Goal: Task Accomplishment & Management: Complete application form

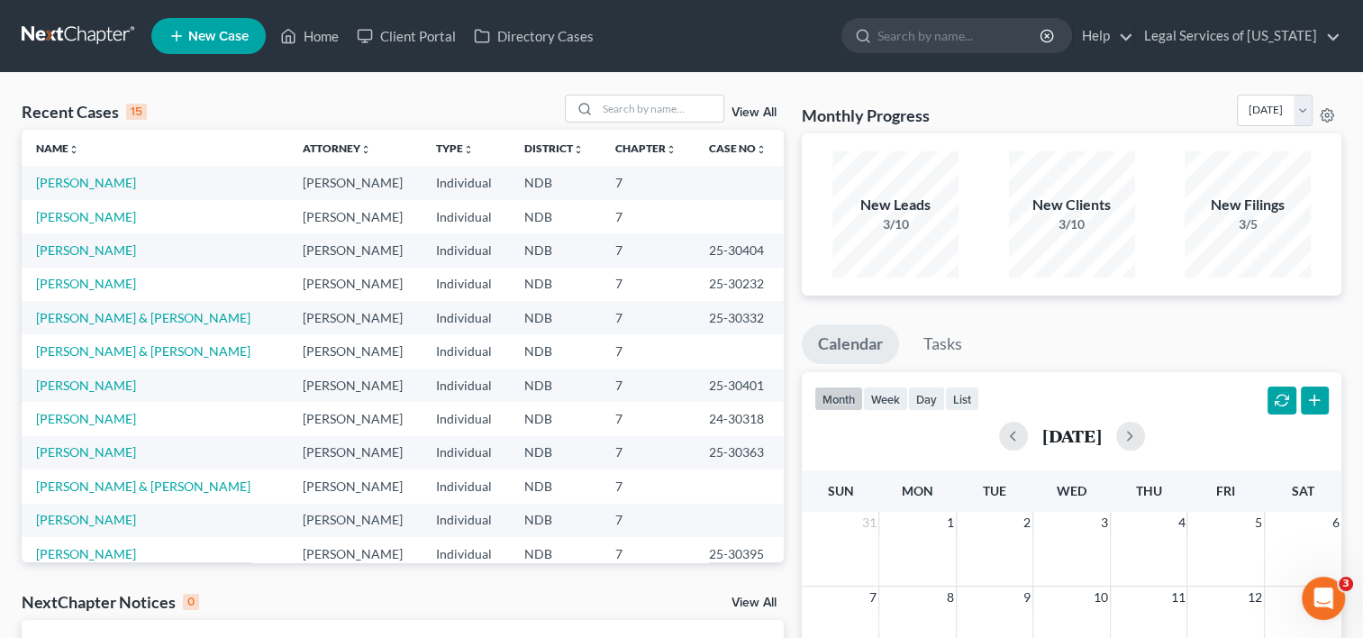
click at [222, 37] on span "New Case" at bounding box center [218, 37] width 60 height 14
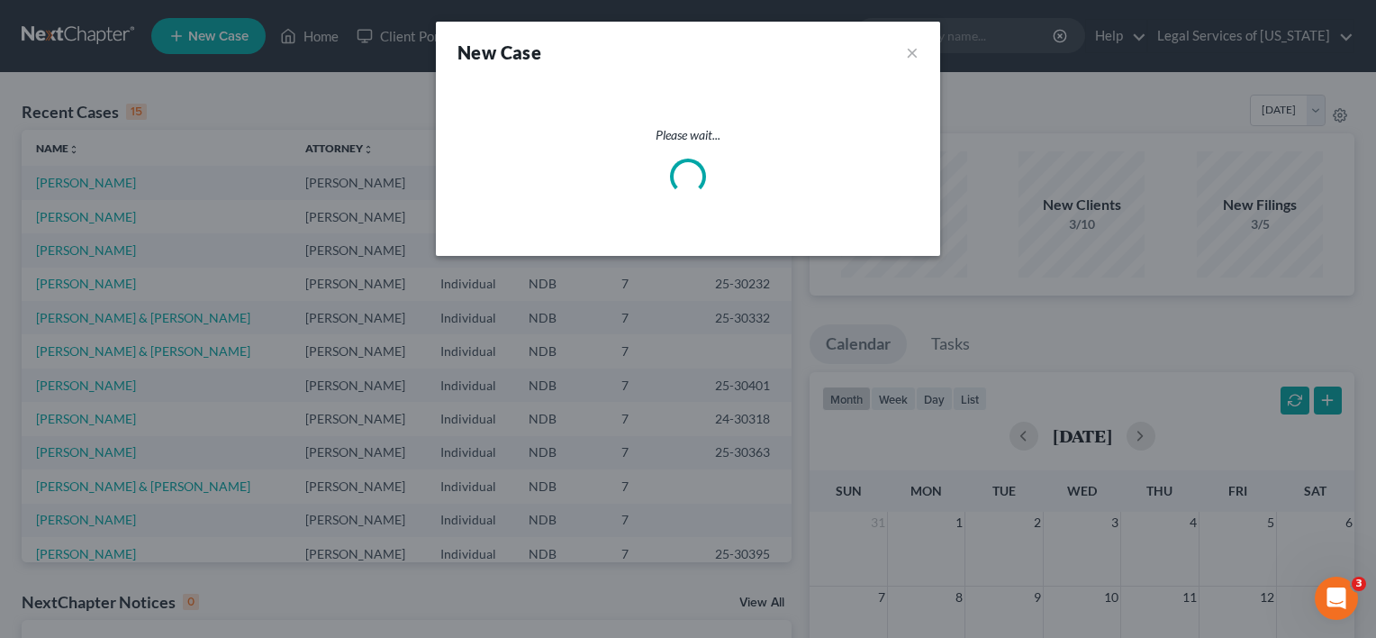
select select "60"
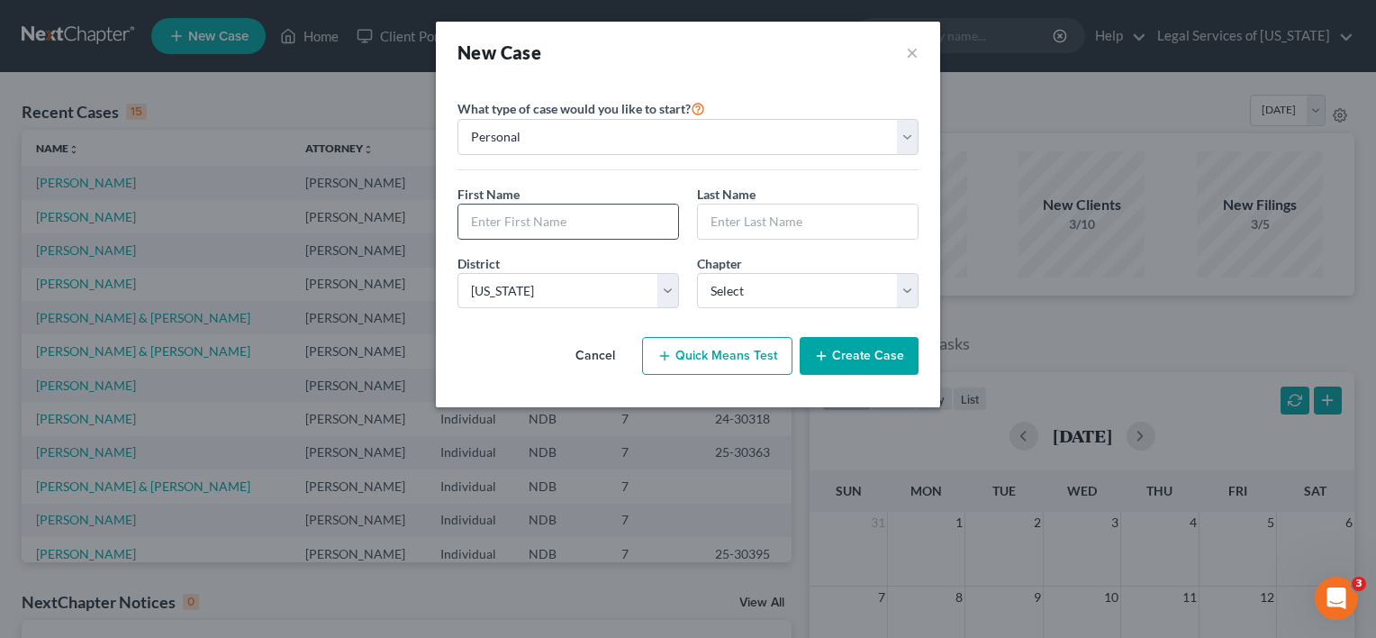
click at [530, 219] on input "text" at bounding box center [568, 221] width 220 height 34
type input "[PERSON_NAME]"
click at [915, 294] on select "Select 7 11 12 13" at bounding box center [808, 291] width 222 height 36
select select "0"
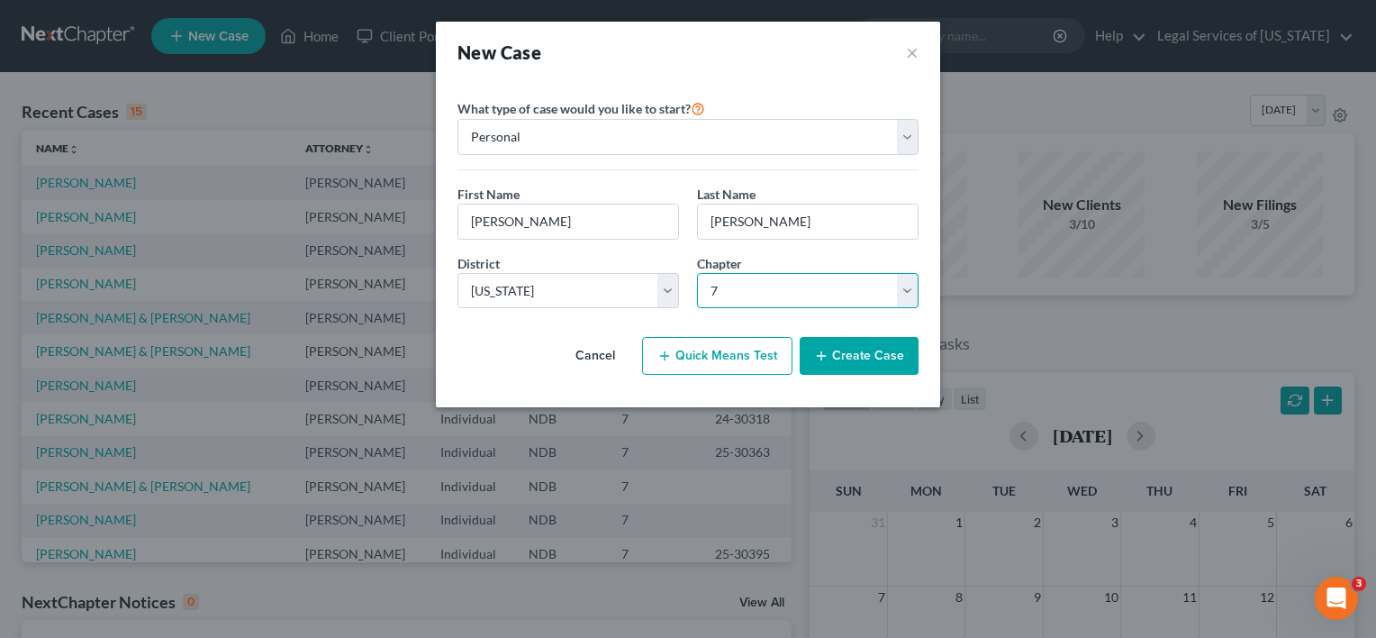
click at [697, 273] on select "Select 7 11 12 13" at bounding box center [808, 291] width 222 height 36
click at [836, 358] on button "Create Case" at bounding box center [859, 356] width 119 height 38
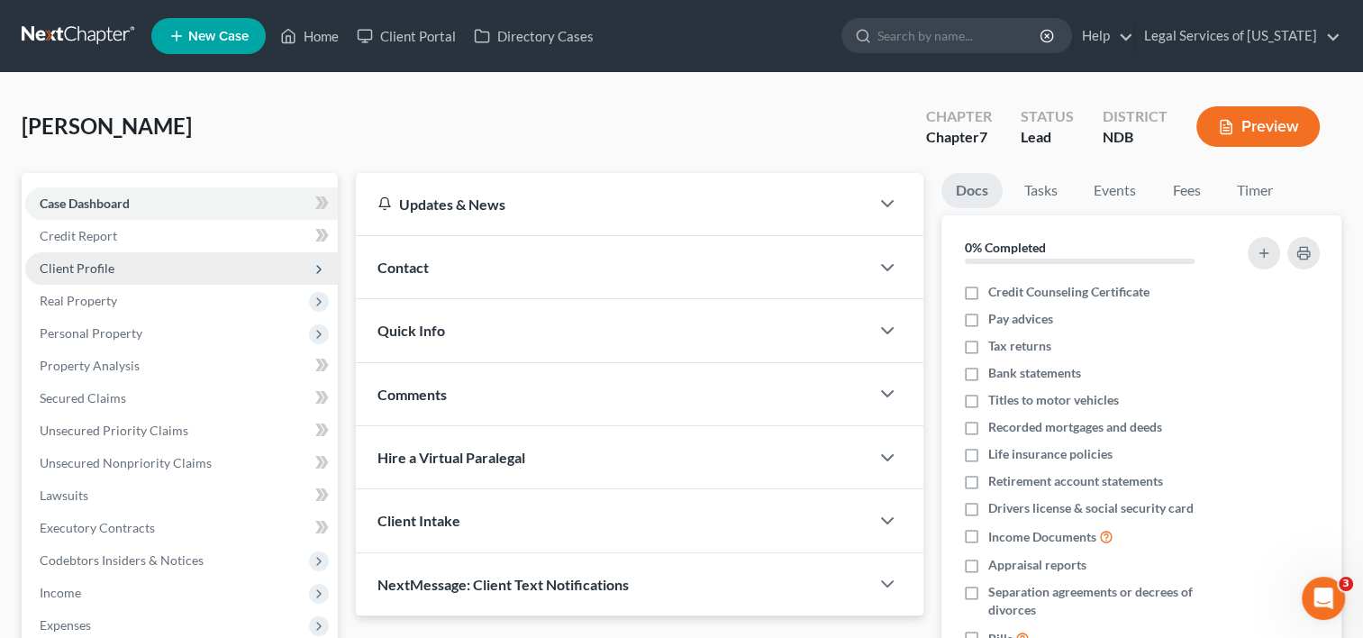
click at [97, 274] on span "Client Profile" at bounding box center [77, 267] width 75 height 15
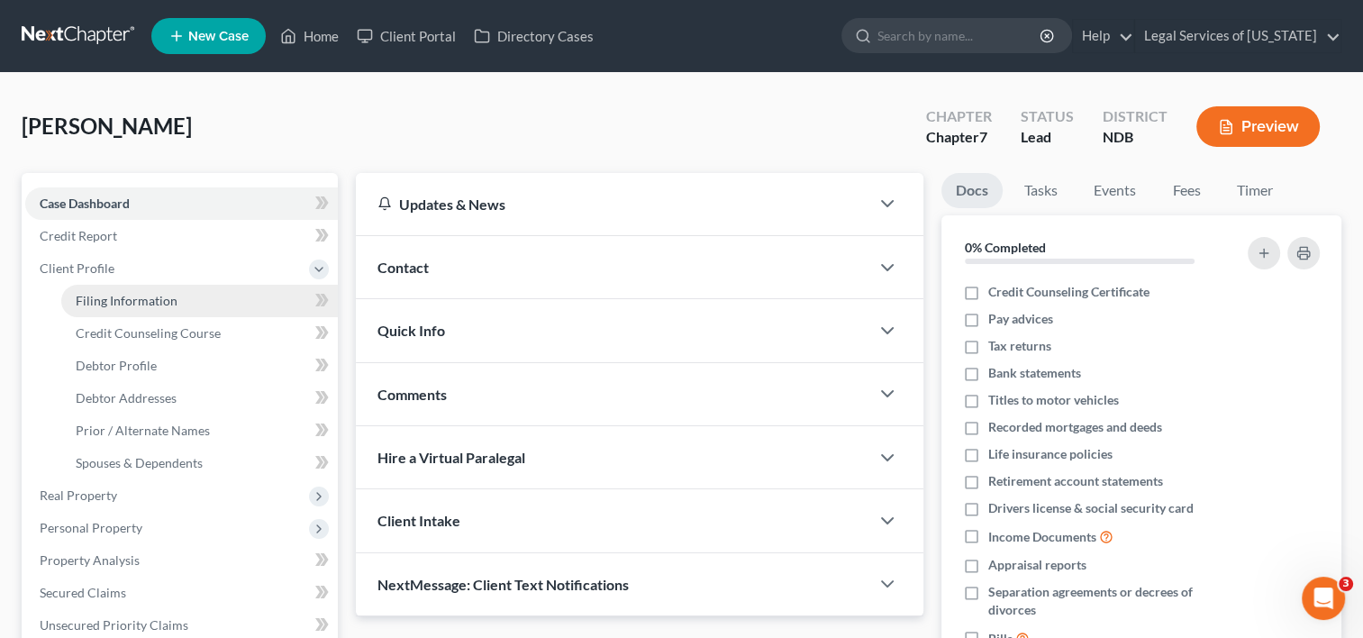
click at [130, 295] on span "Filing Information" at bounding box center [127, 300] width 102 height 15
select select "1"
select select "0"
select select "60"
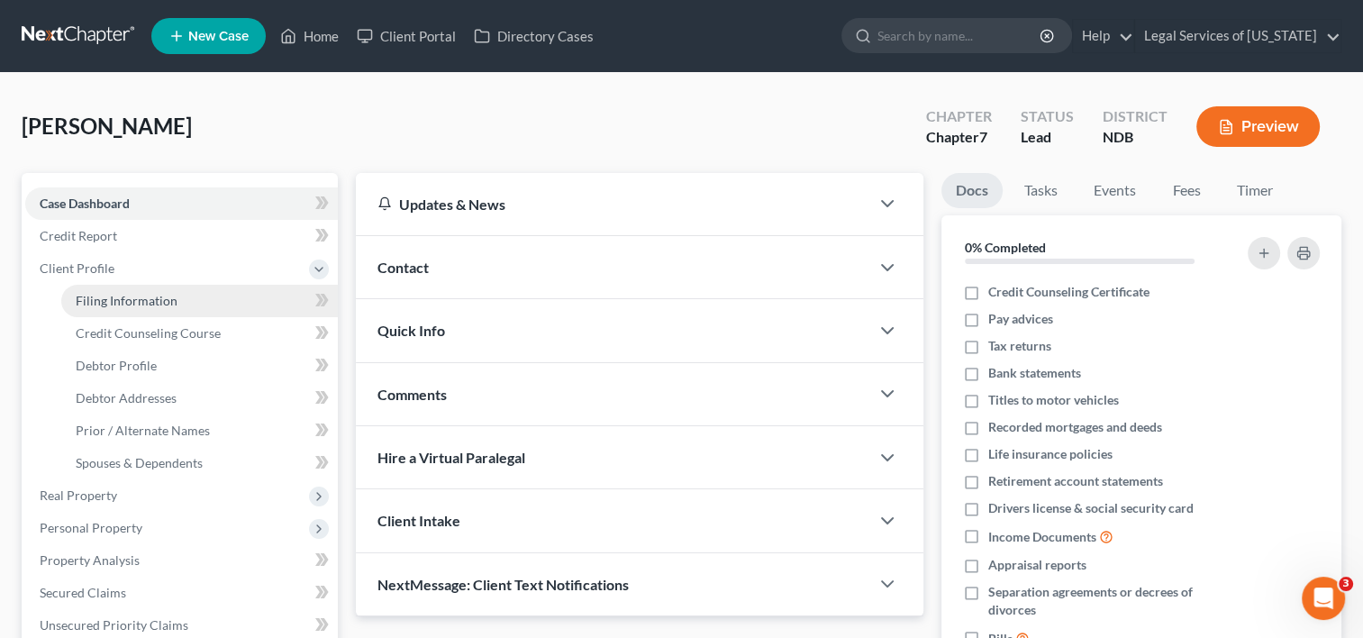
select select "29"
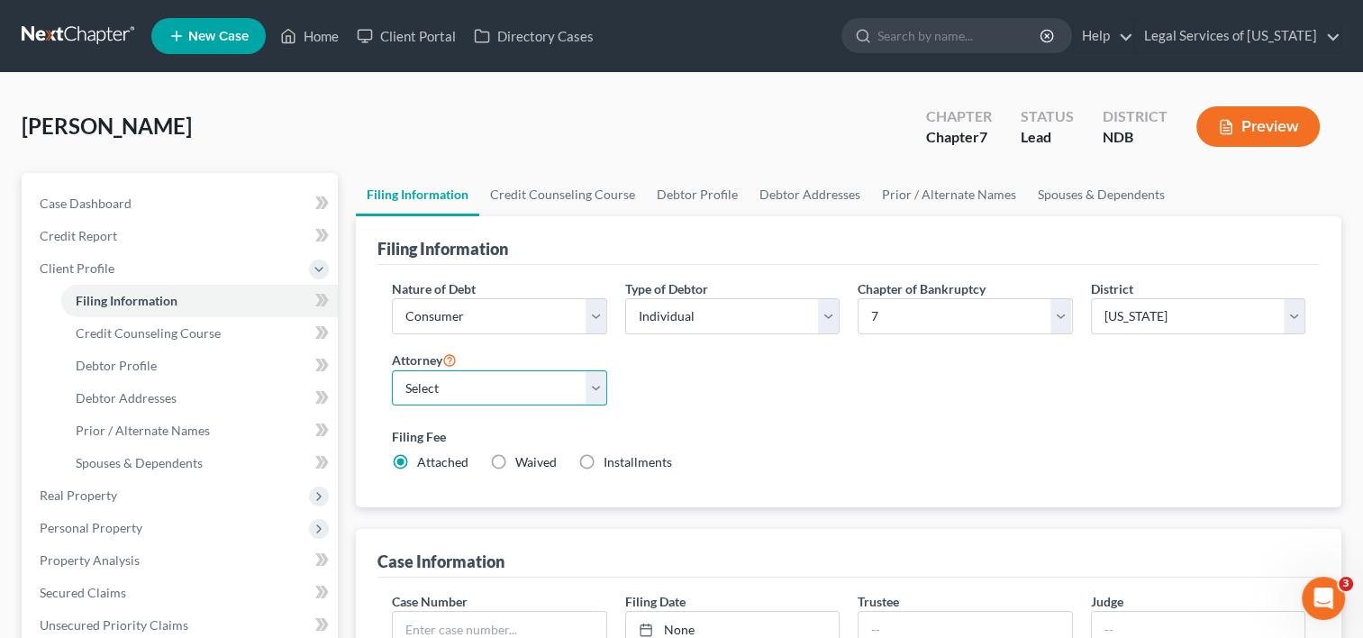
click at [592, 393] on select "Select [PERSON_NAME] [PERSON_NAME] - NDB [PERSON_NAME] - NDB [PERSON_NAME] - ND…" at bounding box center [499, 388] width 214 height 36
select select "2"
click at [392, 370] on select "Select [PERSON_NAME] [PERSON_NAME] - NDB [PERSON_NAME] - NDB [PERSON_NAME] - ND…" at bounding box center [499, 388] width 214 height 36
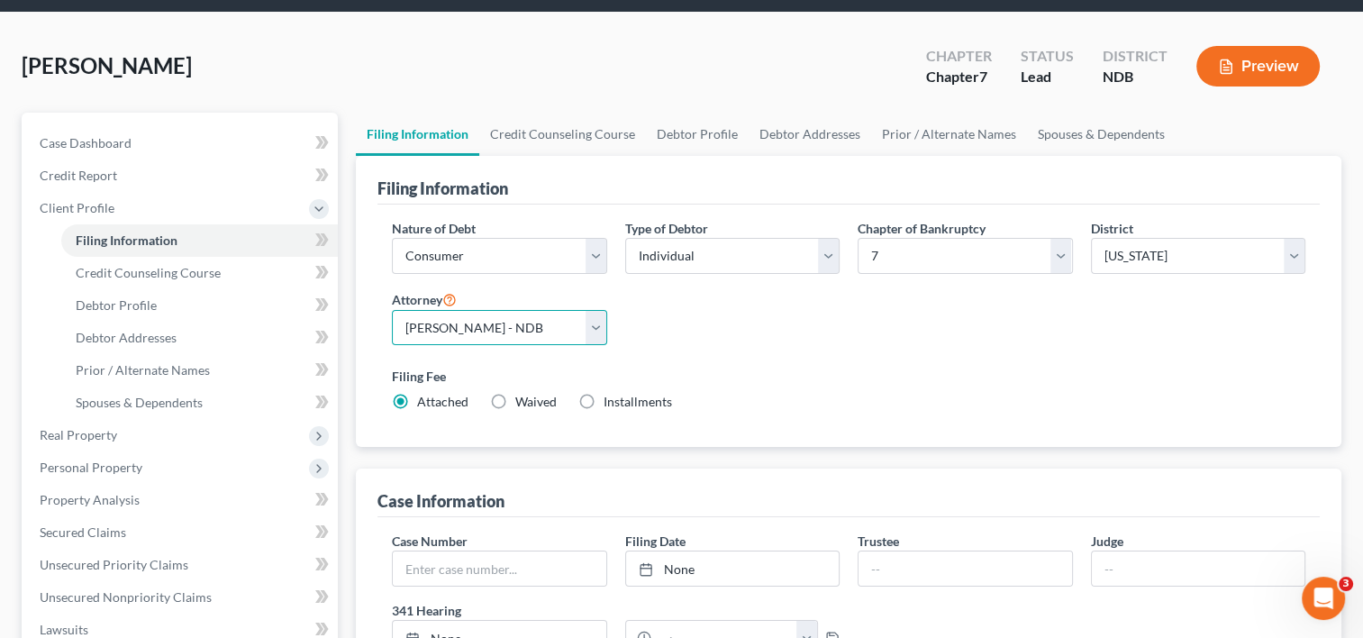
scroll to position [180, 0]
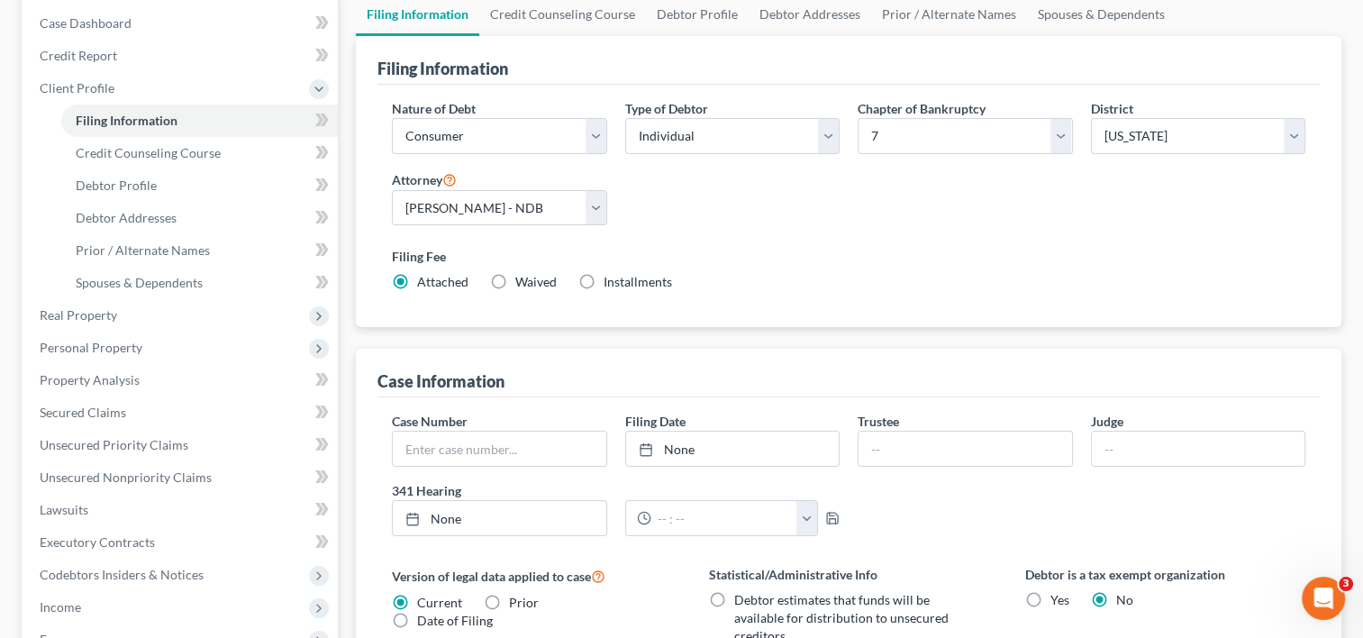
click at [515, 280] on label "Waived Waived" at bounding box center [535, 282] width 41 height 18
click at [522, 280] on input "Waived Waived" at bounding box center [528, 279] width 12 height 12
radio input "true"
radio input "false"
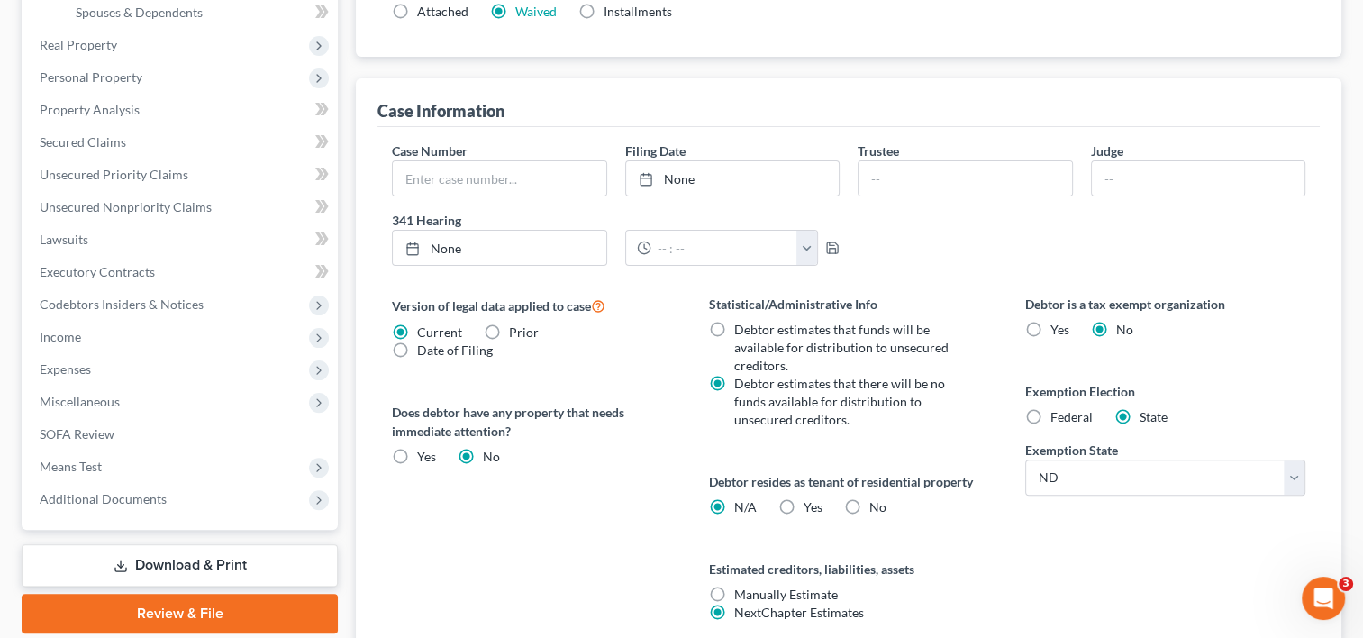
scroll to position [601, 0]
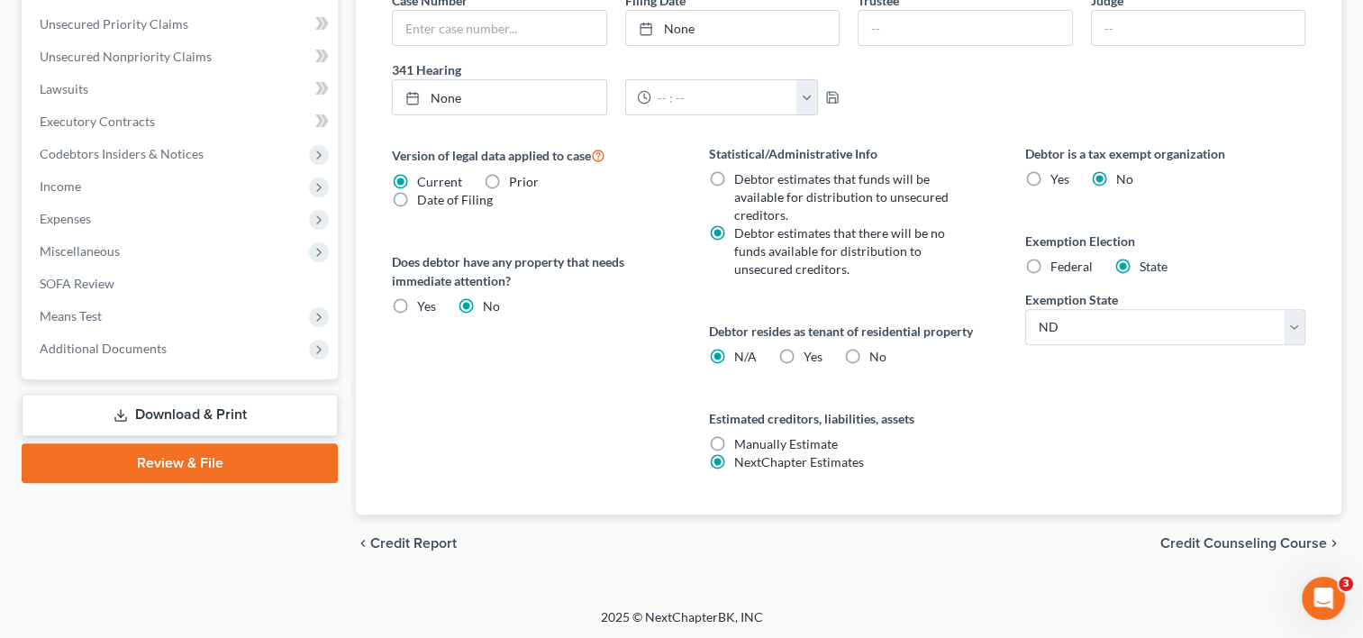
click at [803, 348] on label "Yes Yes" at bounding box center [812, 357] width 19 height 18
click at [810, 348] on input "Yes Yes" at bounding box center [816, 354] width 12 height 12
radio input "true"
radio input "false"
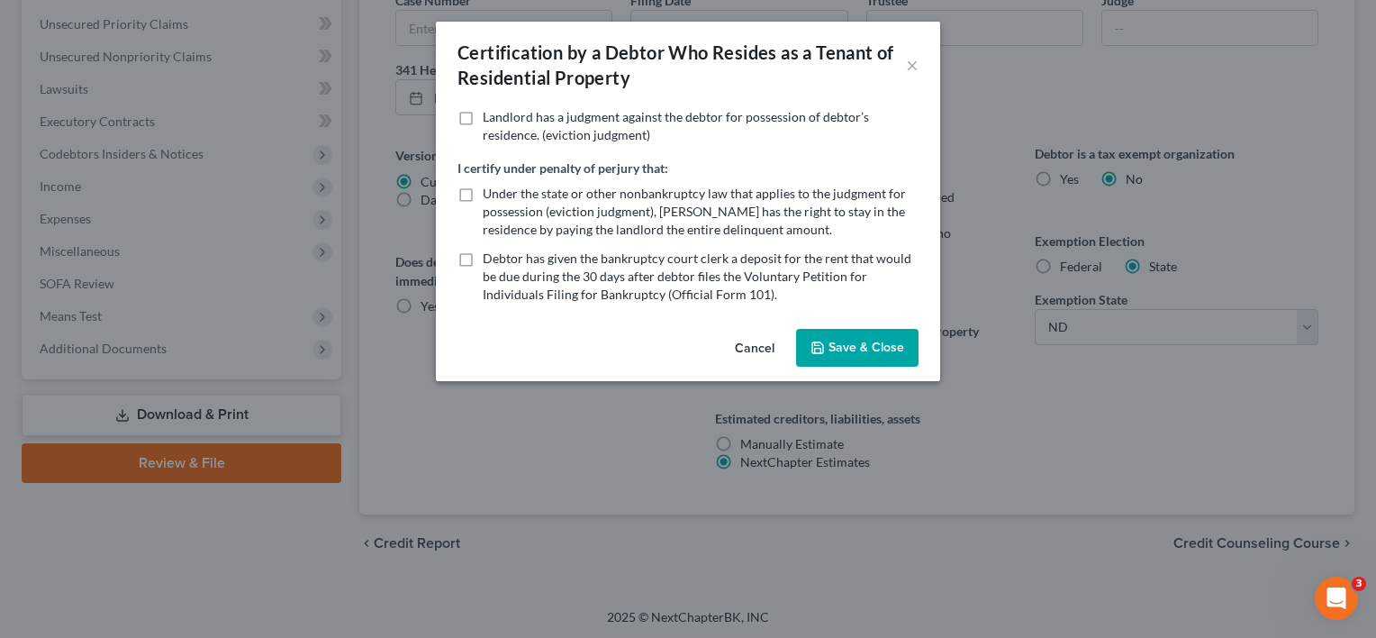
click at [848, 349] on button "Save & Close" at bounding box center [857, 348] width 122 height 38
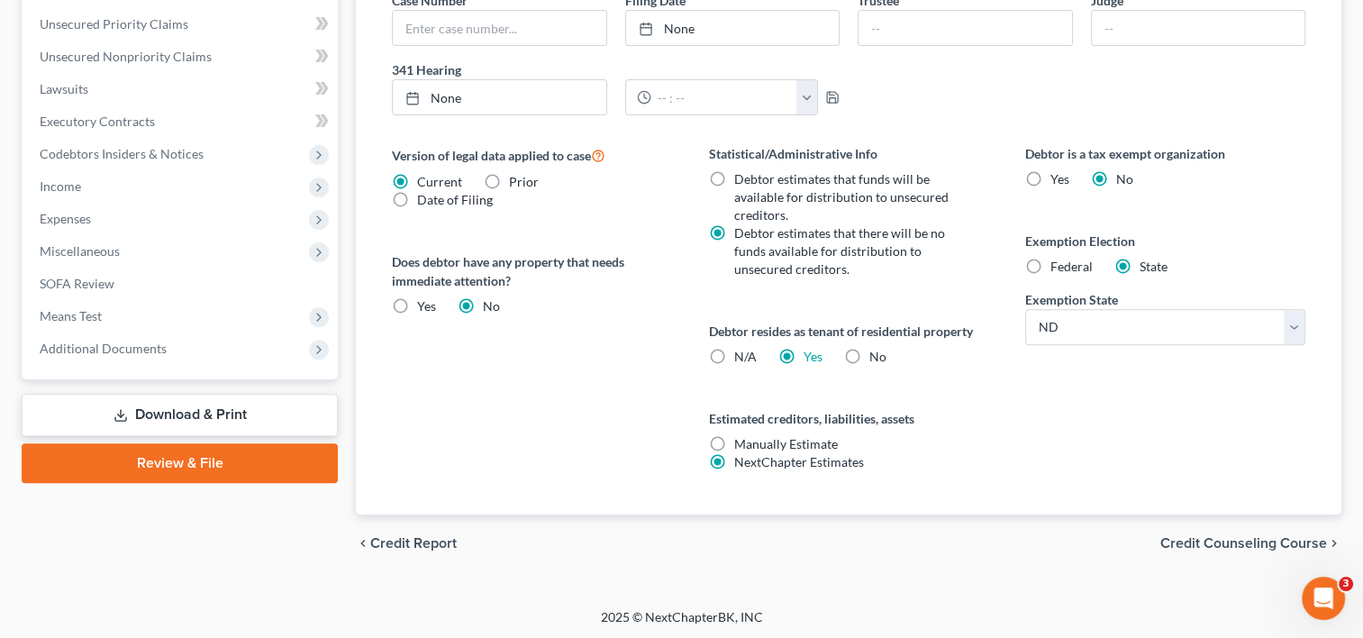
click at [1180, 542] on span "Credit Counseling Course" at bounding box center [1243, 543] width 167 height 14
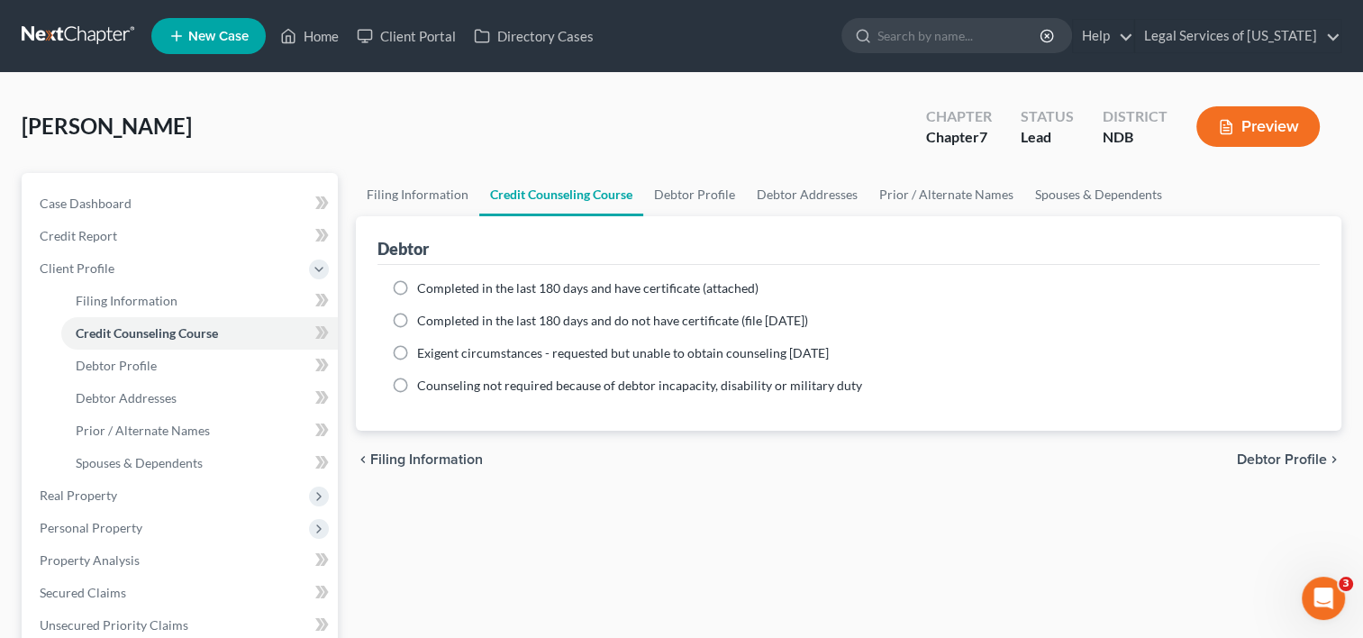
click at [417, 290] on label "Completed in the last 180 days and have certificate (attached)" at bounding box center [587, 288] width 341 height 18
click at [424, 290] on input "Completed in the last 180 days and have certificate (attached)" at bounding box center [430, 285] width 12 height 12
radio input "true"
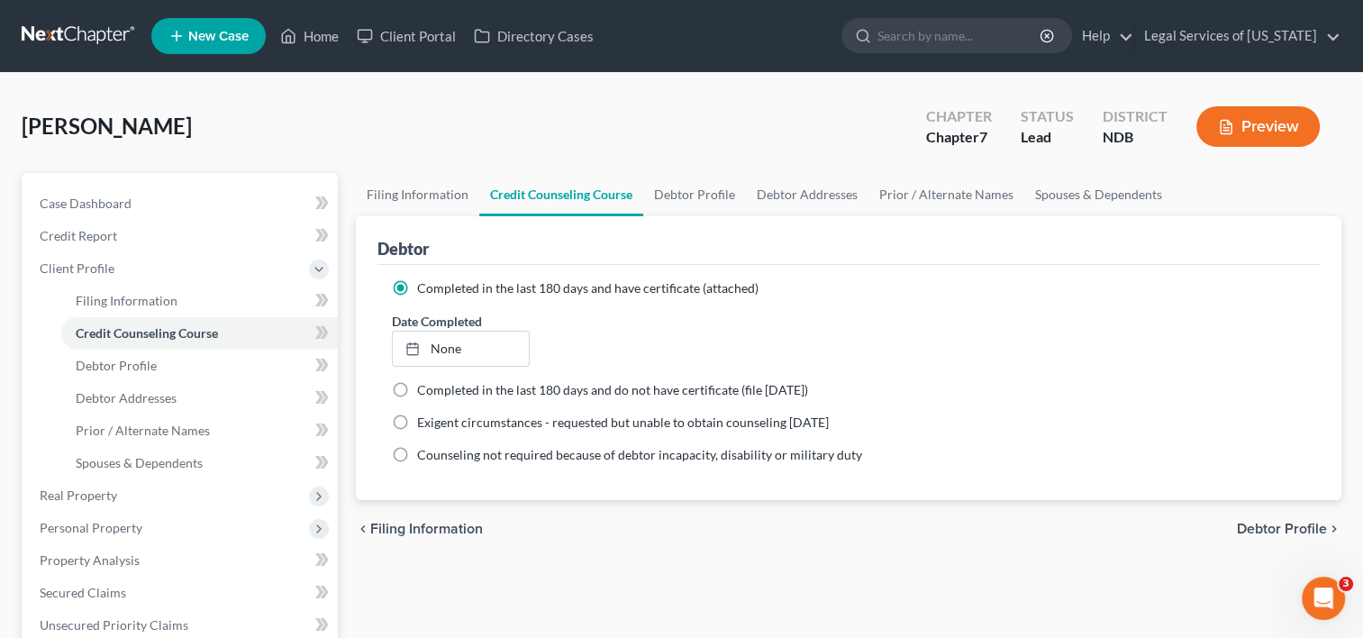
click at [1286, 527] on span "Debtor Profile" at bounding box center [1281, 528] width 90 height 14
select select "0"
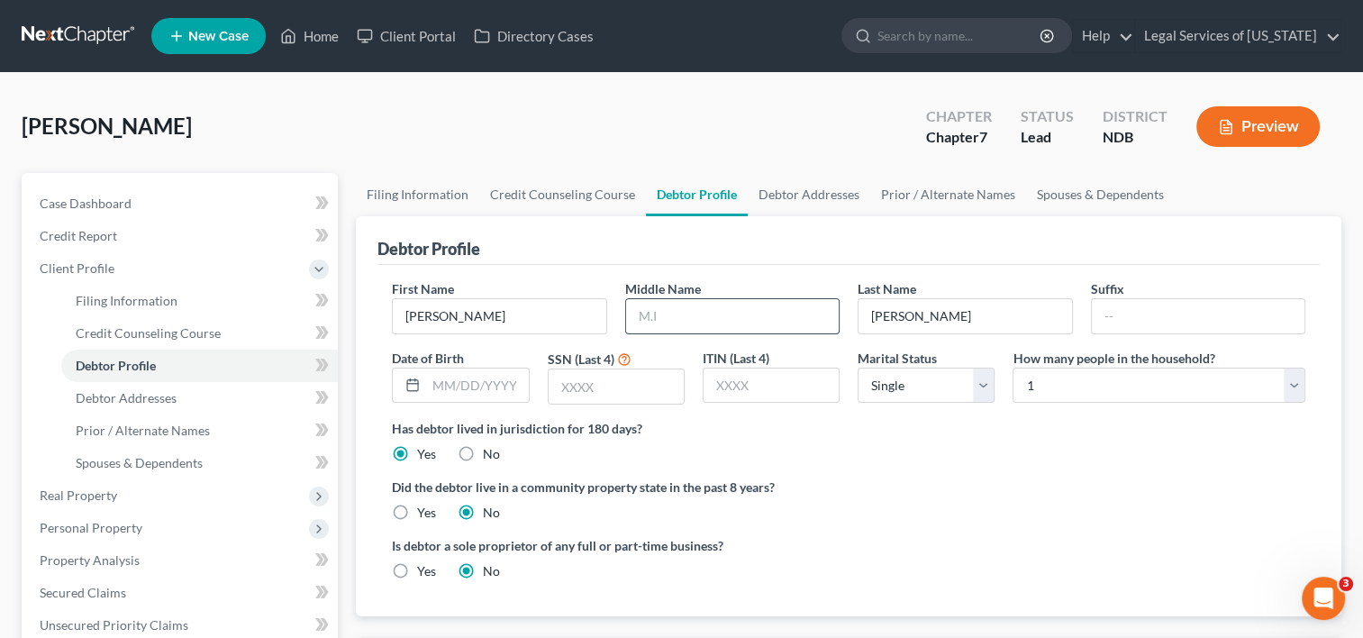
click at [696, 321] on input "text" at bounding box center [732, 316] width 213 height 34
type input "[PERSON_NAME]"
type input "05/31/`993"
type input "4436"
click at [1297, 383] on select "Select 1 2 3 4 5 6 7 8 9 10 11 12 13 14 15 16 17 18 19 20" at bounding box center [1158, 385] width 293 height 36
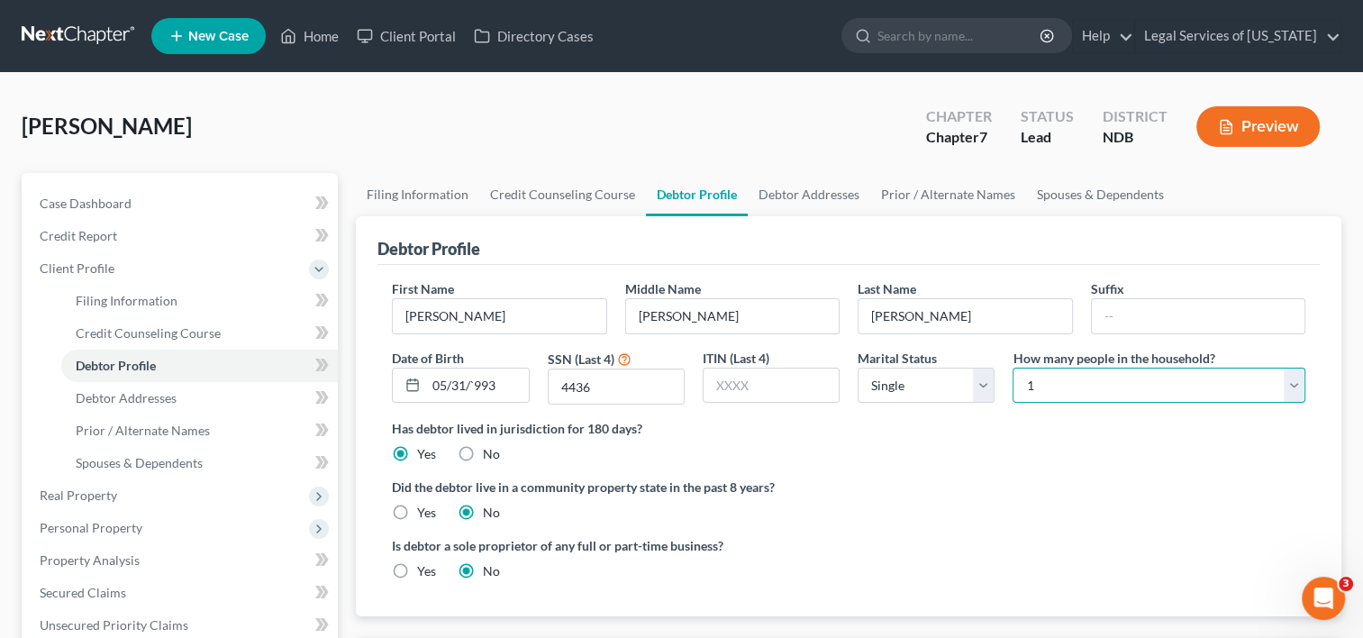
select select "1"
click at [1012, 367] on select "Select 1 2 3 4 5 6 7 8 9 10 11 12 13 14 15 16 17 18 19 20" at bounding box center [1158, 385] width 293 height 36
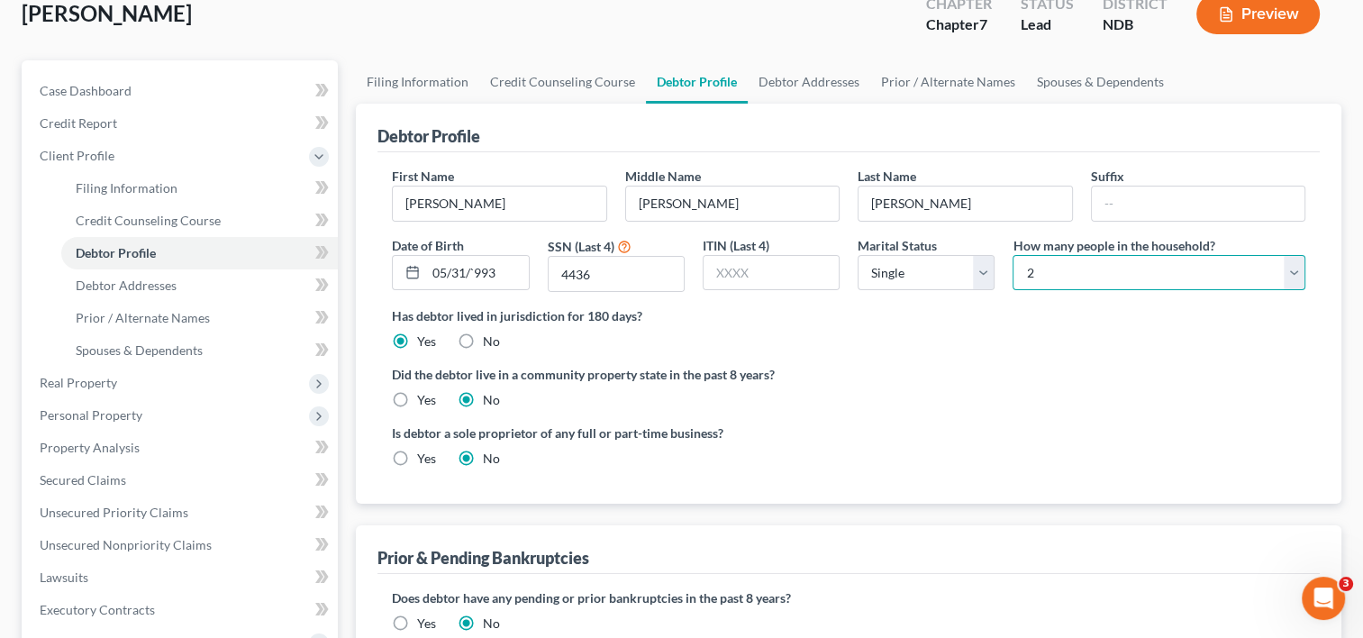
scroll to position [270, 0]
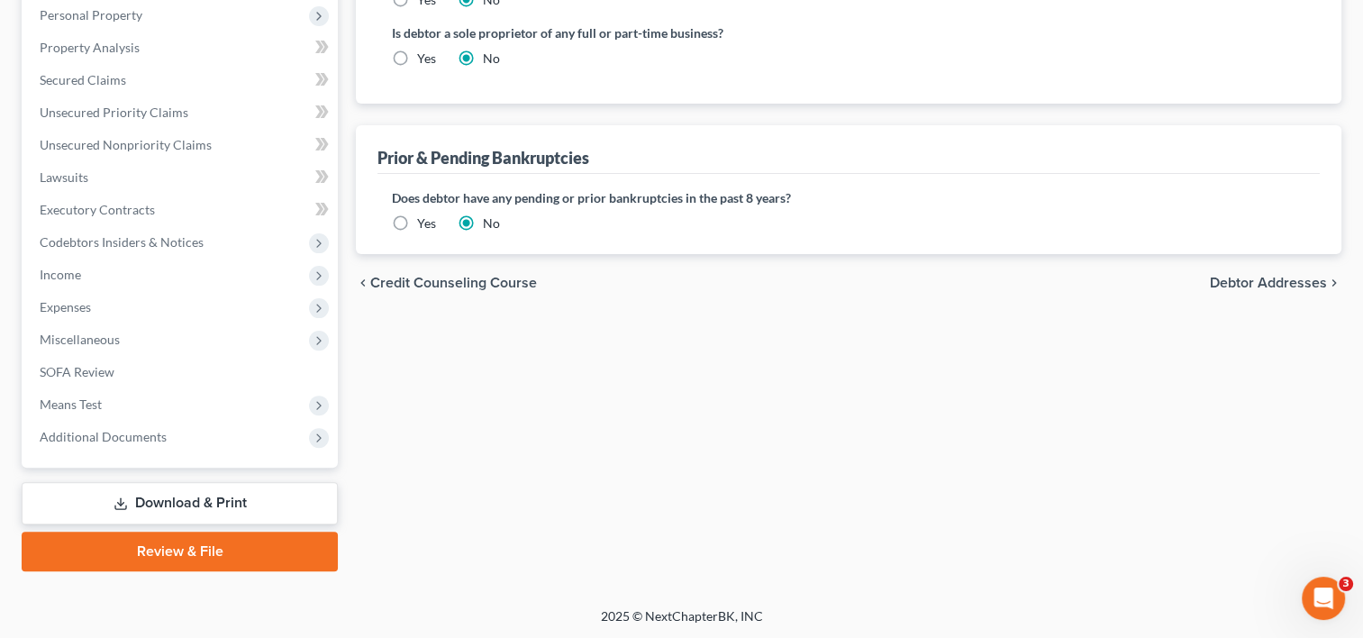
drag, startPoint x: 1274, startPoint y: 283, endPoint x: 1270, endPoint y: 295, distance: 13.4
click at [1274, 286] on span "Debtor Addresses" at bounding box center [1267, 283] width 117 height 14
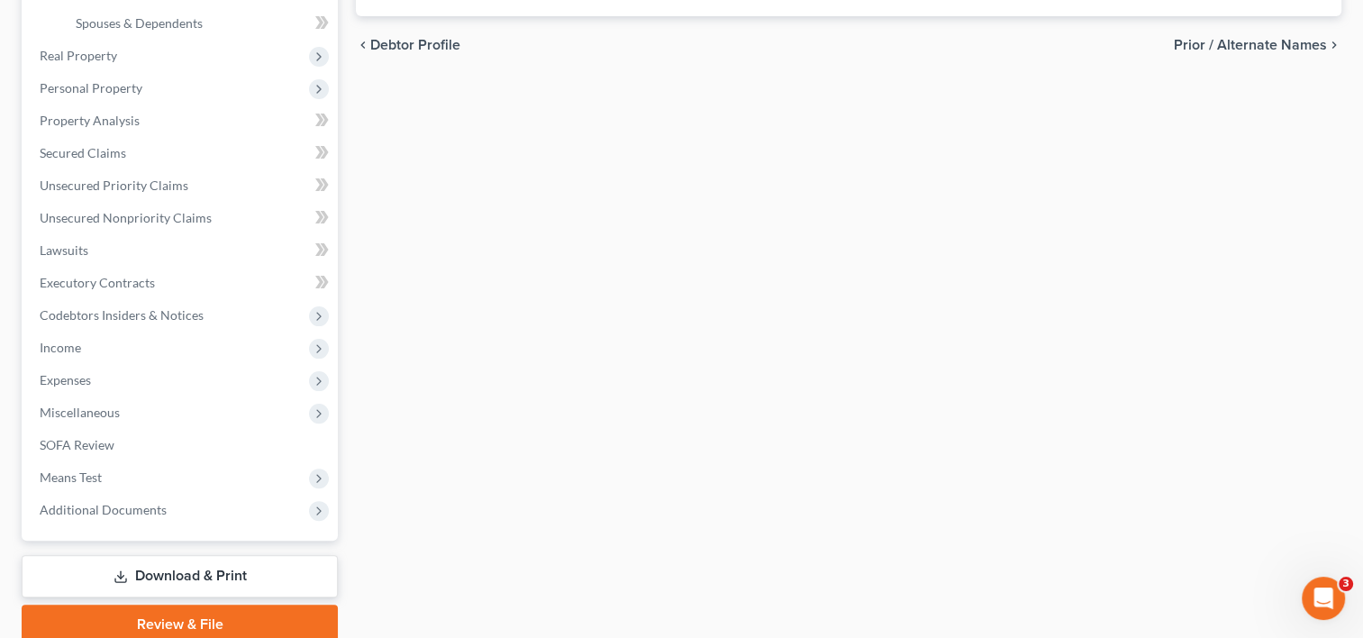
select select "0"
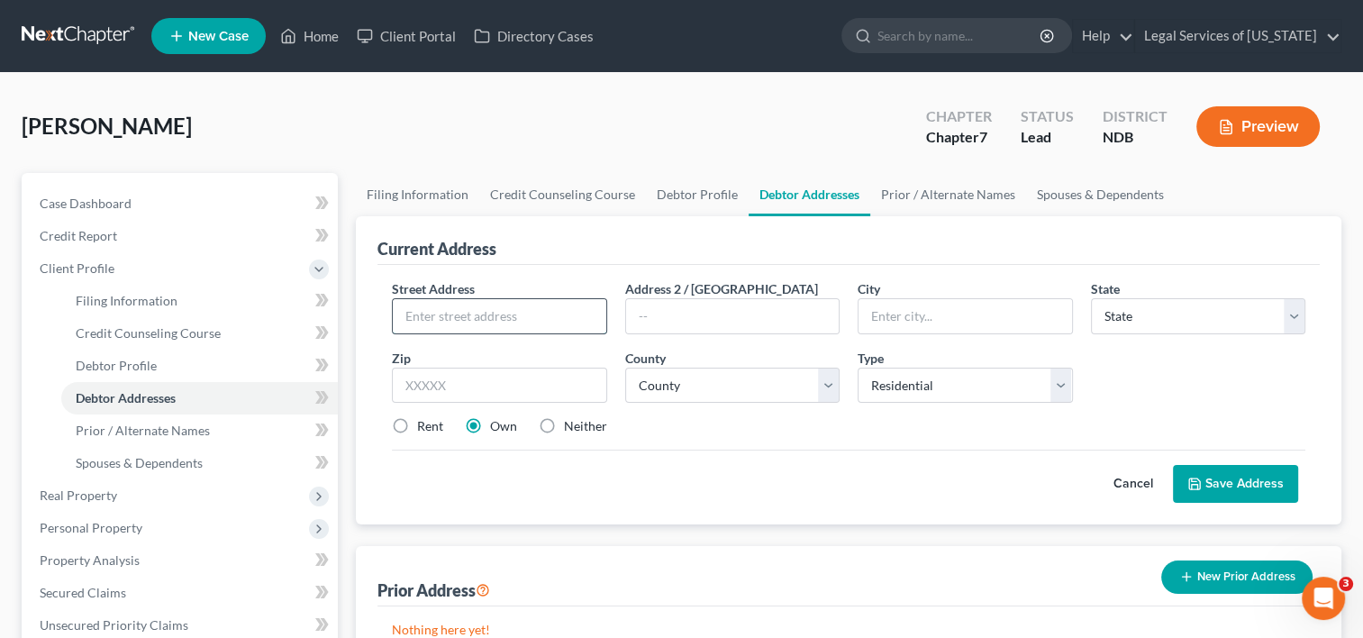
click at [552, 308] on input "text" at bounding box center [499, 316] width 213 height 34
type input "[STREET_ADDRESS]"
type input "Apt 115"
type input "58201"
type input "Grand Forks"
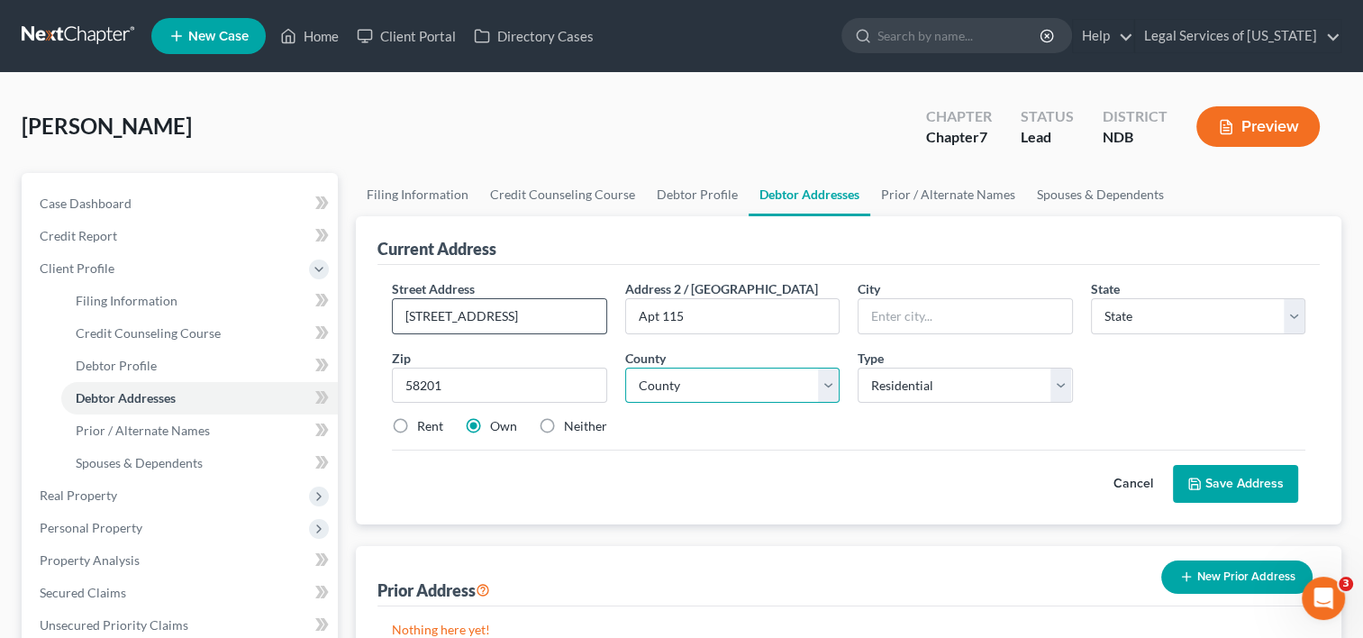
select select "29"
click at [821, 376] on select "County [GEOGRAPHIC_DATA] [GEOGRAPHIC_DATA] [GEOGRAPHIC_DATA] [GEOGRAPHIC_DATA] …" at bounding box center [732, 385] width 214 height 36
select select "17"
click at [625, 367] on select "County [GEOGRAPHIC_DATA] [GEOGRAPHIC_DATA] [GEOGRAPHIC_DATA] [GEOGRAPHIC_DATA] …" at bounding box center [732, 385] width 214 height 36
click at [1064, 379] on select "Select Residential Mailing Rental Business" at bounding box center [964, 385] width 214 height 36
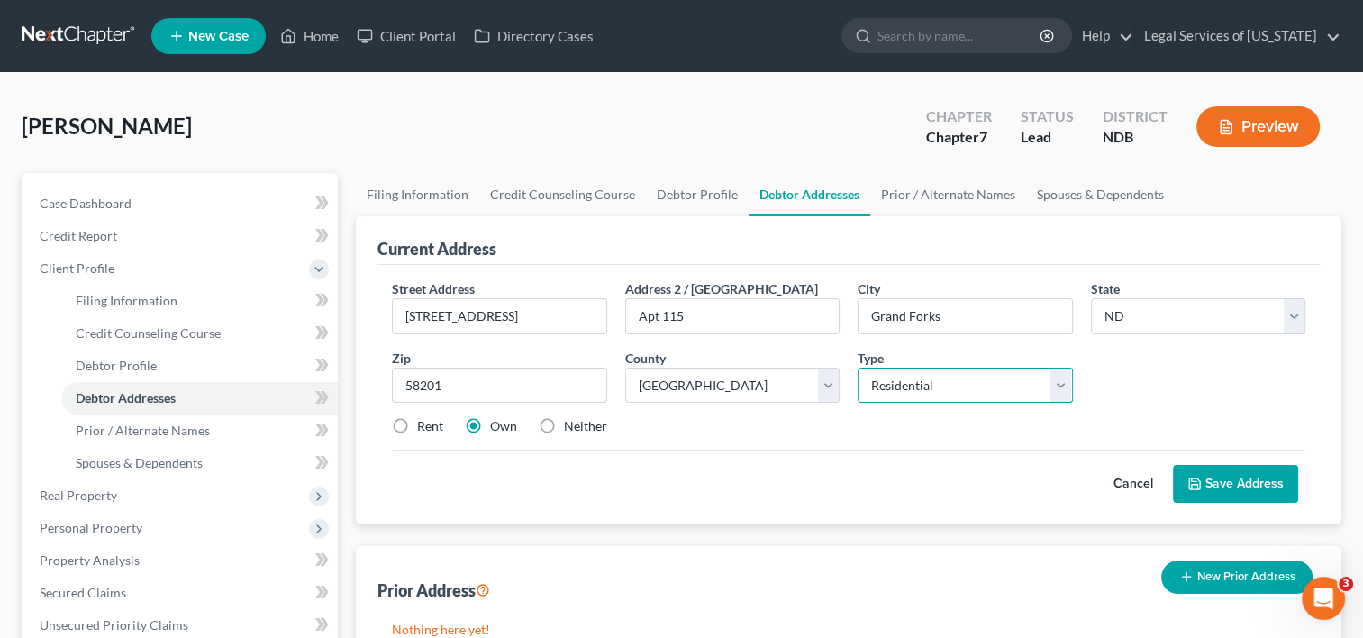
click at [857, 367] on select "Select Residential Mailing Rental Business" at bounding box center [964, 385] width 214 height 36
click at [417, 422] on label "Rent" at bounding box center [430, 426] width 26 height 18
click at [424, 422] on input "Rent" at bounding box center [430, 423] width 12 height 12
radio input "true"
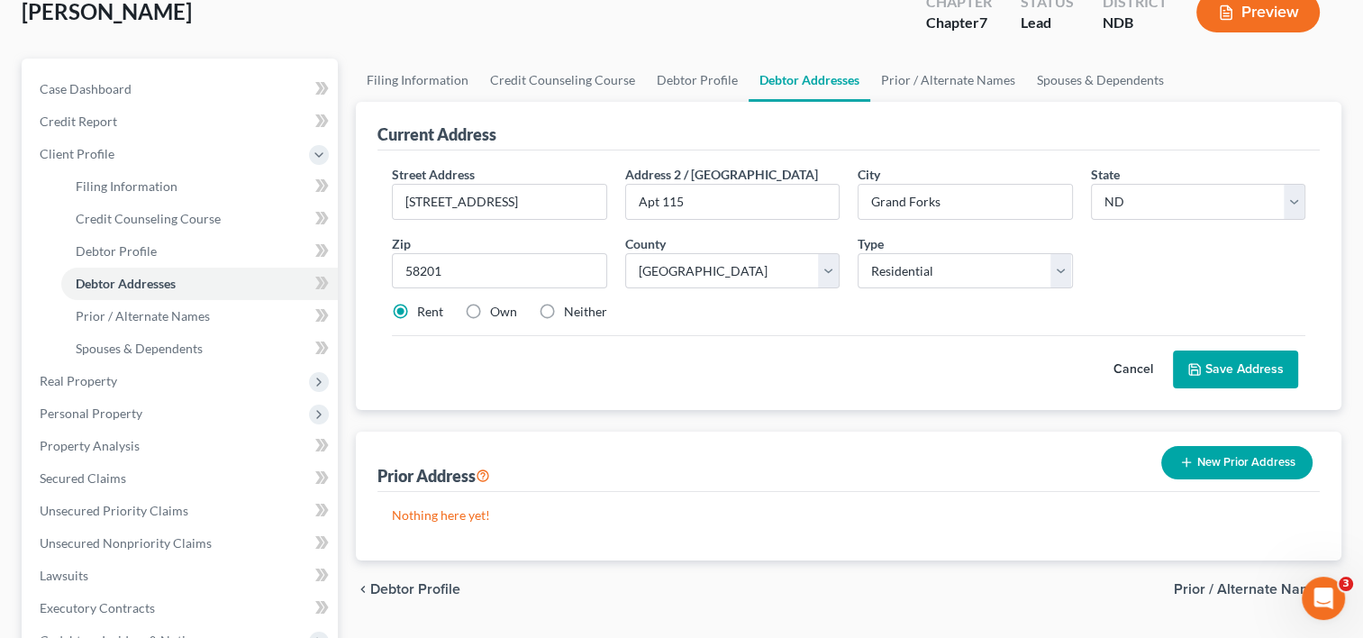
scroll to position [270, 0]
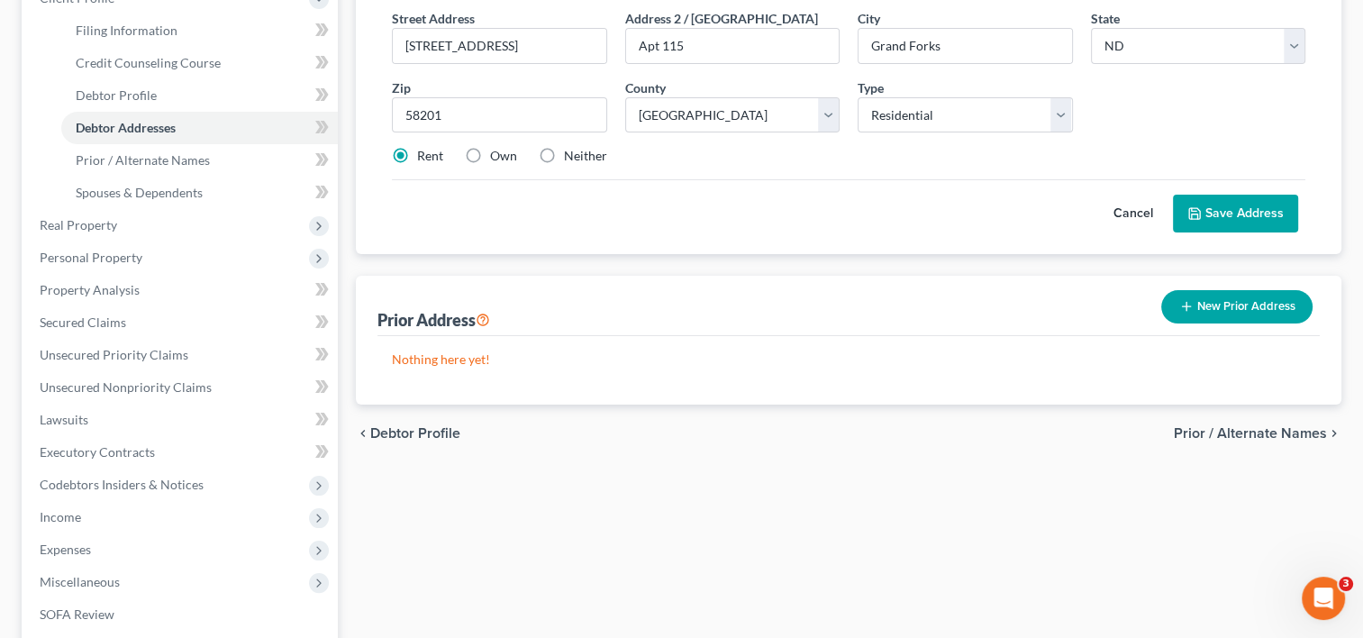
drag, startPoint x: 1244, startPoint y: 195, endPoint x: 1246, endPoint y: 206, distance: 12.0
click at [1246, 204] on button "Save Address" at bounding box center [1235, 214] width 125 height 38
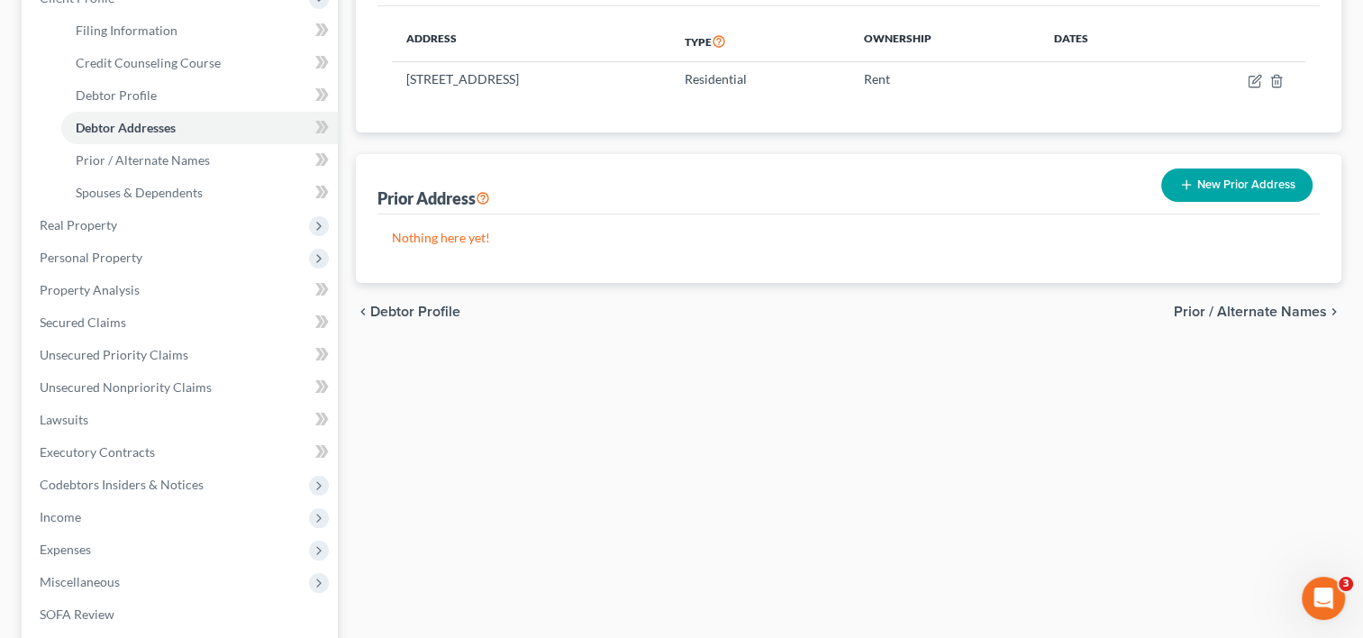
click at [1257, 186] on button "New Prior Address" at bounding box center [1236, 184] width 151 height 33
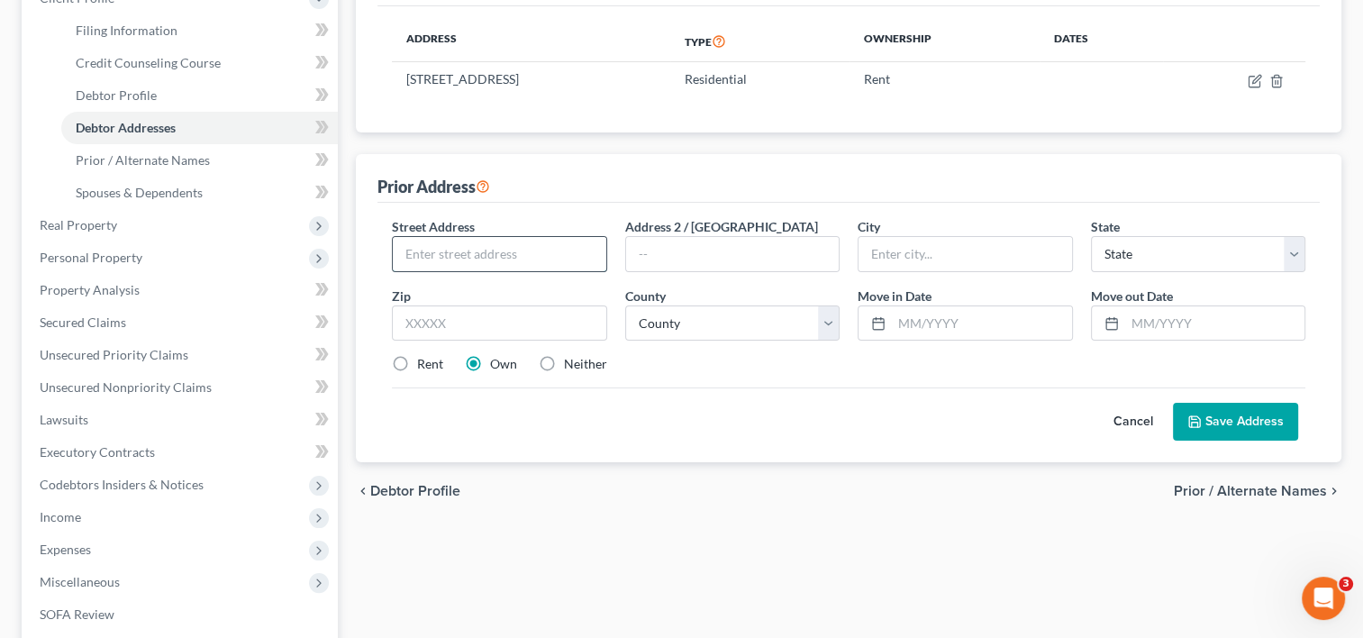
click at [496, 245] on input "text" at bounding box center [499, 254] width 213 height 34
type input "[STREET_ADDRESS]"
type input "Apt 915"
type input "58201"
type input "Grand Forks"
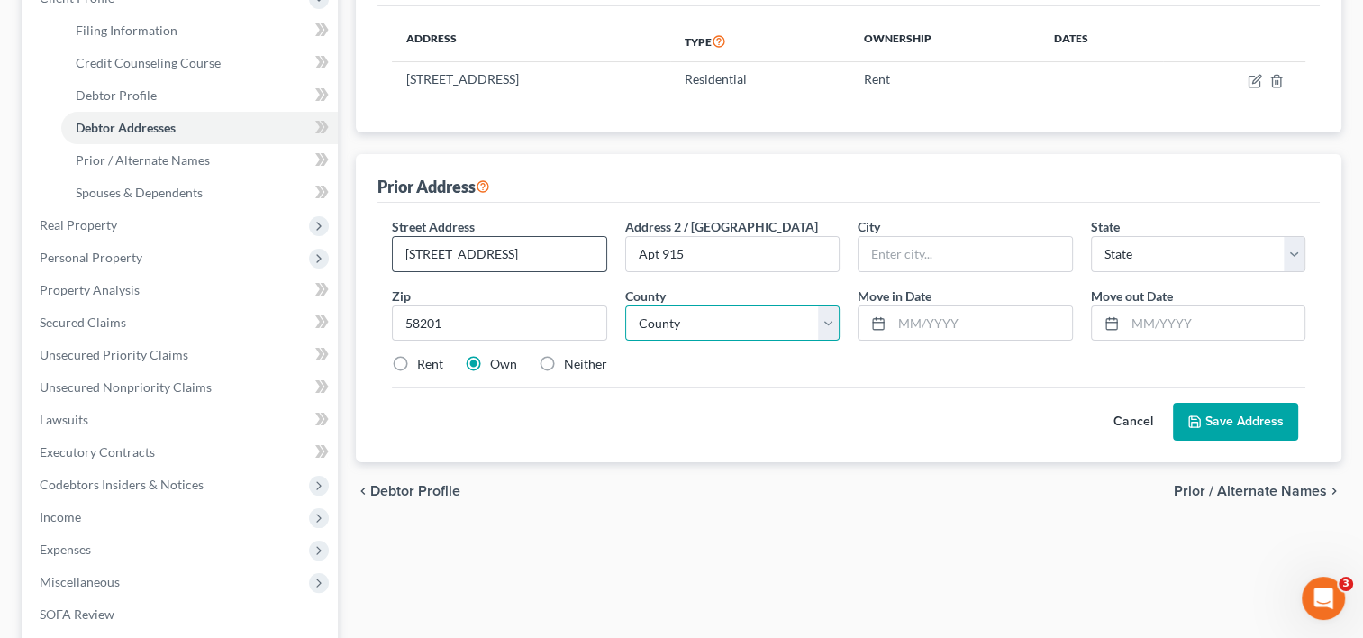
select select "29"
click at [836, 325] on select "County [GEOGRAPHIC_DATA] [GEOGRAPHIC_DATA] [GEOGRAPHIC_DATA] [GEOGRAPHIC_DATA] …" at bounding box center [732, 323] width 214 height 36
select select "17"
click at [625, 305] on select "County [GEOGRAPHIC_DATA] [GEOGRAPHIC_DATA] [GEOGRAPHIC_DATA] [GEOGRAPHIC_DATA] …" at bounding box center [732, 323] width 214 height 36
click at [964, 324] on input "text" at bounding box center [981, 323] width 179 height 34
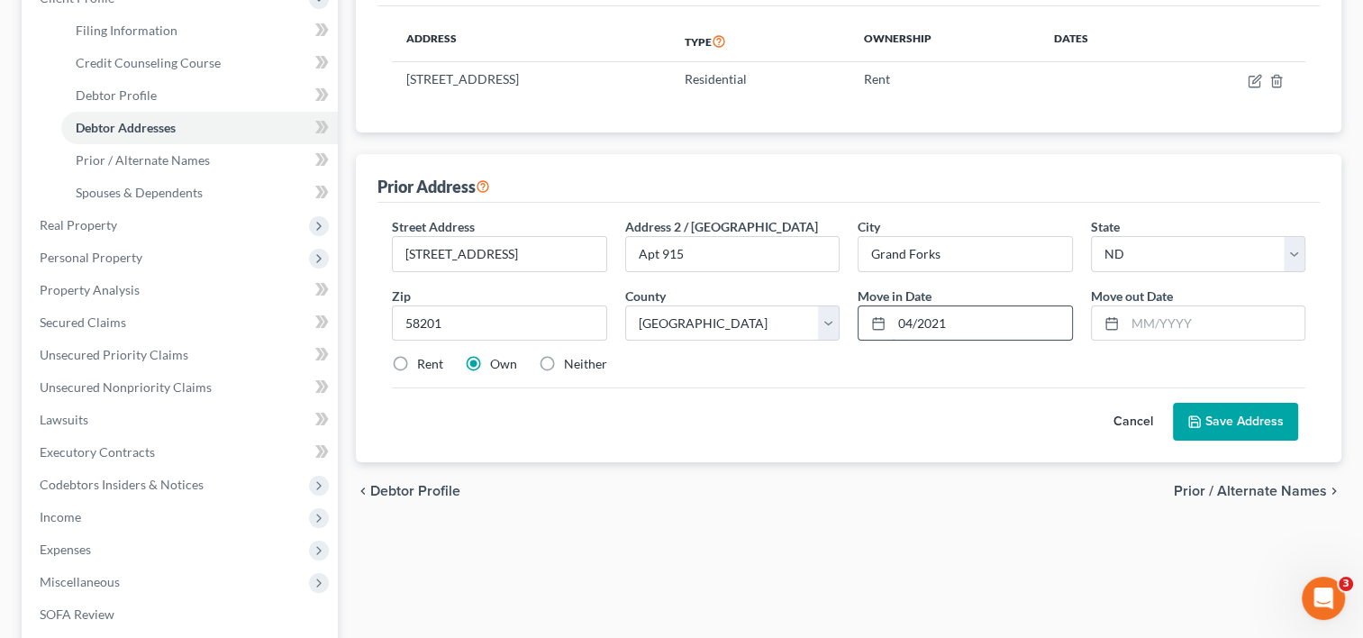
type input "04/2021"
type input "04/2024"
drag, startPoint x: 395, startPoint y: 358, endPoint x: 450, endPoint y: 393, distance: 64.7
click at [417, 360] on label "Rent" at bounding box center [430, 364] width 26 height 18
click at [424, 360] on input "Rent" at bounding box center [430, 361] width 12 height 12
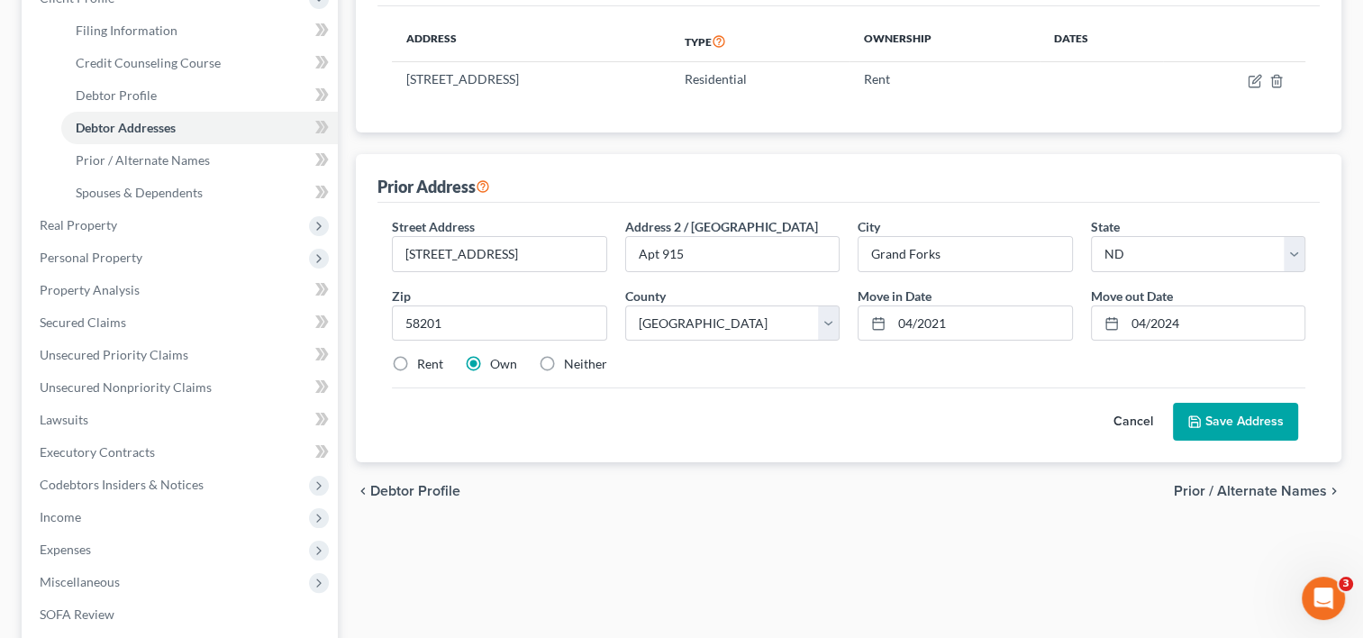
radio input "true"
drag, startPoint x: 1227, startPoint y: 413, endPoint x: 1214, endPoint y: 419, distance: 13.7
click at [1227, 414] on button "Save Address" at bounding box center [1235, 422] width 125 height 38
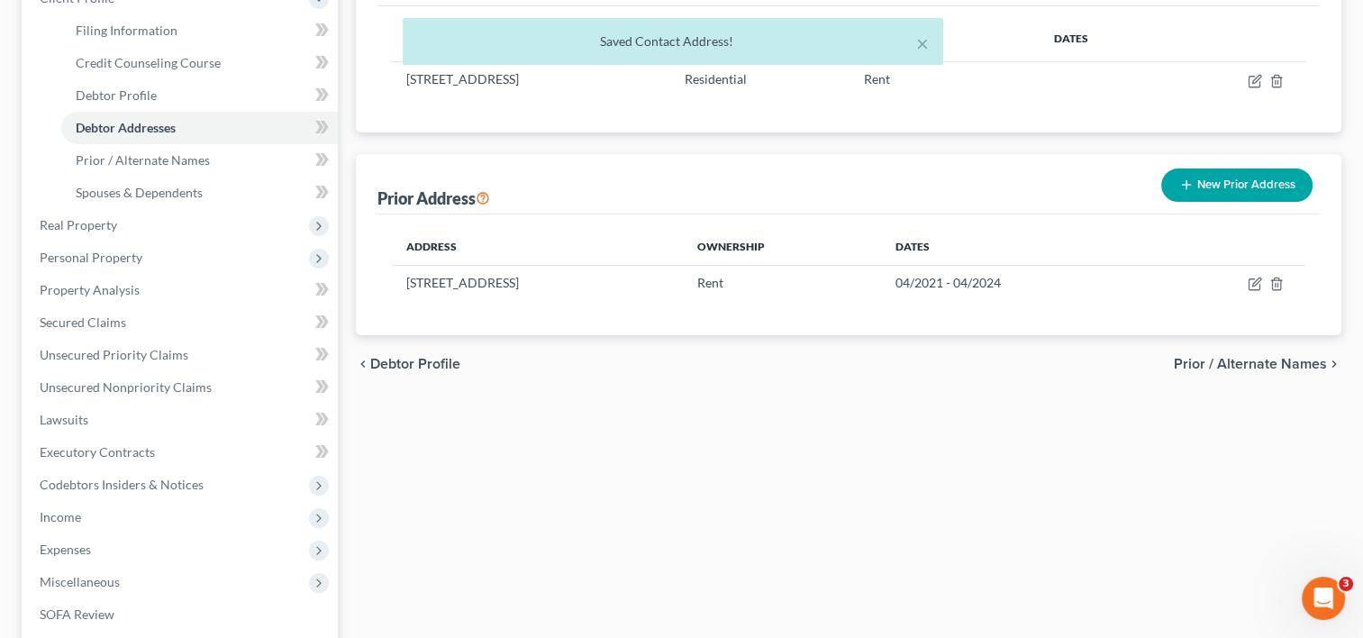
click at [1255, 359] on span "Prior / Alternate Names" at bounding box center [1249, 364] width 153 height 14
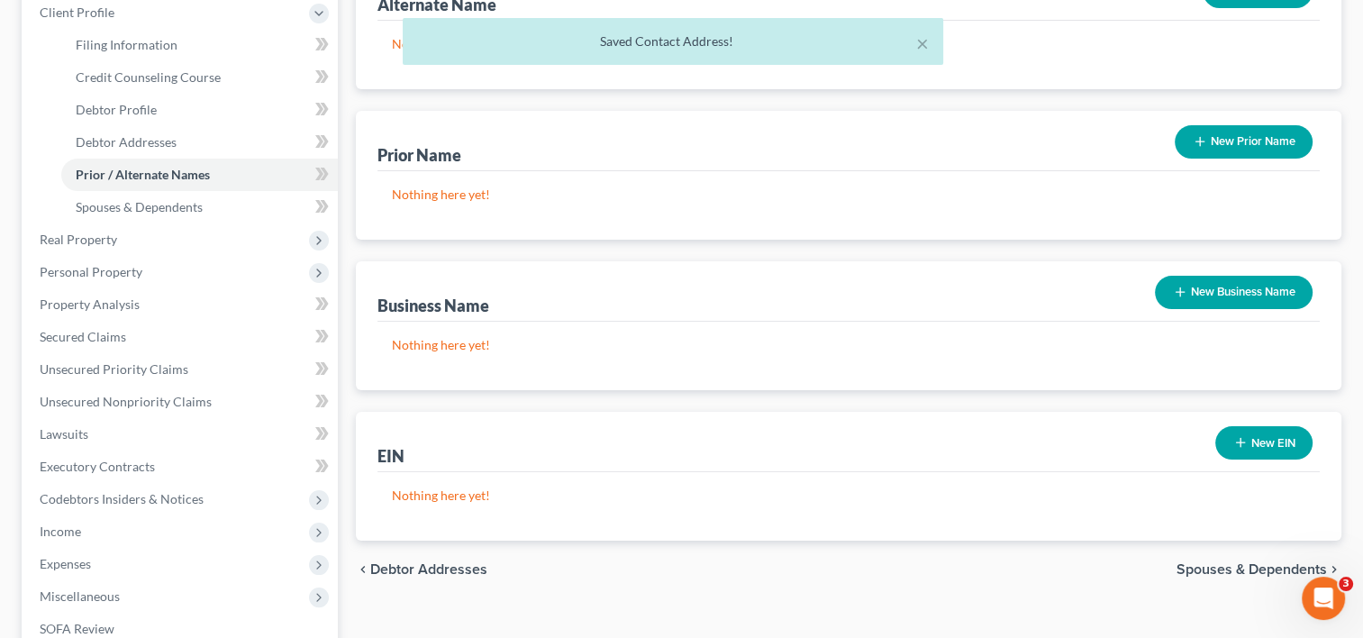
scroll to position [270, 0]
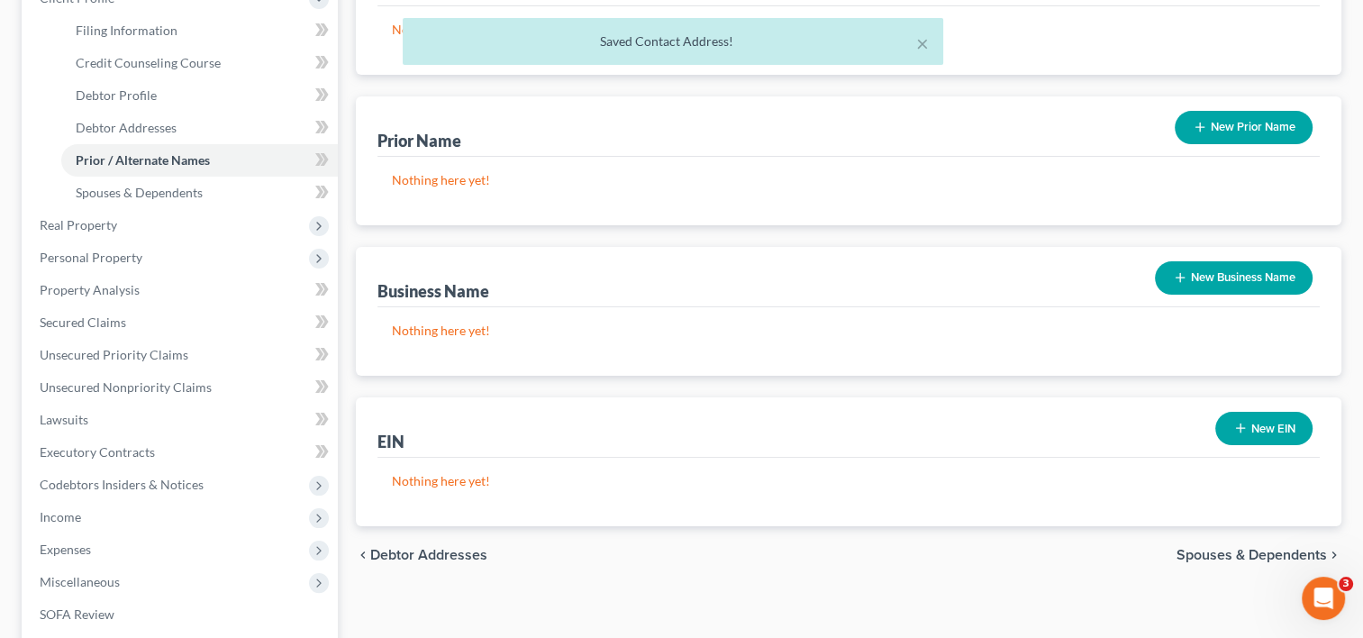
click at [1251, 558] on span "Spouses & Dependents" at bounding box center [1251, 555] width 150 height 14
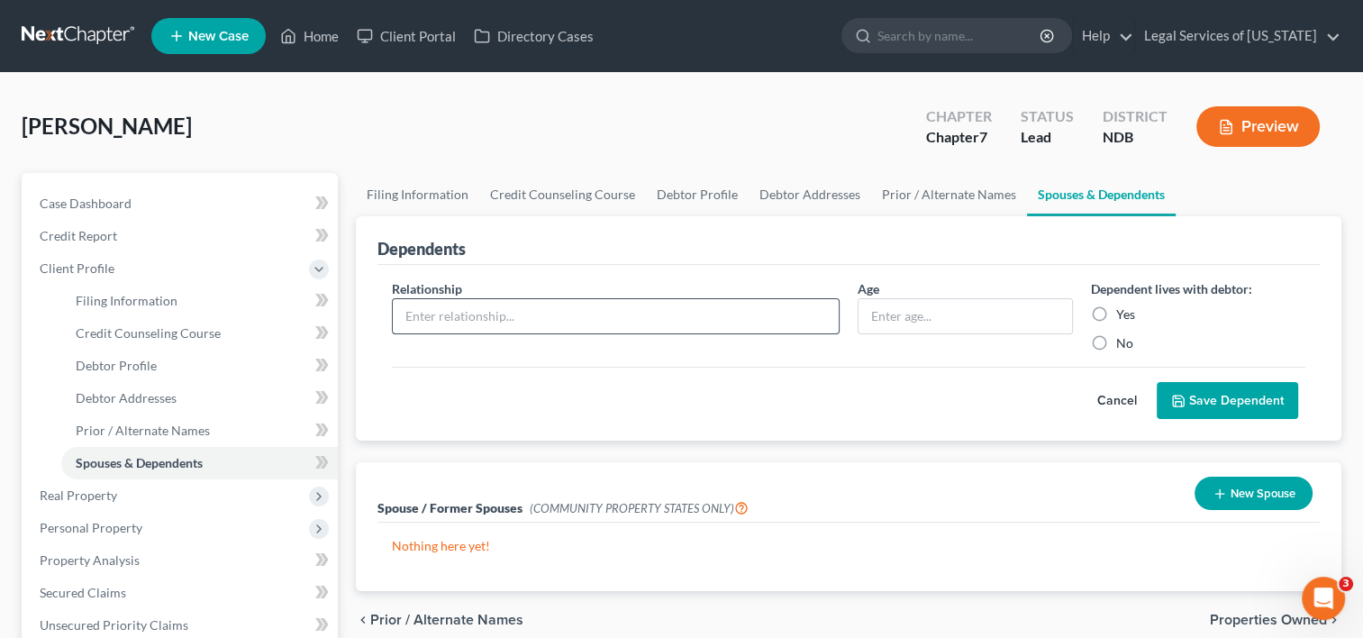
click at [568, 320] on input "text" at bounding box center [616, 316] width 446 height 34
type input "son"
type input "2.5 yrs"
click at [1116, 312] on label "Yes" at bounding box center [1125, 314] width 19 height 18
click at [1123, 312] on input "Yes" at bounding box center [1129, 311] width 12 height 12
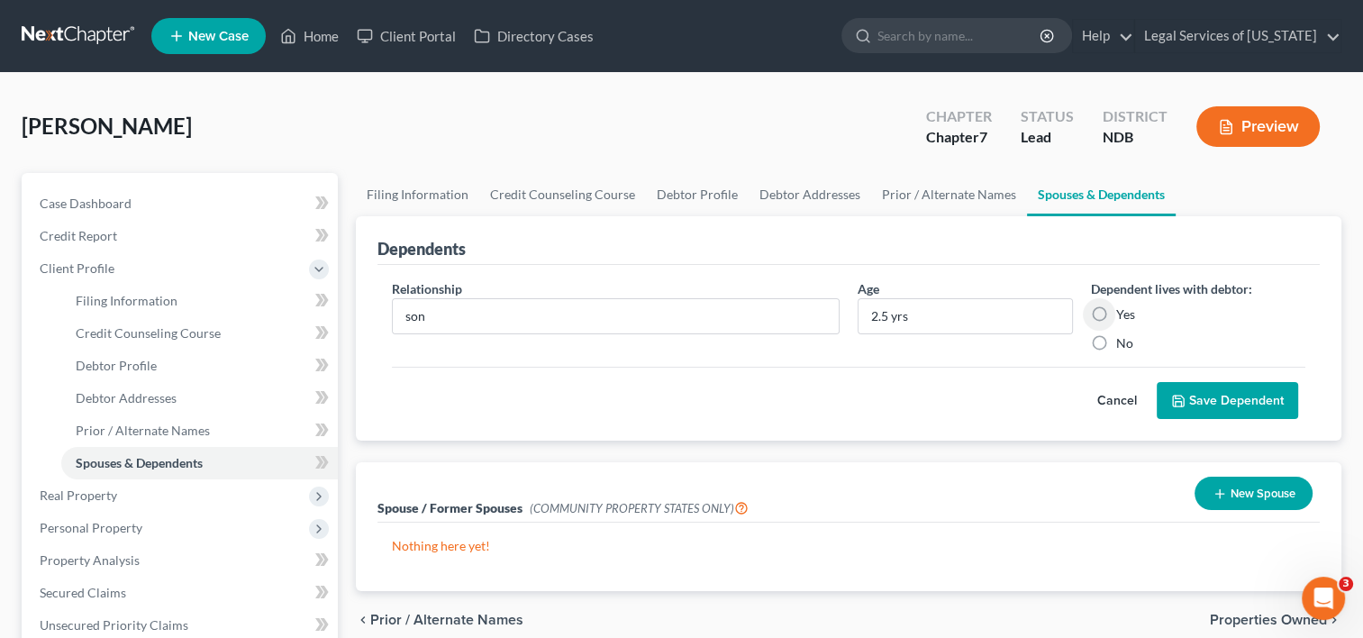
radio input "true"
click at [1183, 394] on icon "submit" at bounding box center [1178, 401] width 14 height 14
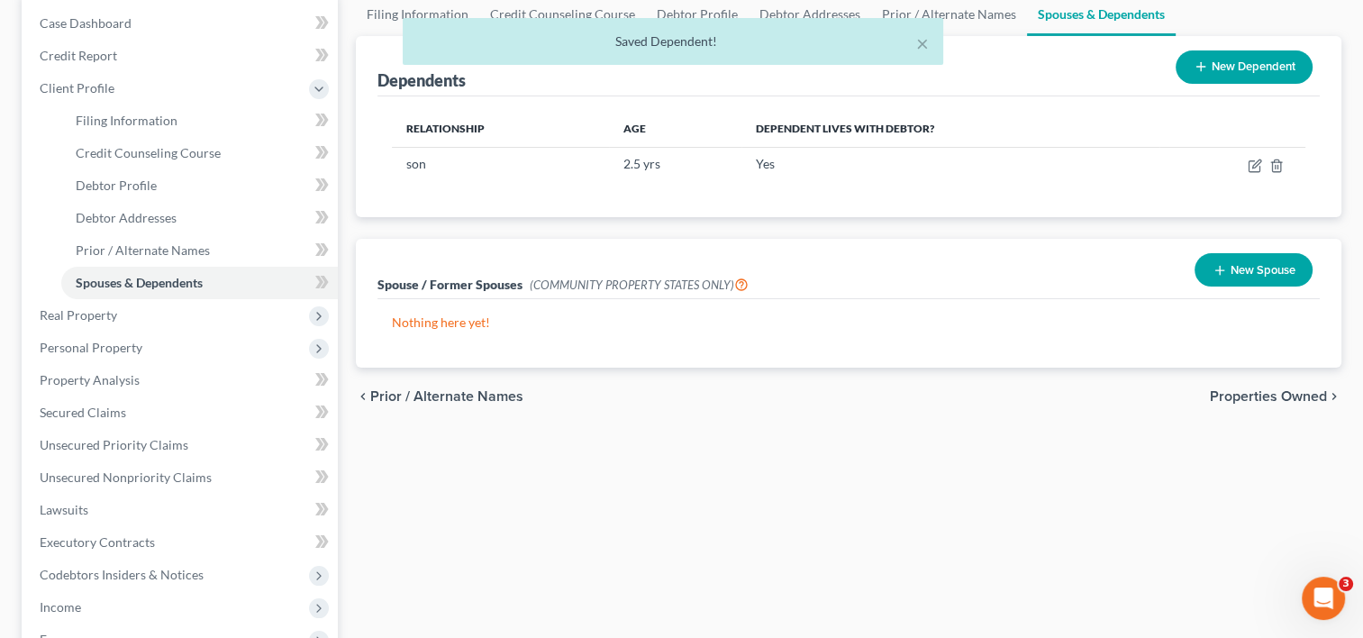
drag, startPoint x: 1273, startPoint y: 394, endPoint x: 1152, endPoint y: 407, distance: 122.2
click at [1273, 395] on span "Properties Owned" at bounding box center [1267, 396] width 117 height 14
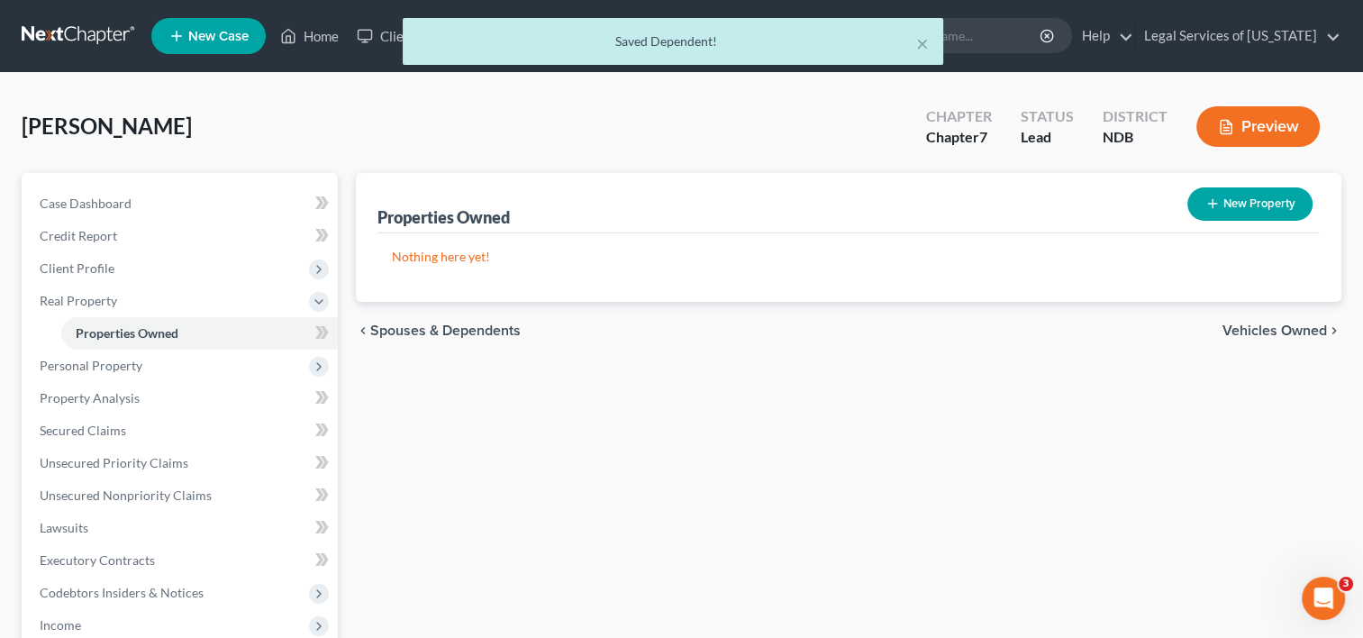
click at [1265, 329] on span "Vehicles Owned" at bounding box center [1274, 330] width 104 height 14
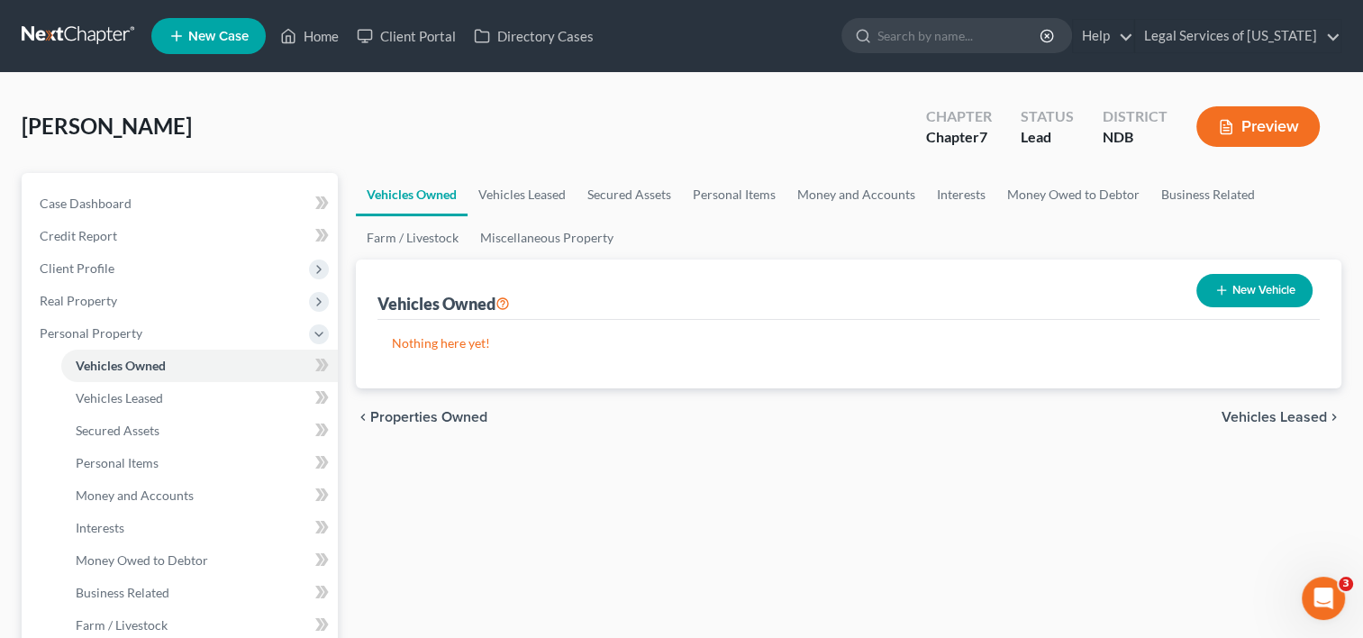
click at [1260, 293] on button "New Vehicle" at bounding box center [1254, 290] width 116 height 33
select select "0"
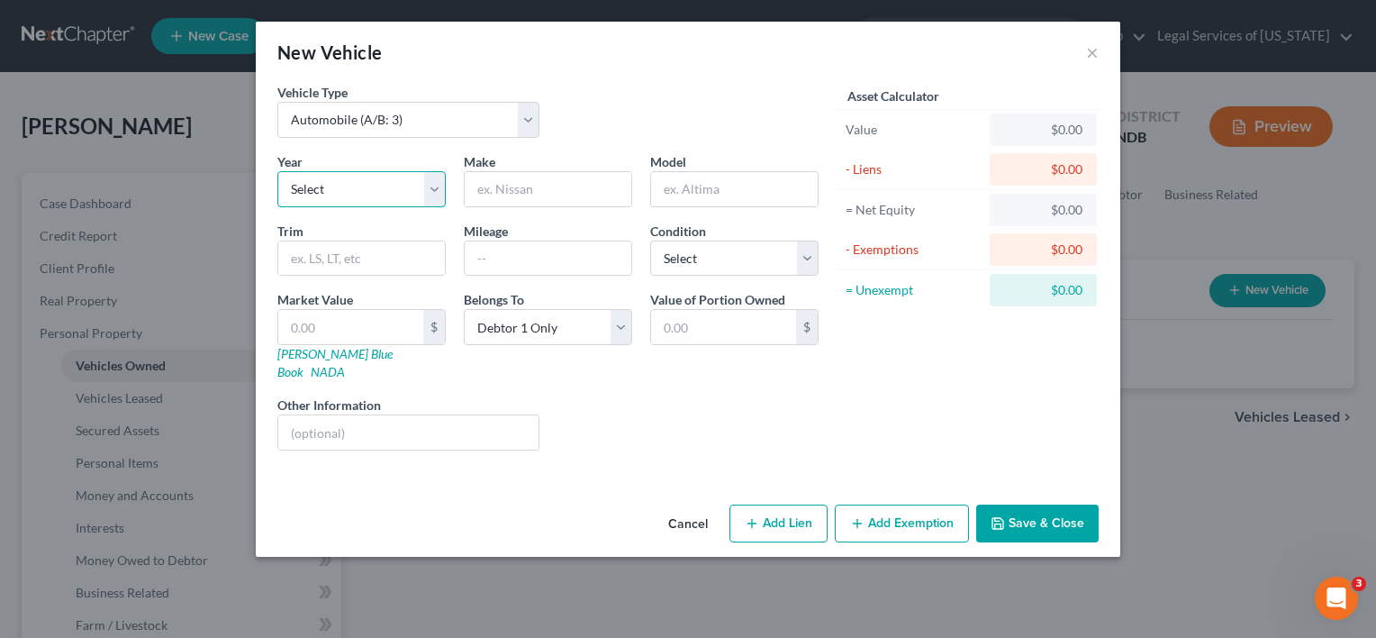
click at [323, 191] on select "Select 2026 2025 2024 2023 2022 2021 2020 2019 2018 2017 2016 2015 2014 2013 20…" at bounding box center [361, 189] width 168 height 36
select select "22"
click at [277, 171] on select "Select 2026 2025 2024 2023 2022 2021 2020 2019 2018 2017 2016 2015 2014 2013 20…" at bounding box center [361, 189] width 168 height 36
click at [553, 187] on input "text" at bounding box center [548, 189] width 167 height 34
type input "Chevrolet"
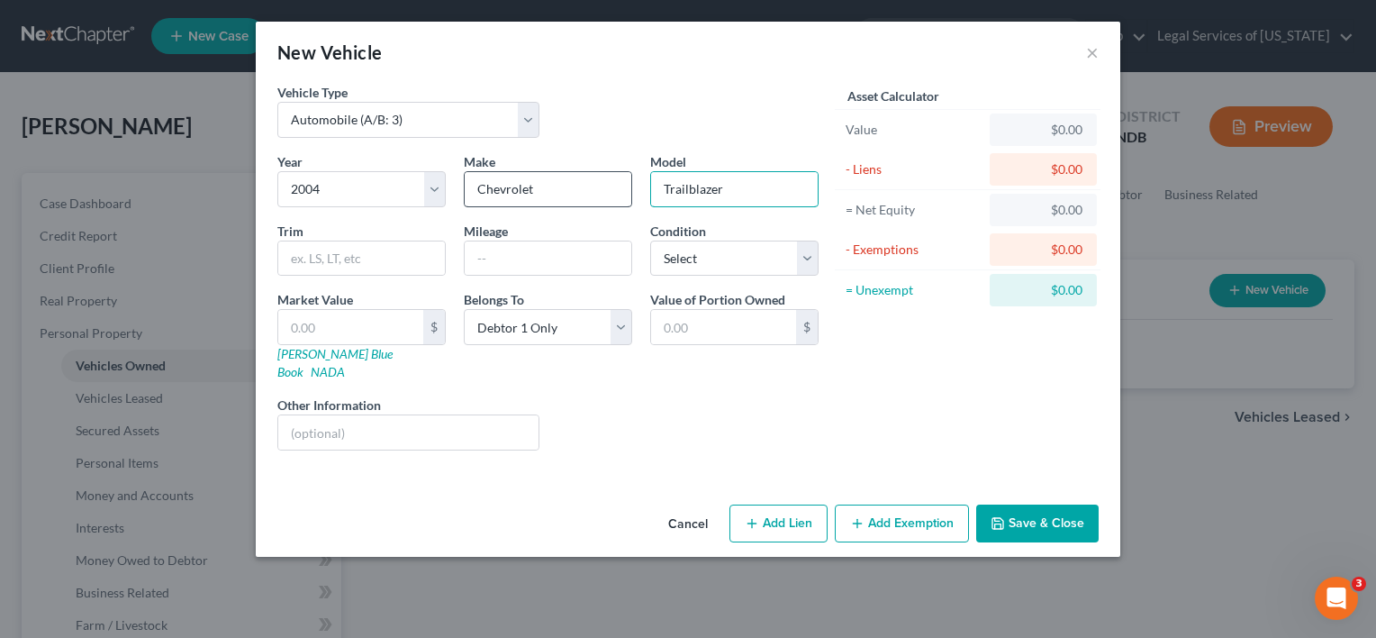
type input "Trailblazer"
type input "210000"
click at [817, 264] on select "Select Excellent Very Good Good Fair Poor" at bounding box center [734, 258] width 168 height 36
select select "3"
click at [650, 240] on select "Select Excellent Very Good Good Fair Poor" at bounding box center [734, 258] width 168 height 36
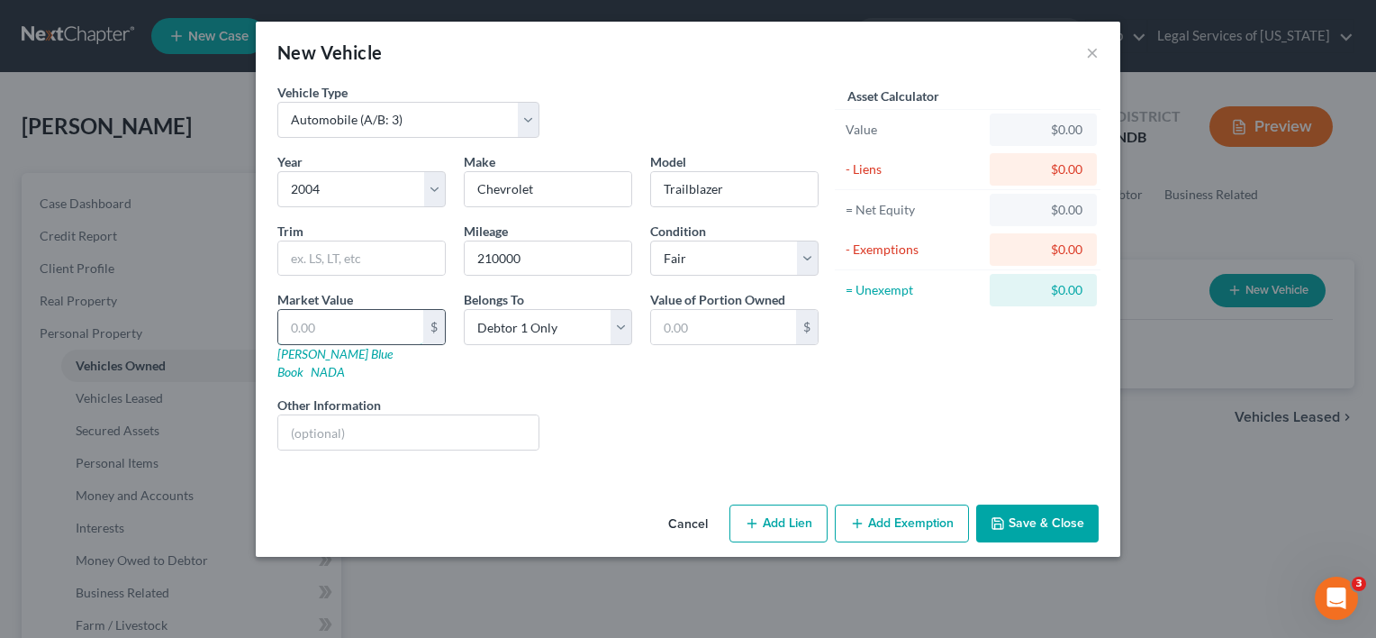
click at [344, 321] on input "text" at bounding box center [350, 327] width 145 height 34
type input "2"
type input "2.00"
type input "25"
type input "25.00"
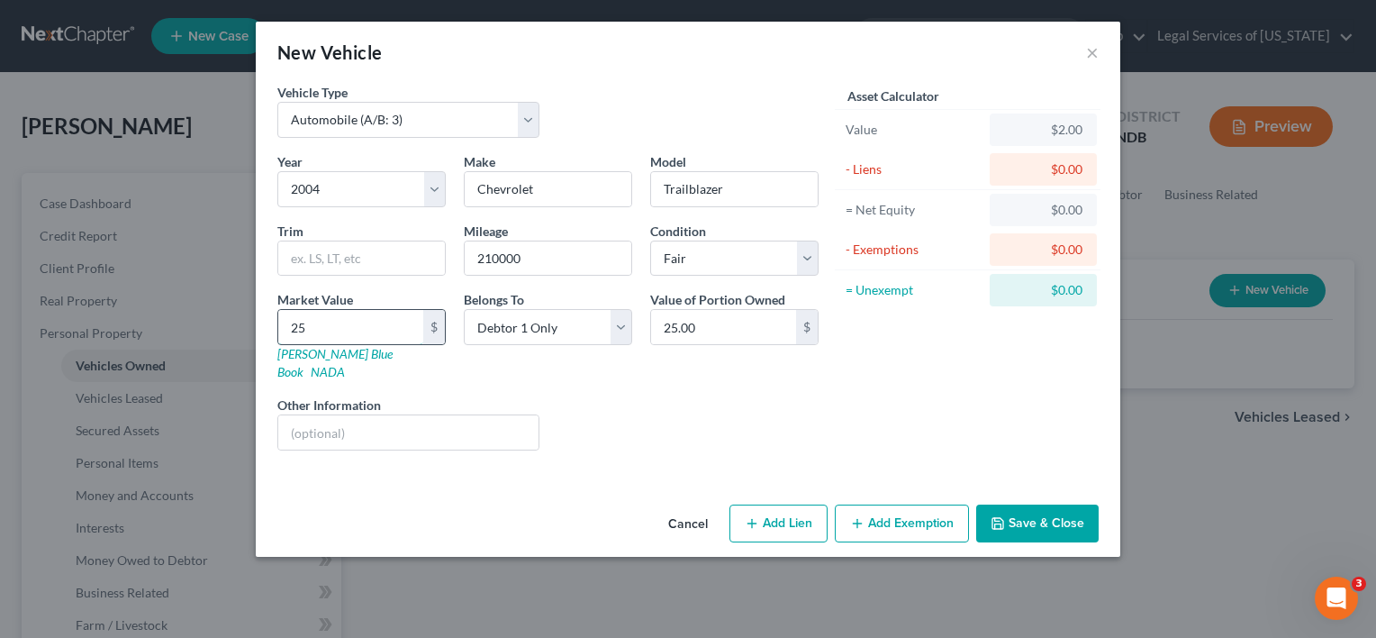
type input "250"
type input "250.00"
type input "2500"
type input "2,500.00"
type input "2,500"
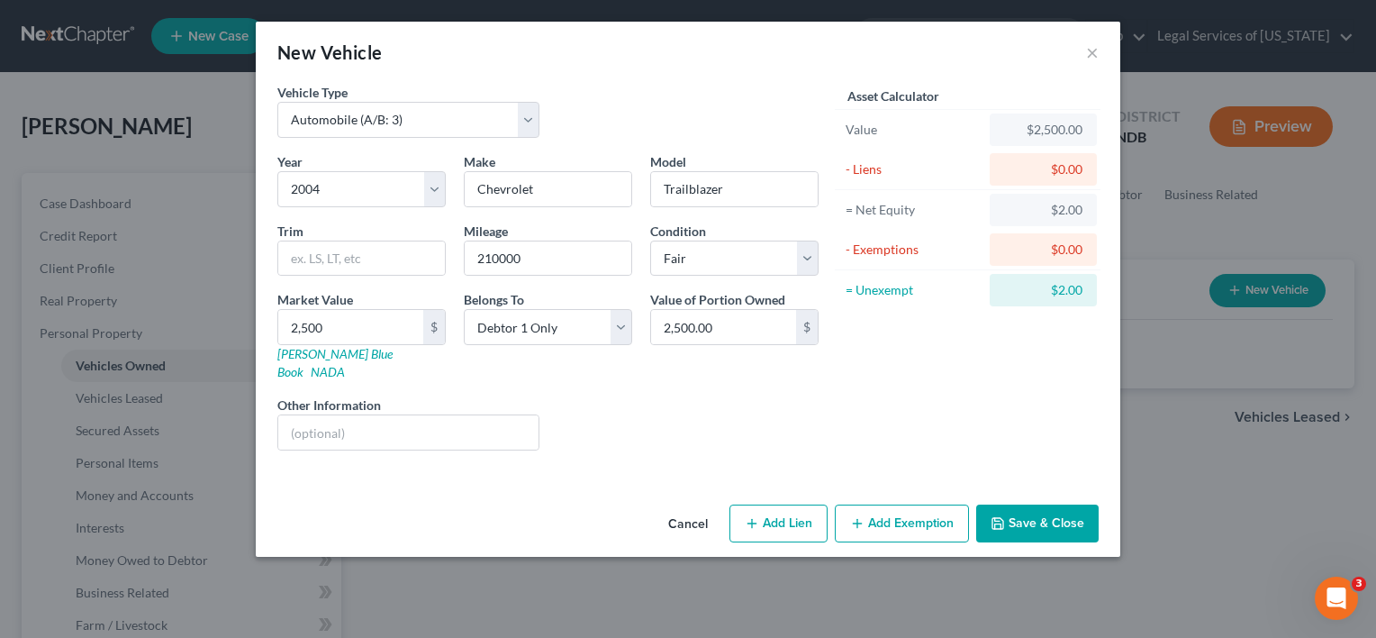
click at [851, 516] on icon "button" at bounding box center [857, 523] width 14 height 14
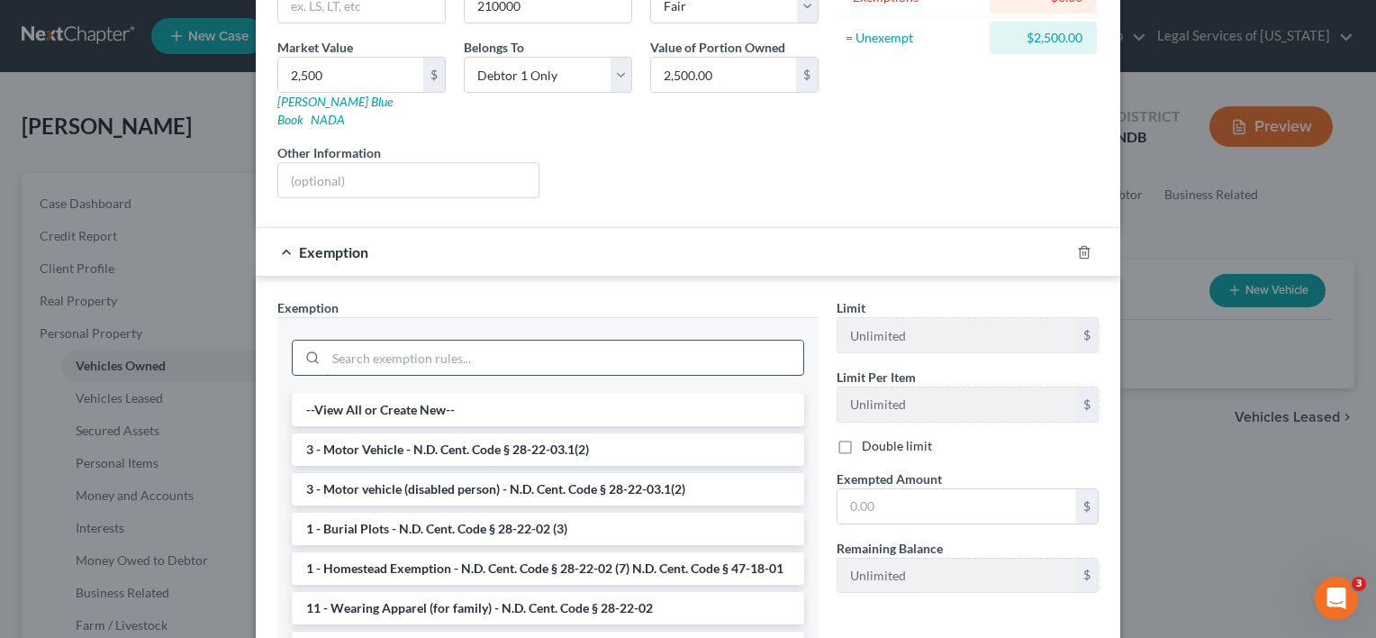
scroll to position [270, 0]
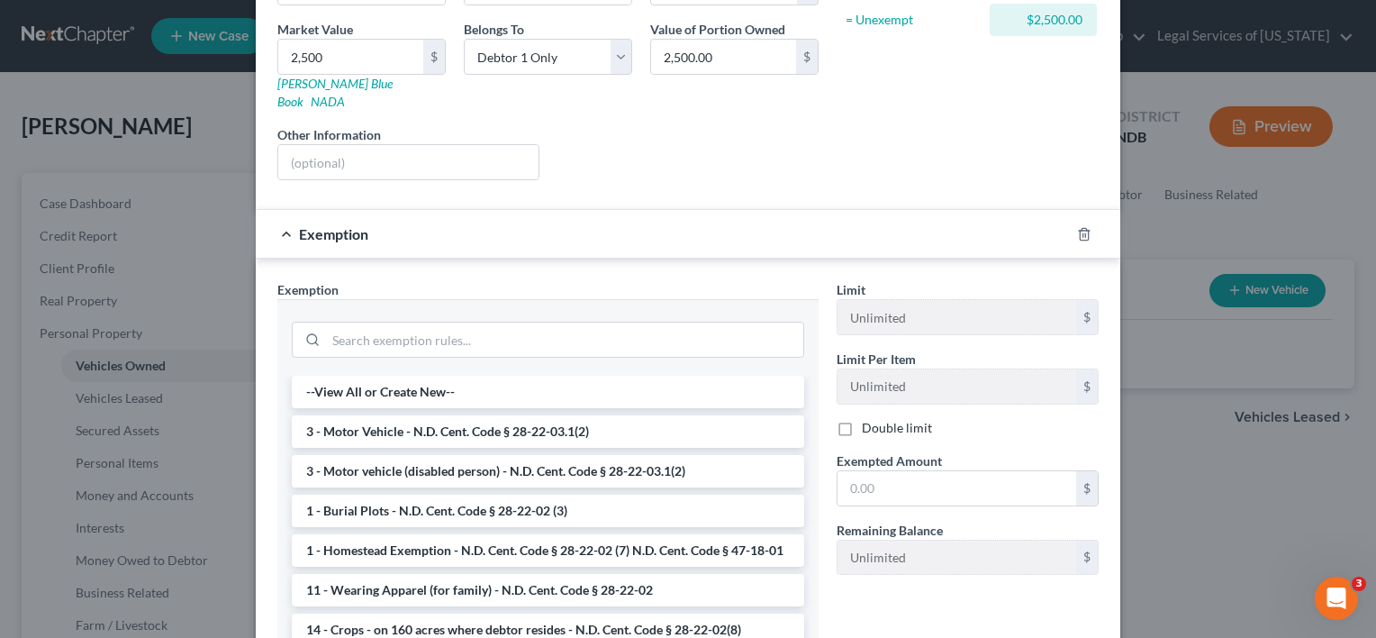
click at [387, 415] on li "3 - Motor Vehicle - N.D. Cent. Code § 28-22-03.1(2)" at bounding box center [548, 431] width 512 height 32
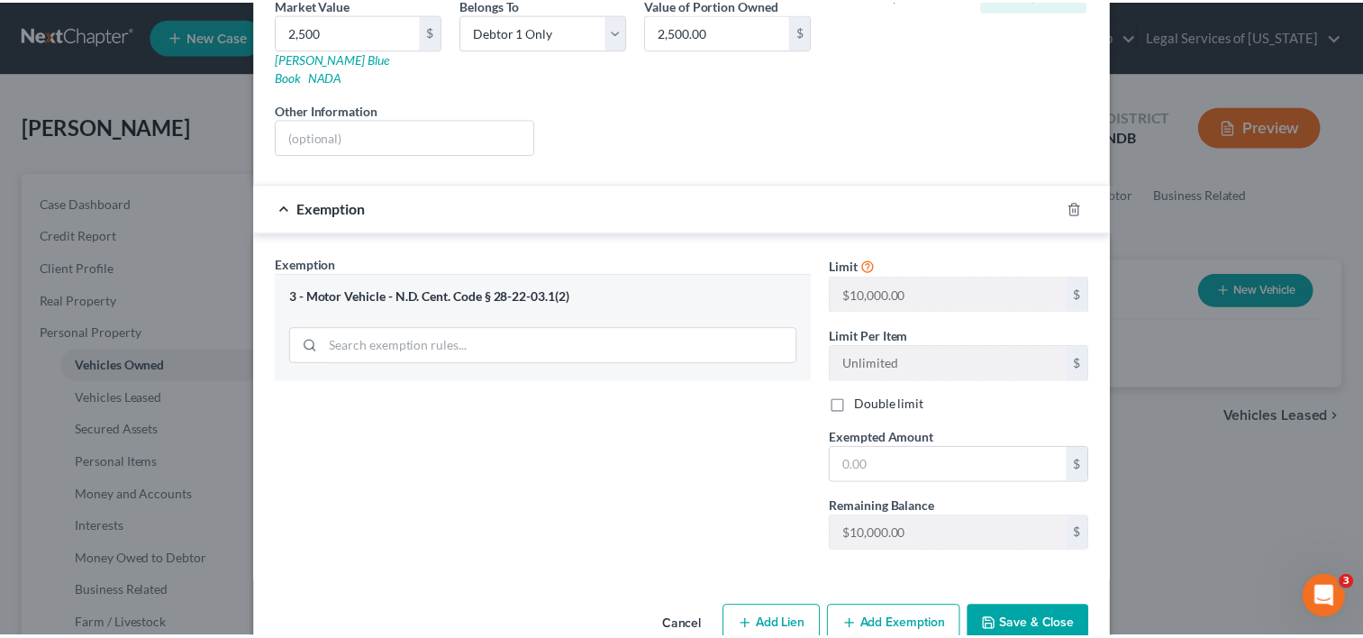
scroll to position [317, 0]
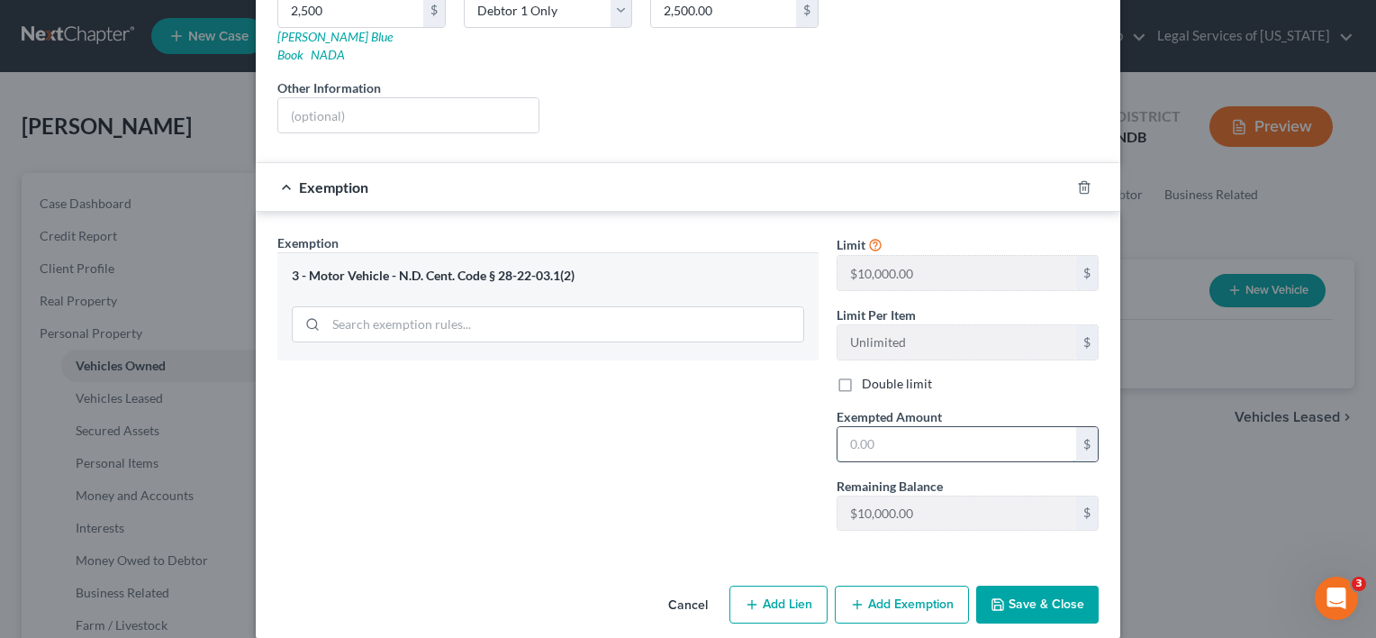
click at [883, 429] on input "text" at bounding box center [957, 444] width 239 height 34
type input "2,500"
drag, startPoint x: 1042, startPoint y: 580, endPoint x: 1027, endPoint y: 584, distance: 15.7
click at [1041, 585] on button "Save & Close" at bounding box center [1037, 604] width 122 height 38
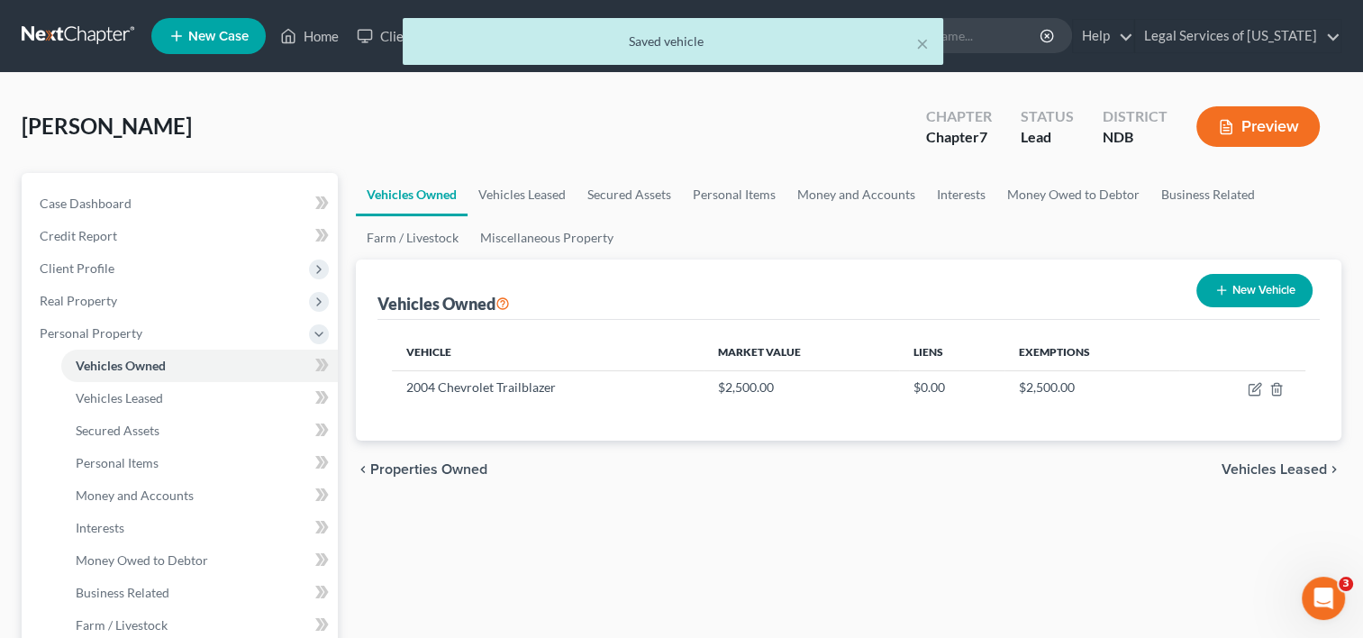
click at [1264, 475] on span "Vehicles Leased" at bounding box center [1273, 469] width 105 height 14
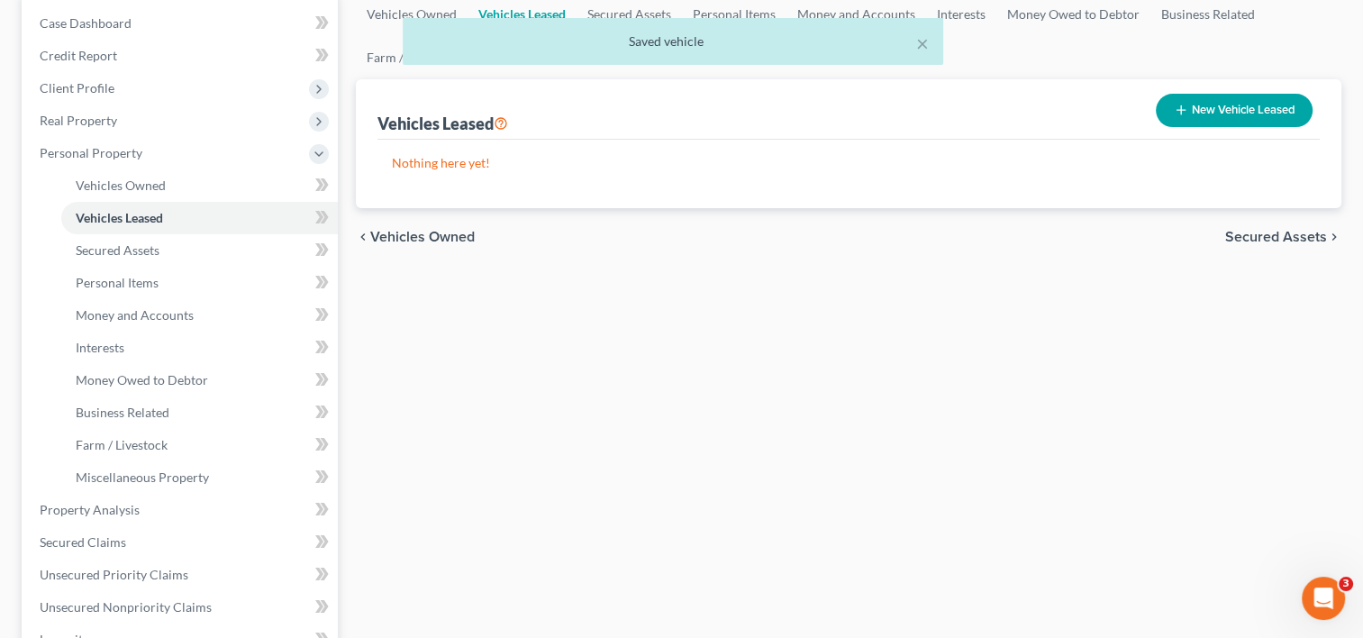
click at [1266, 231] on span "Secured Assets" at bounding box center [1276, 237] width 102 height 14
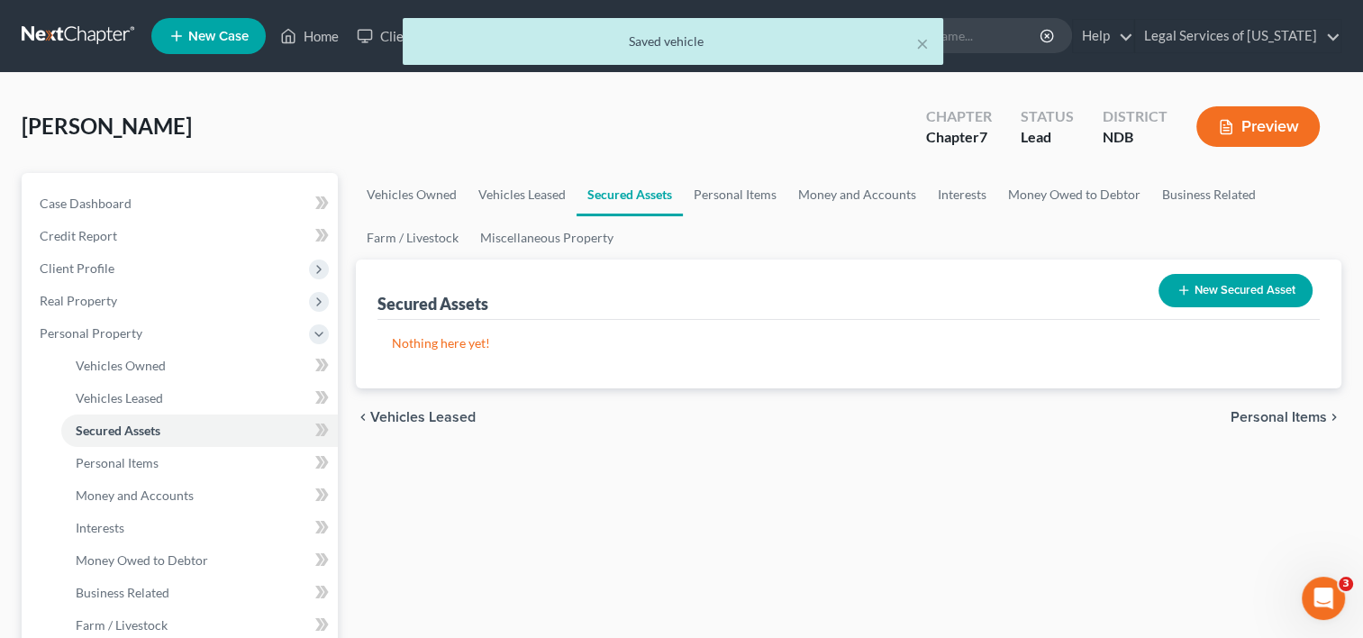
click at [1259, 418] on span "Personal Items" at bounding box center [1278, 417] width 96 height 14
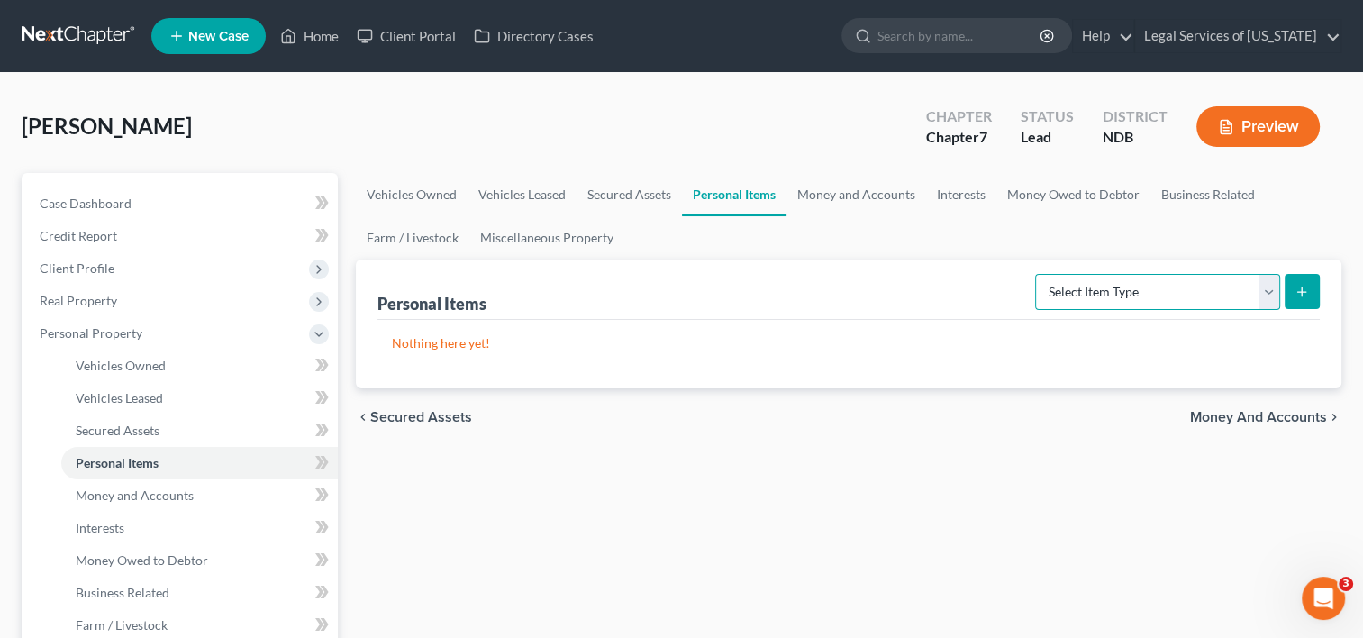
click at [1267, 287] on select "Select Item Type Clothing (A/B: 11) Collectibles Of Value (A/B: 8) Electronics …" at bounding box center [1157, 292] width 245 height 36
select select "clothing"
click at [1037, 274] on select "Select Item Type Clothing (A/B: 11) Collectibles Of Value (A/B: 8) Electronics …" at bounding box center [1157, 292] width 245 height 36
click at [1300, 288] on icon "submit" at bounding box center [1301, 292] width 14 height 14
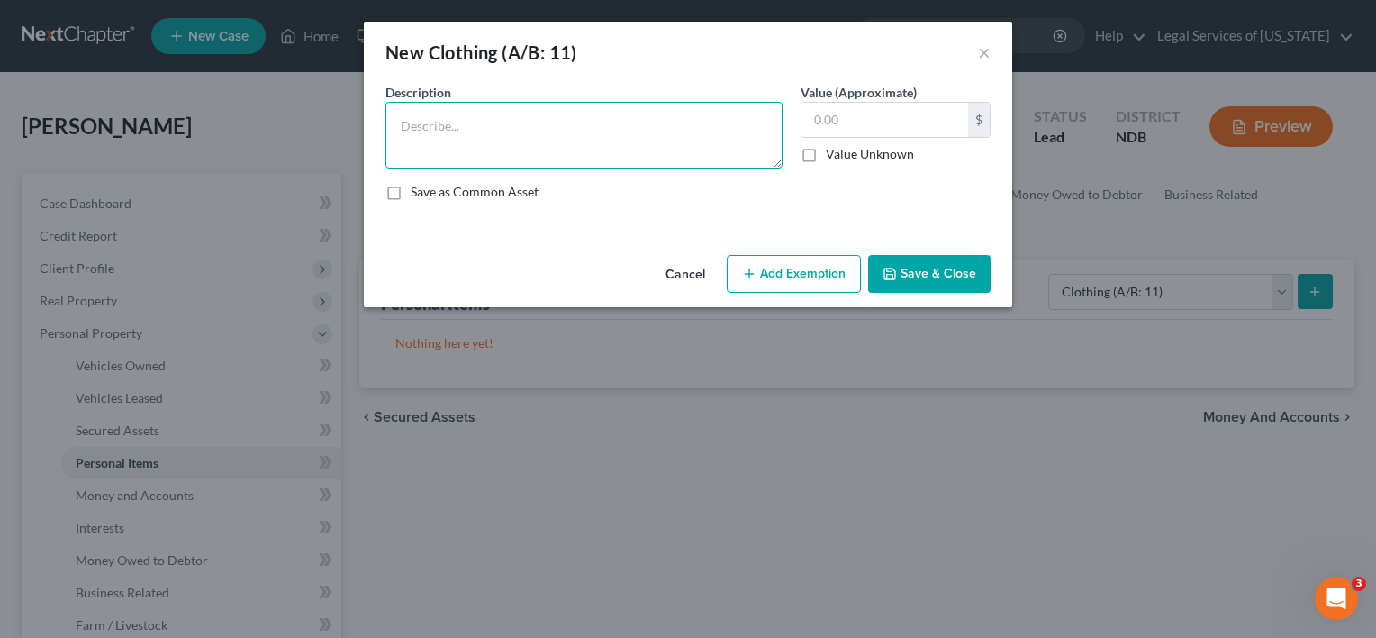
click at [554, 145] on textarea at bounding box center [583, 135] width 397 height 67
type textarea "clothing of petitioner and dependent"
type input "400"
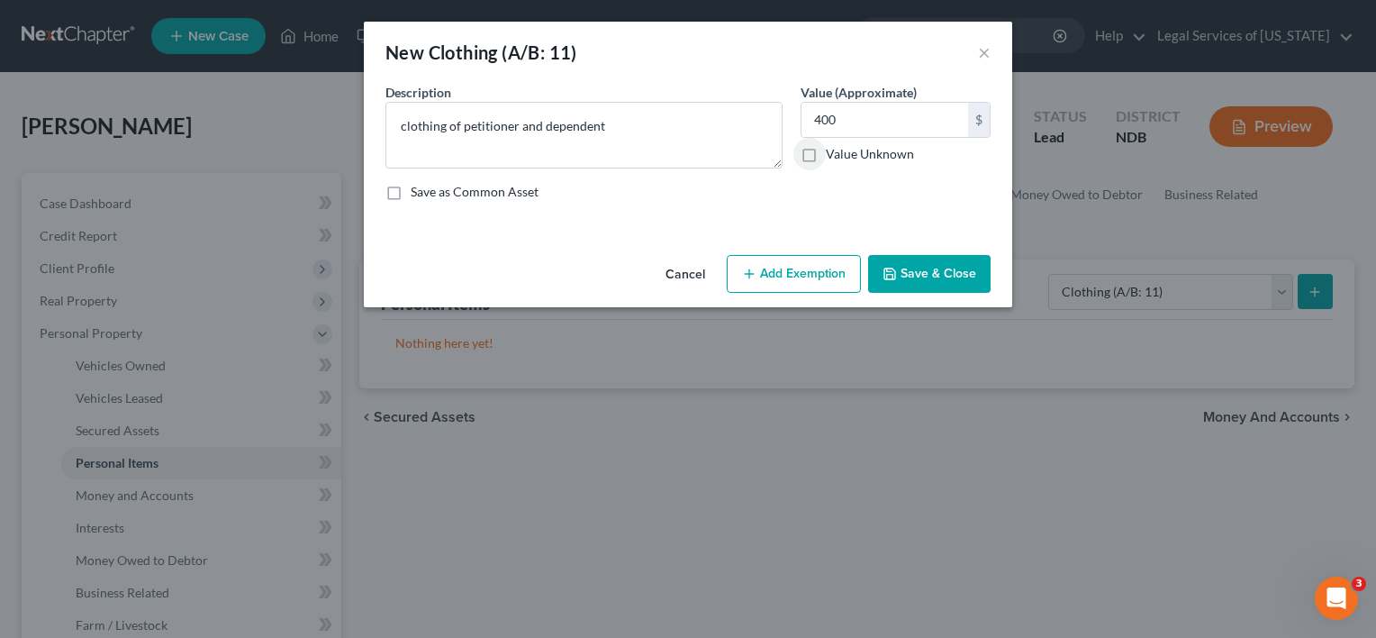
click at [815, 281] on button "Add Exemption" at bounding box center [794, 274] width 134 height 38
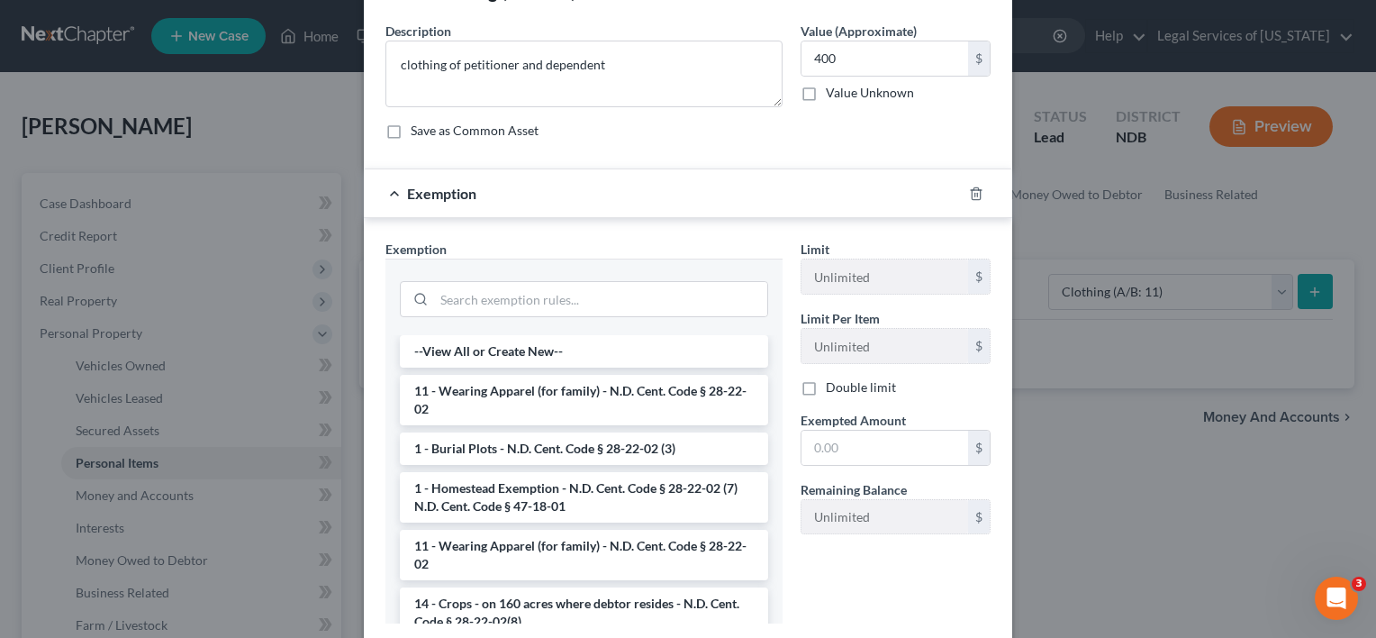
scroll to position [174, 0]
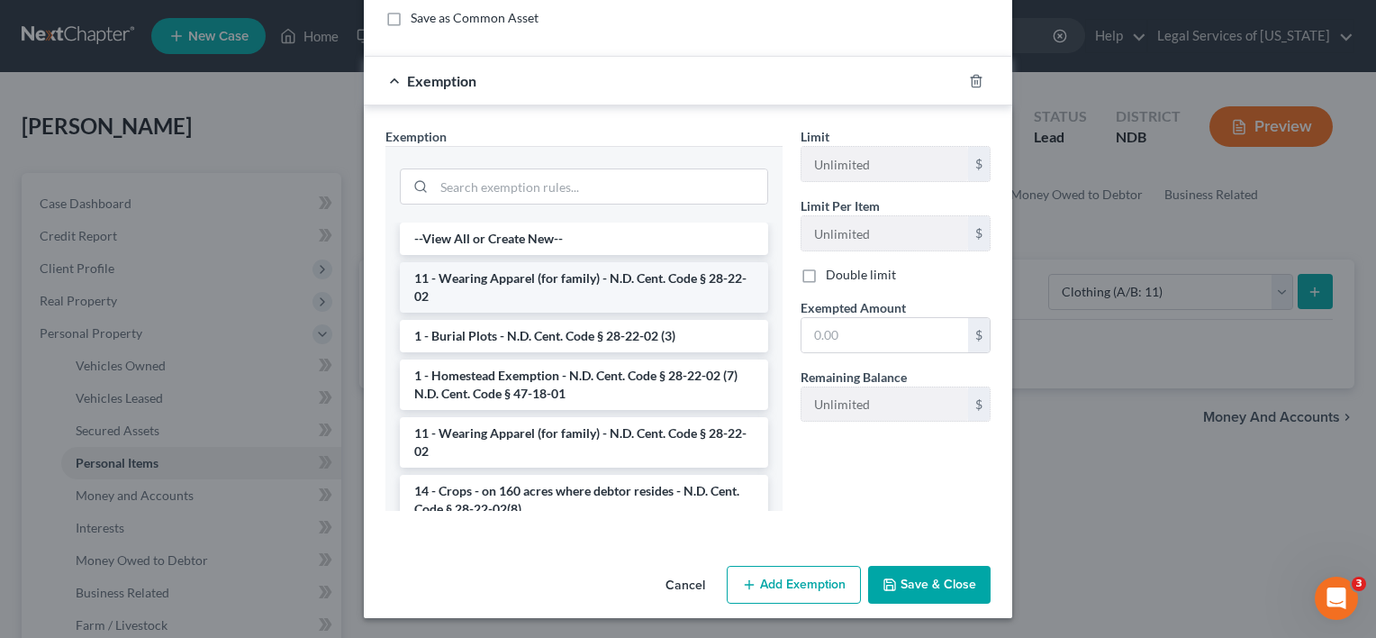
click at [565, 281] on li "11 - Wearing Apparel (for family) - N.D. Cent. Code § 28-22-02" at bounding box center [584, 287] width 368 height 50
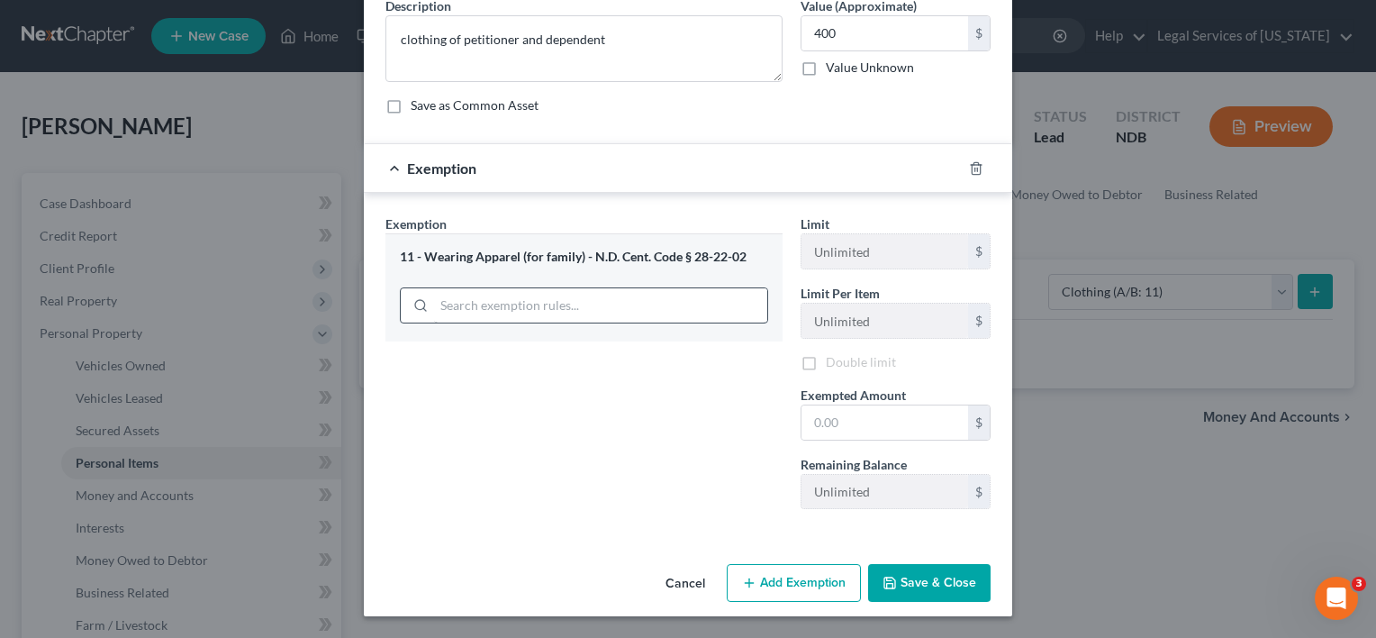
scroll to position [86, 0]
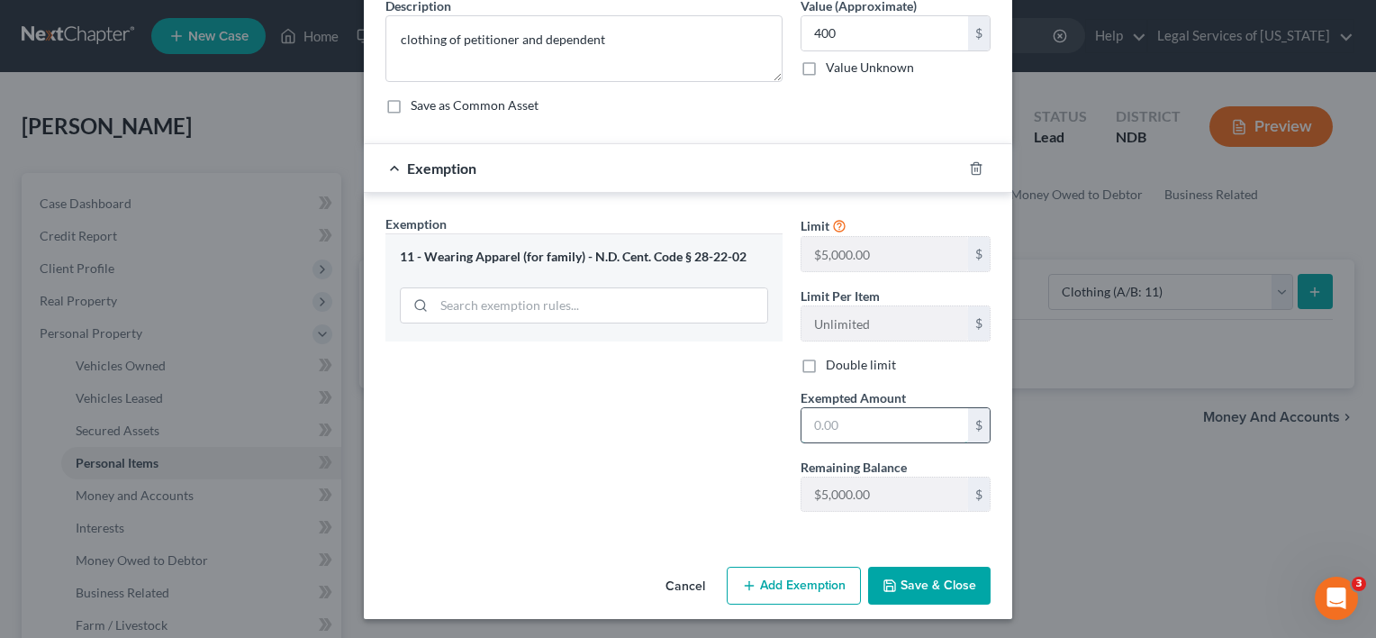
click at [846, 425] on input "text" at bounding box center [884, 425] width 167 height 34
type input "400"
click at [901, 580] on button "Save & Close" at bounding box center [929, 585] width 122 height 38
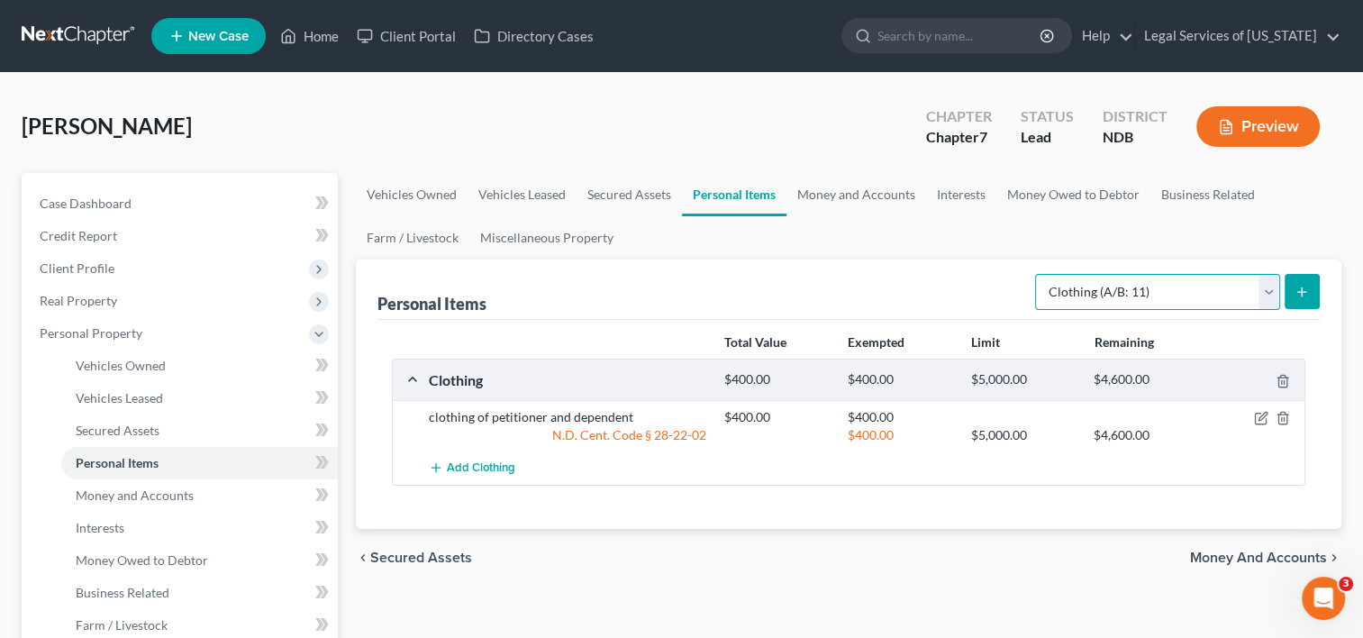
click at [1272, 290] on select "Select Item Type Clothing (A/B: 11) Collectibles Of Value (A/B: 8) Electronics …" at bounding box center [1157, 292] width 245 height 36
select select "electronics"
click at [1037, 274] on select "Select Item Type Clothing (A/B: 11) Collectibles Of Value (A/B: 8) Electronics …" at bounding box center [1157, 292] width 245 height 36
click at [1308, 294] on icon "submit" at bounding box center [1301, 292] width 14 height 14
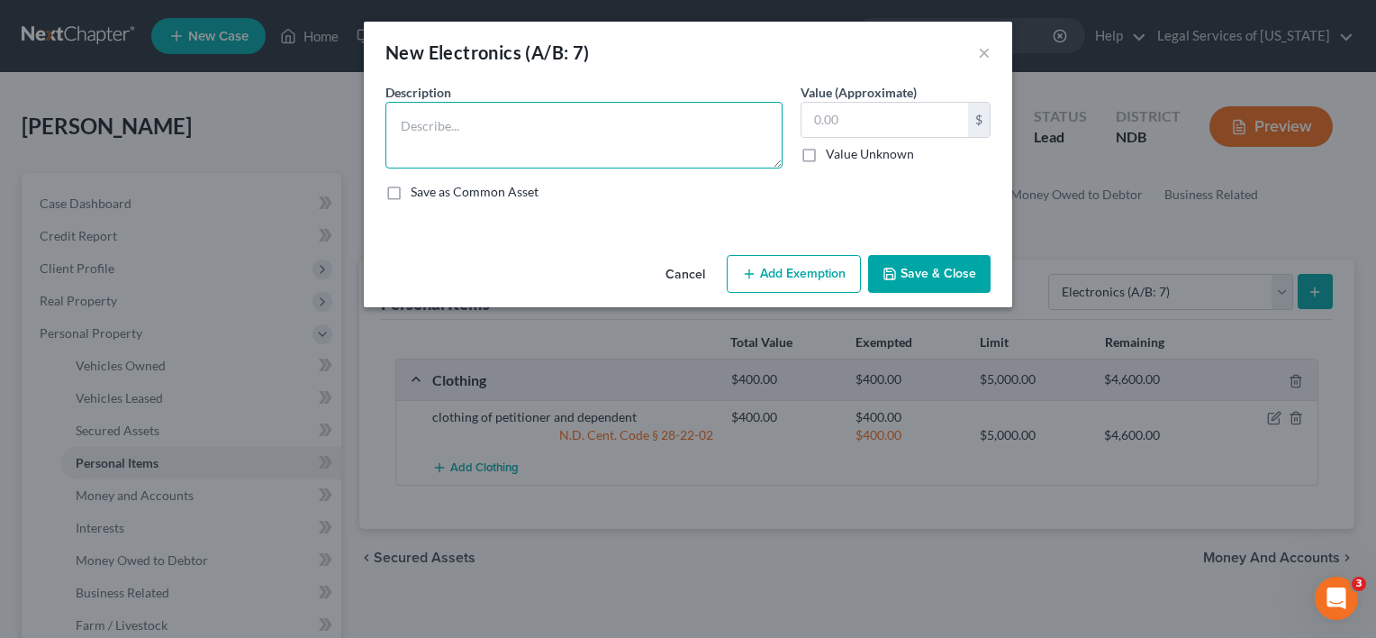
click at [550, 131] on textarea at bounding box center [583, 135] width 397 height 67
type textarea "phone, computer, television"
type input "600"
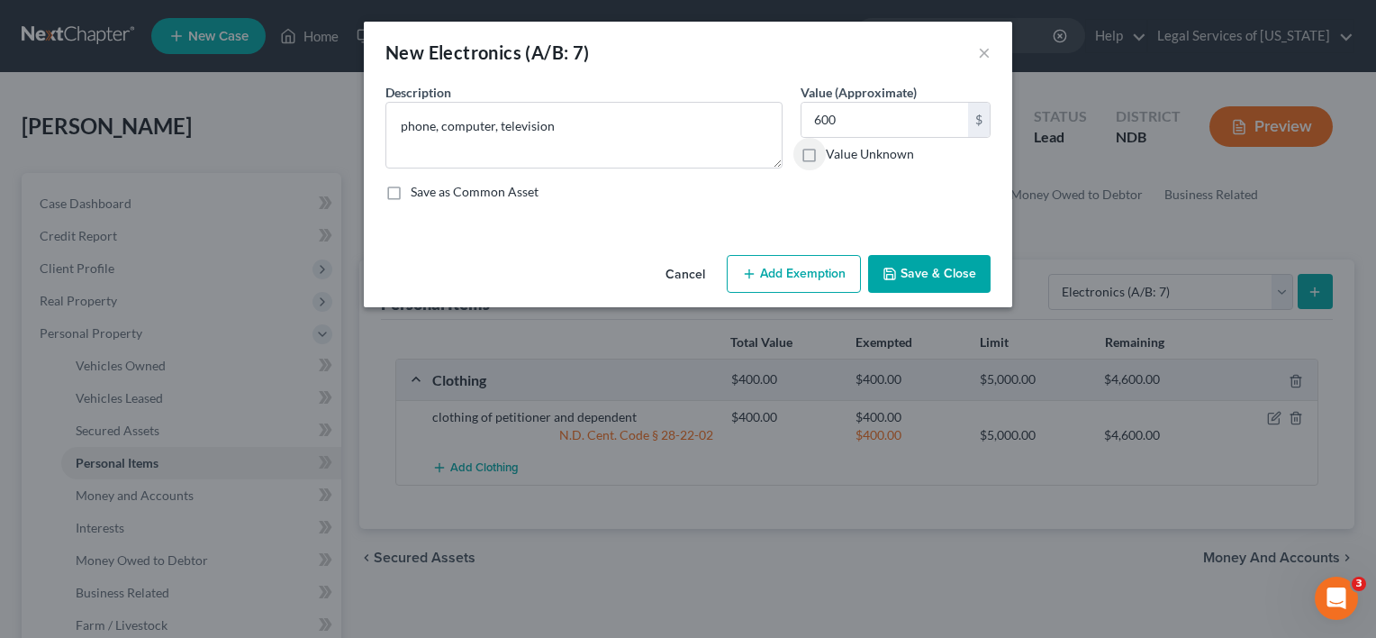
click at [829, 273] on button "Add Exemption" at bounding box center [794, 274] width 134 height 38
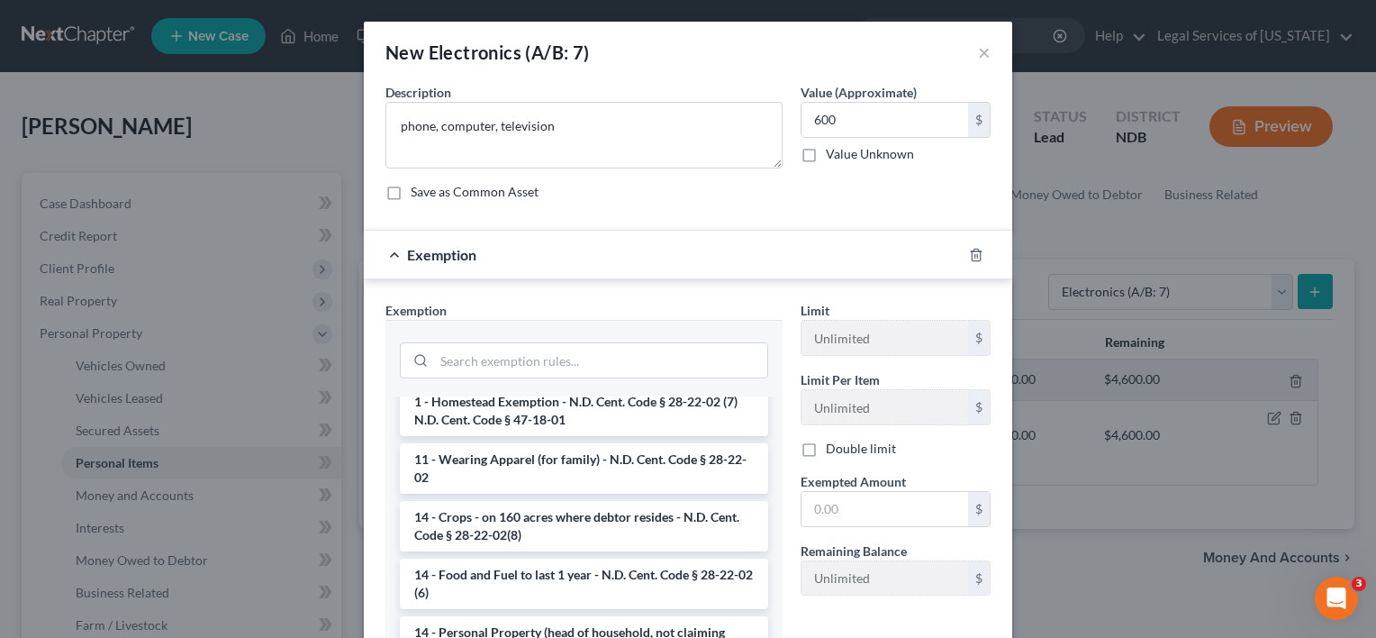
scroll to position [180, 0]
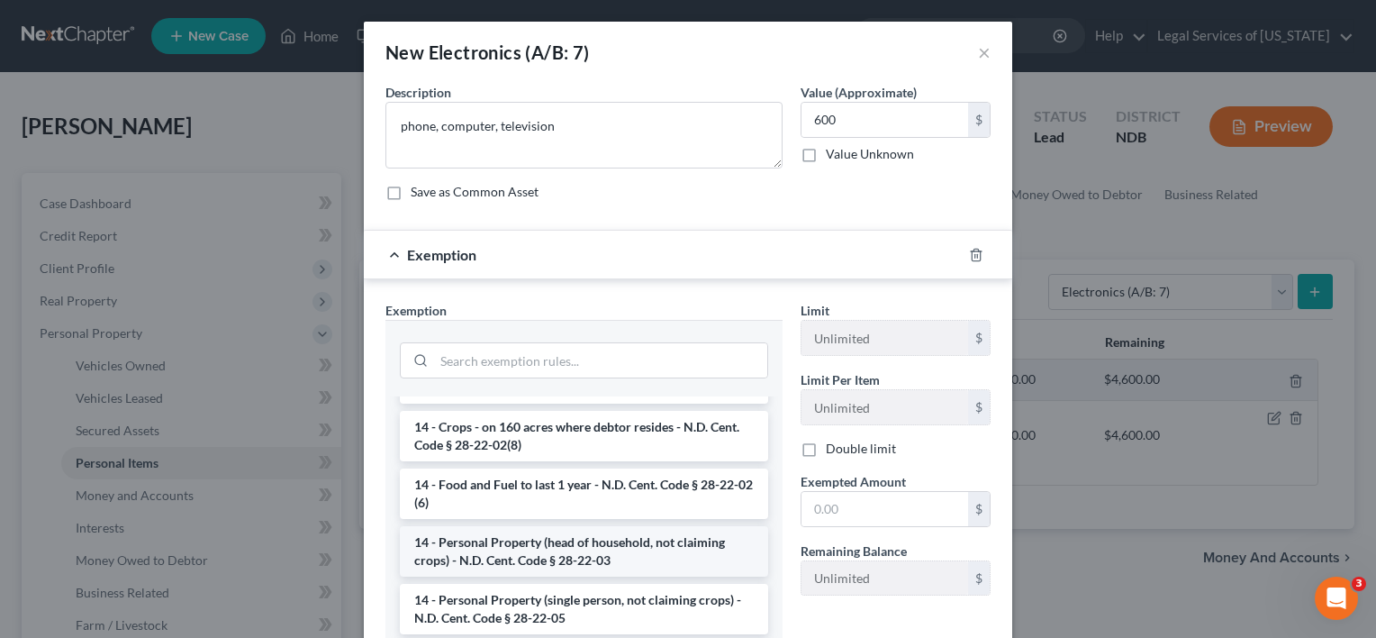
click at [580, 537] on li "14 - Personal Property (head of household, not claiming crops) - N.D. Cent. Cod…" at bounding box center [584, 551] width 368 height 50
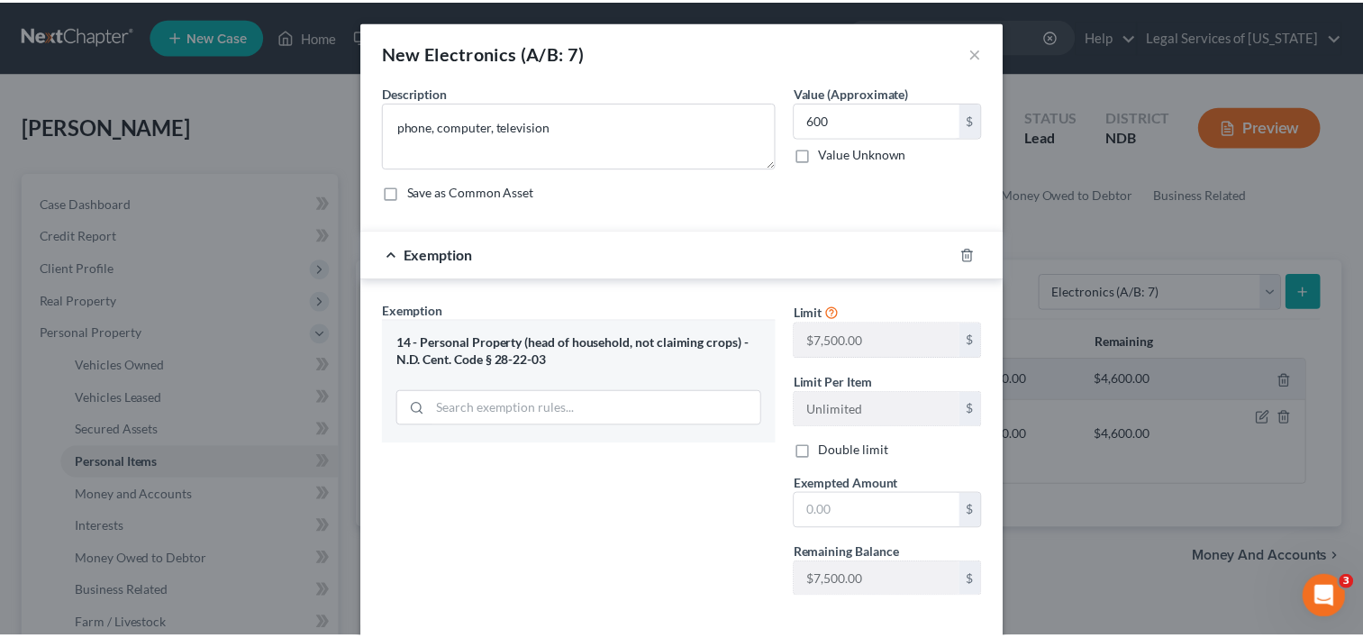
scroll to position [86, 0]
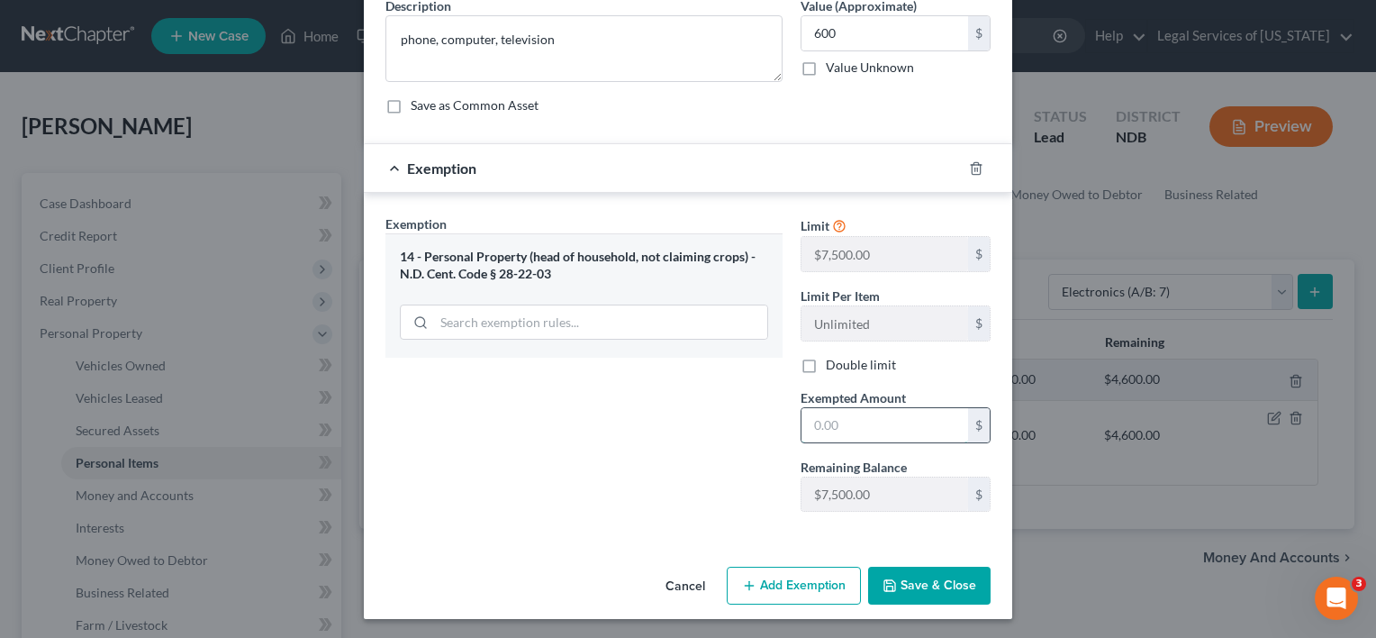
click at [829, 426] on input "text" at bounding box center [884, 425] width 167 height 34
type input "600"
drag, startPoint x: 884, startPoint y: 585, endPoint x: 882, endPoint y: 575, distance: 11.1
click at [885, 585] on icon "button" at bounding box center [890, 585] width 14 height 14
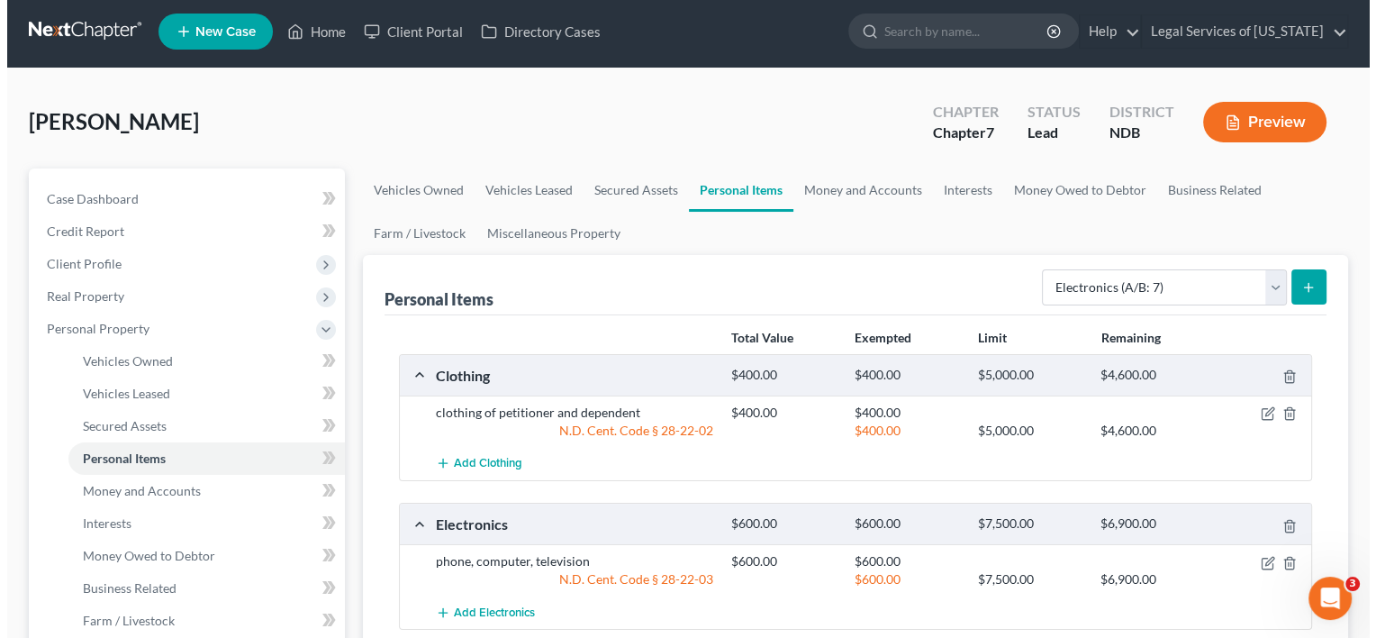
scroll to position [270, 0]
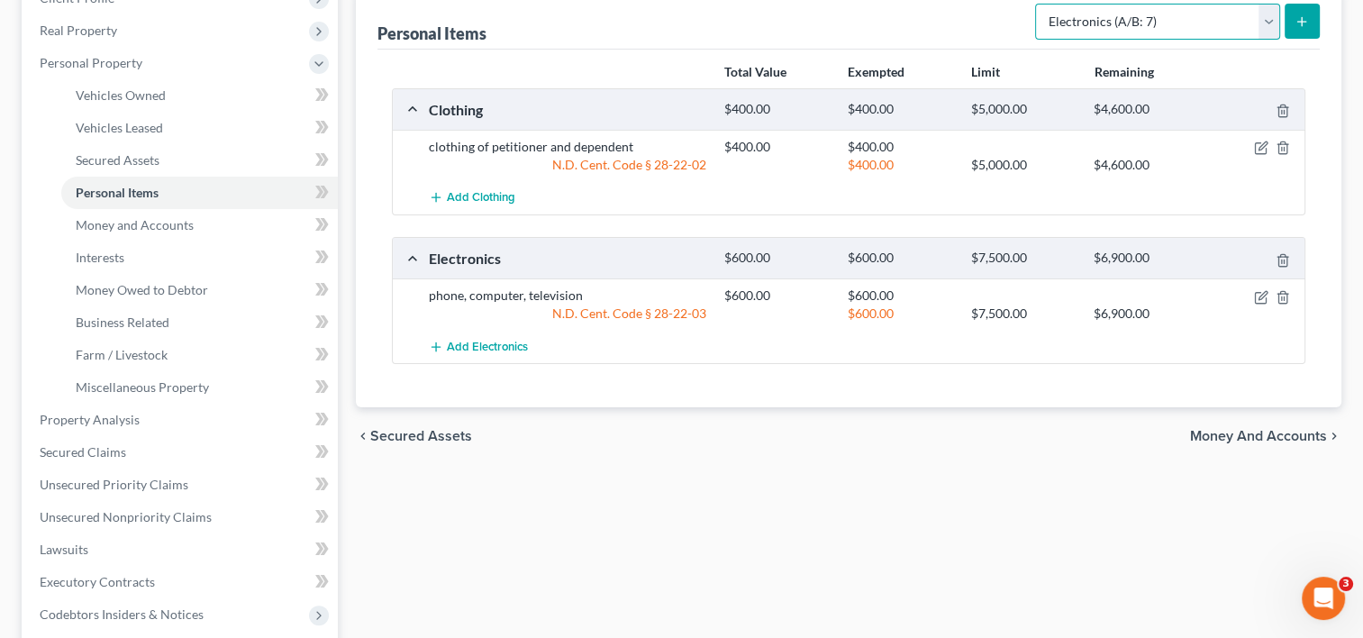
click at [1273, 25] on select "Select Item Type Clothing (A/B: 11) Collectibles Of Value (A/B: 8) Electronics …" at bounding box center [1157, 22] width 245 height 36
select select "household_goods"
click at [1037, 4] on select "Select Item Type Clothing (A/B: 11) Collectibles Of Value (A/B: 8) Electronics …" at bounding box center [1157, 22] width 245 height 36
click at [1299, 22] on line "submit" at bounding box center [1302, 22] width 8 height 0
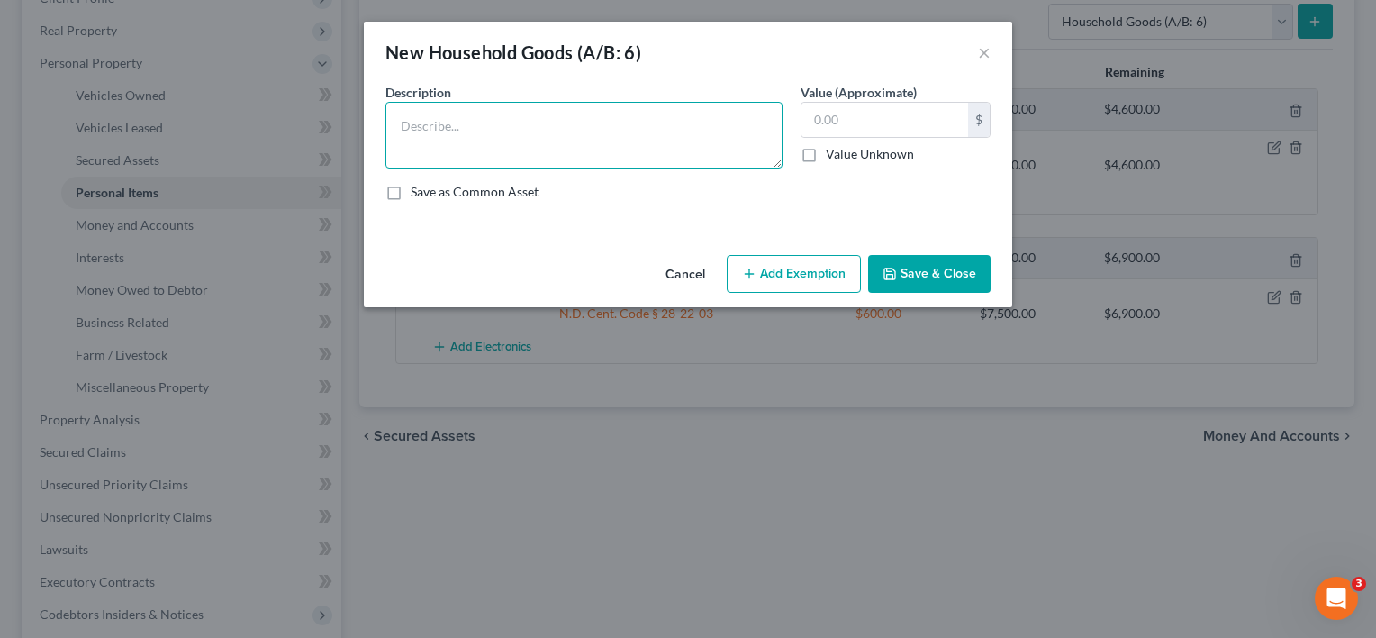
click at [710, 130] on textarea at bounding box center [583, 135] width 397 height 67
type textarea "household goods and furnishings"
type input "1,500"
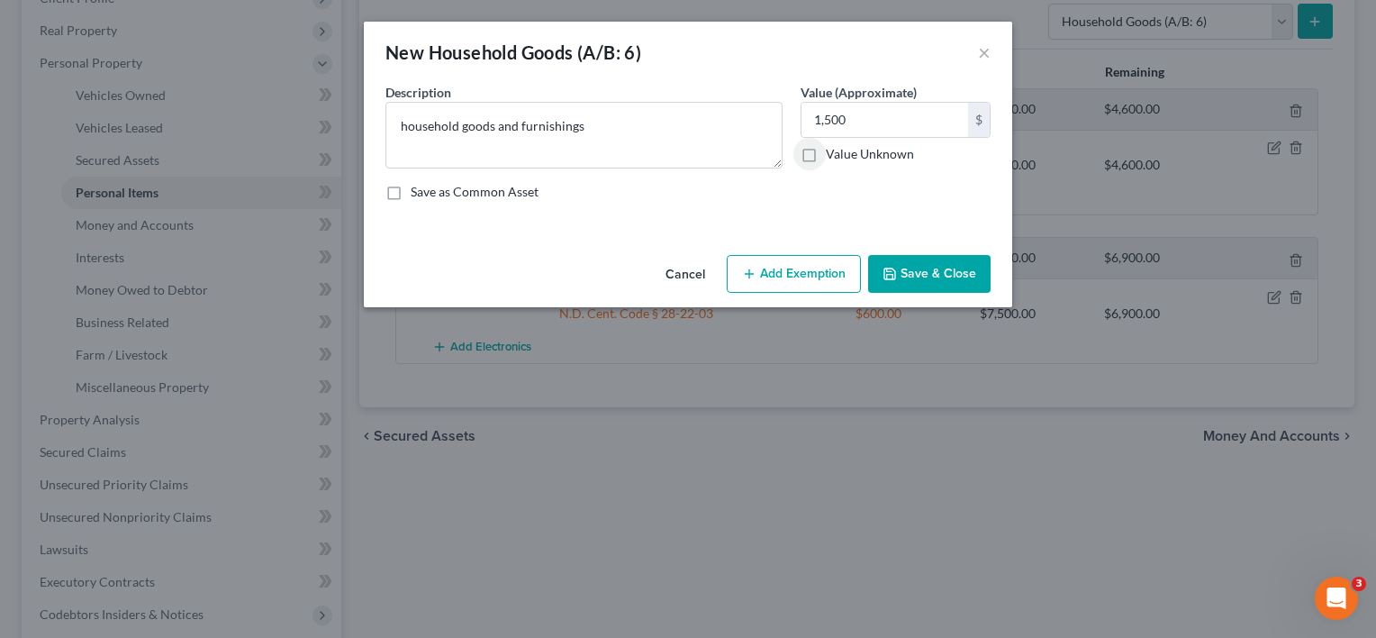
click at [843, 263] on button "Add Exemption" at bounding box center [794, 274] width 134 height 38
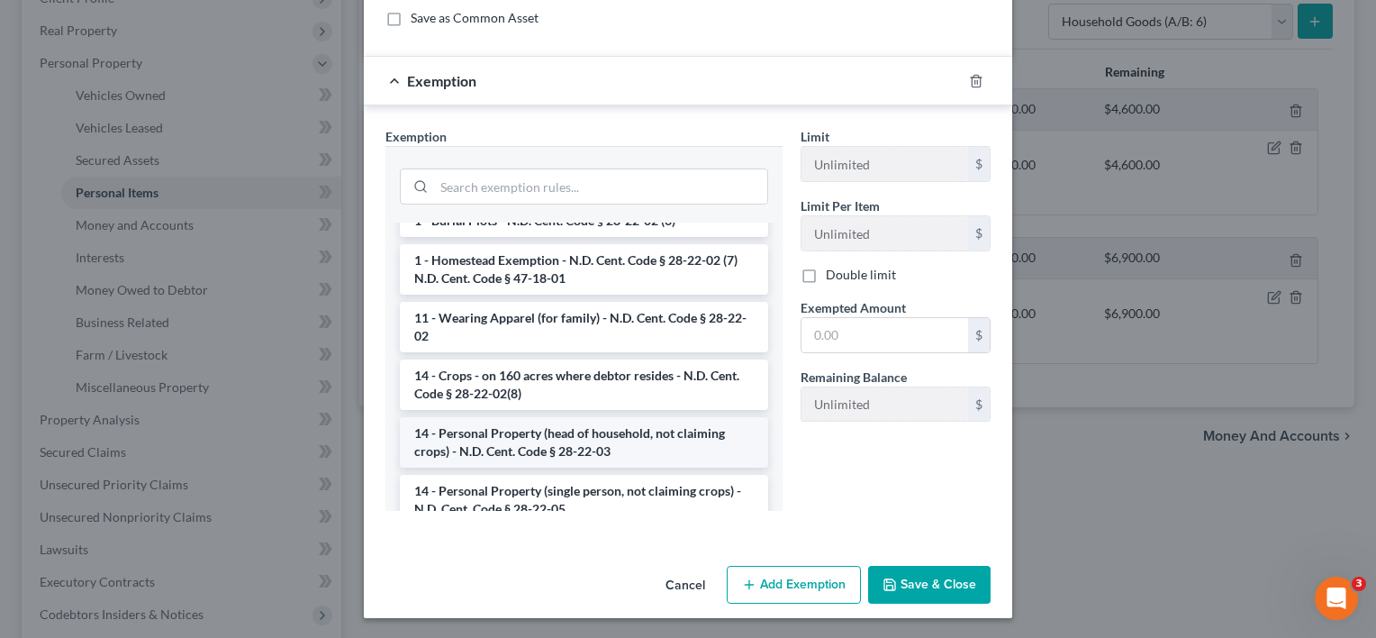
click at [574, 444] on li "14 - Personal Property (head of household, not claiming crops) - N.D. Cent. Cod…" at bounding box center [584, 442] width 368 height 50
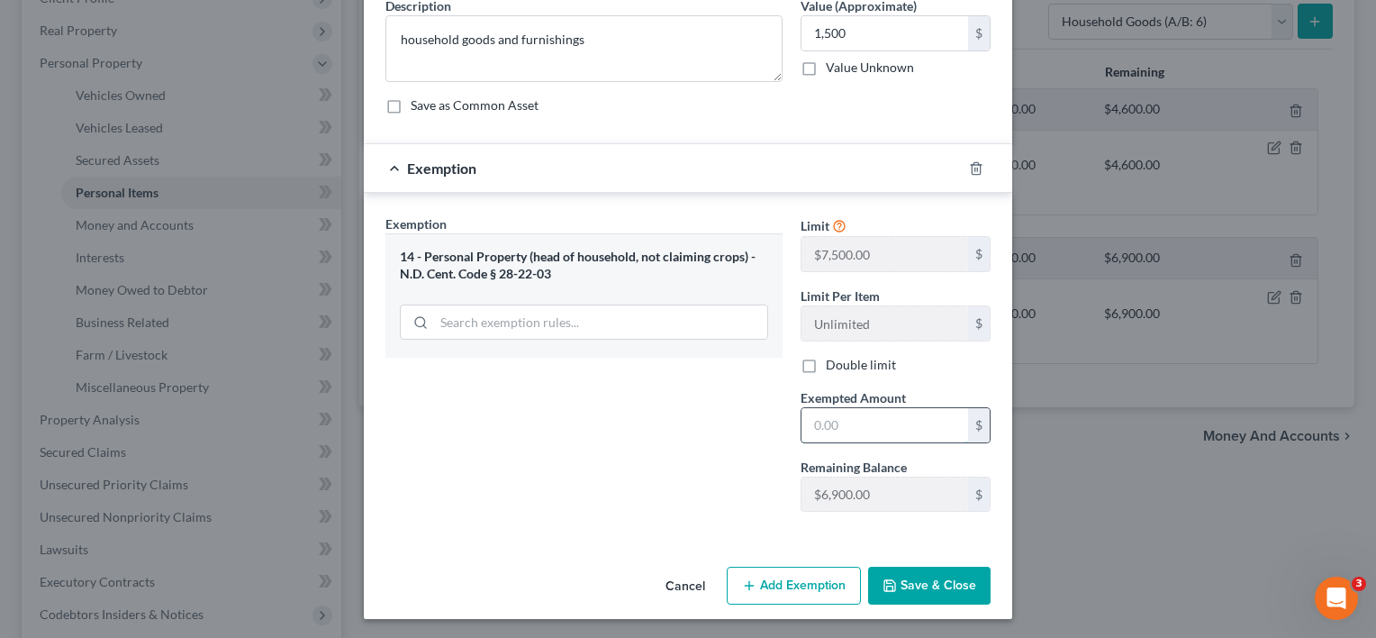
click at [821, 418] on input "text" at bounding box center [884, 425] width 167 height 34
type input "1,500"
click at [945, 589] on button "Save & Close" at bounding box center [929, 585] width 122 height 38
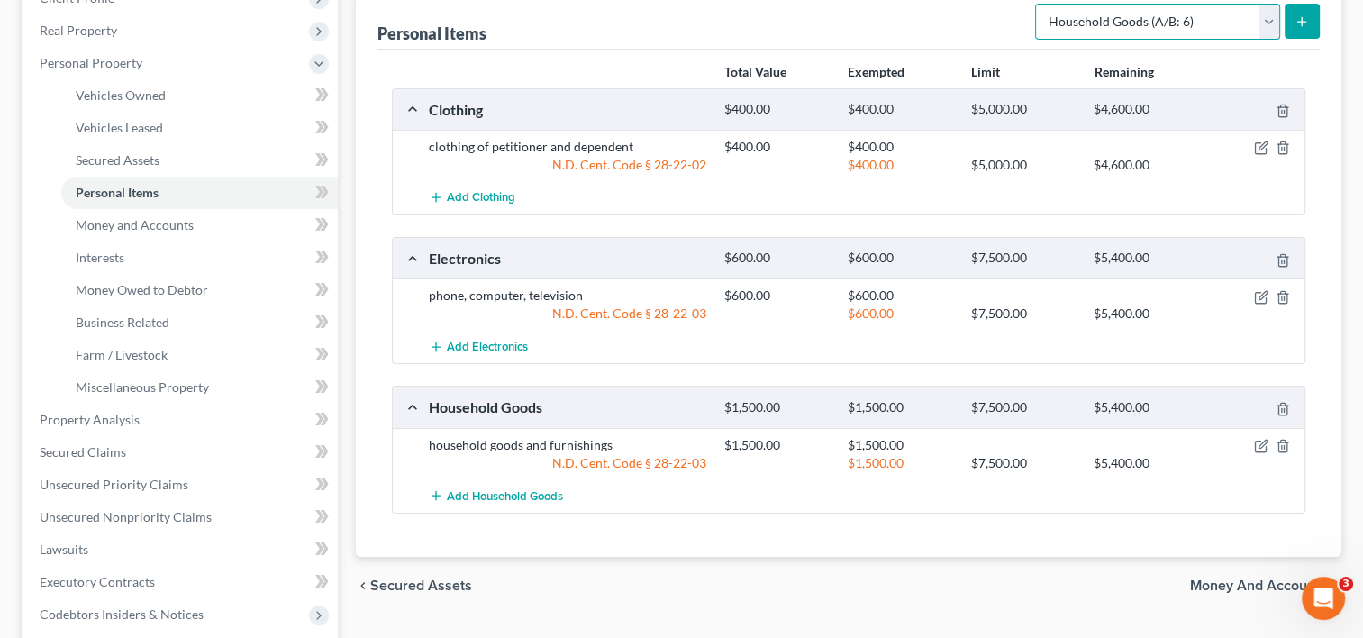
click at [1275, 15] on select "Select Item Type Clothing (A/B: 11) Collectibles Of Value (A/B: 8) Electronics …" at bounding box center [1157, 22] width 245 height 36
select select "jewelry"
click at [1037, 4] on select "Select Item Type Clothing (A/B: 11) Collectibles Of Value (A/B: 8) Electronics …" at bounding box center [1157, 22] width 245 height 36
click at [1300, 22] on icon "submit" at bounding box center [1301, 21] width 14 height 14
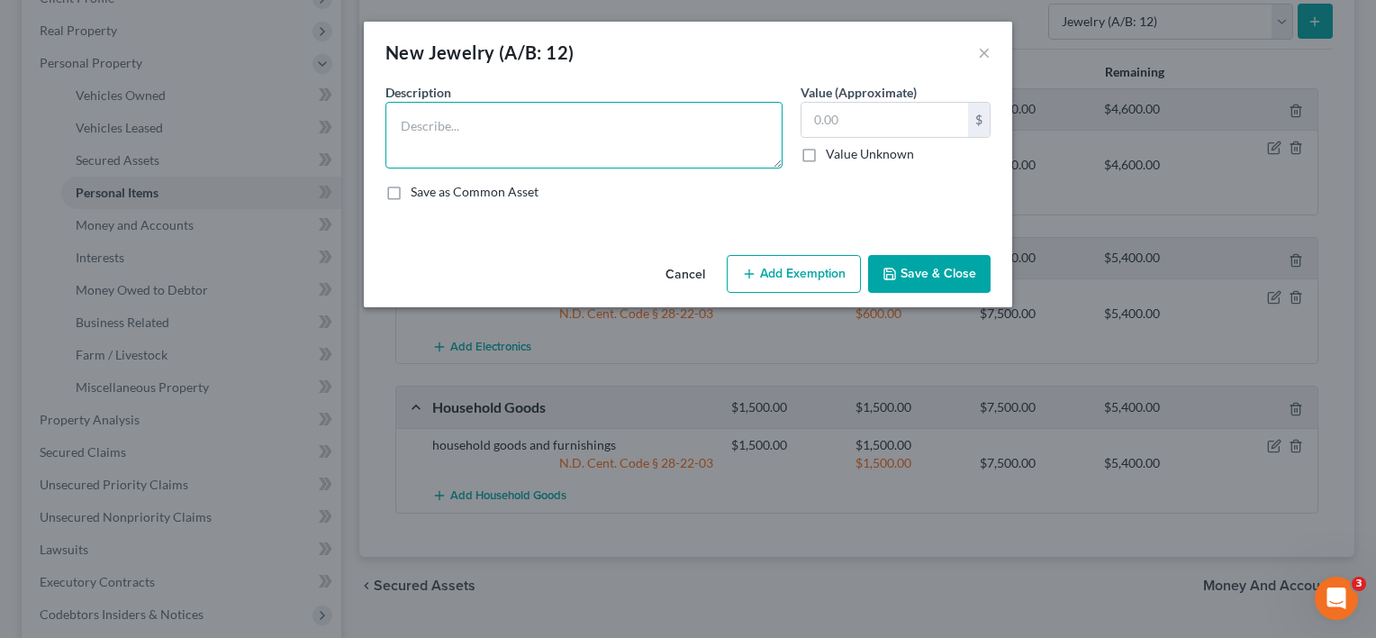
click at [645, 133] on textarea at bounding box center [583, 135] width 397 height 67
type textarea "personal jewelry"
type input "250"
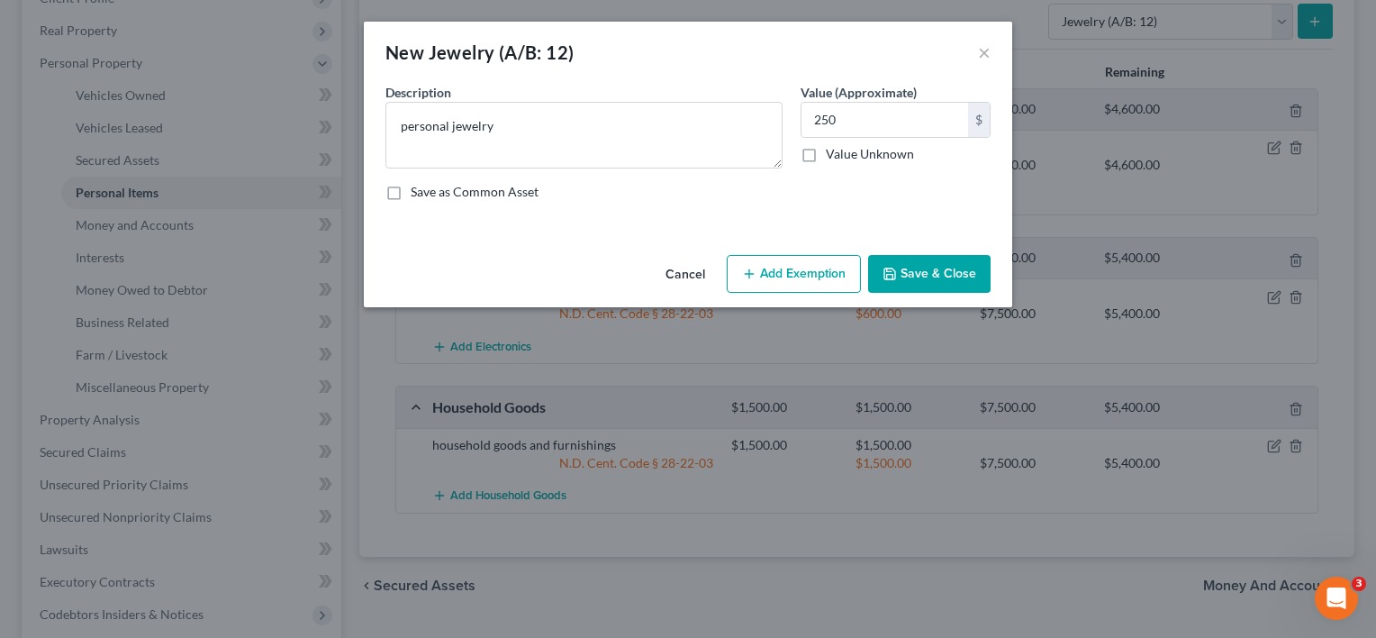
click at [806, 277] on button "Add Exemption" at bounding box center [794, 274] width 134 height 38
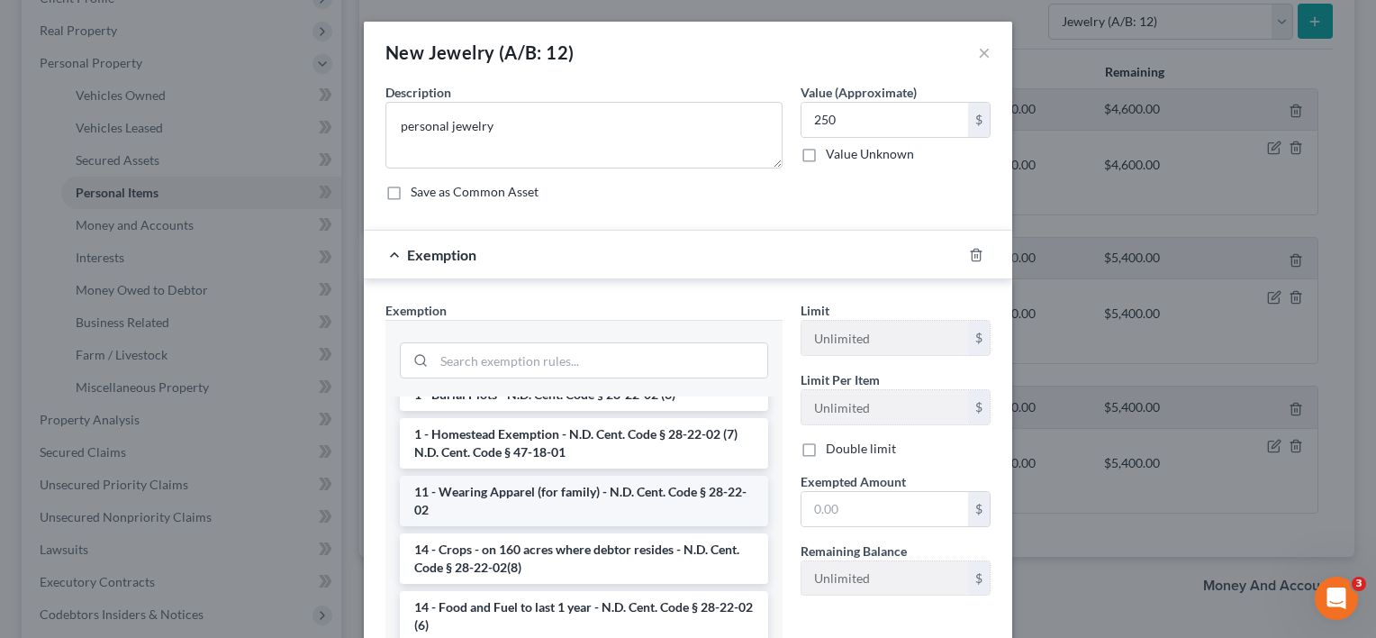
scroll to position [180, 0]
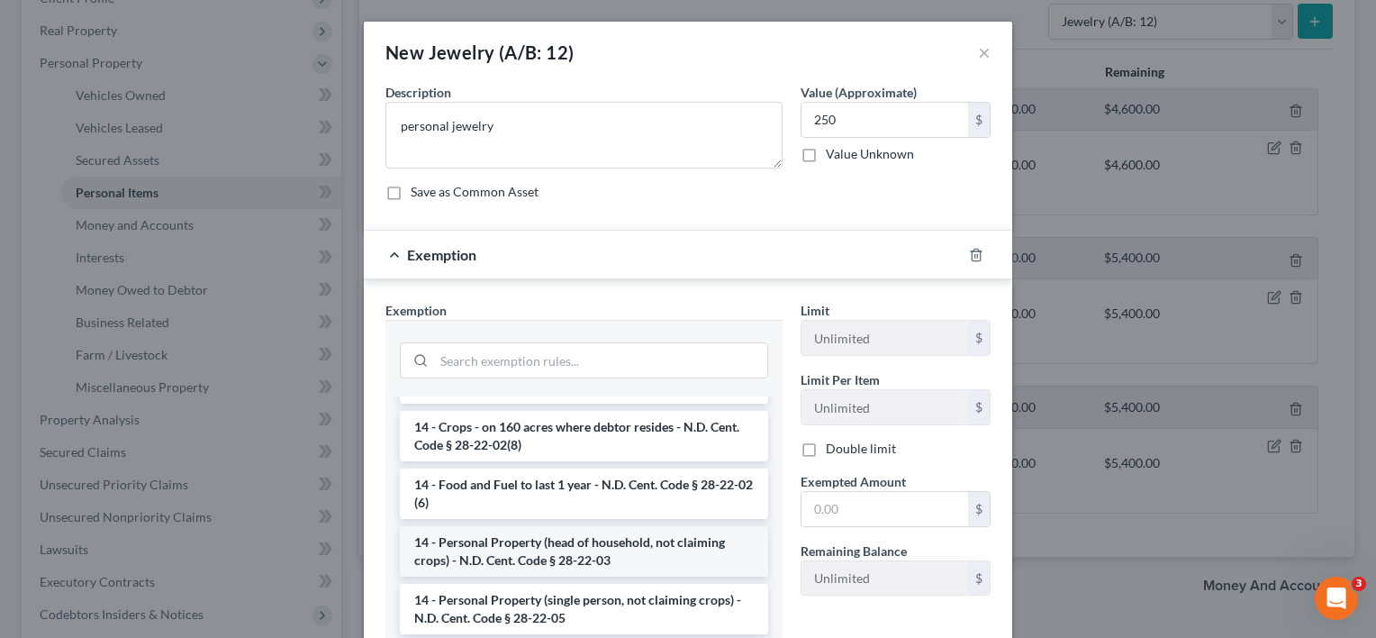
click at [584, 541] on li "14 - Personal Property (head of household, not claiming crops) - N.D. Cent. Cod…" at bounding box center [584, 551] width 368 height 50
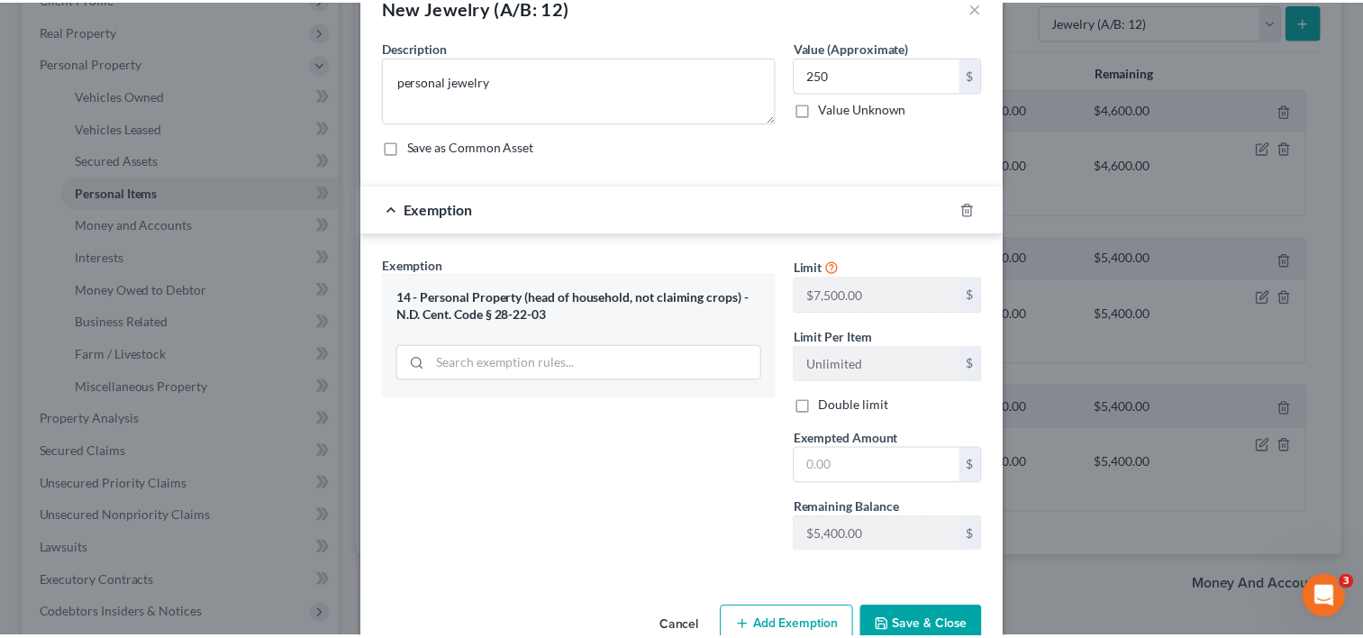
scroll to position [86, 0]
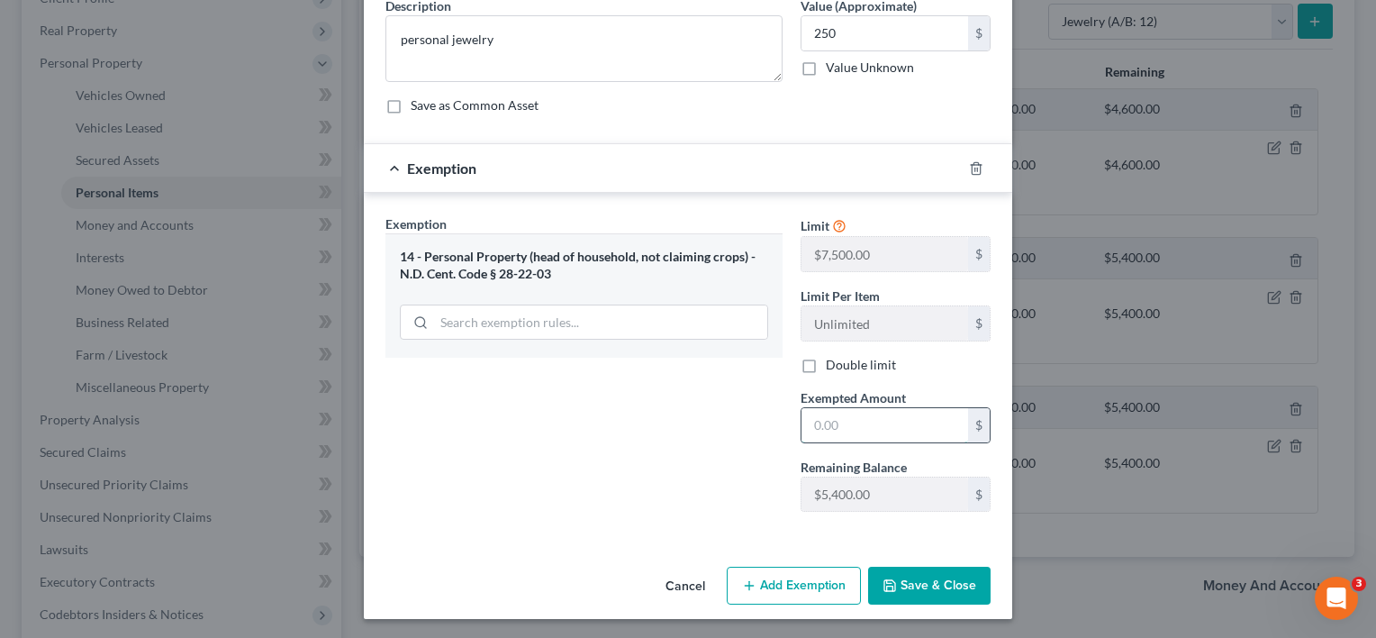
click at [853, 421] on input "text" at bounding box center [884, 425] width 167 height 34
type input "250"
click at [931, 582] on button "Save & Close" at bounding box center [929, 585] width 122 height 38
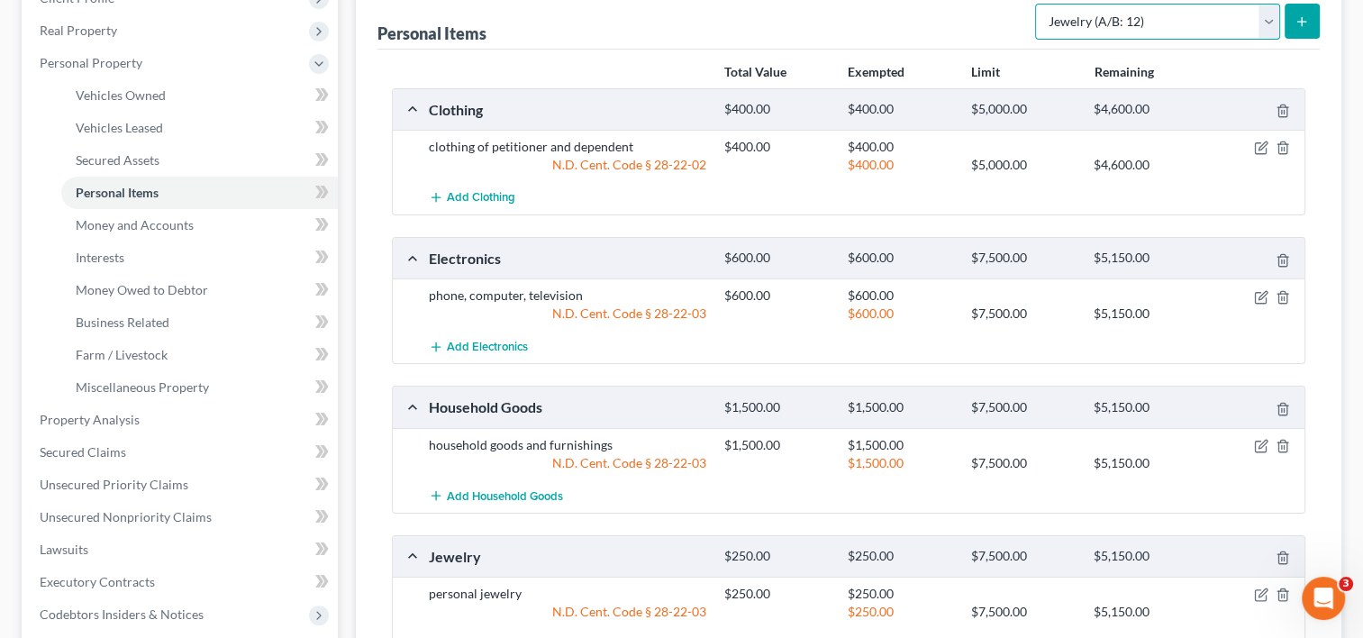
click at [1270, 28] on select "Select Item Type Clothing (A/B: 11) Collectibles Of Value (A/B: 8) Electronics …" at bounding box center [1157, 22] width 245 height 36
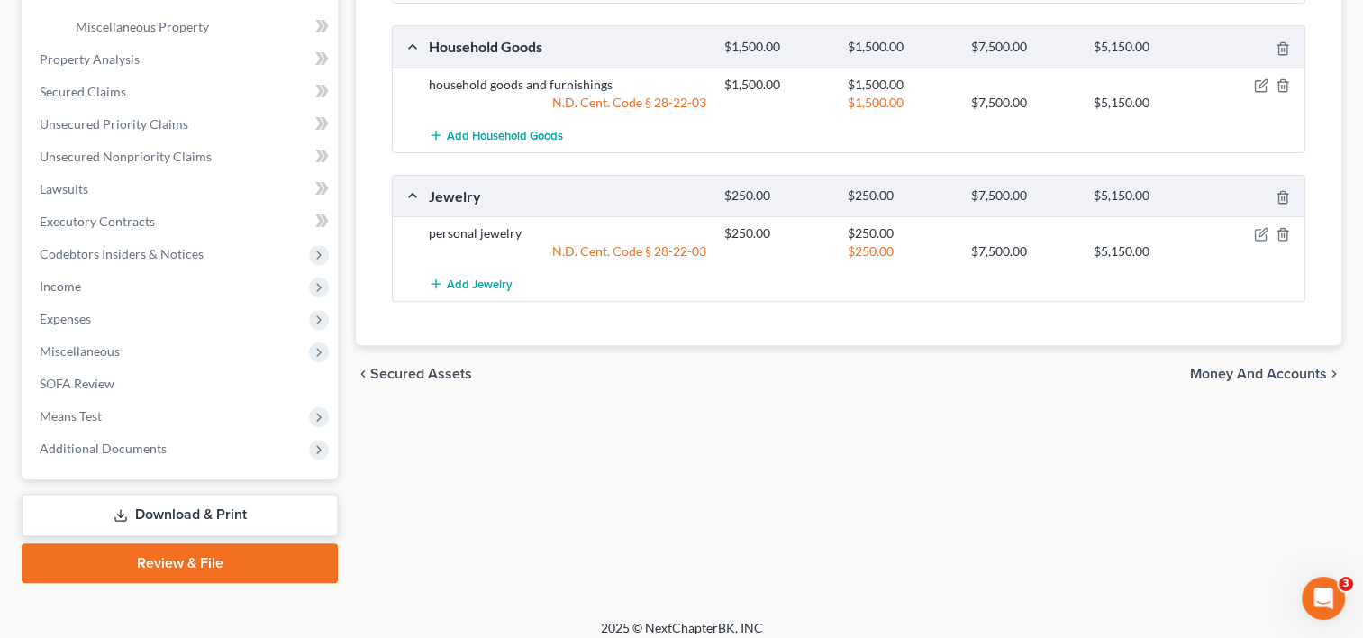
click at [1247, 375] on span "Money and Accounts" at bounding box center [1258, 374] width 137 height 14
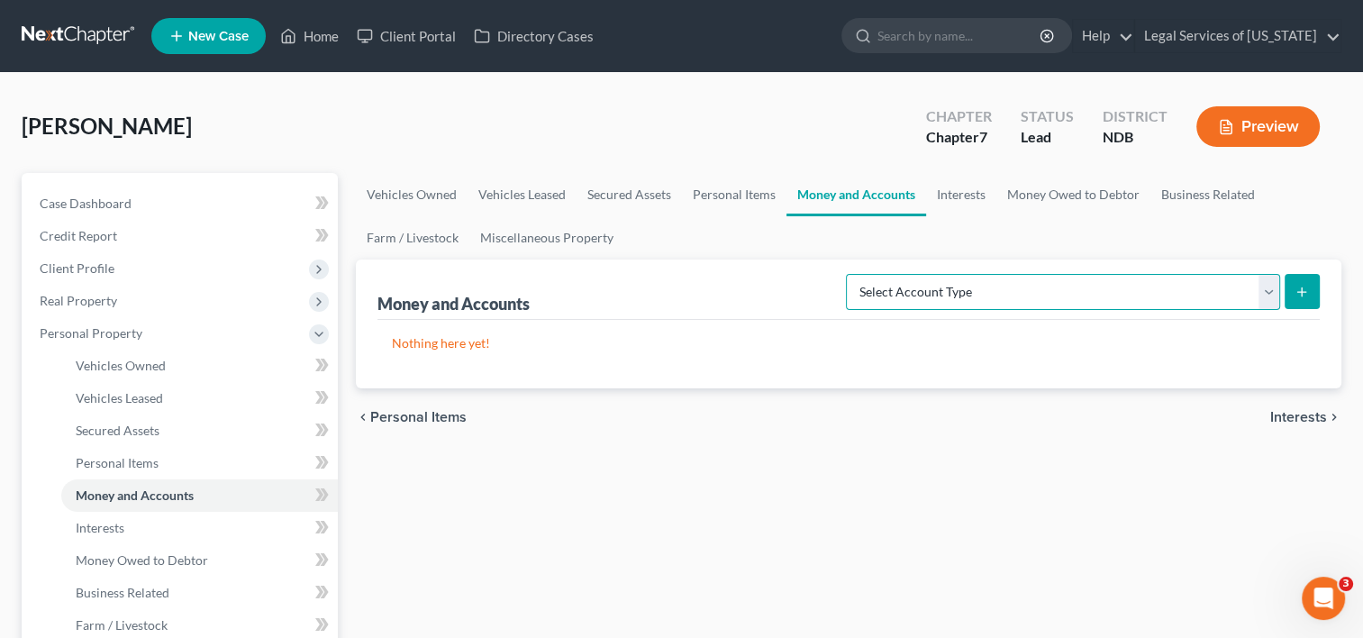
click at [1272, 291] on select "Select Account Type Brokerage (A/B: 18, SOFA: 20) Cash on Hand (A/B: 16) Certif…" at bounding box center [1063, 292] width 434 height 36
select select "cash_on_hand"
click at [851, 274] on select "Select Account Type Brokerage (A/B: 18, SOFA: 20) Cash on Hand (A/B: 16) Certif…" at bounding box center [1063, 292] width 434 height 36
click at [1293, 281] on button "submit" at bounding box center [1301, 291] width 35 height 35
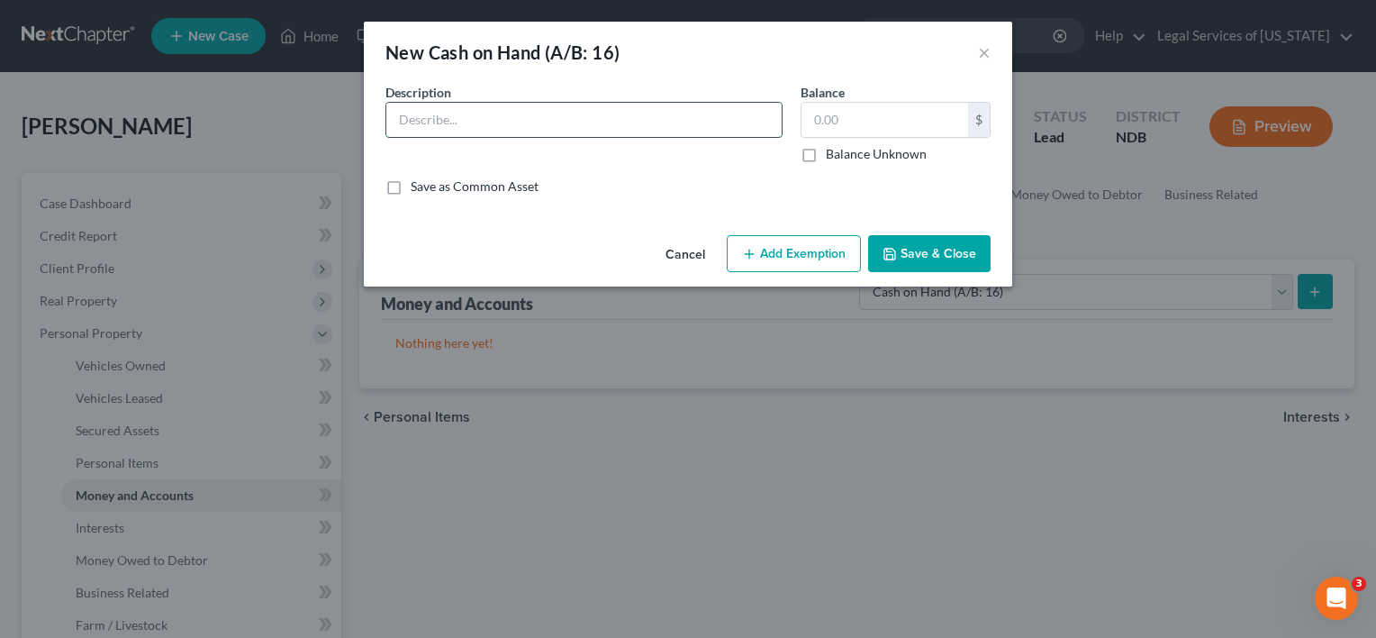
click at [690, 126] on input "text" at bounding box center [583, 120] width 395 height 34
type input "cash on hand"
type input "50"
click at [782, 241] on button "Add Exemption" at bounding box center [794, 254] width 134 height 38
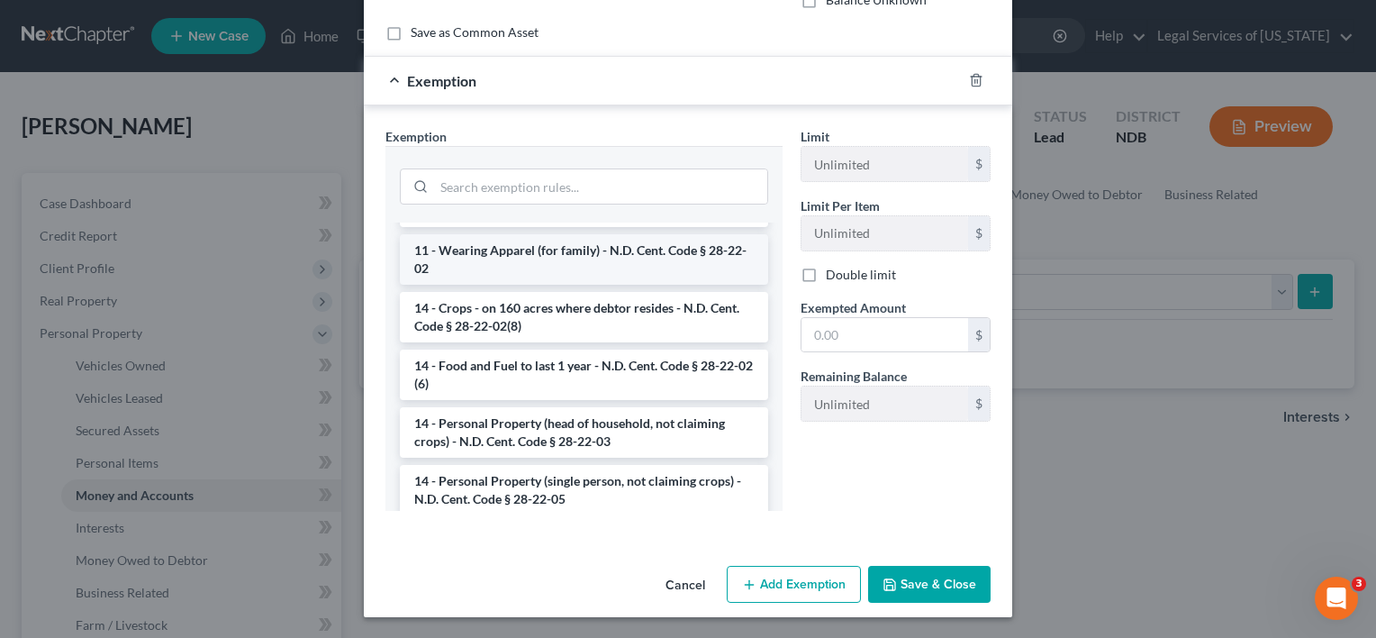
scroll to position [270, 0]
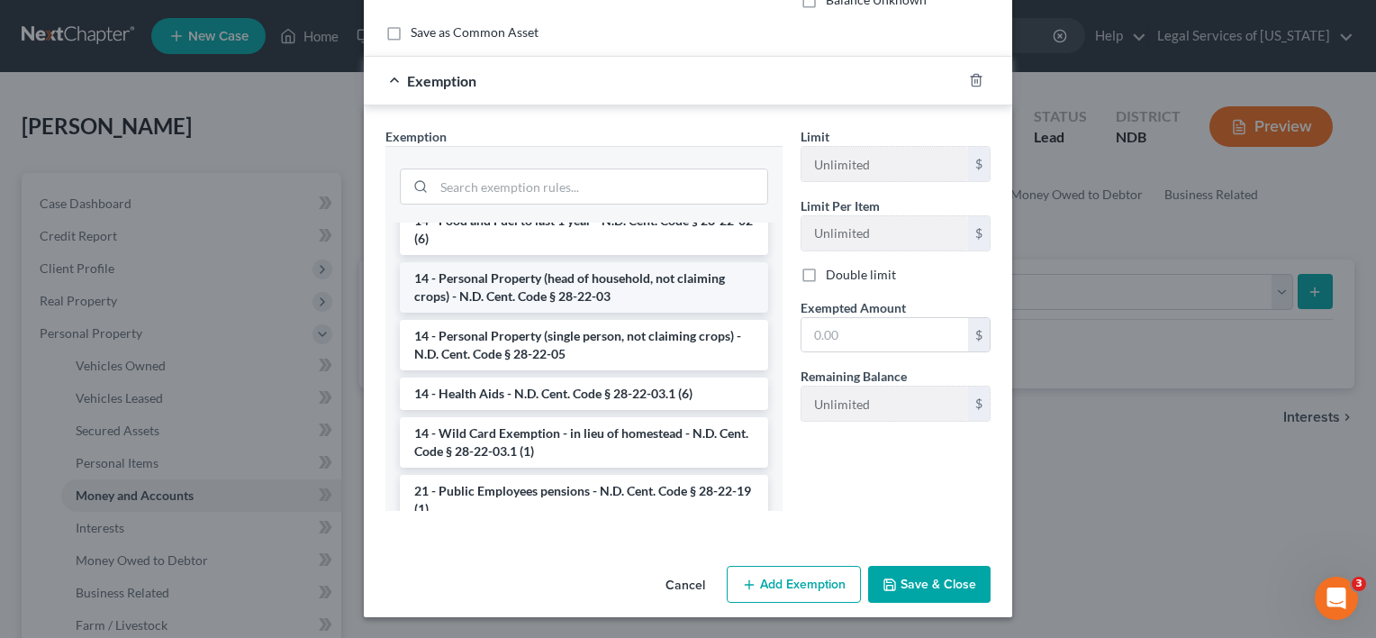
click at [609, 285] on li "14 - Personal Property (head of household, not claiming crops) - N.D. Cent. Cod…" at bounding box center [584, 287] width 368 height 50
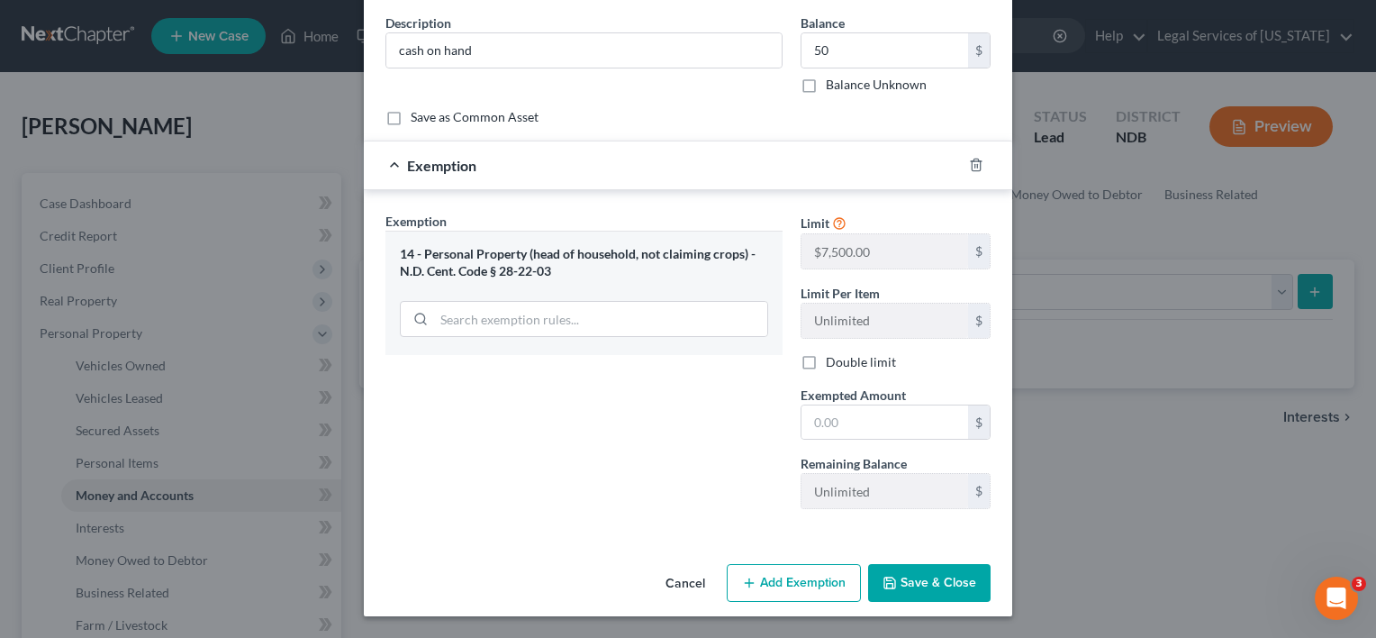
scroll to position [67, 0]
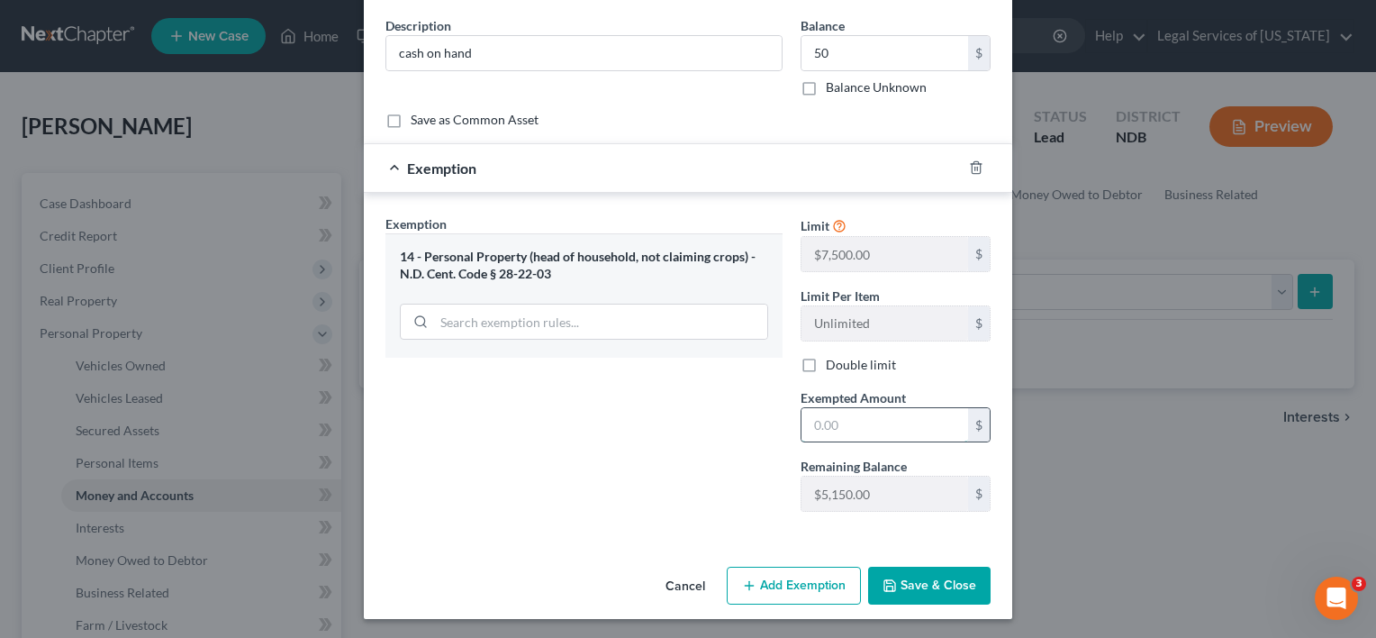
click at [839, 424] on input "text" at bounding box center [884, 425] width 167 height 34
type input "50"
click at [933, 578] on button "Save & Close" at bounding box center [929, 585] width 122 height 38
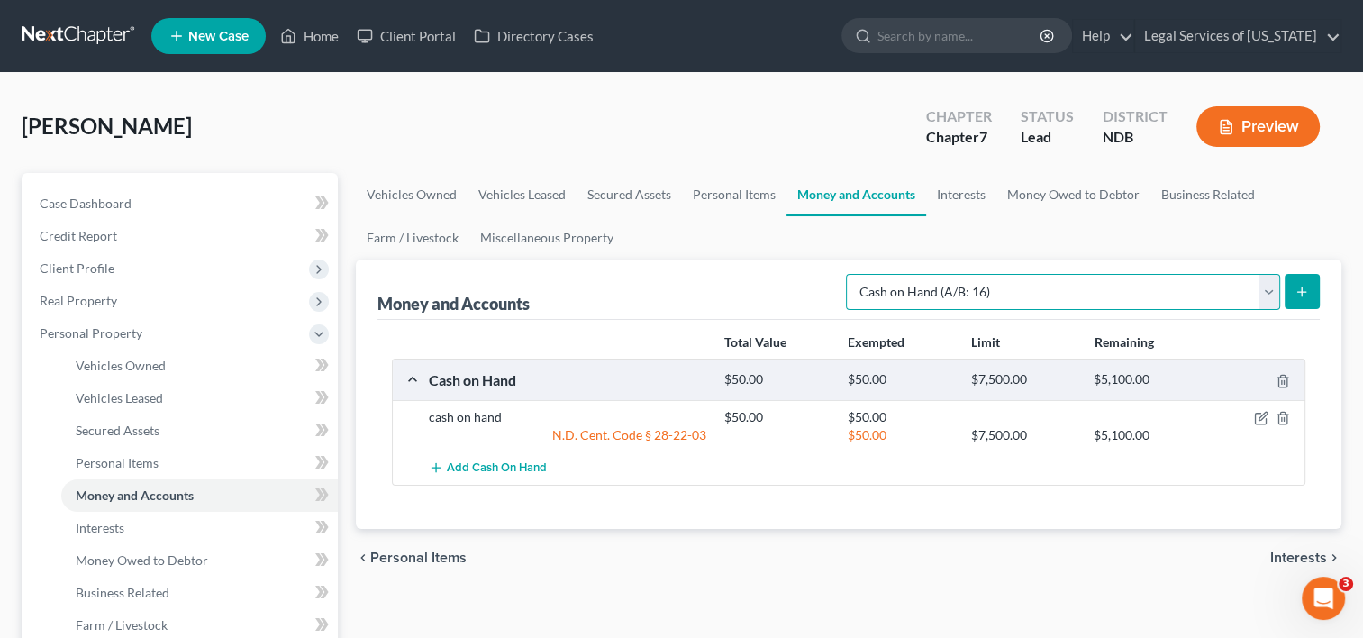
click at [1275, 285] on select "Select Account Type Brokerage (A/B: 18, SOFA: 20) Cash on Hand (A/B: 16) Certif…" at bounding box center [1063, 292] width 434 height 36
select select "checking"
click at [851, 274] on select "Select Account Type Brokerage (A/B: 18, SOFA: 20) Cash on Hand (A/B: 16) Certif…" at bounding box center [1063, 292] width 434 height 36
click at [1298, 292] on line "submit" at bounding box center [1302, 292] width 8 height 0
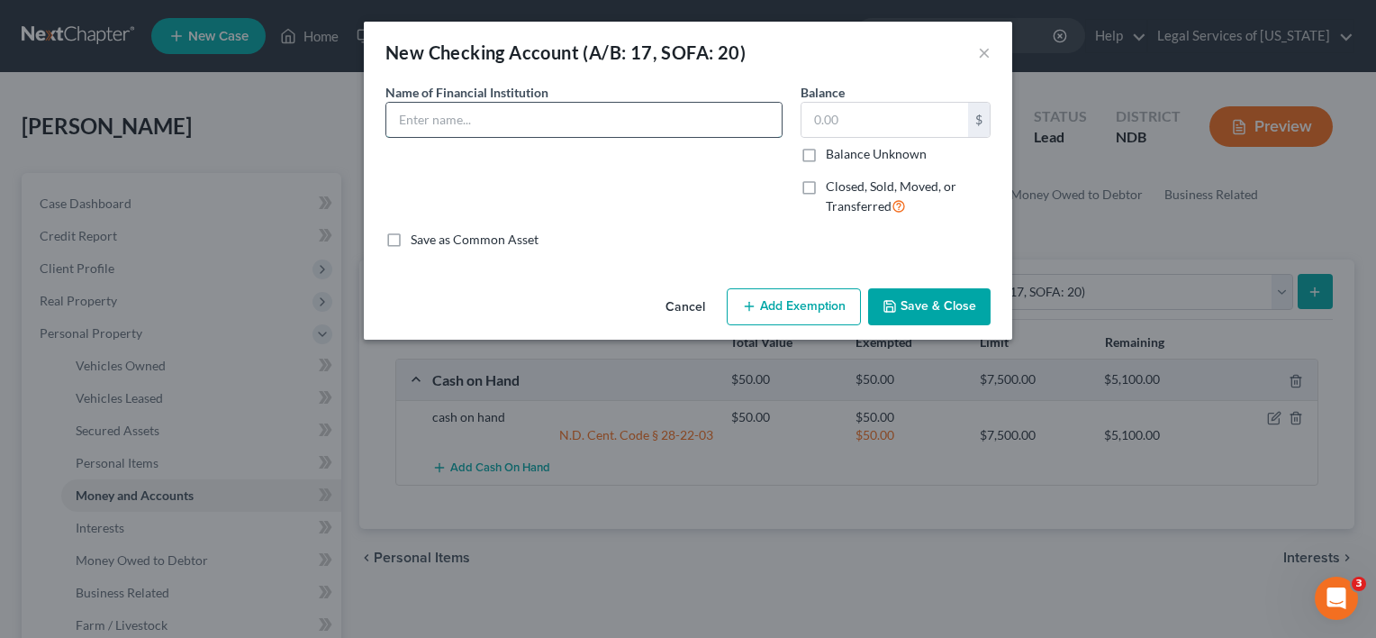
click at [524, 116] on input "text" at bounding box center [583, 120] width 395 height 34
type input "[PERSON_NAME] Fargo checking"
type input "147"
click at [810, 304] on button "Add Exemption" at bounding box center [794, 307] width 134 height 38
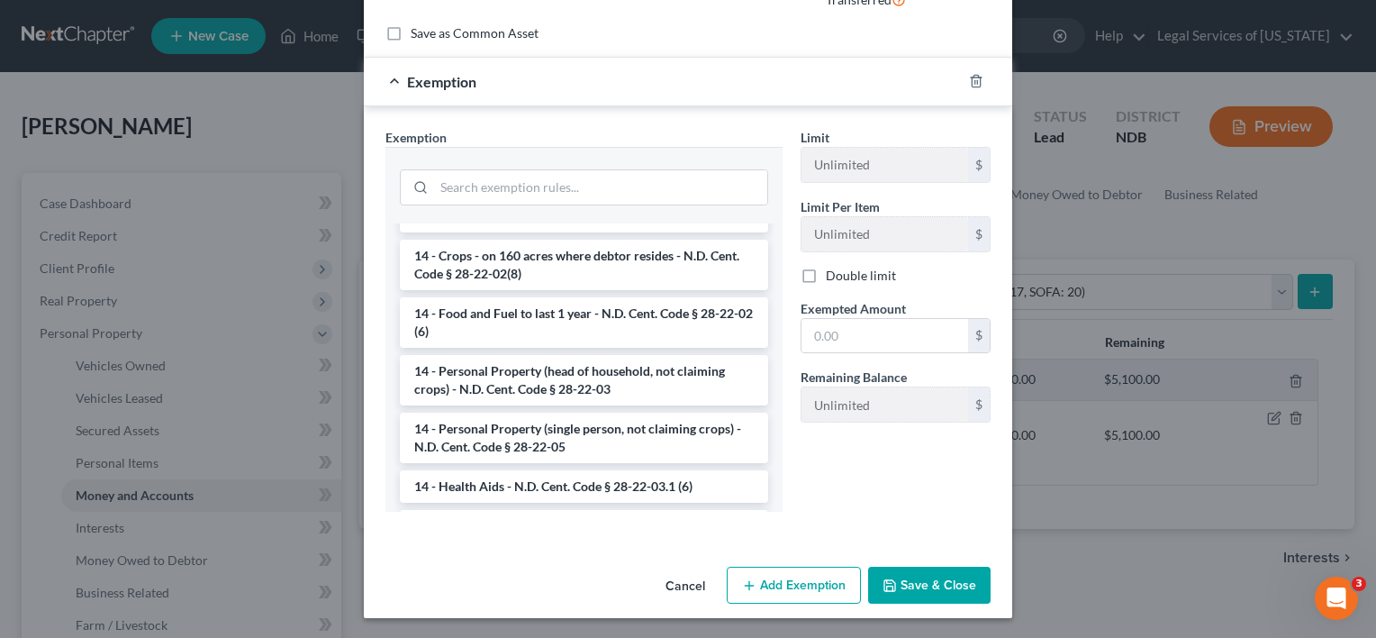
scroll to position [180, 0]
click at [537, 386] on li "14 - Personal Property (head of household, not claiming crops) - N.D. Cent. Cod…" at bounding box center [584, 378] width 368 height 50
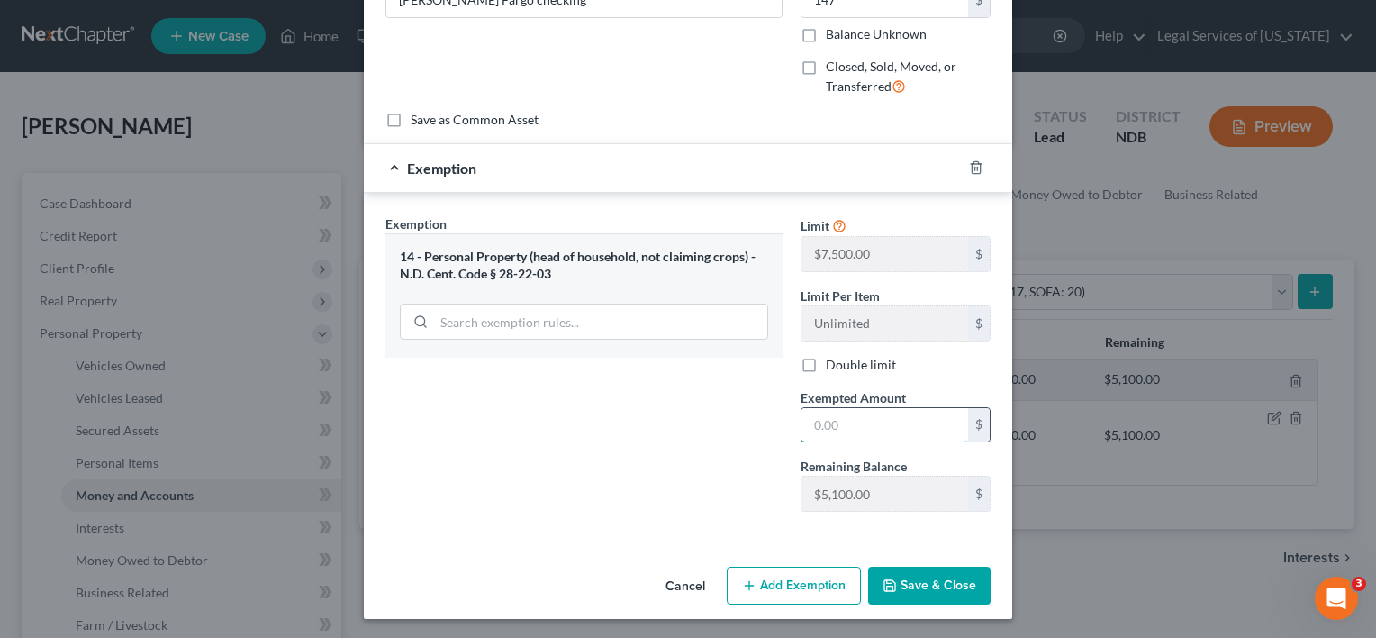
click at [831, 423] on input "text" at bounding box center [884, 425] width 167 height 34
type input "147"
click at [898, 575] on button "Save & Close" at bounding box center [929, 585] width 122 height 38
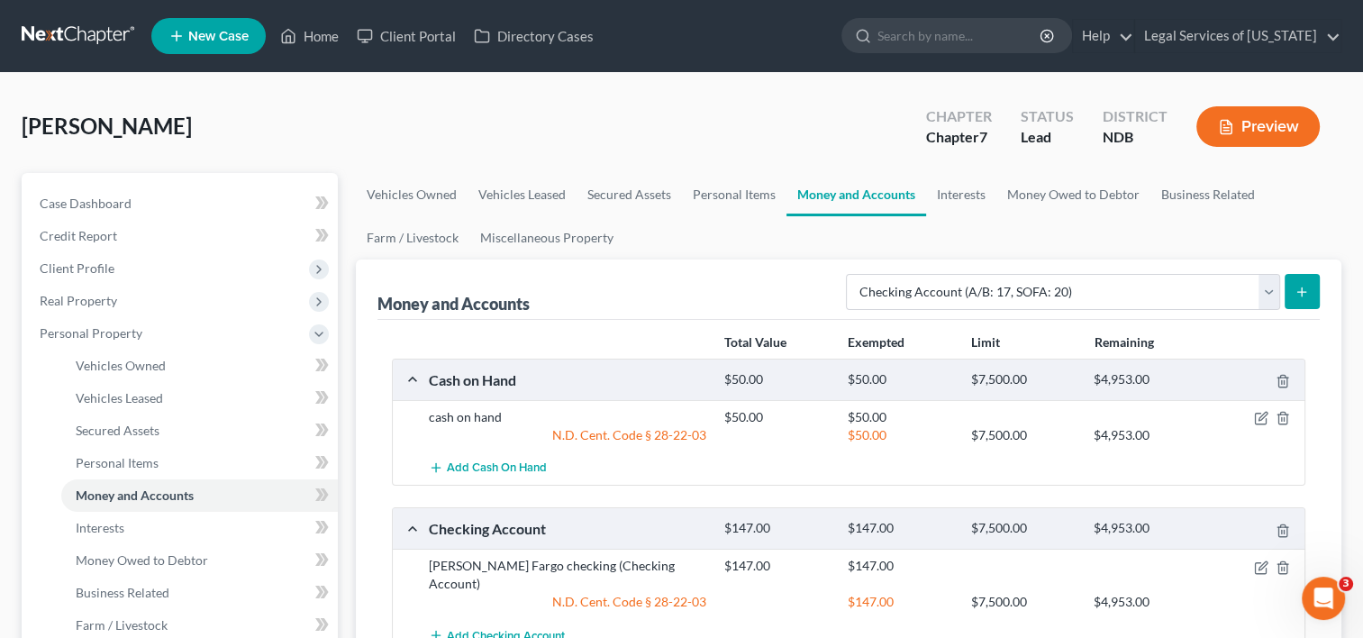
click at [1305, 287] on icon "submit" at bounding box center [1301, 292] width 14 height 14
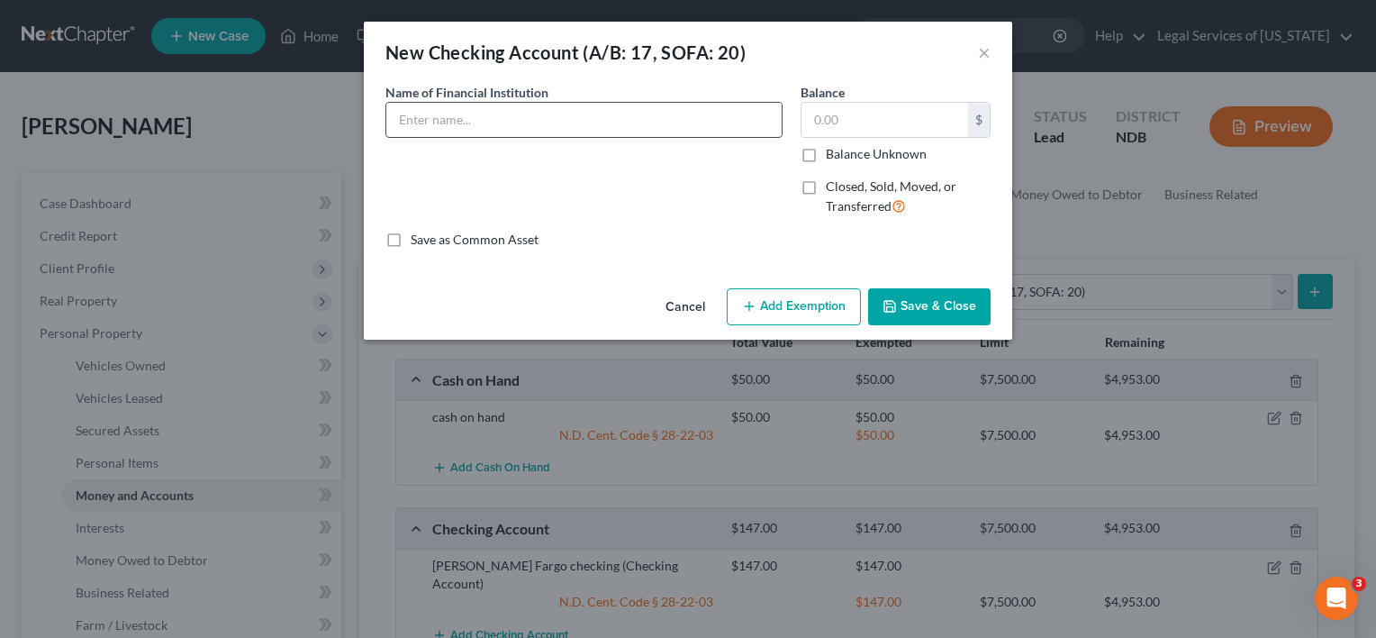
click at [515, 108] on input "text" at bounding box center [583, 120] width 395 height 34
type input "[PERSON_NAME] Fargo checking"
type input "10"
click at [801, 300] on button "Add Exemption" at bounding box center [794, 307] width 134 height 38
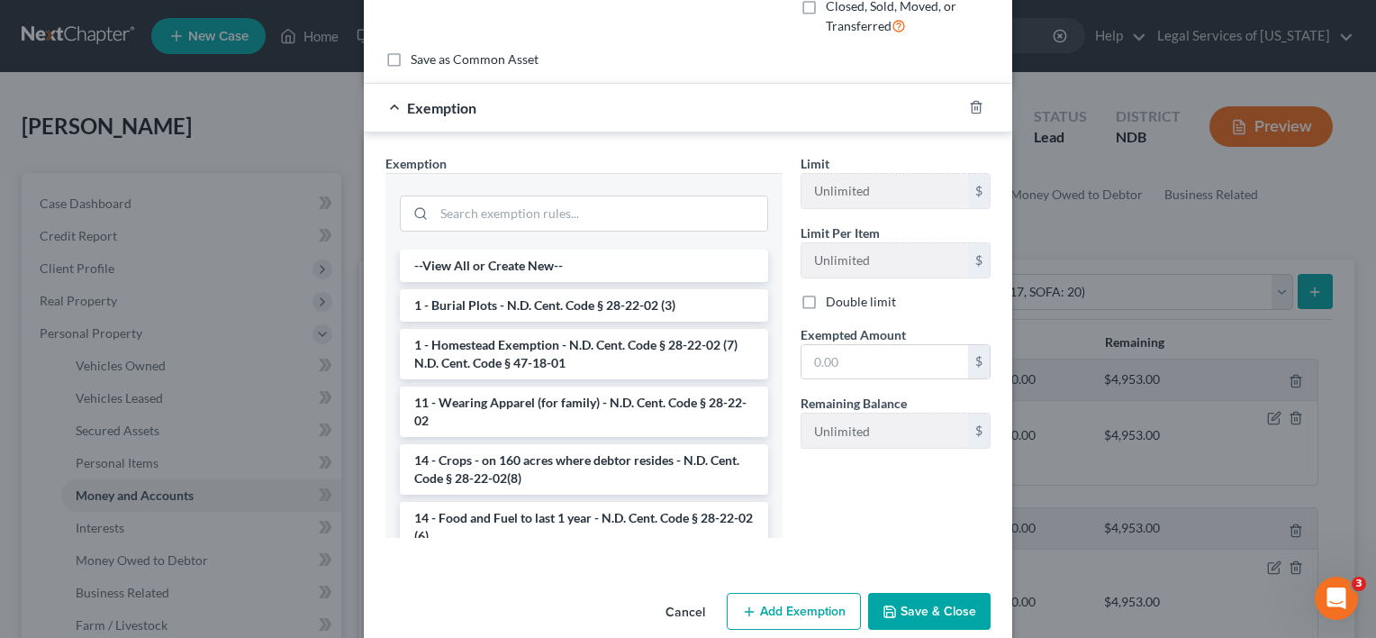
scroll to position [270, 0]
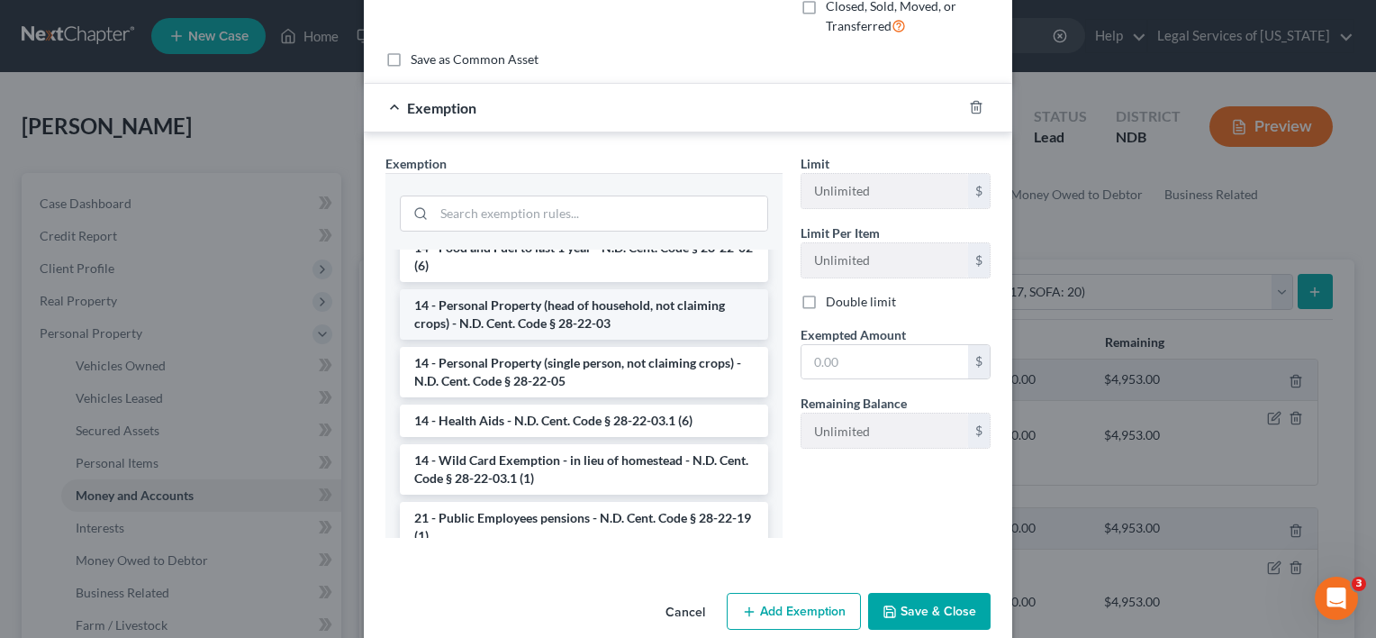
click at [587, 324] on li "14 - Personal Property (head of household, not claiming crops) - N.D. Cent. Cod…" at bounding box center [584, 314] width 368 height 50
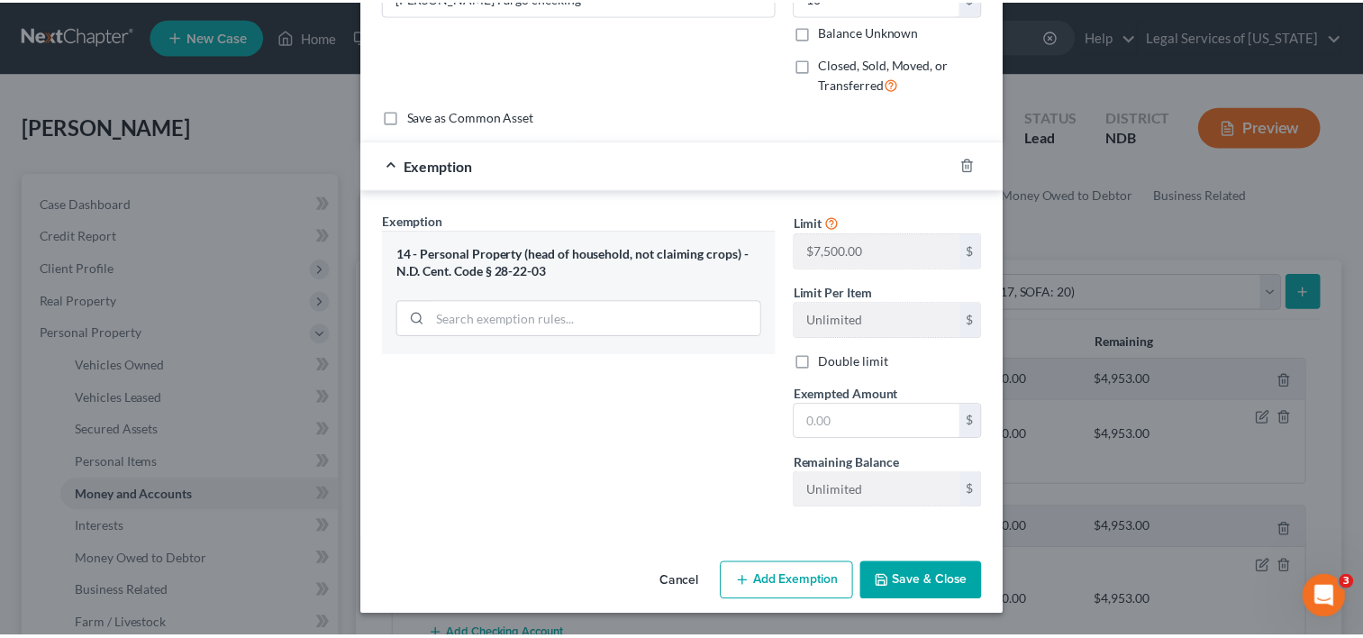
scroll to position [120, 0]
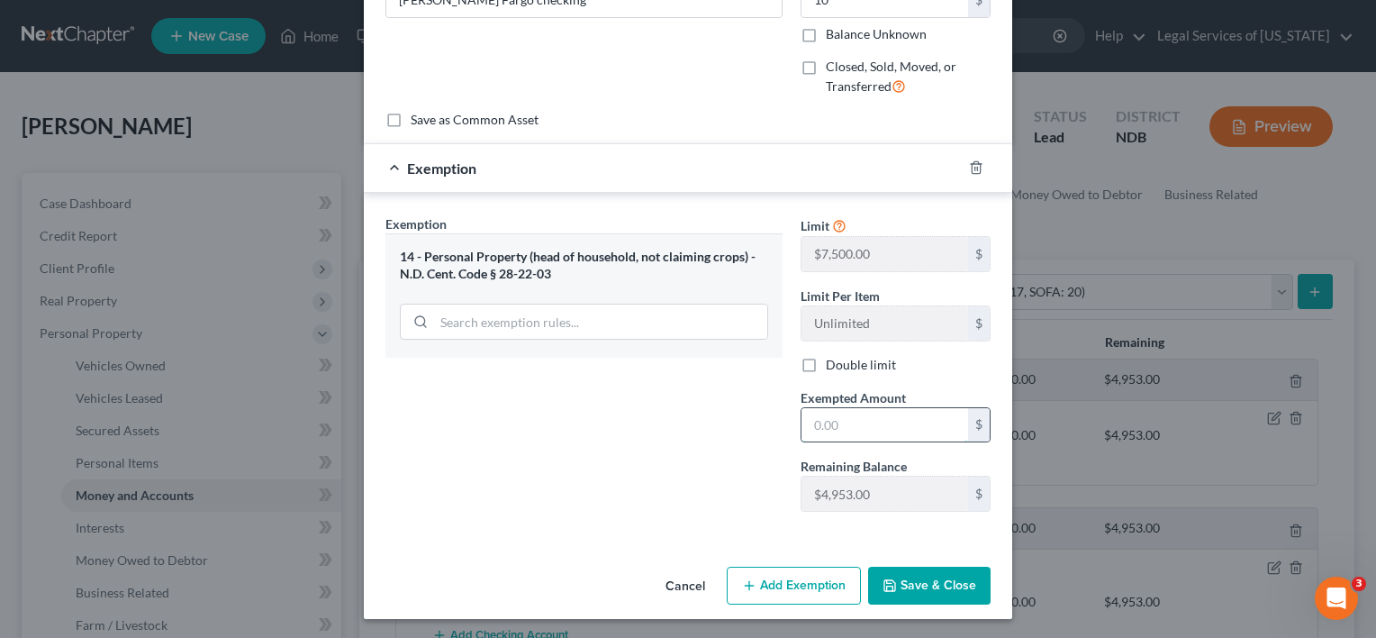
click at [863, 410] on input "text" at bounding box center [884, 425] width 167 height 34
type input "10"
click at [904, 584] on button "Save & Close" at bounding box center [929, 585] width 122 height 38
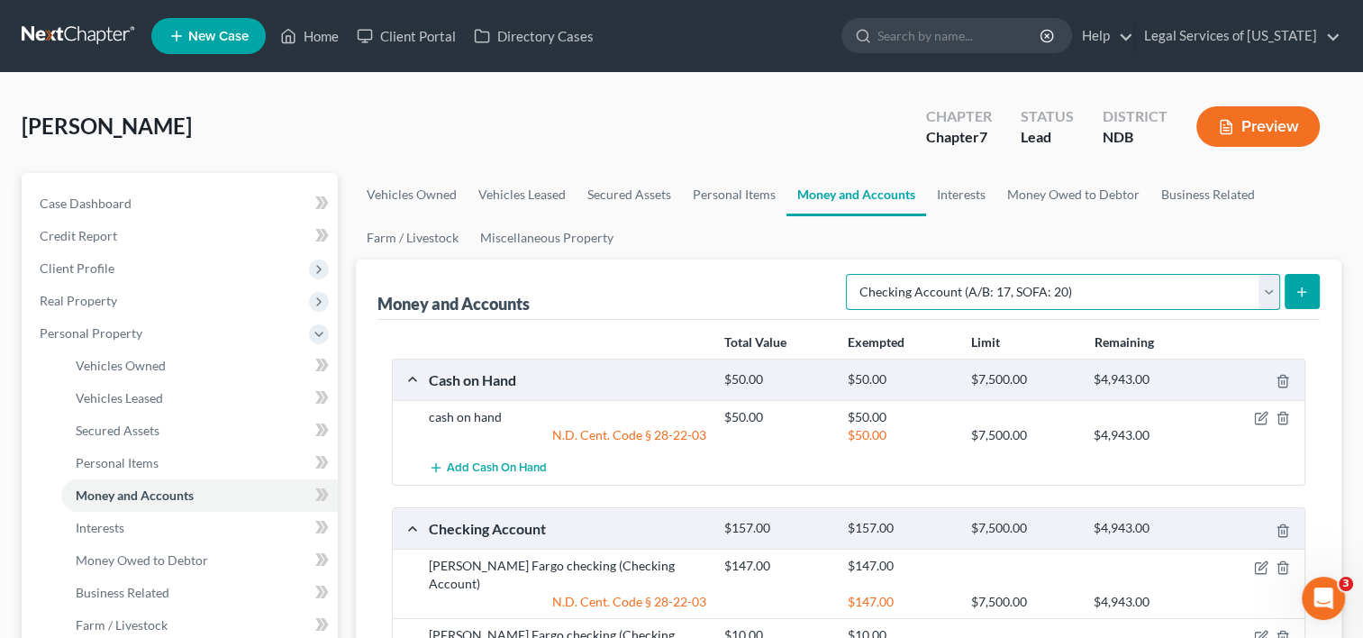
click at [1271, 280] on select "Select Account Type Brokerage (A/B: 18, SOFA: 20) Cash on Hand (A/B: 16) Certif…" at bounding box center [1063, 292] width 434 height 36
drag, startPoint x: 792, startPoint y: 155, endPoint x: 843, endPoint y: 167, distance: 52.6
click at [792, 154] on div "[PERSON_NAME] Upgraded Chapter Chapter 7 Status Lead District NDB Preview" at bounding box center [681, 134] width 1319 height 78
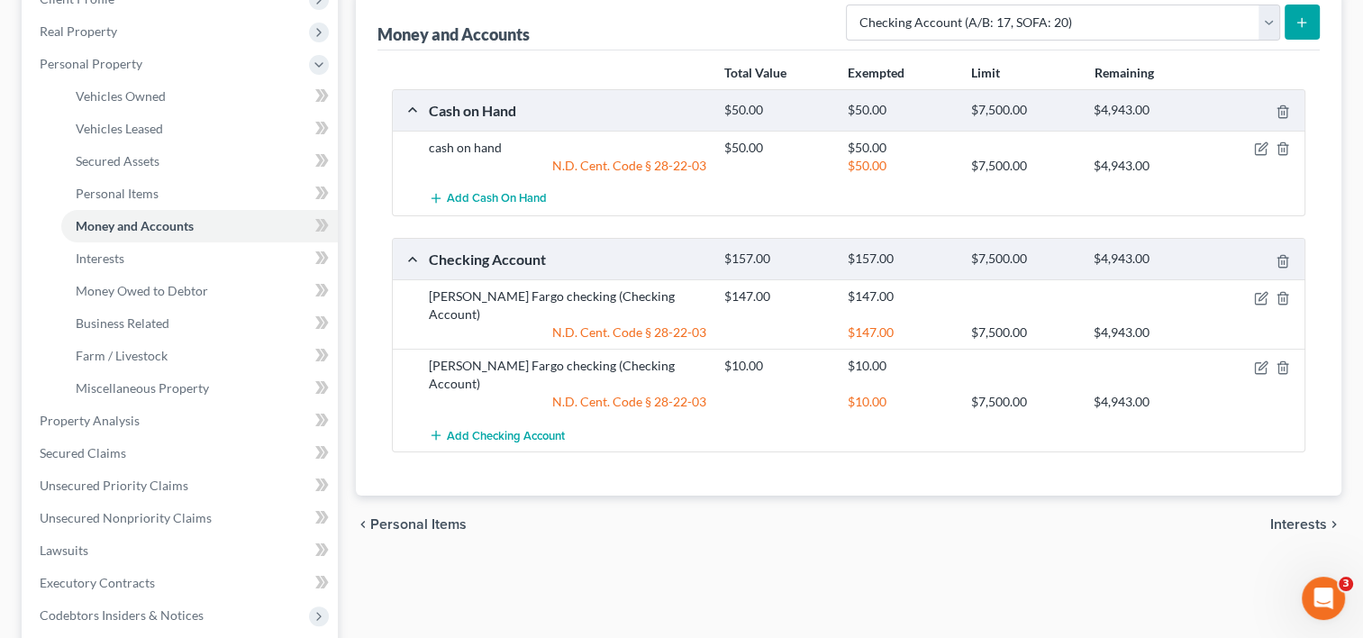
scroll to position [270, 0]
click at [1314, 494] on div "chevron_left Personal Items Interests chevron_right" at bounding box center [848, 523] width 985 height 58
click at [1312, 516] on span "Interests" at bounding box center [1298, 523] width 57 height 14
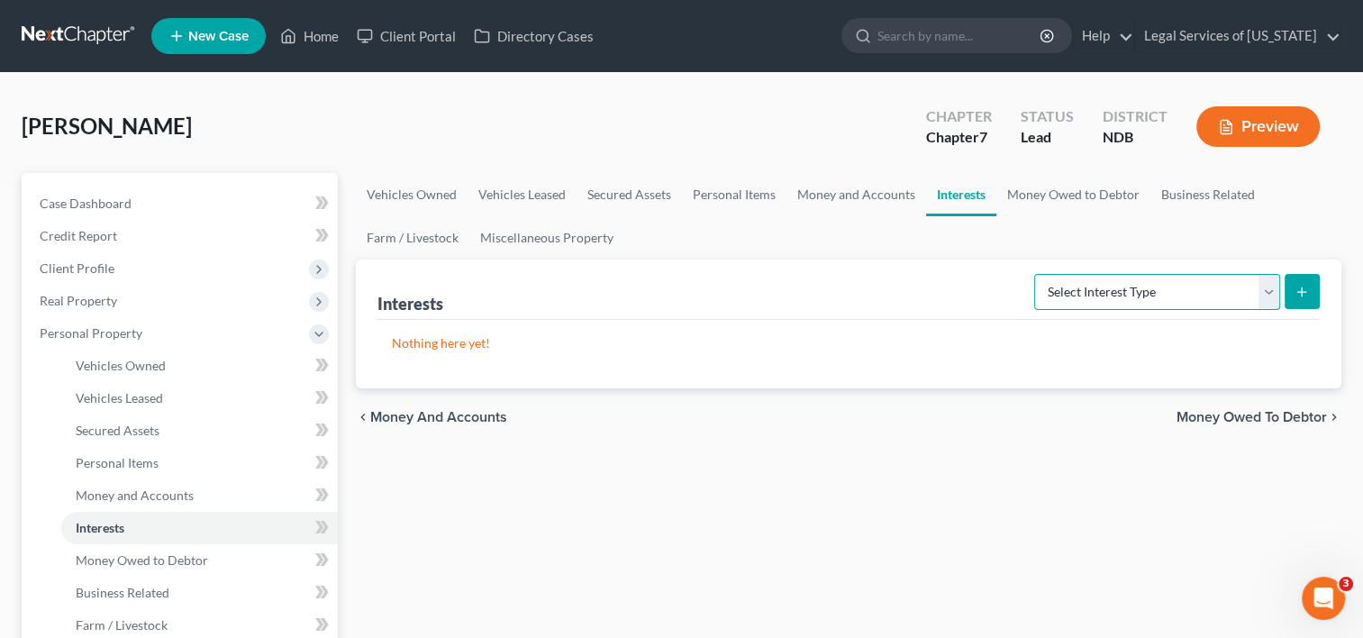
click at [1262, 295] on select "Select Interest Type 401K (A/B: 21) Annuity (A/B: 23) Bond (A/B: 18) Education …" at bounding box center [1157, 292] width 246 height 36
click at [1236, 411] on span "Money Owed to Debtor" at bounding box center [1251, 417] width 150 height 14
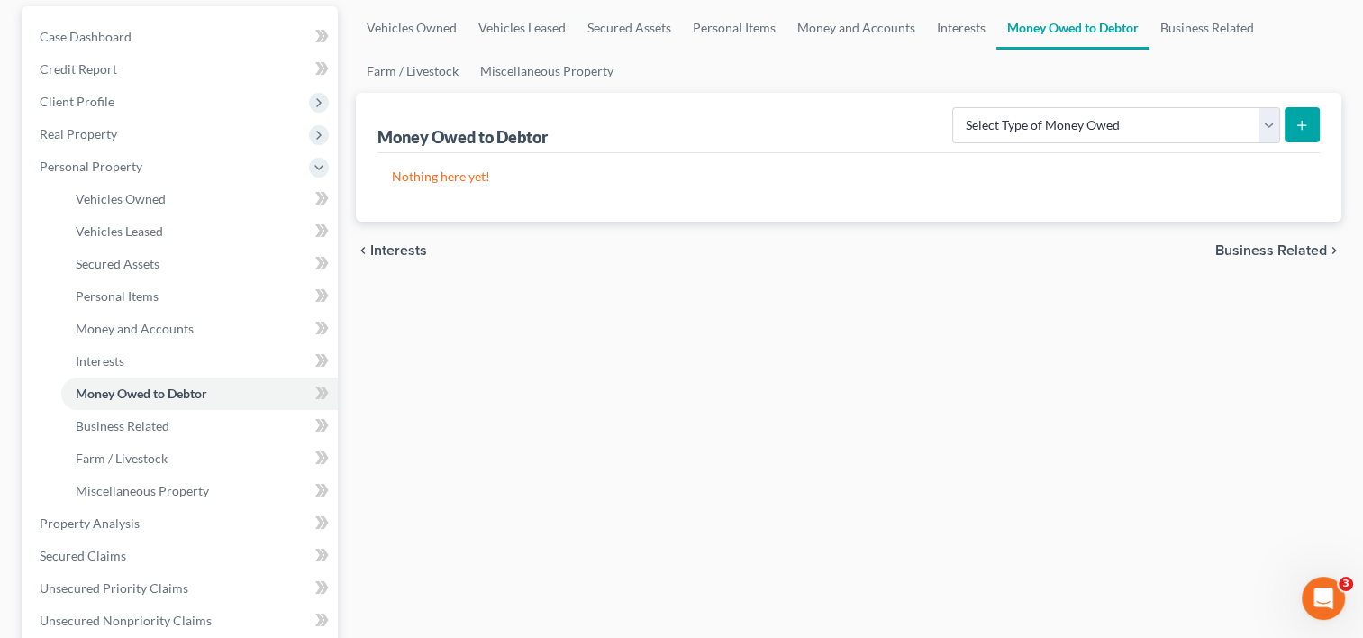
scroll to position [270, 0]
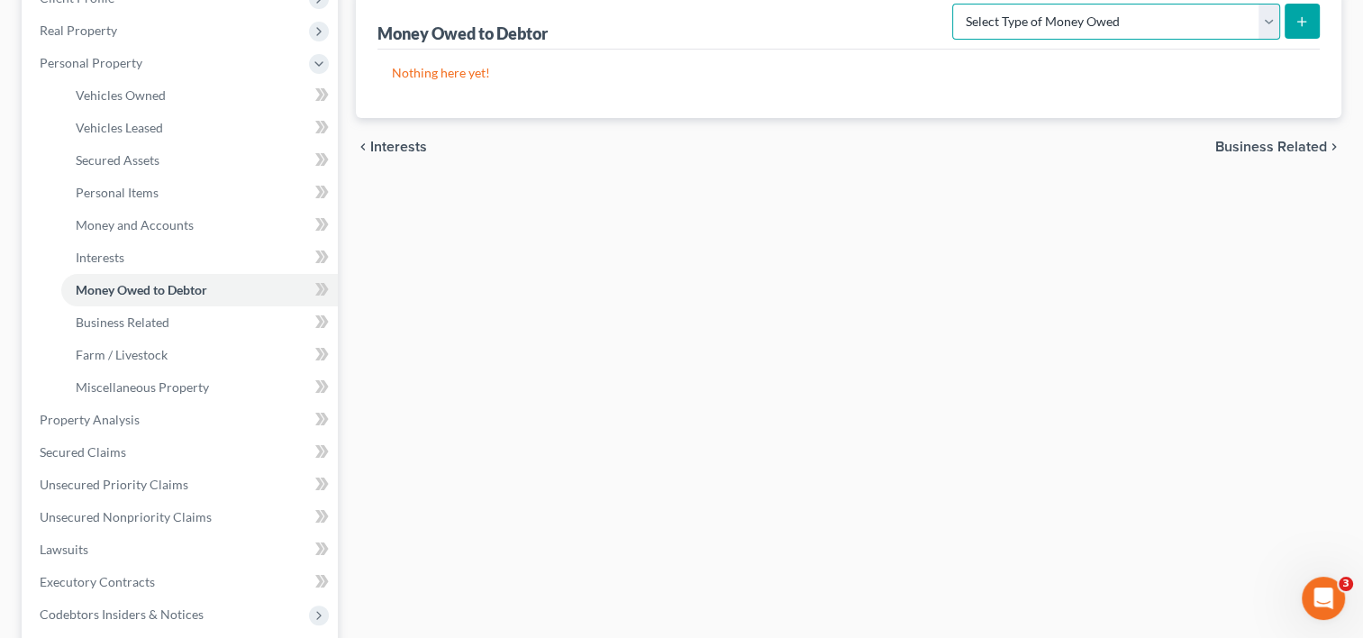
click at [1270, 18] on select "Select Type of Money Owed Accounts Receivable (A/B: 38) Alimony (A/B: 29) Child…" at bounding box center [1116, 22] width 328 height 36
select select "expected_tax_refund"
click at [956, 4] on select "Select Type of Money Owed Accounts Receivable (A/B: 38) Alimony (A/B: 29) Child…" at bounding box center [1116, 22] width 328 height 36
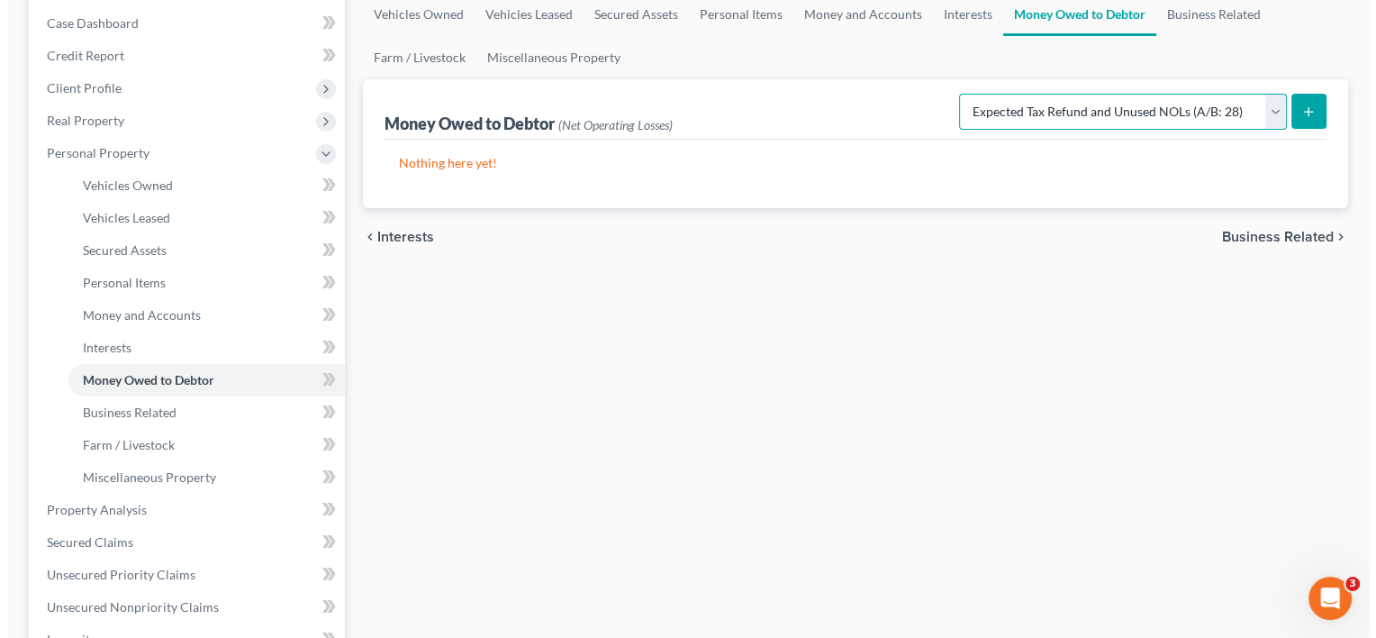
scroll to position [180, 0]
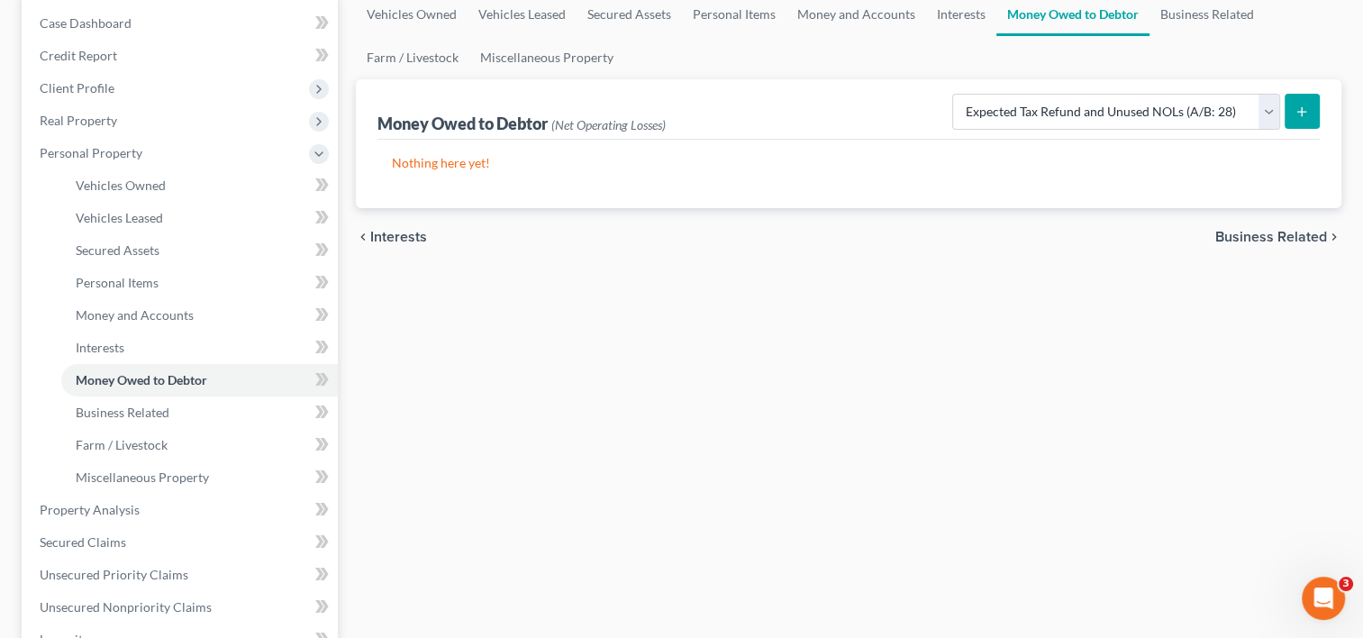
click at [1299, 115] on icon "submit" at bounding box center [1301, 111] width 14 height 14
select select "0"
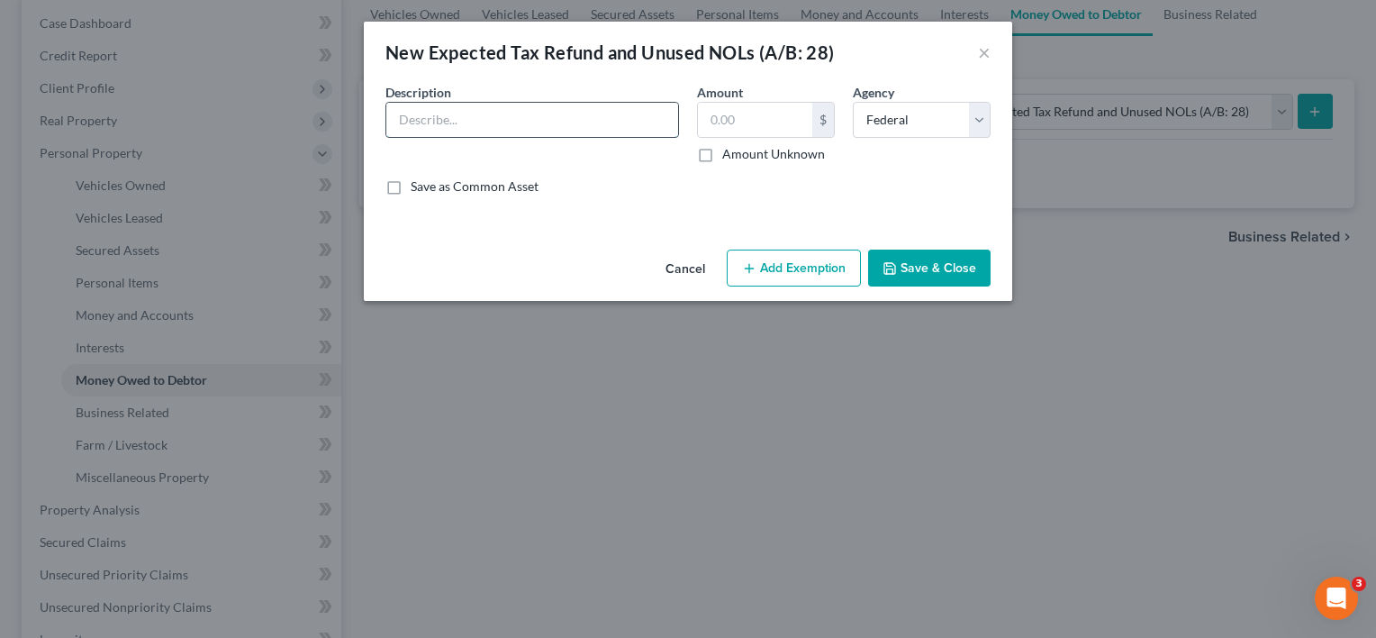
click at [486, 124] on input "text" at bounding box center [532, 120] width 292 height 34
type input "anticipated 2025 federal and state tax refunds"
type input "5,500"
click at [591, 116] on input "anticipated 2025 federal and state tax refunds" at bounding box center [532, 120] width 292 height 34
drag, startPoint x: 602, startPoint y: 120, endPoint x: 395, endPoint y: 132, distance: 206.6
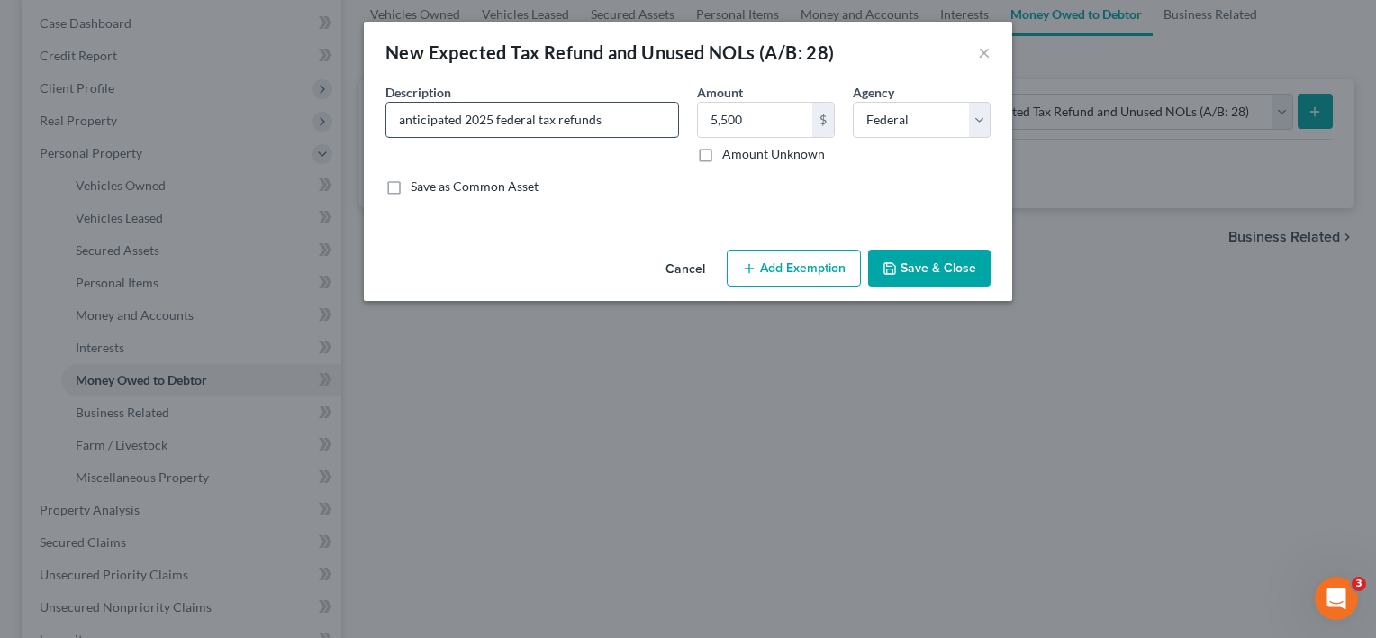
click at [395, 132] on input "anticipated 2025 federal tax refunds" at bounding box center [532, 120] width 292 height 34
click at [454, 118] on input "anticipated 2025 federal tax refunds" at bounding box center [532, 120] width 292 height 34
drag, startPoint x: 396, startPoint y: 119, endPoint x: 413, endPoint y: 158, distance: 42.3
click at [396, 121] on input "anticipated 2025 federal tax refunds" at bounding box center [532, 120] width 292 height 34
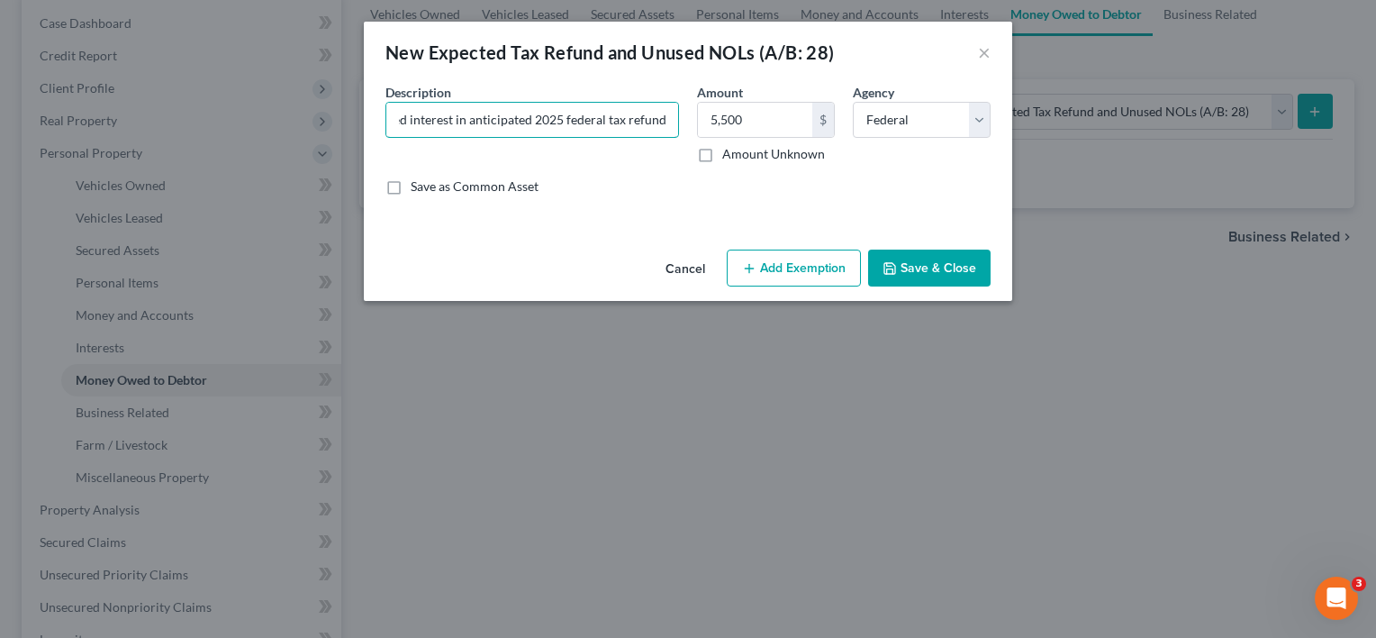
drag, startPoint x: 396, startPoint y: 116, endPoint x: 1190, endPoint y: 172, distance: 795.3
click at [1189, 172] on div "New Expected Tax Refund and Unused NOLs (A/B: 28) × An exemption set must first…" at bounding box center [688, 319] width 1376 height 638
type input "acquired interest in anticipated 2025 federal tax refunds"
click at [813, 262] on button "Add Exemption" at bounding box center [794, 268] width 134 height 38
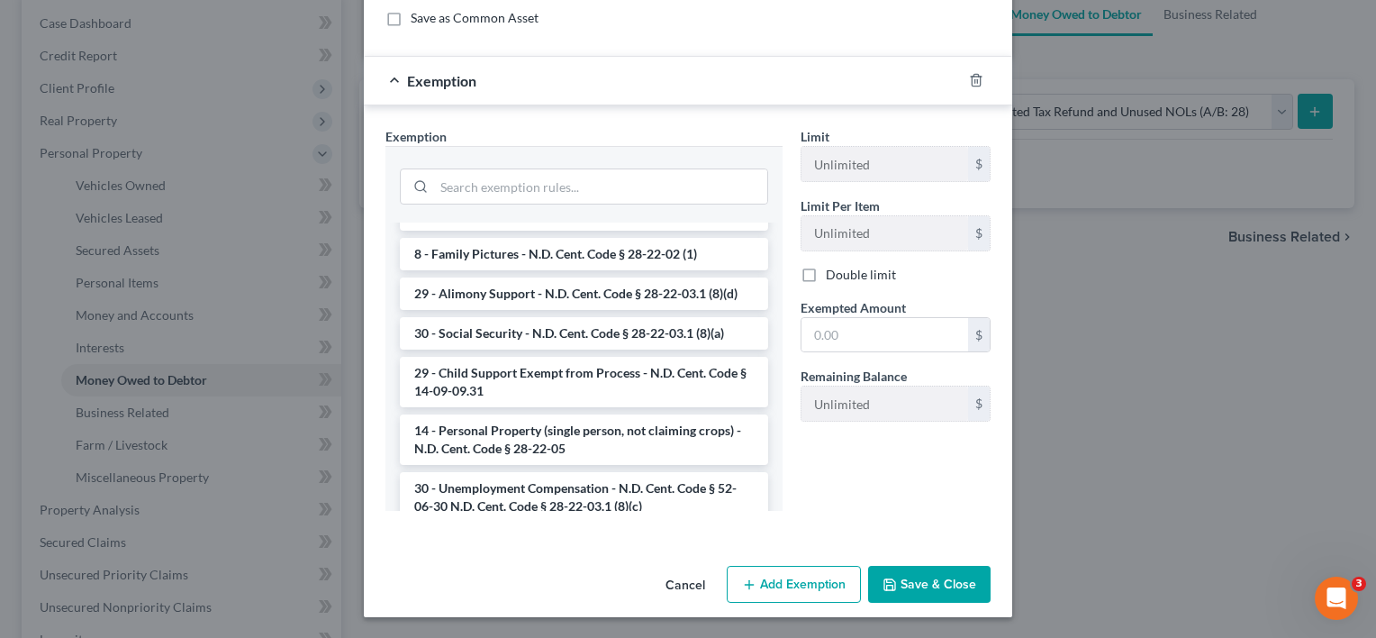
scroll to position [180, 0]
click at [536, 415] on li "14 - Personal Property (single person, not claiming crops) - N.D. Cent. Code § …" at bounding box center [584, 438] width 368 height 50
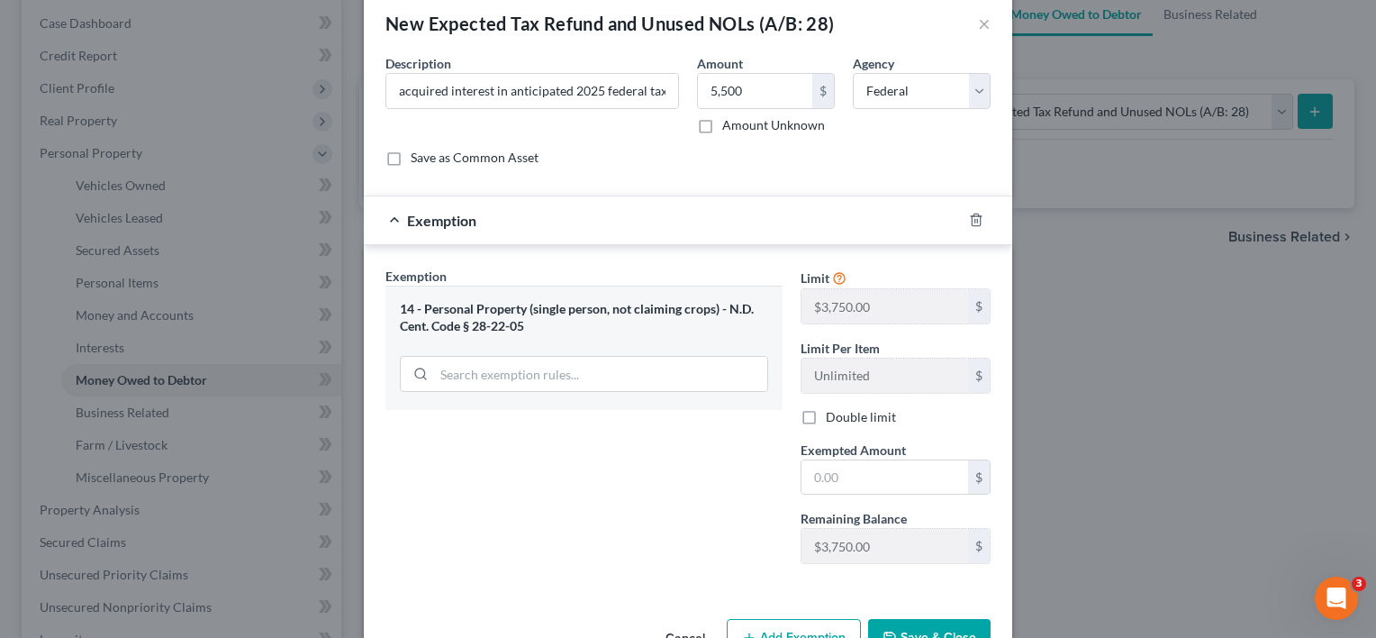
scroll to position [0, 0]
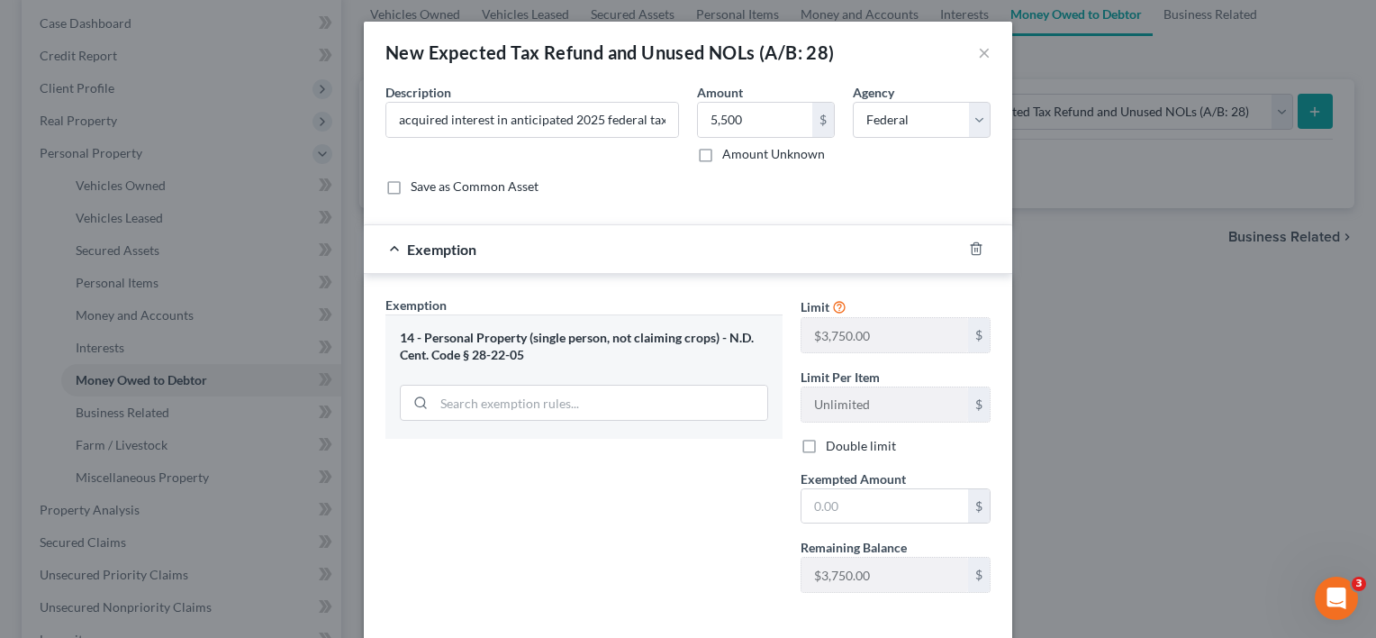
click at [571, 359] on div "14 - Personal Property (single person, not claiming crops) - N.D. Cent. Code § …" at bounding box center [584, 346] width 368 height 33
click at [475, 396] on input "search" at bounding box center [600, 402] width 333 height 34
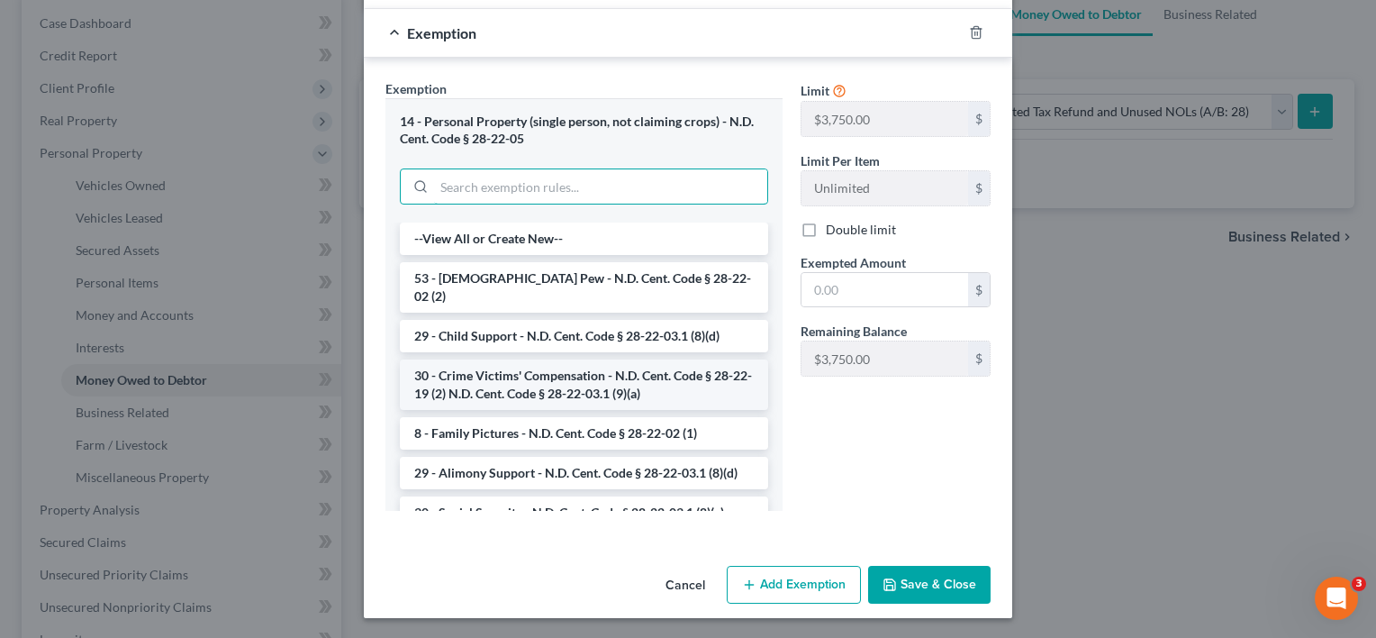
scroll to position [36, 0]
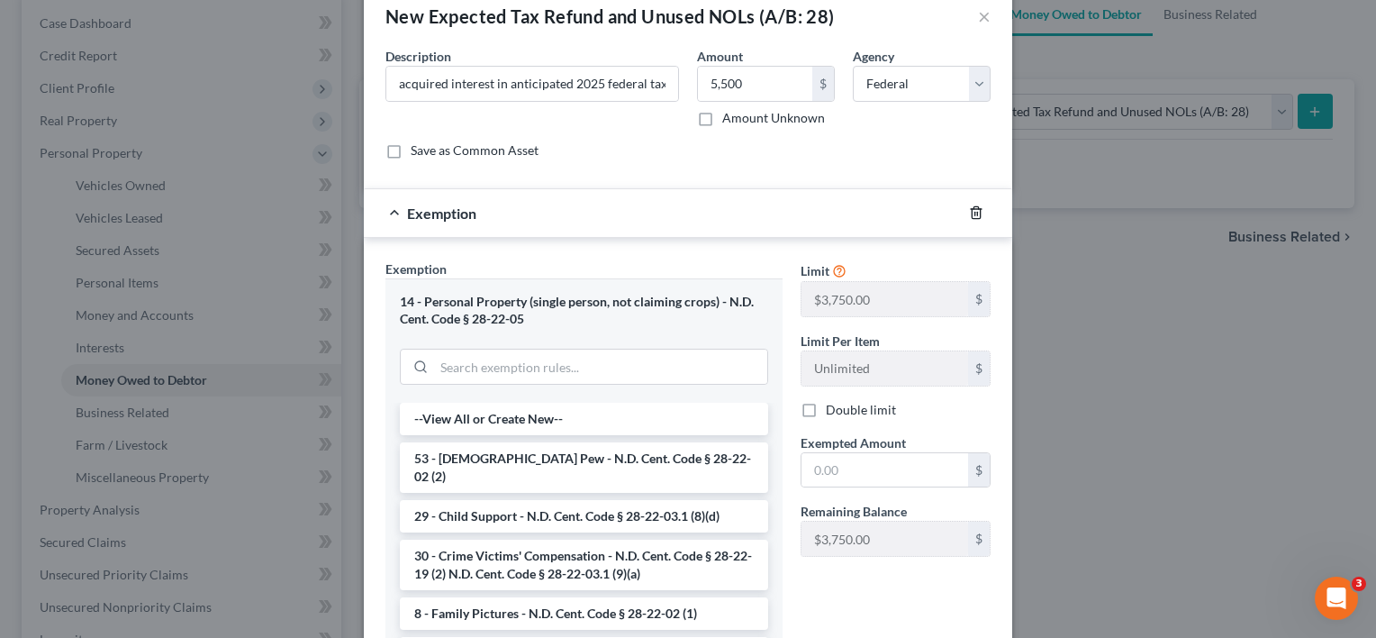
click at [975, 213] on line "button" at bounding box center [975, 215] width 0 height 4
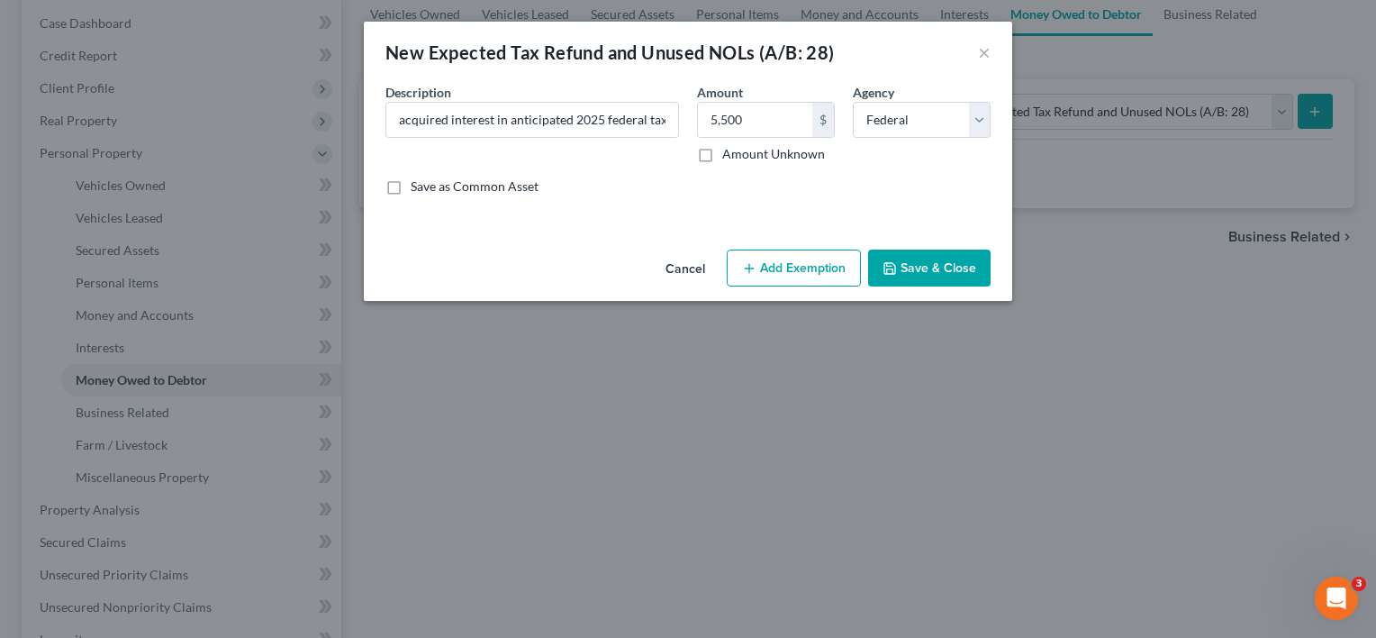
click at [825, 267] on button "Add Exemption" at bounding box center [794, 268] width 134 height 38
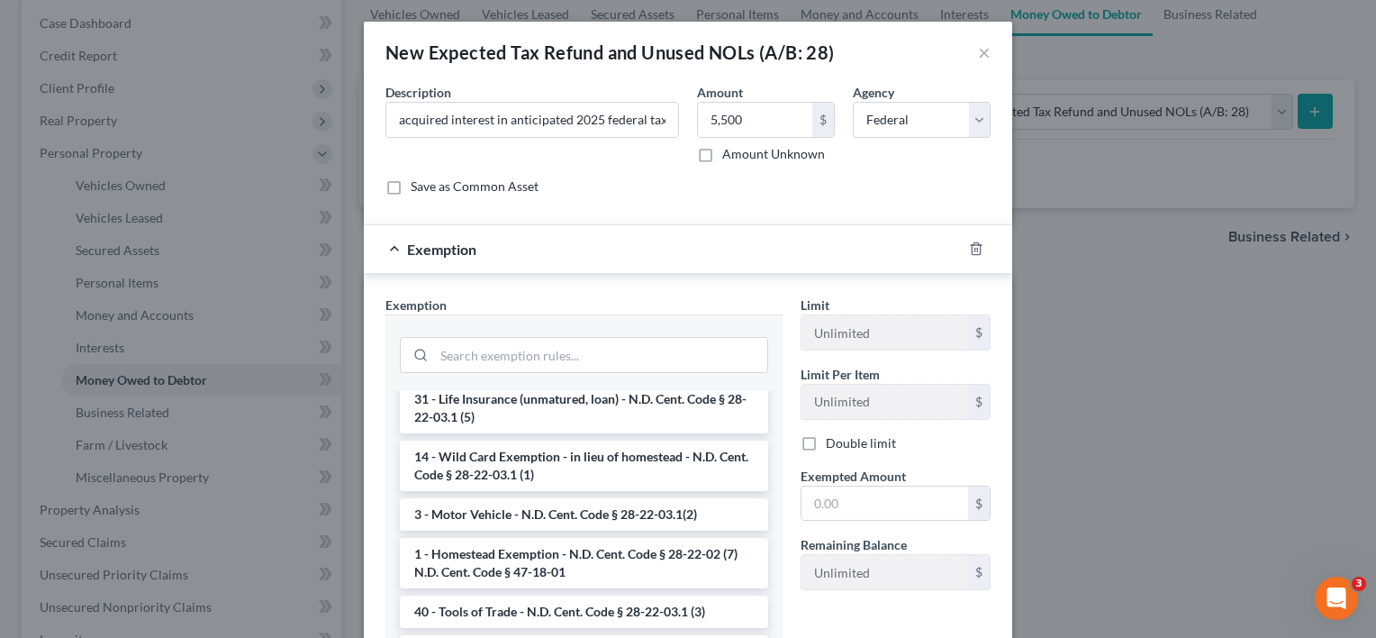
scroll to position [1981, 0]
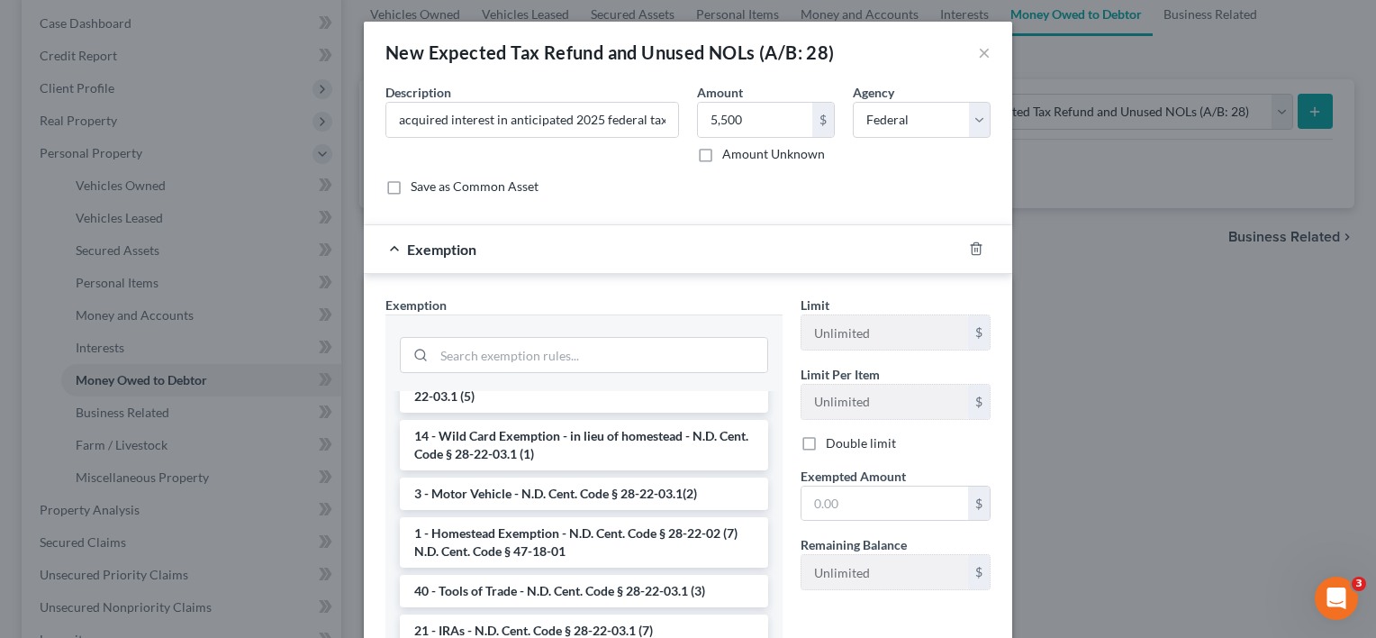
click at [581, 425] on li "14 - Wild Card Exemption - in lieu of homestead - N.D. Cent. Code § 28-22-03.1 …" at bounding box center [584, 445] width 368 height 50
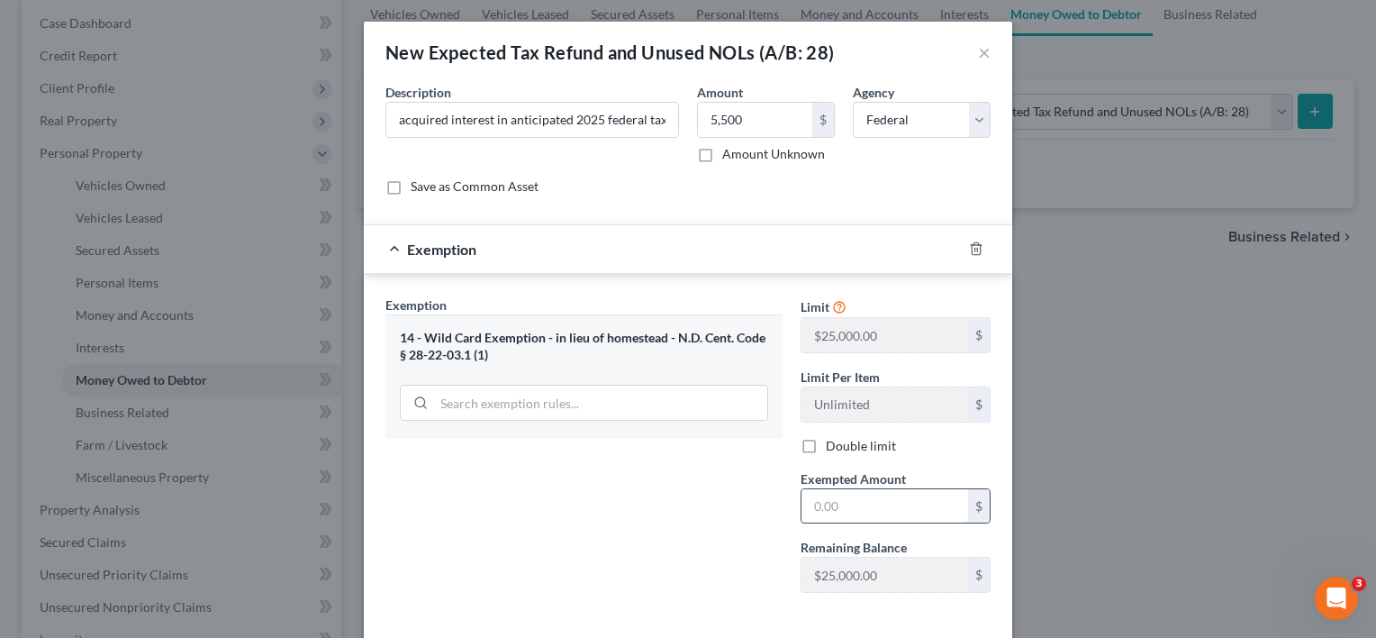
click at [812, 502] on input "text" at bounding box center [884, 506] width 167 height 34
type input "5,500"
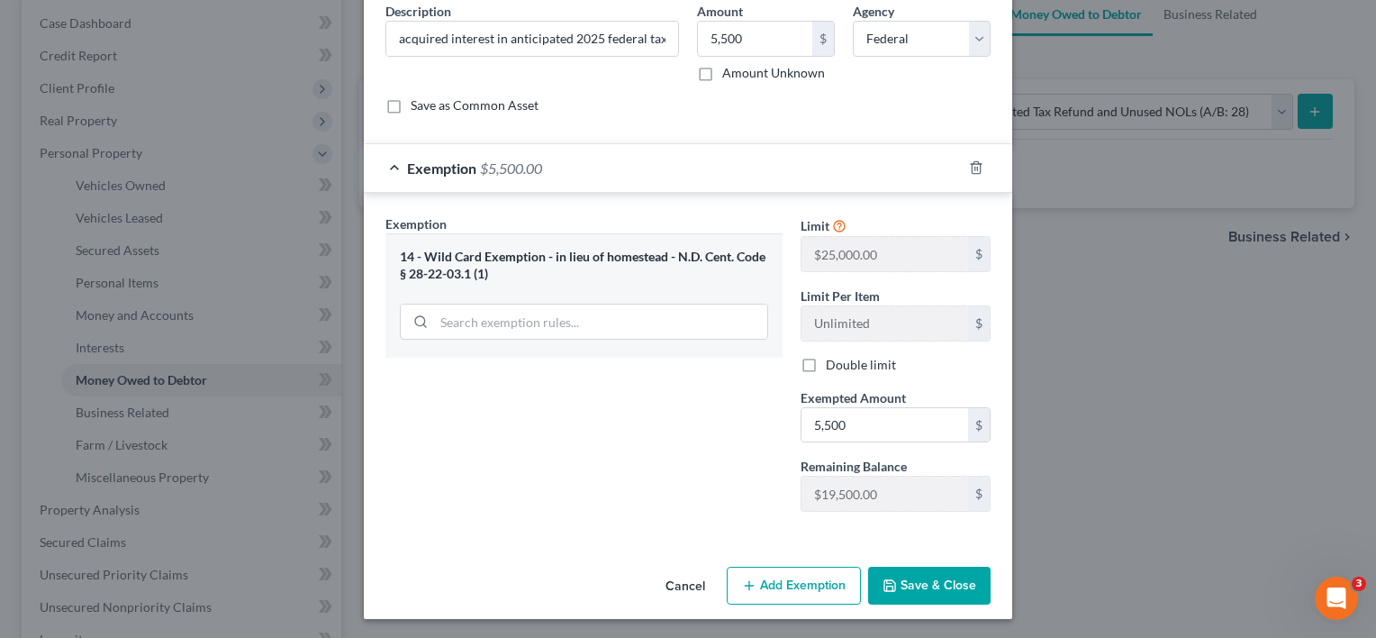
click at [947, 580] on button "Save & Close" at bounding box center [929, 585] width 122 height 38
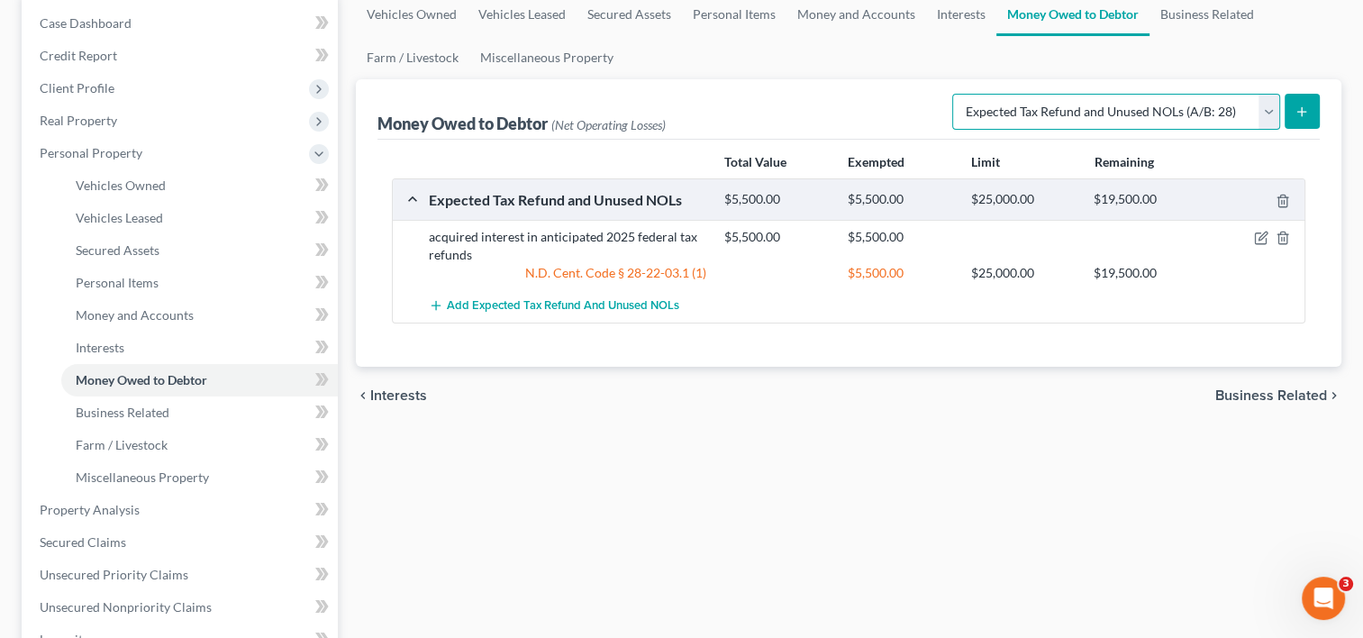
click at [1275, 113] on select "Select Type of Money Owed Accounts Receivable (A/B: 38) Alimony (A/B: 29) Child…" at bounding box center [1116, 112] width 328 height 36
click at [717, 501] on div "Vehicles Owned Vehicles Leased Secured Assets Personal Items Money and Accounts…" at bounding box center [848, 513] width 1003 height 1040
click at [1298, 112] on line "submit" at bounding box center [1302, 112] width 8 height 0
select select "0"
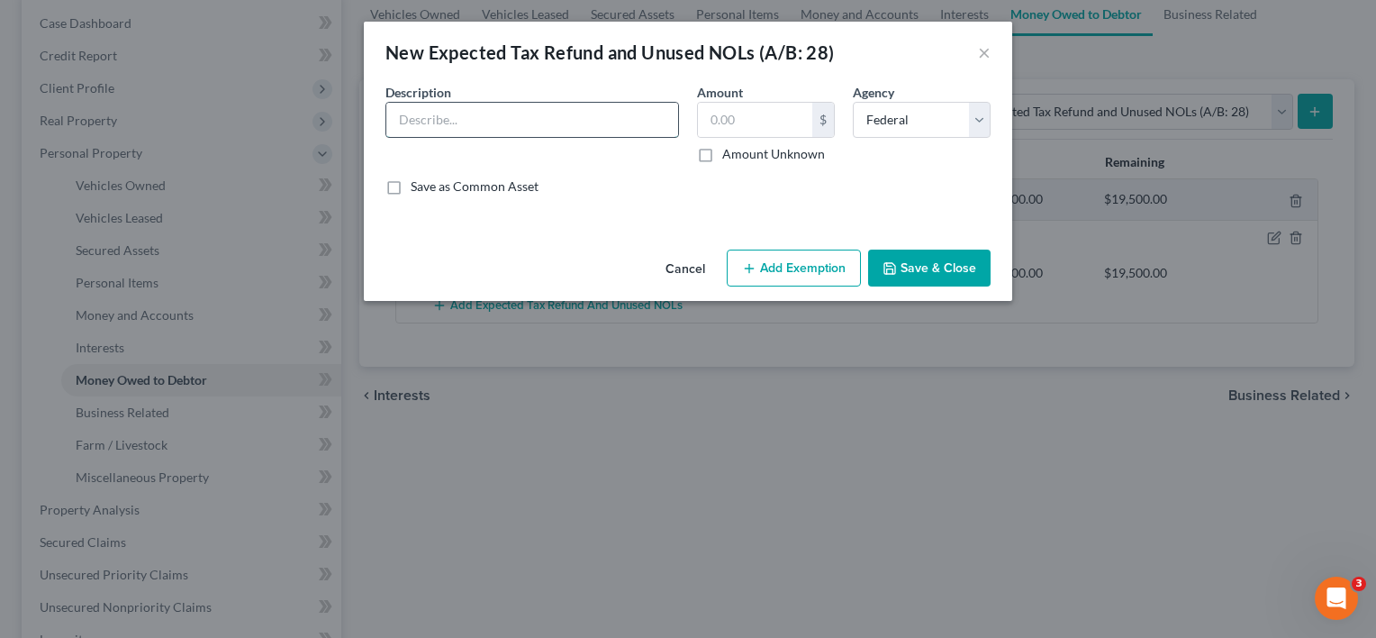
click at [551, 117] on input "text" at bounding box center [532, 120] width 292 height 34
paste input "acquired interest in anticipated 2025 federal tax refunds"
click at [602, 120] on input "acquired interest in anticipated 2025 federal tax refunds" at bounding box center [532, 120] width 292 height 34
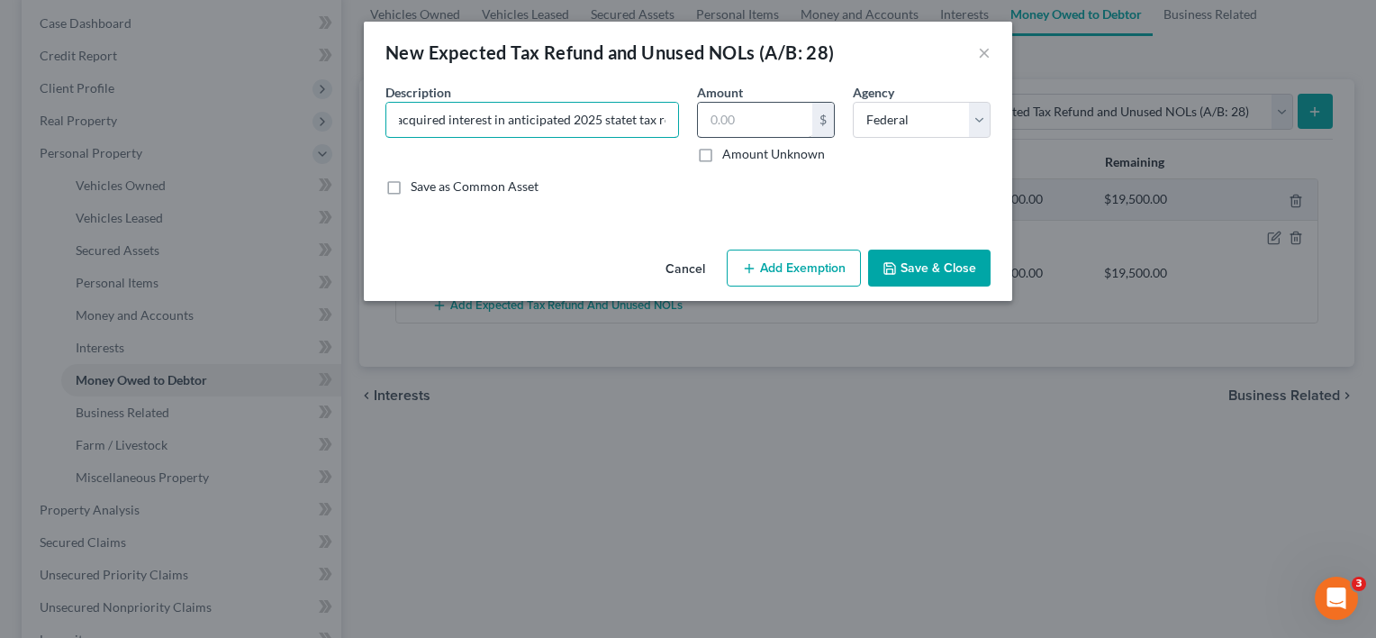
type input "acquired interest in anticipated 2025 statet tax refunds"
click at [769, 129] on input "text" at bounding box center [755, 120] width 114 height 34
type input "250"
click at [983, 116] on select "Select Federal State Local" at bounding box center [922, 120] width 138 height 36
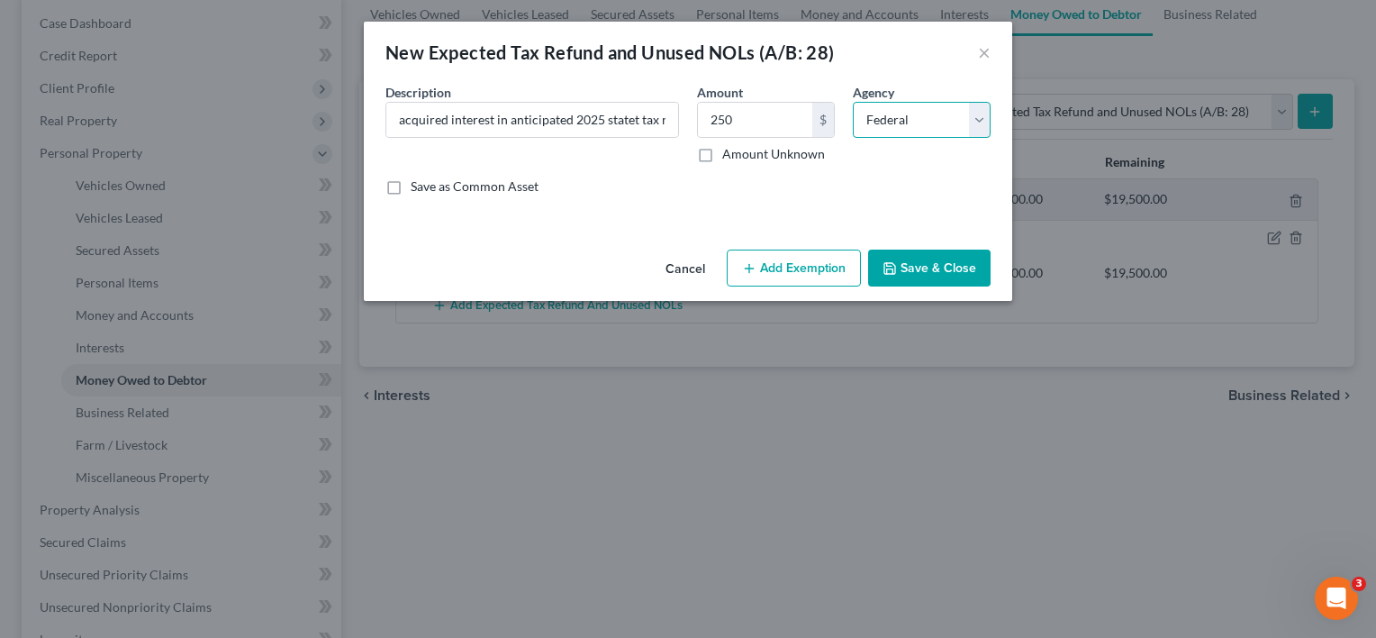
select select "1"
click at [853, 102] on select "Select Federal State Local" at bounding box center [922, 120] width 138 height 36
click at [823, 272] on button "Add Exemption" at bounding box center [794, 268] width 134 height 38
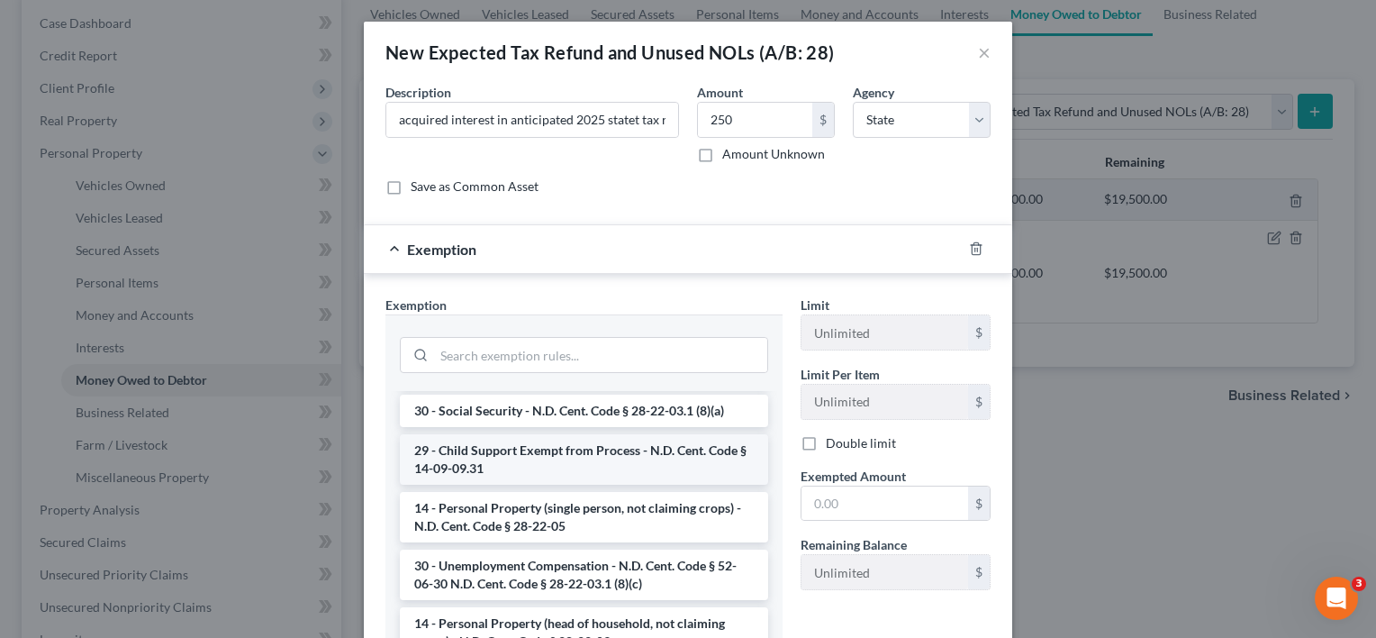
scroll to position [360, 0]
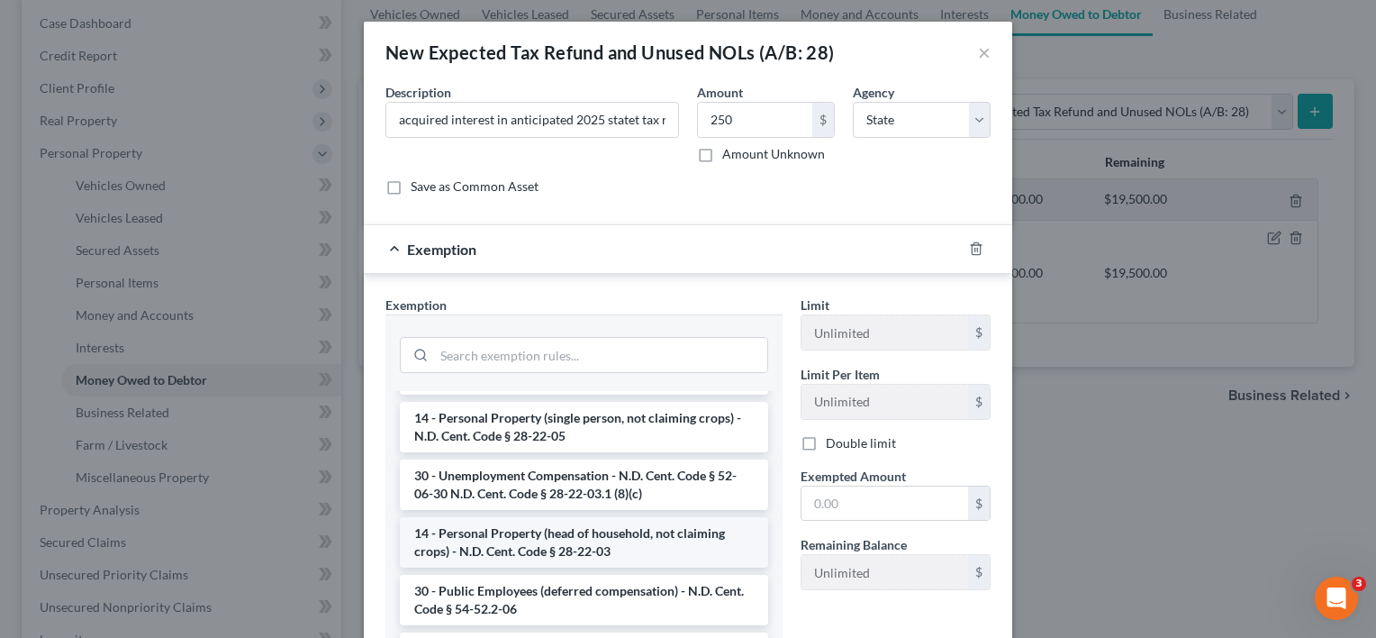
click at [557, 517] on li "14 - Personal Property (head of household, not claiming crops) - N.D. Cent. Cod…" at bounding box center [584, 542] width 368 height 50
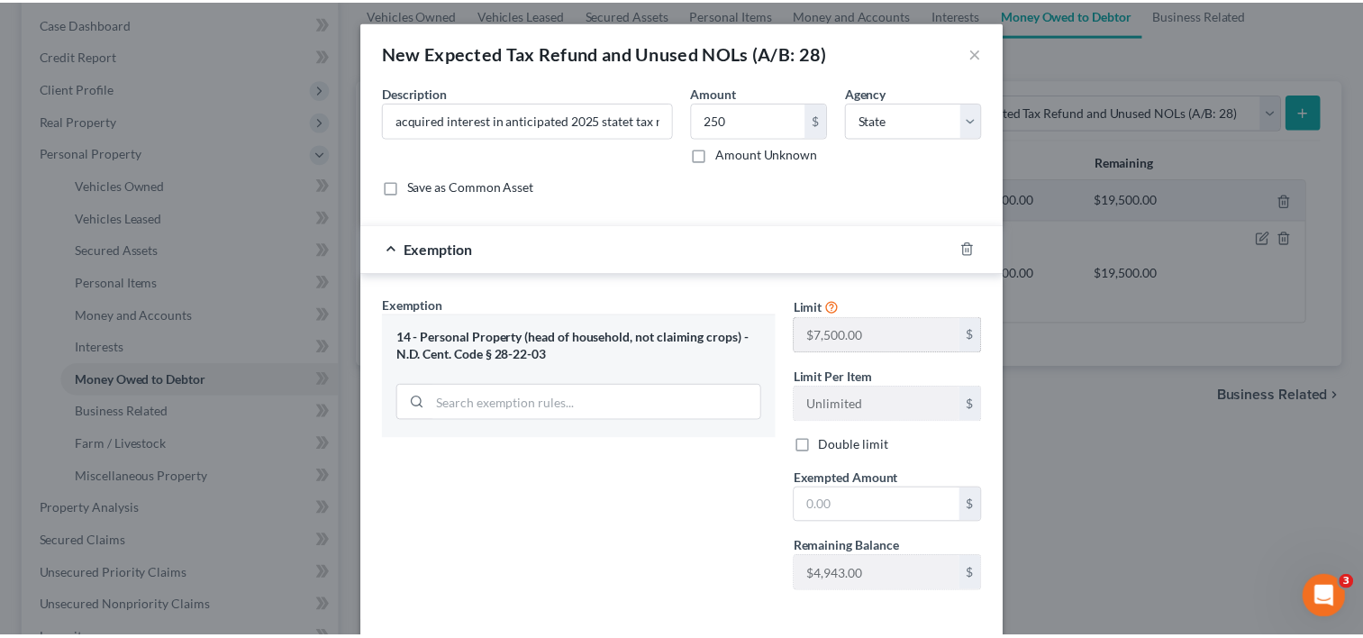
scroll to position [81, 0]
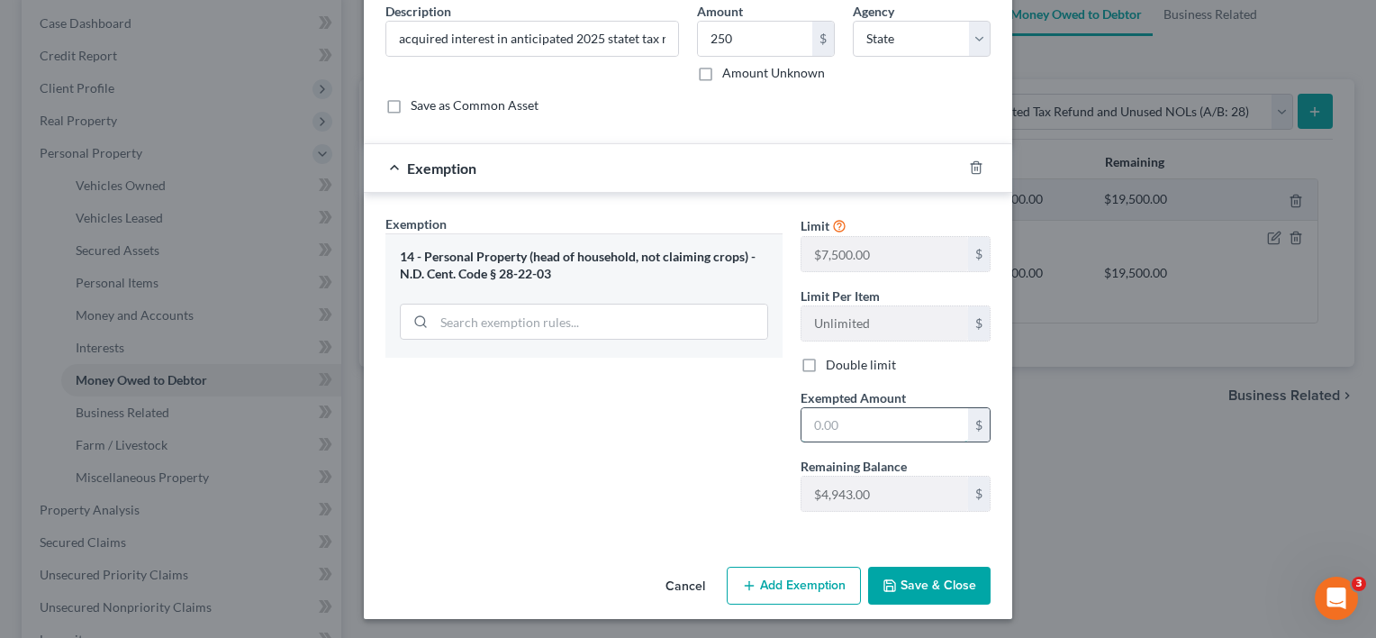
click at [824, 421] on input "text" at bounding box center [884, 425] width 167 height 34
type input "250"
click at [897, 573] on button "Save & Close" at bounding box center [929, 585] width 122 height 38
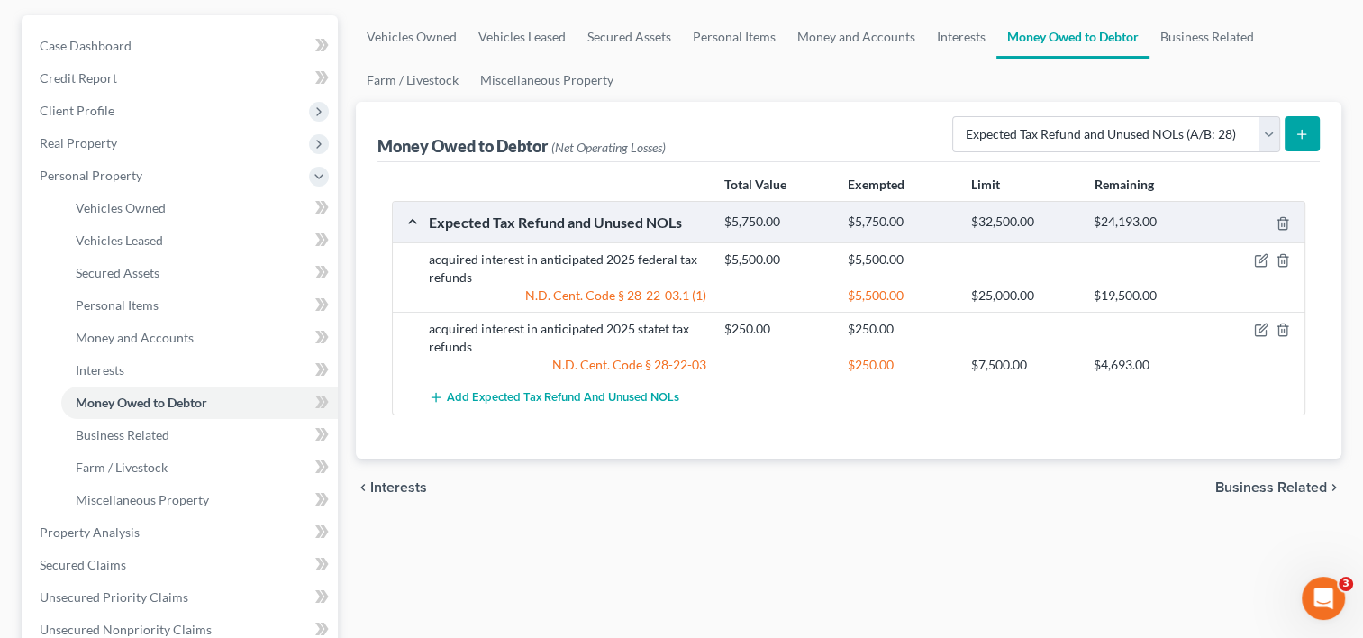
scroll to position [360, 0]
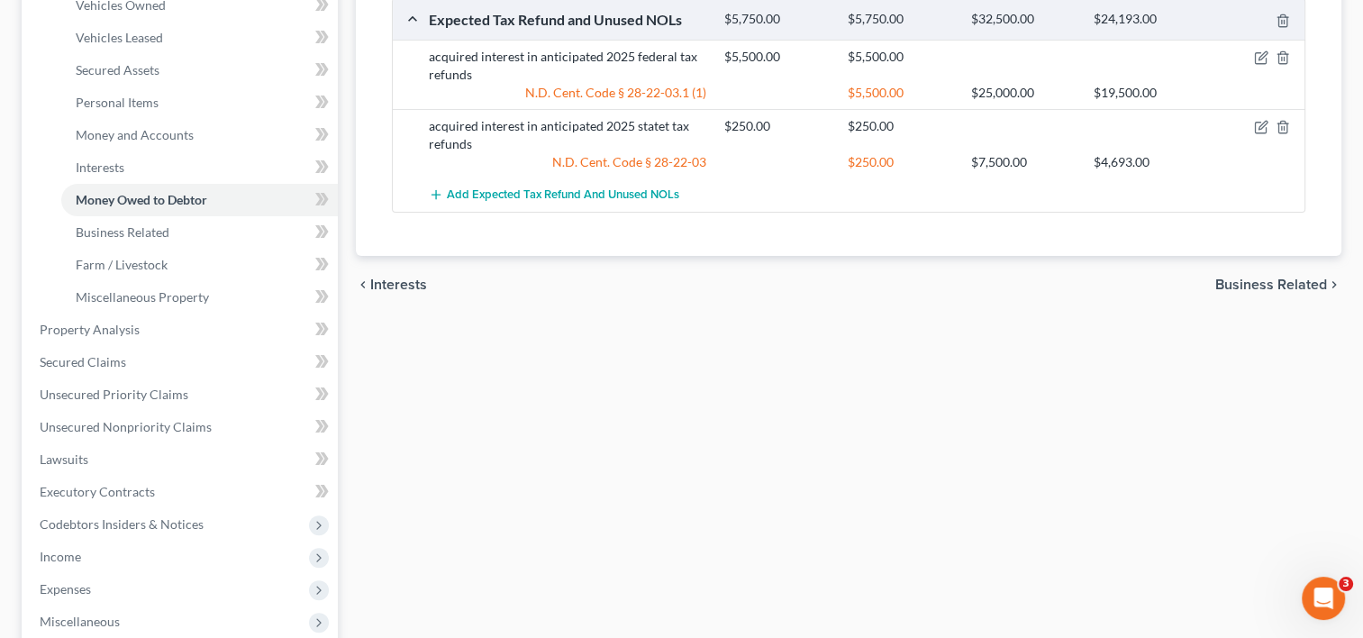
click at [1286, 289] on span "Business Related" at bounding box center [1271, 284] width 112 height 14
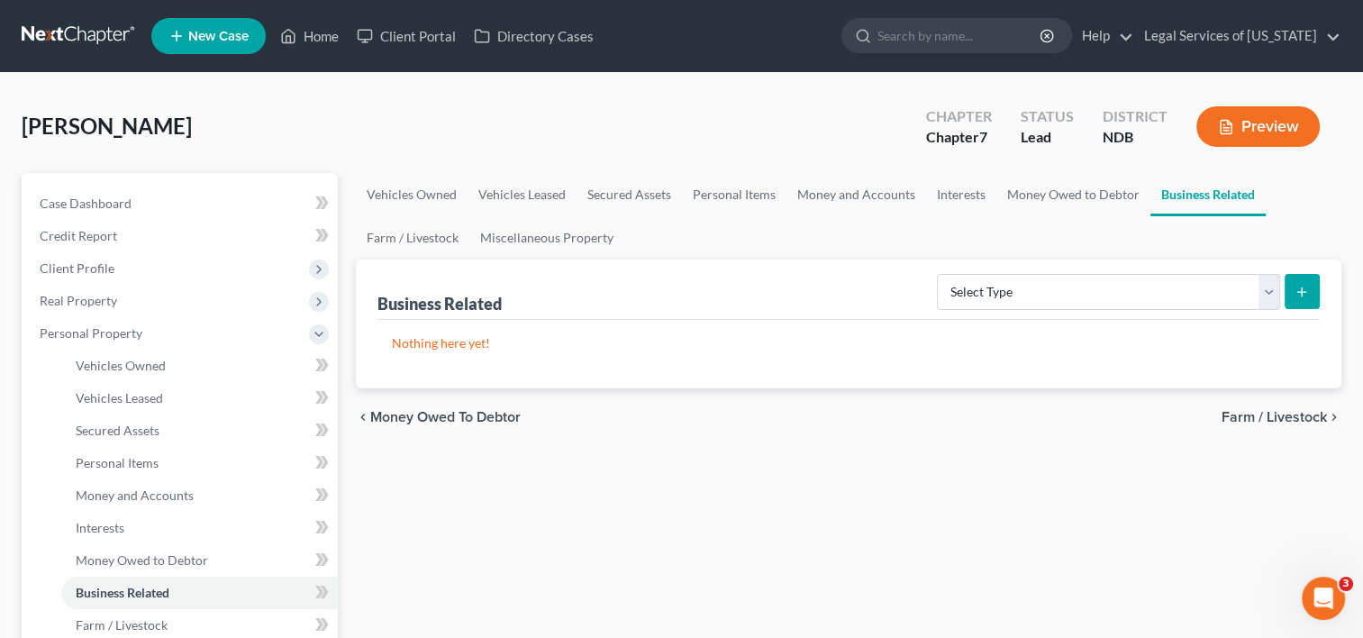
click at [1276, 420] on span "Farm / Livestock" at bounding box center [1273, 417] width 105 height 14
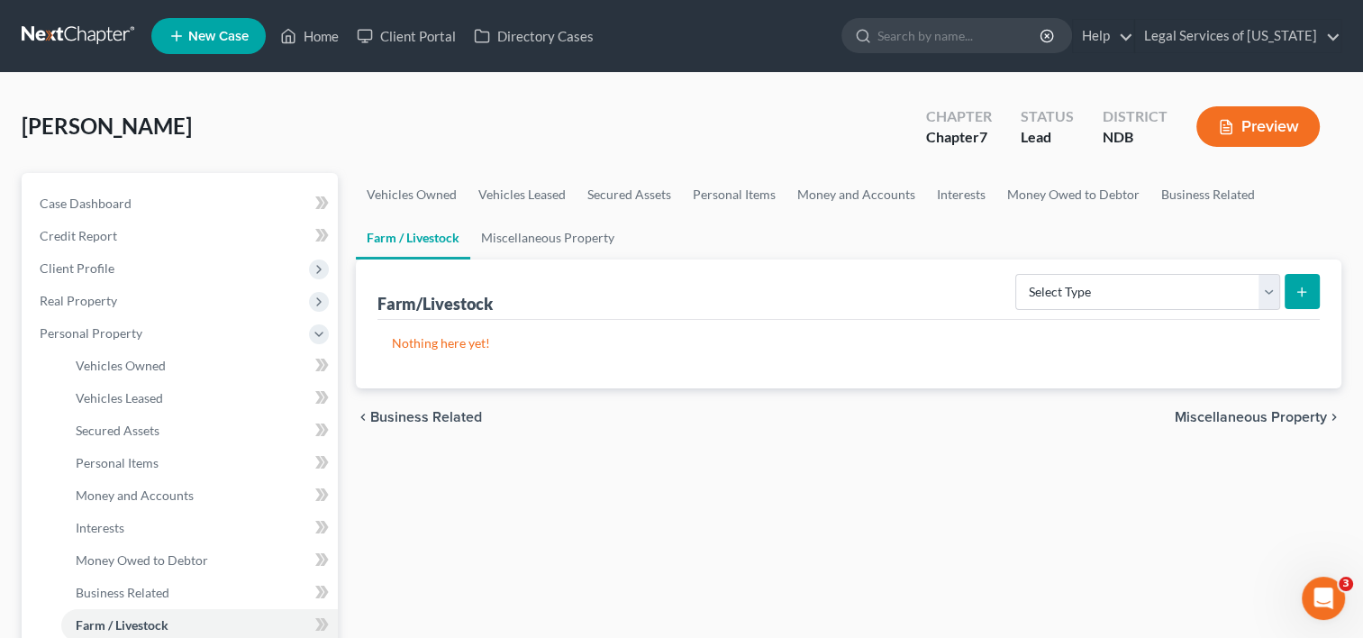
click at [1250, 417] on span "Miscellaneous Property" at bounding box center [1250, 417] width 152 height 14
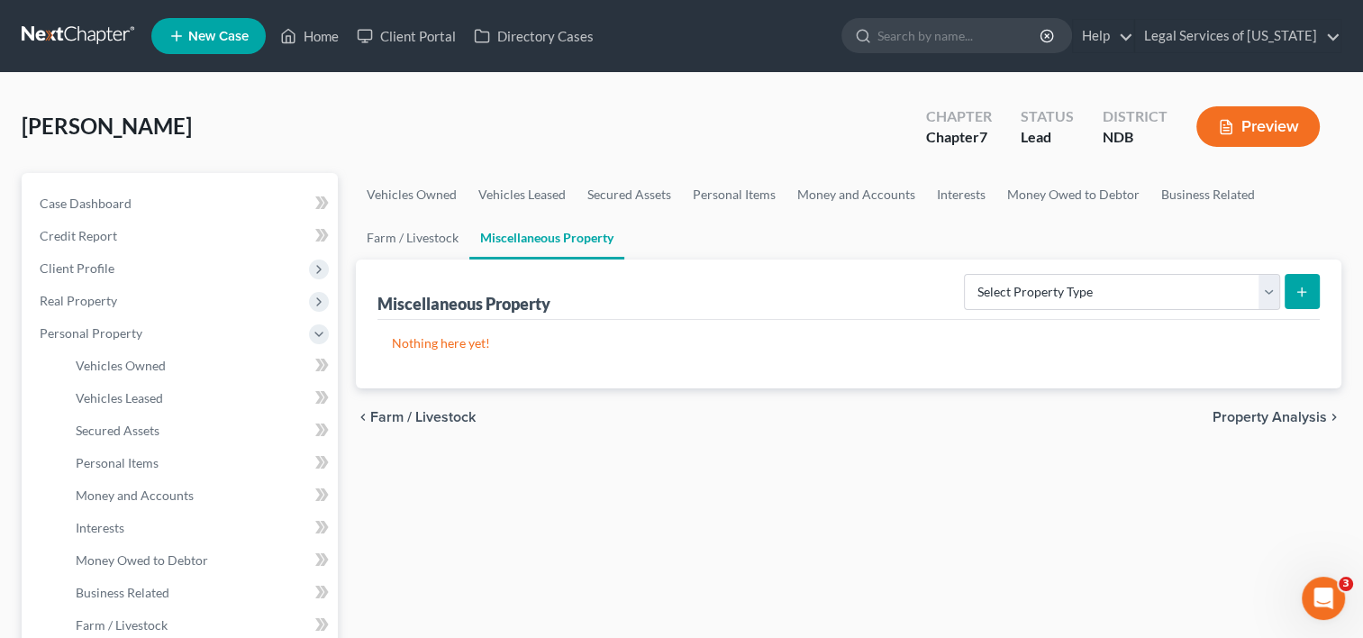
click at [1241, 411] on span "Property Analysis" at bounding box center [1269, 417] width 114 height 14
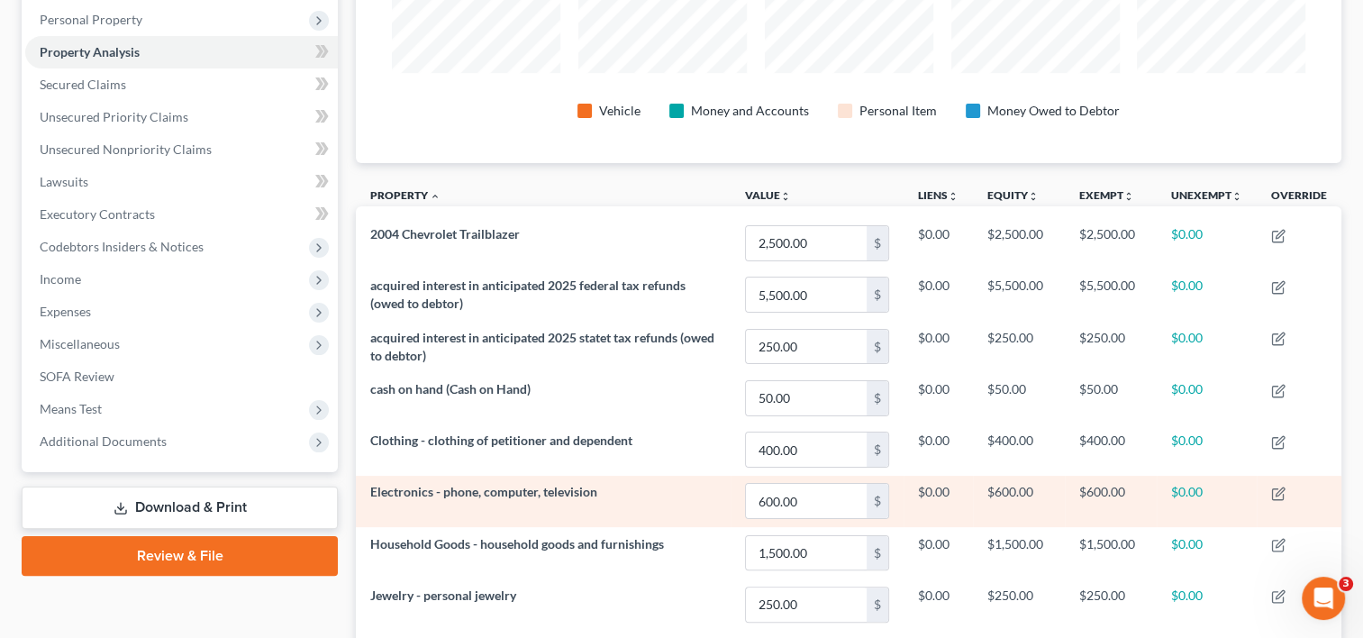
scroll to position [311, 0]
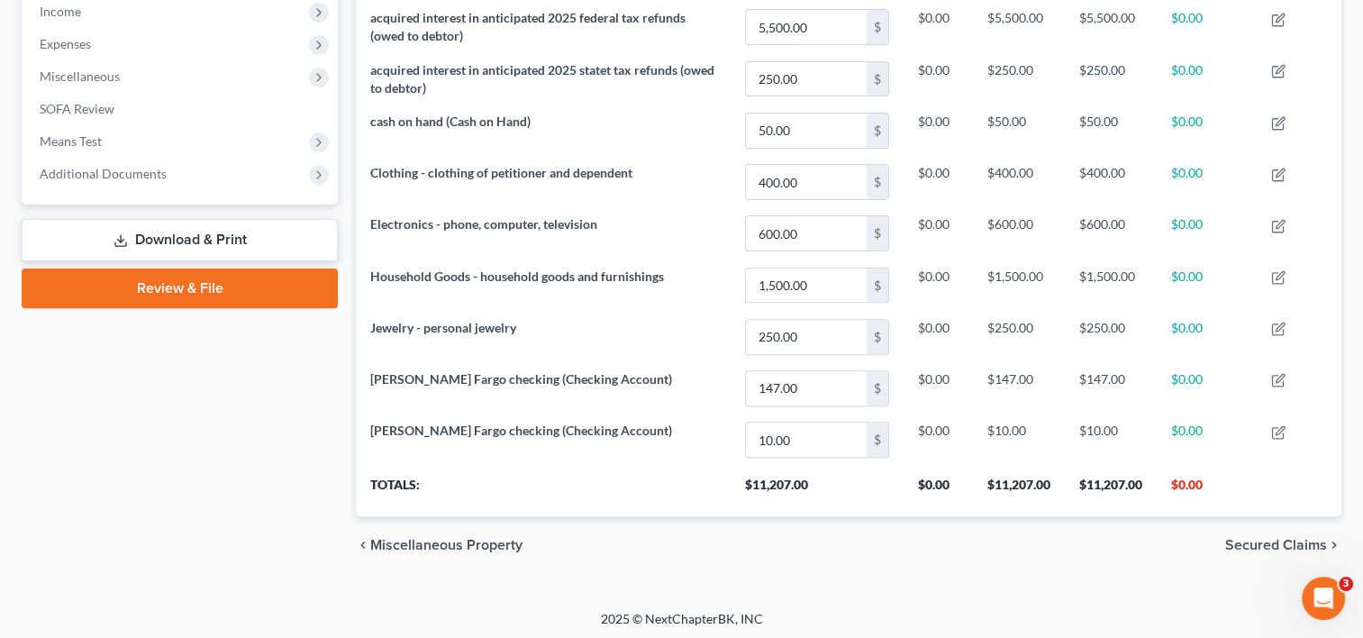
click at [1262, 540] on span "Secured Claims" at bounding box center [1276, 545] width 102 height 14
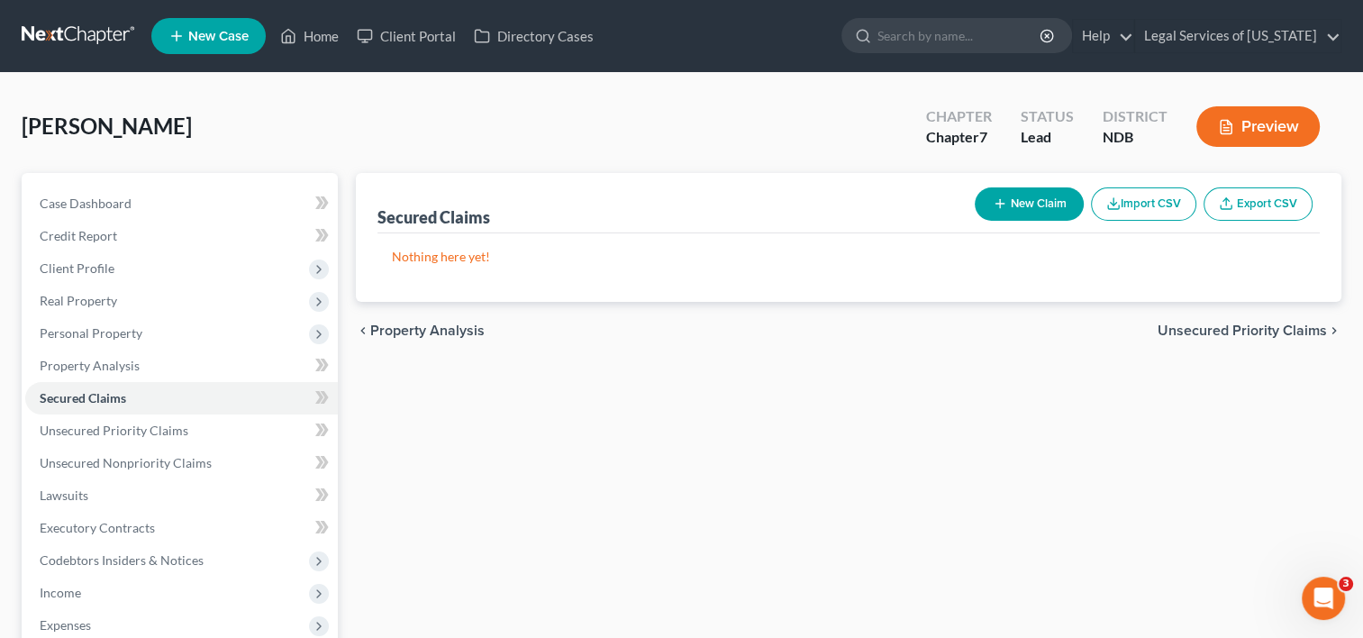
click at [1267, 327] on span "Unsecured Priority Claims" at bounding box center [1241, 330] width 169 height 14
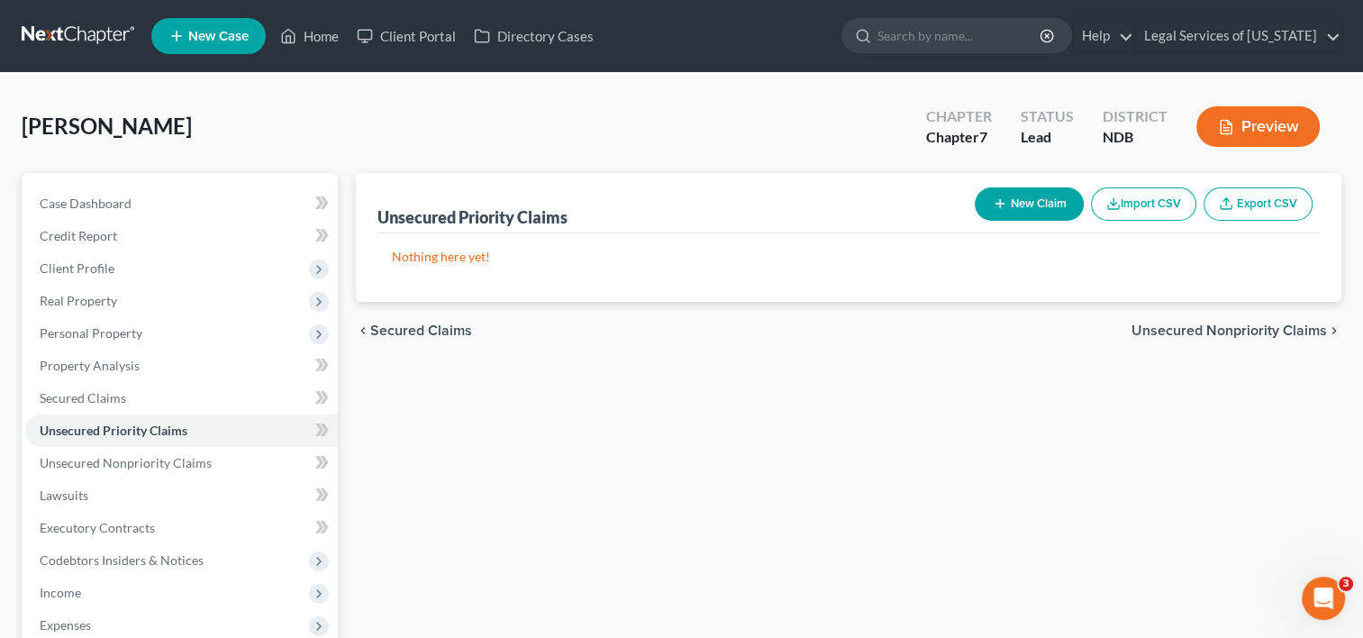
click at [1222, 331] on span "Unsecured Nonpriority Claims" at bounding box center [1228, 330] width 195 height 14
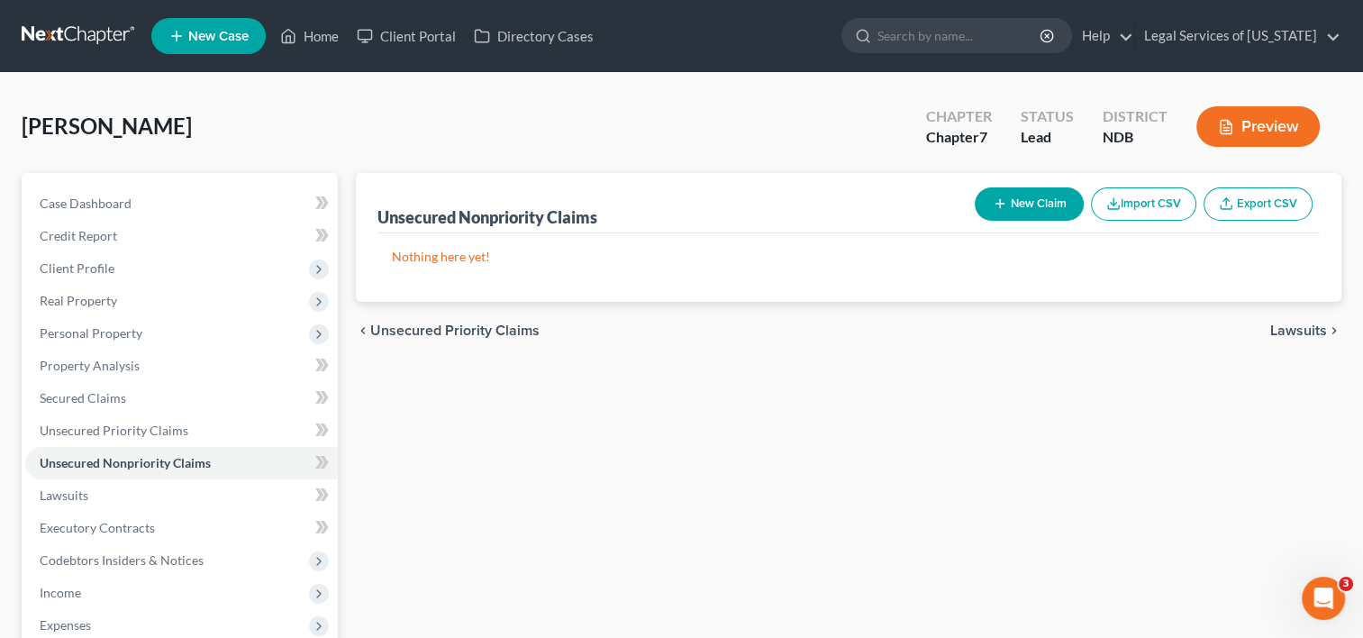
click at [1012, 199] on button "New Claim" at bounding box center [1028, 203] width 109 height 33
select select "0"
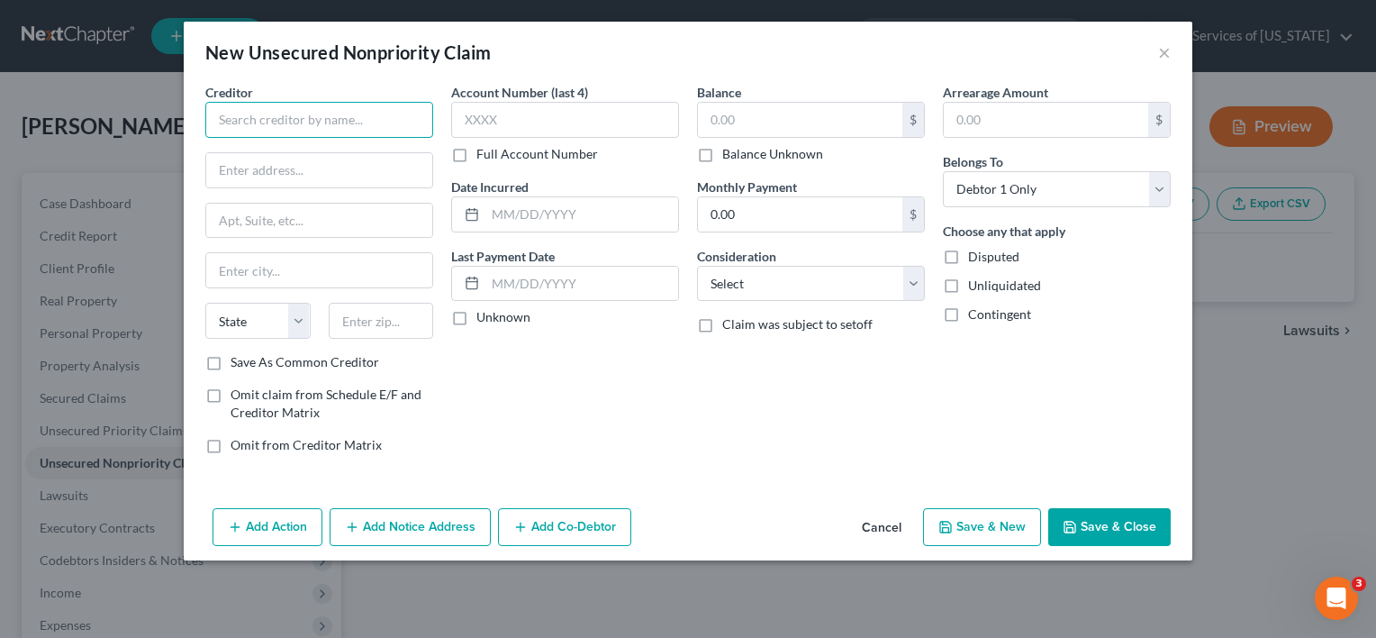
click at [251, 126] on input "text" at bounding box center [319, 120] width 228 height 36
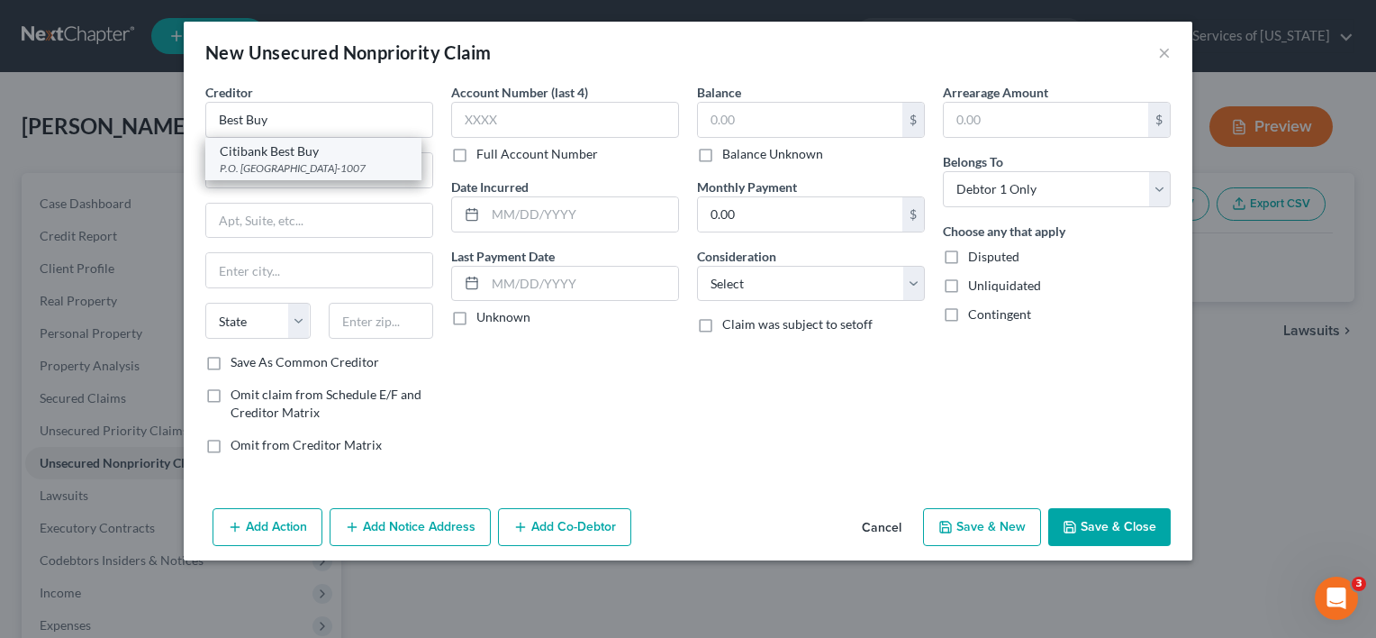
click at [276, 160] on div "P.O. [GEOGRAPHIC_DATA]-1007" at bounding box center [313, 167] width 187 height 15
type input "Citibank Best Buy"
type input "P.O. Box 9001007"
type input "[GEOGRAPHIC_DATA]"
select select "18"
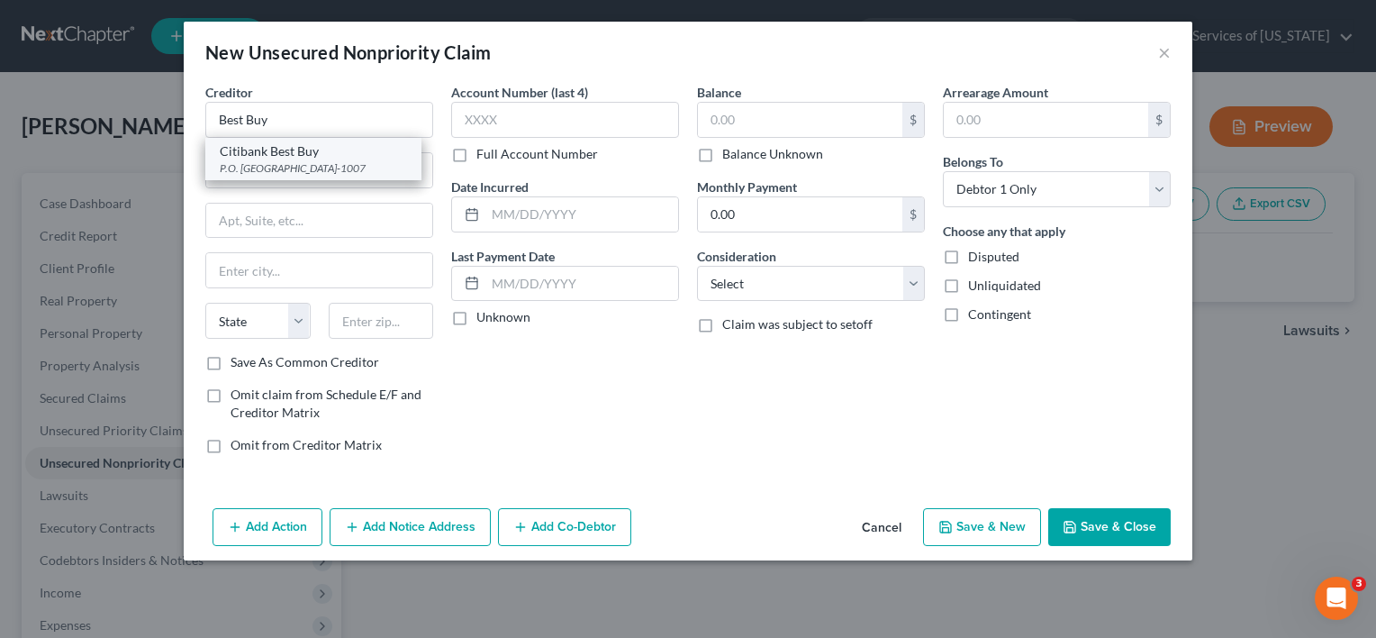
type input "40290-1007"
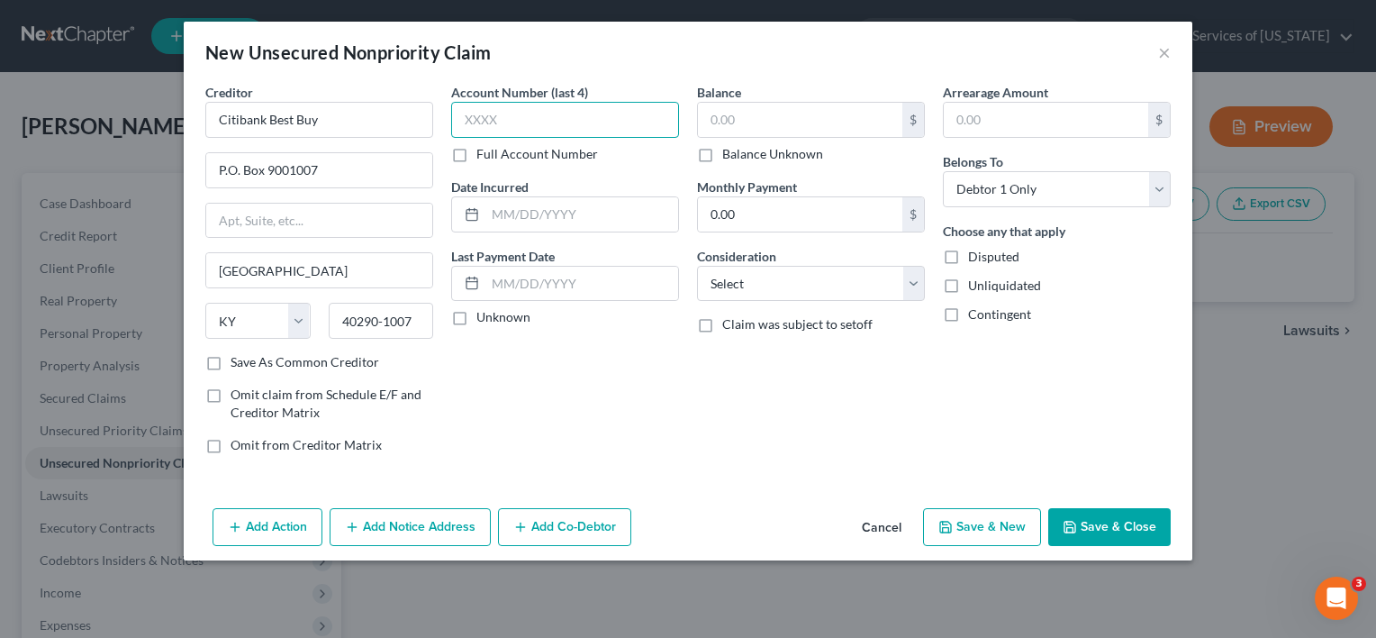
click at [549, 122] on input "text" at bounding box center [565, 120] width 228 height 36
type input "2345"
click at [746, 124] on input "text" at bounding box center [800, 120] width 204 height 34
type input "1,507"
click at [393, 521] on button "Add Notice Address" at bounding box center [410, 527] width 161 height 38
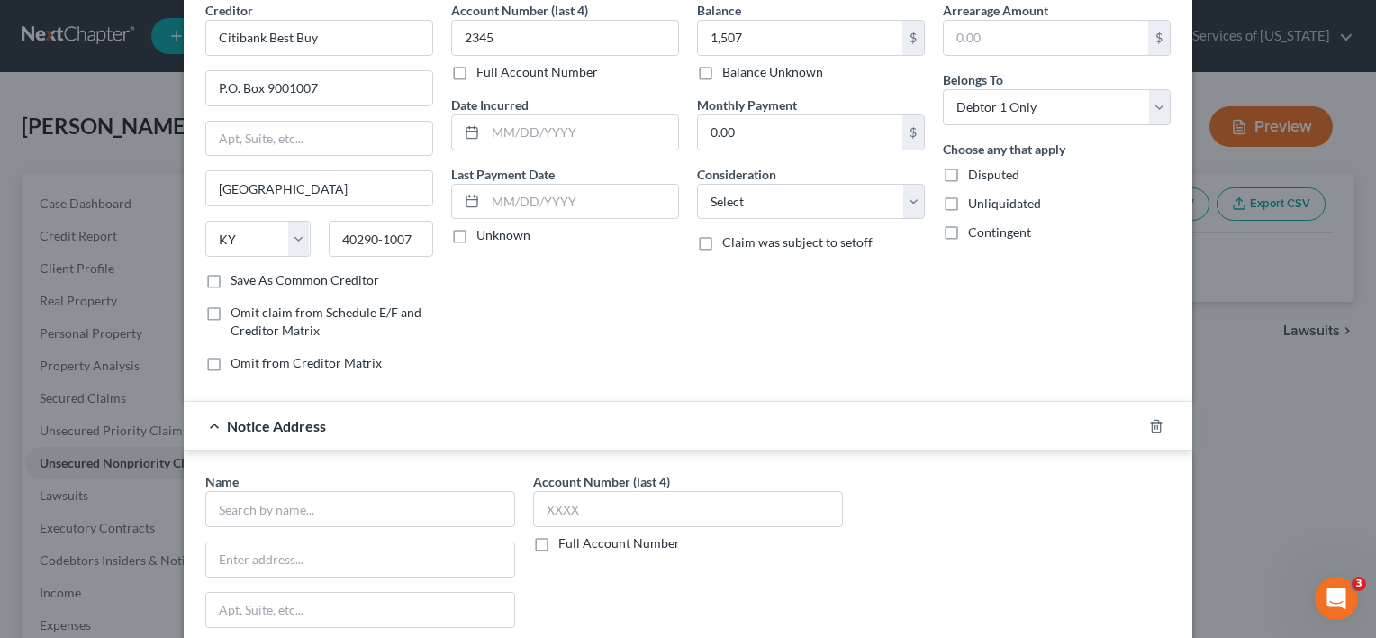
scroll to position [180, 0]
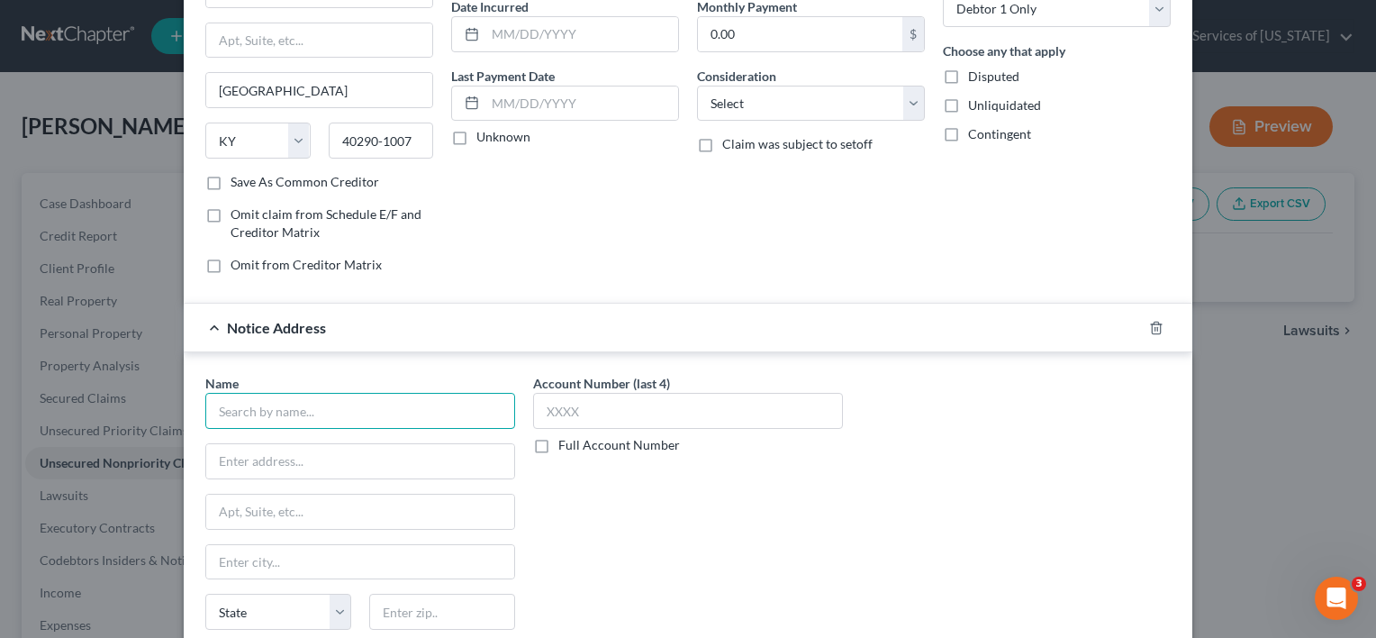
click at [305, 414] on input "text" at bounding box center [360, 411] width 310 height 36
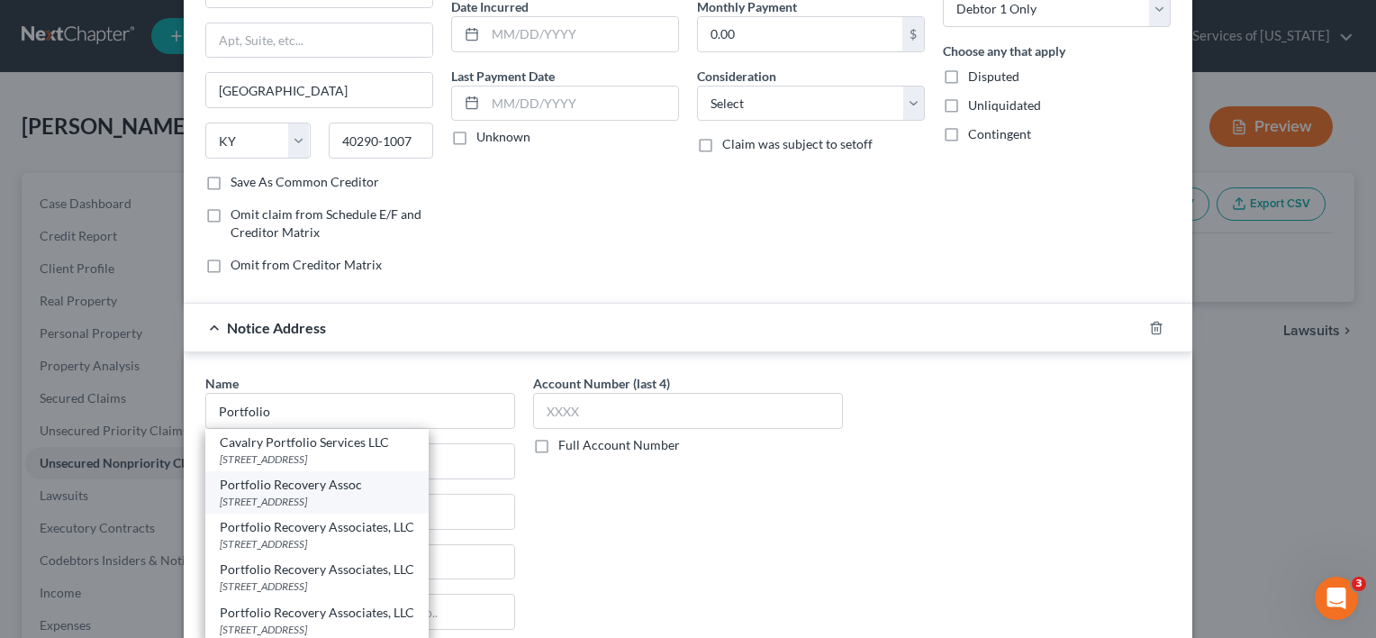
click at [295, 497] on div "[STREET_ADDRESS]" at bounding box center [317, 500] width 195 height 15
type input "Portfolio Recovery Assoc"
type input "[STREET_ADDRESS]"
type input "[GEOGRAPHIC_DATA]"
select select "48"
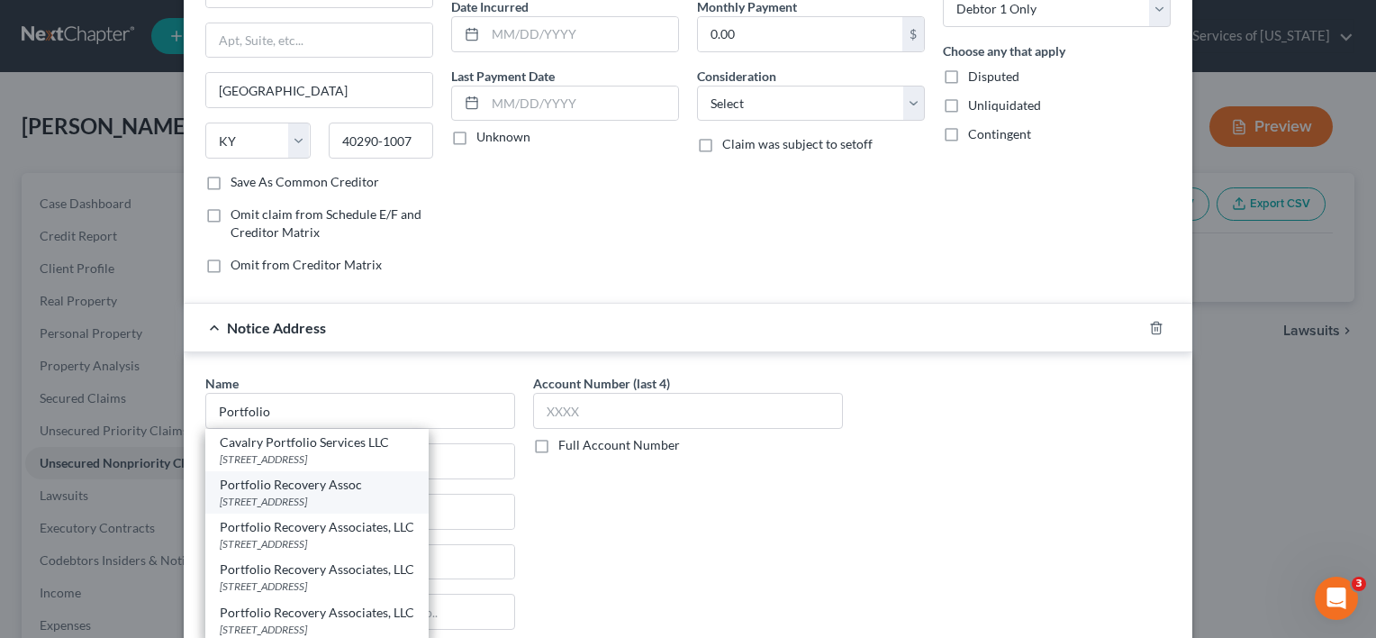
type input "23502"
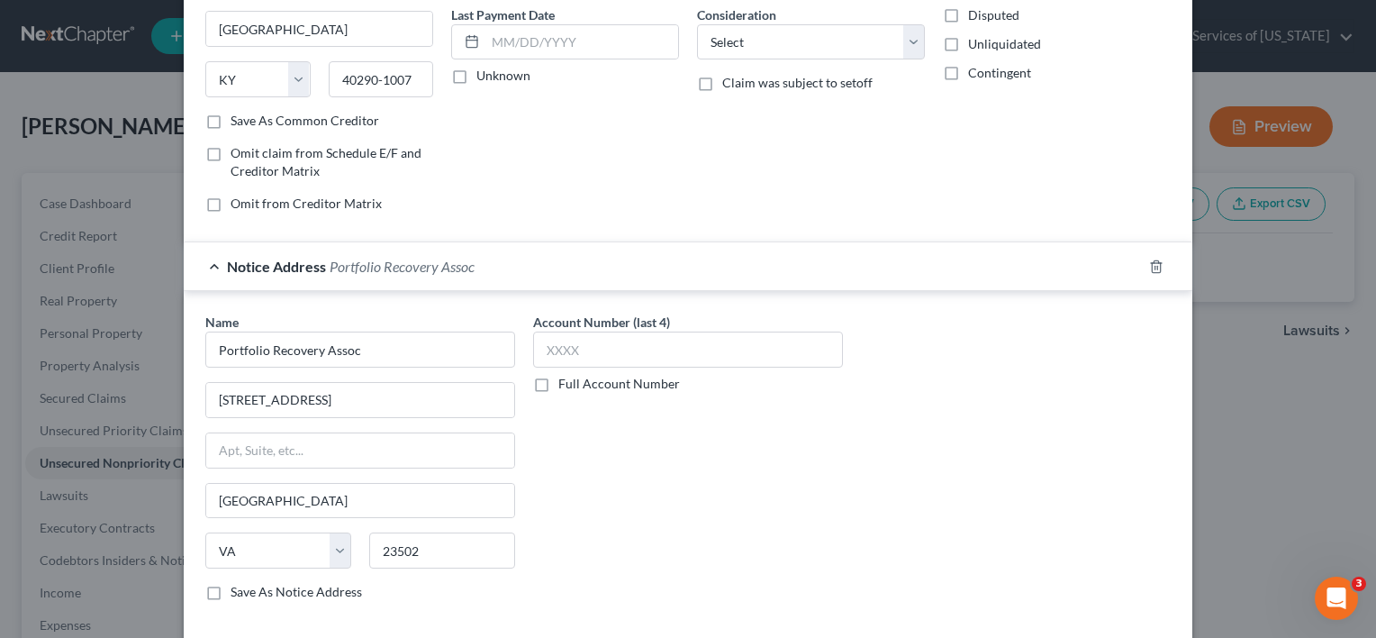
scroll to position [328, 0]
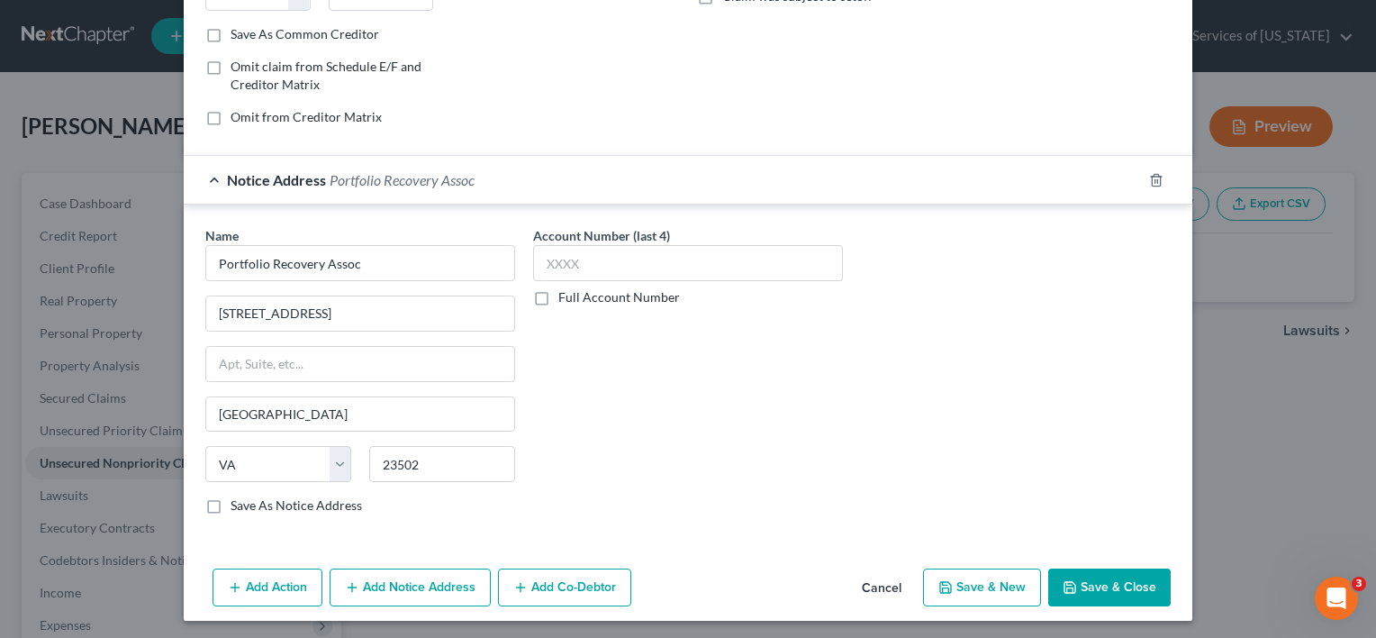
click at [1117, 583] on button "Save & Close" at bounding box center [1109, 587] width 122 height 38
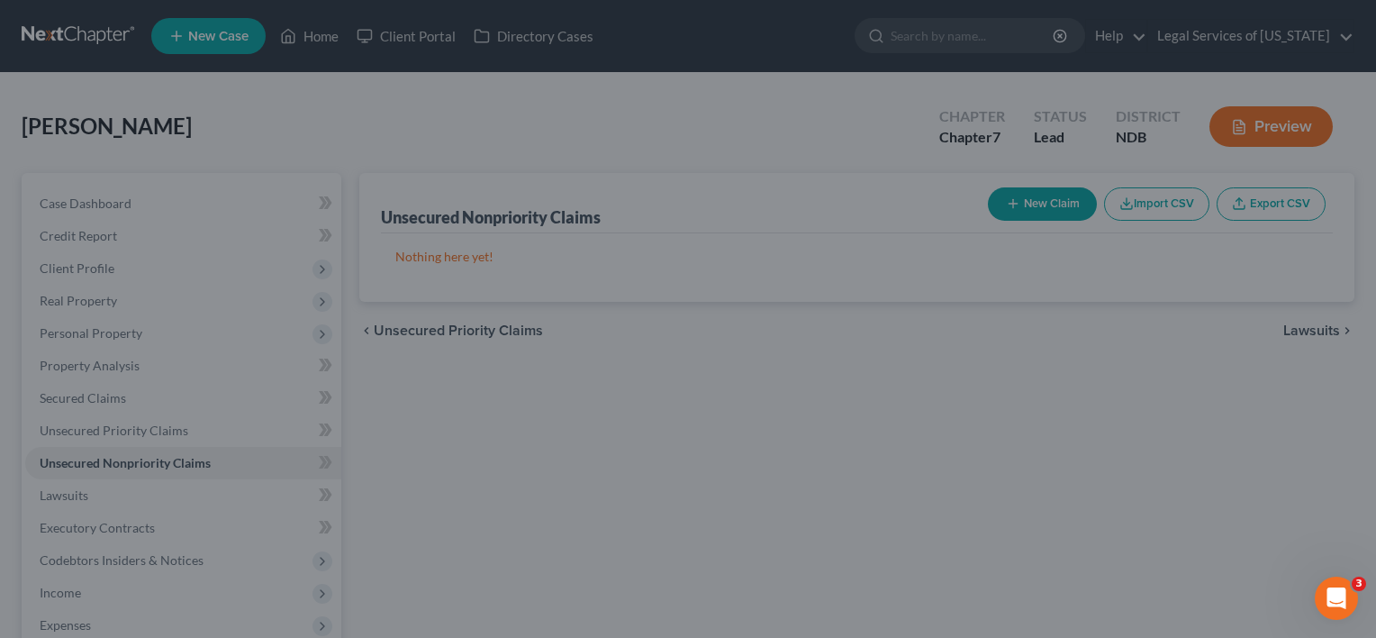
type input "1,507.00"
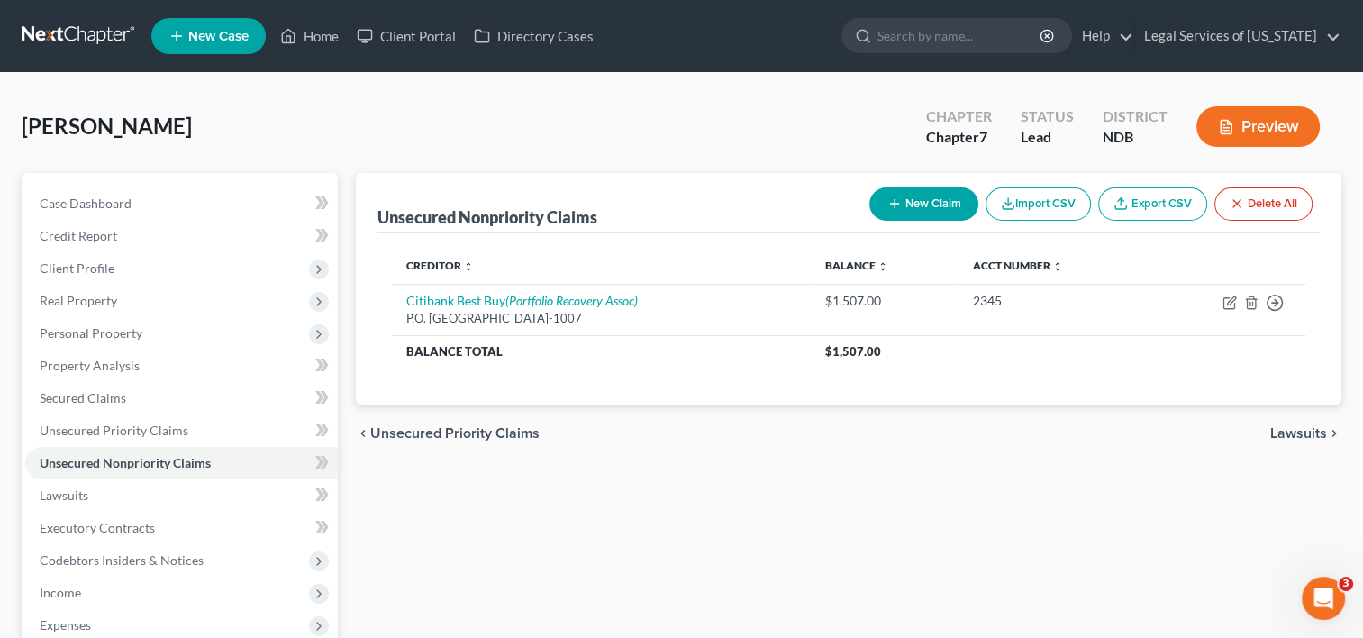
click at [910, 195] on button "New Claim" at bounding box center [923, 203] width 109 height 33
select select "0"
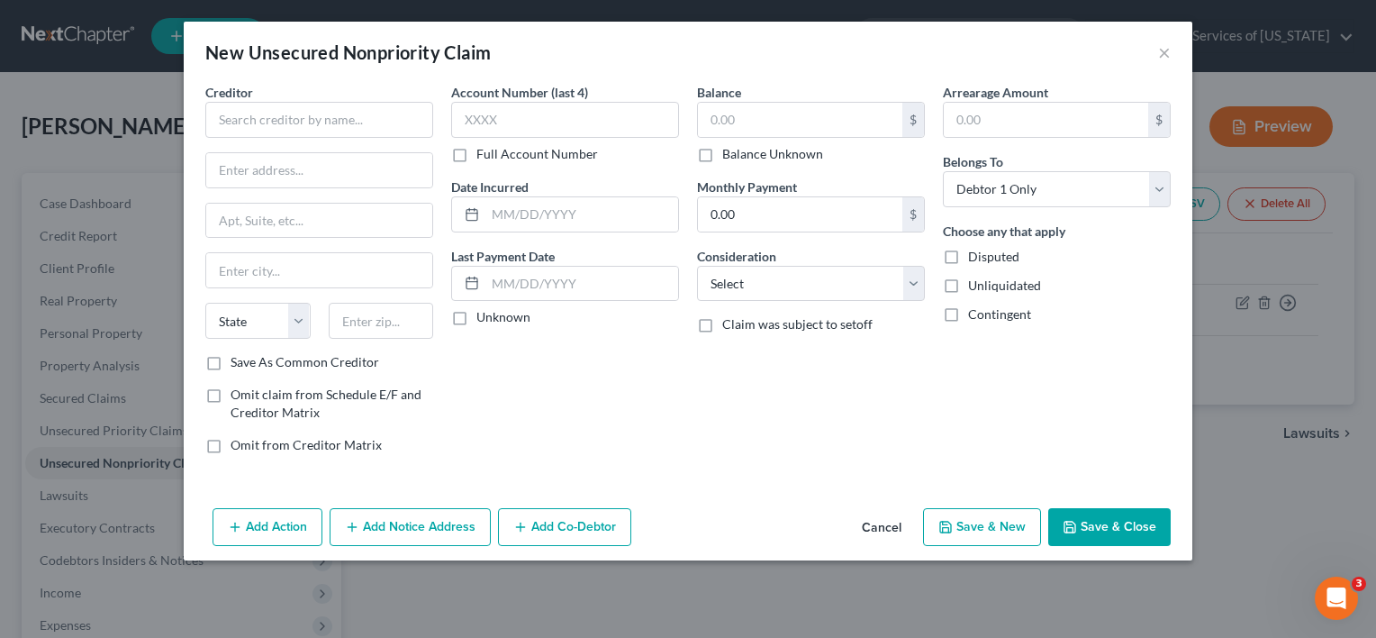
click at [367, 101] on div "Creditor *" at bounding box center [319, 110] width 228 height 55
click at [357, 110] on input "text" at bounding box center [319, 120] width 228 height 36
type input "Chase"
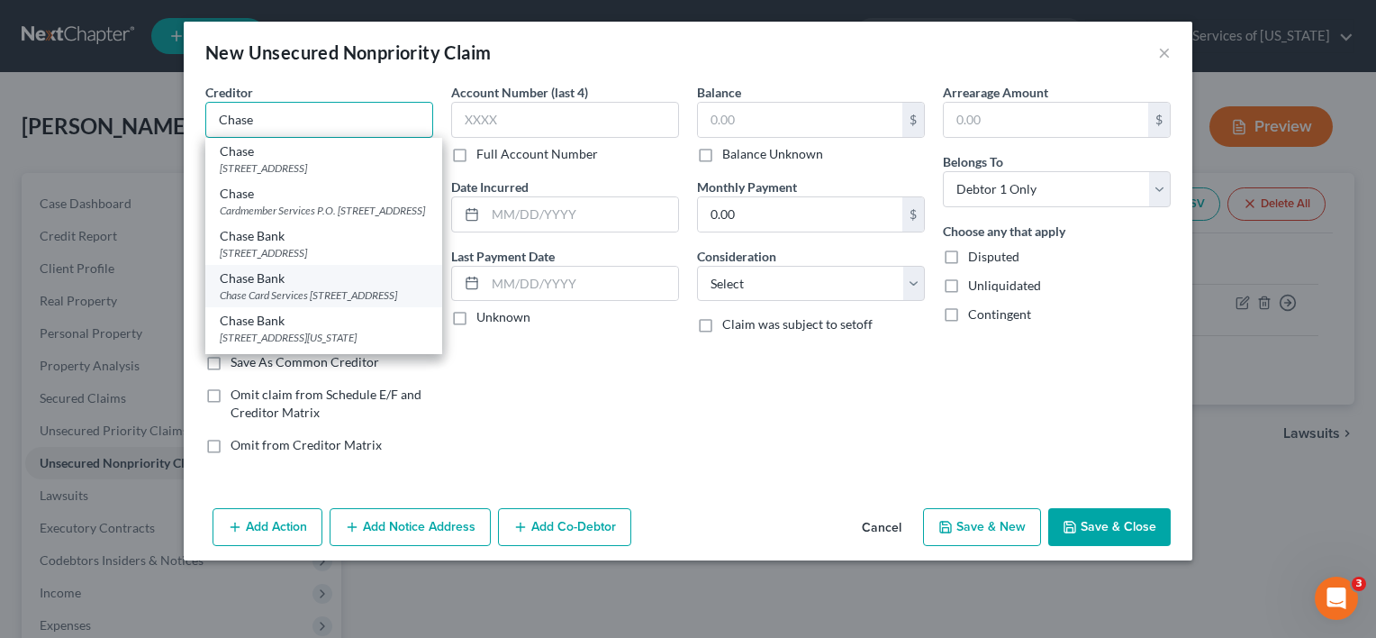
scroll to position [0, 0]
type input "PO Box 94014"
type input "Palatine"
select select "14"
type input "60094-4014"
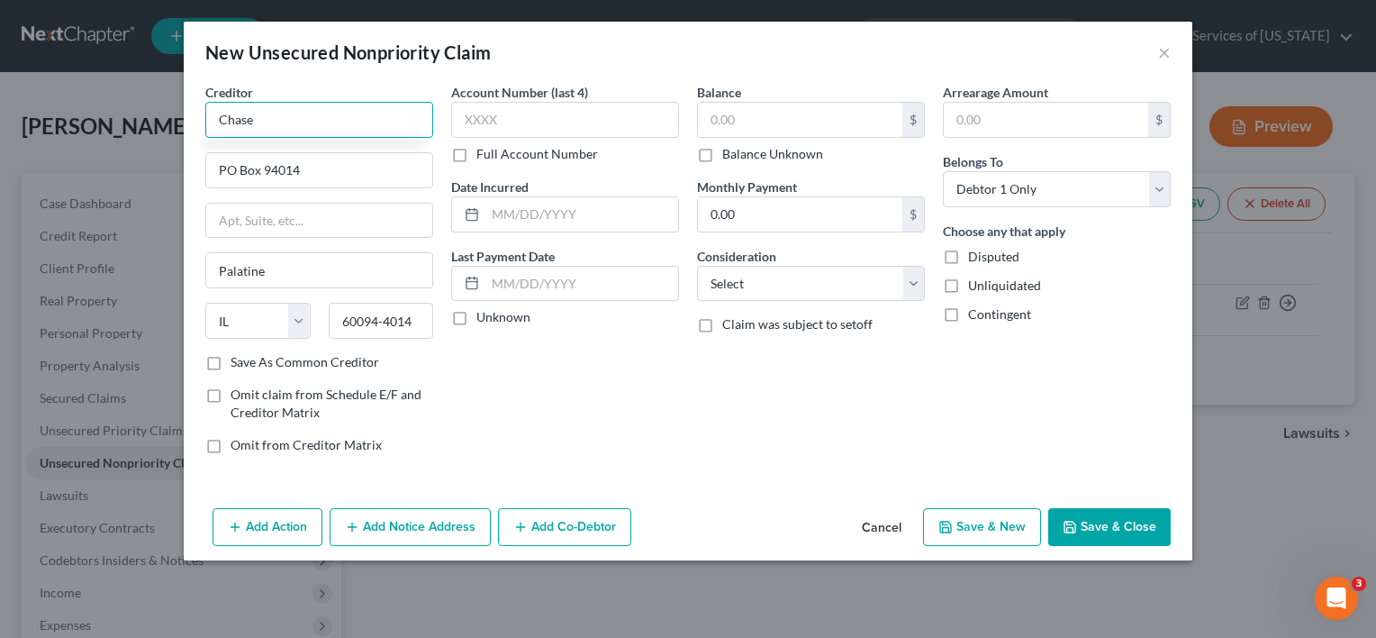
type input "Chase"
type input "p"
type input "PO Box 4475"
type input "60197"
type input "[PERSON_NAME] Stream"
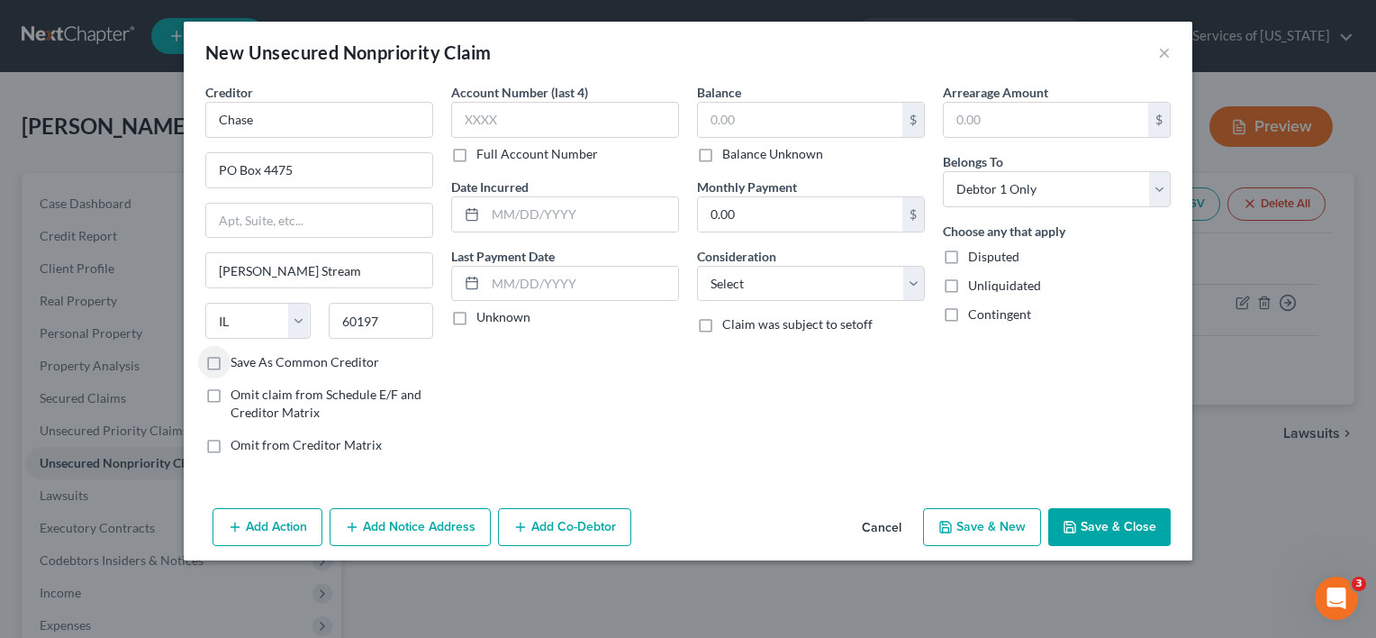
click at [231, 362] on label "Save As Common Creditor" at bounding box center [305, 362] width 149 height 18
click at [238, 362] on input "Save As Common Creditor" at bounding box center [244, 359] width 12 height 12
checkbox input "true"
click at [533, 119] on input "text" at bounding box center [565, 120] width 228 height 36
type input "2618"
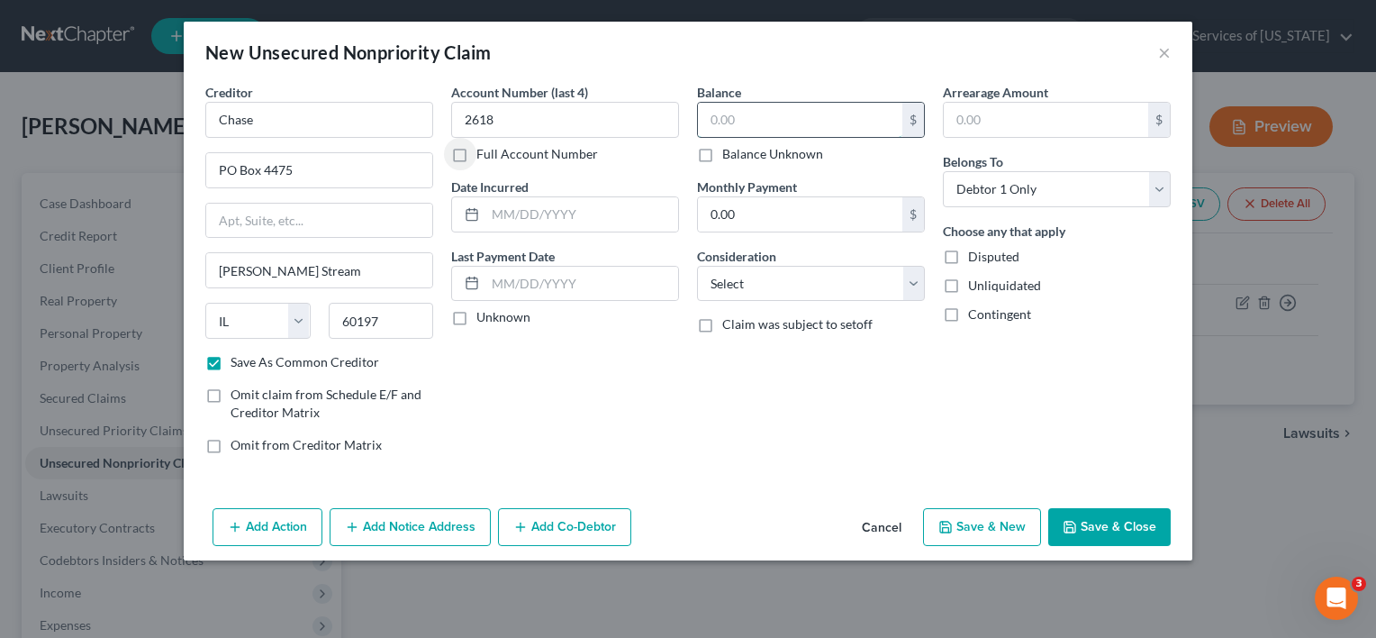
click at [776, 121] on input "text" at bounding box center [800, 120] width 204 height 34
type input "844"
click at [396, 529] on button "Add Notice Address" at bounding box center [410, 527] width 161 height 38
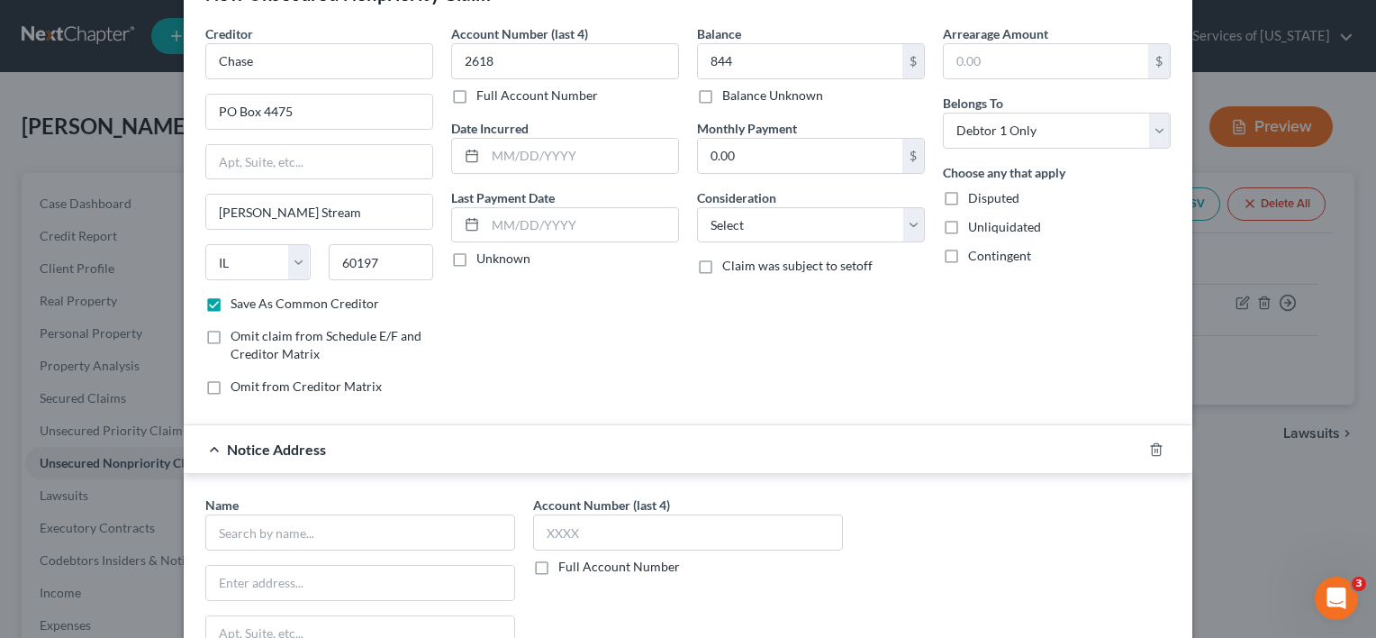
scroll to position [180, 0]
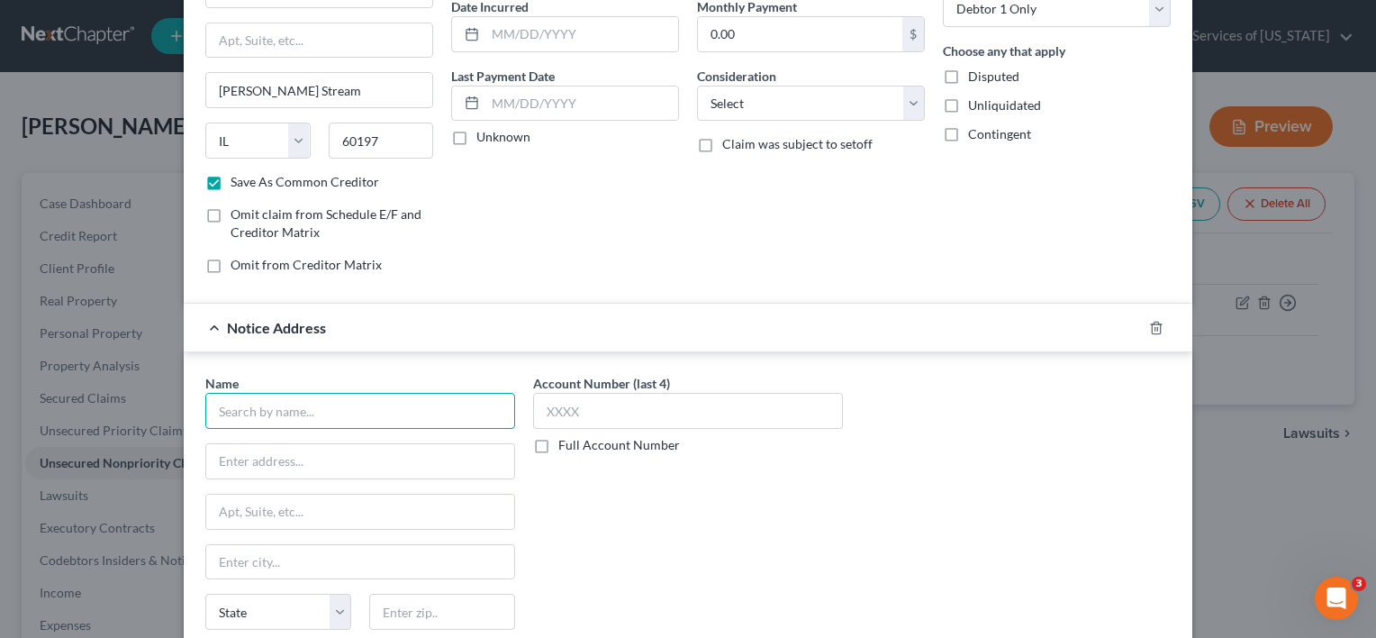
click at [359, 410] on input "text" at bounding box center [360, 411] width 310 height 36
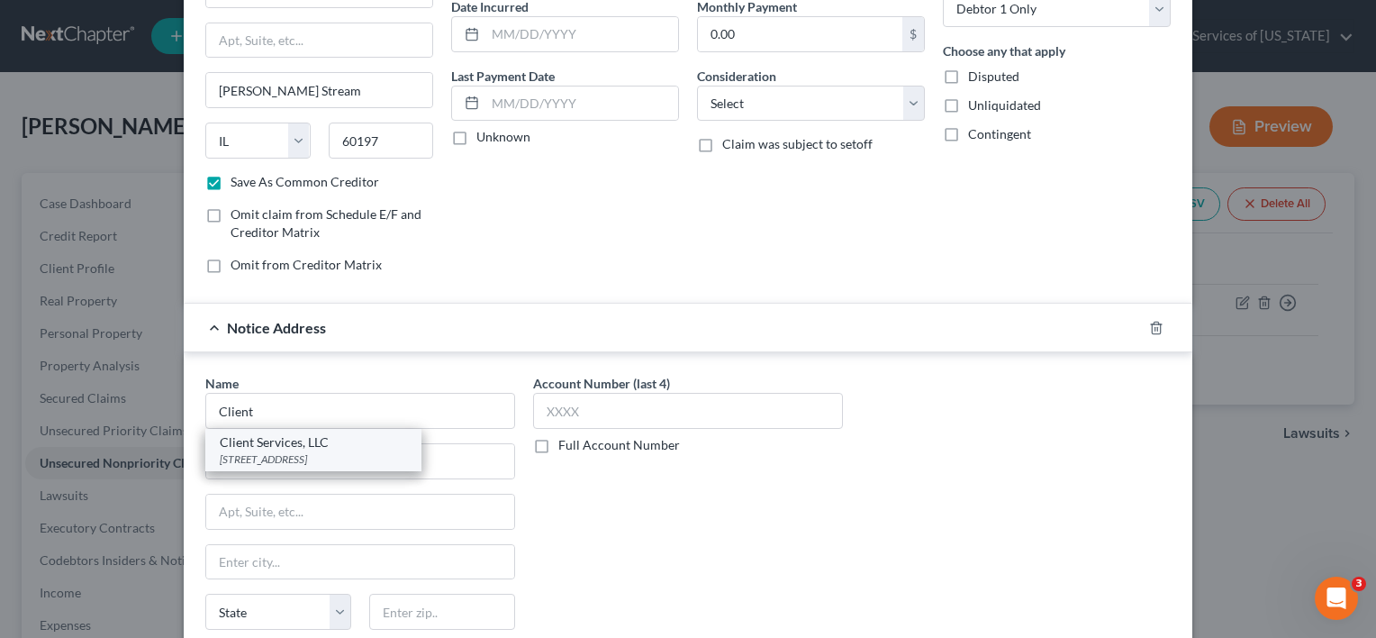
click at [335, 444] on div "Client Services, LLC" at bounding box center [313, 442] width 187 height 18
type input "Client Services, LLC"
type input "514 Earth City Expy"
type input "Ste 310"
type input "Earth City"
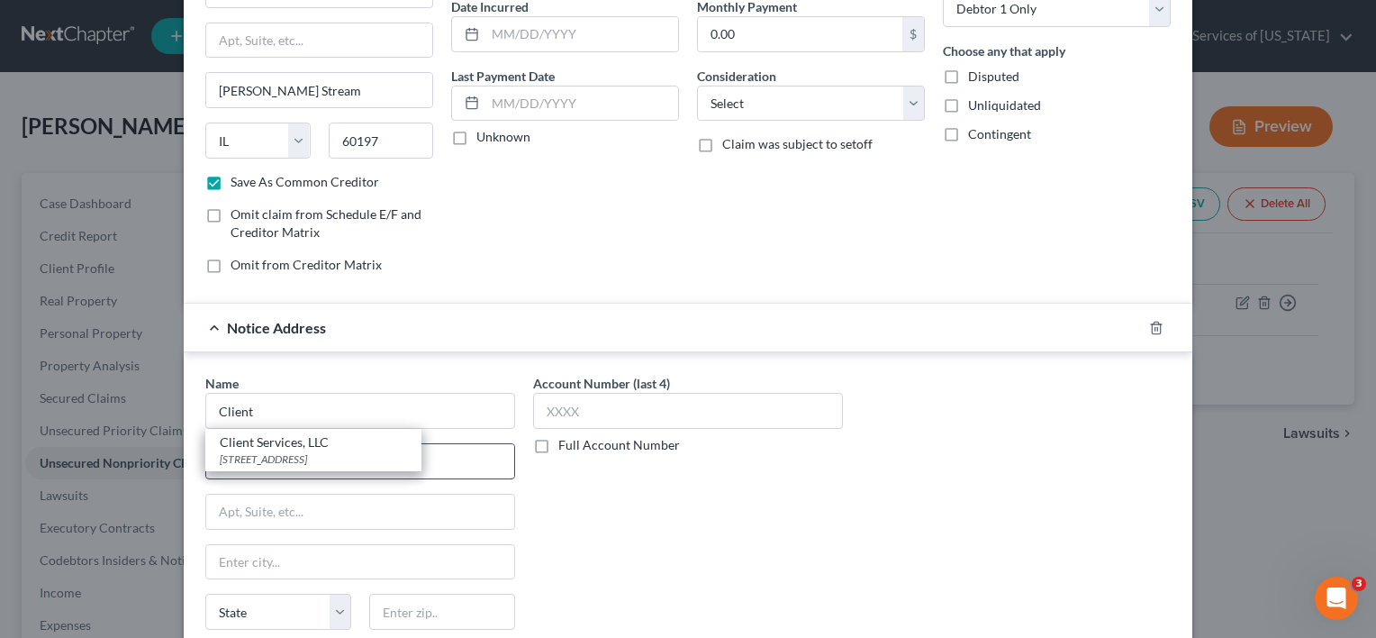
select select "26"
type input "63045"
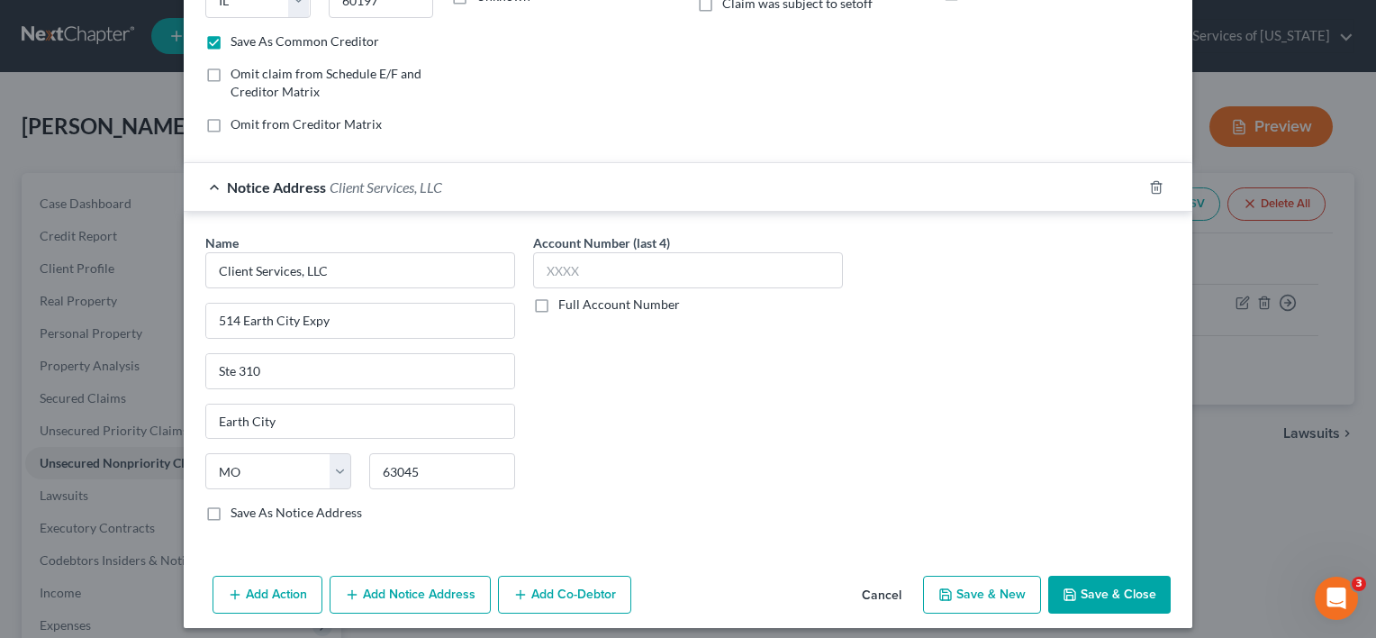
scroll to position [328, 0]
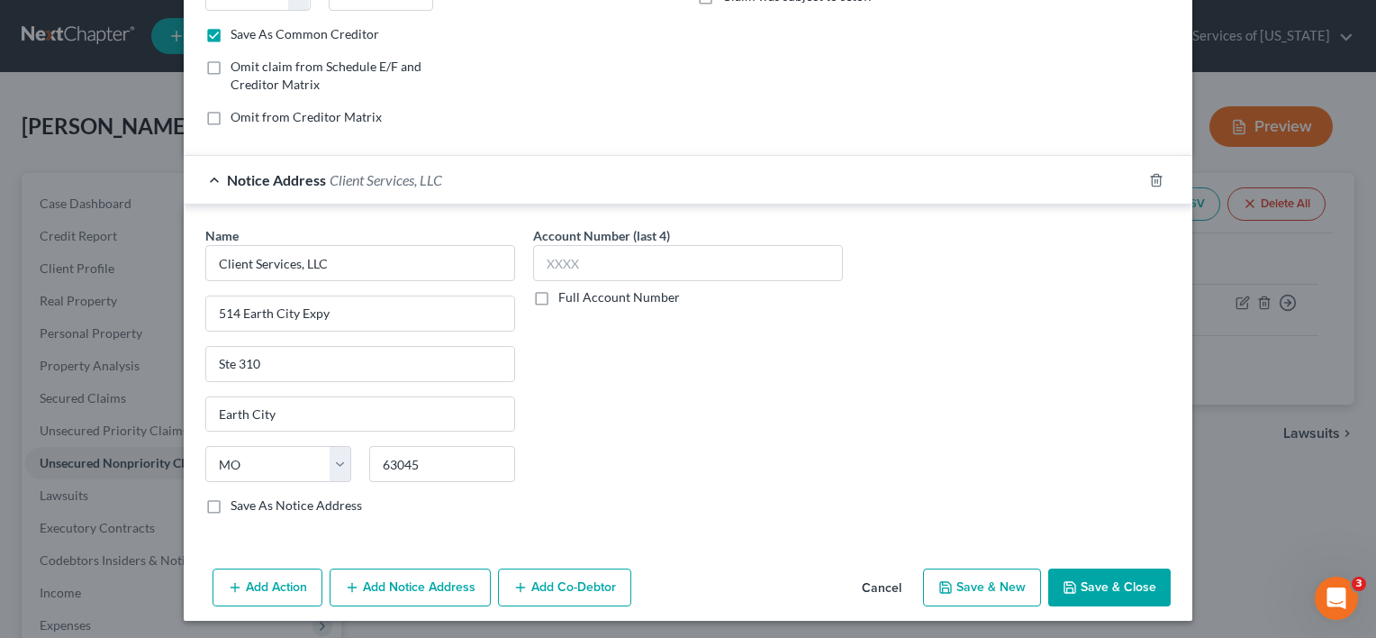
click at [1070, 586] on icon "button" at bounding box center [1069, 587] width 11 height 11
checkbox input "false"
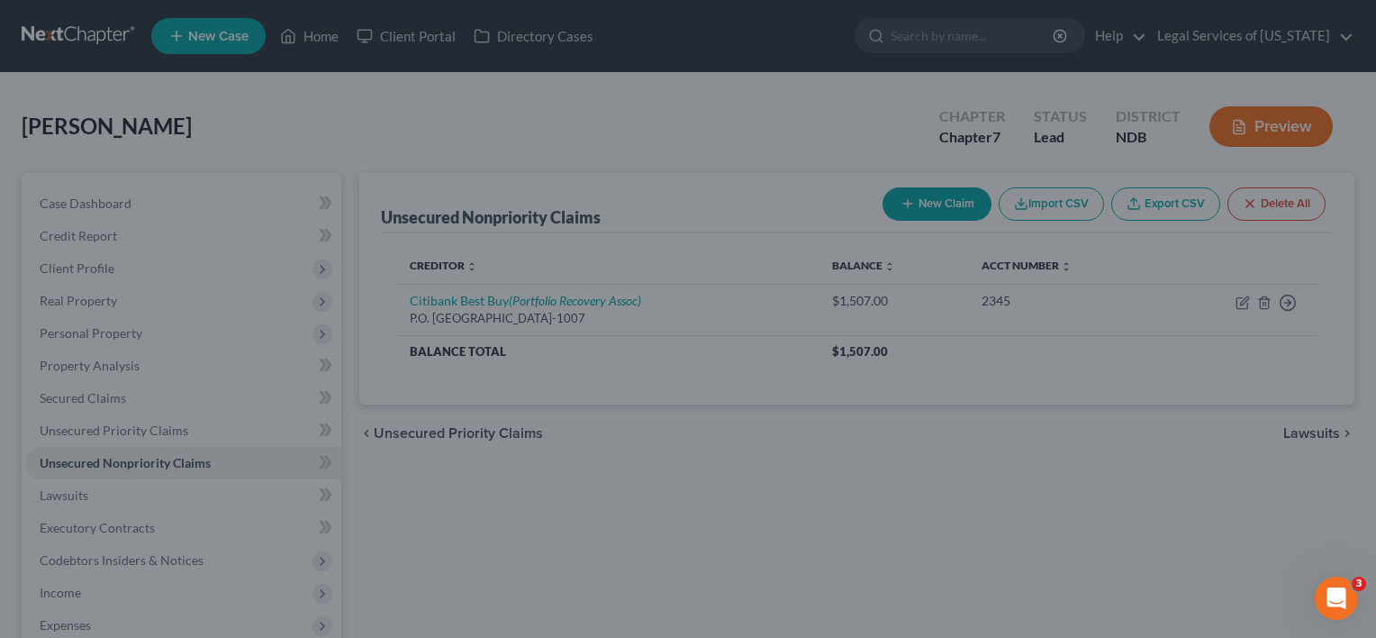
scroll to position [0, 0]
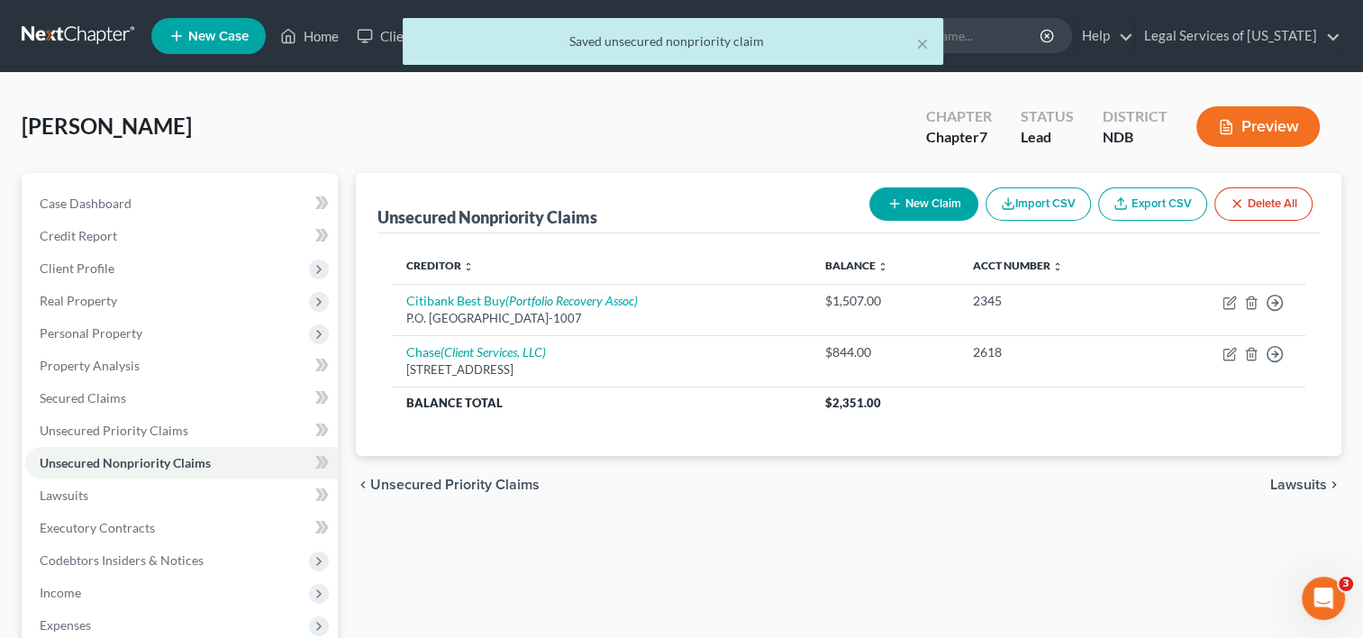
click at [919, 204] on button "New Claim" at bounding box center [923, 203] width 109 height 33
select select "0"
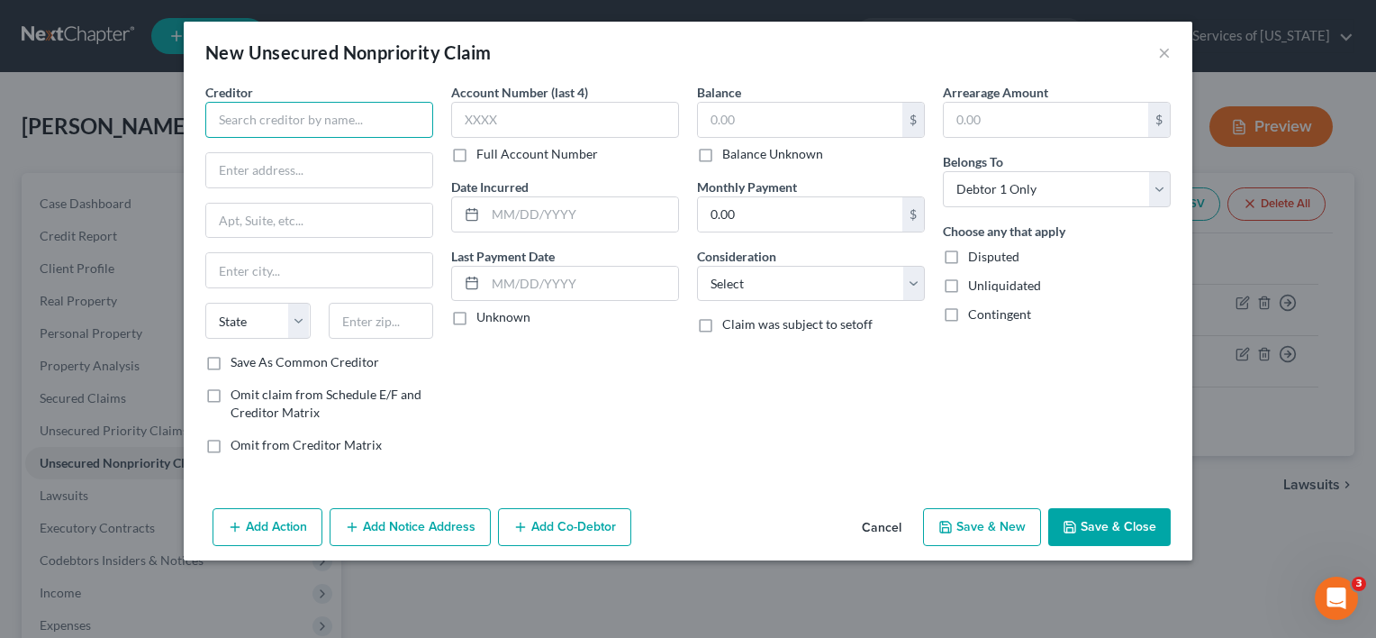
click at [281, 121] on input "text" at bounding box center [319, 120] width 228 height 36
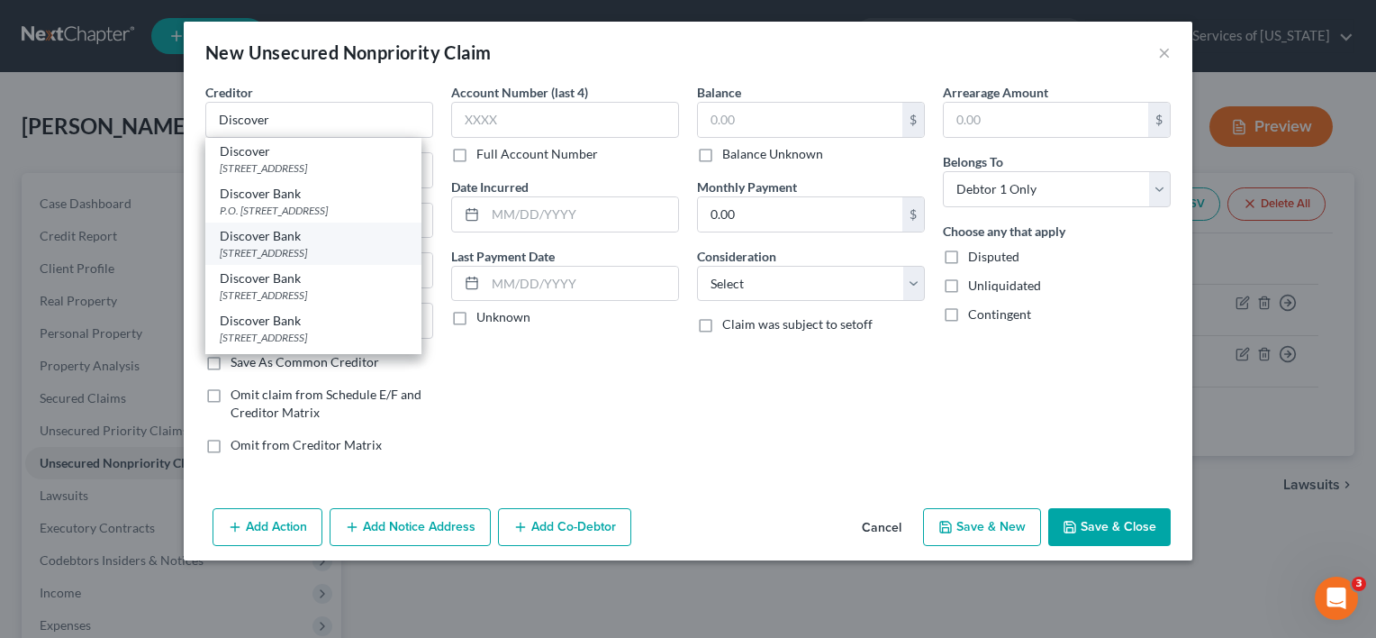
click at [295, 260] on div "[STREET_ADDRESS]" at bounding box center [313, 252] width 187 height 15
type input "Discover Bank"
type input "PO Box 6103"
type input "[PERSON_NAME] Stream"
select select "14"
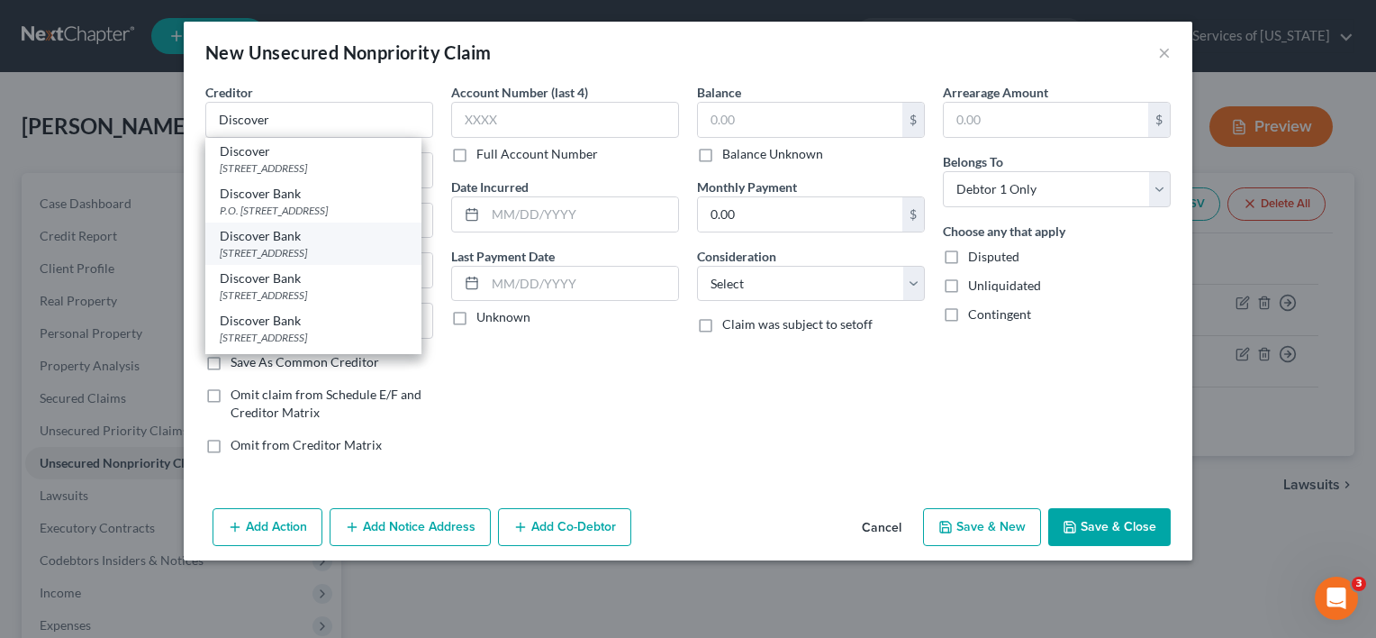
type input "60197-6103"
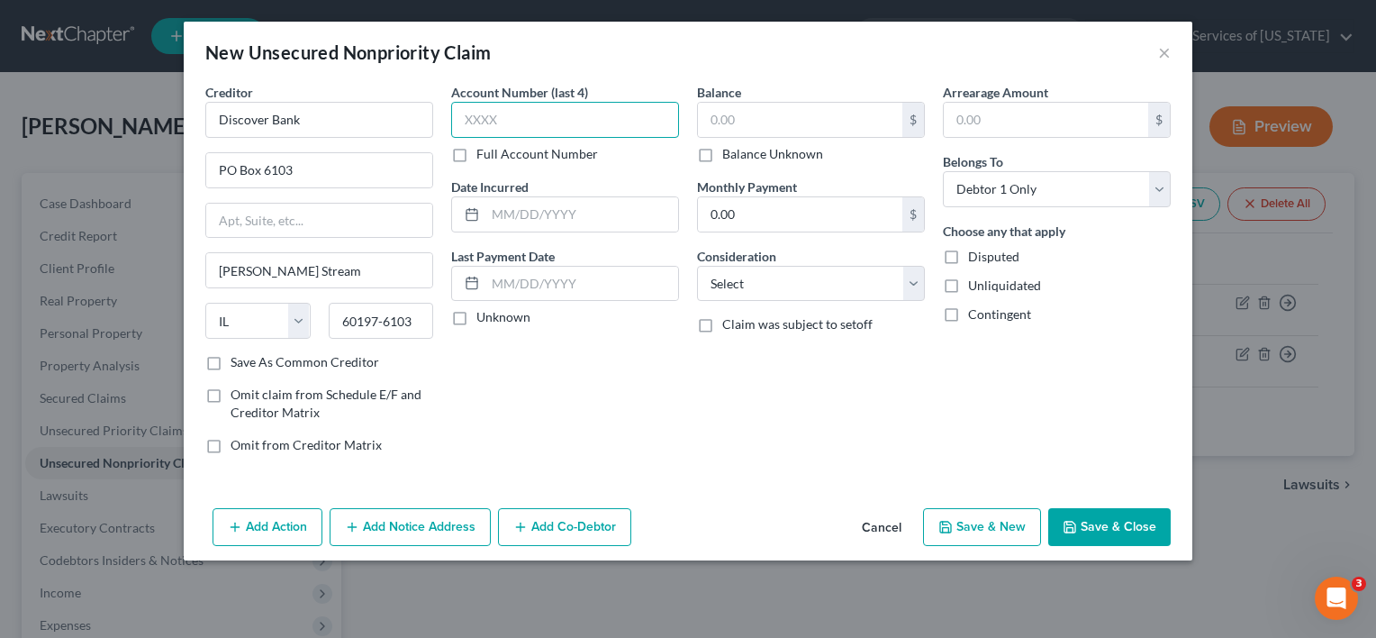
click at [562, 124] on input "text" at bounding box center [565, 120] width 228 height 36
type input "3919"
click at [708, 106] on input "text" at bounding box center [800, 120] width 204 height 34
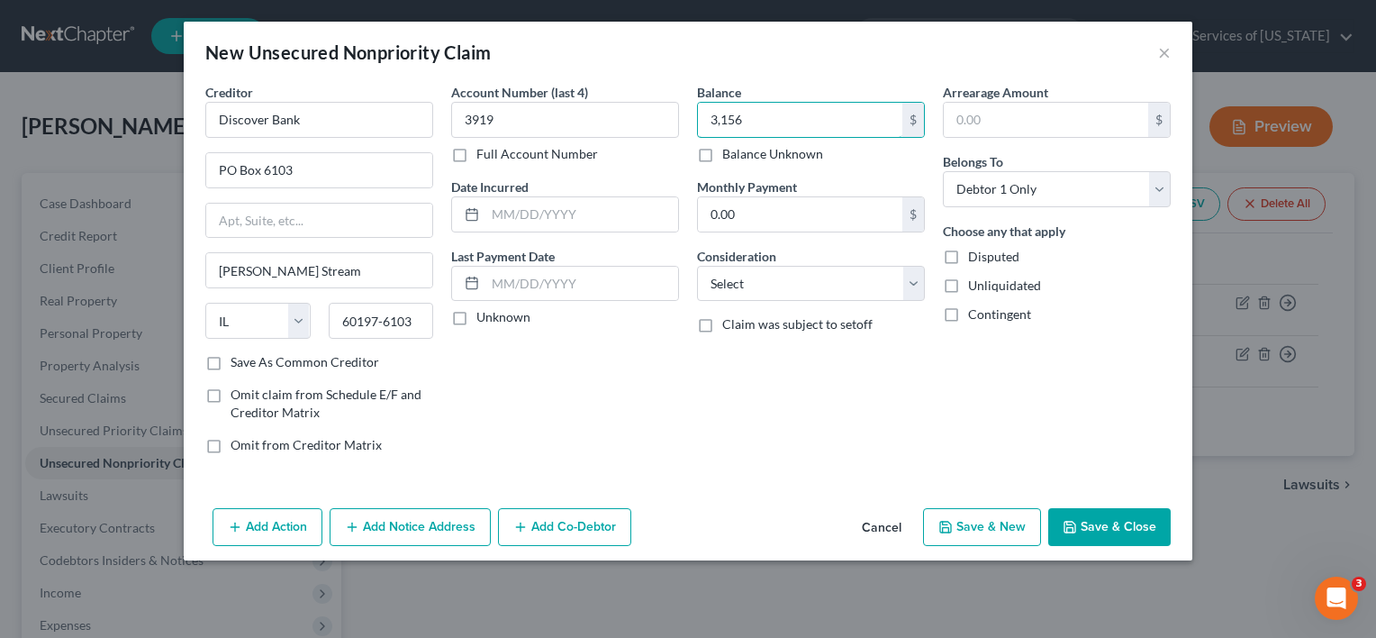
type input "3,156"
click at [403, 523] on button "Add Notice Address" at bounding box center [410, 527] width 161 height 38
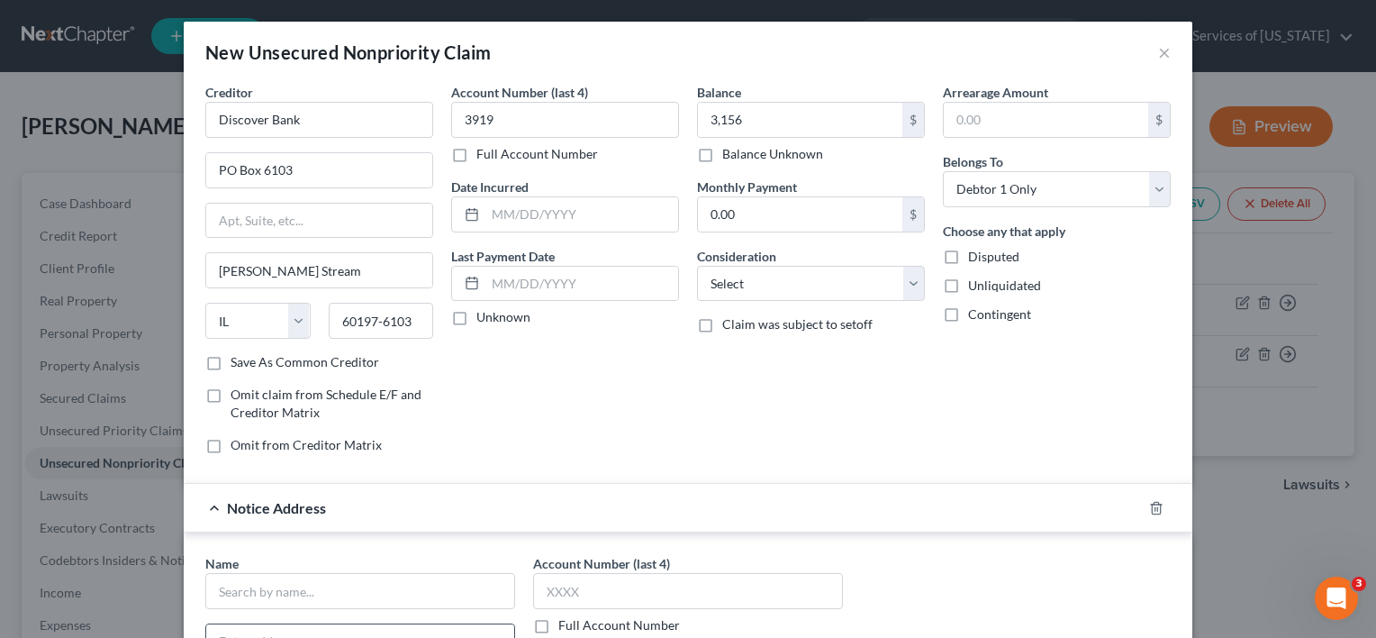
scroll to position [270, 0]
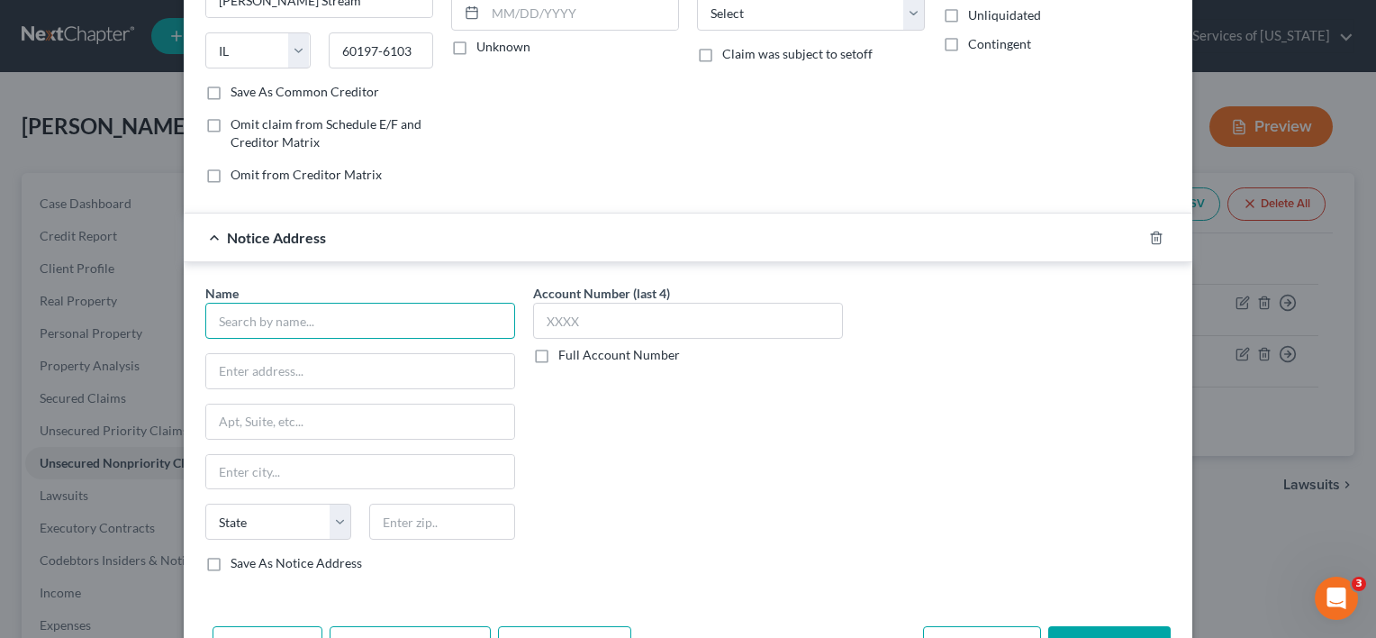
click at [295, 319] on input "text" at bounding box center [360, 321] width 310 height 36
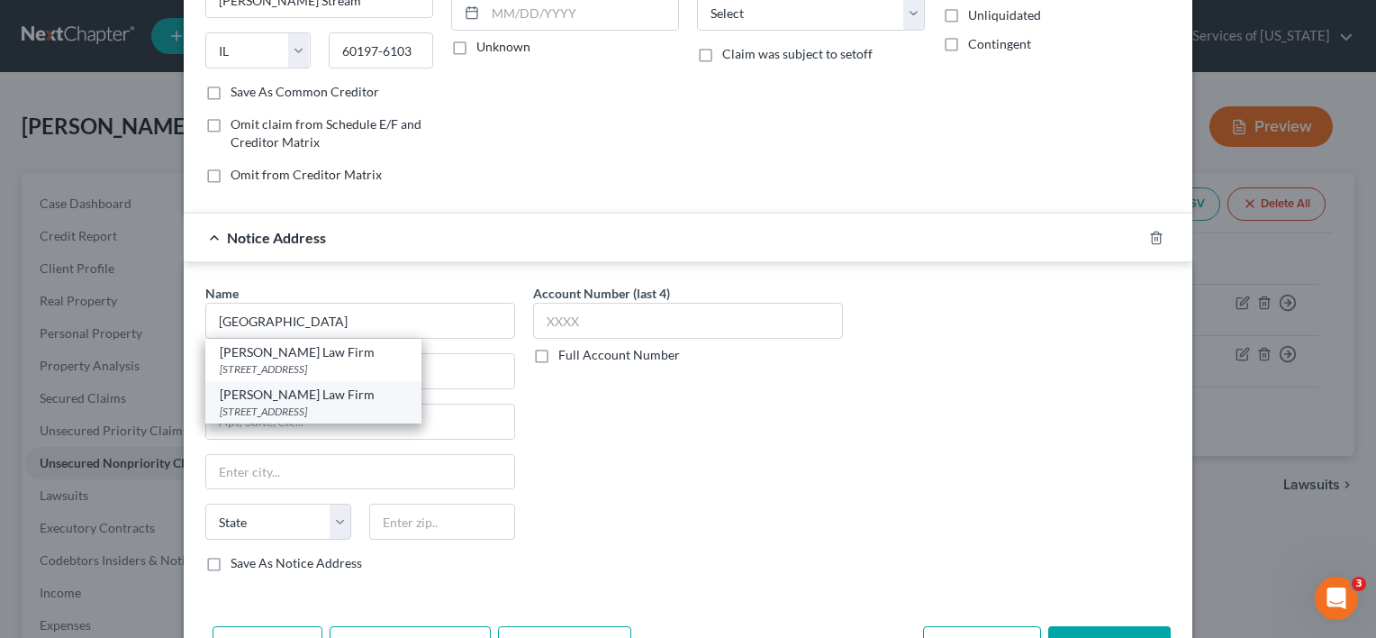
click at [292, 394] on div "[PERSON_NAME] Law Firm" at bounding box center [313, 394] width 187 height 18
type input "[PERSON_NAME] Law Firm"
type input "PO Box 2427"
type input "Fargo"
select select "29"
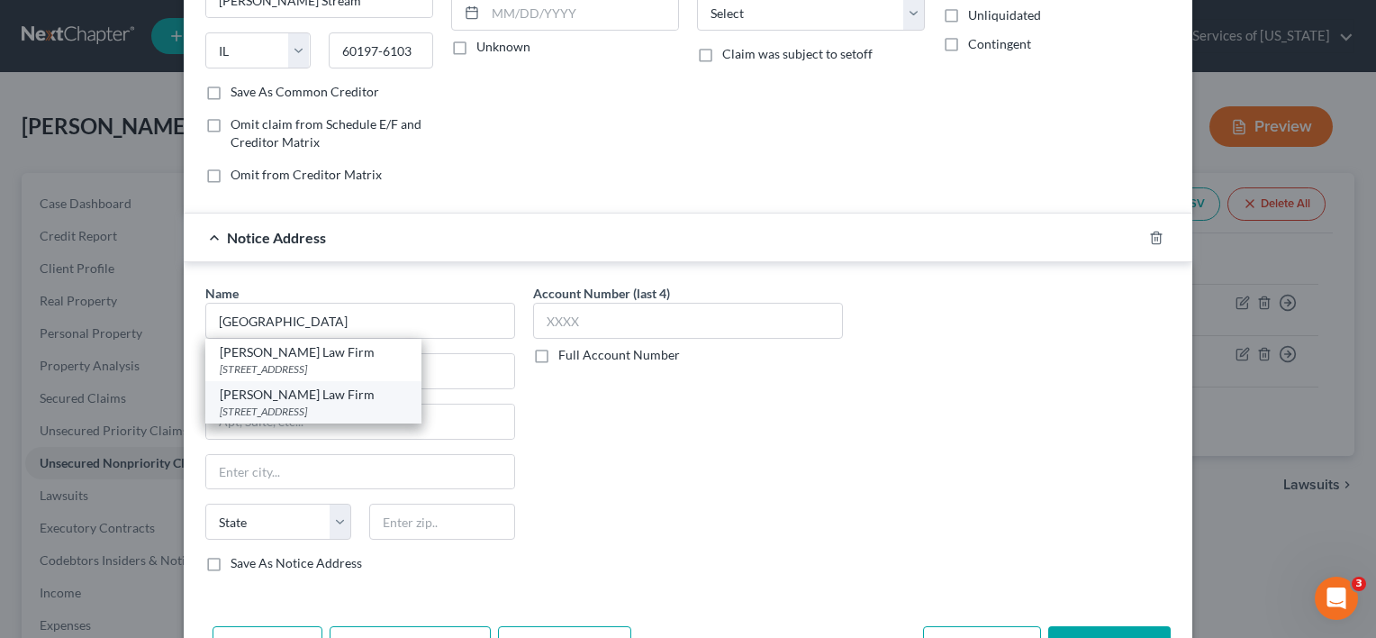
type input "58108-2427"
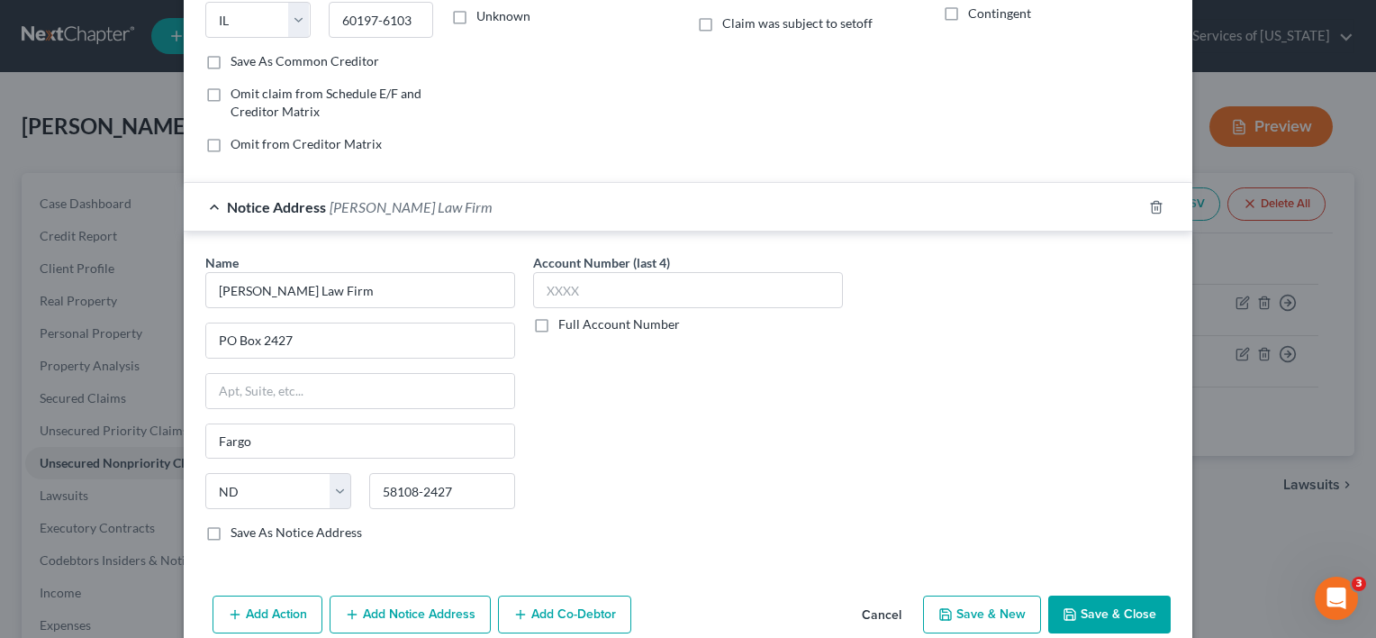
scroll to position [328, 0]
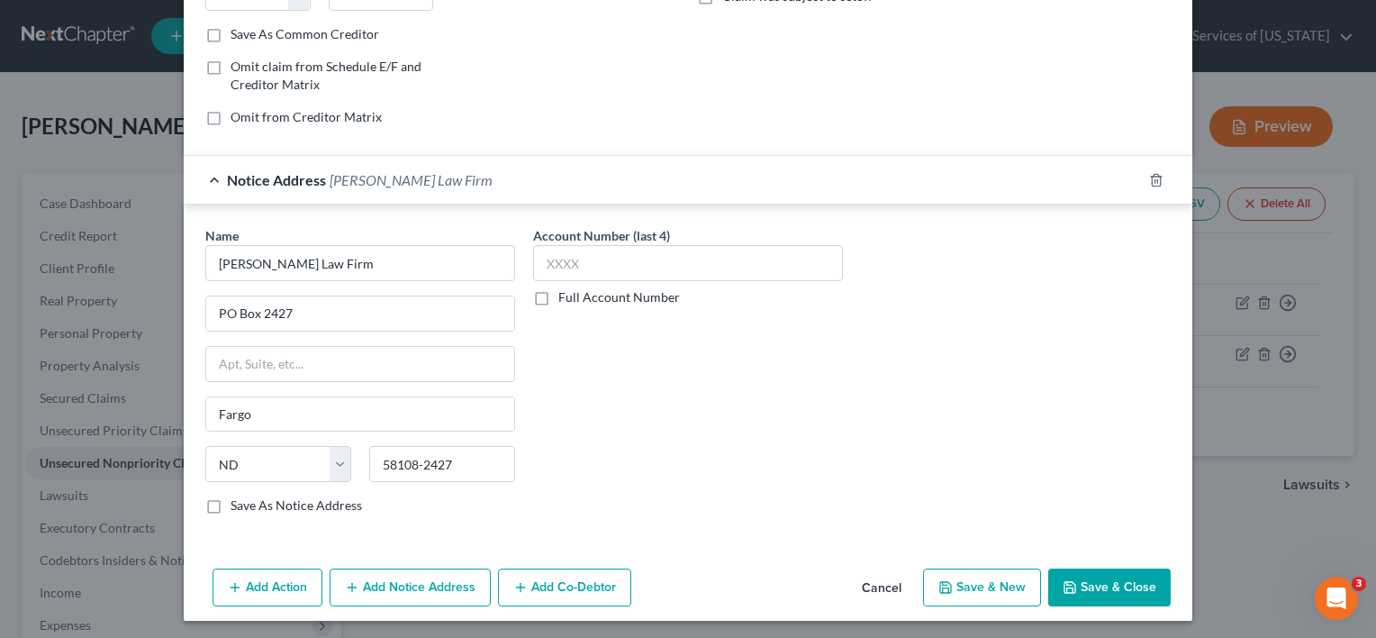
click at [1121, 578] on button "Save & Close" at bounding box center [1109, 587] width 122 height 38
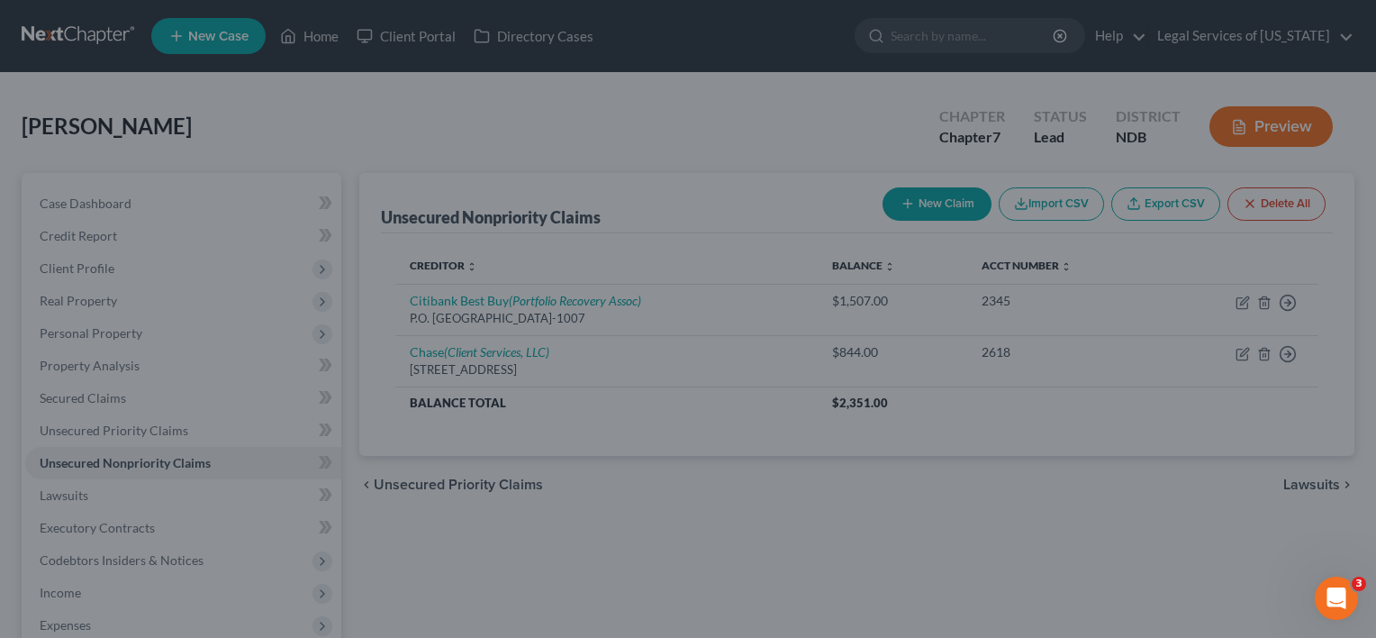
type input "3,156.00"
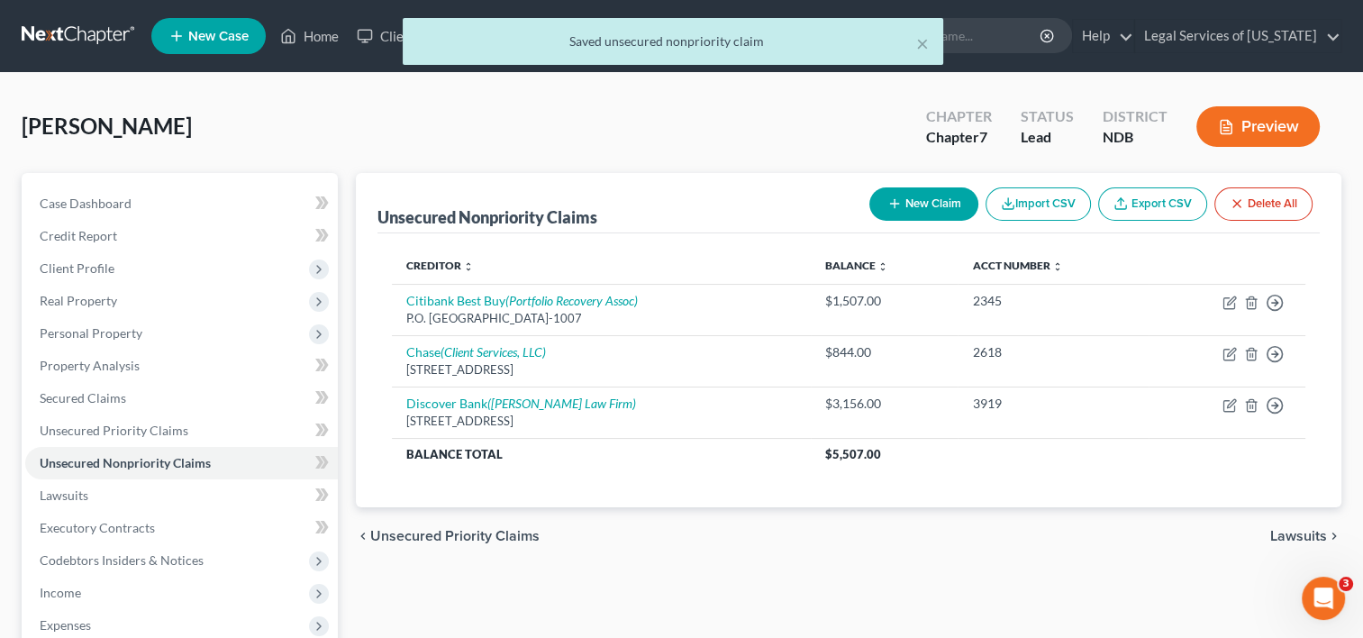
click at [940, 205] on button "New Claim" at bounding box center [923, 203] width 109 height 33
select select "0"
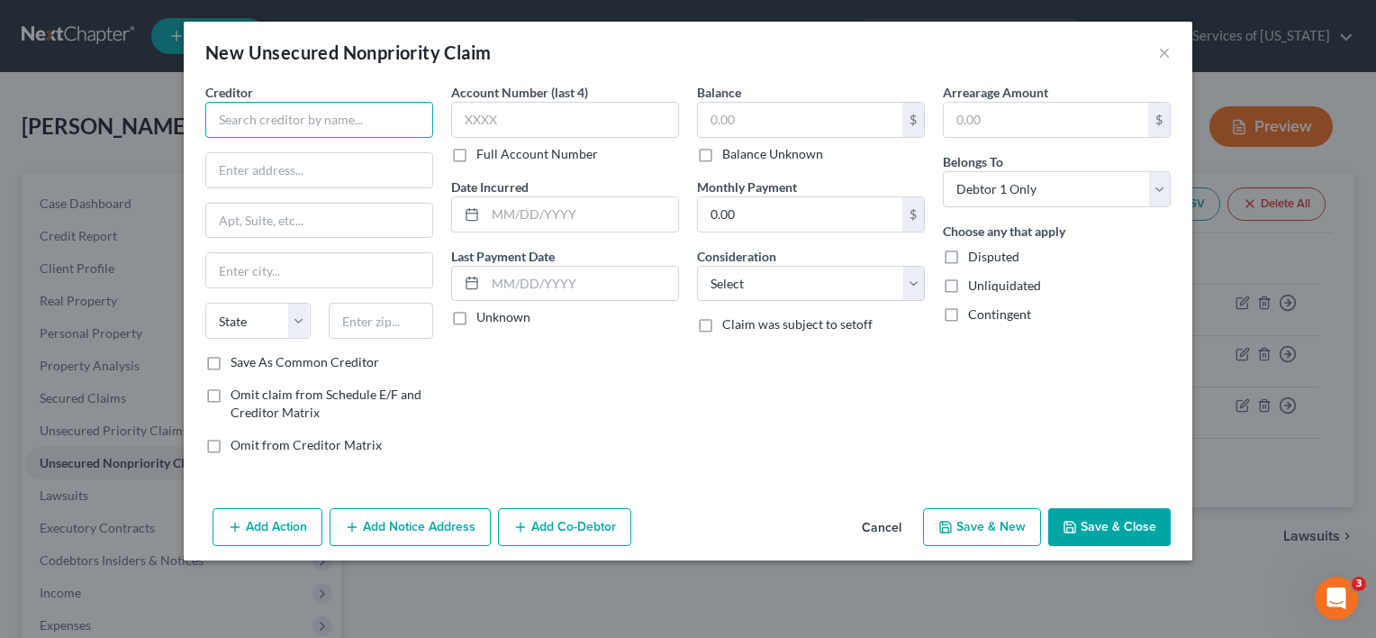
click at [360, 123] on input "text" at bounding box center [319, 120] width 228 height 36
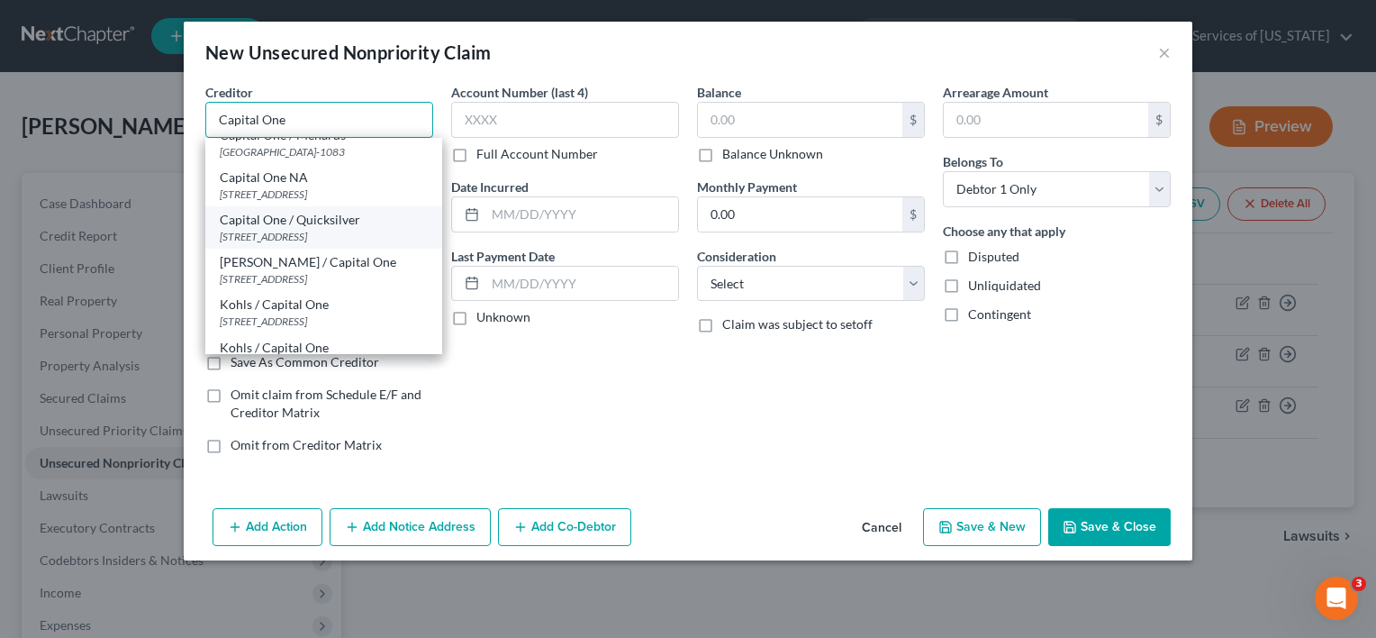
scroll to position [342, 0]
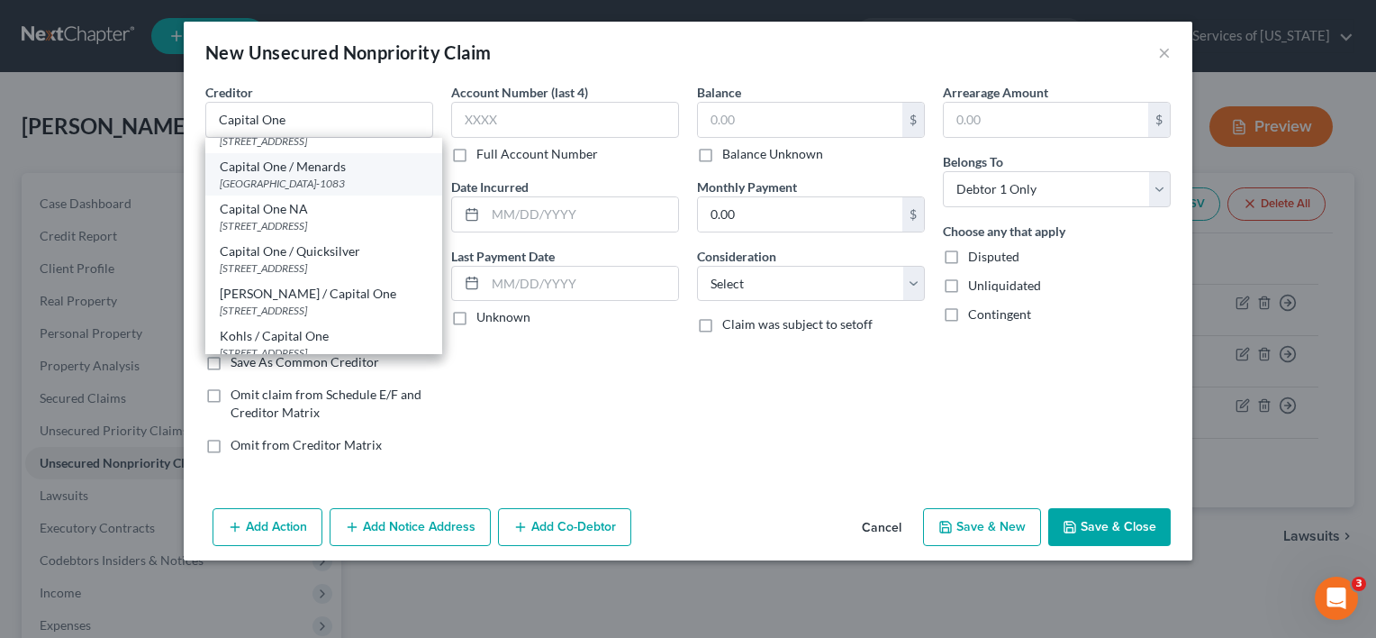
click at [321, 176] on div "Capital One / Menards" at bounding box center [324, 167] width 208 height 18
type input "Capital One / Menards"
type input "PO Box 71083"
type input "Charlotte"
select select "28"
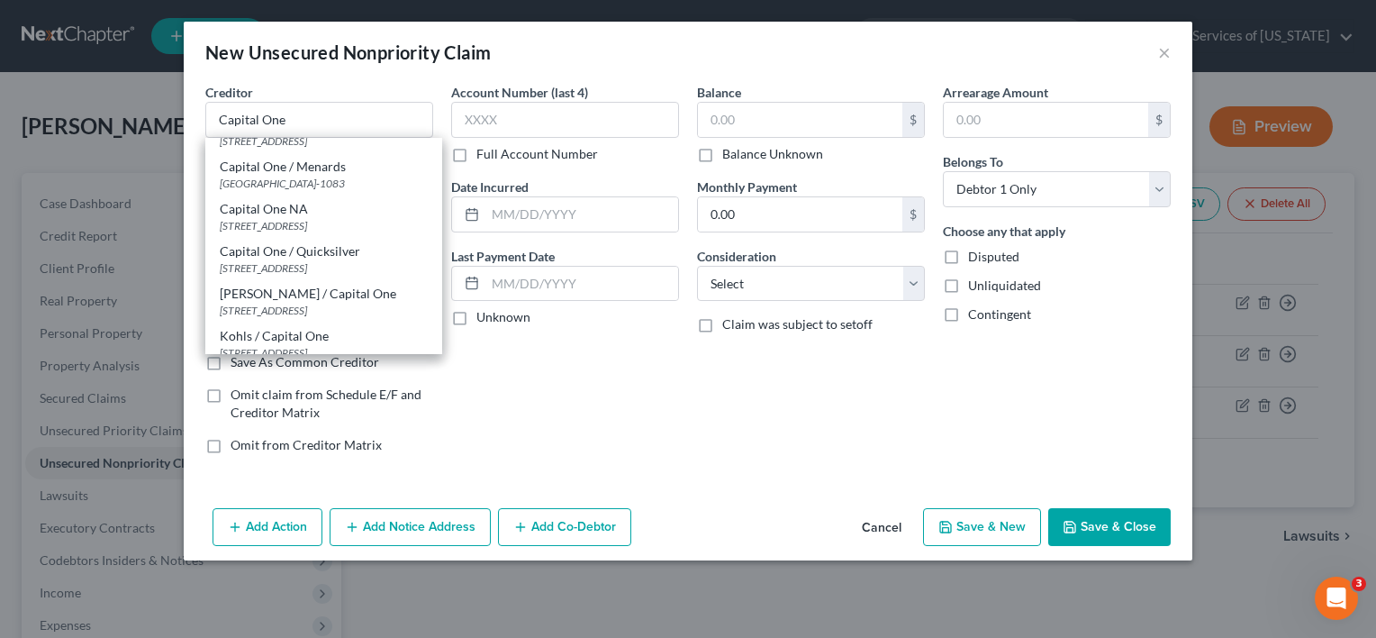
type input "28272-1083"
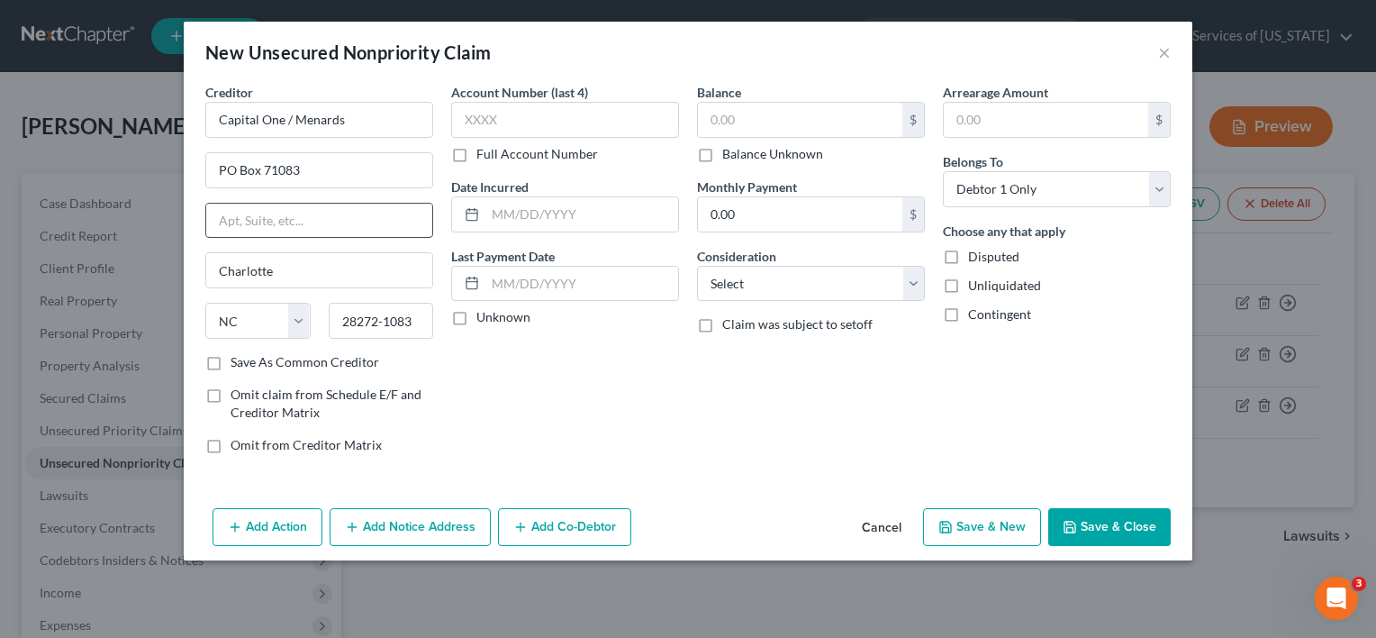
scroll to position [0, 0]
click at [367, 126] on input "Capital One / Menards" at bounding box center [319, 120] width 228 height 36
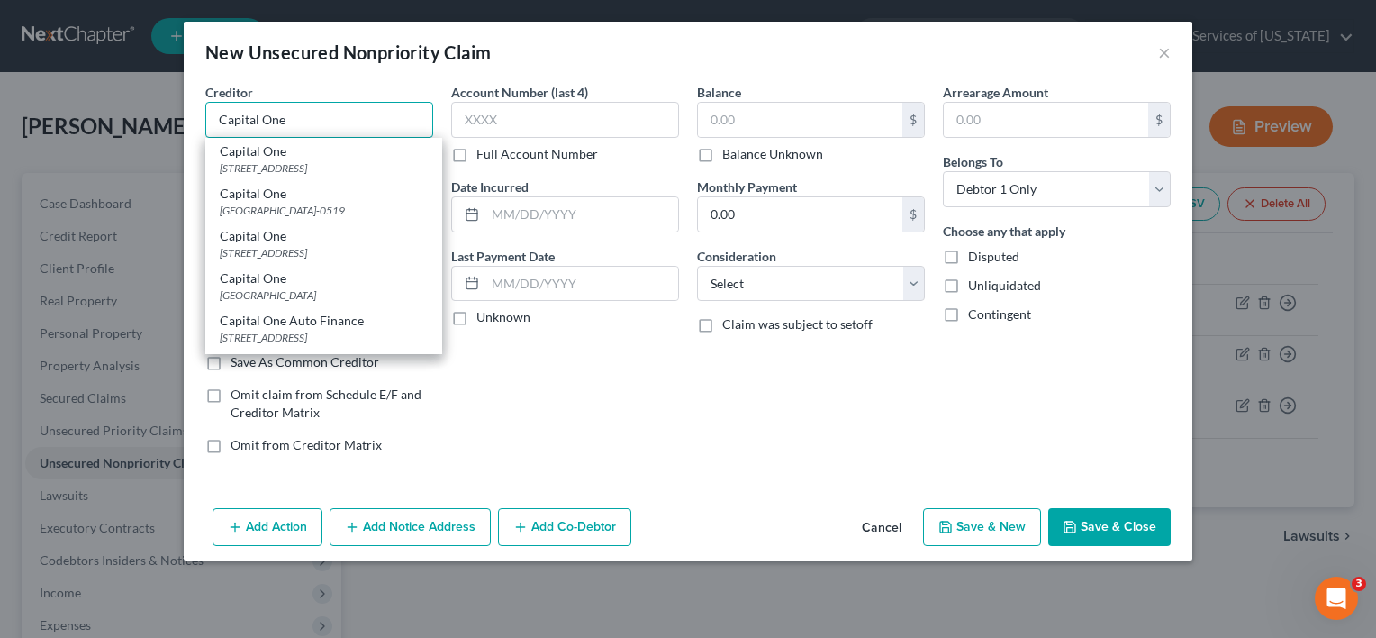
type input "Capital One"
click at [231, 364] on label "Save As Common Creditor" at bounding box center [305, 362] width 149 height 18
click at [238, 364] on input "Save As Common Creditor" at bounding box center [244, 359] width 12 height 12
checkbox input "true"
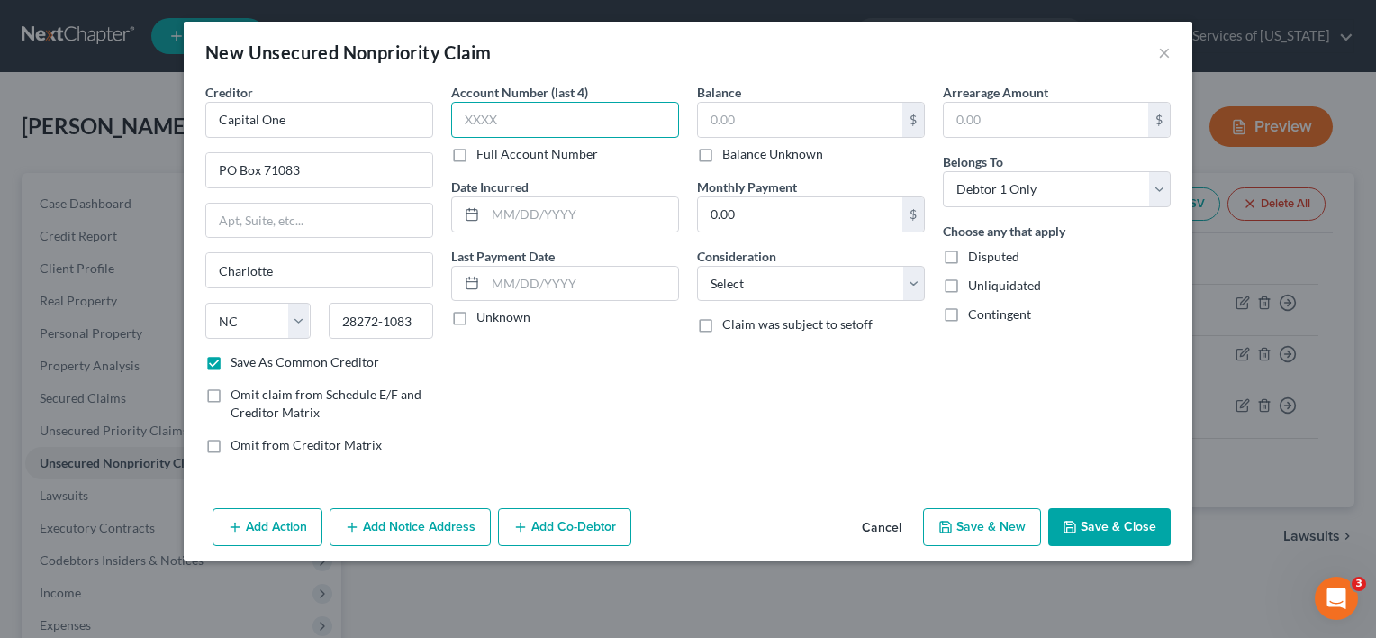
click at [490, 125] on input "text" at bounding box center [565, 120] width 228 height 36
type input "9880"
click at [774, 113] on input "text" at bounding box center [800, 120] width 204 height 34
type input "4,922"
click at [1120, 530] on button "Save & Close" at bounding box center [1109, 527] width 122 height 38
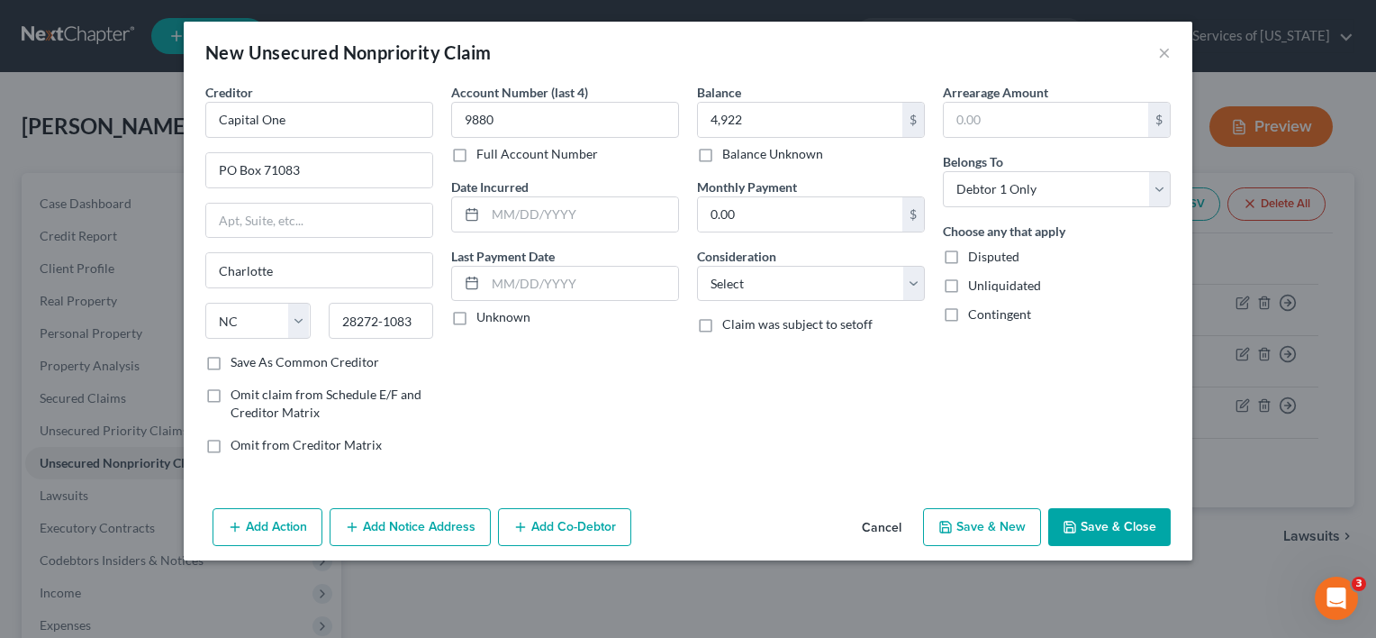
checkbox input "false"
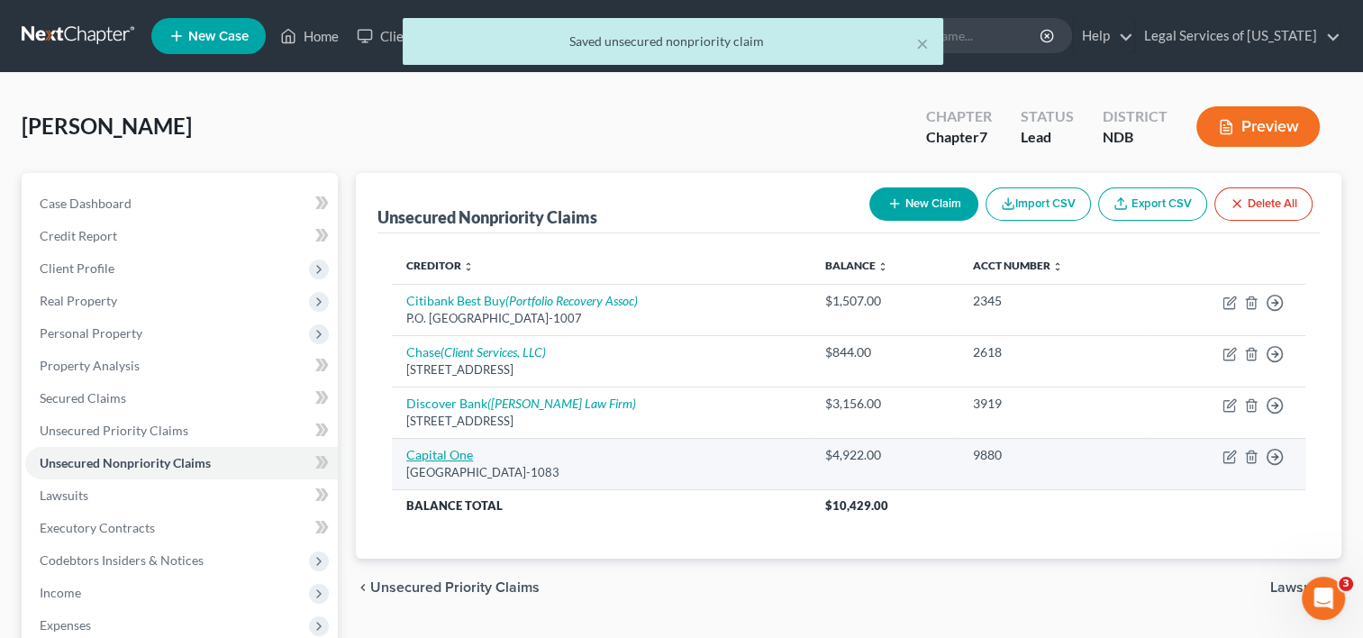
click at [457, 456] on link "Capital One" at bounding box center [439, 454] width 67 height 15
select select "28"
select select "0"
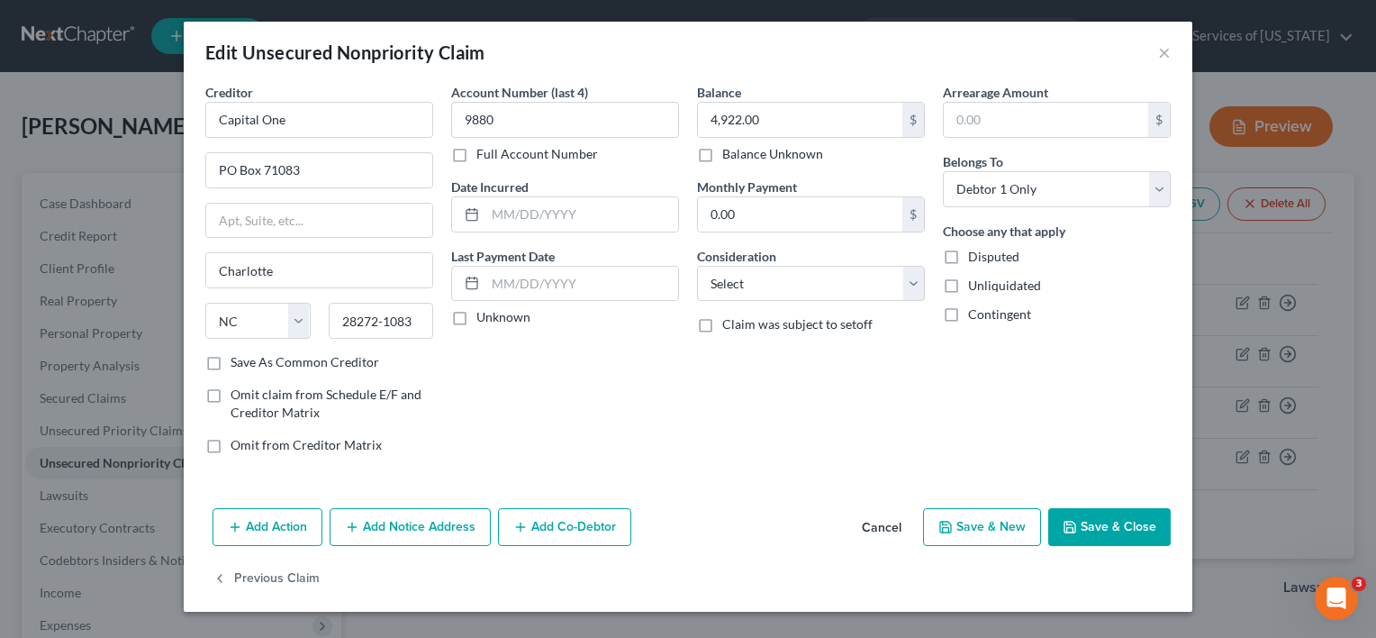
click at [414, 508] on button "Add Notice Address" at bounding box center [410, 527] width 161 height 38
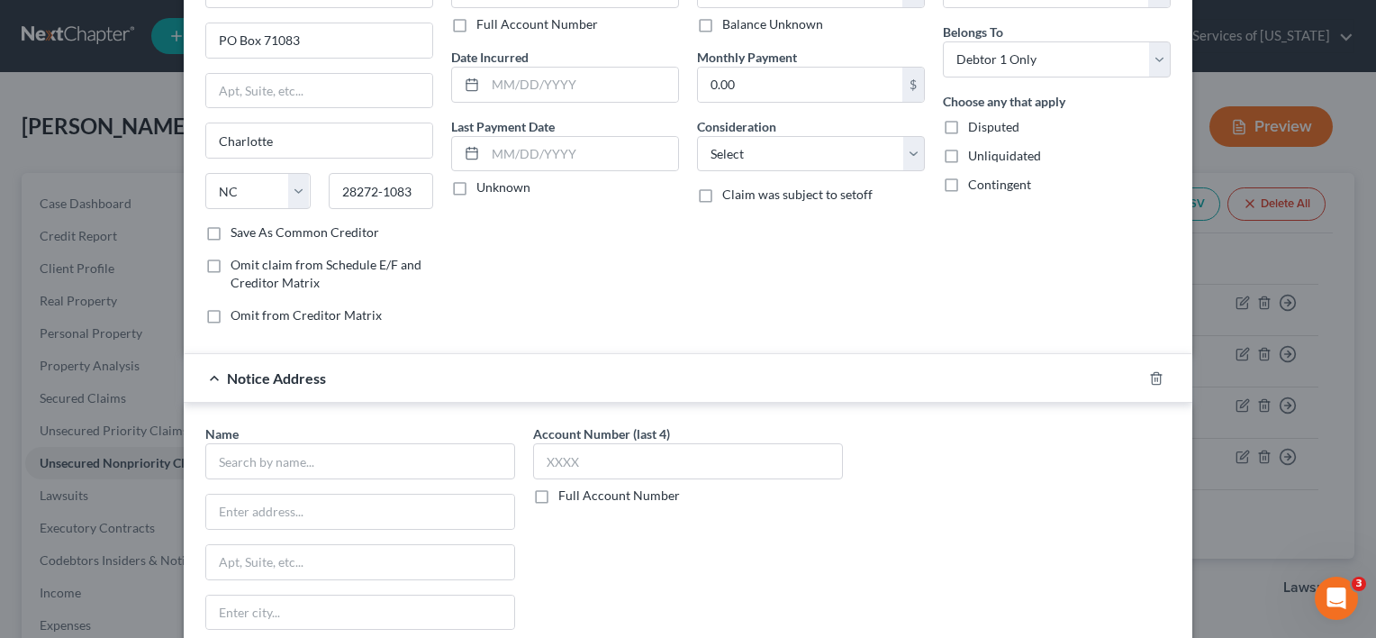
scroll to position [360, 0]
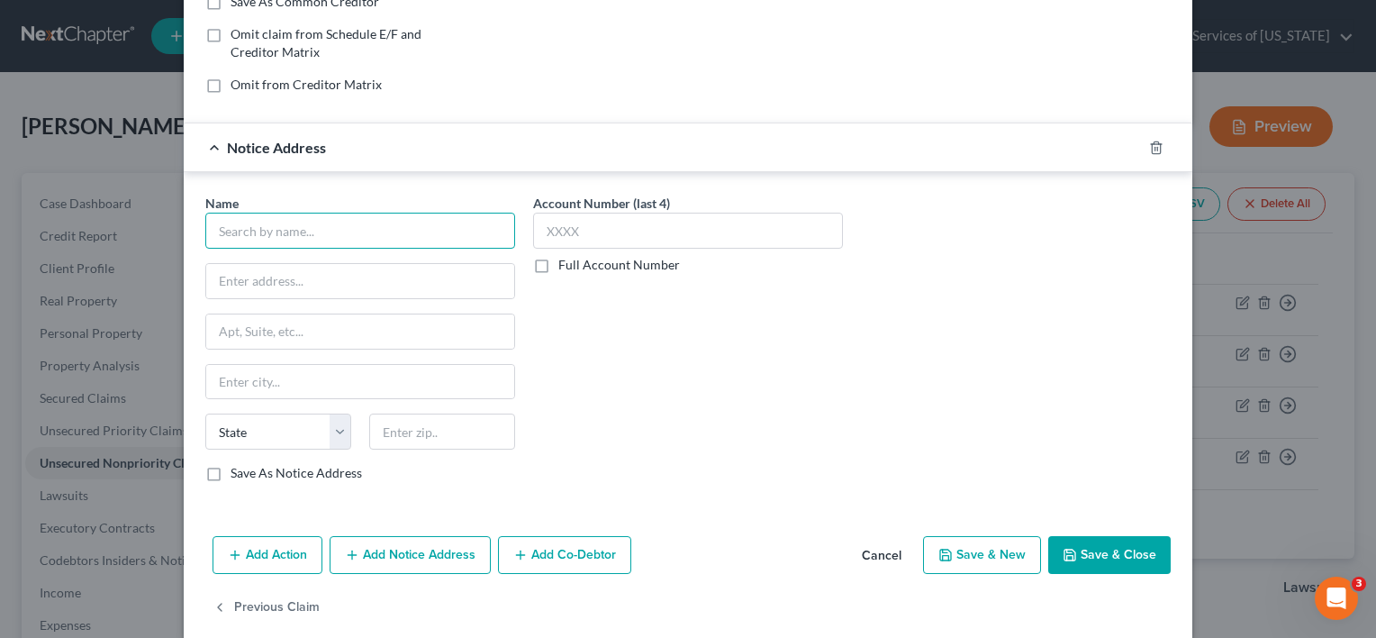
click at [331, 216] on input "text" at bounding box center [360, 231] width 310 height 36
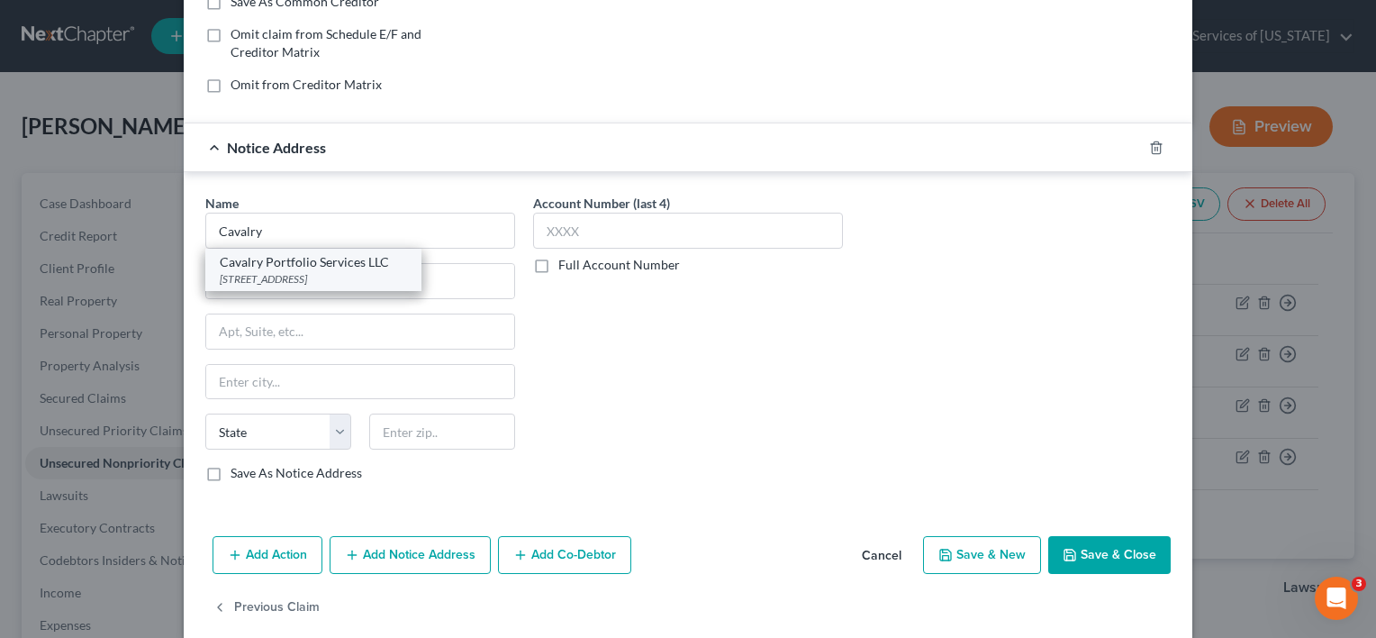
click at [369, 276] on div "[STREET_ADDRESS]" at bounding box center [313, 278] width 187 height 15
type input "Cavalry Portfolio Services LLC"
type input "[STREET_ADDRESS]"
type input "[GEOGRAPHIC_DATA]"
select select "6"
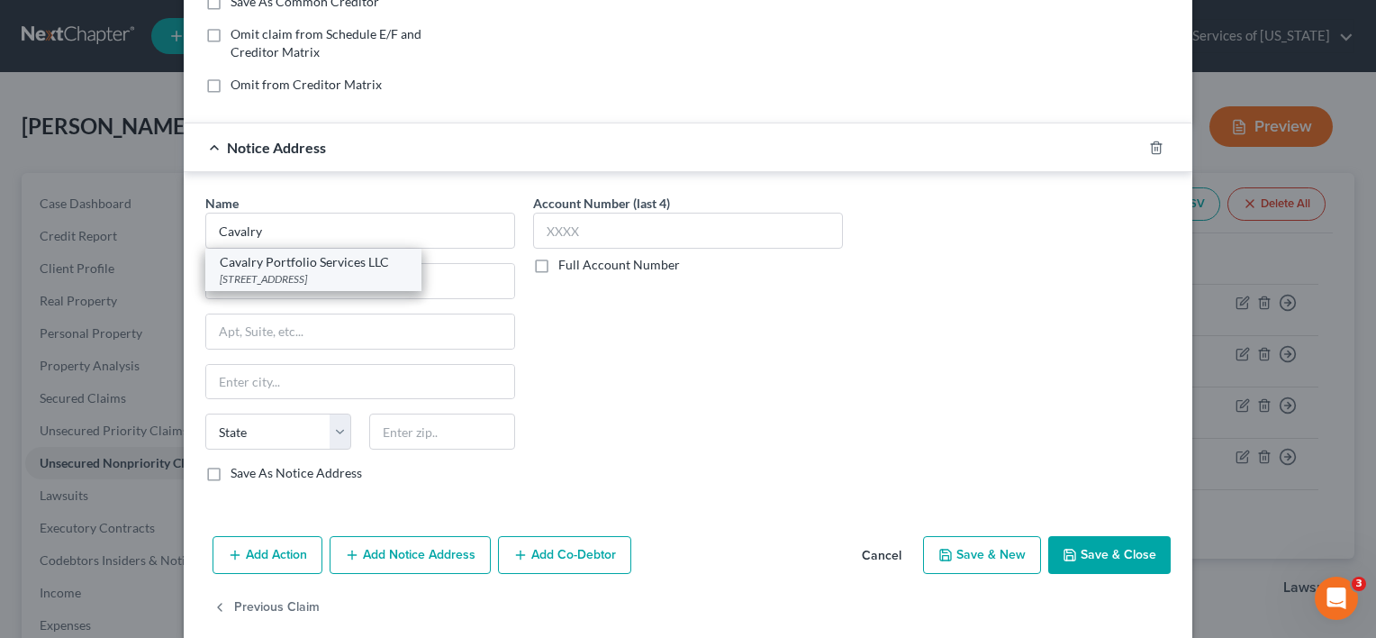
type input "06831-2200"
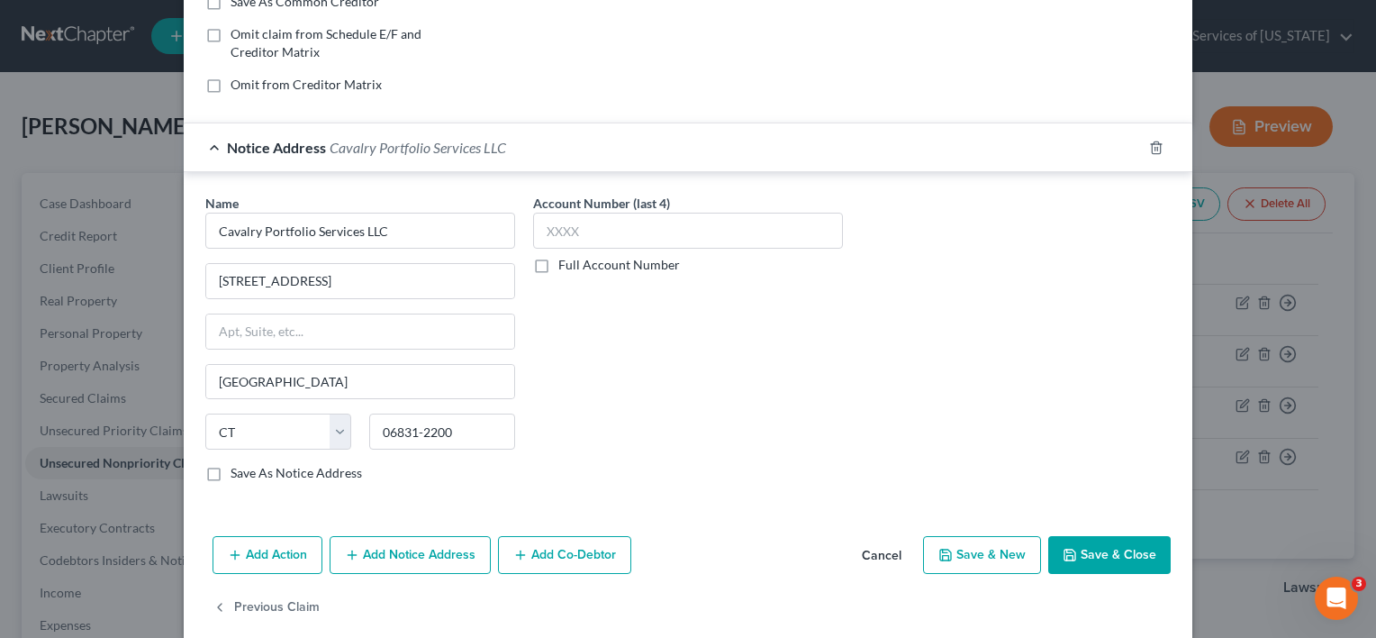
click at [1145, 553] on button "Save & Close" at bounding box center [1109, 555] width 122 height 38
type input "0"
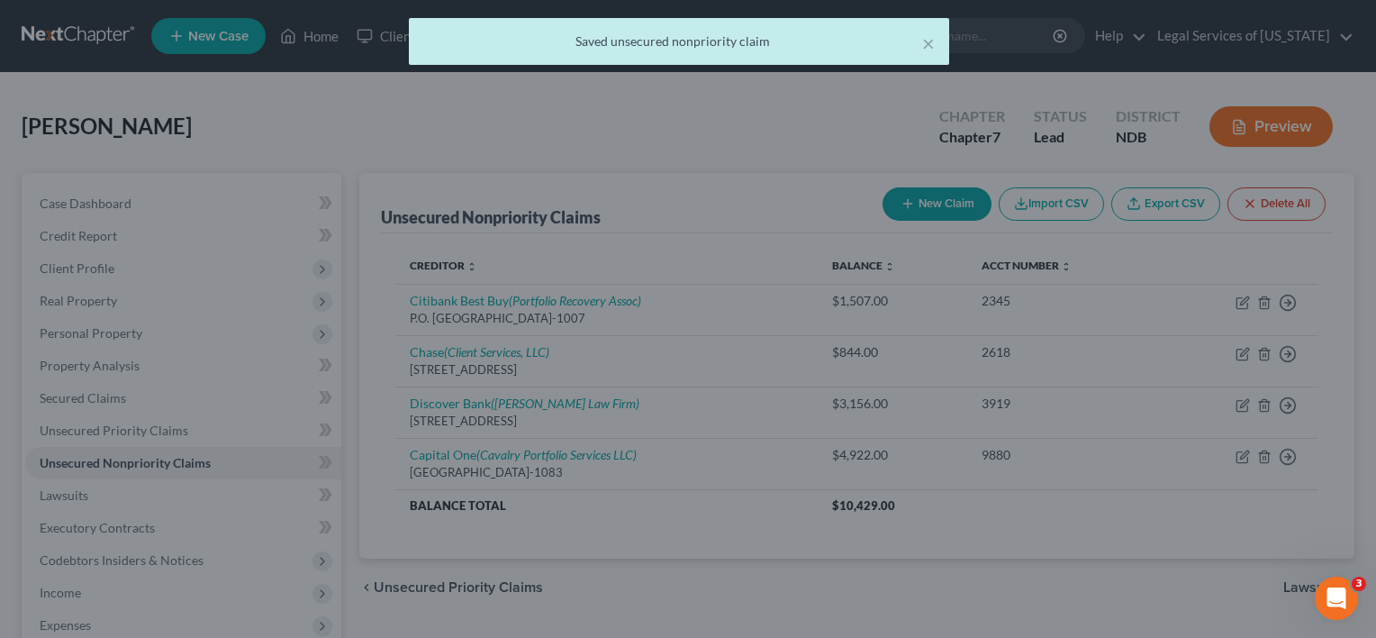
scroll to position [0, 0]
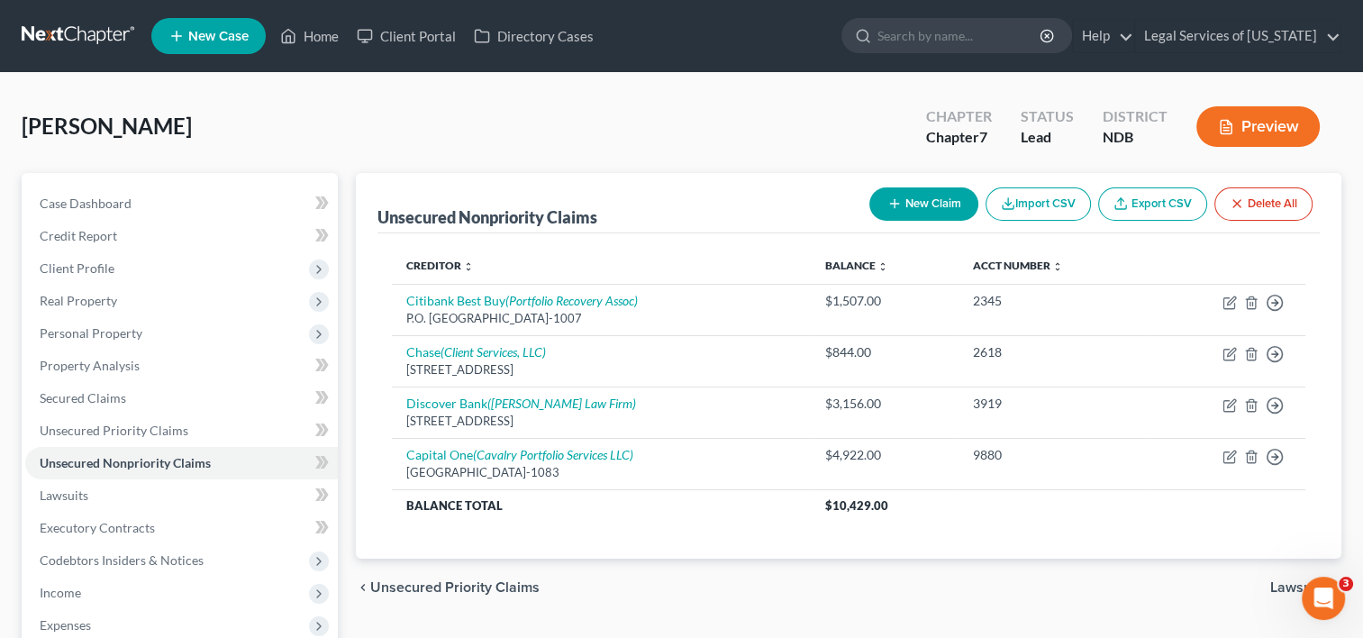
click at [896, 207] on icon "button" at bounding box center [894, 203] width 14 height 14
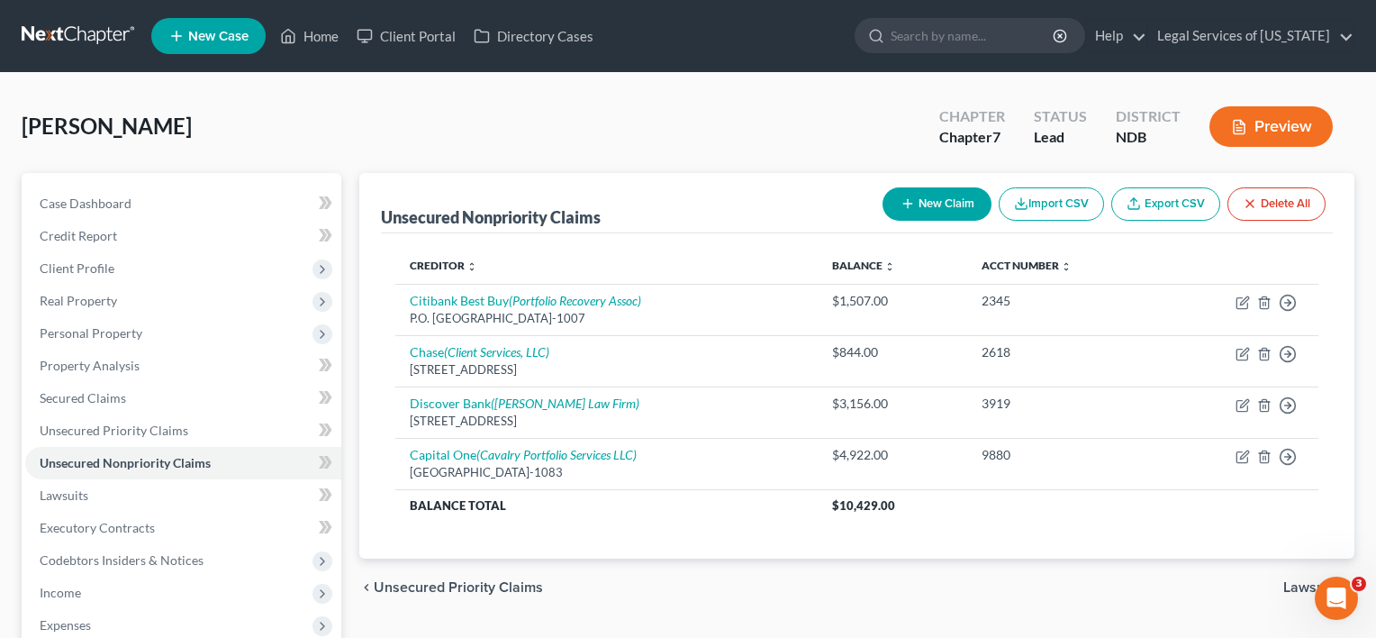
select select "0"
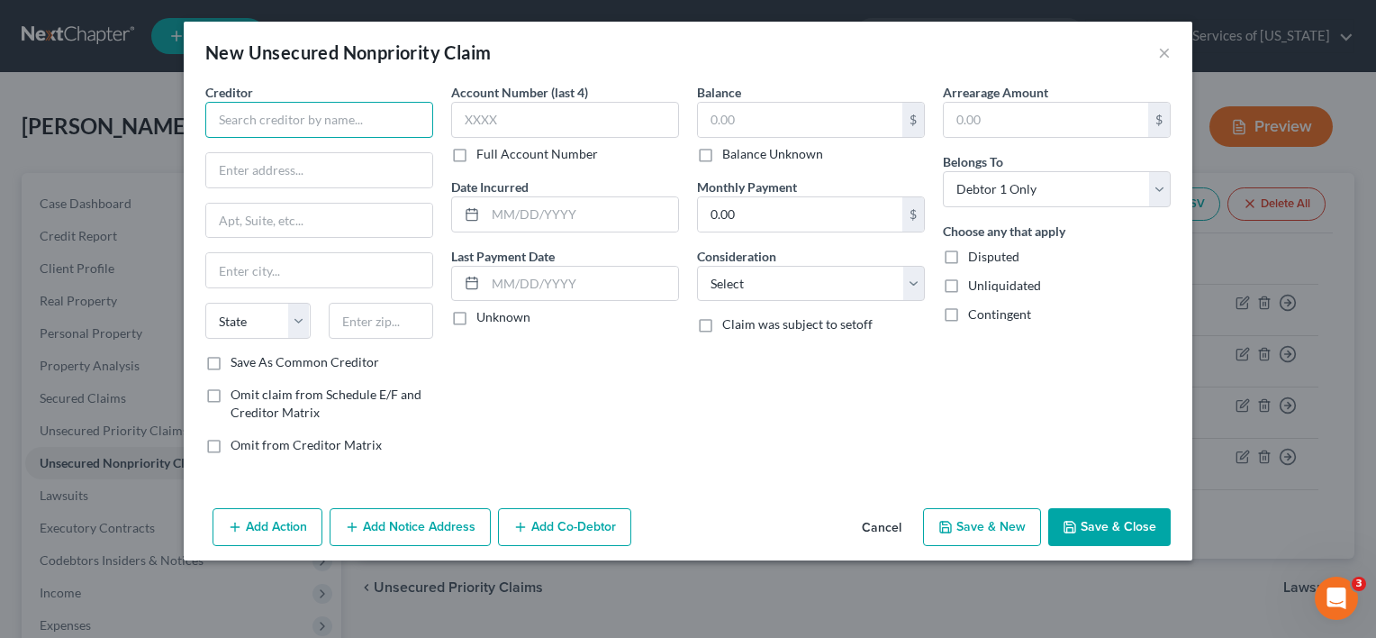
click at [411, 117] on input "text" at bounding box center [319, 120] width 228 height 36
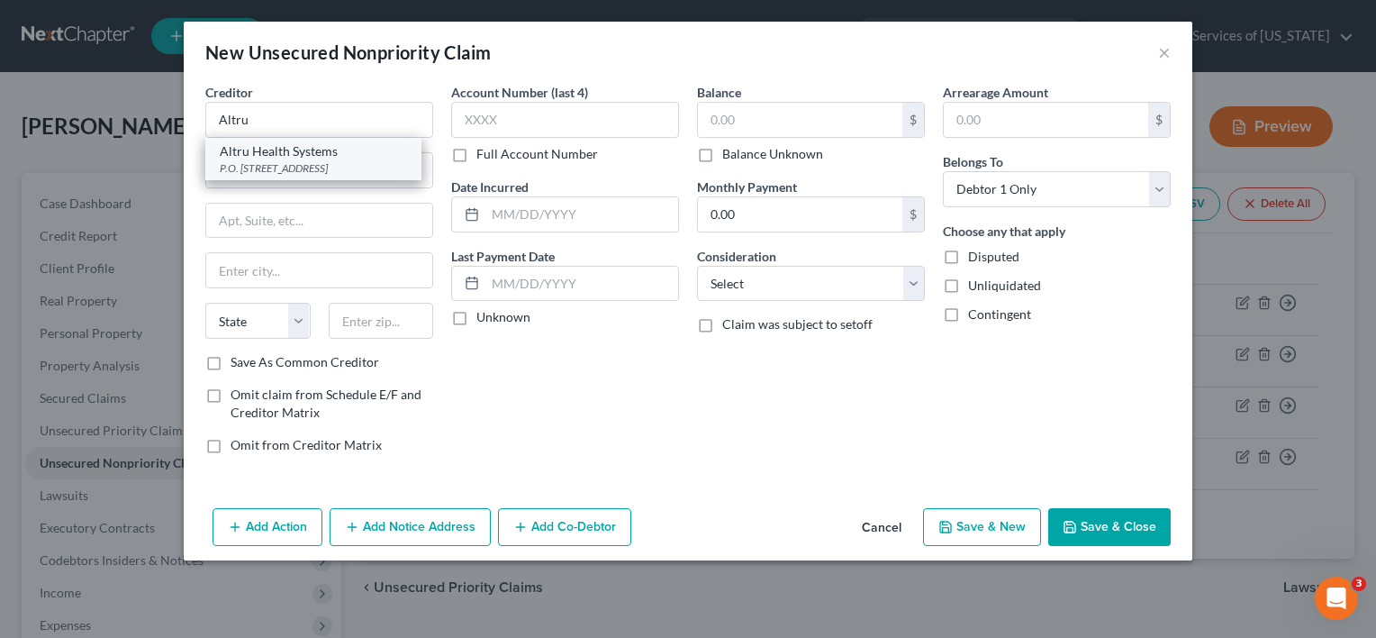
click at [311, 158] on div "Altru Health Systems" at bounding box center [313, 151] width 187 height 18
type input "Altru Health Systems"
type input "P.O. Box 6002"
type input "Grand Forks"
select select "29"
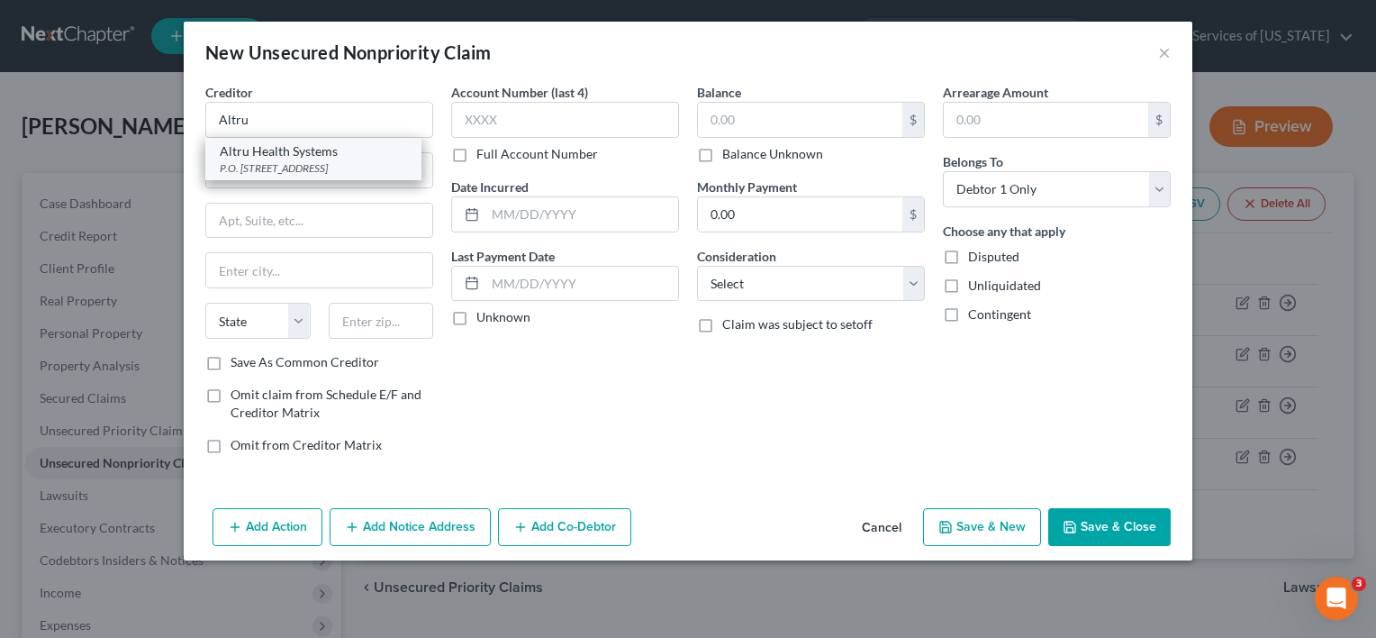
type input "58206-6002"
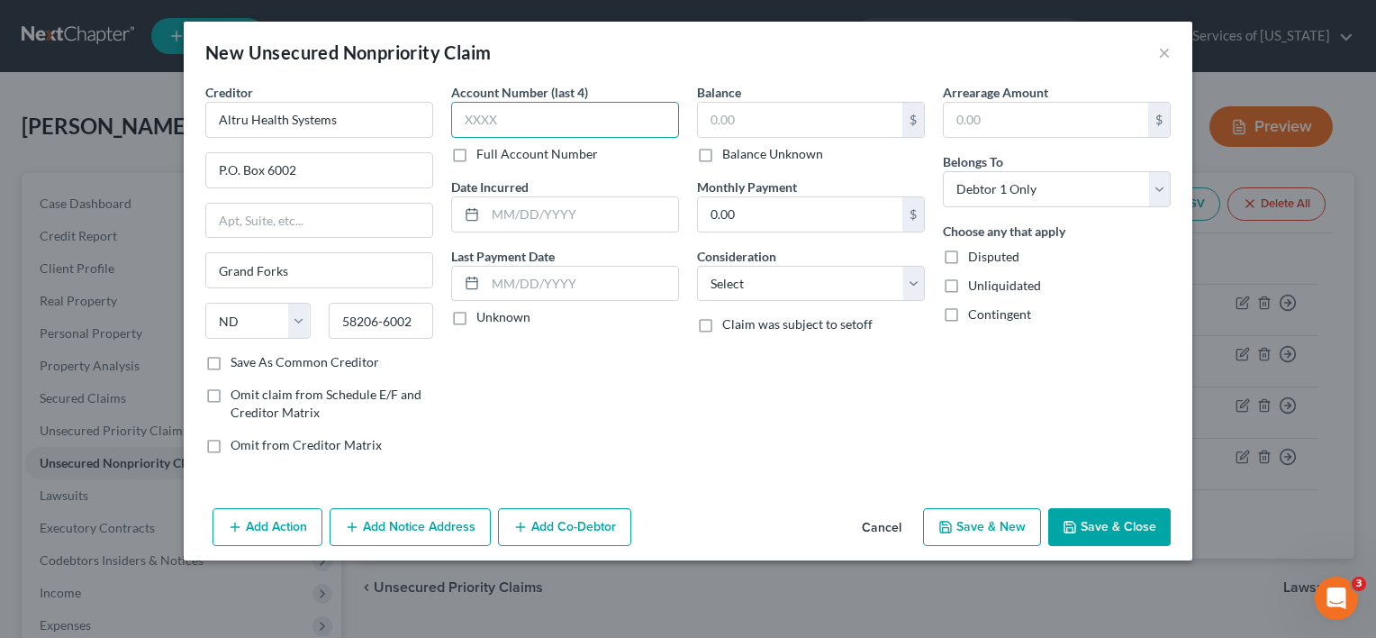
click at [571, 122] on input "text" at bounding box center [565, 120] width 228 height 36
click at [784, 108] on input "text" at bounding box center [800, 120] width 204 height 34
type input "4,389"
click at [408, 515] on button "Add Notice Address" at bounding box center [410, 527] width 161 height 38
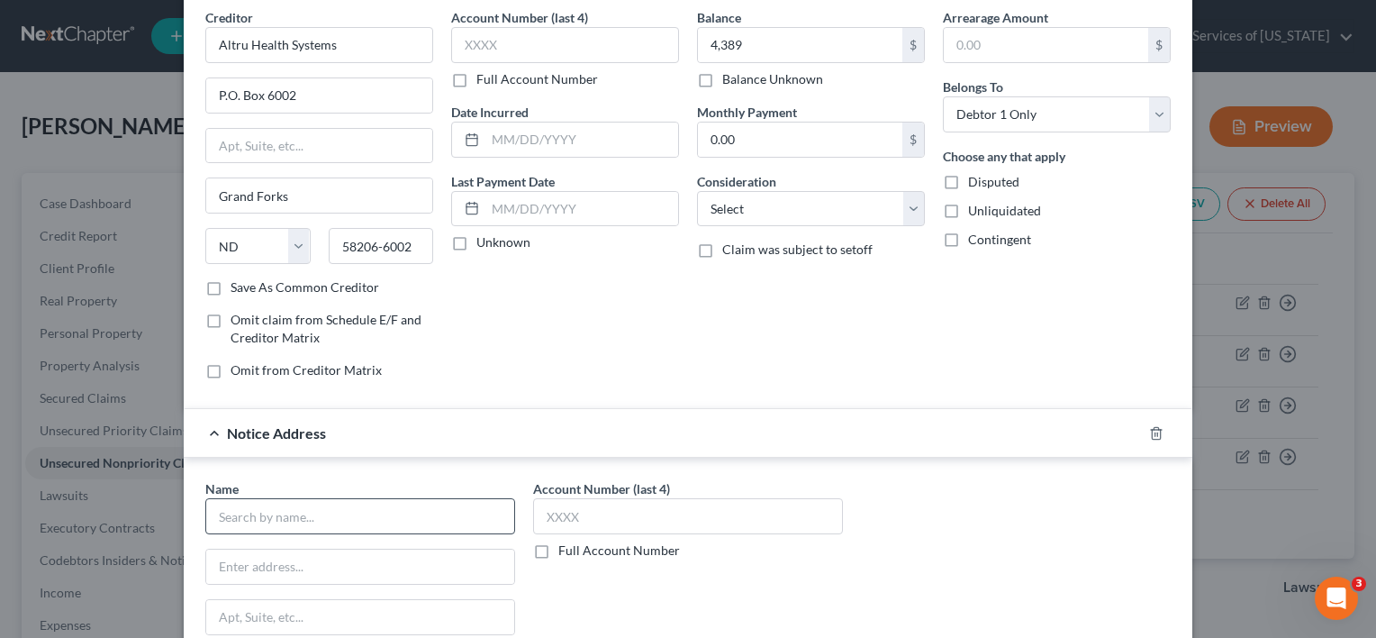
scroll to position [180, 0]
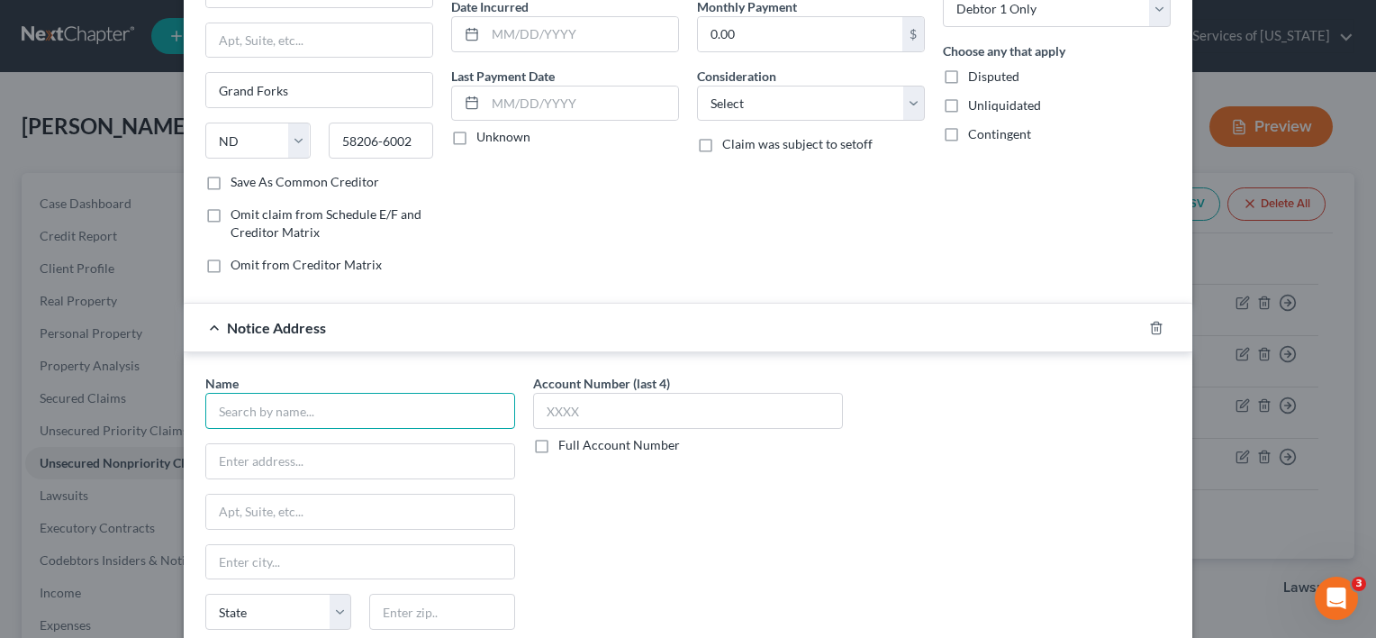
click at [384, 400] on input "text" at bounding box center [360, 411] width 310 height 36
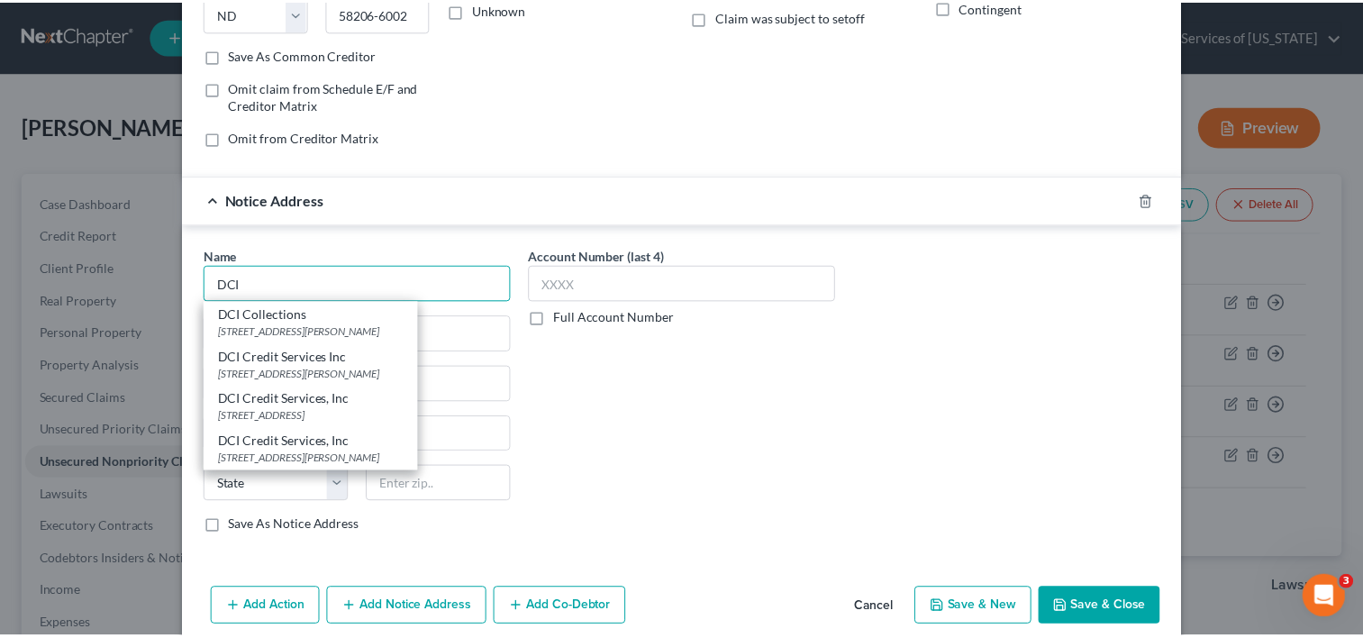
scroll to position [328, 0]
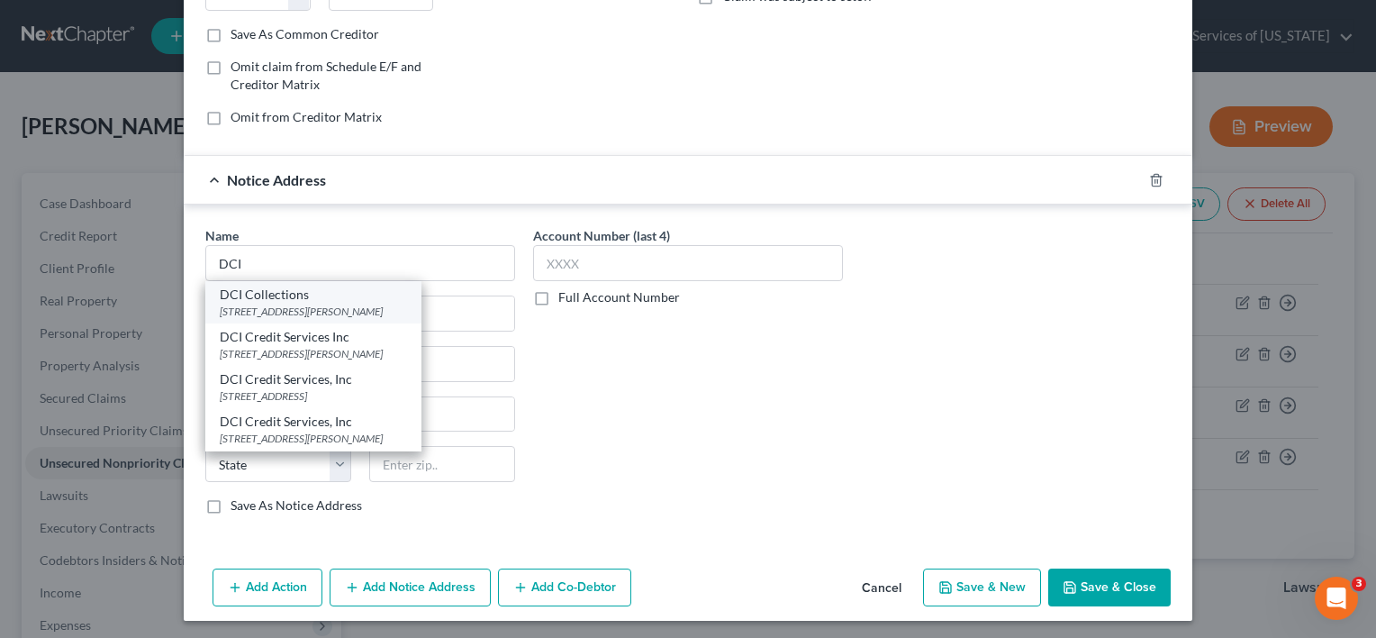
click at [321, 298] on div "DCI Collections" at bounding box center [313, 294] width 187 height 18
type input "DCI Collections"
type input "[STREET_ADDRESS][PERSON_NAME]"
type input "Bismarck"
select select "29"
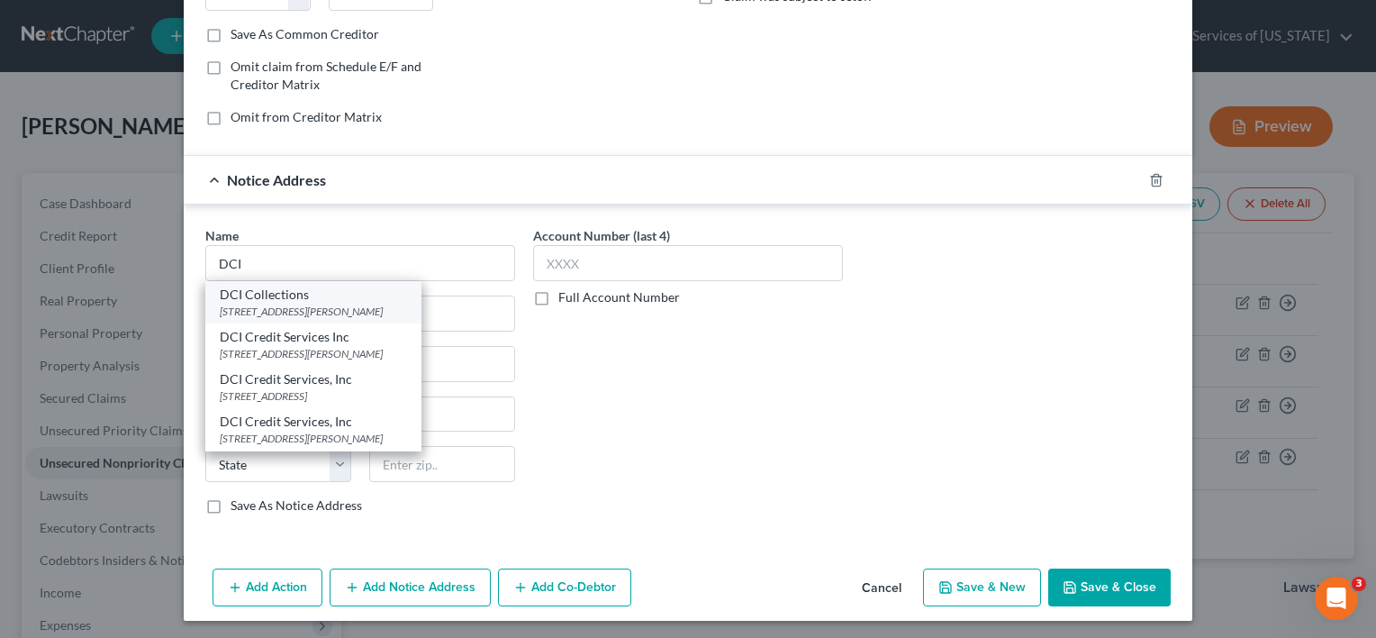
type input "58501"
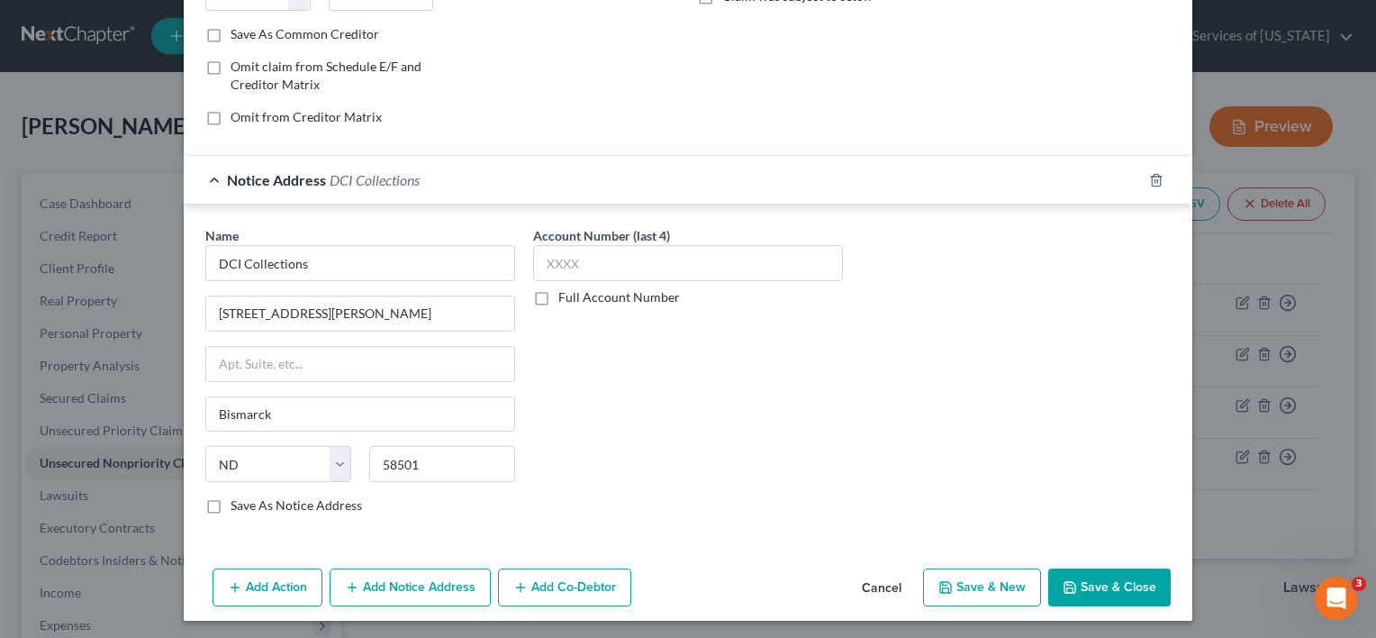
click at [1066, 584] on icon "button" at bounding box center [1070, 587] width 14 height 14
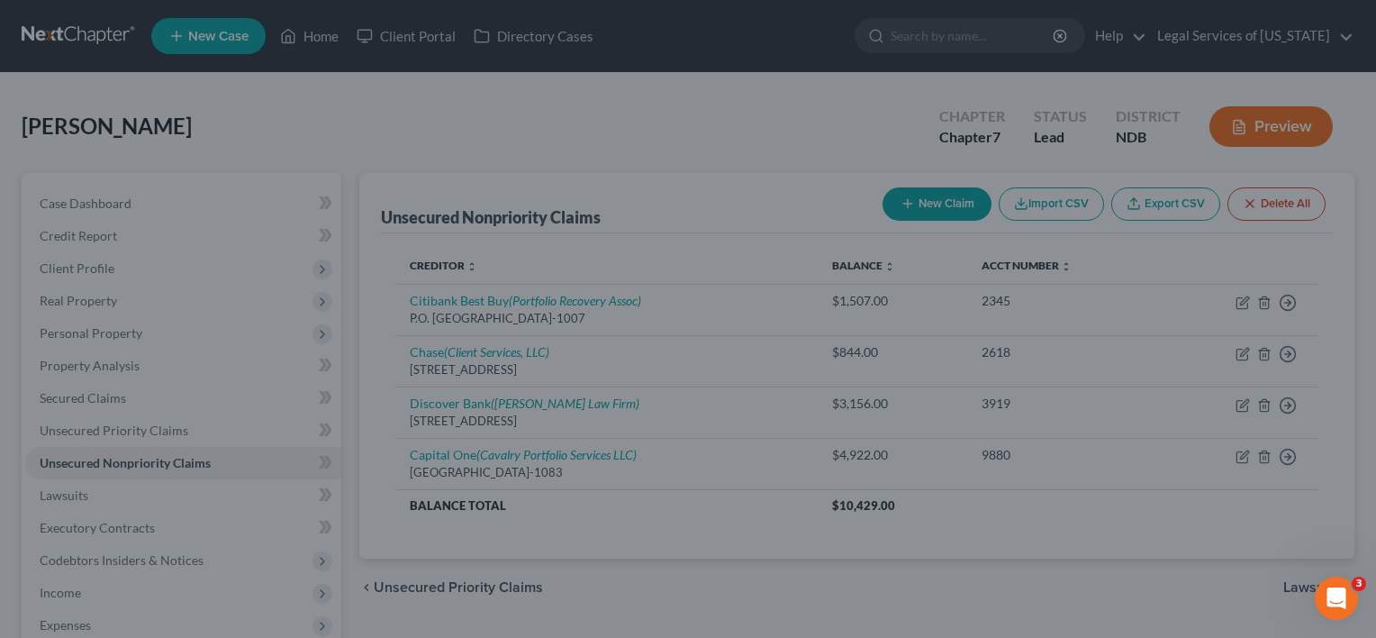
type input "4,389.00"
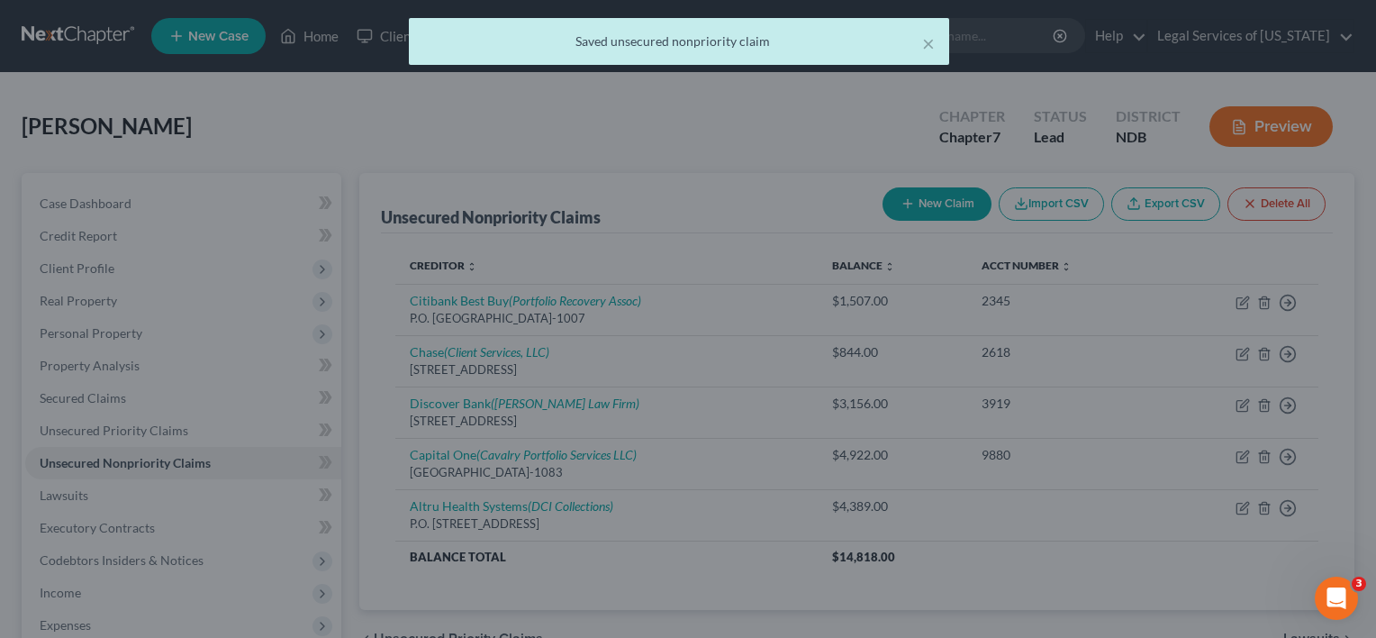
scroll to position [0, 0]
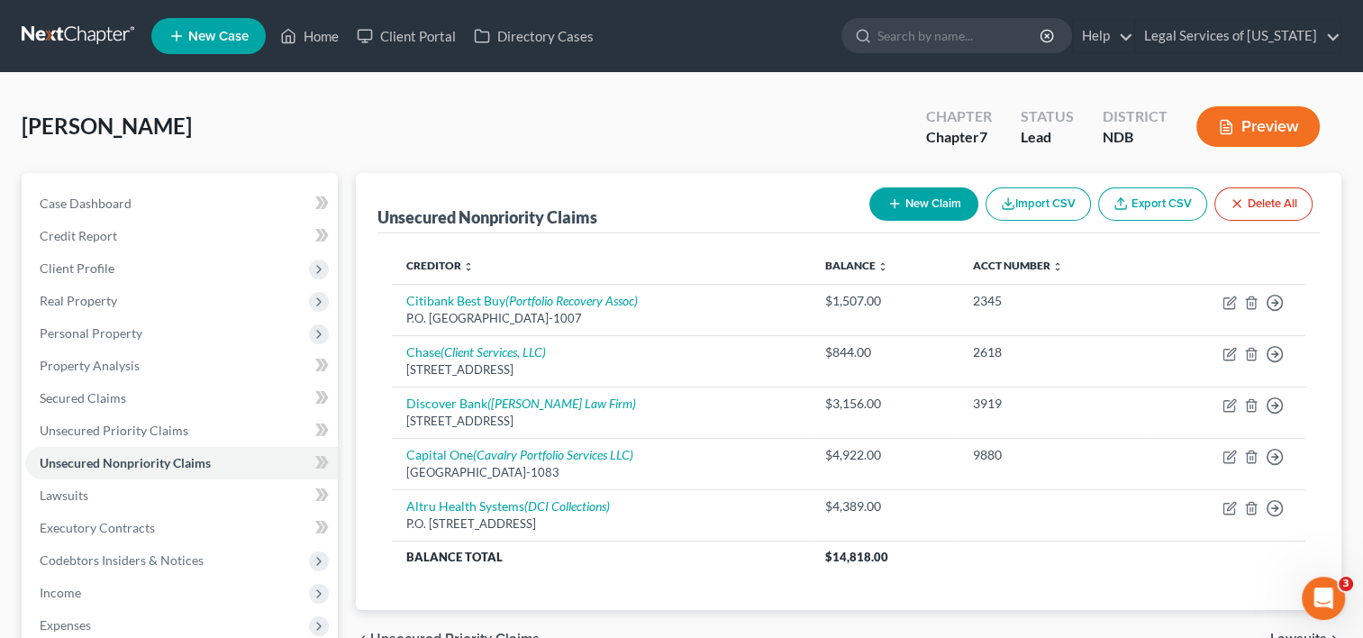
click at [924, 204] on button "New Claim" at bounding box center [923, 203] width 109 height 33
select select "0"
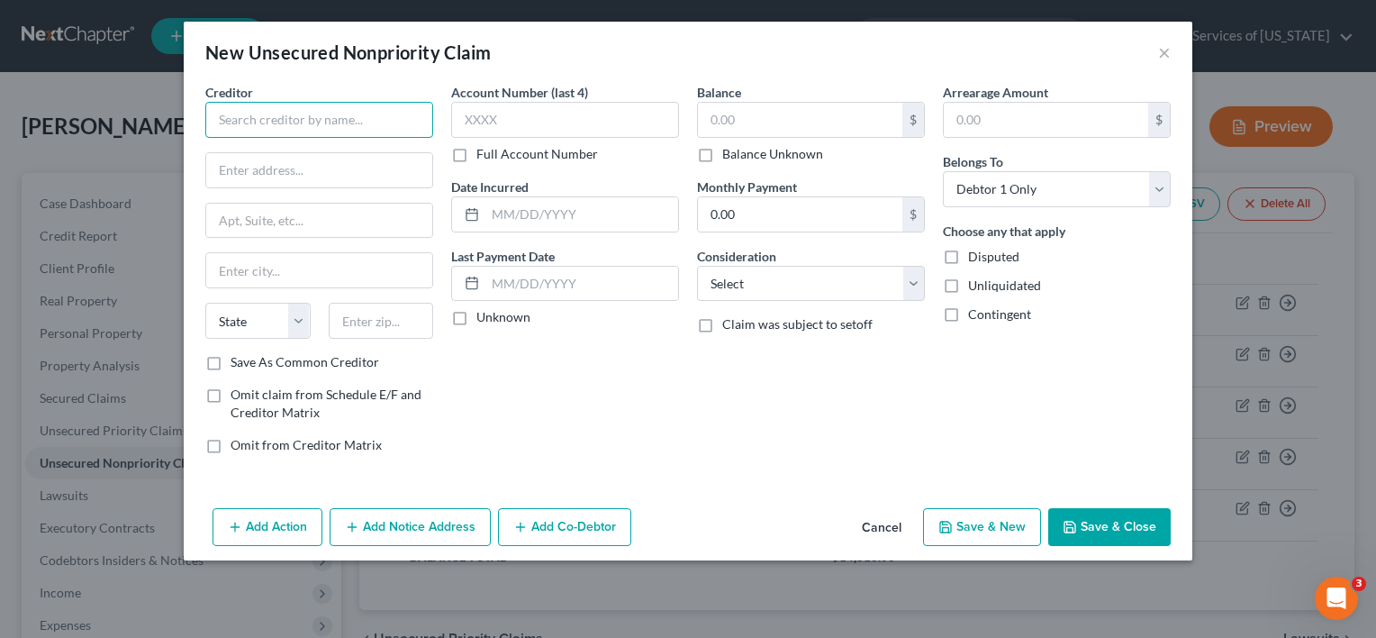
click at [285, 118] on input "text" at bounding box center [319, 120] width 228 height 36
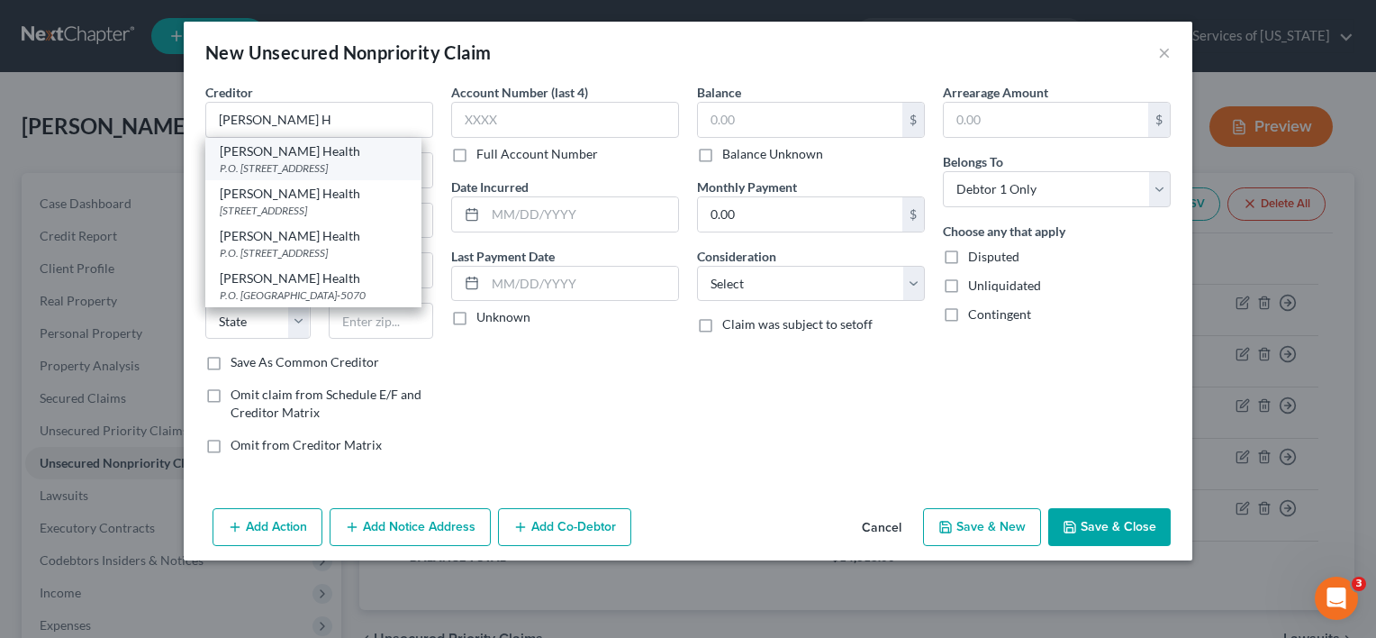
click at [313, 160] on div "P.O. [STREET_ADDRESS]" at bounding box center [313, 167] width 187 height 15
type input "[PERSON_NAME] Health"
type input "P.O. Box 5074"
type input "[GEOGRAPHIC_DATA]"
select select "43"
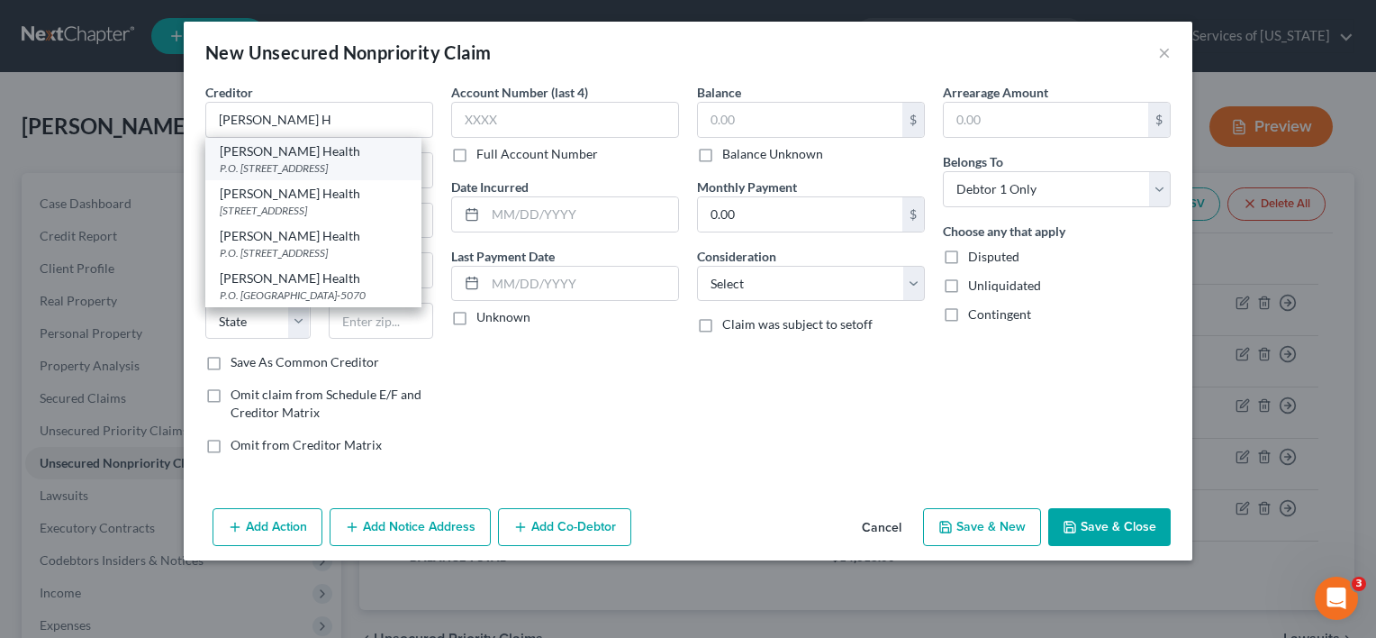
type input "57117-5074"
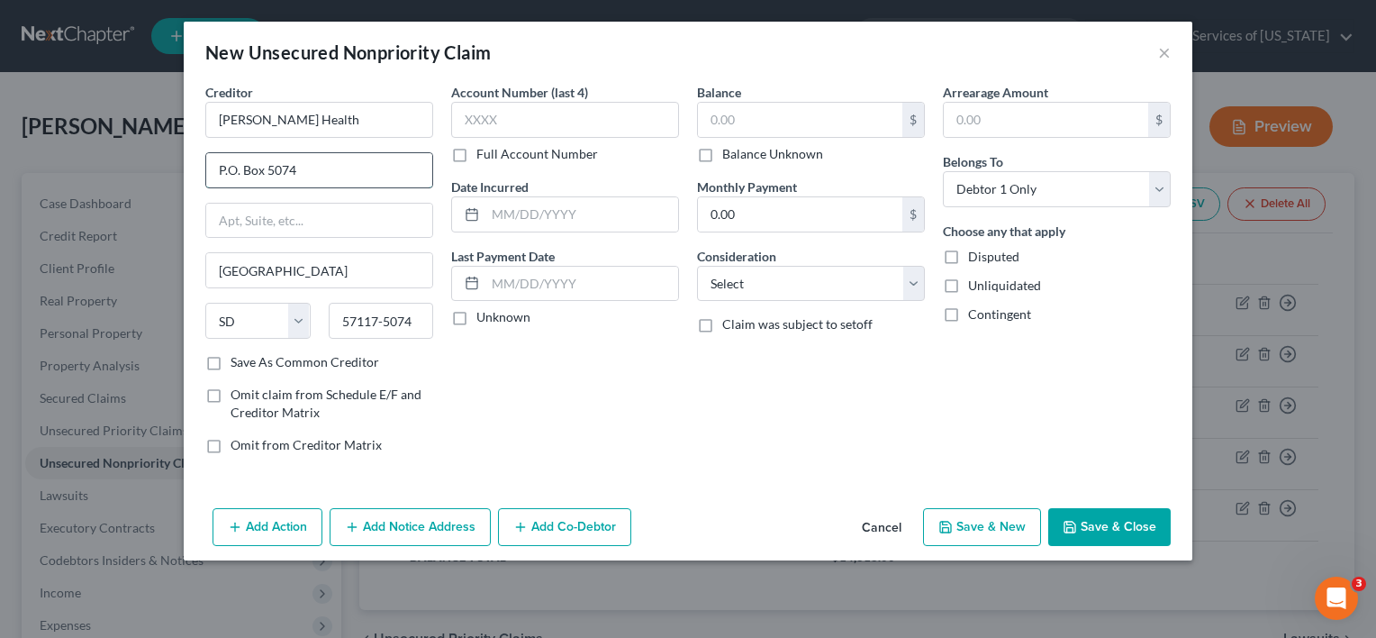
click at [333, 168] on input "P.O. Box 5074" at bounding box center [319, 170] width 226 height 34
type input "P.O. Box 5071"
click at [411, 321] on input "57117-5074" at bounding box center [381, 321] width 105 height 36
type input "57117-5071"
click at [766, 110] on input "text" at bounding box center [800, 120] width 204 height 34
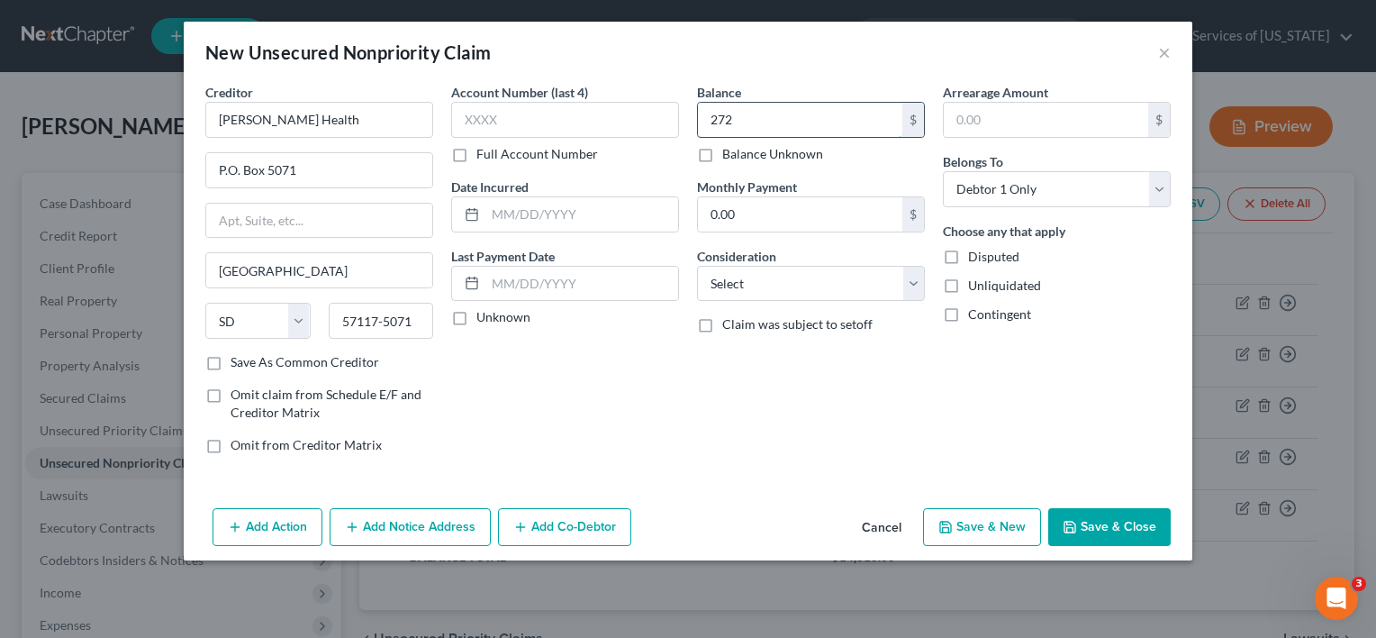
type input "272"
click at [394, 539] on button "Add Notice Address" at bounding box center [410, 527] width 161 height 38
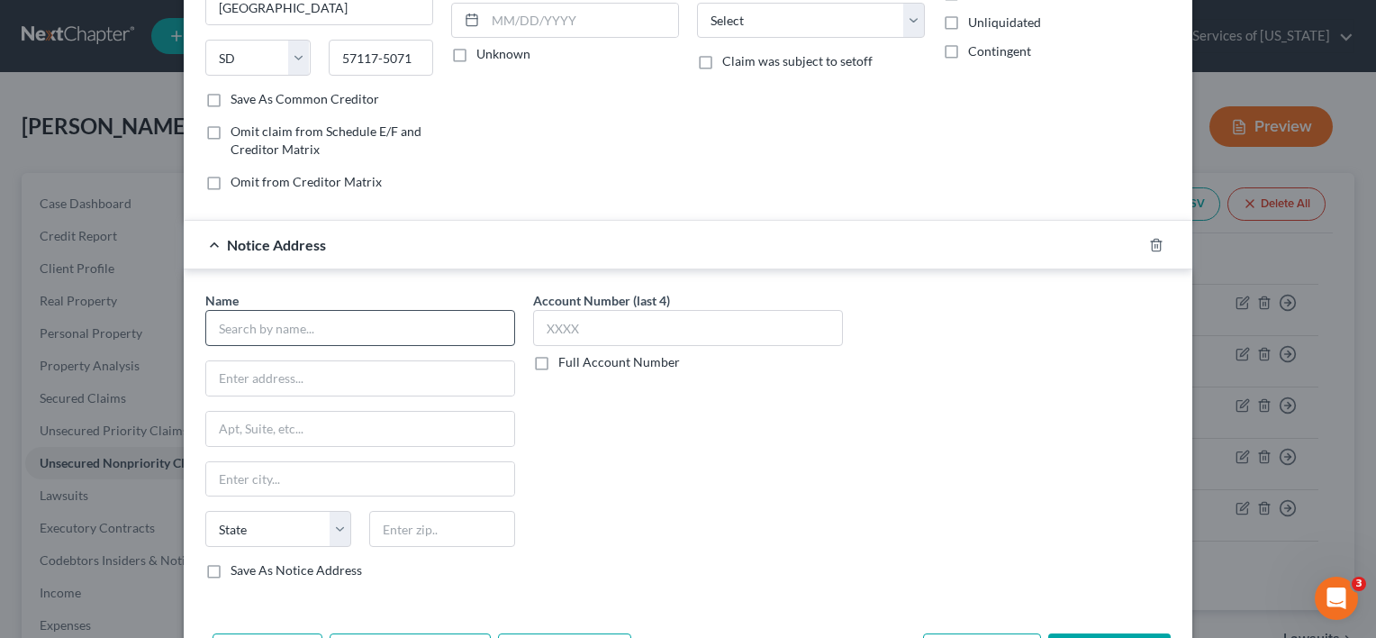
scroll to position [270, 0]
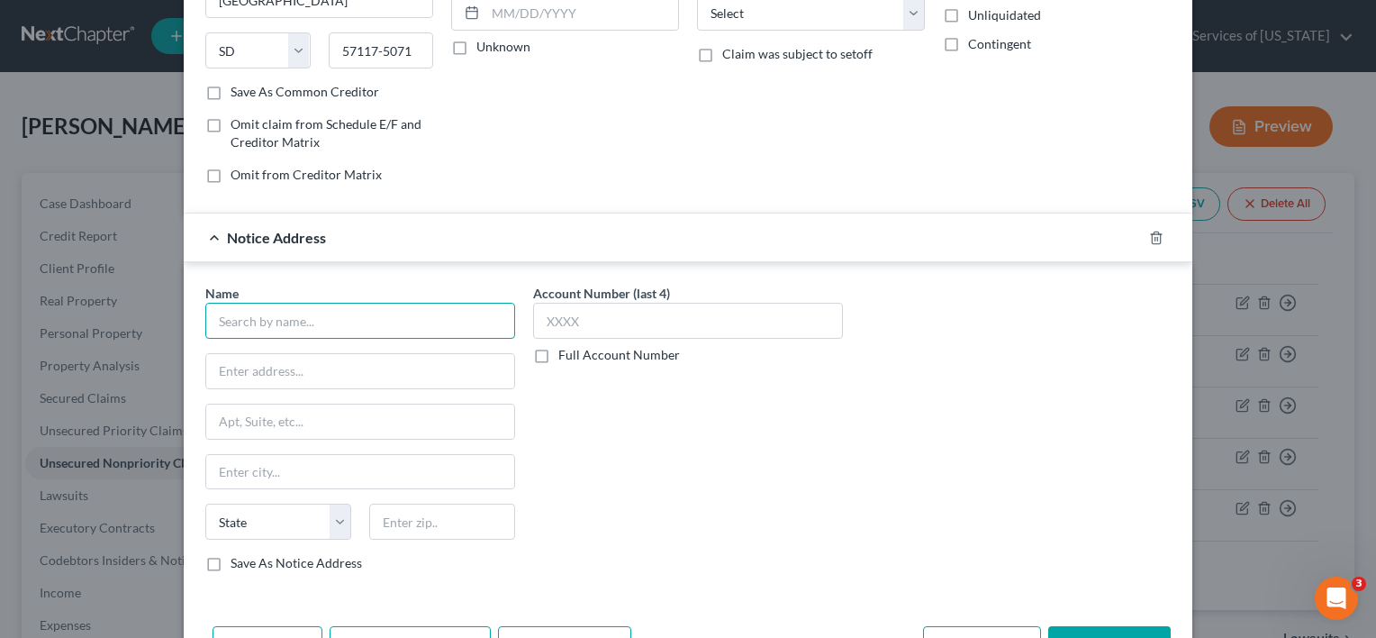
click at [380, 313] on input "text" at bounding box center [360, 321] width 310 height 36
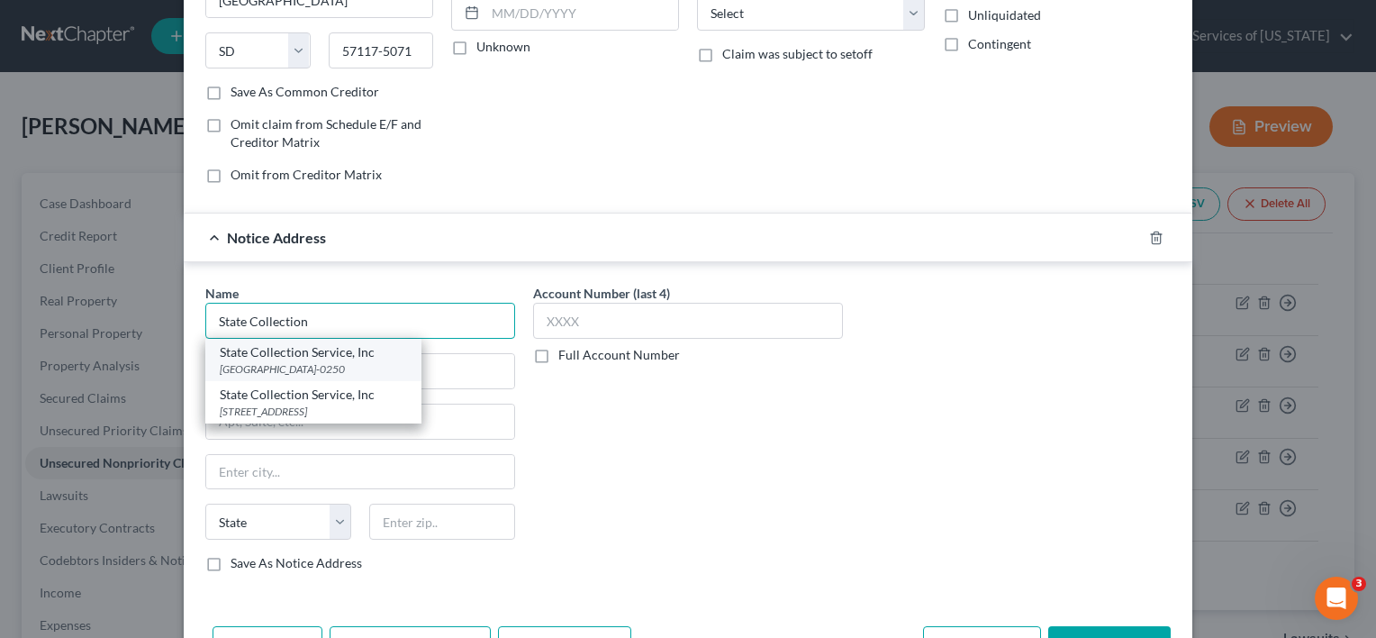
scroll to position [328, 0]
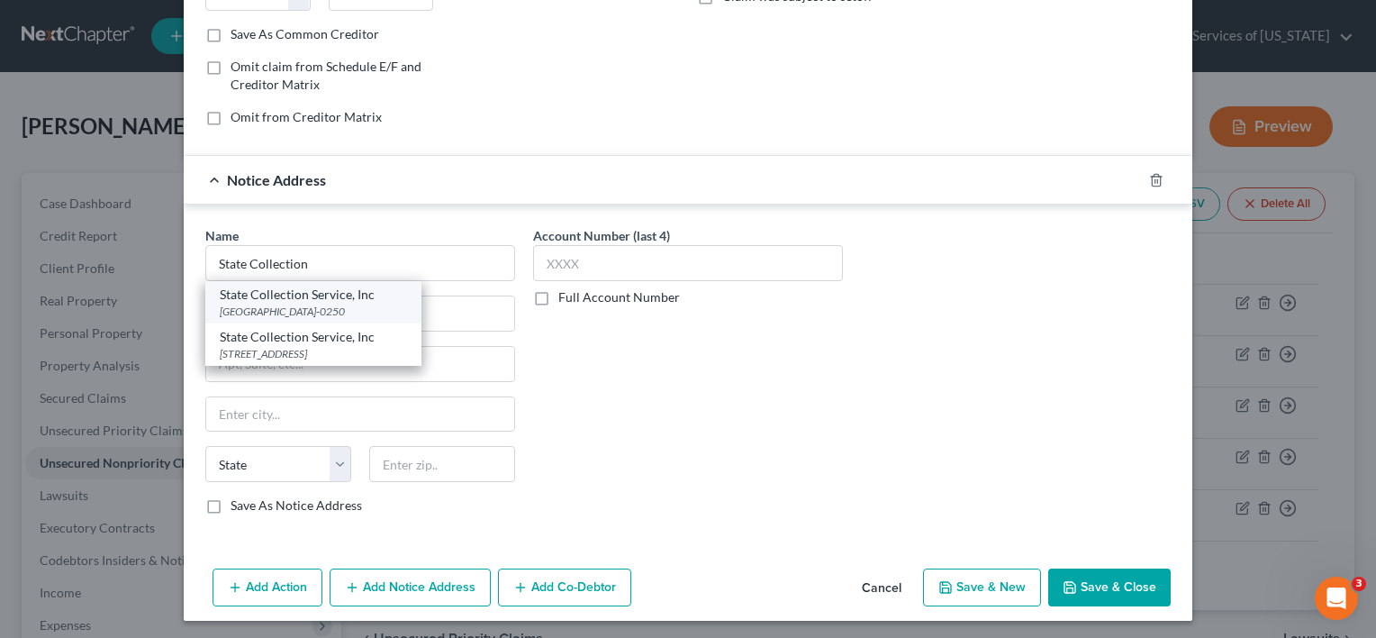
click at [312, 297] on div "State Collection Service, Inc" at bounding box center [313, 294] width 187 height 18
type input "State Collection Service, Inc"
type input "PO Box 6250"
type input "[GEOGRAPHIC_DATA]"
select select "52"
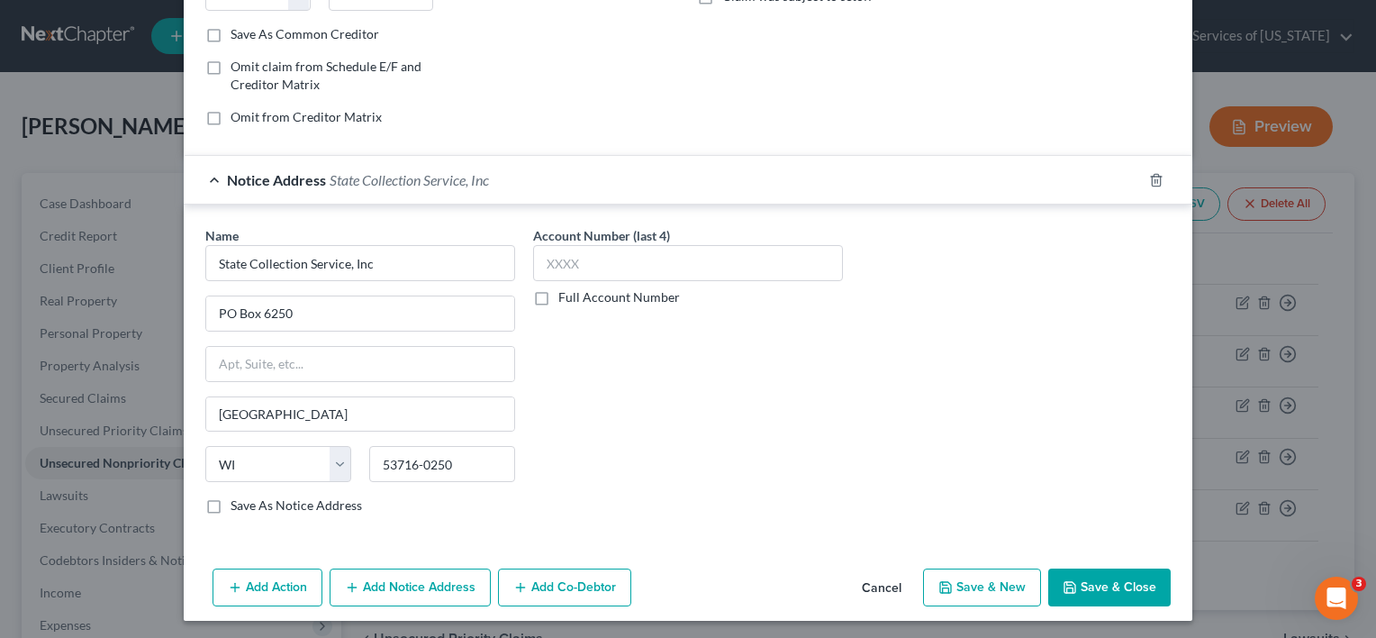
click at [1108, 581] on button "Save & Close" at bounding box center [1109, 587] width 122 height 38
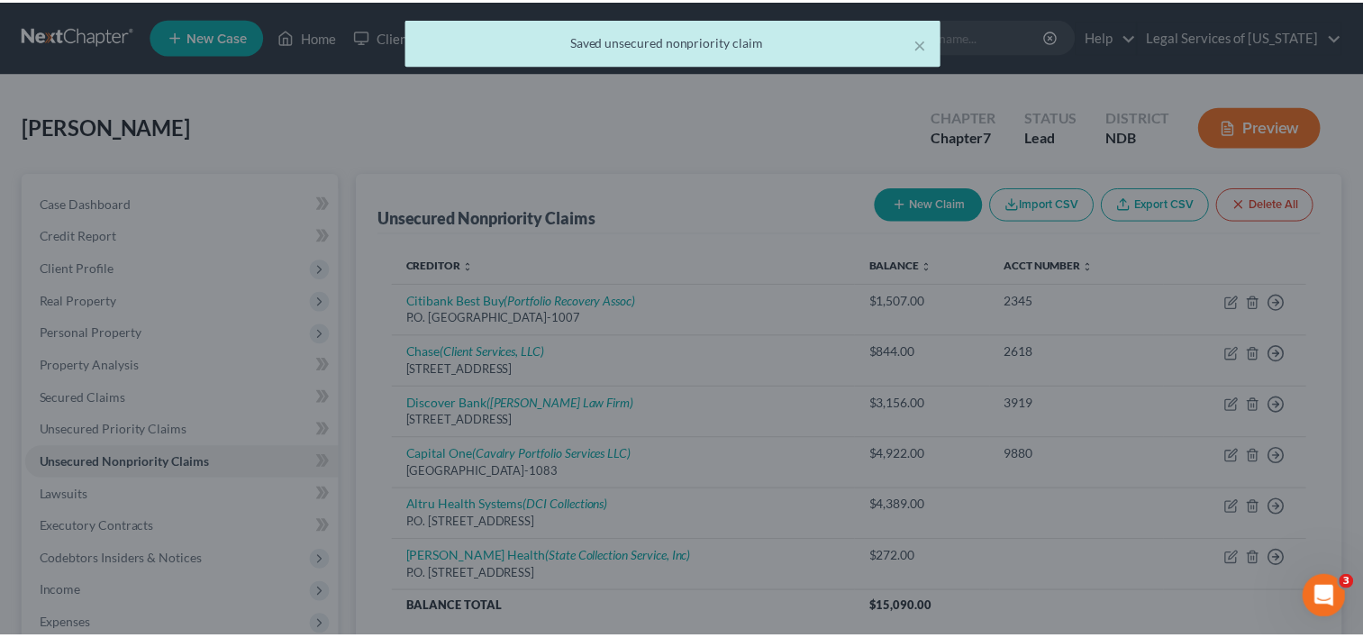
scroll to position [0, 0]
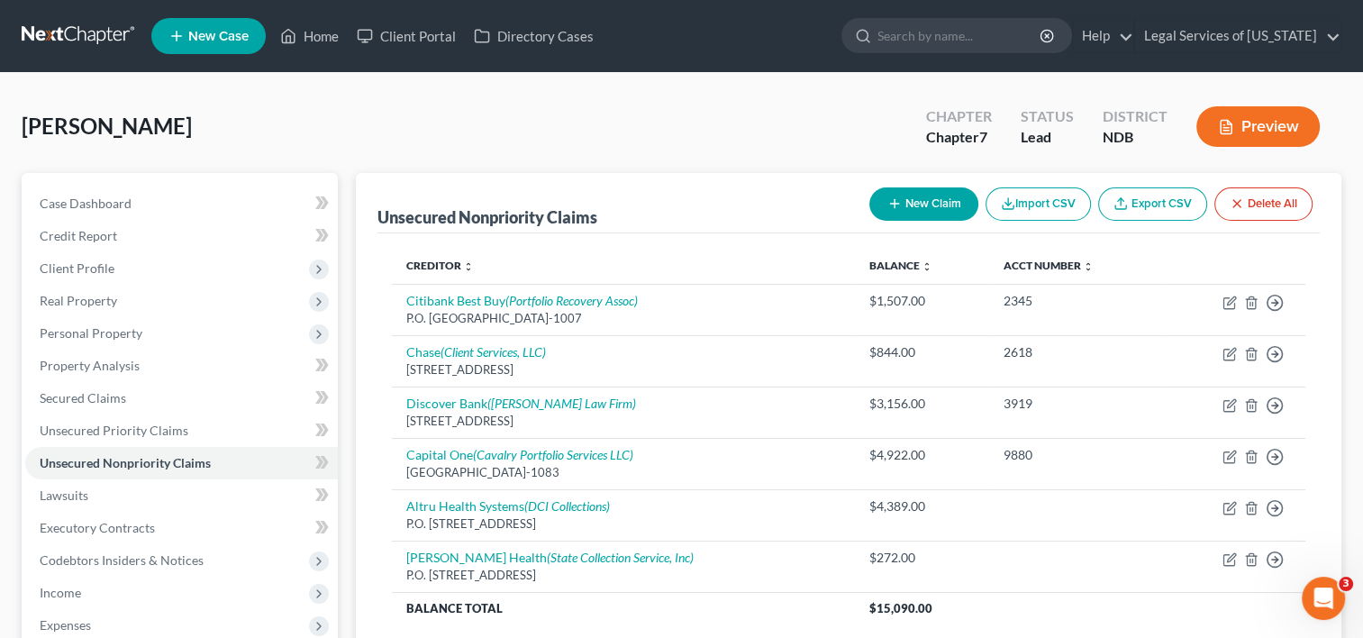
click at [955, 201] on button "New Claim" at bounding box center [923, 203] width 109 height 33
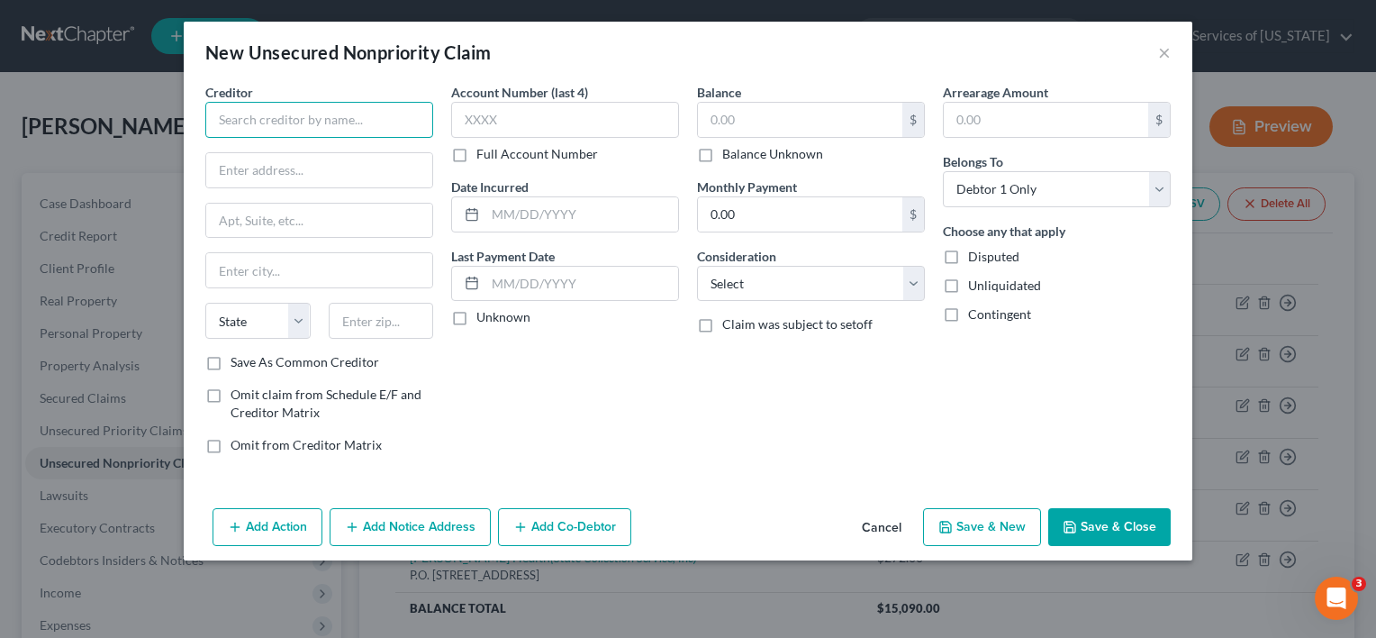
click at [378, 122] on input "text" at bounding box center [319, 120] width 228 height 36
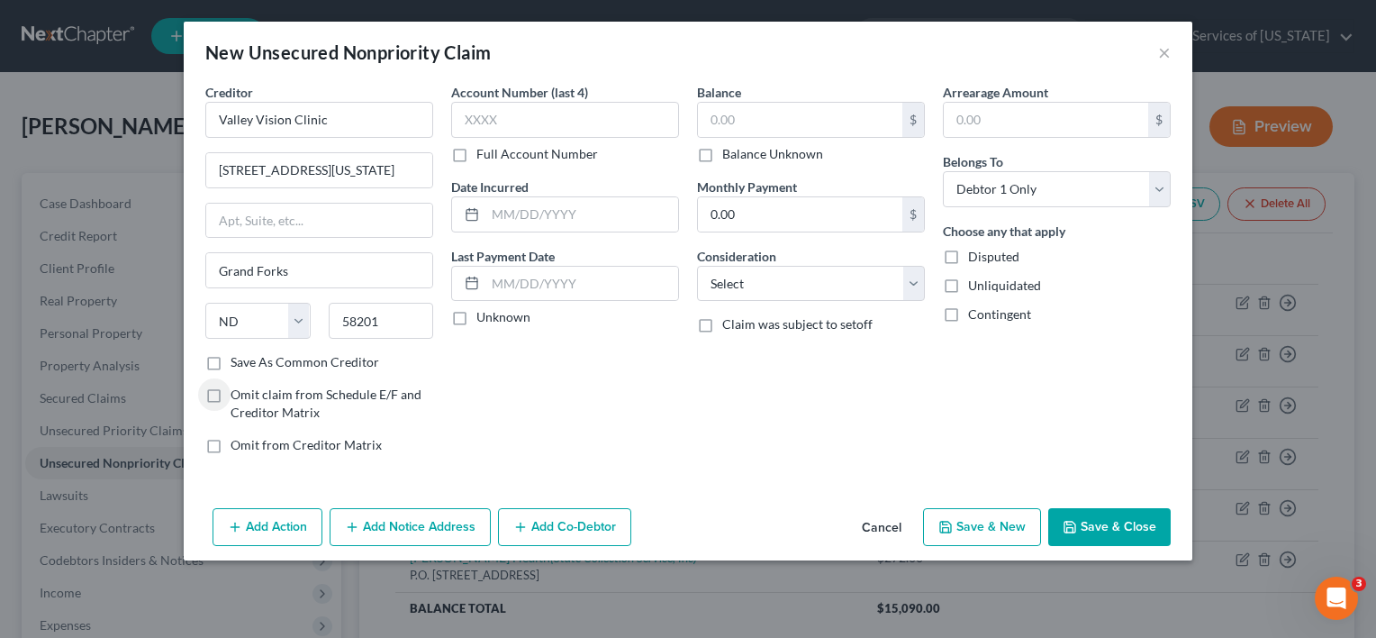
click at [231, 363] on label "Save As Common Creditor" at bounding box center [305, 362] width 149 height 18
click at [238, 363] on input "Save As Common Creditor" at bounding box center [244, 359] width 12 height 12
click at [554, 122] on input "text" at bounding box center [565, 120] width 228 height 36
click at [794, 117] on input "text" at bounding box center [800, 120] width 204 height 34
click at [1109, 519] on button "Save & Close" at bounding box center [1109, 527] width 122 height 38
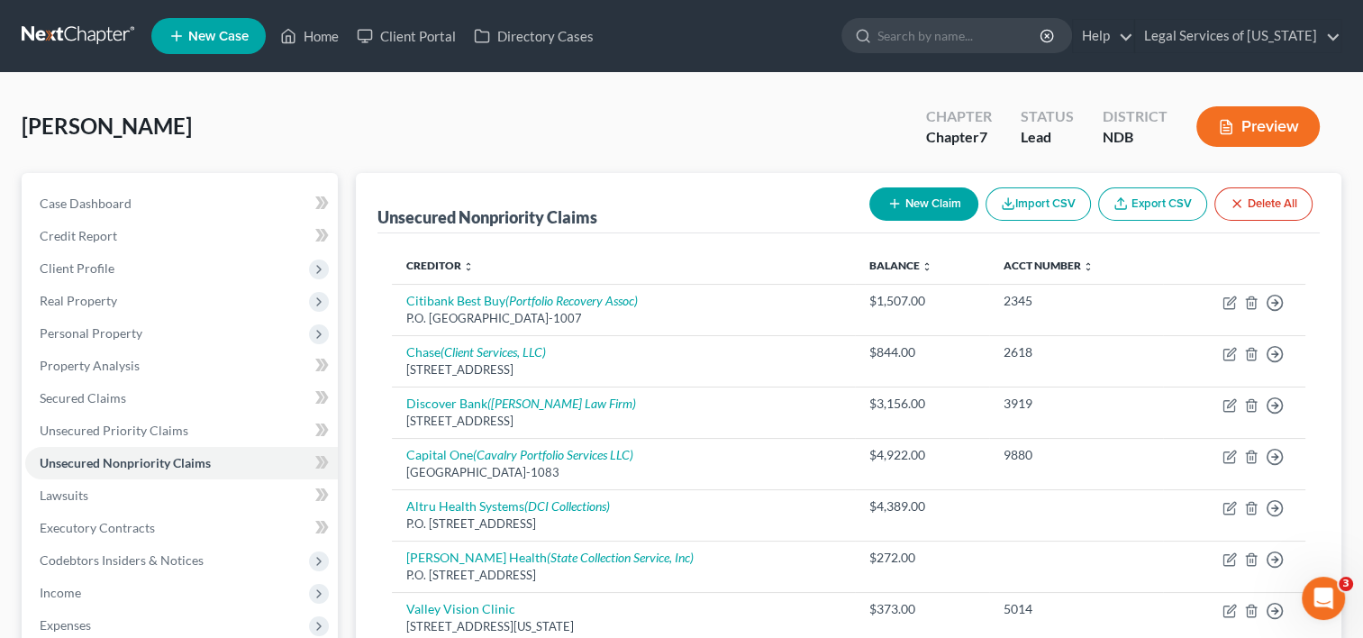
click at [941, 202] on button "New Claim" at bounding box center [923, 203] width 109 height 33
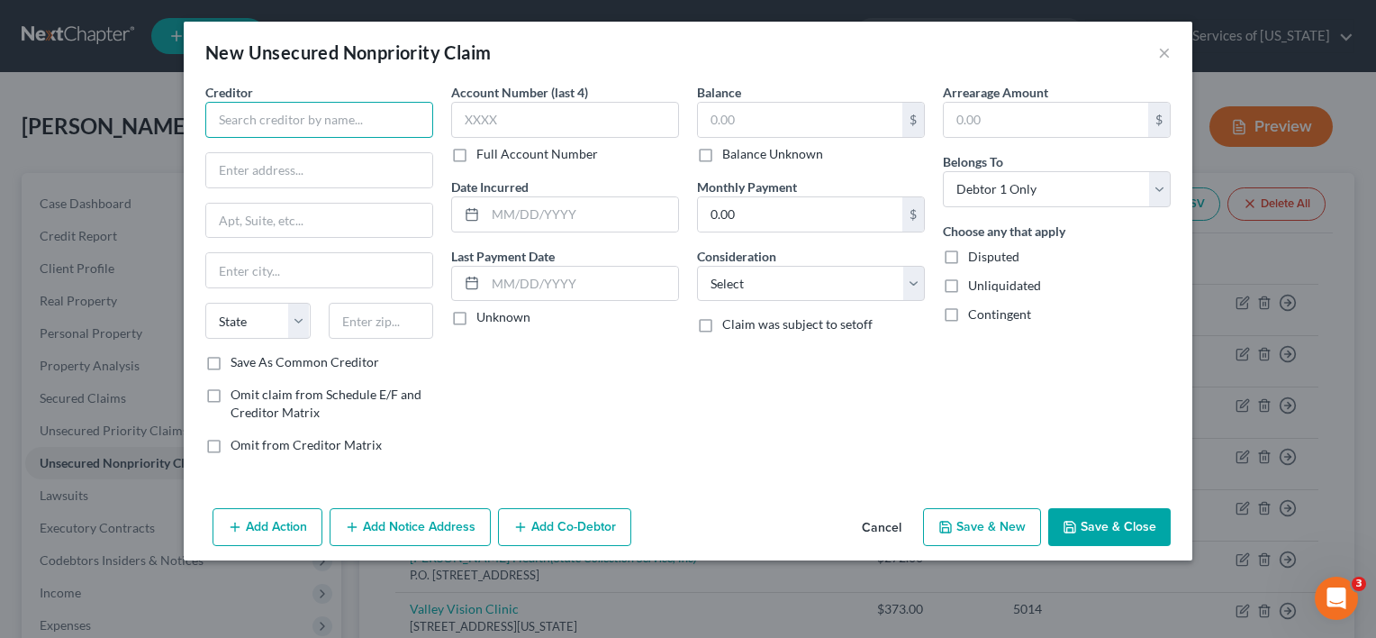
click at [337, 121] on input "text" at bounding box center [319, 120] width 228 height 36
click at [393, 124] on input "Red River Family [MEDICAL_DATA]" at bounding box center [319, 120] width 228 height 36
click at [231, 361] on label "Save As Common Creditor" at bounding box center [305, 362] width 149 height 18
click at [238, 361] on input "Save As Common Creditor" at bounding box center [244, 359] width 12 height 12
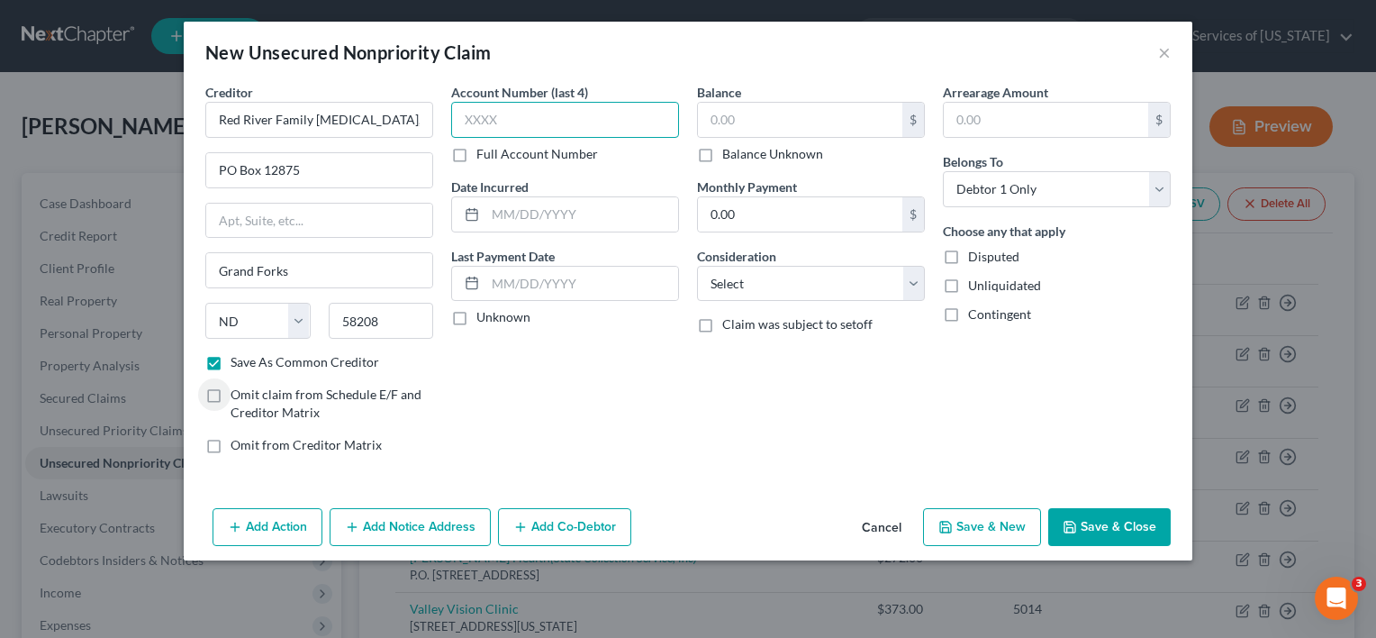
click at [609, 120] on input "text" at bounding box center [565, 120] width 228 height 36
click at [796, 117] on input "text" at bounding box center [800, 120] width 204 height 34
click at [1113, 519] on button "Save & Close" at bounding box center [1109, 527] width 122 height 38
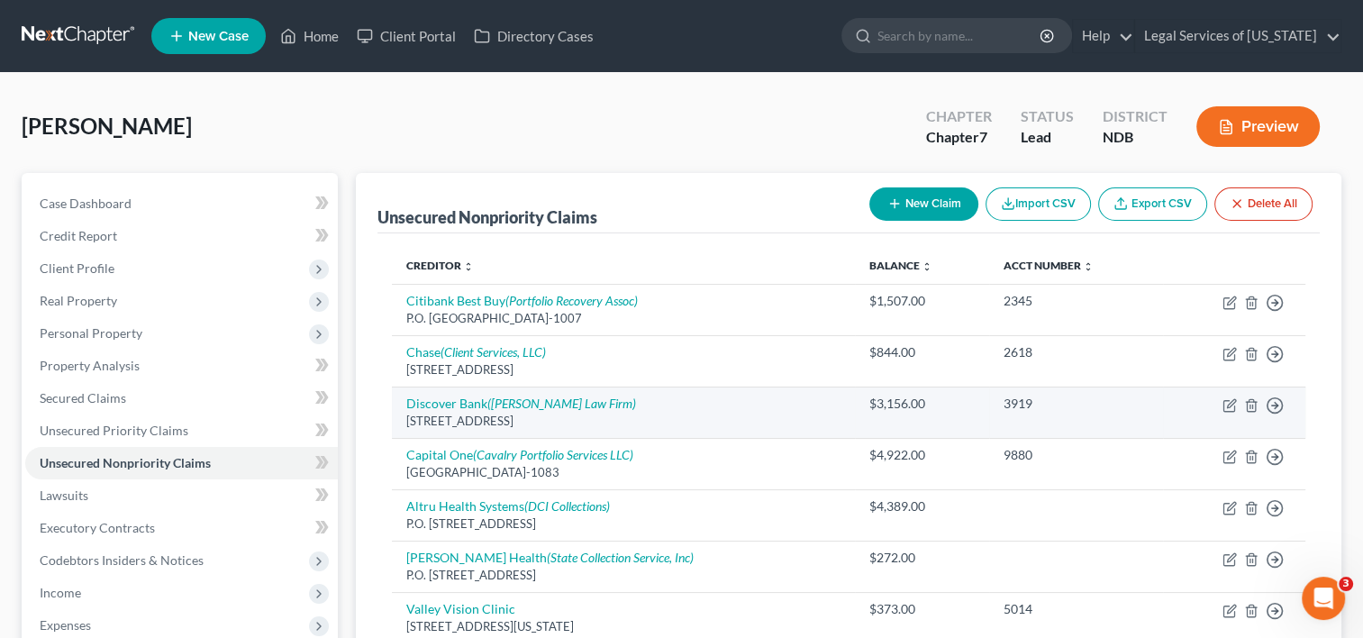
scroll to position [90, 0]
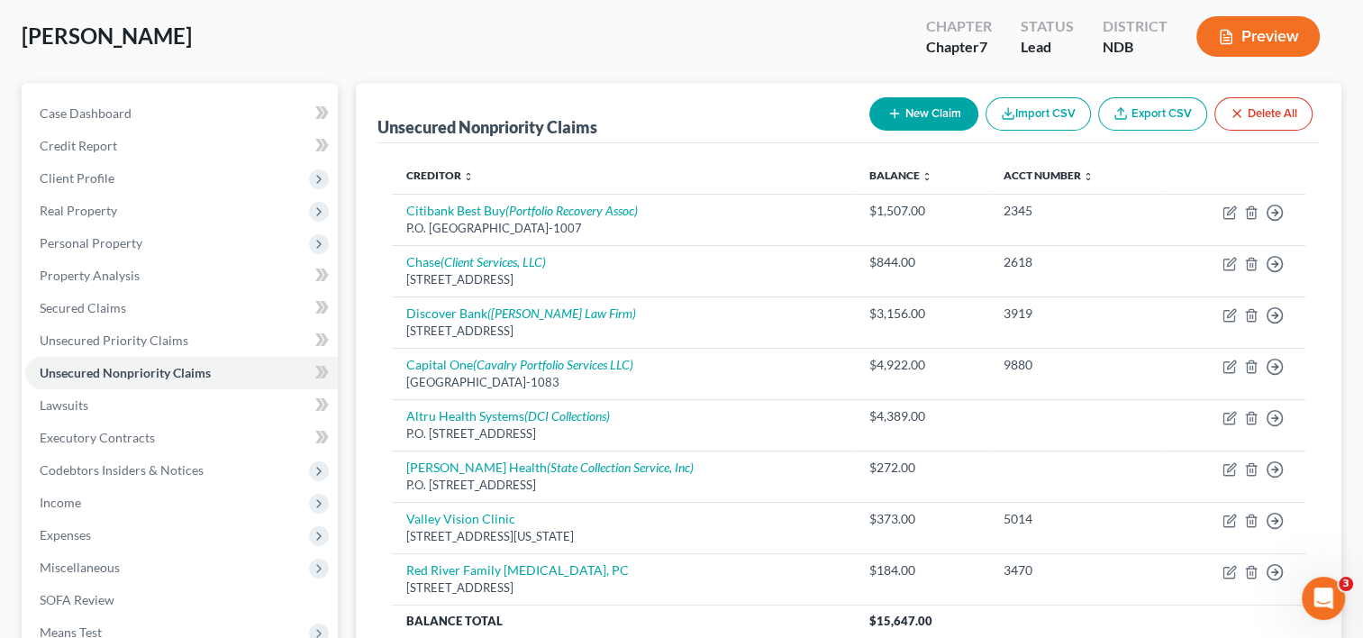
click at [964, 121] on button "New Claim" at bounding box center [923, 113] width 109 height 33
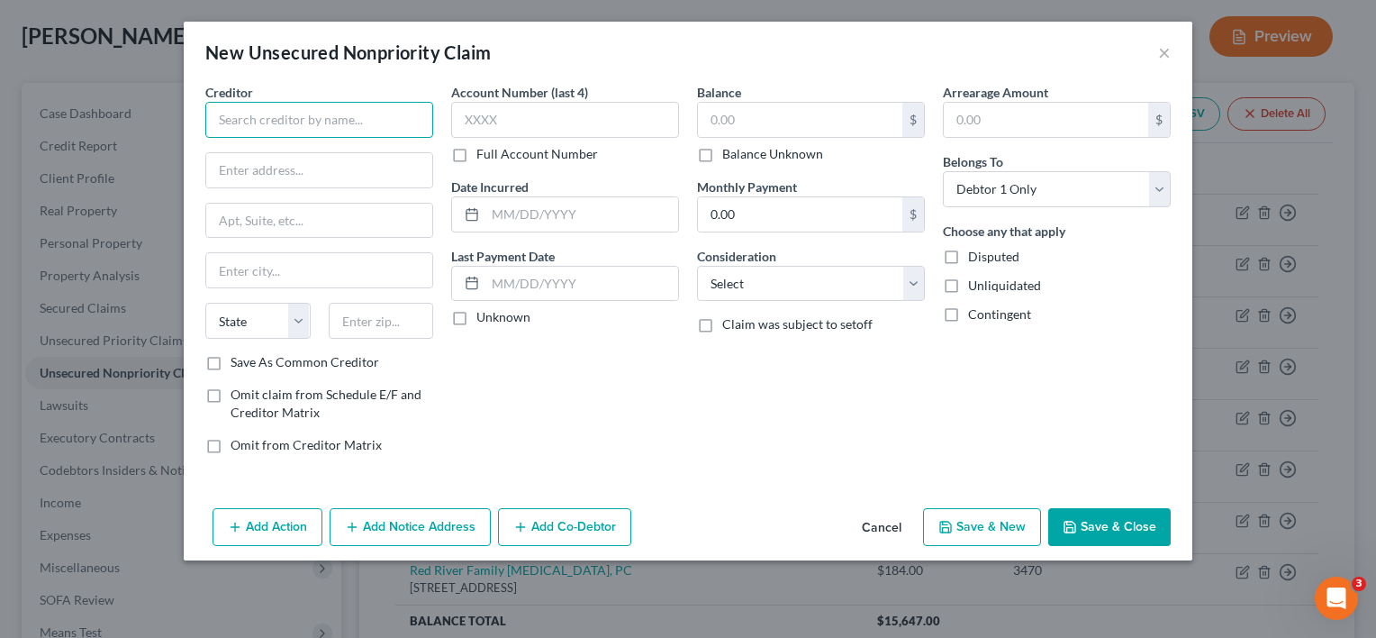
click at [356, 119] on input "text" at bounding box center [319, 120] width 228 height 36
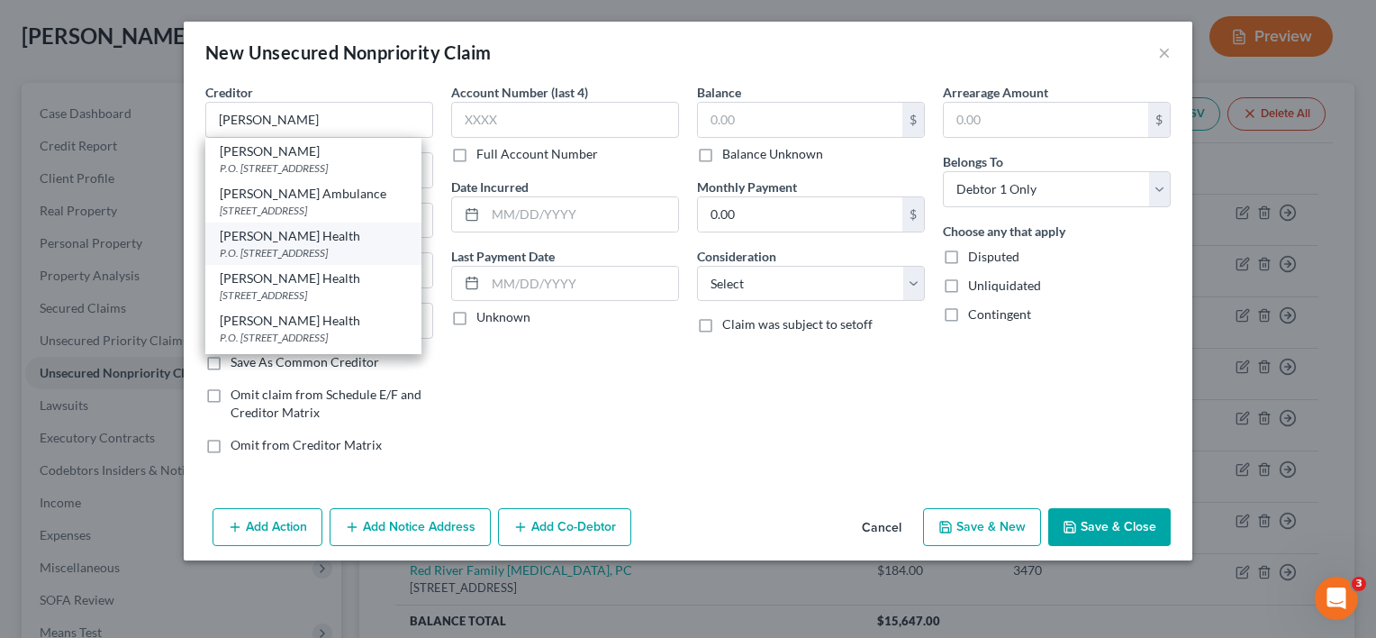
click at [313, 238] on div "[PERSON_NAME] Health" at bounding box center [313, 236] width 187 height 18
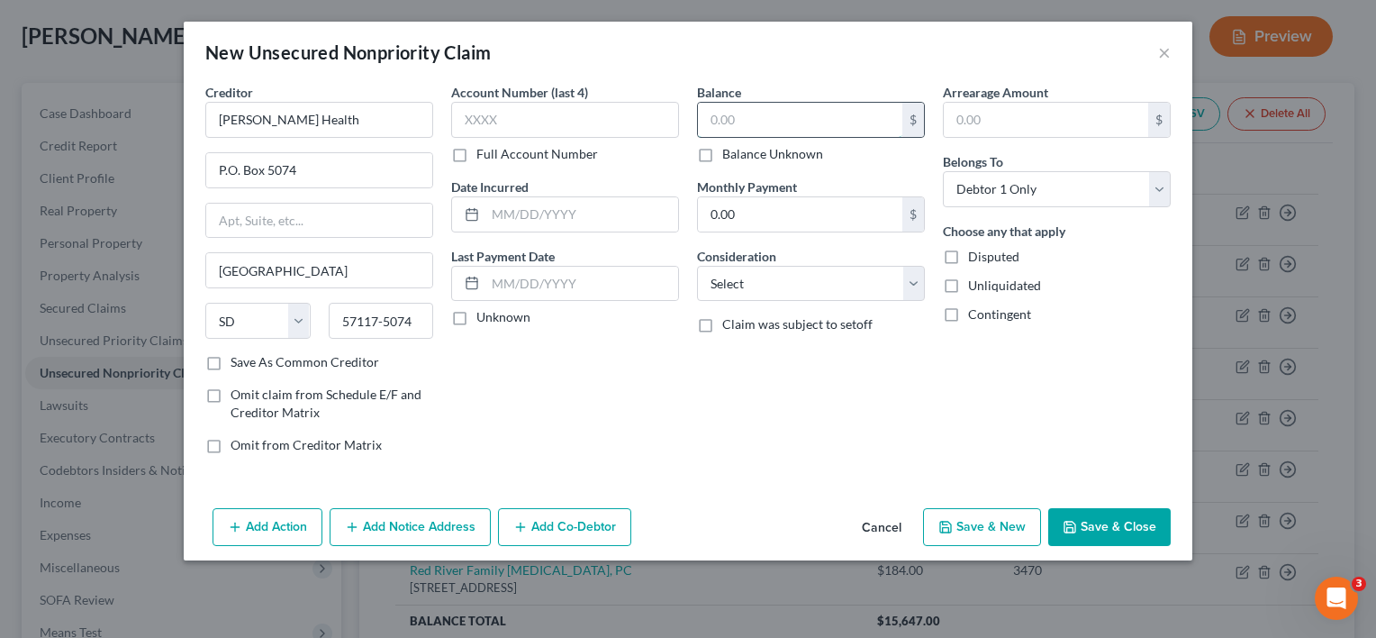
click at [743, 126] on input "text" at bounding box center [800, 120] width 204 height 34
click at [1091, 513] on button "Save & Close" at bounding box center [1109, 527] width 122 height 38
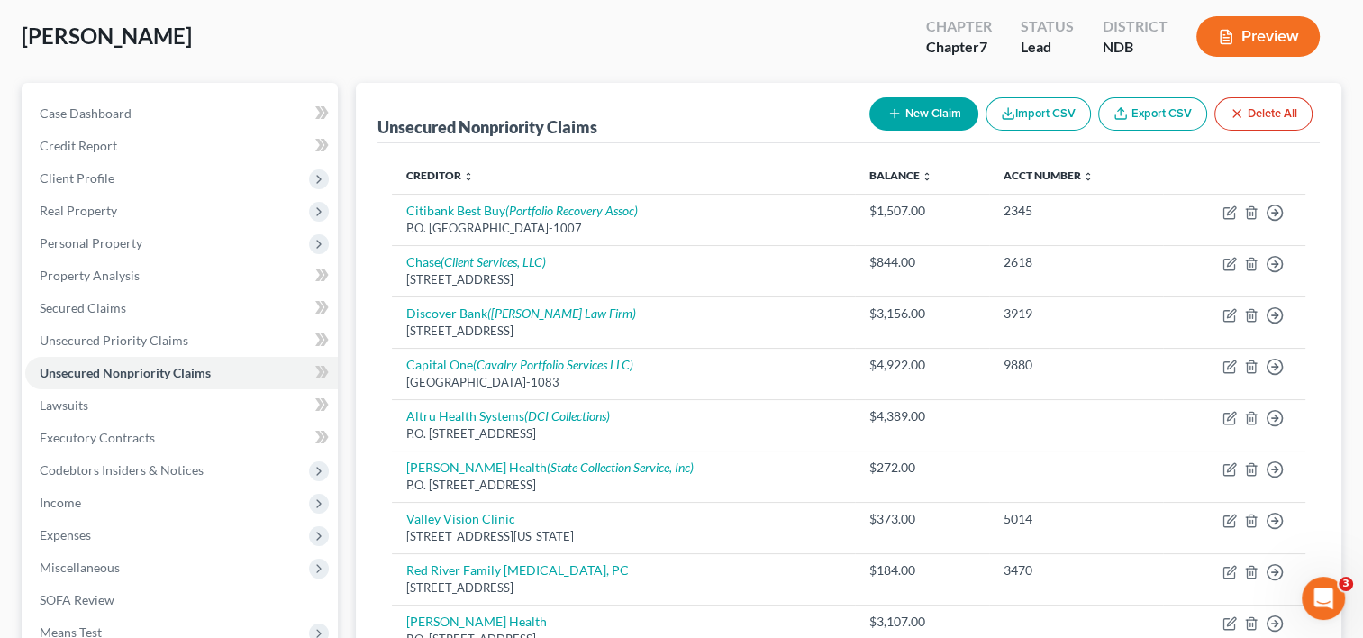
click at [943, 110] on button "New Claim" at bounding box center [923, 113] width 109 height 33
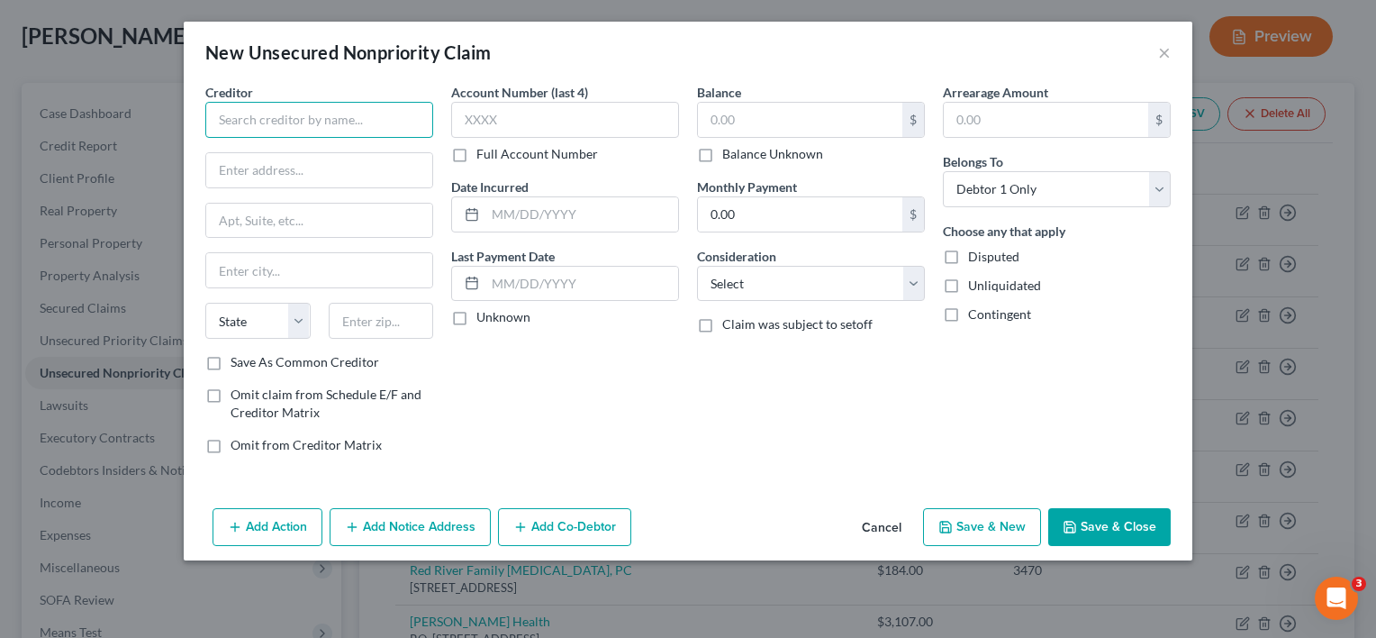
click at [349, 112] on input "text" at bounding box center [319, 120] width 228 height 36
click at [231, 364] on label "Save As Common Creditor" at bounding box center [305, 362] width 149 height 18
click at [238, 364] on input "Save As Common Creditor" at bounding box center [244, 359] width 12 height 12
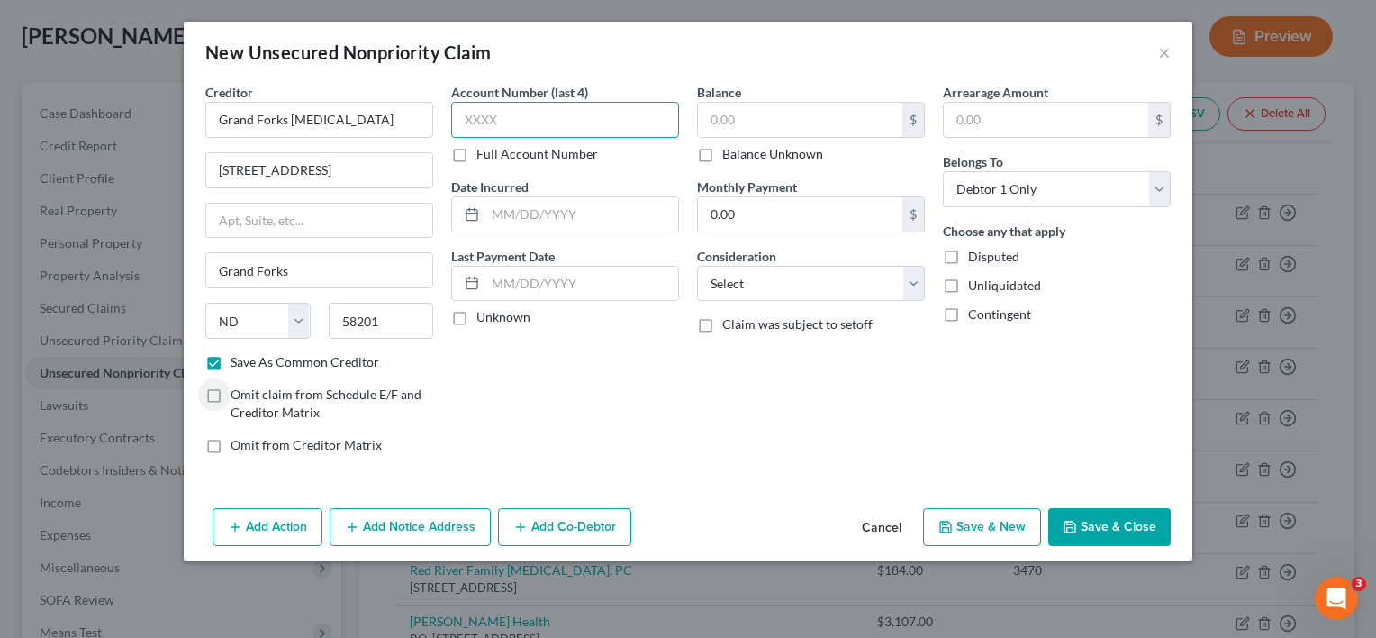
click at [547, 115] on input "text" at bounding box center [565, 120] width 228 height 36
click at [749, 124] on input "text" at bounding box center [800, 120] width 204 height 34
click at [1110, 537] on button "Save & Close" at bounding box center [1109, 527] width 122 height 38
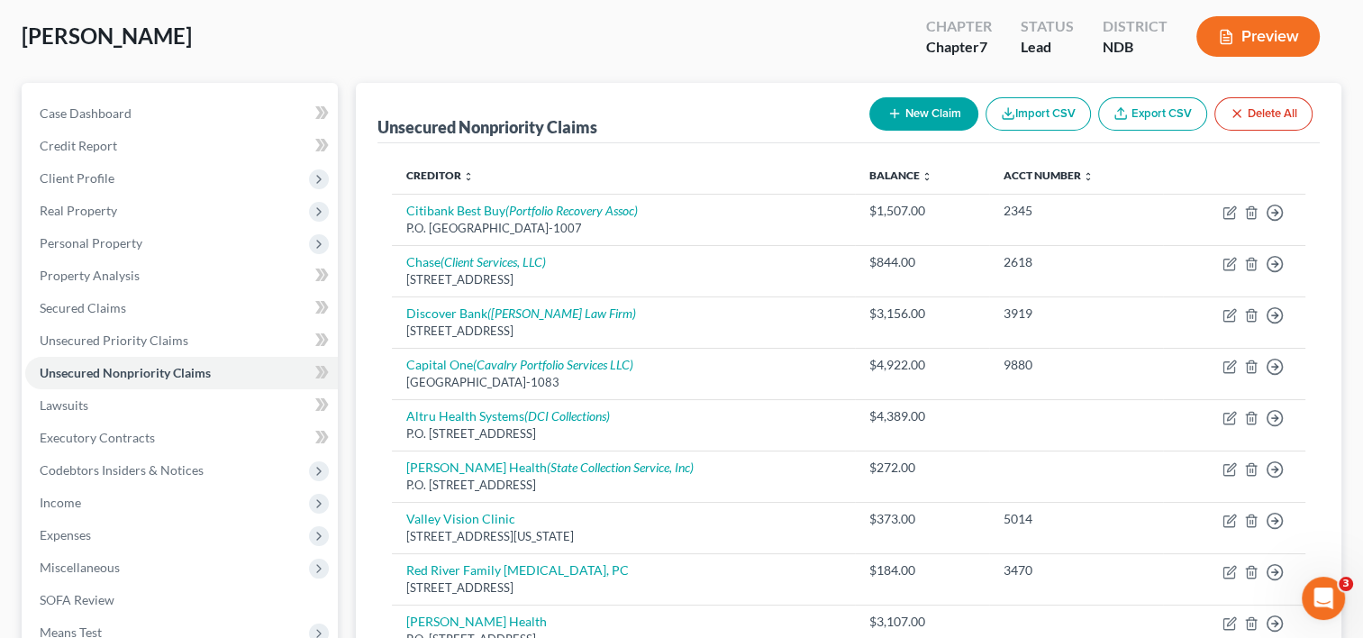
click at [958, 119] on button "New Claim" at bounding box center [923, 113] width 109 height 33
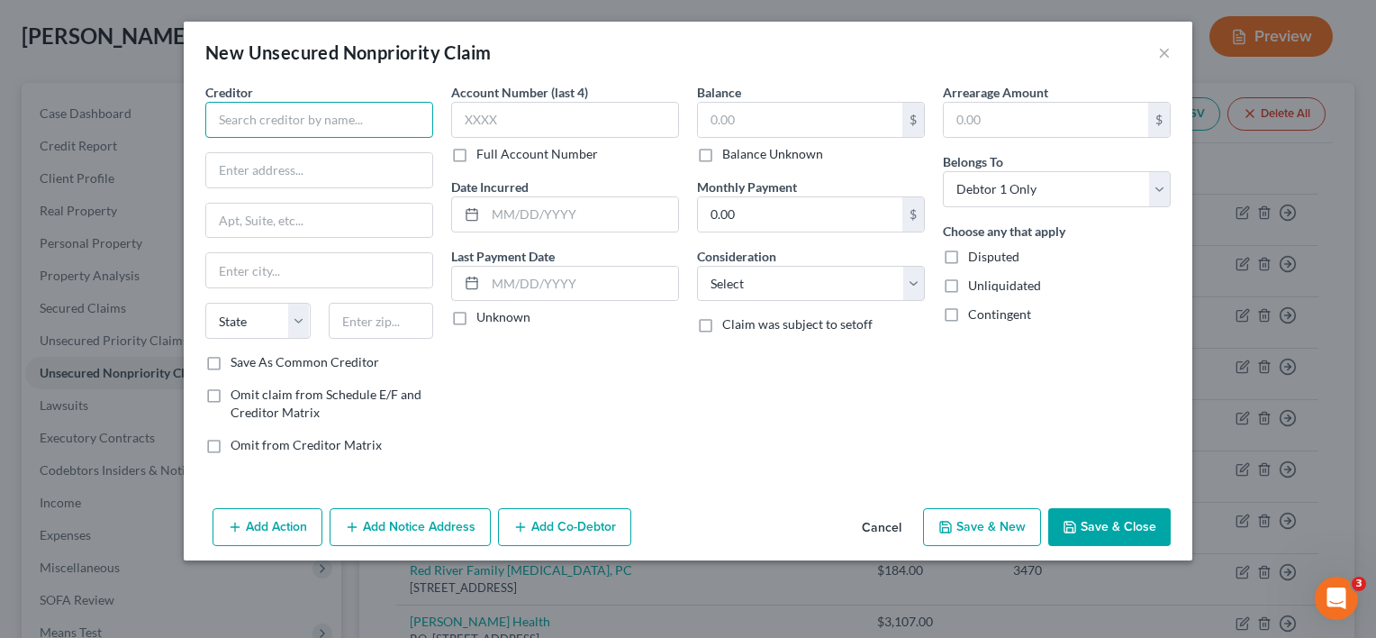
click at [394, 122] on input "text" at bounding box center [319, 120] width 228 height 36
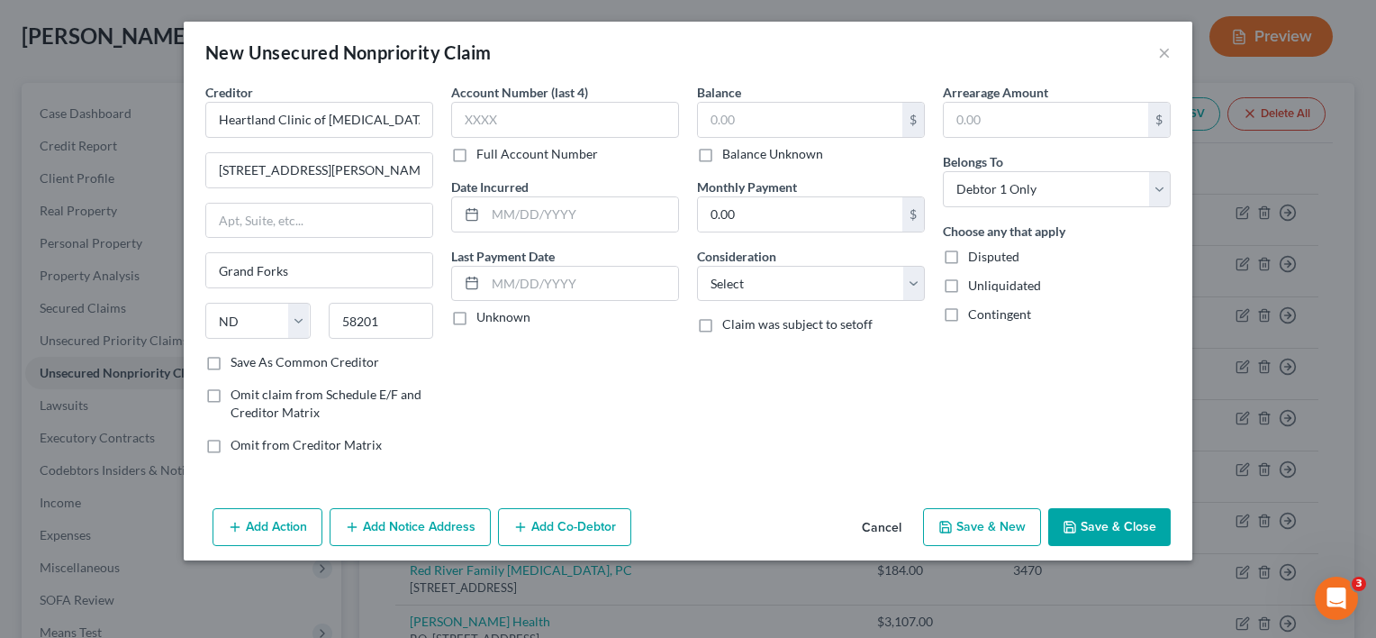
click at [231, 367] on label "Save As Common Creditor" at bounding box center [305, 362] width 149 height 18
click at [238, 365] on input "Save As Common Creditor" at bounding box center [244, 359] width 12 height 12
click at [778, 129] on input "text" at bounding box center [800, 120] width 204 height 34
click at [1131, 526] on button "Save & Close" at bounding box center [1109, 527] width 122 height 38
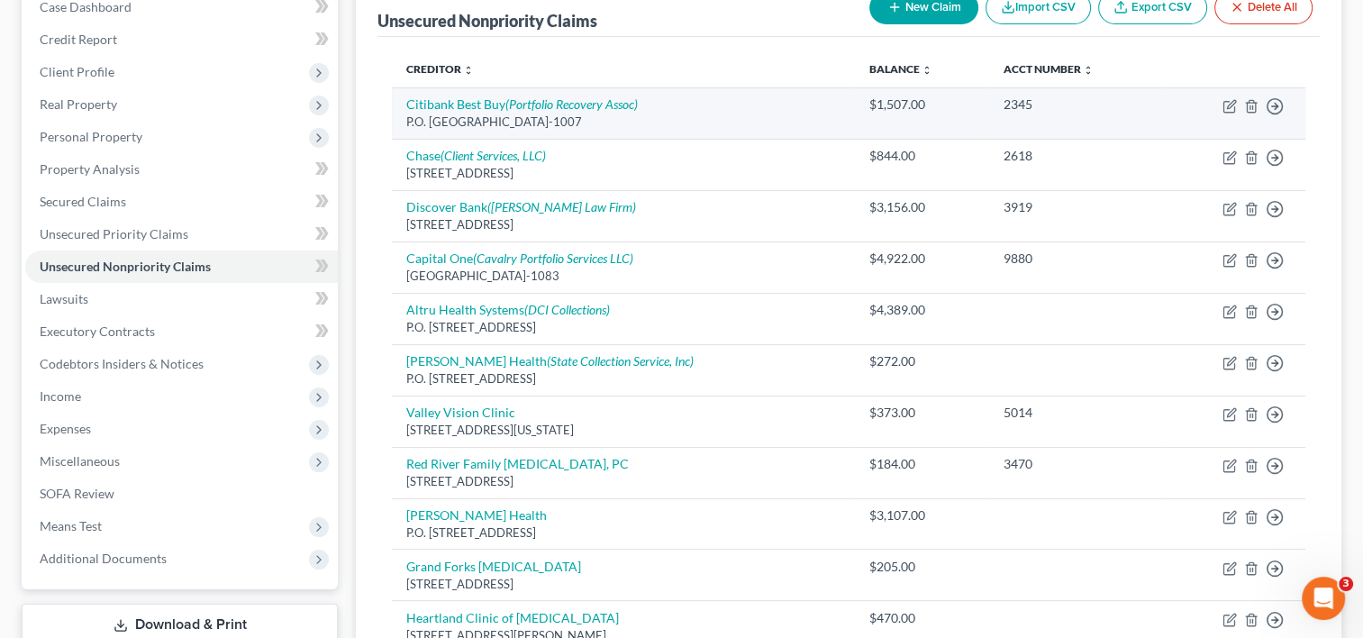
scroll to position [42, 0]
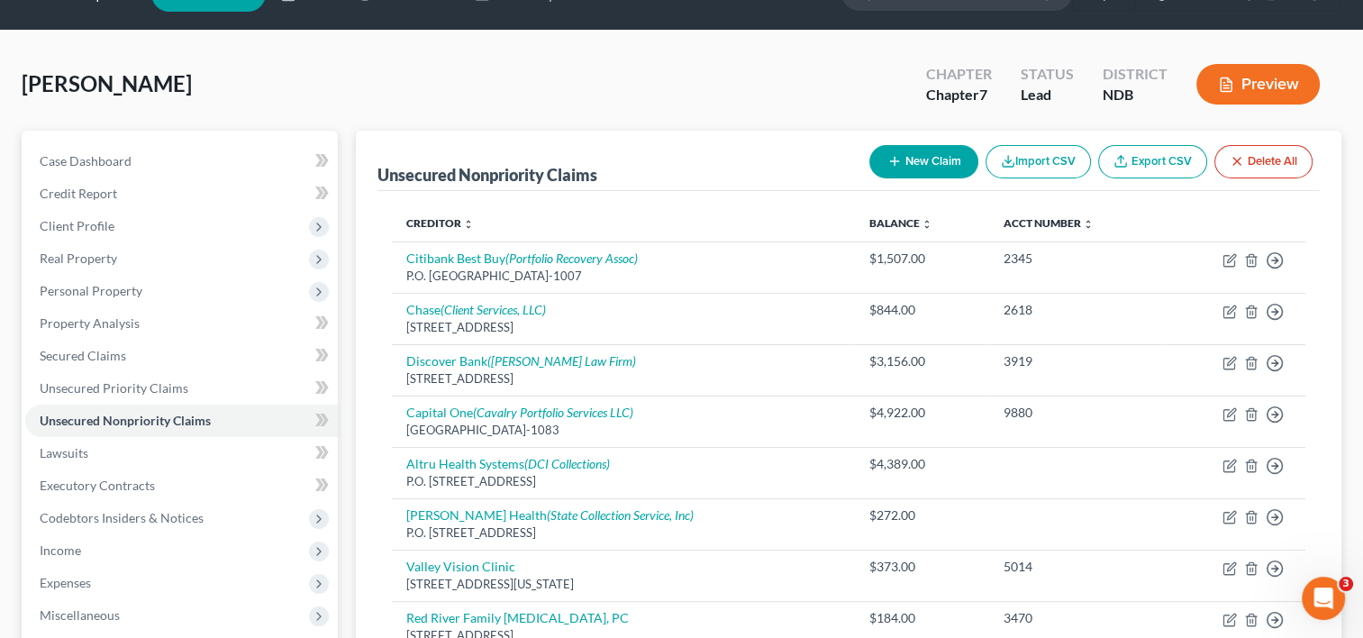
click at [908, 168] on button "New Claim" at bounding box center [923, 161] width 109 height 33
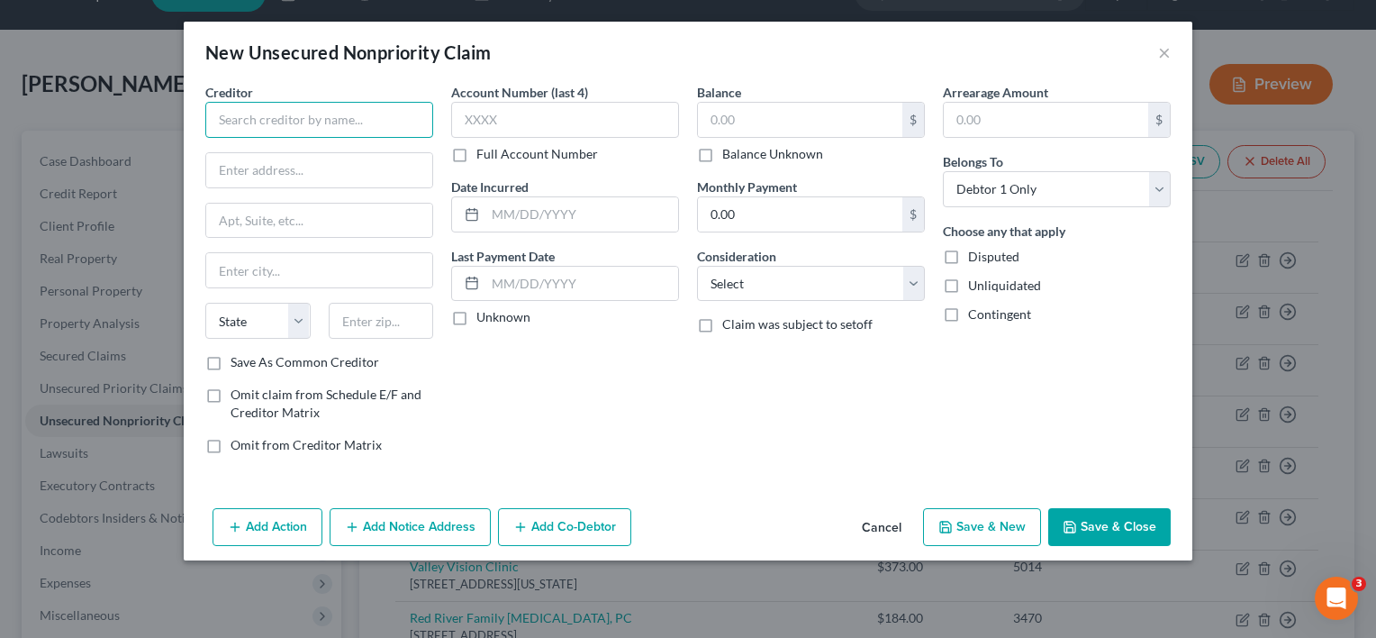
click at [383, 127] on input "text" at bounding box center [319, 120] width 228 height 36
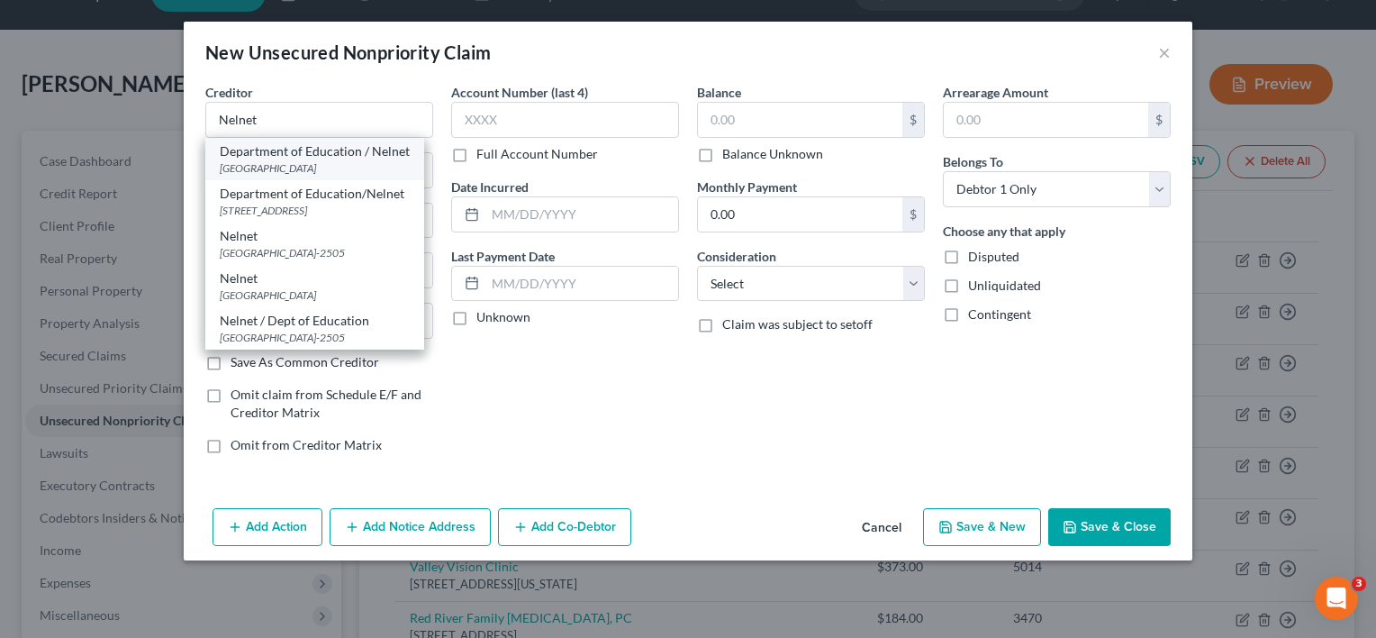
click at [360, 167] on div "[GEOGRAPHIC_DATA]" at bounding box center [315, 167] width 190 height 15
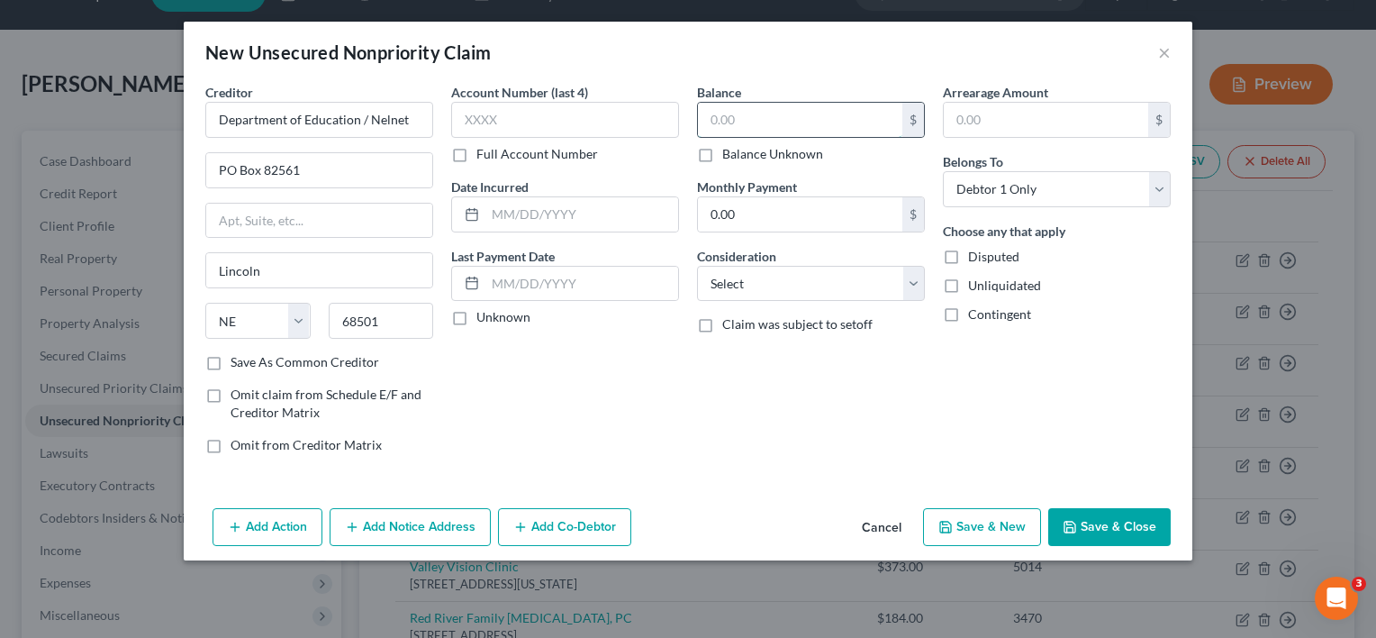
click at [785, 114] on input "text" at bounding box center [800, 120] width 204 height 34
click at [911, 280] on select "Select Cable / Satellite Services Collection Agency Credit Card Debt Debt Couns…" at bounding box center [811, 284] width 228 height 36
click at [697, 266] on select "Select Cable / Satellite Services Collection Agency Credit Card Debt Debt Couns…" at bounding box center [811, 284] width 228 height 36
click at [1106, 524] on button "Save & Close" at bounding box center [1109, 527] width 122 height 38
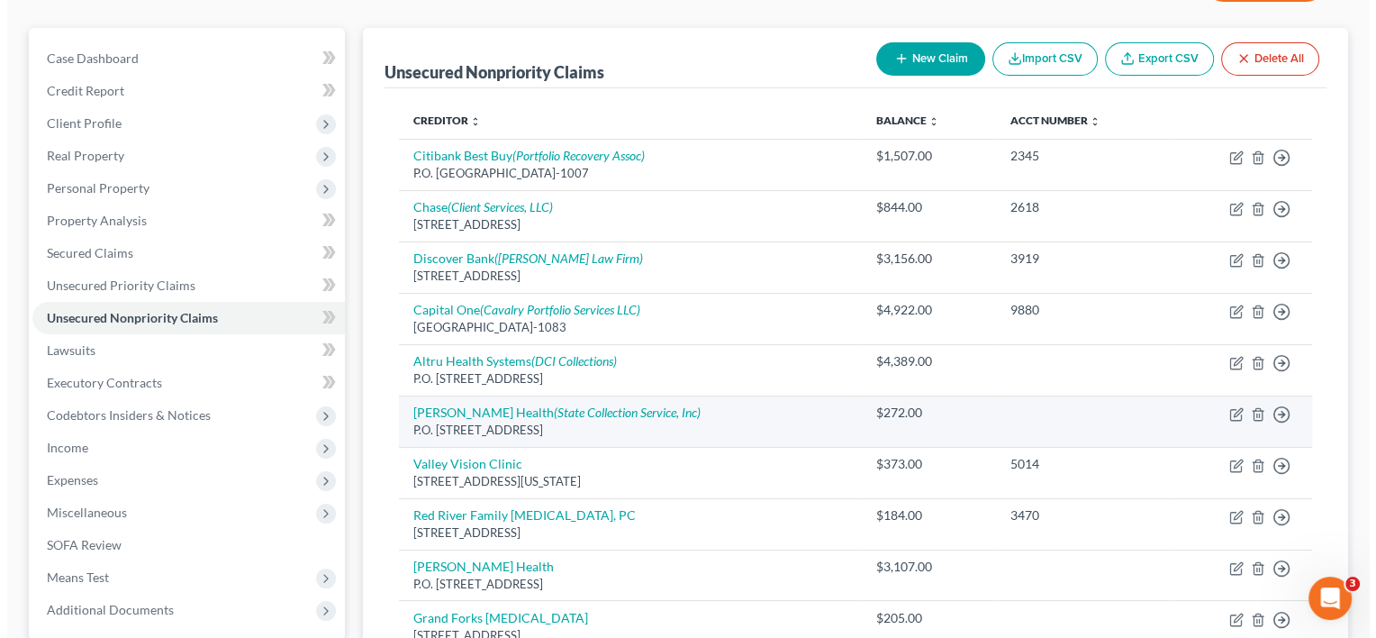
scroll to position [132, 0]
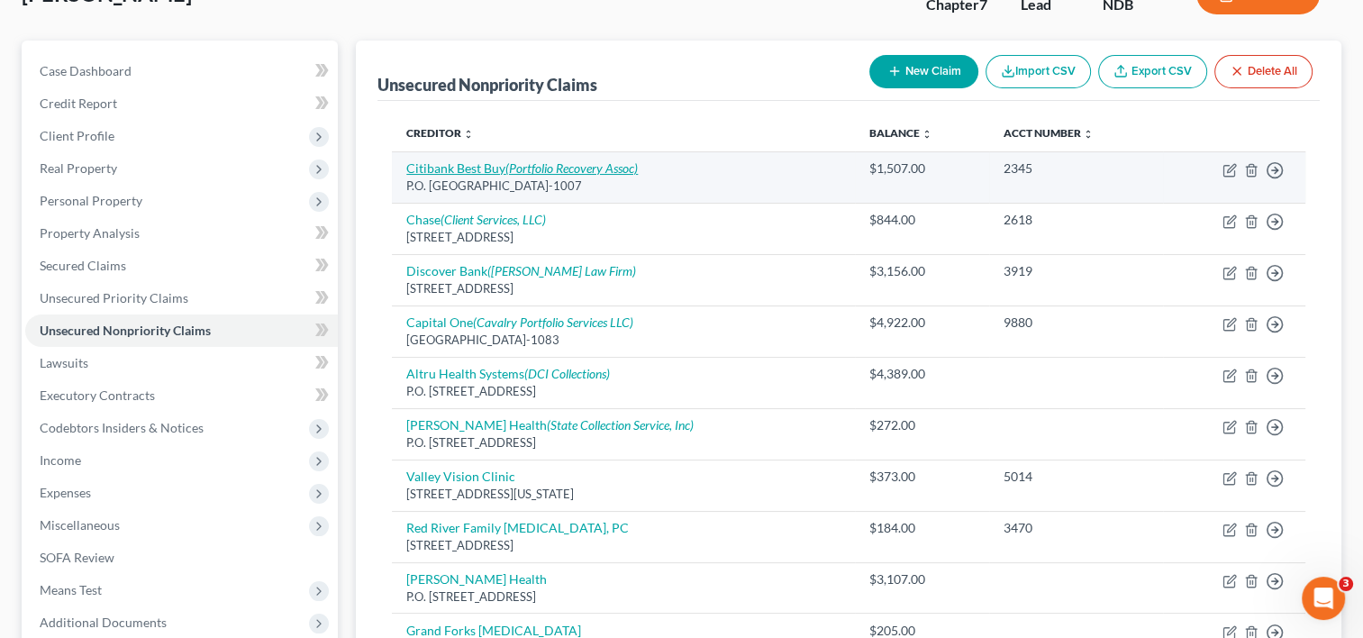
click at [479, 168] on link "Citibank Best Buy (Portfolio Recovery Assoc)" at bounding box center [521, 167] width 231 height 15
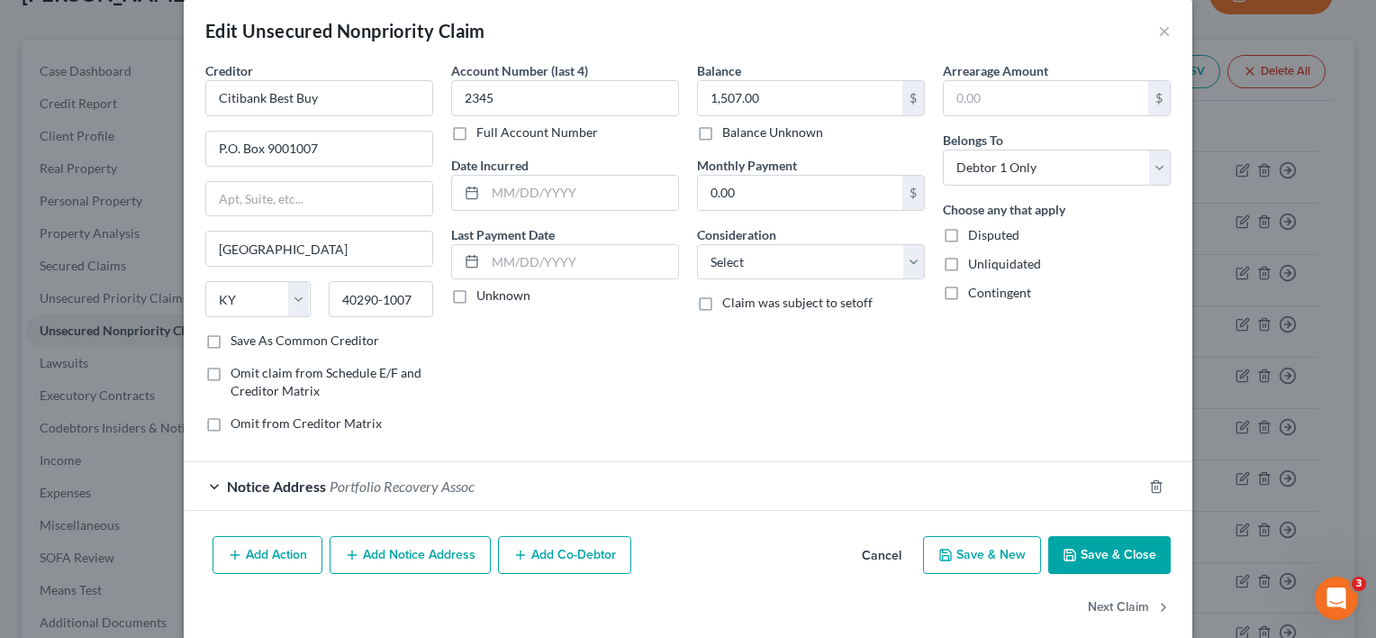
scroll to position [43, 0]
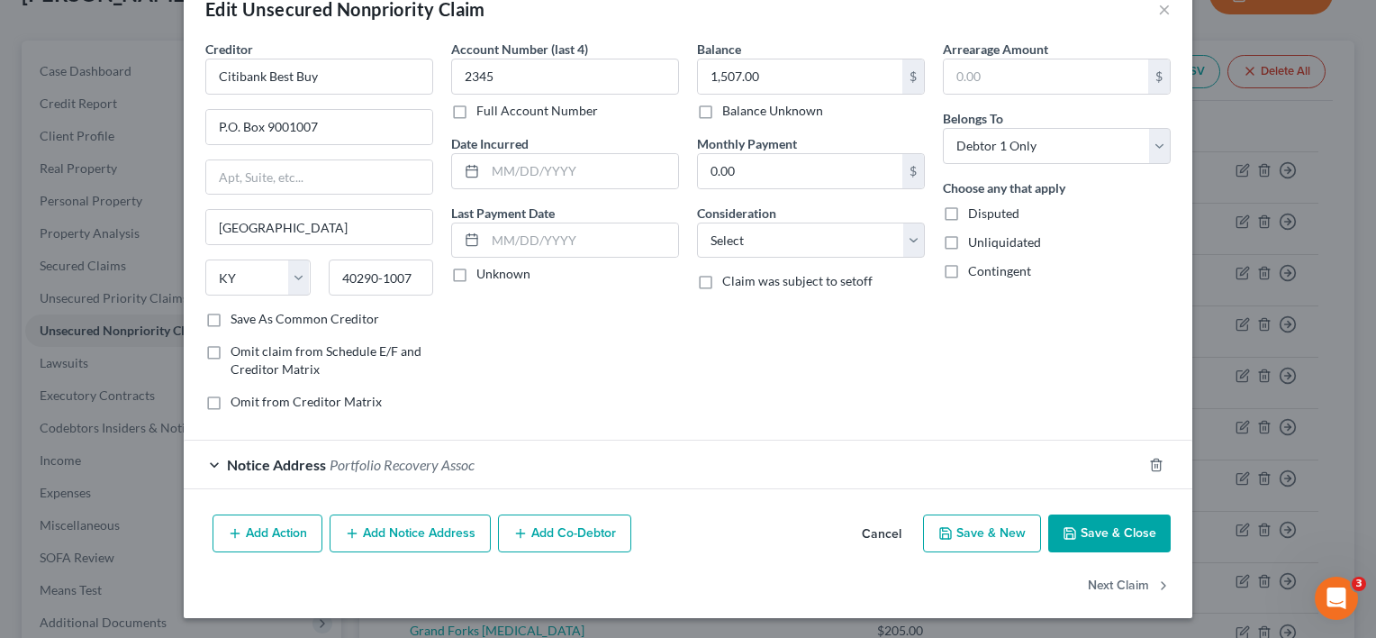
click at [401, 533] on button "Add Notice Address" at bounding box center [410, 533] width 161 height 38
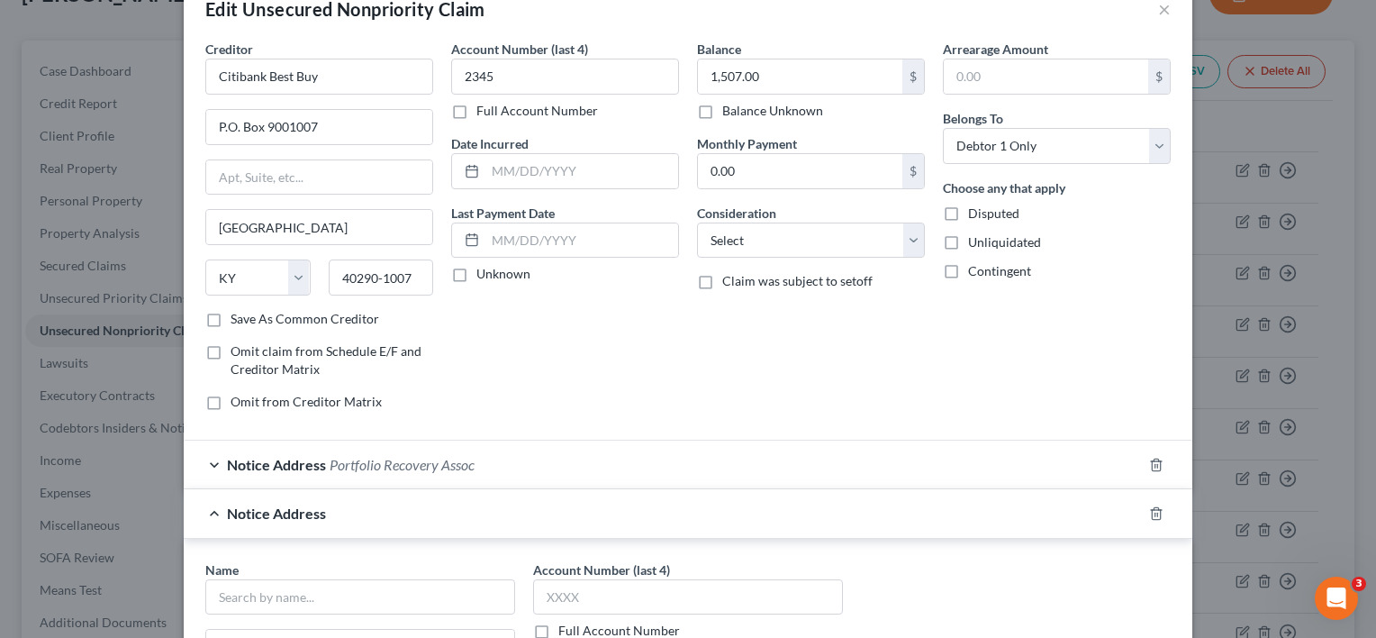
scroll to position [223, 0]
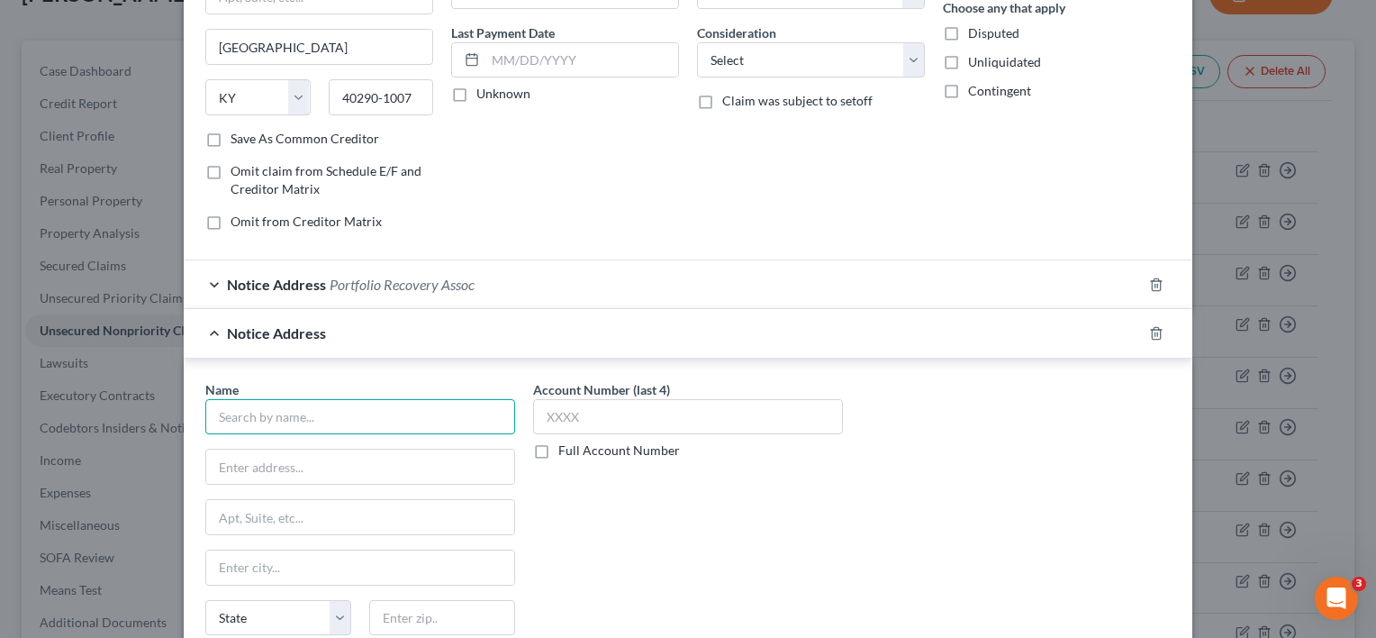
click at [259, 409] on input "text" at bounding box center [360, 417] width 310 height 36
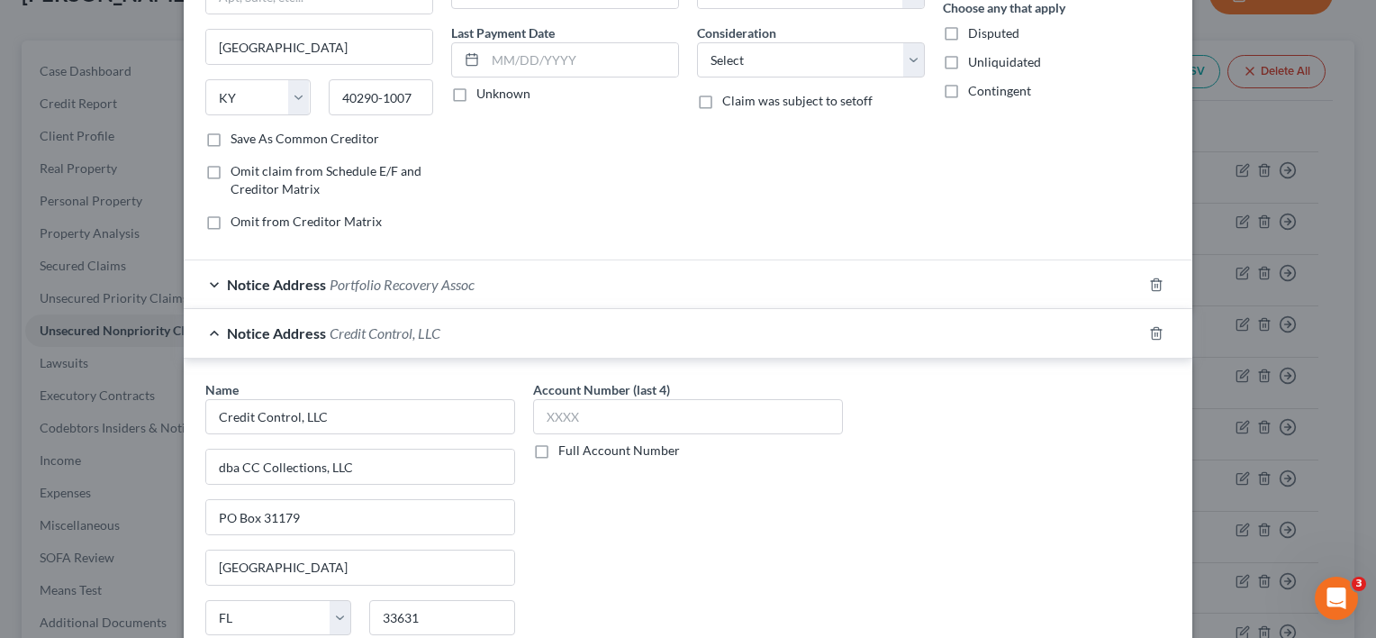
scroll to position [429, 0]
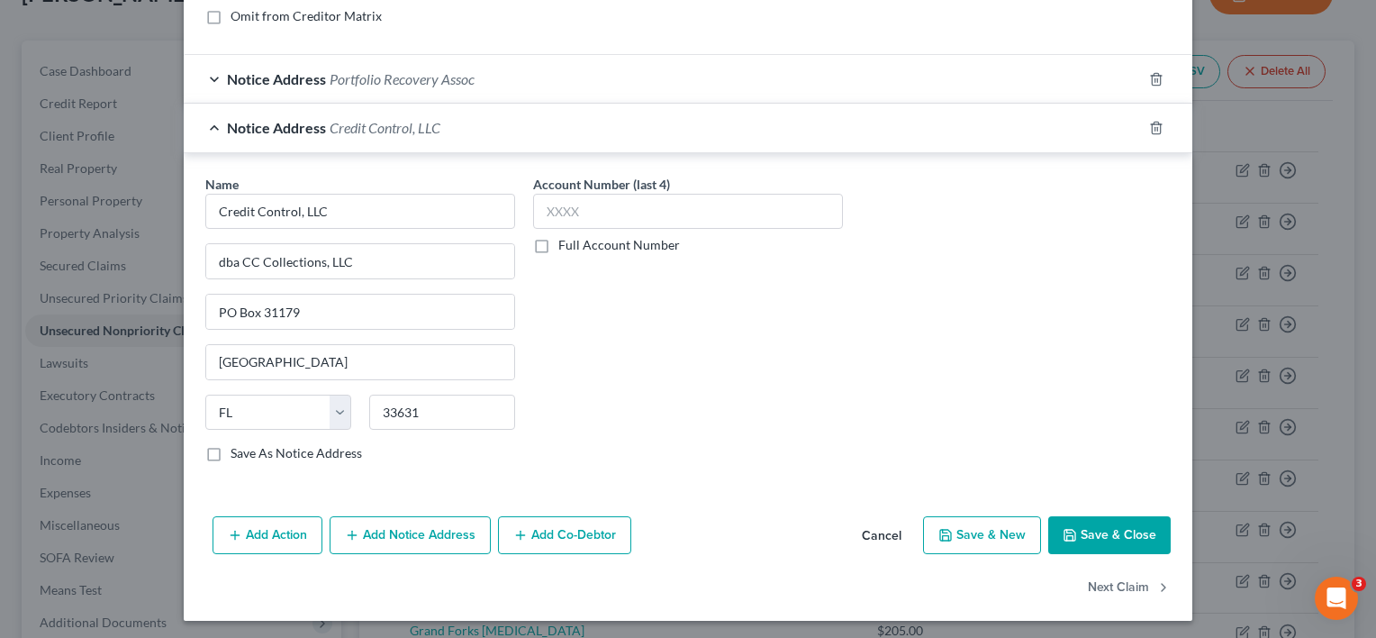
click at [231, 450] on label "Save As Notice Address" at bounding box center [296, 453] width 131 height 18
click at [238, 450] on input "Save As Notice Address" at bounding box center [244, 450] width 12 height 12
click at [436, 407] on input "33631" at bounding box center [442, 412] width 146 height 36
click at [1102, 536] on button "Save & Close" at bounding box center [1109, 535] width 122 height 38
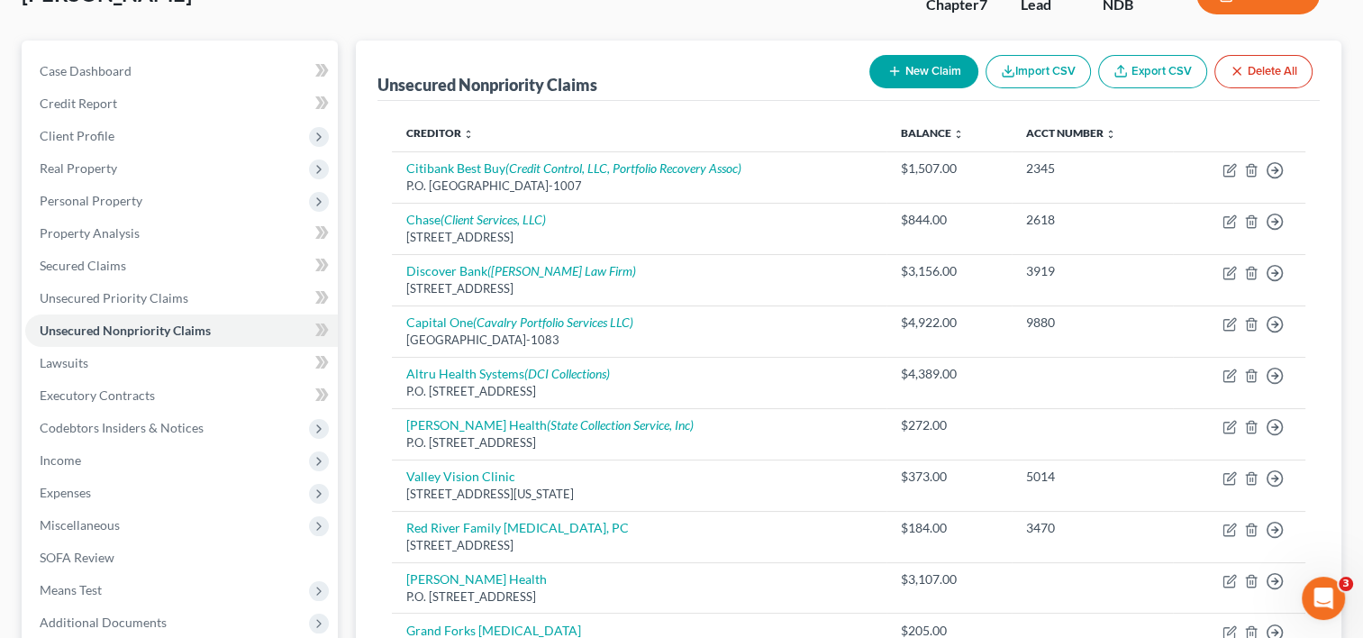
click at [901, 66] on button "New Claim" at bounding box center [923, 71] width 109 height 33
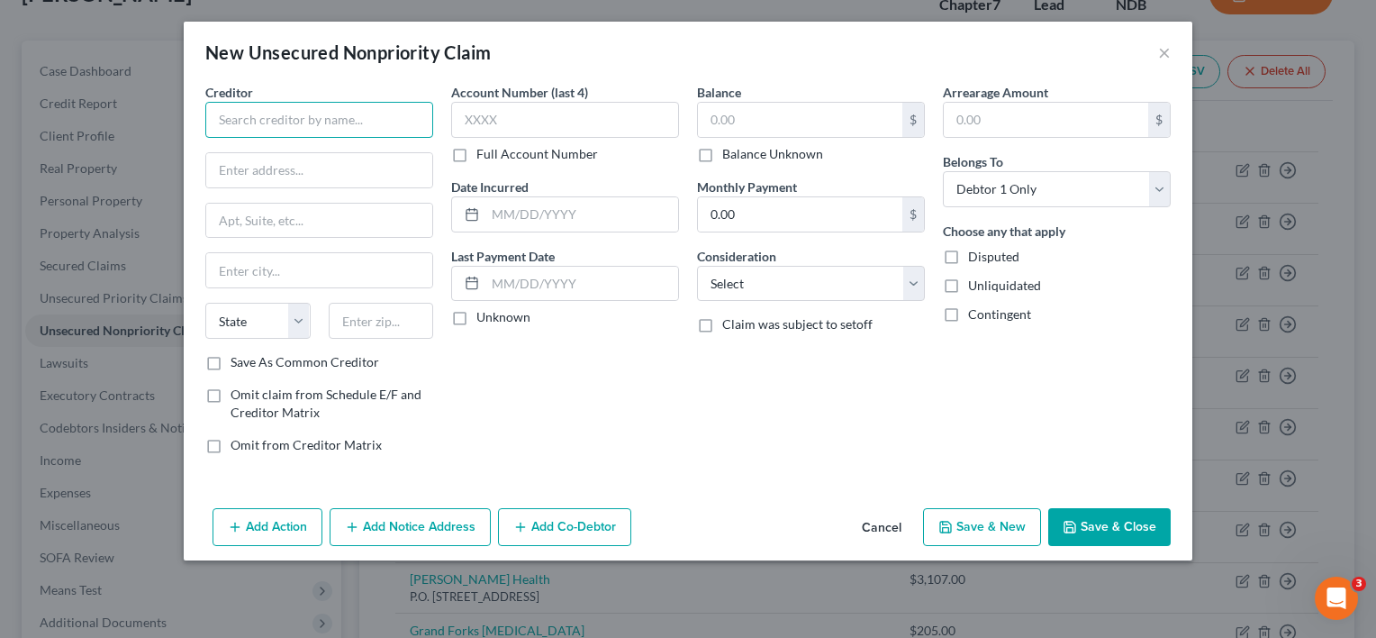
click at [290, 119] on input "text" at bounding box center [319, 120] width 228 height 36
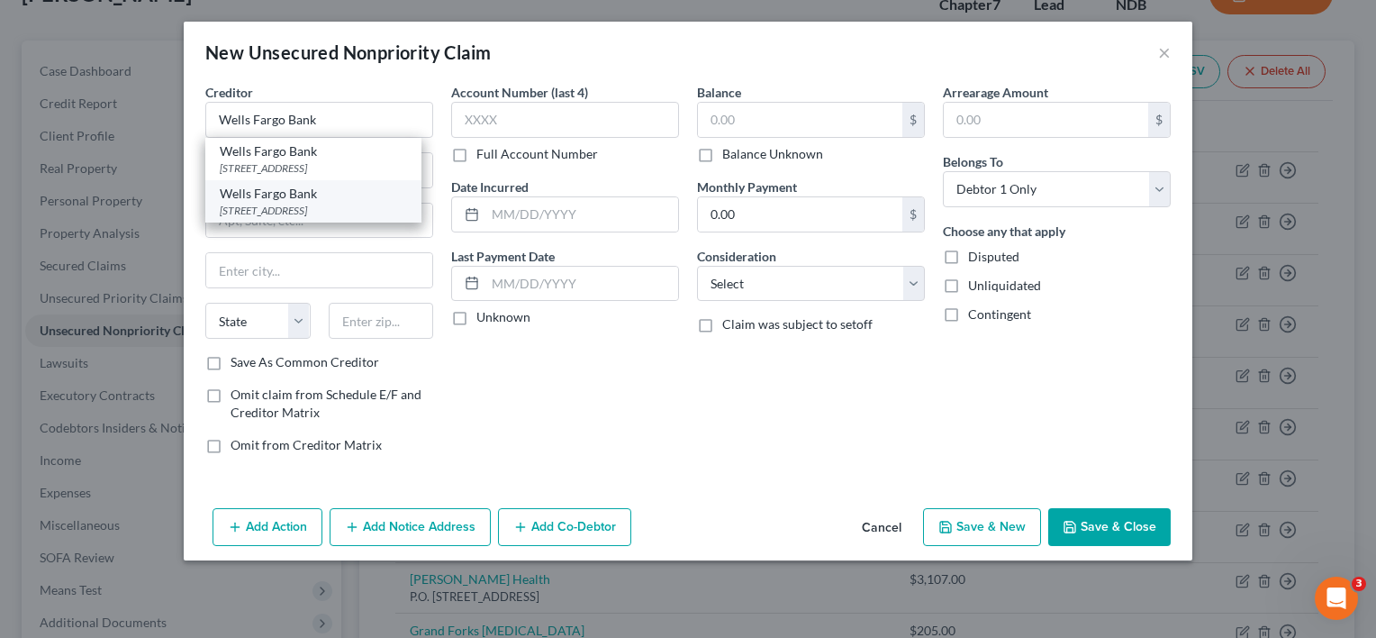
click at [240, 213] on div "[STREET_ADDRESS]" at bounding box center [313, 210] width 187 height 15
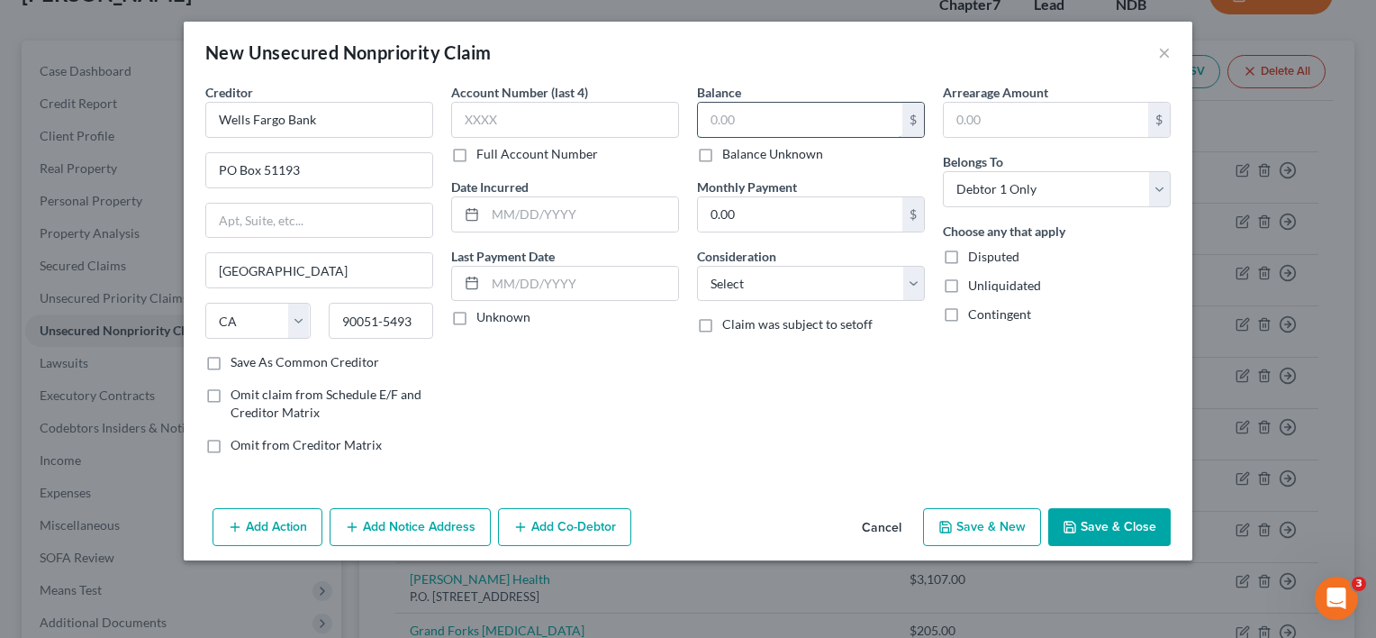
click at [744, 113] on input "text" at bounding box center [800, 120] width 204 height 34
click at [445, 519] on button "Add Notice Address" at bounding box center [410, 527] width 161 height 38
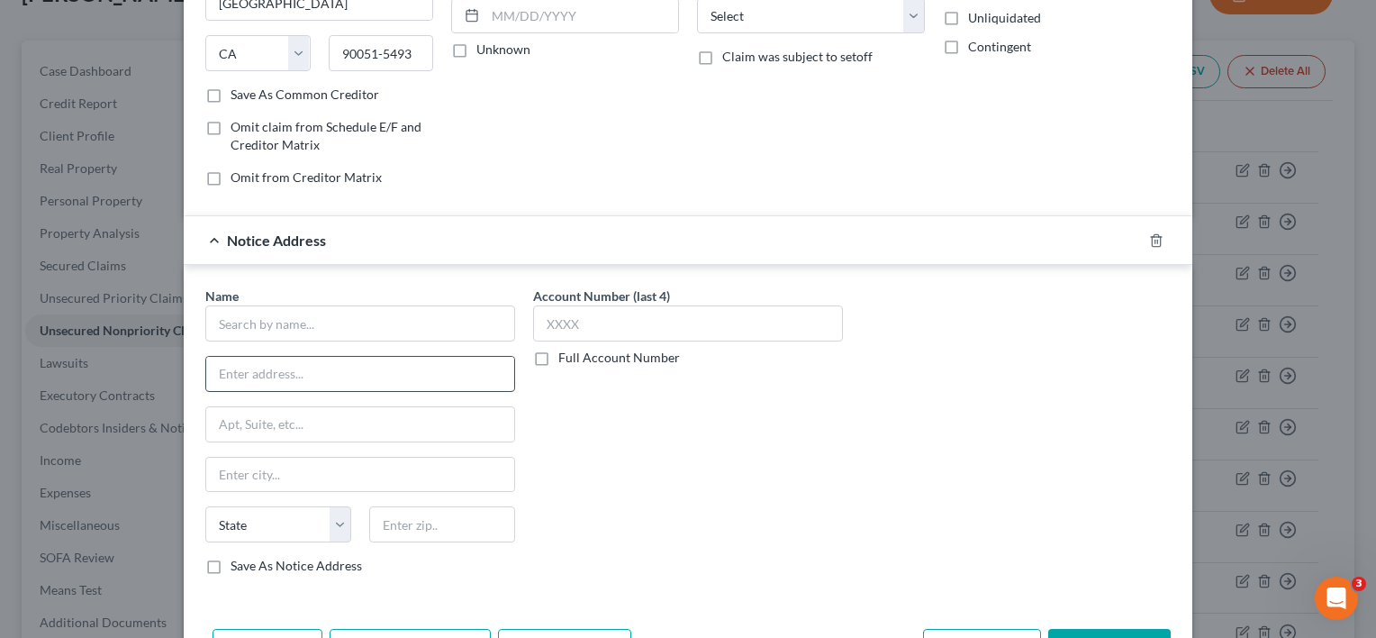
scroll to position [270, 0]
click at [425, 313] on input "text" at bounding box center [360, 321] width 310 height 36
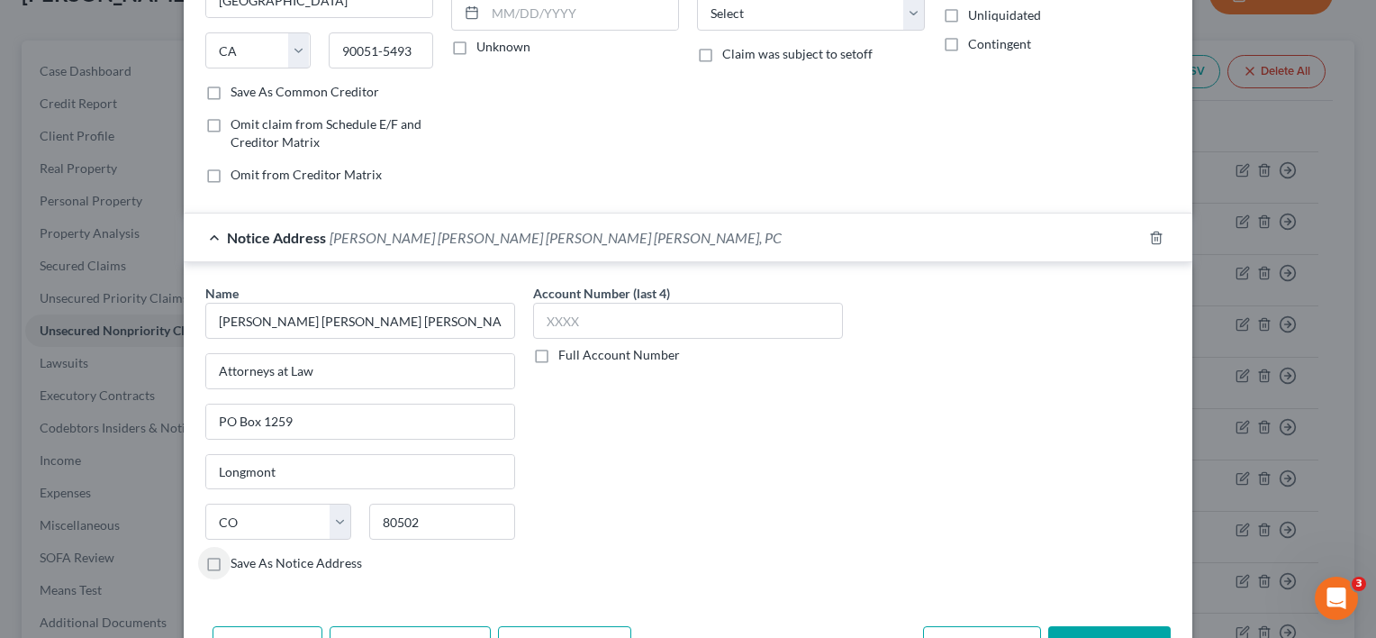
click at [231, 561] on label "Save As Notice Address" at bounding box center [296, 563] width 131 height 18
click at [238, 561] on input "Save As Notice Address" at bounding box center [244, 560] width 12 height 12
drag, startPoint x: 432, startPoint y: 515, endPoint x: 486, endPoint y: 516, distance: 54.0
click at [432, 515] on input "80502" at bounding box center [442, 521] width 146 height 36
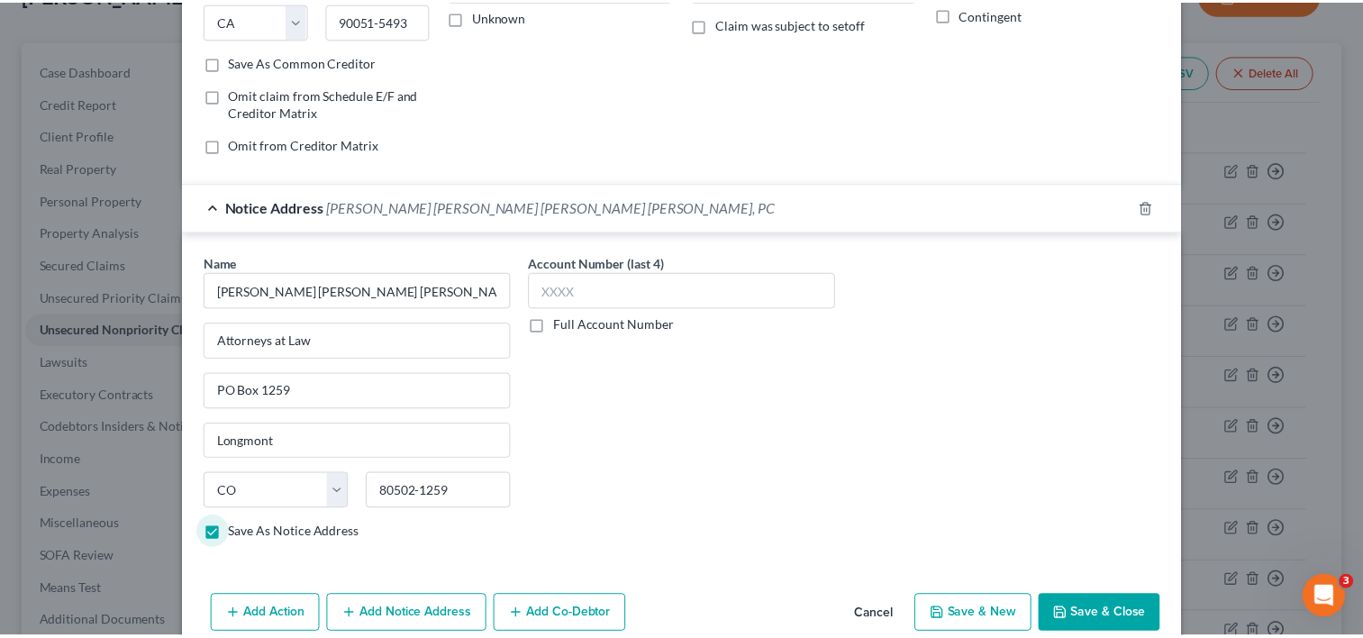
scroll to position [328, 0]
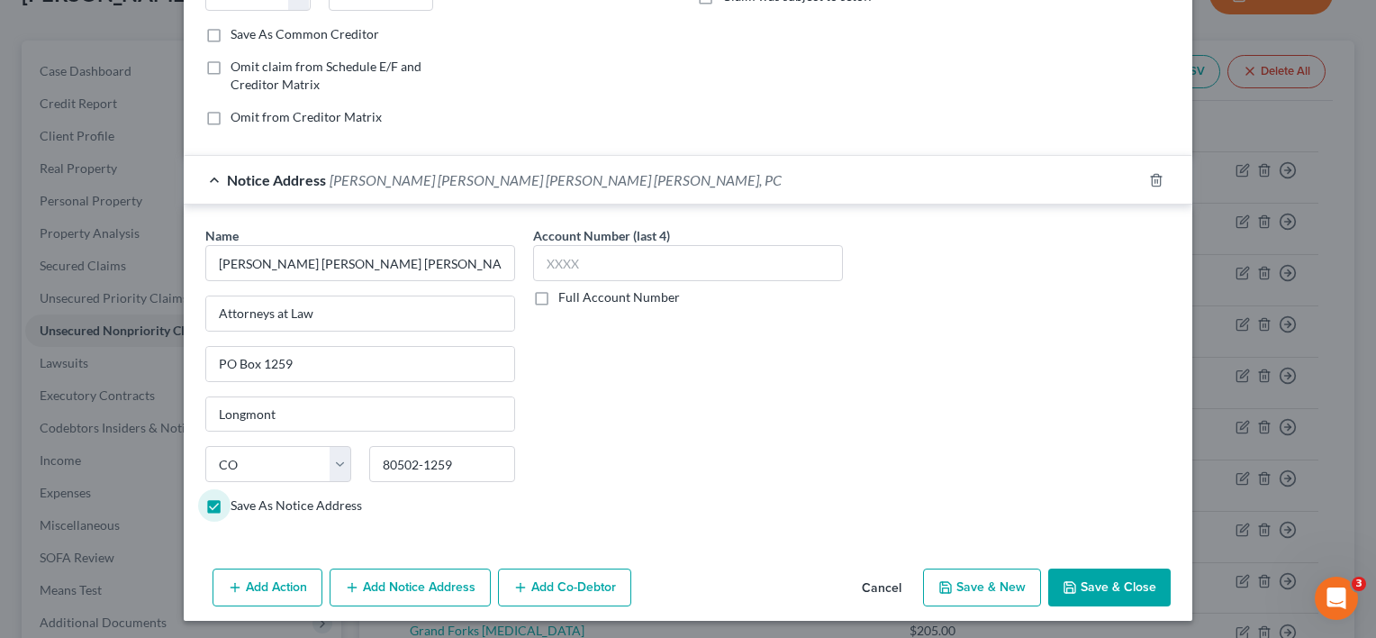
click at [1119, 598] on button "Save & Close" at bounding box center [1109, 587] width 122 height 38
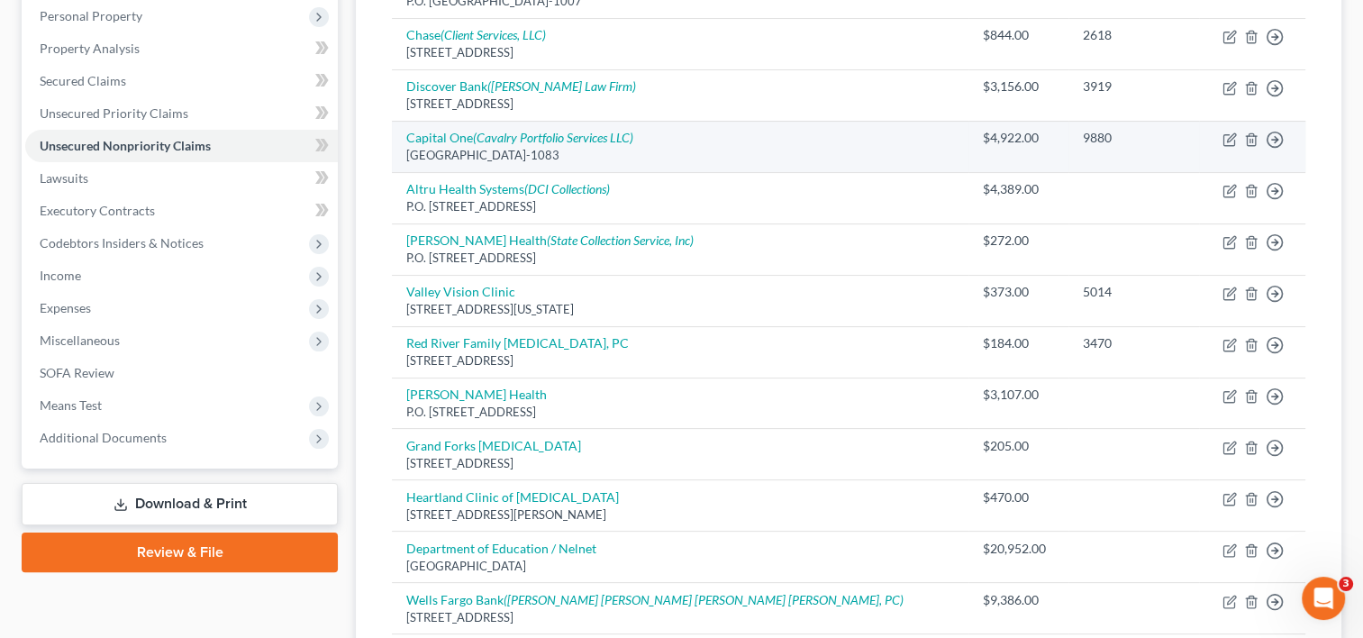
scroll to position [450, 0]
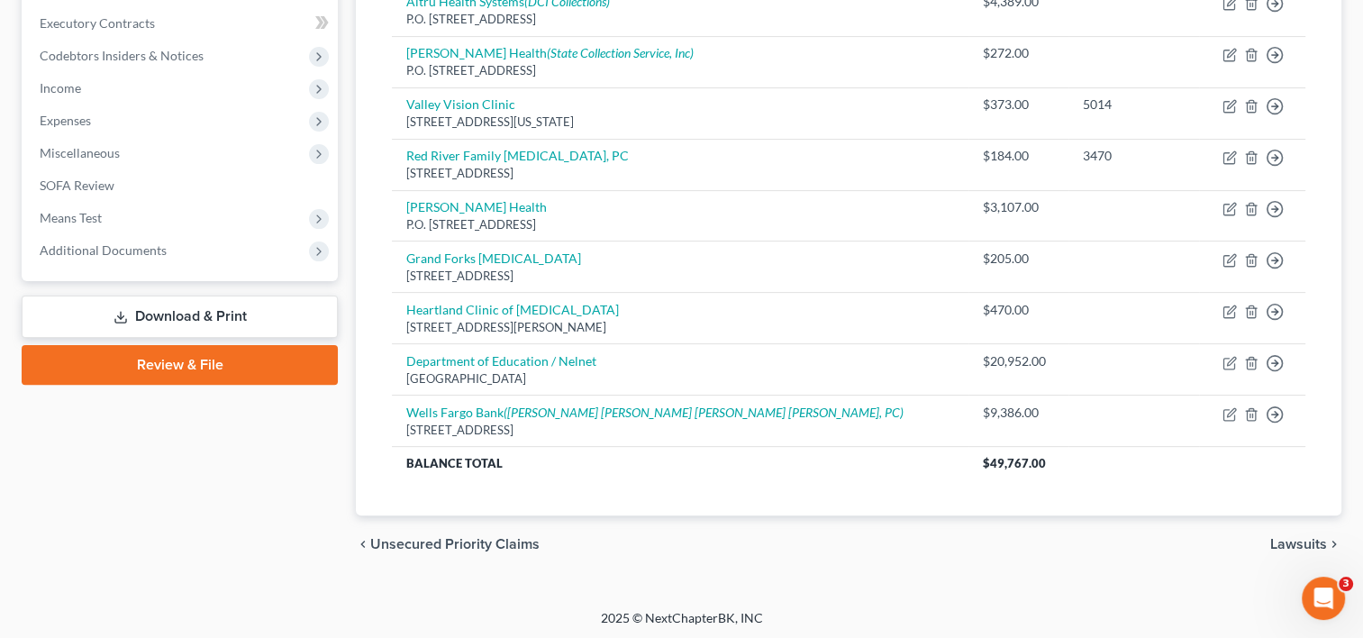
click at [1288, 544] on span "Lawsuits" at bounding box center [1298, 544] width 57 height 14
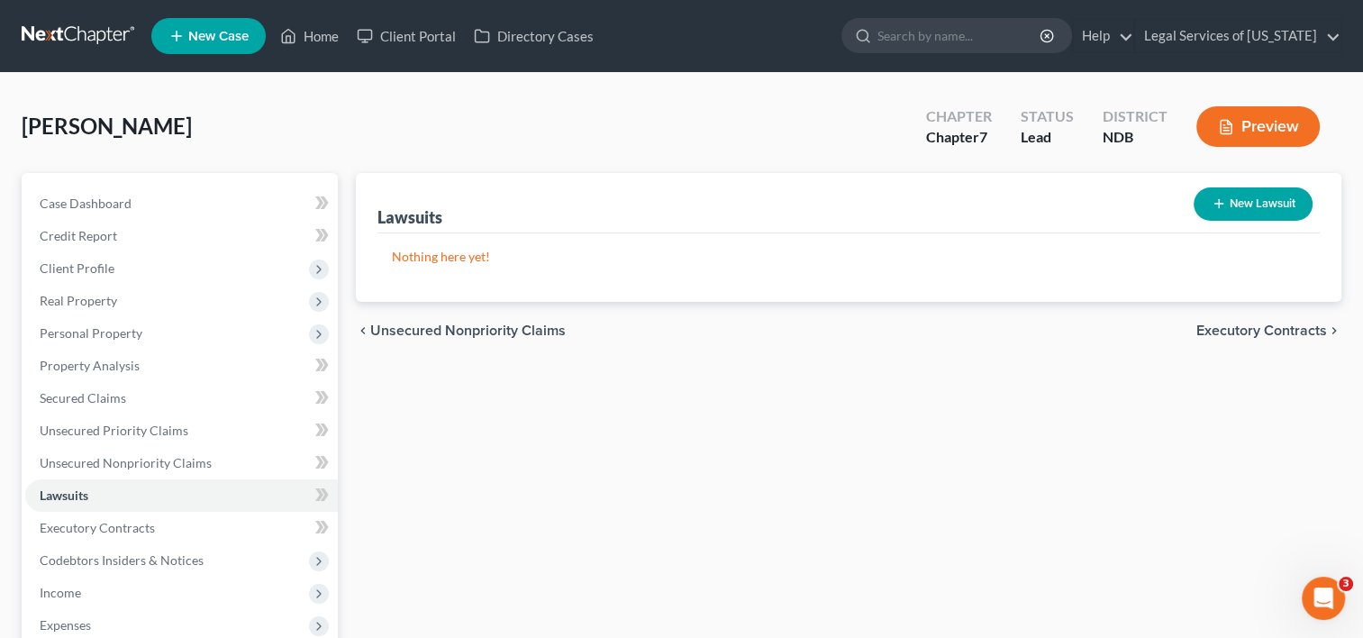
click at [1251, 202] on button "New Lawsuit" at bounding box center [1252, 203] width 119 height 33
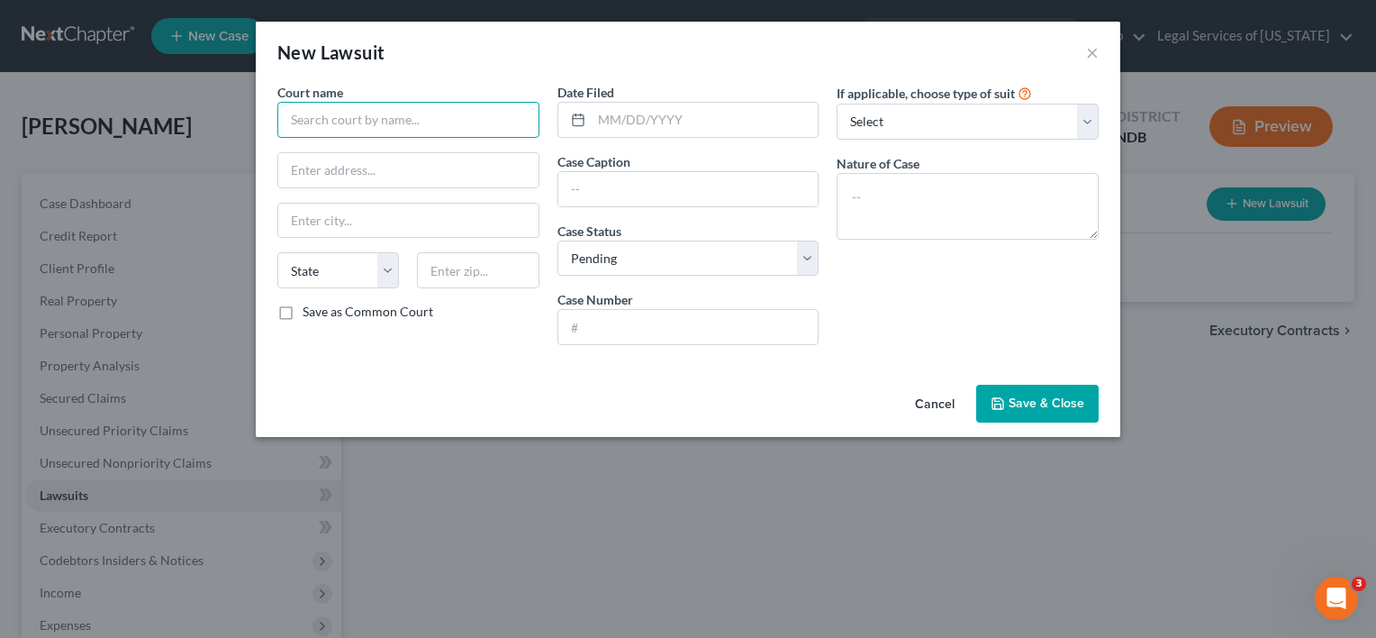
click at [456, 127] on input "text" at bounding box center [408, 120] width 262 height 36
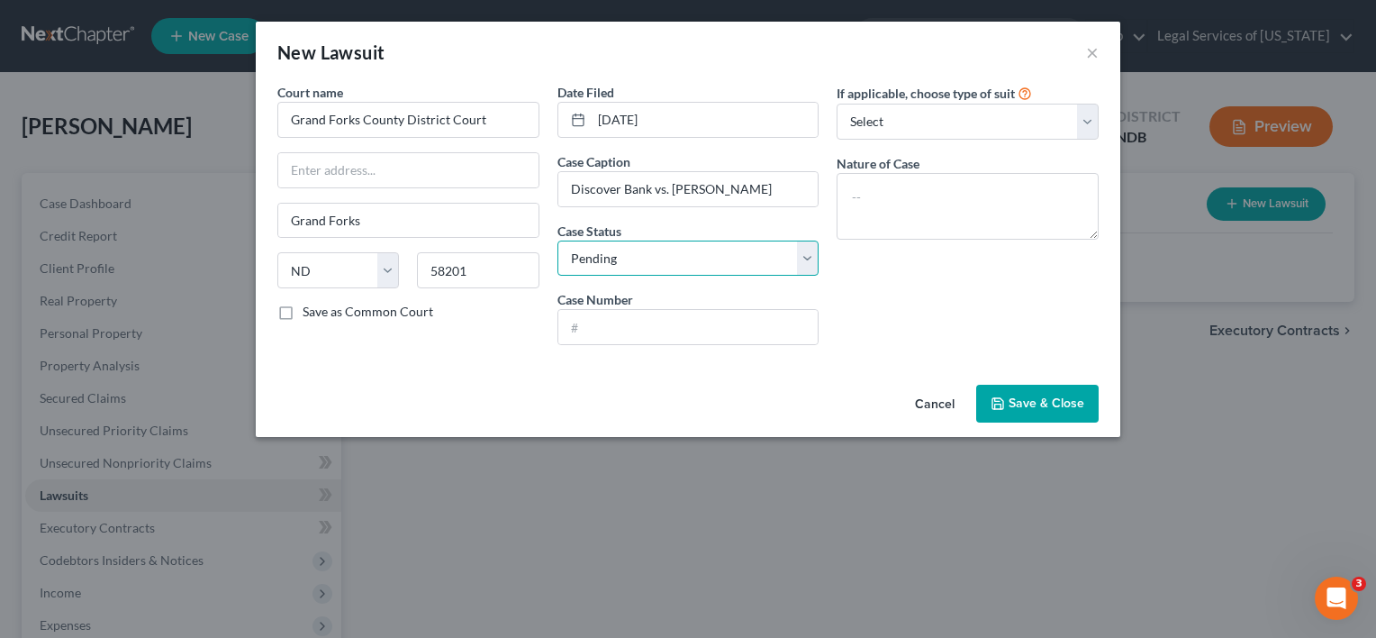
click at [815, 259] on select "Select Pending On Appeal Concluded" at bounding box center [688, 258] width 262 height 36
click at [557, 240] on select "Select Pending On Appeal Concluded" at bounding box center [688, 258] width 262 height 36
click at [616, 333] on input "text" at bounding box center [688, 327] width 260 height 34
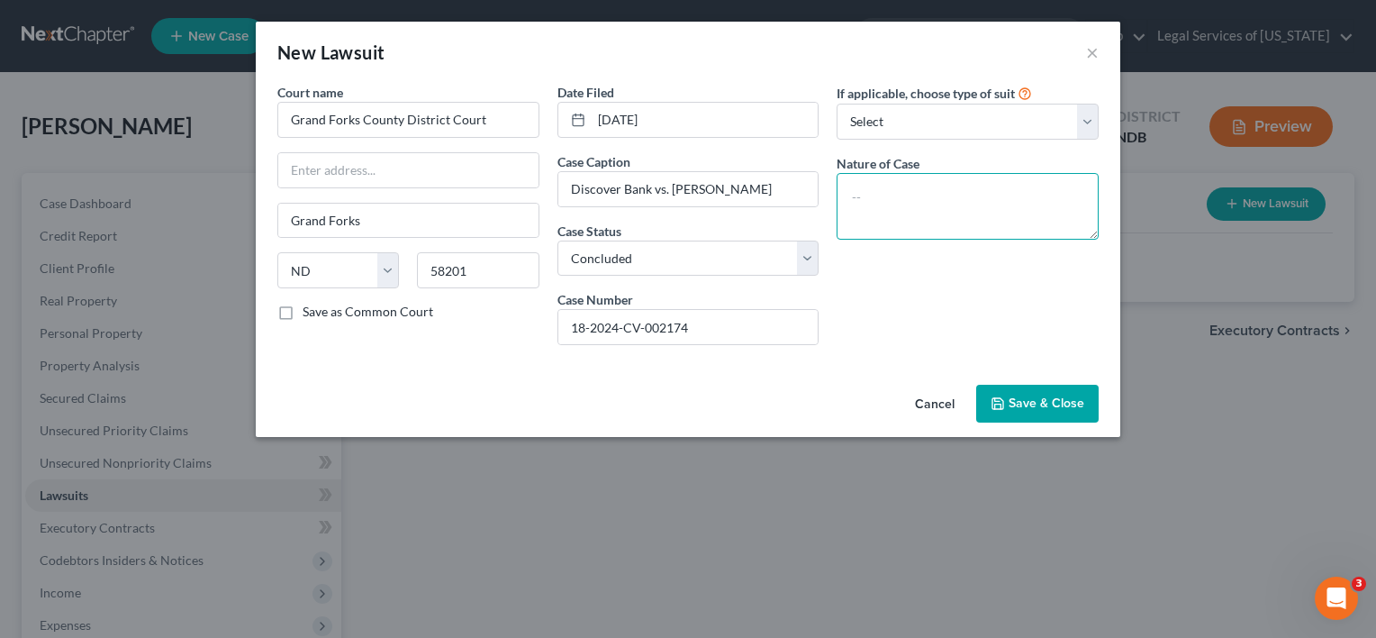
click at [1059, 189] on textarea at bounding box center [968, 206] width 262 height 67
click at [1050, 404] on span "Save & Close" at bounding box center [1047, 402] width 76 height 15
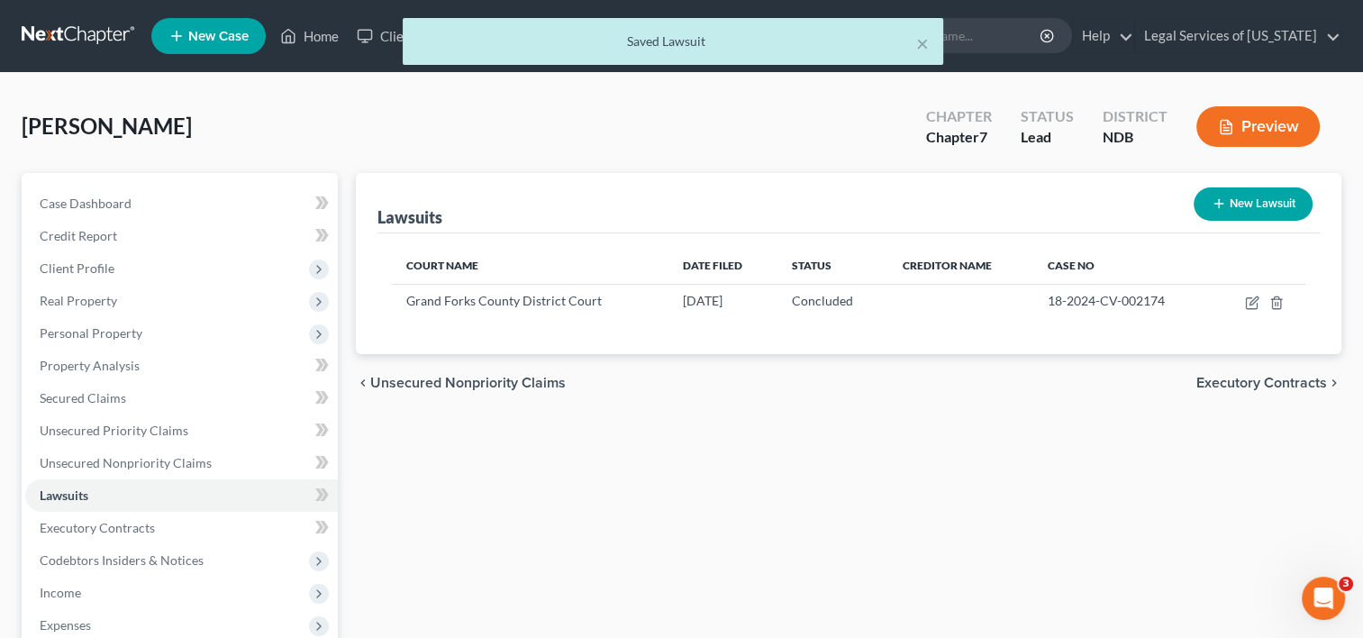
click at [1216, 198] on icon "button" at bounding box center [1218, 203] width 14 height 14
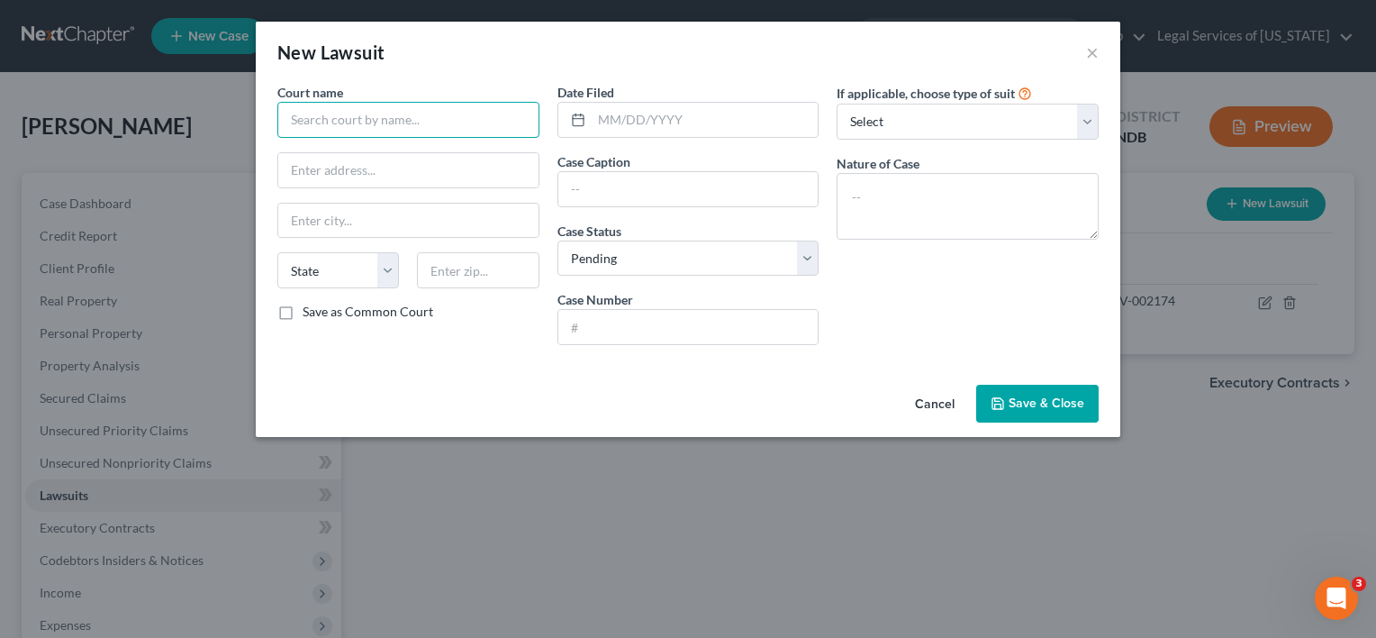
click at [439, 110] on input "text" at bounding box center [408, 120] width 262 height 36
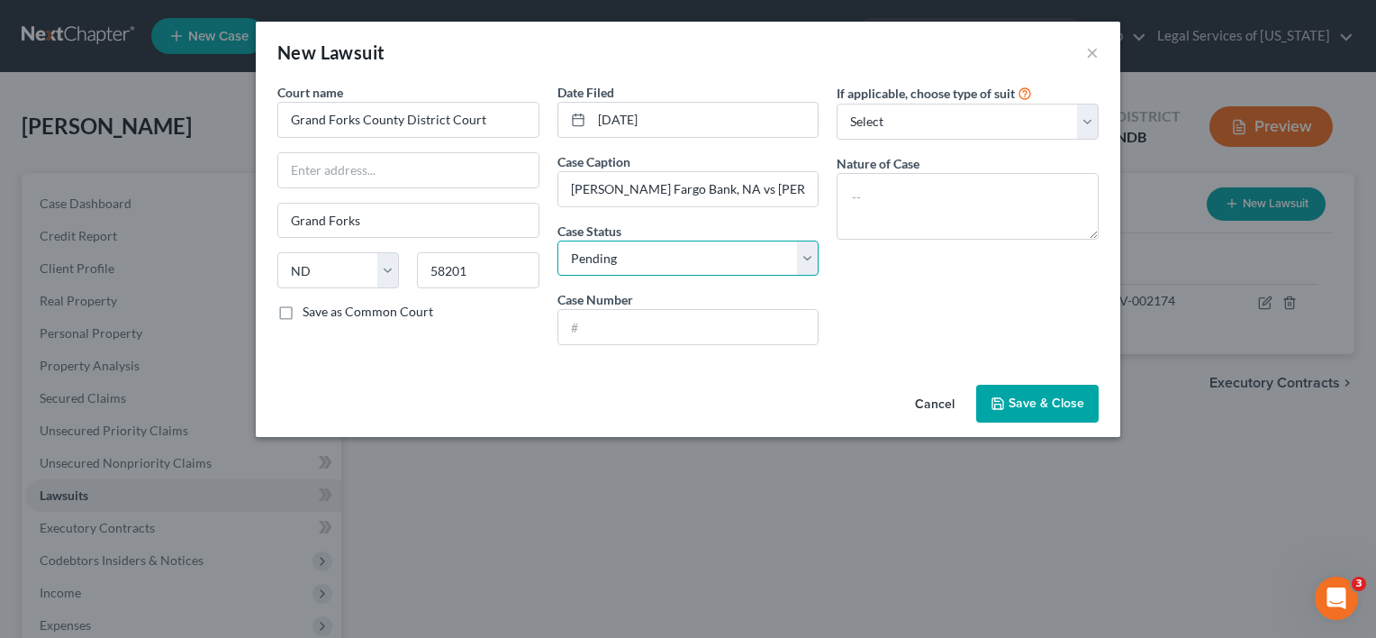
click at [810, 261] on select "Select Pending On Appeal Concluded" at bounding box center [688, 258] width 262 height 36
click at [557, 240] on select "Select Pending On Appeal Concluded" at bounding box center [688, 258] width 262 height 36
click at [626, 332] on input "text" at bounding box center [688, 327] width 260 height 34
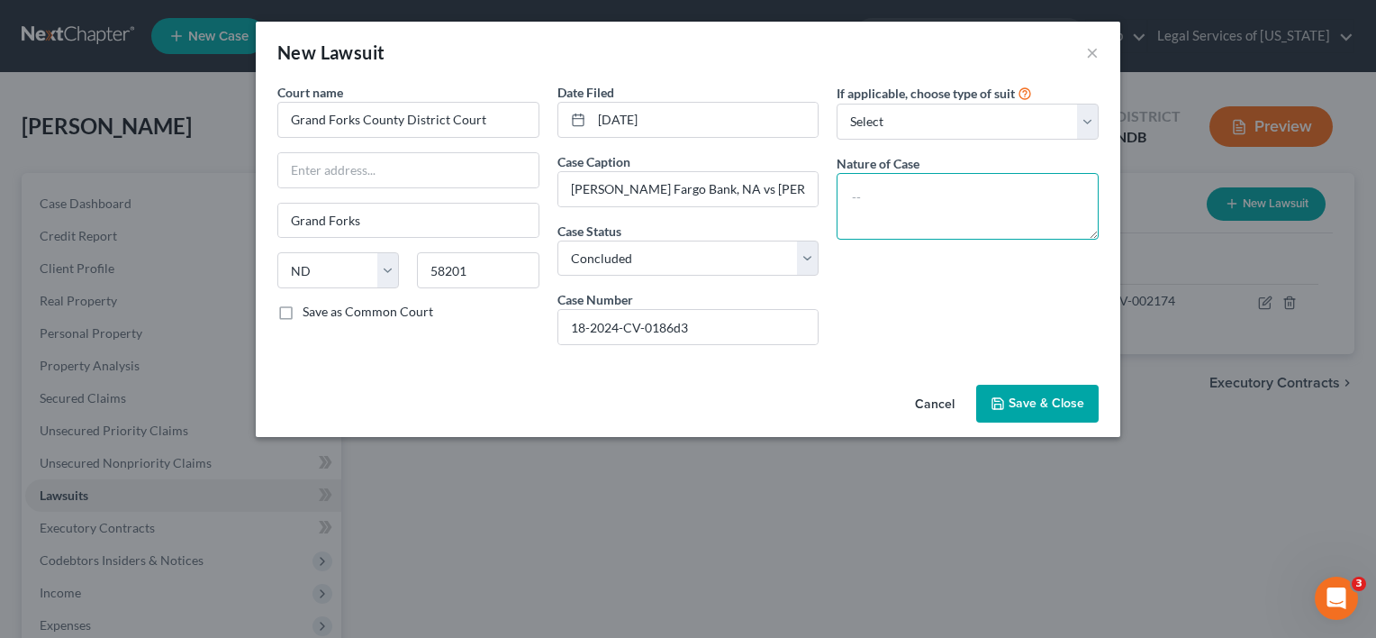
click at [947, 199] on textarea at bounding box center [968, 206] width 262 height 67
click at [1054, 408] on span "Save & Close" at bounding box center [1047, 402] width 76 height 15
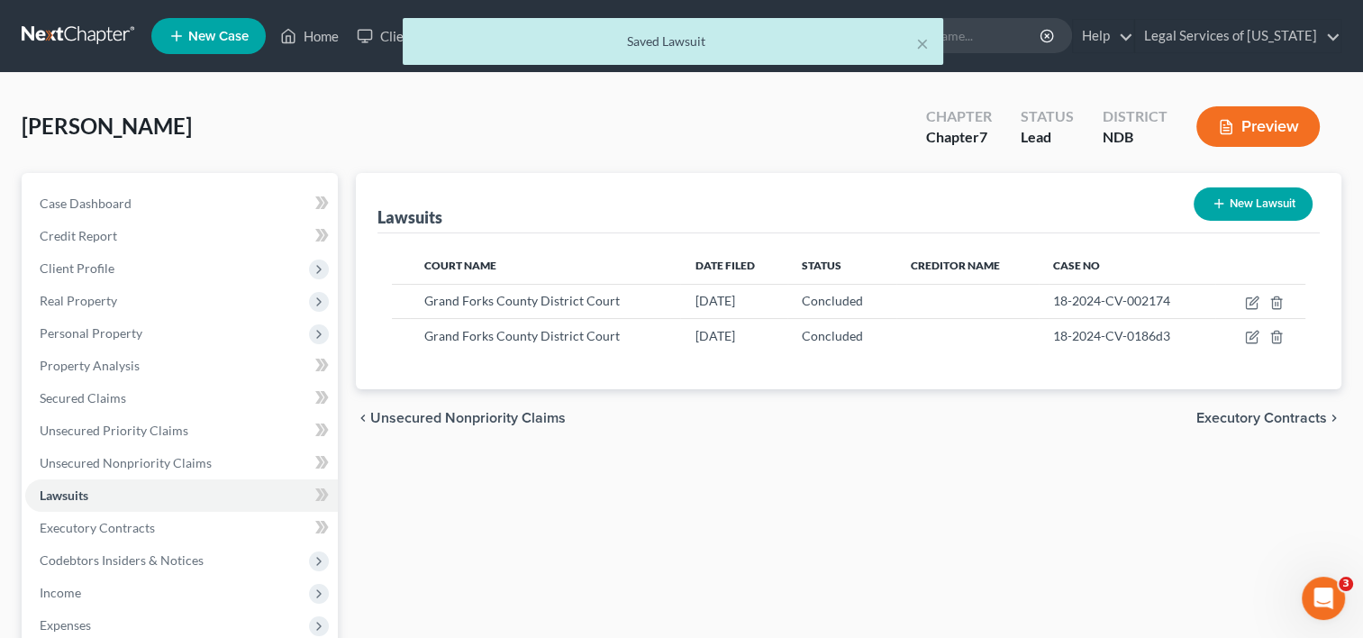
click at [1218, 420] on span "Executory Contracts" at bounding box center [1261, 418] width 131 height 14
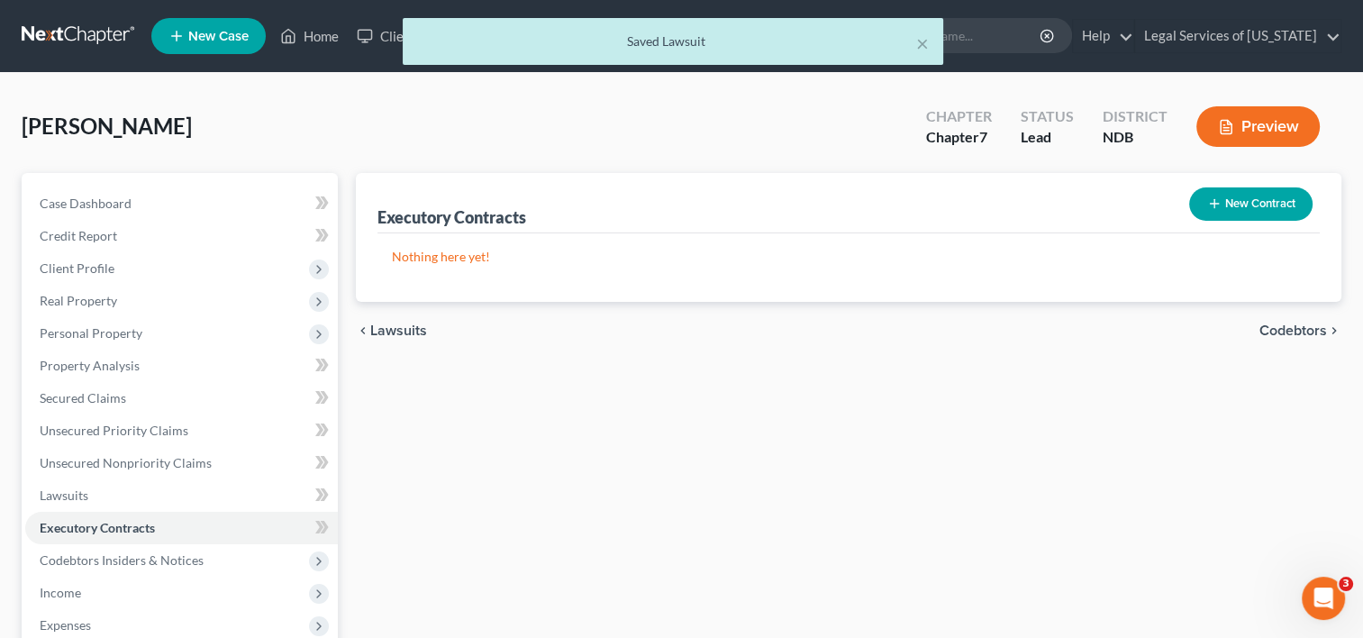
click at [1306, 331] on span "Codebtors" at bounding box center [1293, 330] width 68 height 14
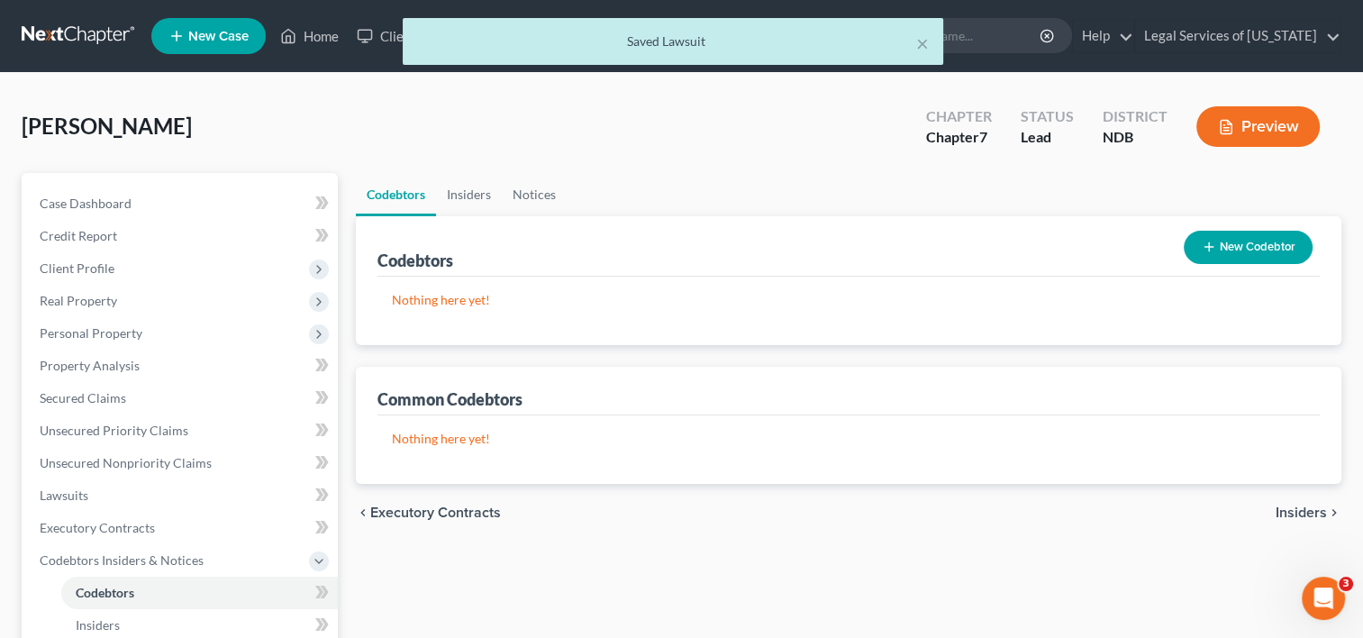
click at [1290, 515] on span "Insiders" at bounding box center [1300, 512] width 51 height 14
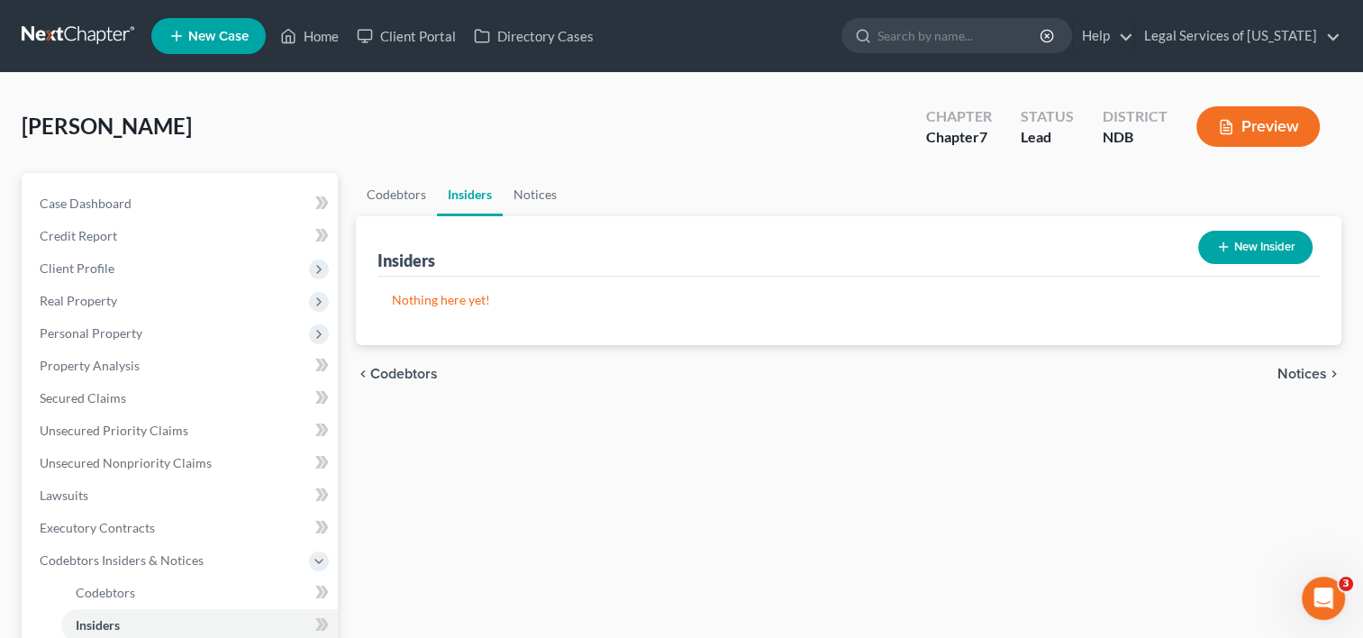
click at [1309, 372] on span "Notices" at bounding box center [1302, 374] width 50 height 14
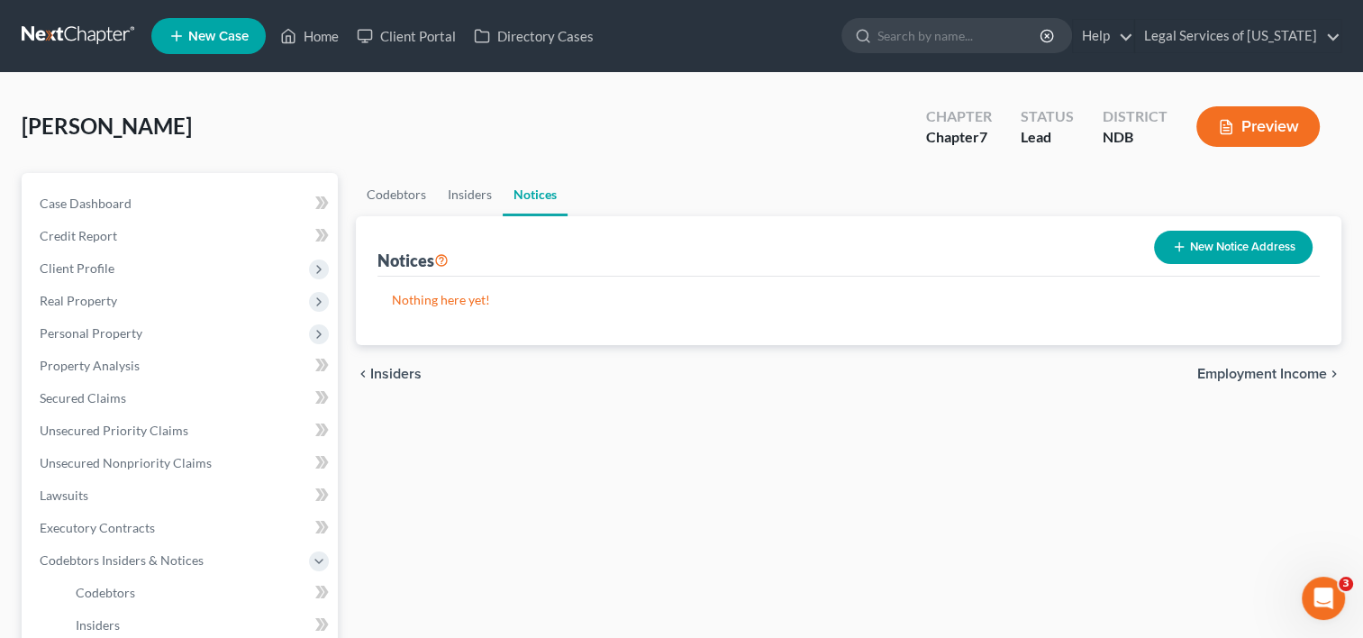
click at [1280, 373] on span "Employment Income" at bounding box center [1262, 374] width 130 height 14
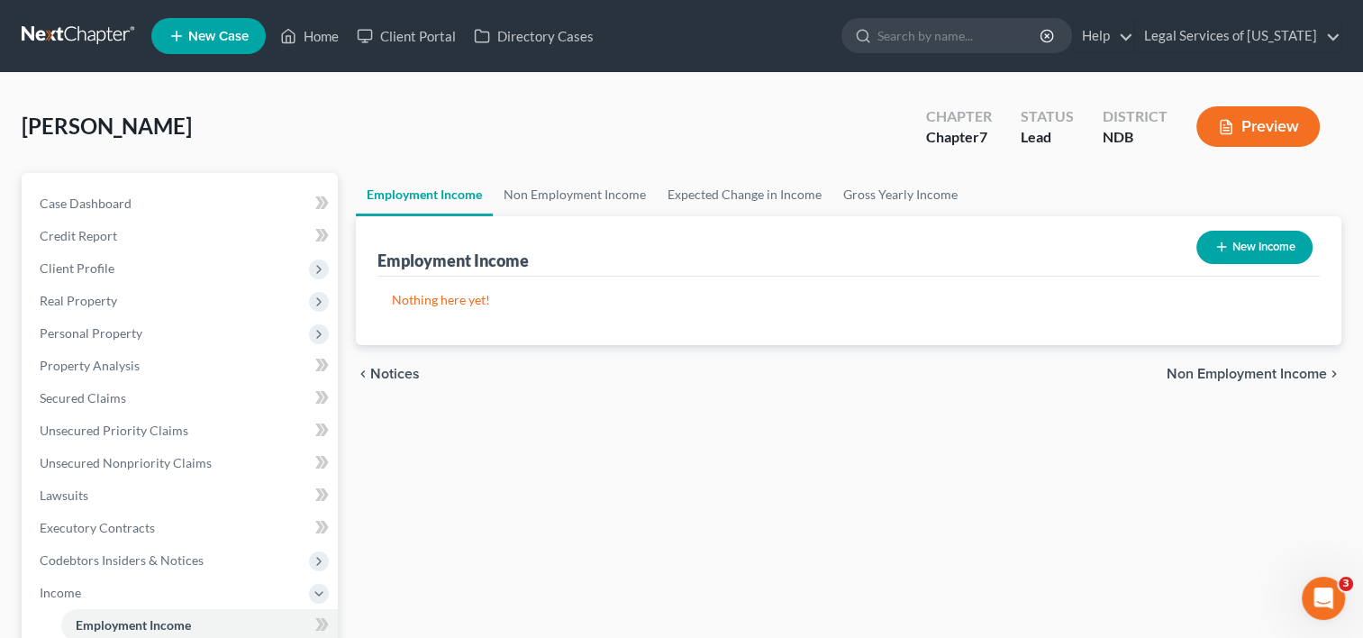
click at [1266, 261] on button "New Income" at bounding box center [1254, 247] width 116 height 33
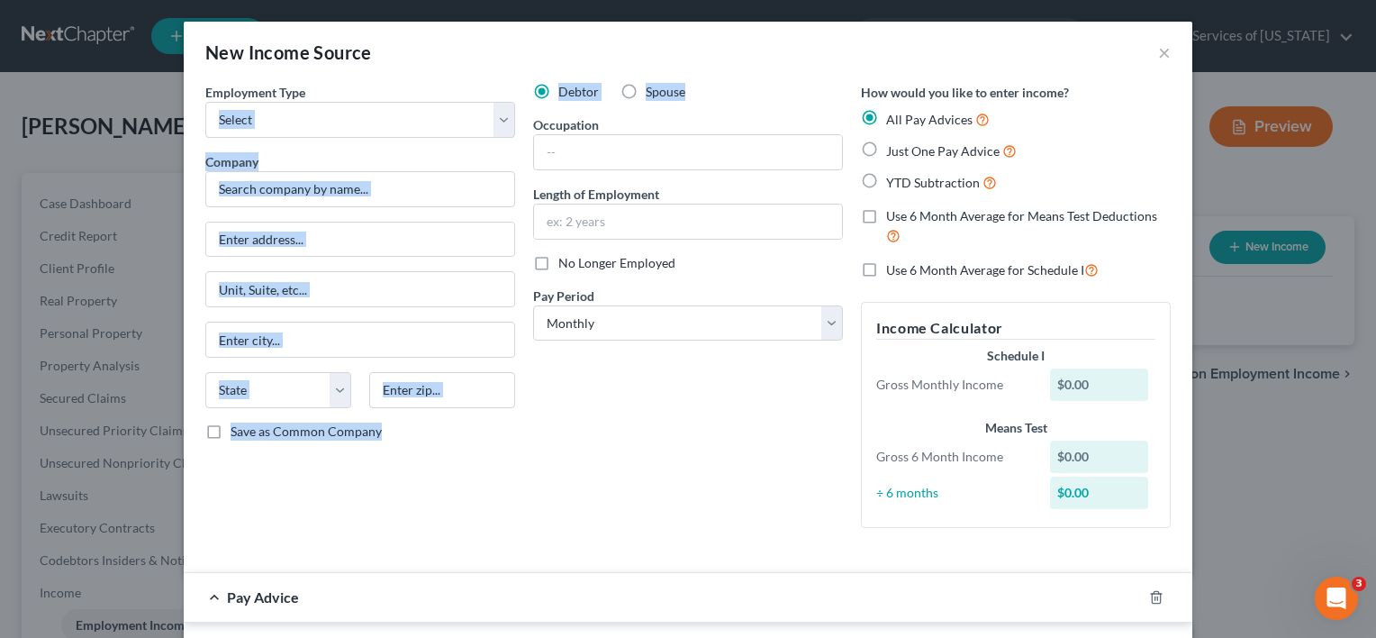
click at [514, 126] on div "Employment Type * Select Full or [DEMOGRAPHIC_DATA] Employment Self Employment …" at bounding box center [687, 320] width 983 height 475
drag, startPoint x: 509, startPoint y: 124, endPoint x: 499, endPoint y: 122, distance: 10.1
click at [499, 122] on select "Select Full or [DEMOGRAPHIC_DATA] Employment Self Employment" at bounding box center [360, 120] width 310 height 36
click at [205, 102] on select "Select Full or [DEMOGRAPHIC_DATA] Employment Self Employment" at bounding box center [360, 120] width 310 height 36
click at [306, 240] on input "text" at bounding box center [360, 239] width 308 height 34
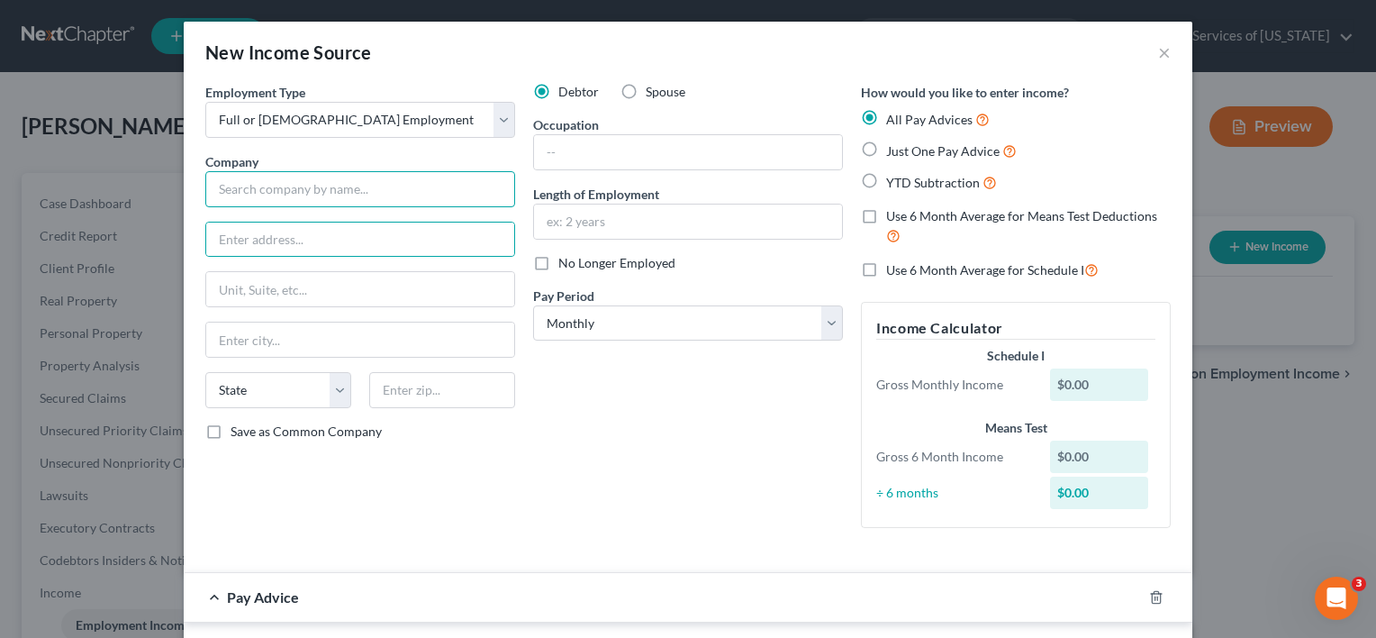
click at [278, 187] on input "text" at bounding box center [360, 189] width 310 height 36
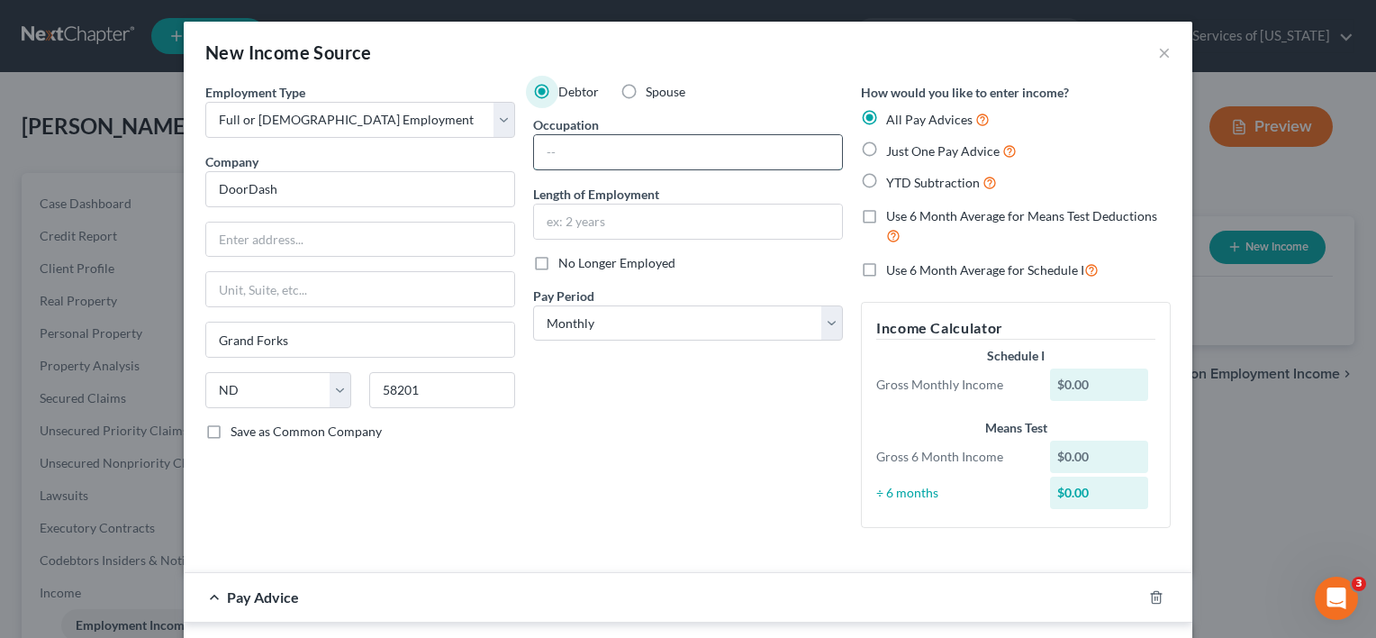
click at [568, 153] on input "text" at bounding box center [688, 152] width 308 height 34
click at [584, 218] on input "text" at bounding box center [688, 221] width 308 height 34
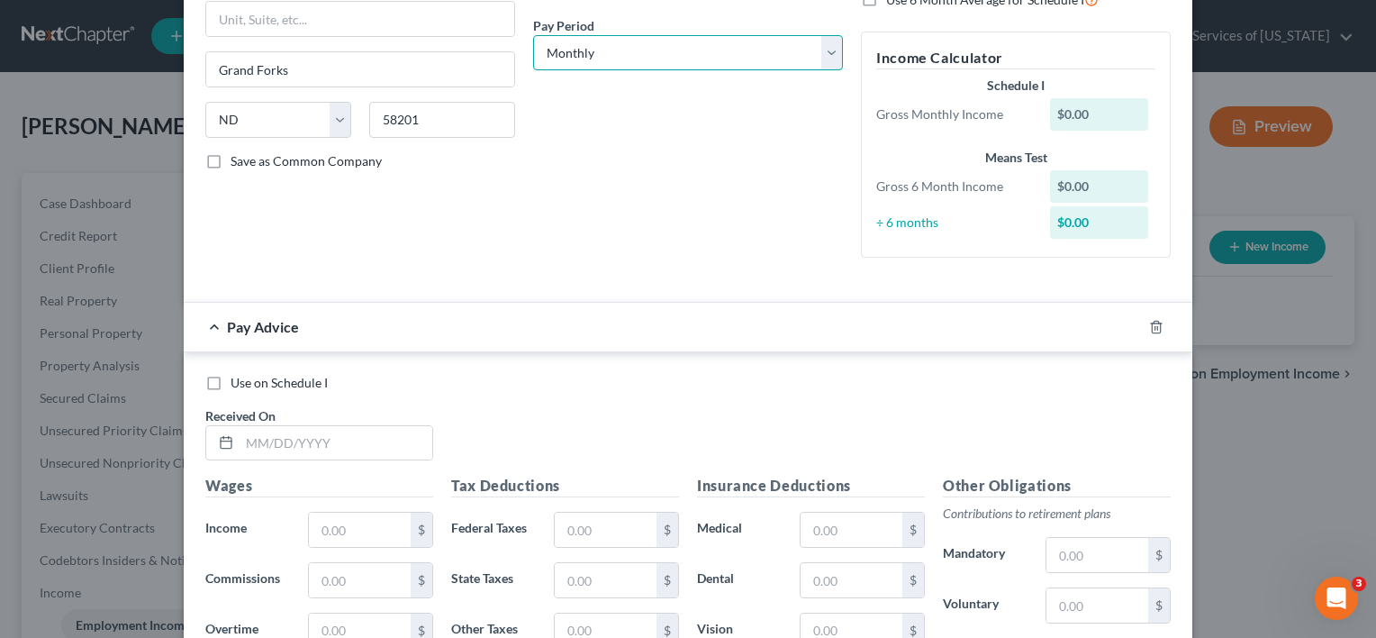
scroll to position [450, 0]
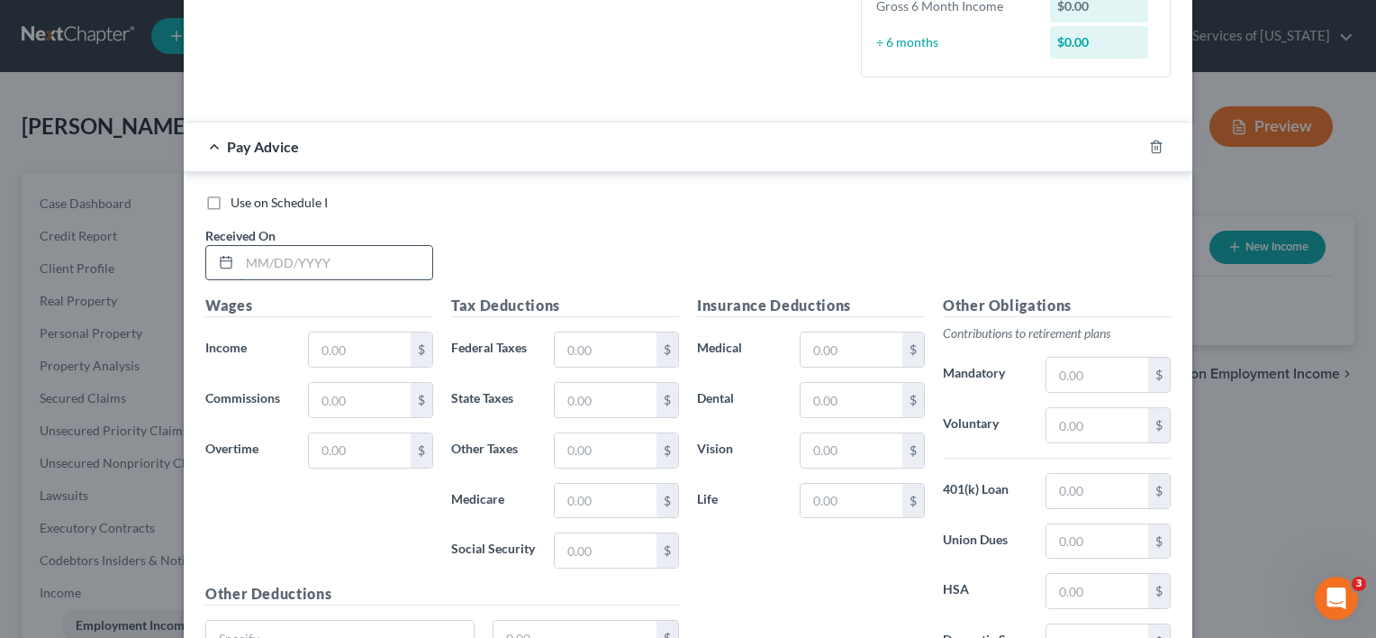
drag, startPoint x: 362, startPoint y: 264, endPoint x: 349, endPoint y: 258, distance: 14.1
click at [362, 264] on input "text" at bounding box center [336, 263] width 193 height 34
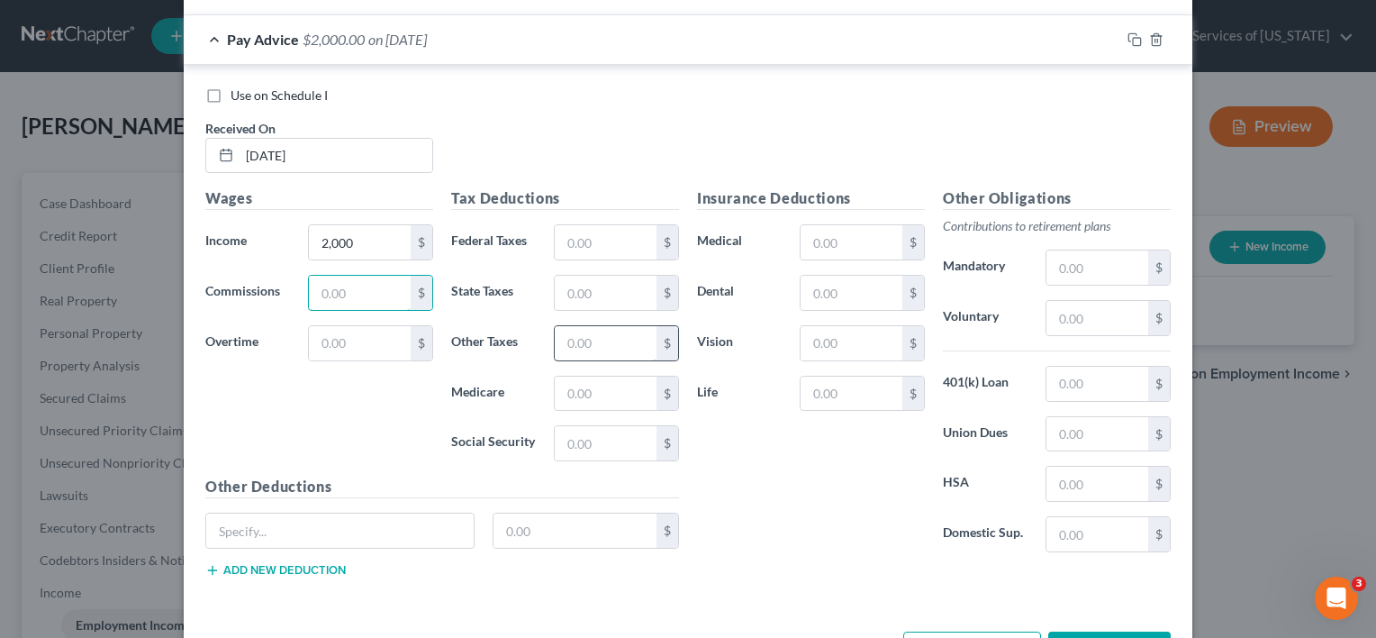
scroll to position [620, 0]
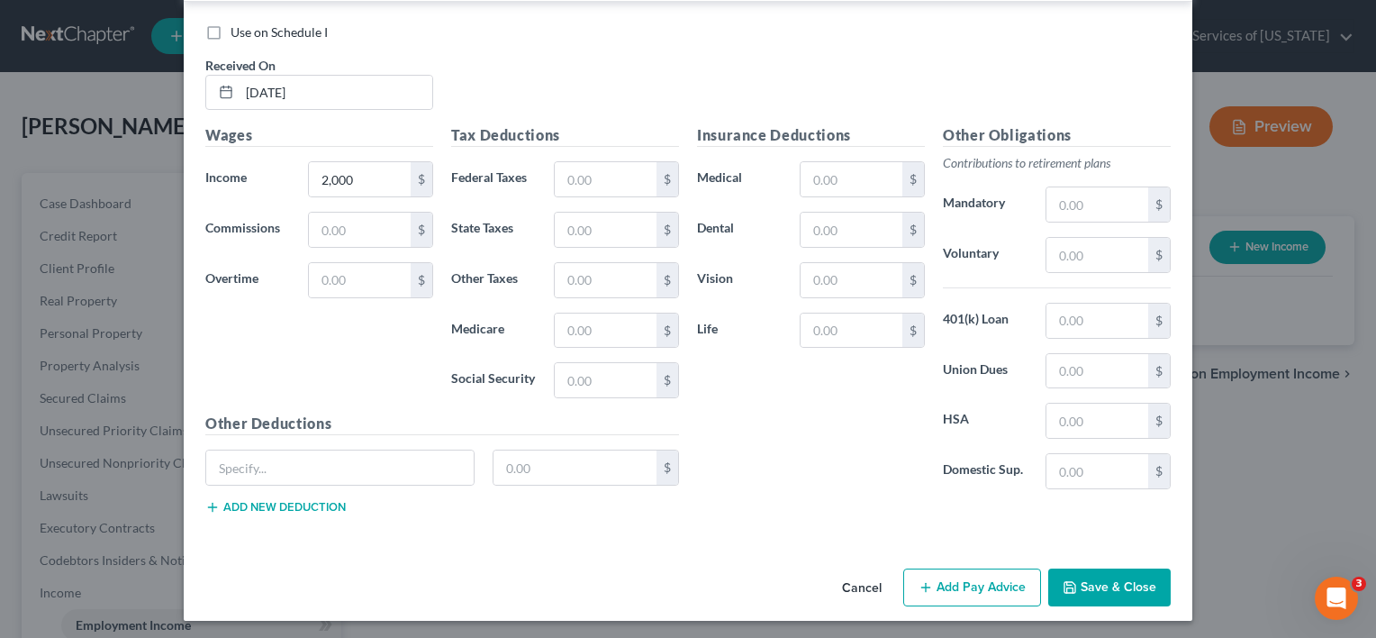
click at [1103, 577] on button "Save & Close" at bounding box center [1109, 587] width 122 height 38
click at [1090, 587] on button "Save & Close" at bounding box center [1109, 587] width 122 height 38
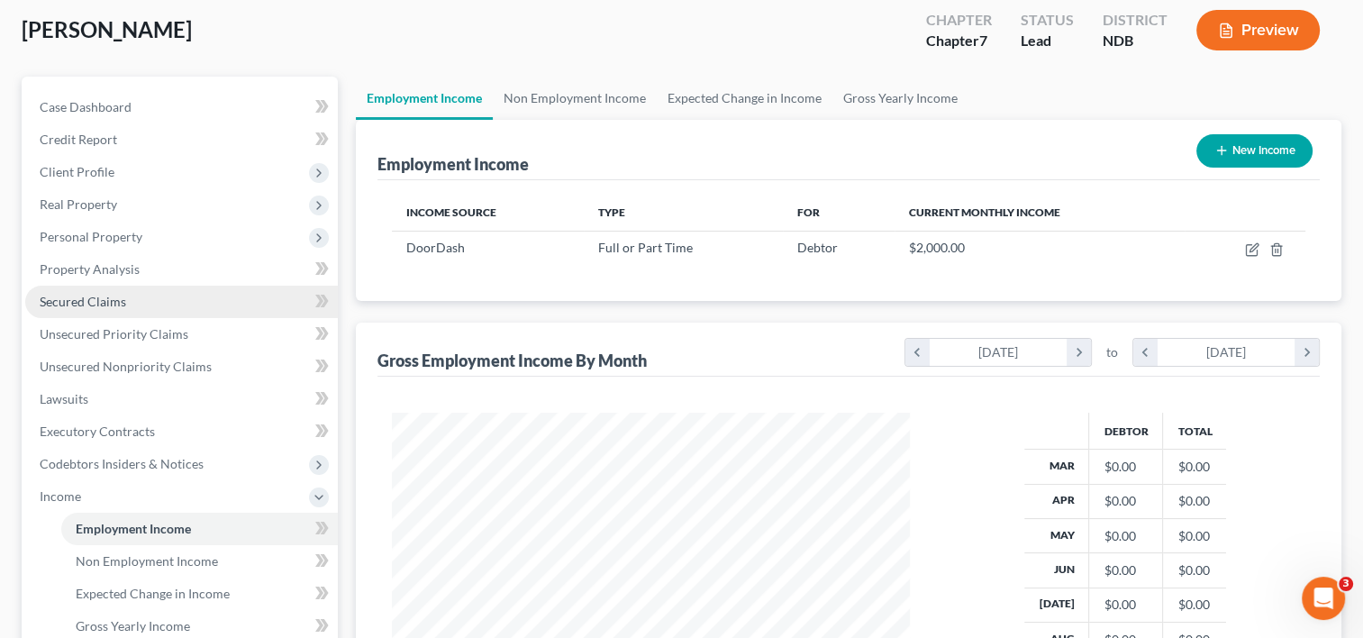
scroll to position [87, 0]
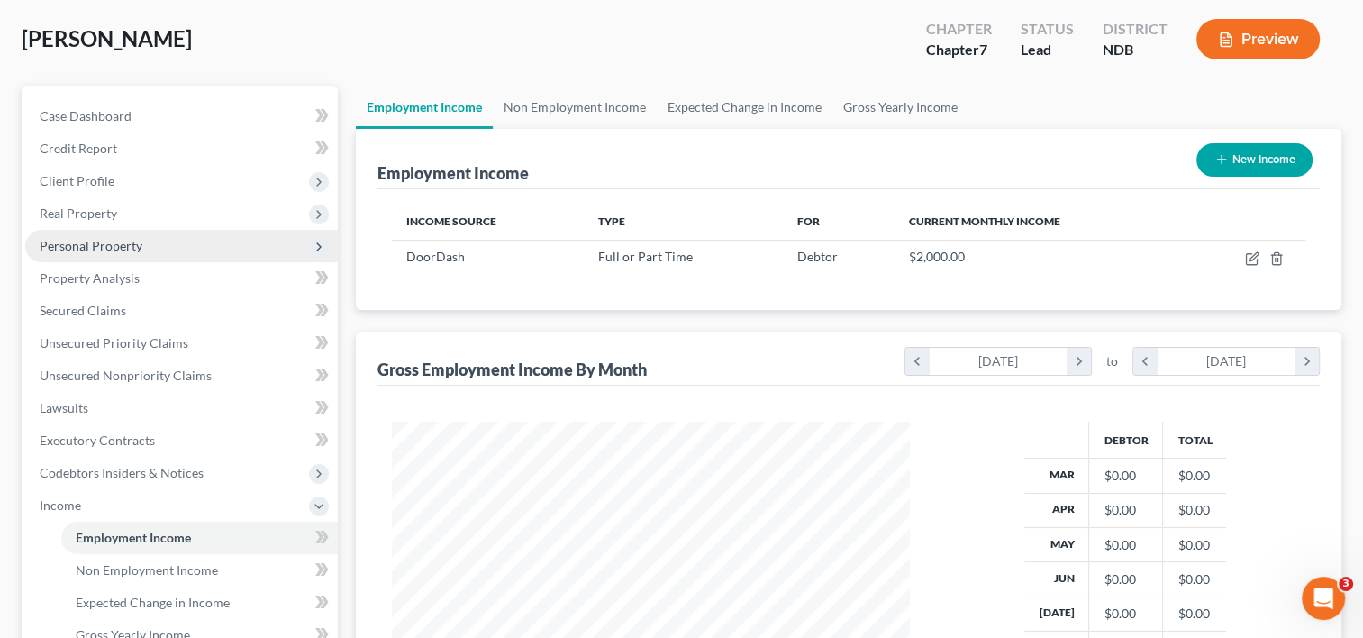
click at [101, 241] on span "Personal Property" at bounding box center [91, 245] width 103 height 15
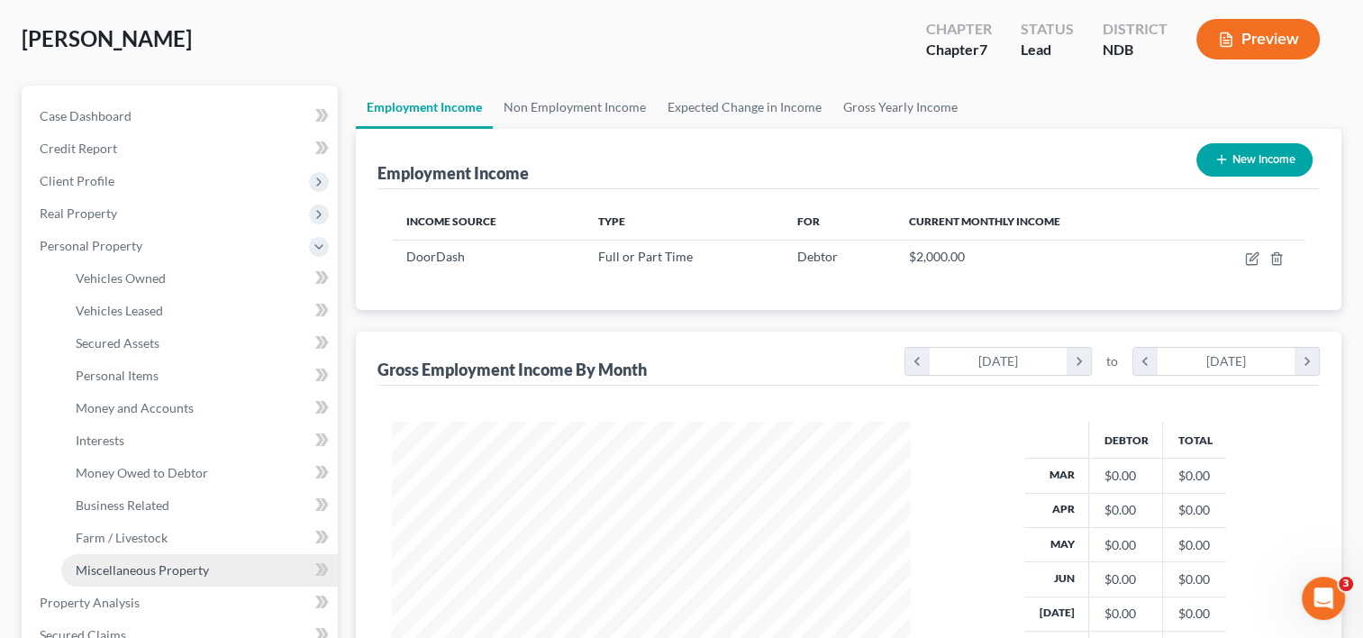
click at [114, 566] on span "Miscellaneous Property" at bounding box center [142, 569] width 133 height 15
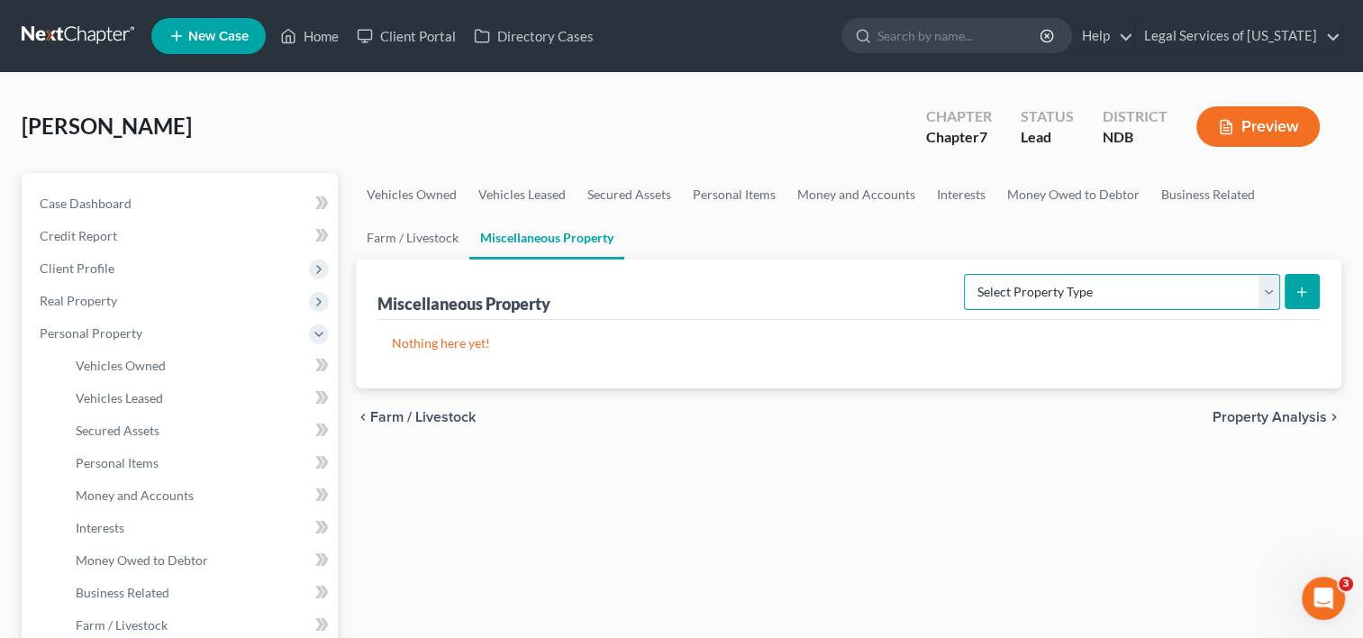
click at [1266, 294] on select "Select Property Type Assigned for Creditor Benefit [DATE] (SOFA: 12) Holding fo…" at bounding box center [1122, 292] width 316 height 36
click at [964, 274] on select "Select Property Type Assigned for Creditor Benefit [DATE] (SOFA: 12) Holding fo…" at bounding box center [1122, 292] width 316 height 36
click at [1299, 293] on icon "submit" at bounding box center [1301, 292] width 14 height 14
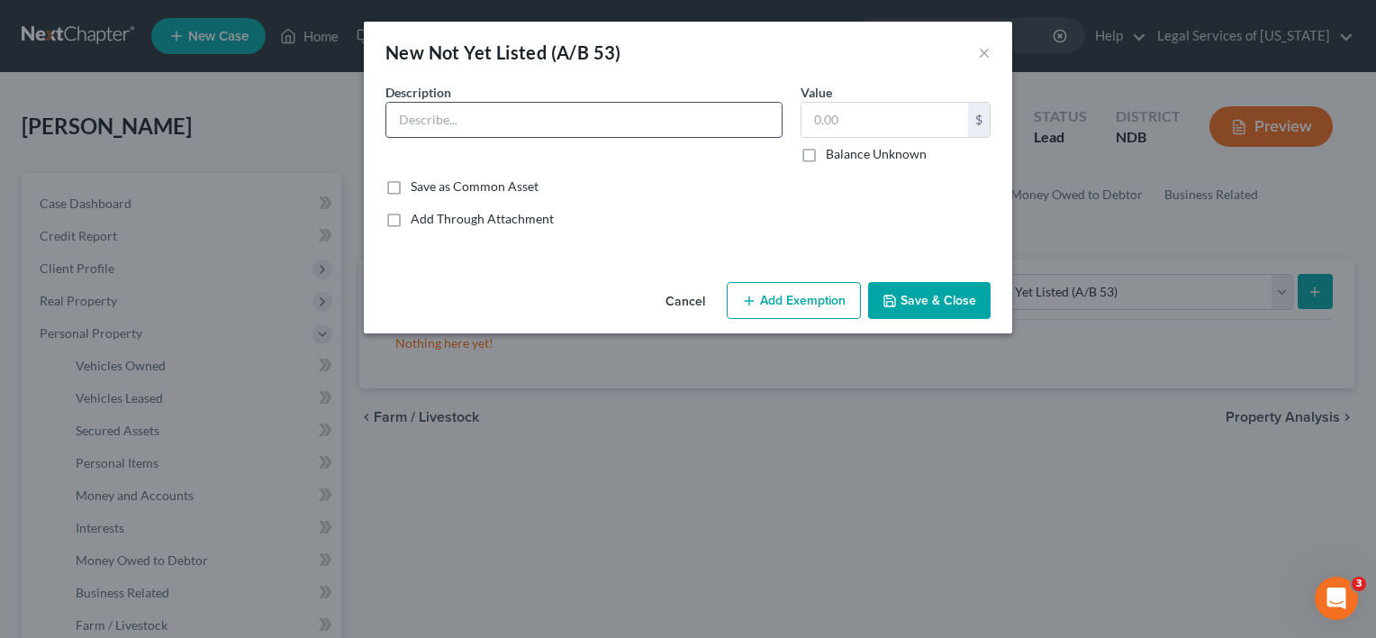
click at [530, 126] on input "text" at bounding box center [583, 120] width 395 height 34
click at [760, 293] on button "Add Exemption" at bounding box center [794, 301] width 134 height 38
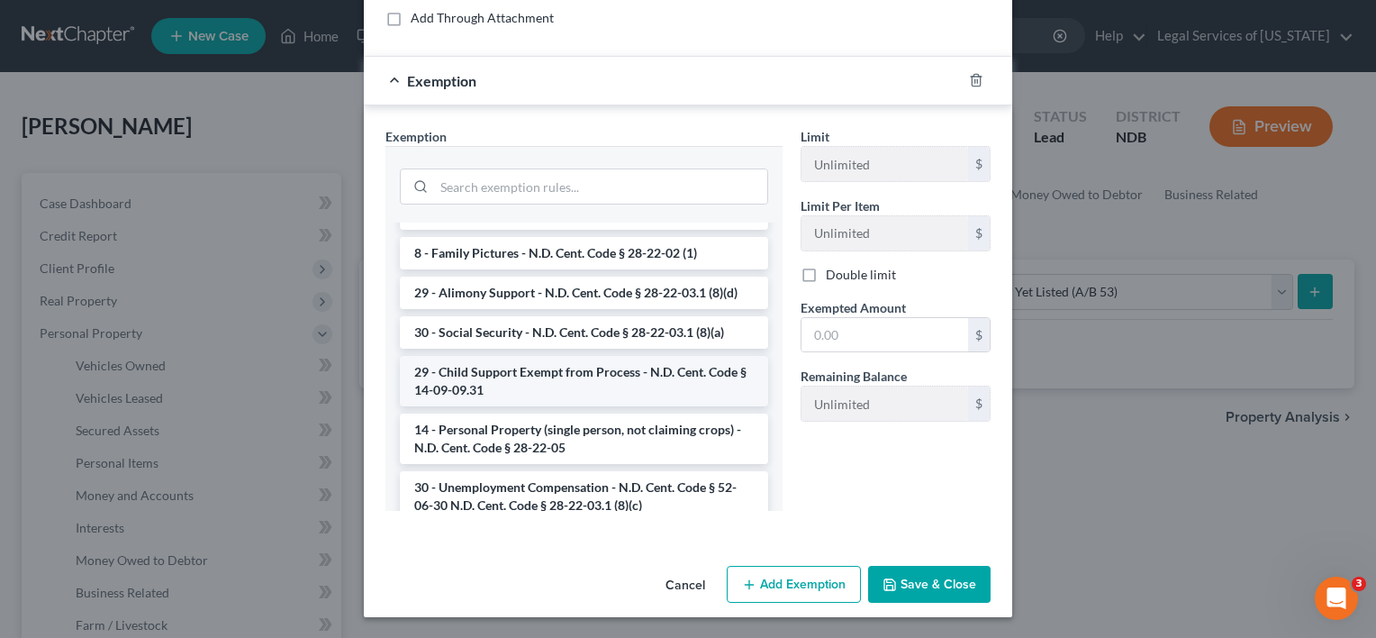
scroll to position [270, 0]
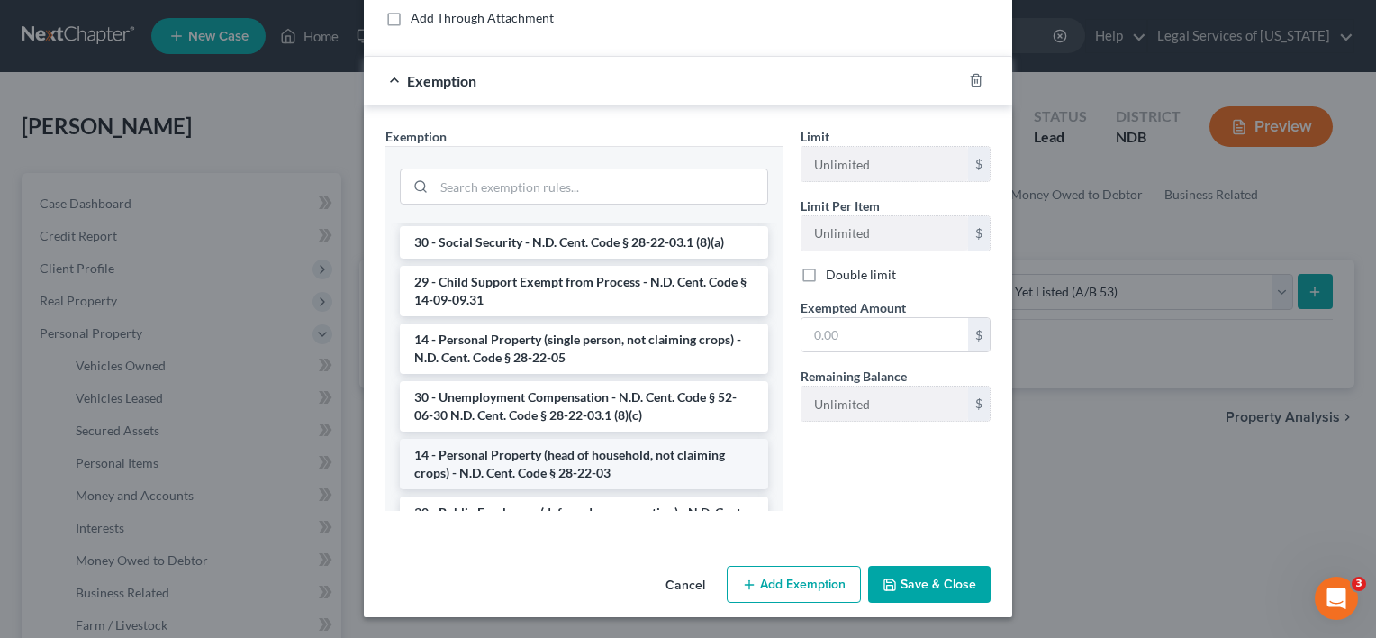
click at [589, 450] on li "14 - Personal Property (head of household, not claiming crops) - N.D. Cent. Cod…" at bounding box center [584, 464] width 368 height 50
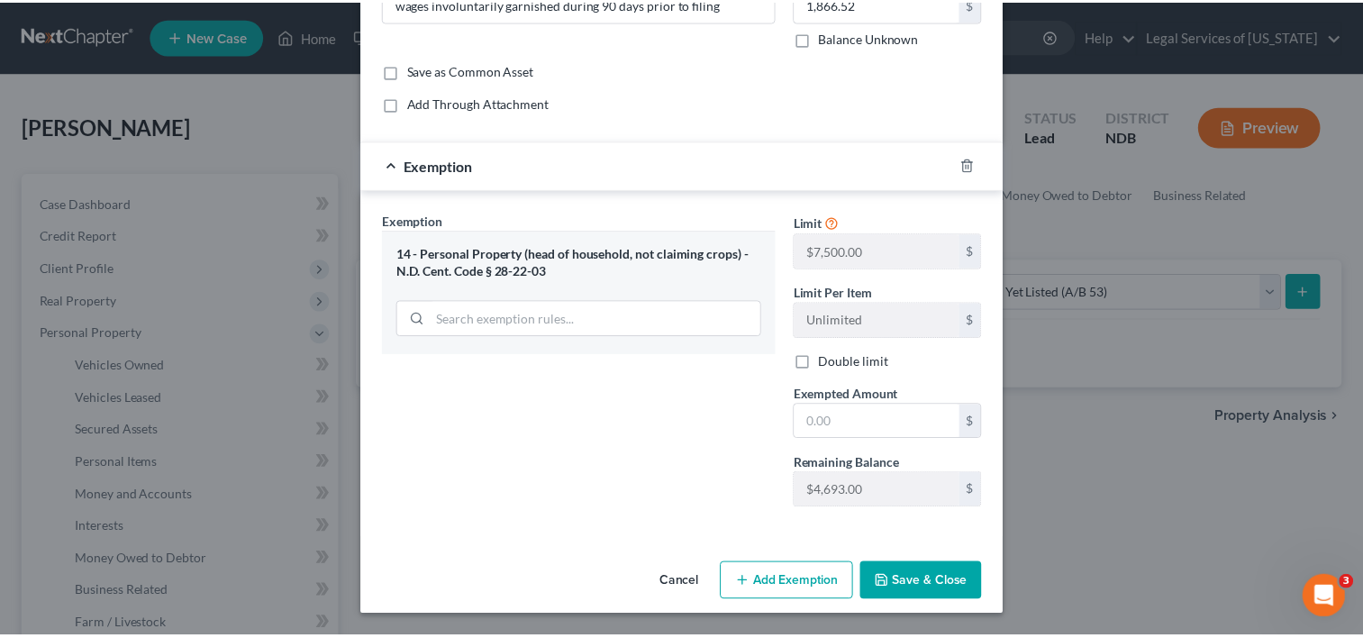
scroll to position [113, 0]
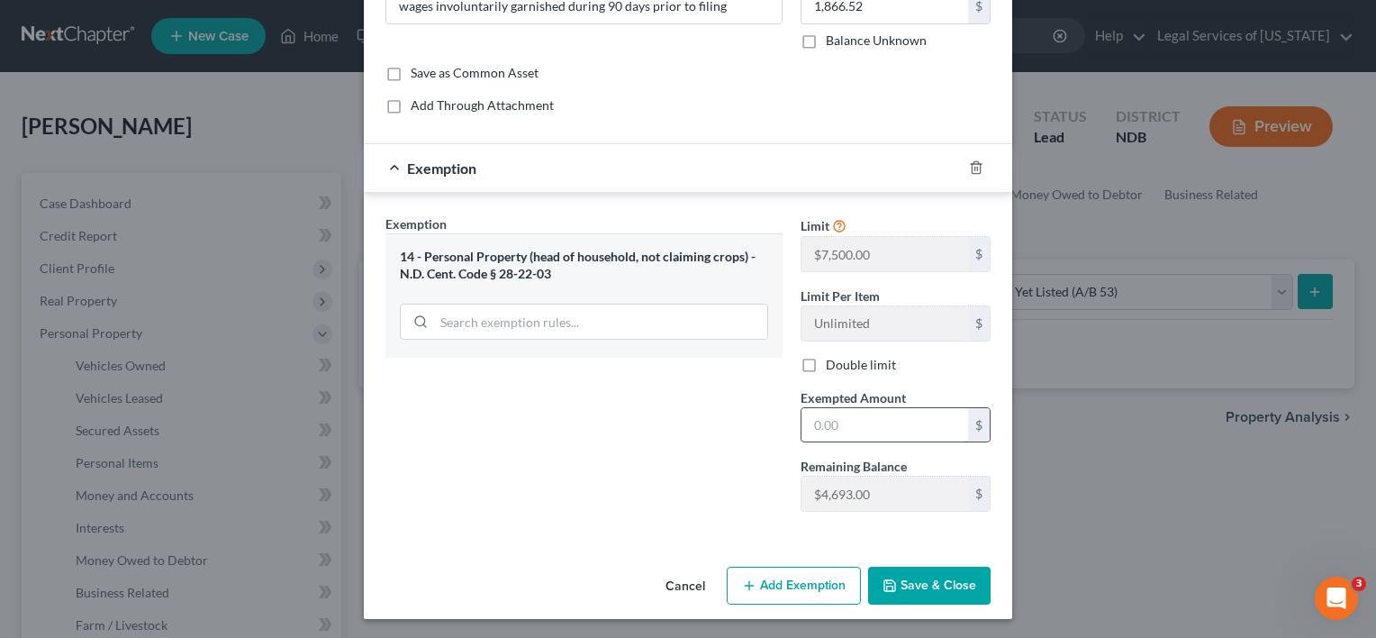
click at [838, 421] on input "text" at bounding box center [884, 425] width 167 height 34
click at [911, 575] on button "Save & Close" at bounding box center [929, 585] width 122 height 38
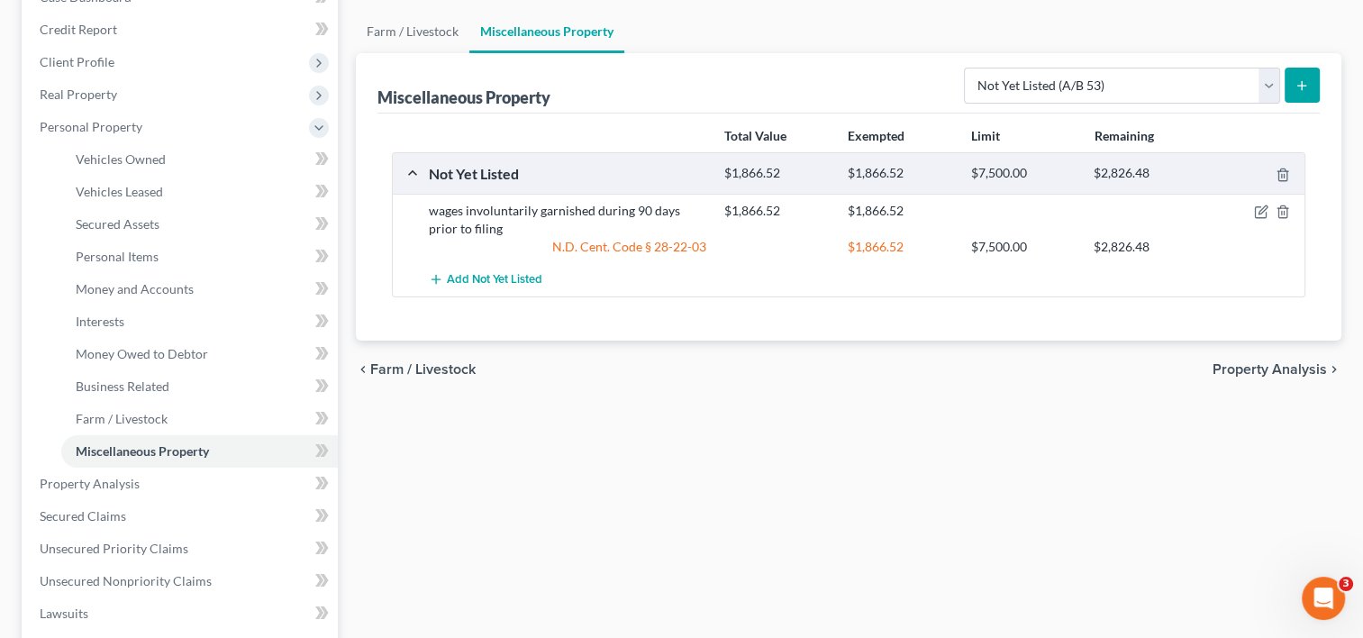
scroll to position [360, 0]
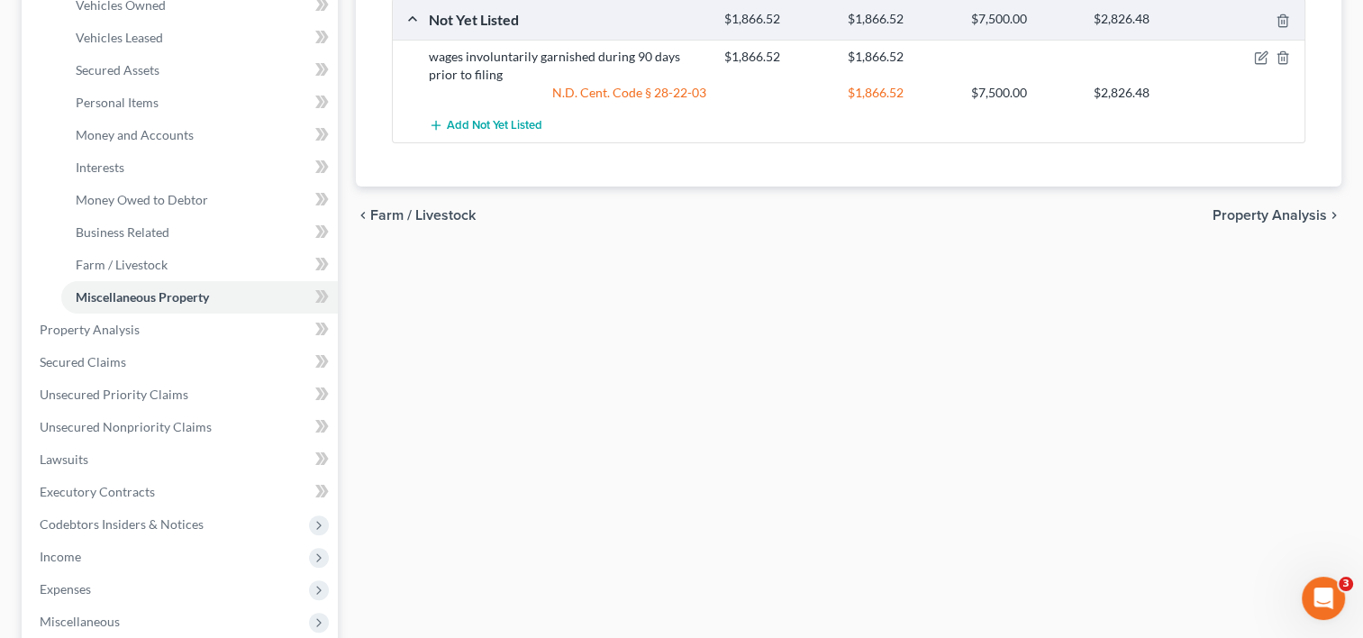
click at [1275, 220] on span "Property Analysis" at bounding box center [1269, 215] width 114 height 14
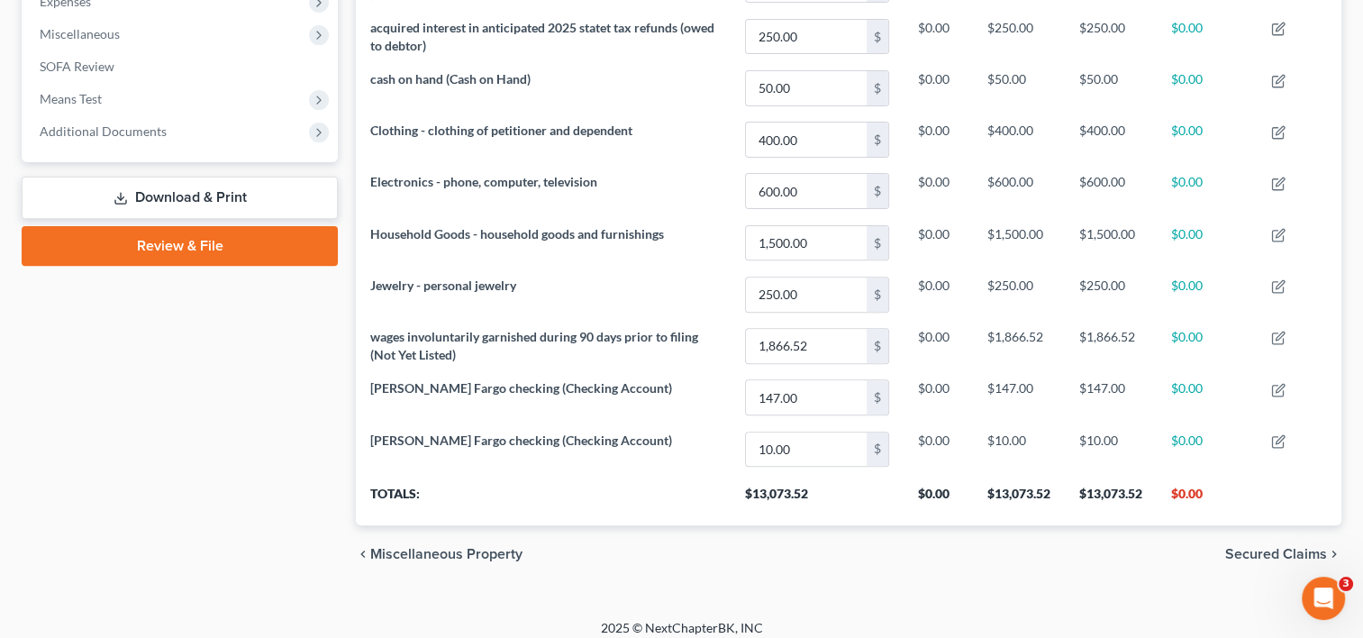
scroll to position [633, 0]
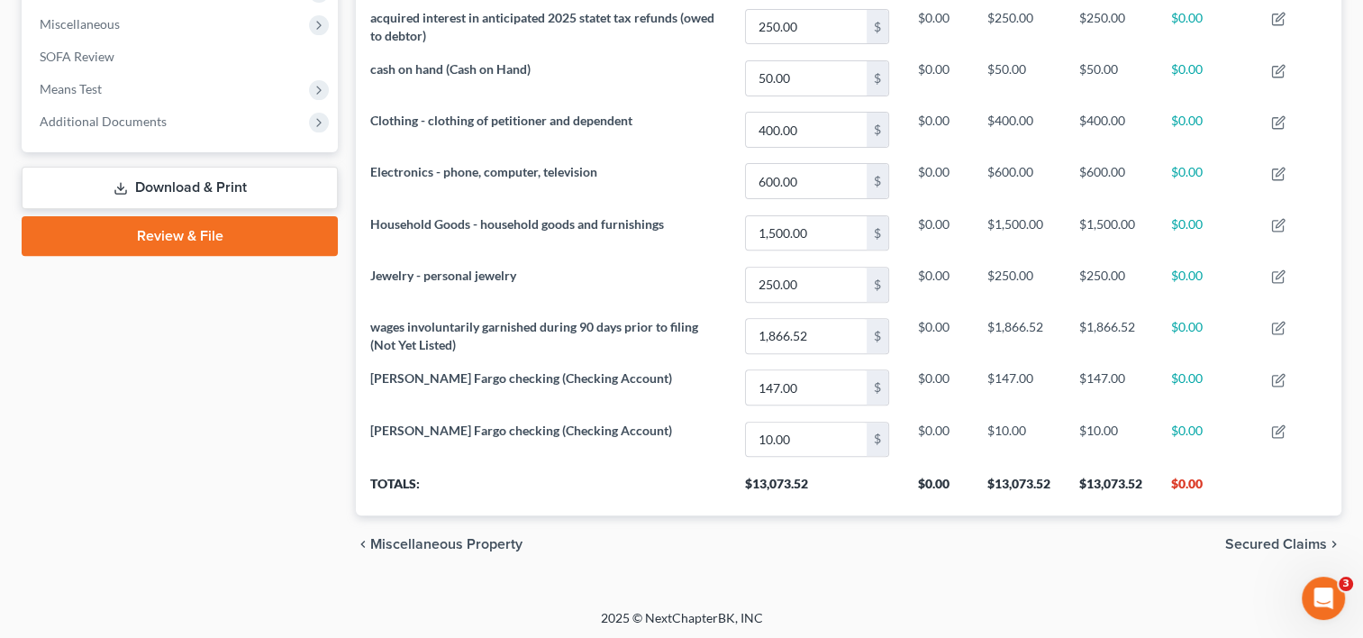
click at [1261, 537] on span "Secured Claims" at bounding box center [1276, 544] width 102 height 14
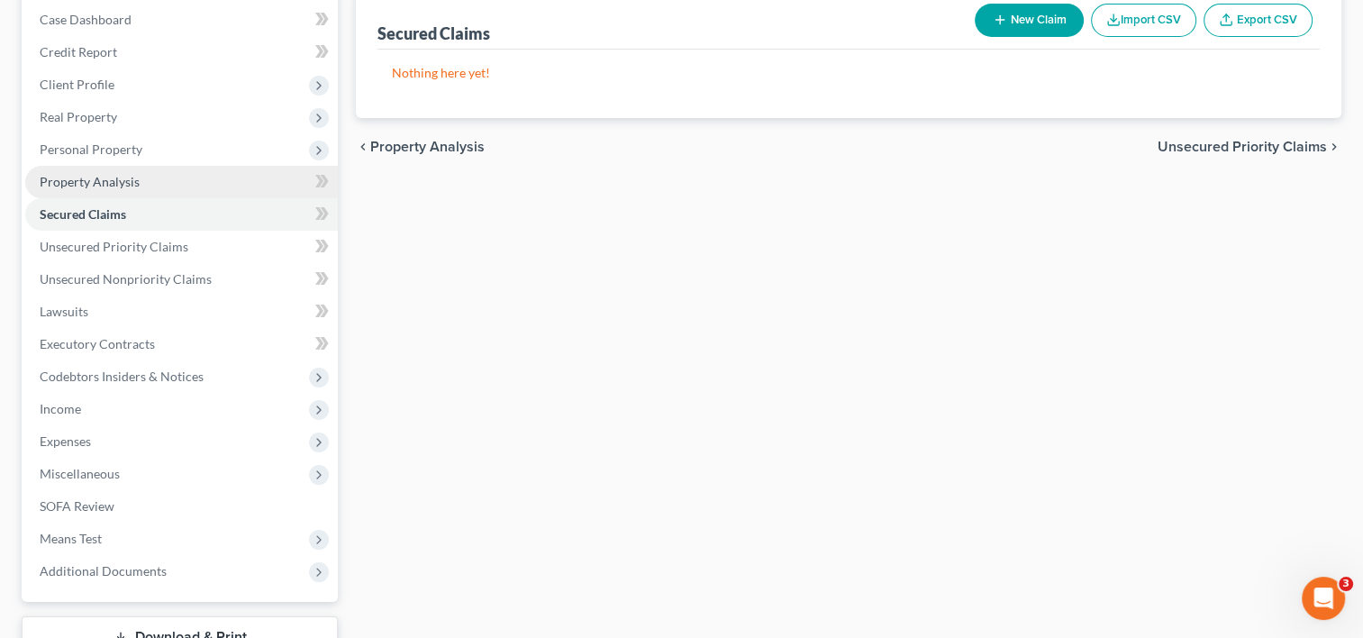
scroll to position [318, 0]
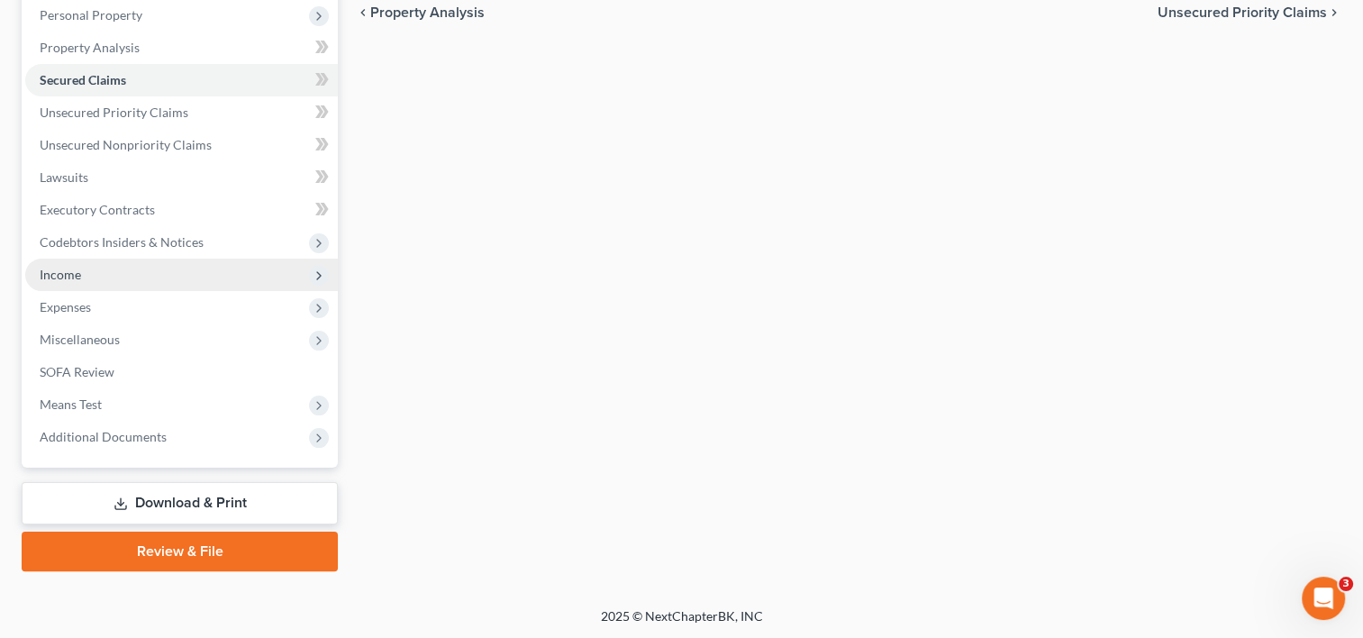
click at [83, 279] on span "Income" at bounding box center [181, 274] width 312 height 32
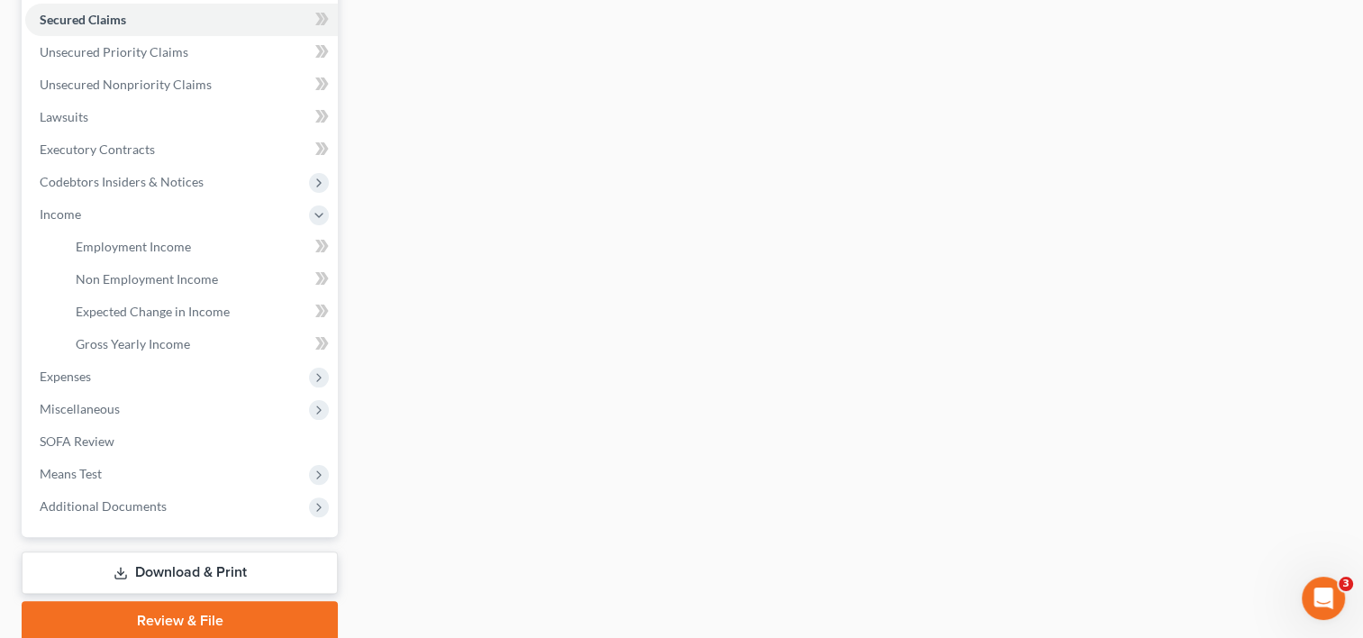
scroll to position [448, 0]
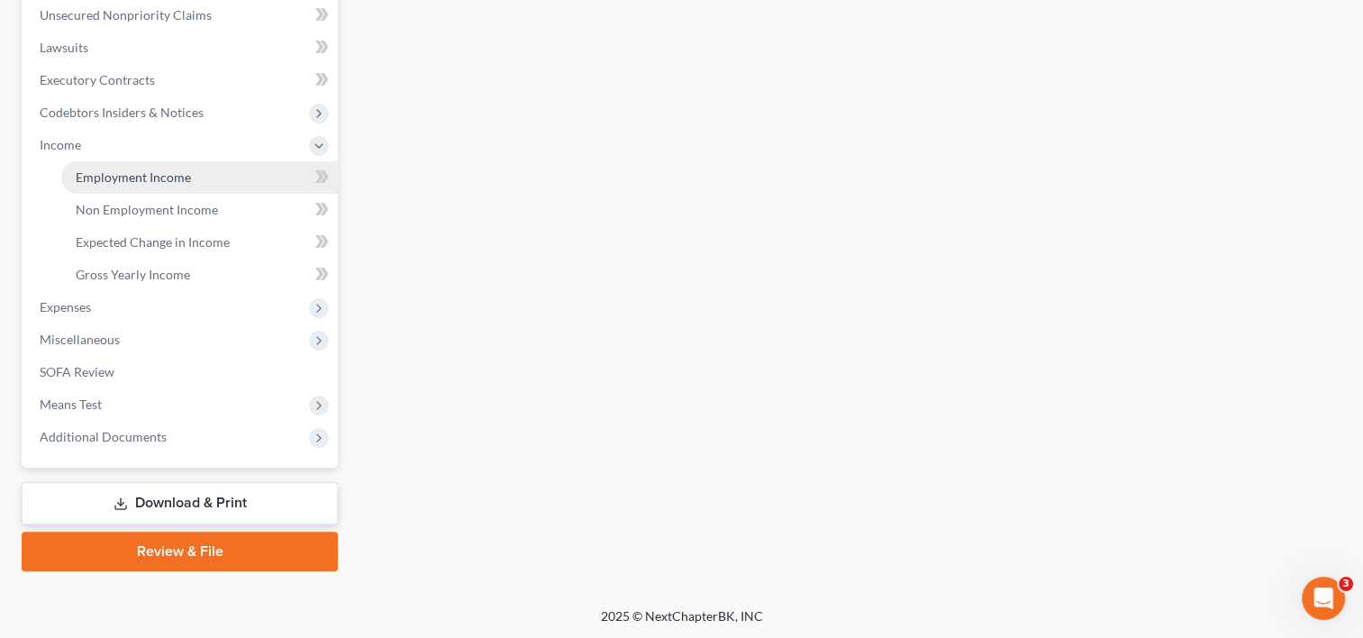
click at [132, 181] on span "Employment Income" at bounding box center [133, 176] width 115 height 15
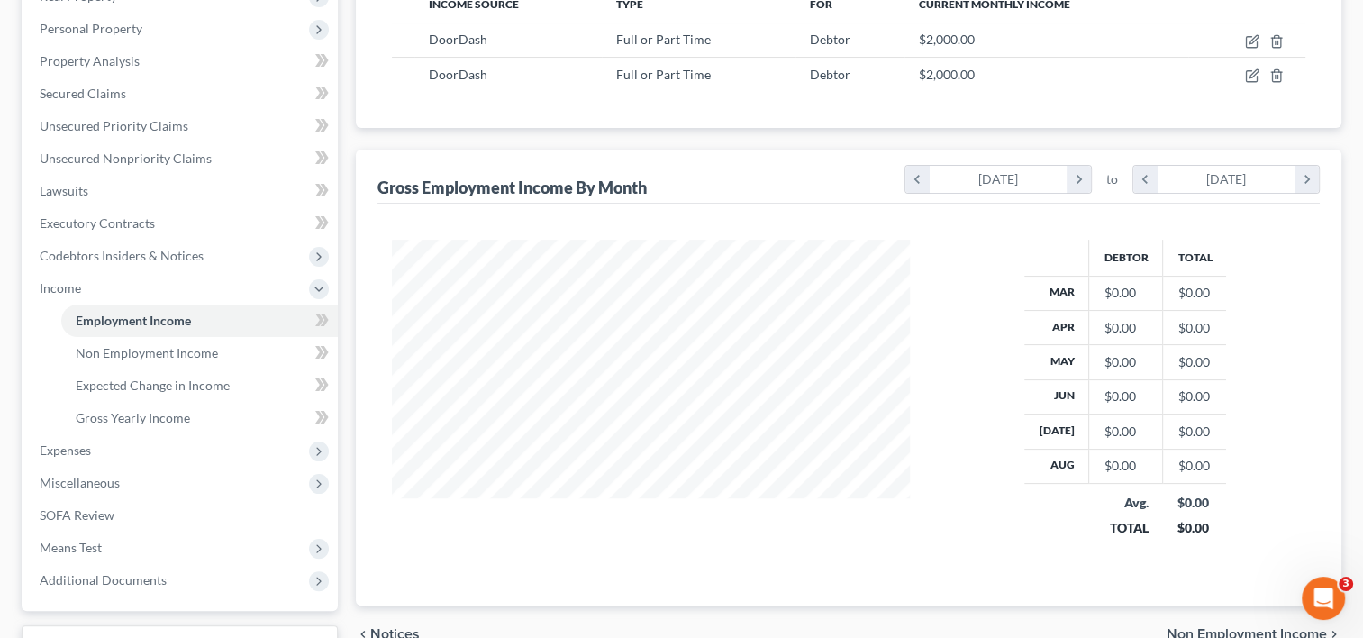
scroll to position [87, 0]
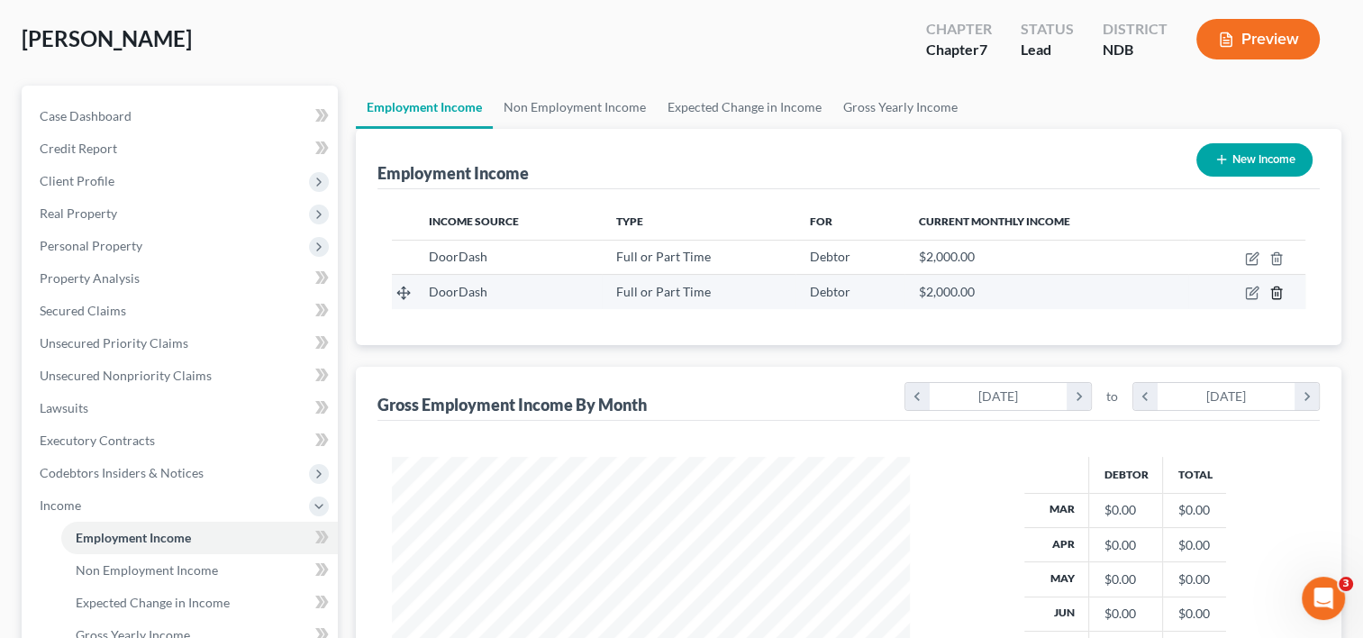
click at [1276, 288] on icon "button" at bounding box center [1276, 292] width 14 height 14
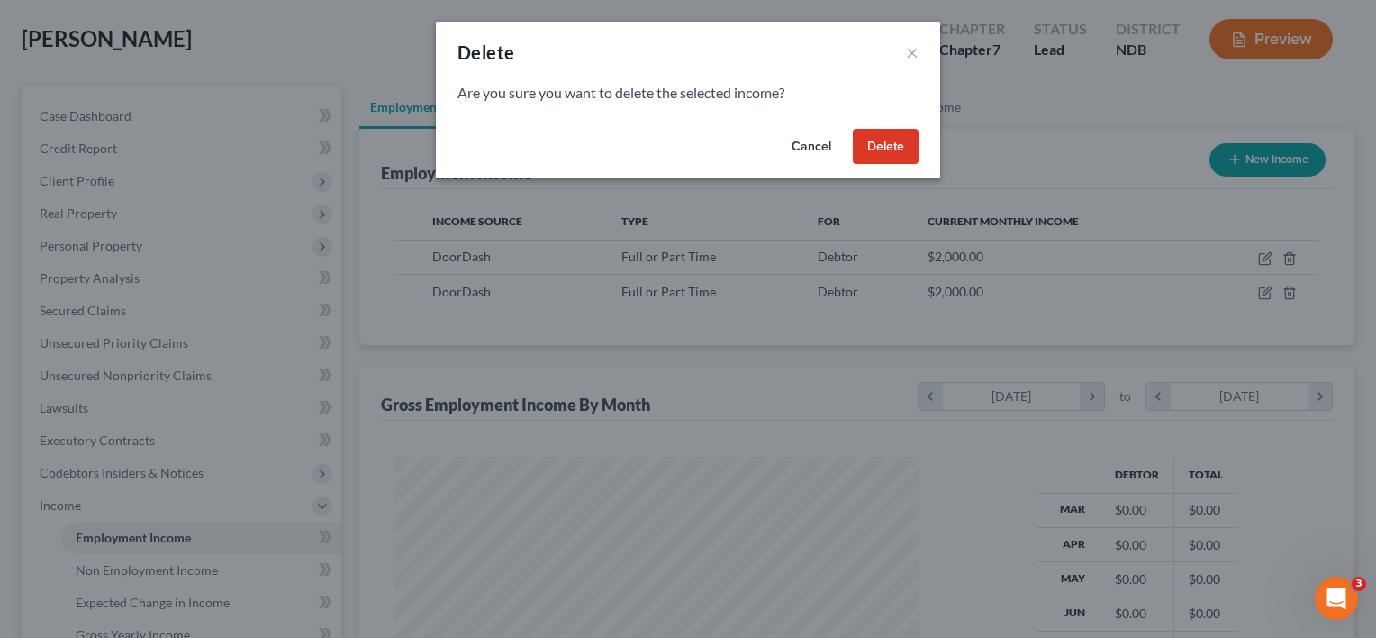
click at [893, 137] on button "Delete" at bounding box center [886, 147] width 66 height 36
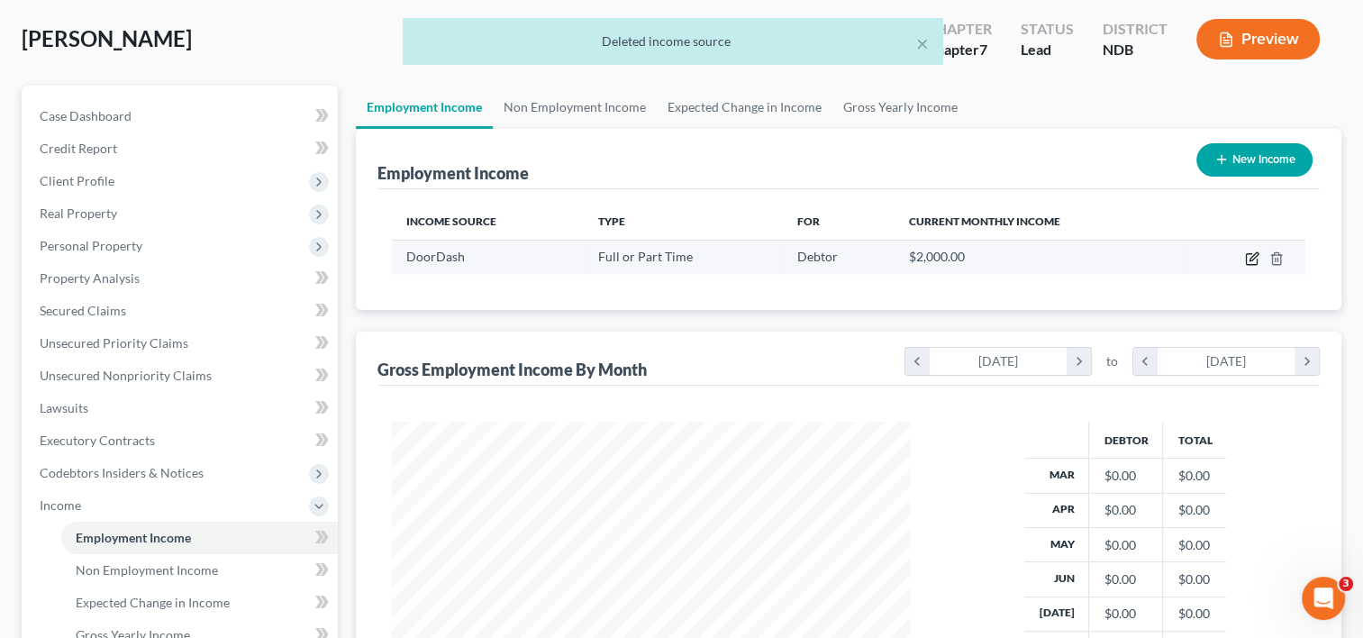
click at [1251, 259] on icon "button" at bounding box center [1252, 258] width 14 height 14
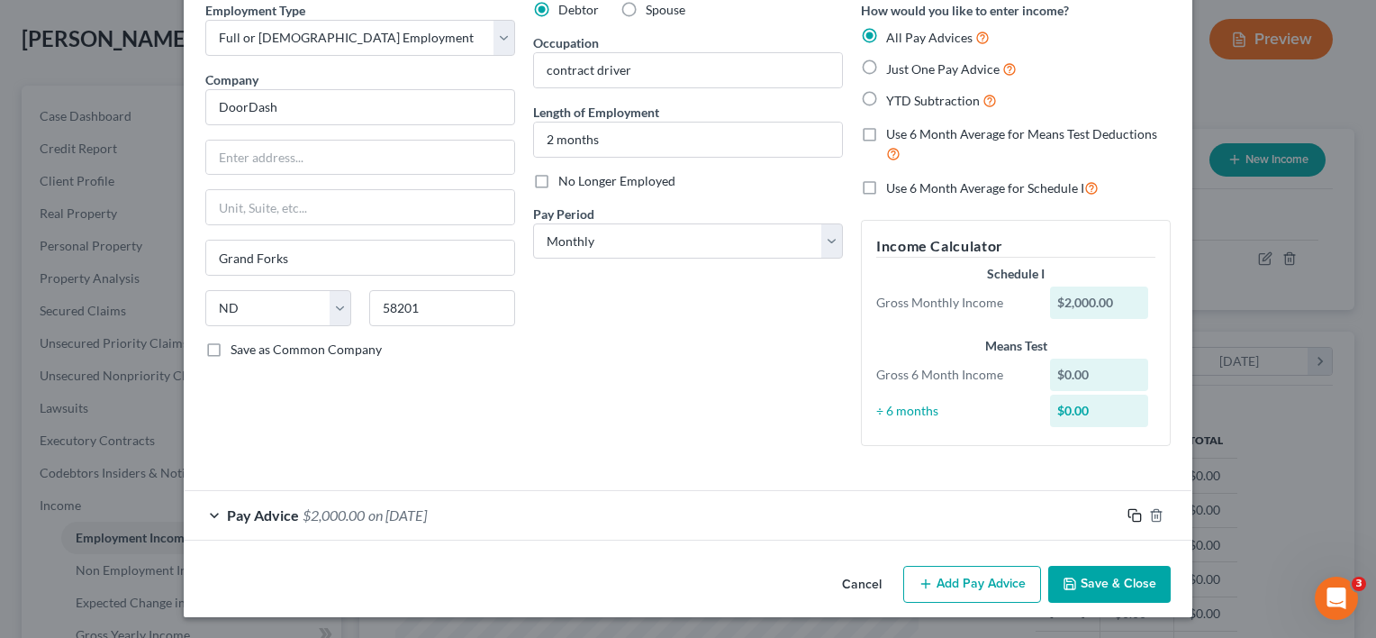
click at [1133, 513] on rect "button" at bounding box center [1137, 517] width 8 height 8
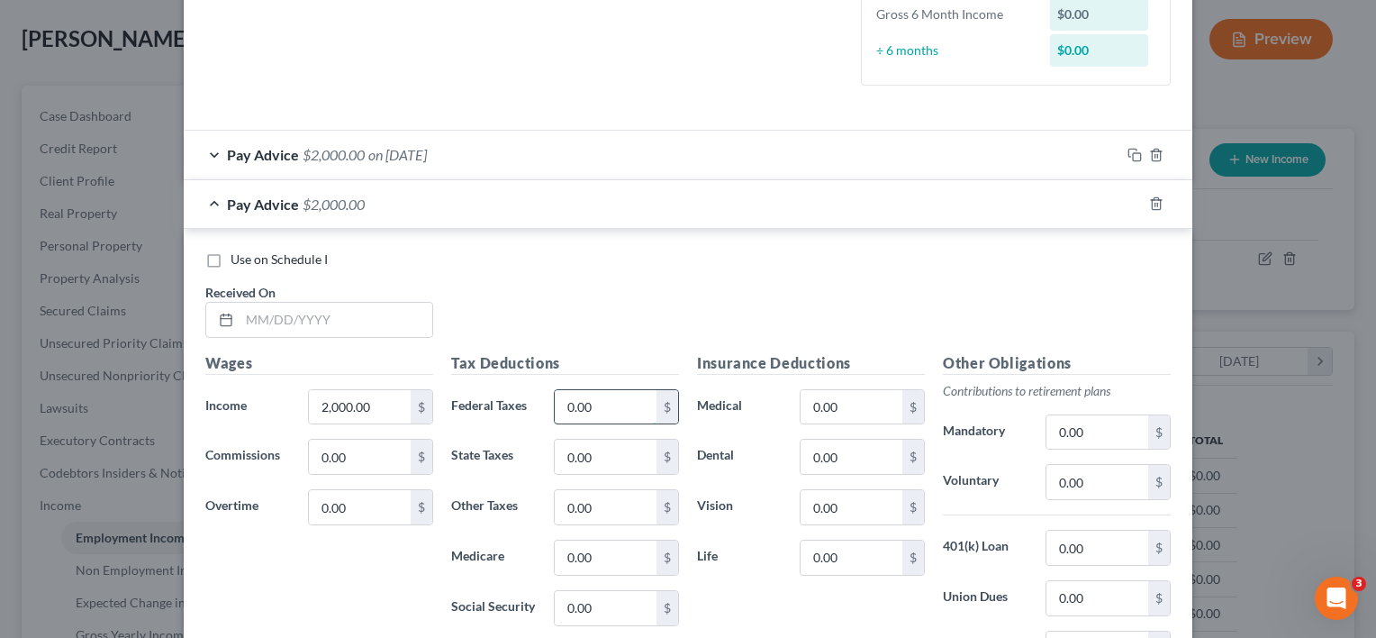
click at [627, 396] on input "0.00" at bounding box center [606, 407] width 102 height 34
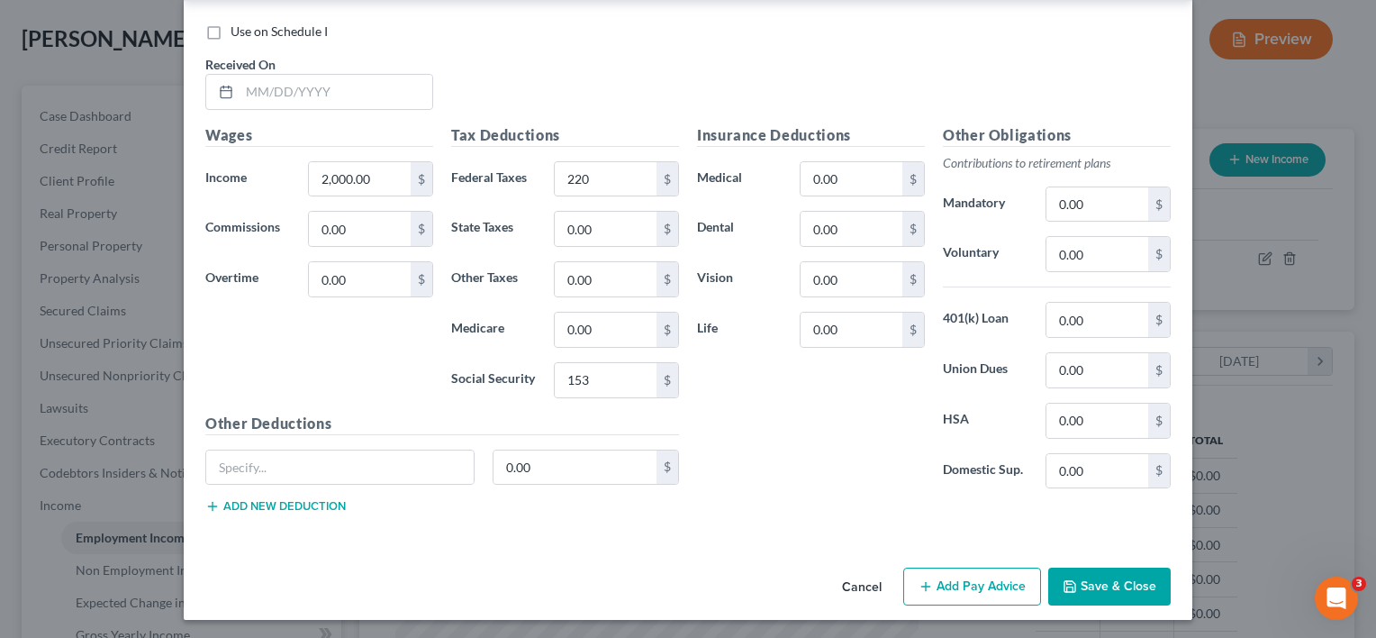
click at [1102, 576] on button "Save & Close" at bounding box center [1109, 586] width 122 height 38
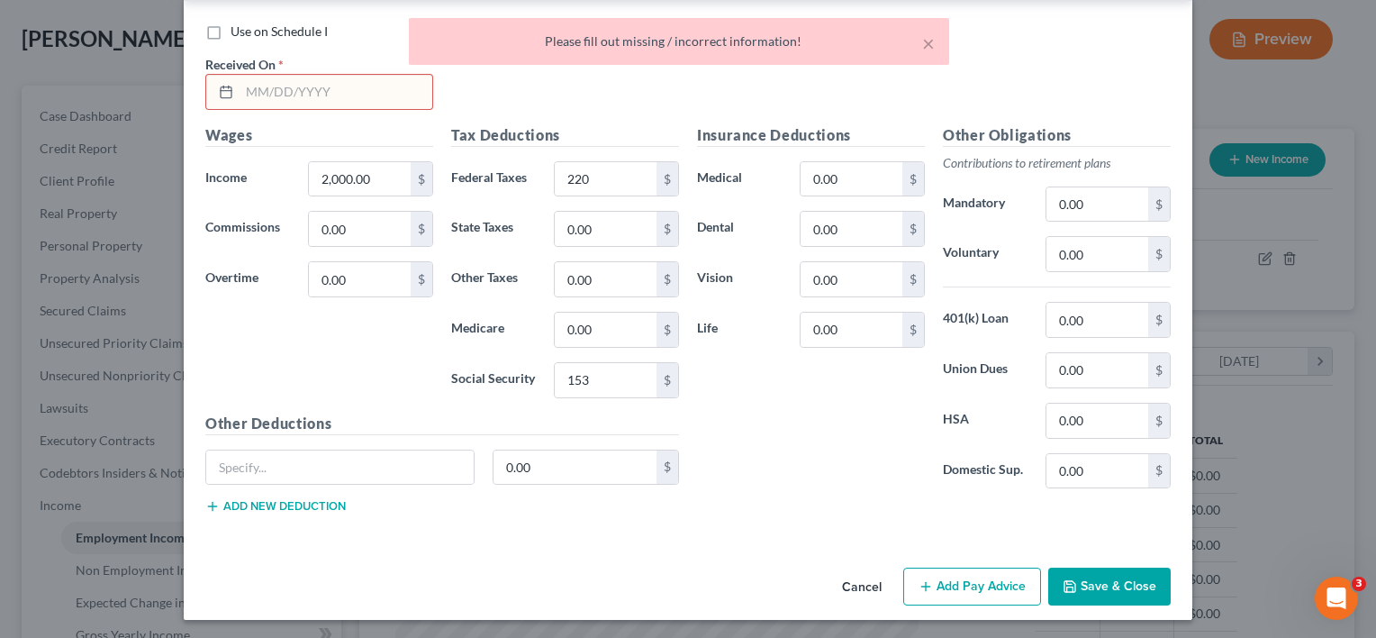
scroll to position [580, 0]
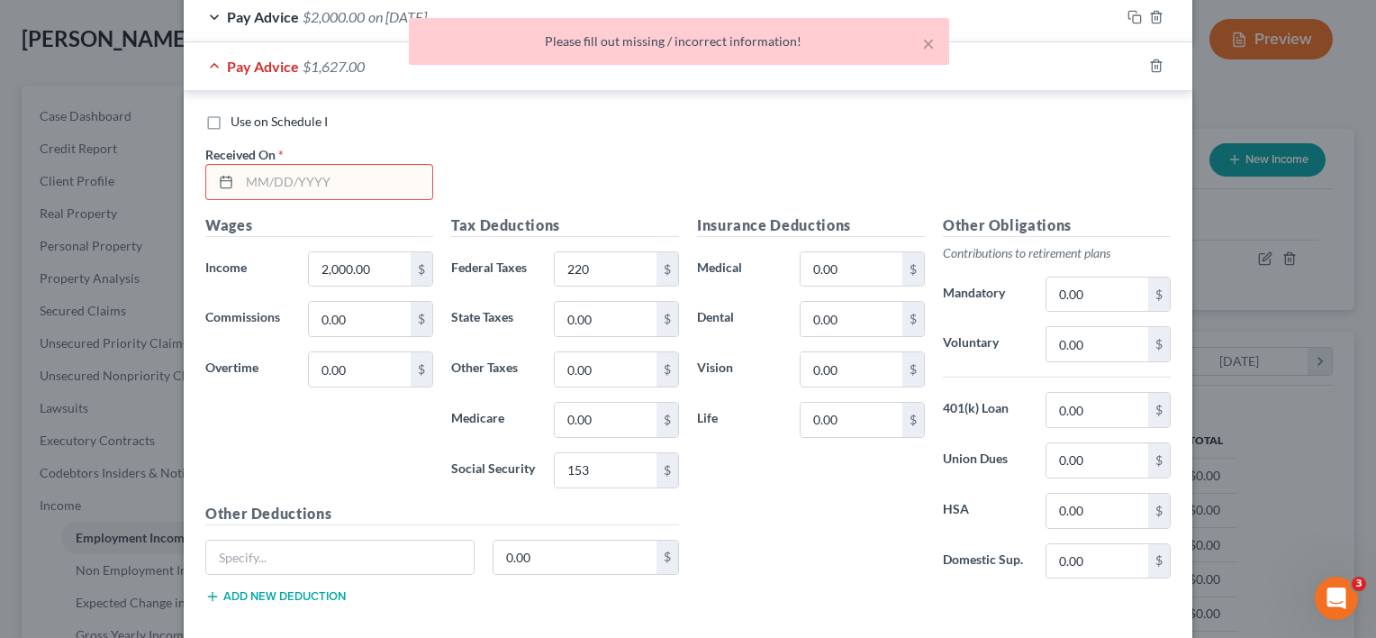
click at [282, 180] on input "text" at bounding box center [336, 182] width 193 height 34
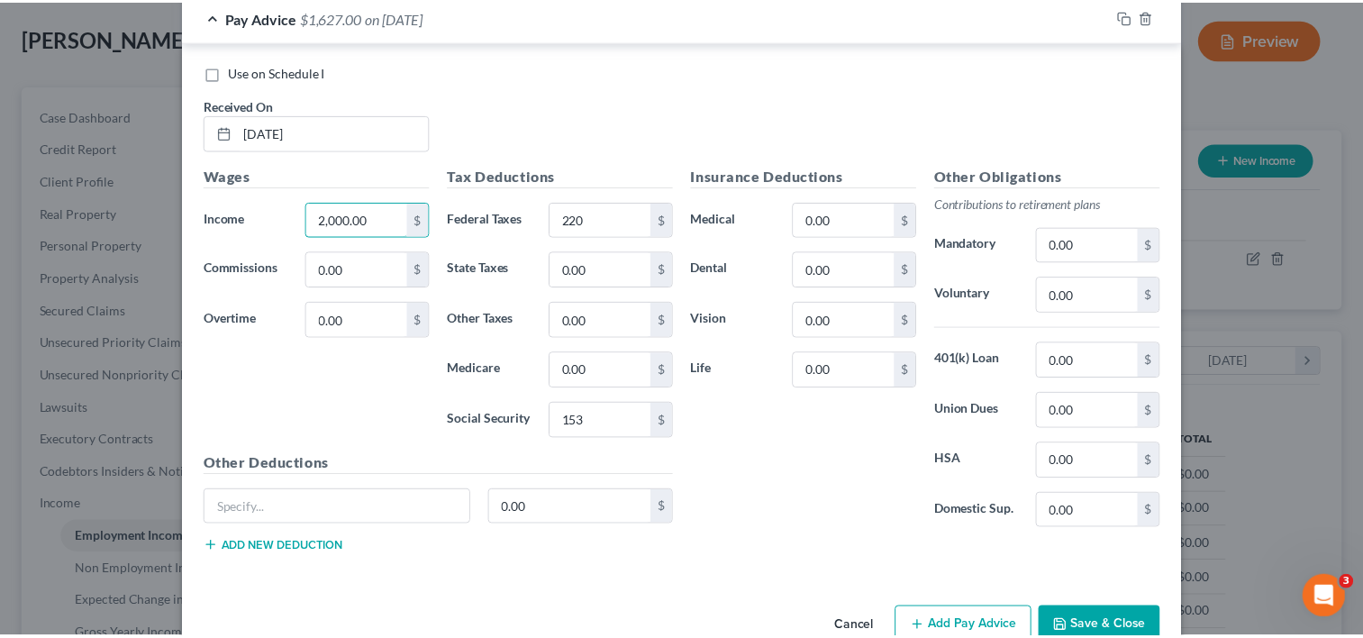
scroll to position [670, 0]
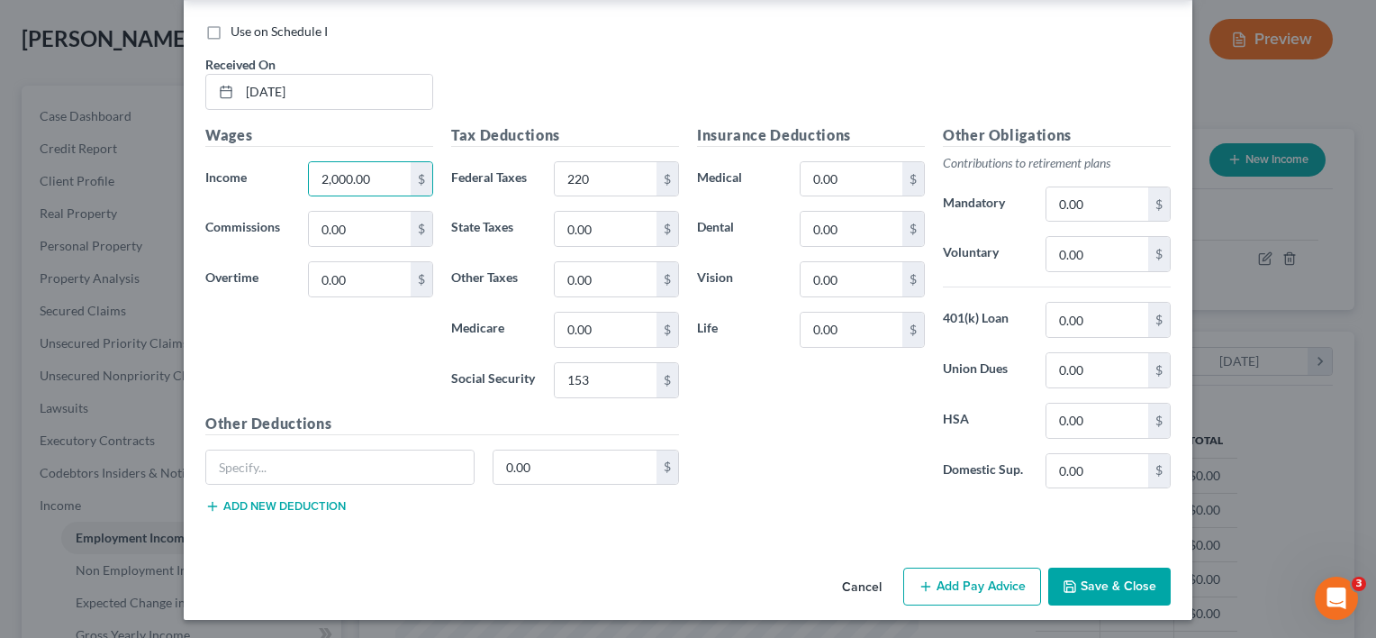
click at [1123, 588] on button "Save & Close" at bounding box center [1109, 586] width 122 height 38
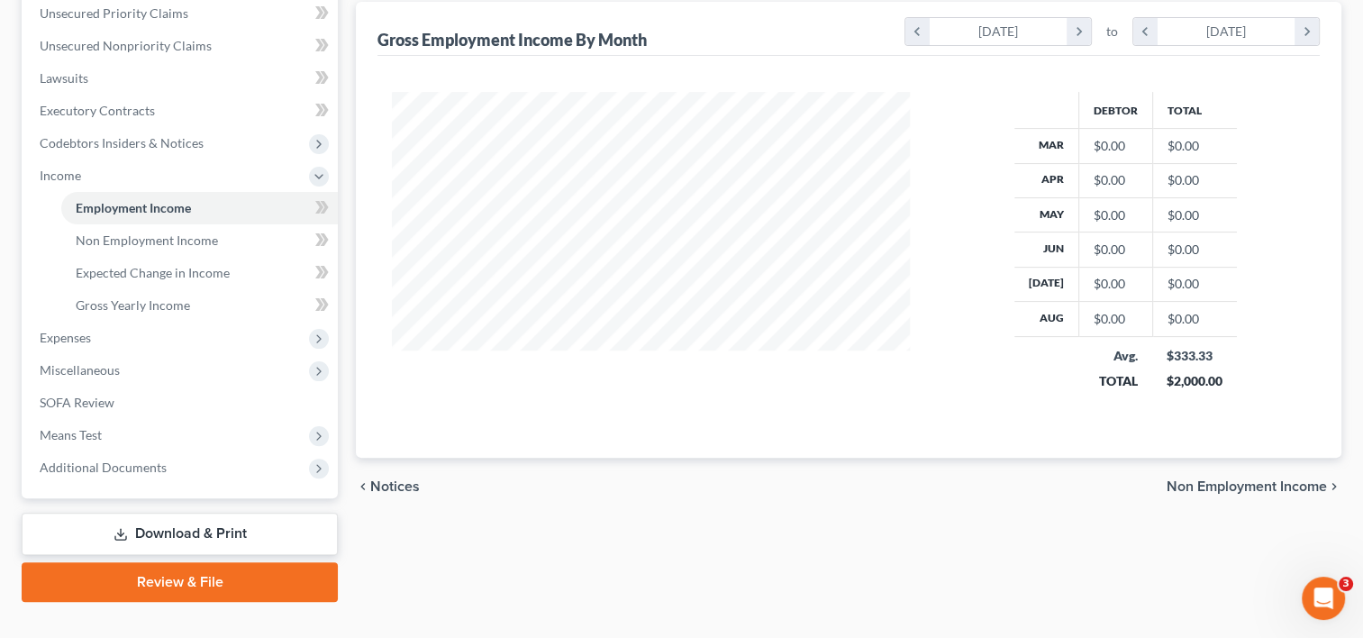
scroll to position [448, 0]
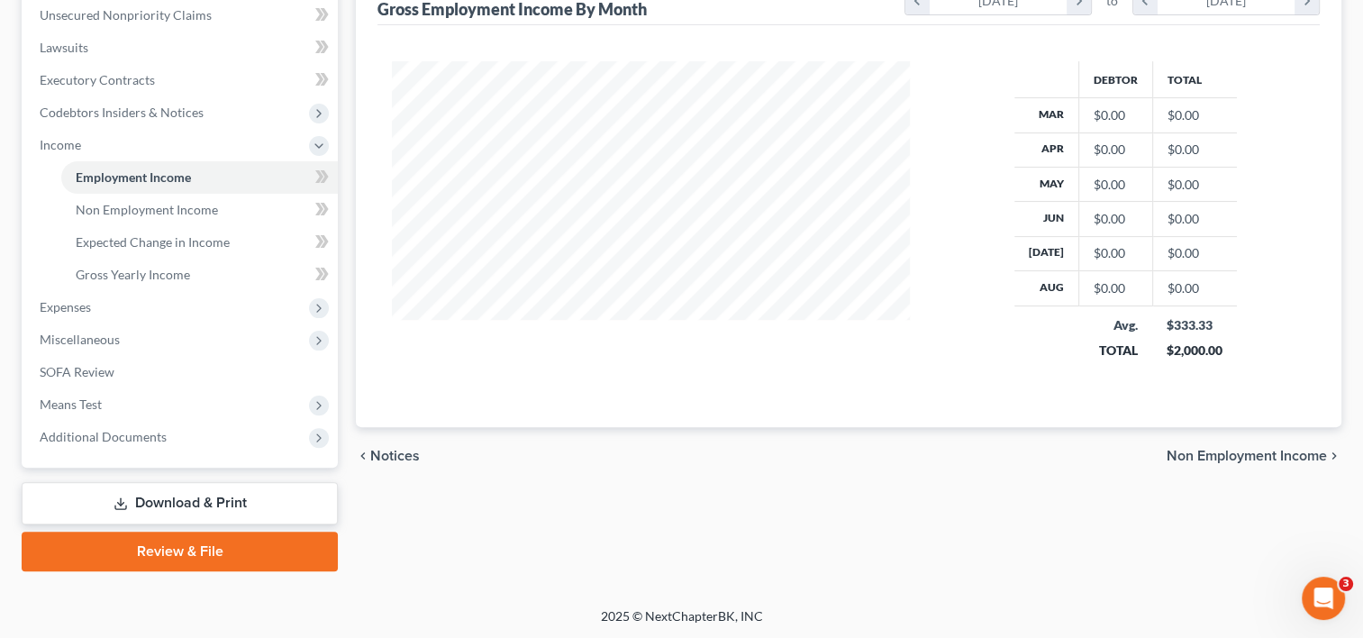
click at [1217, 451] on span "Non Employment Income" at bounding box center [1246, 455] width 160 height 14
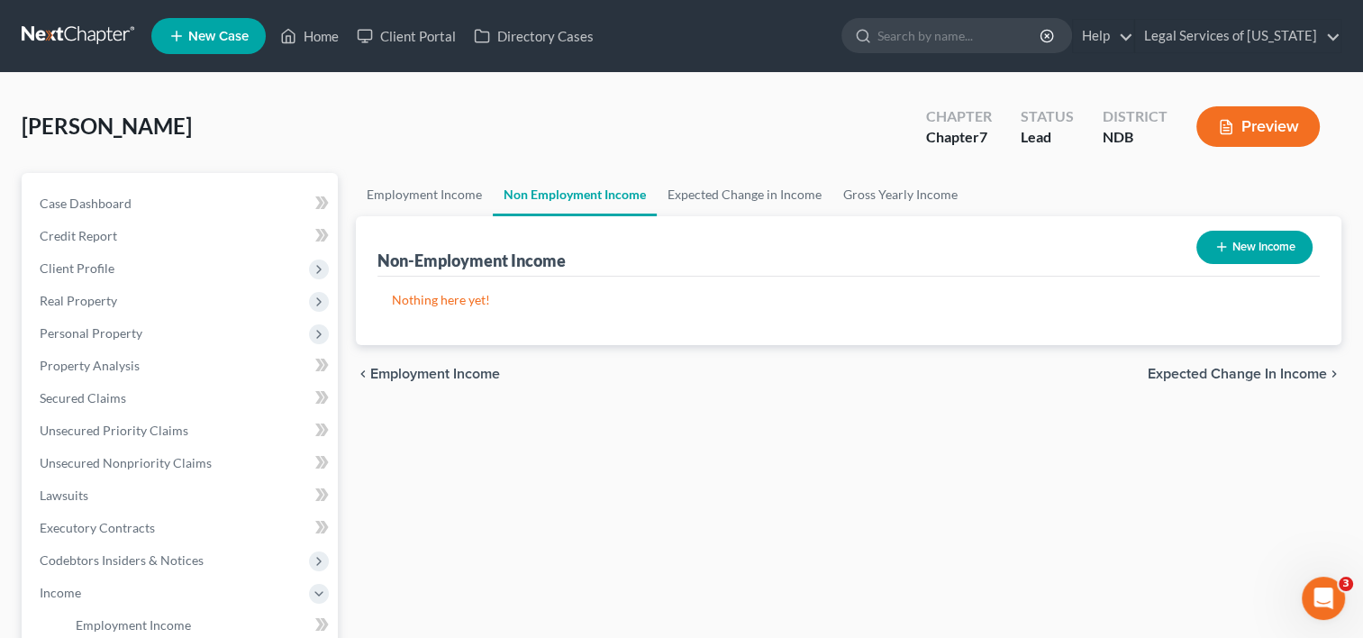
click at [1225, 375] on span "Expected Change in Income" at bounding box center [1236, 374] width 179 height 14
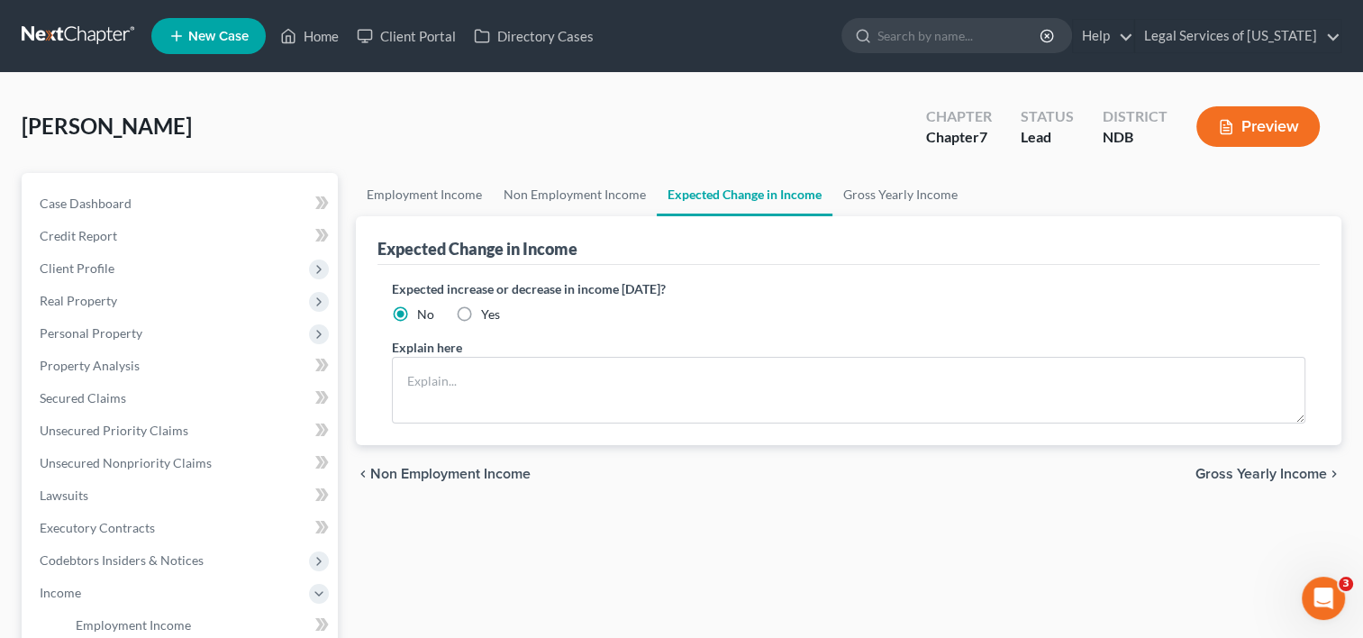
click at [1269, 472] on span "Gross Yearly Income" at bounding box center [1260, 473] width 131 height 14
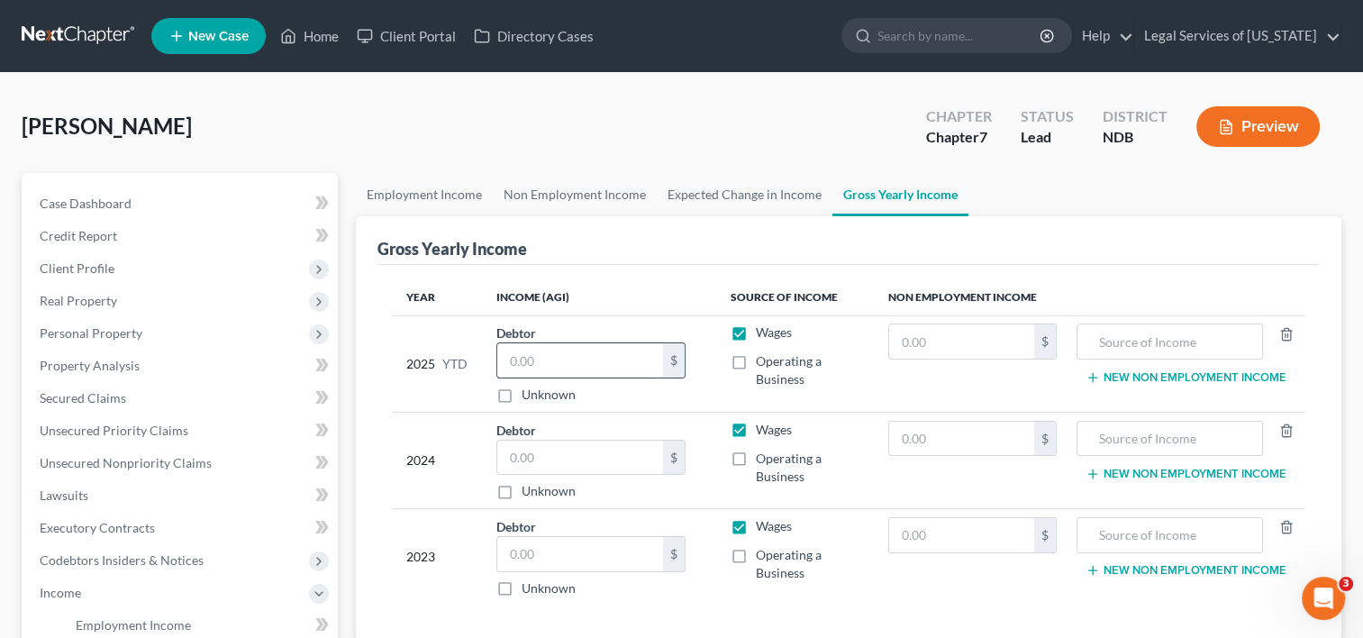
click at [549, 360] on input "text" at bounding box center [580, 360] width 166 height 34
click at [530, 457] on input "text" at bounding box center [580, 457] width 166 height 34
click at [589, 453] on input "text" at bounding box center [580, 457] width 166 height 34
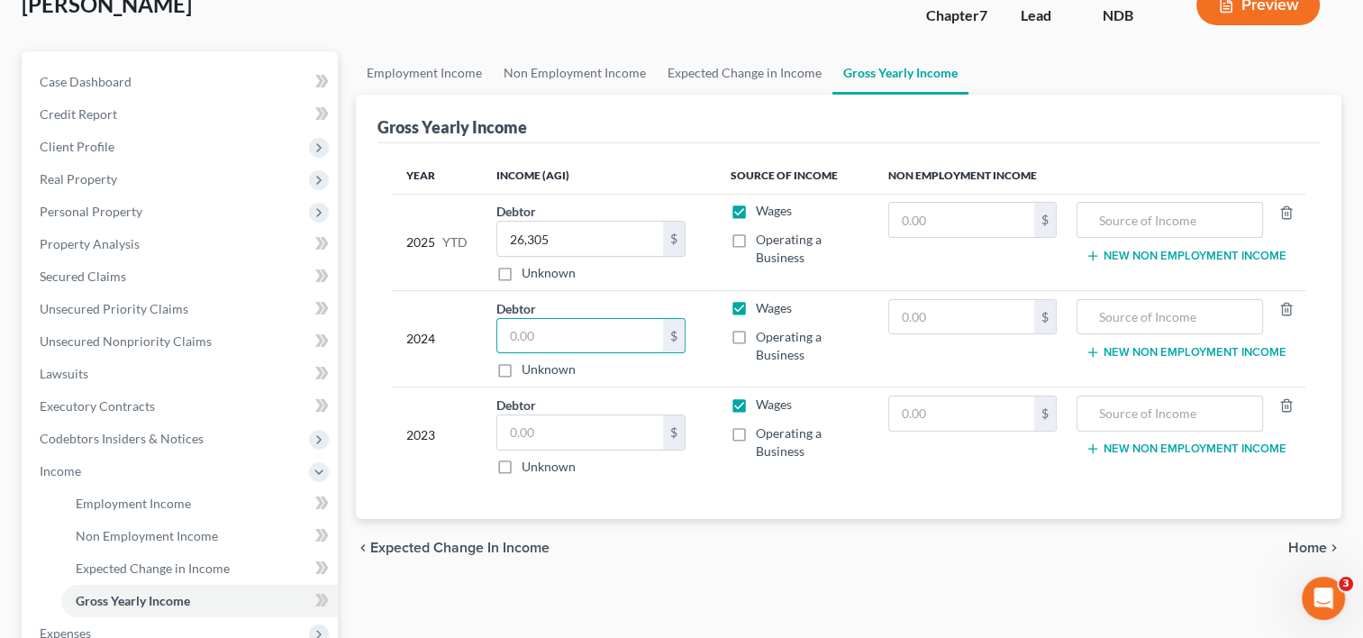
scroll to position [270, 0]
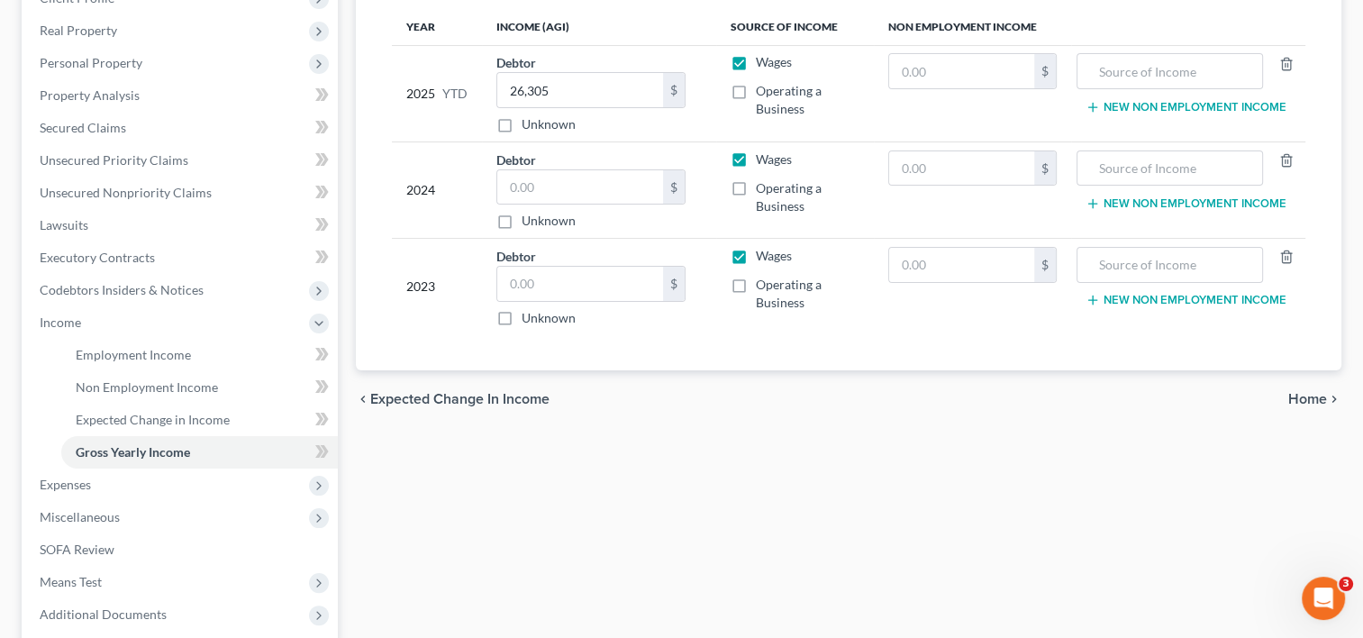
click at [1295, 400] on span "Home" at bounding box center [1307, 399] width 39 height 14
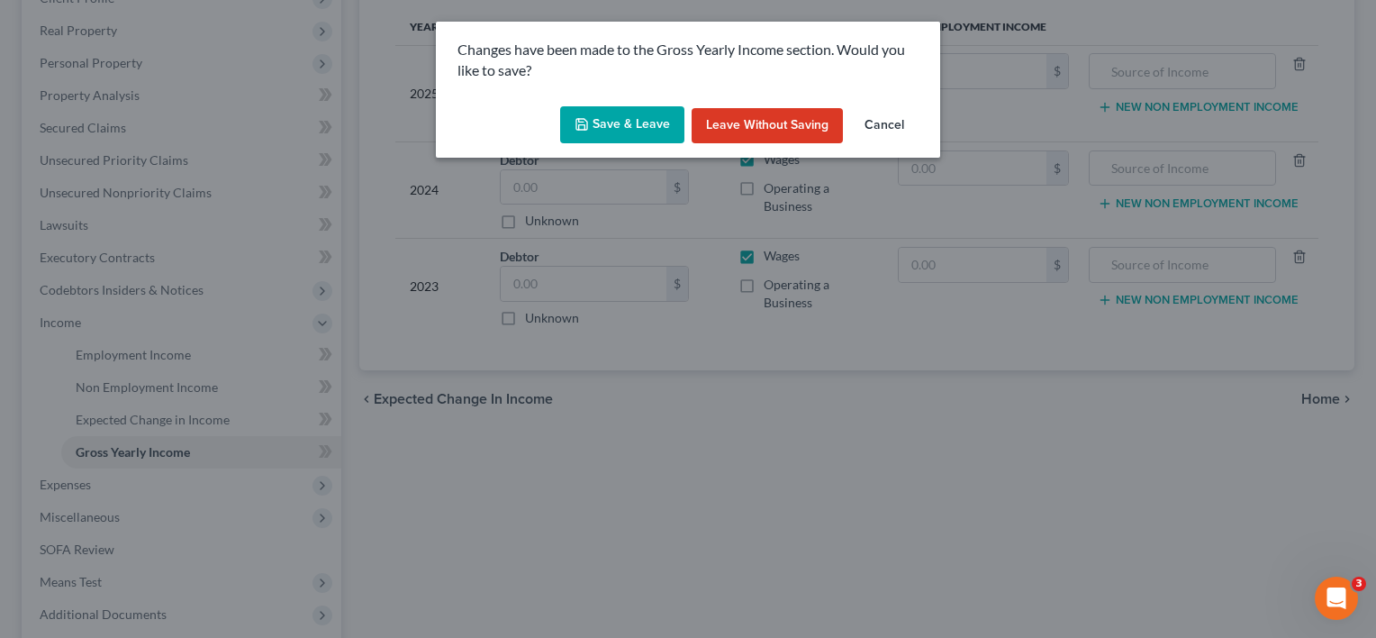
click at [569, 119] on button "Save & Leave" at bounding box center [622, 125] width 124 height 38
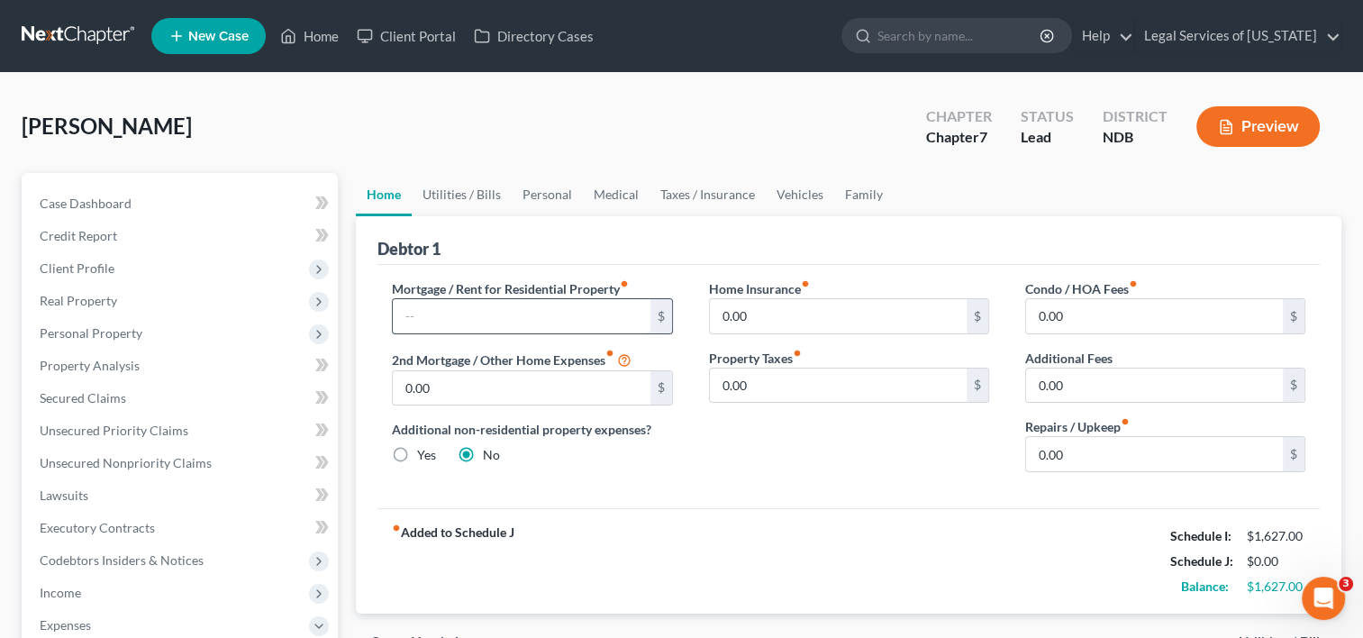
click at [416, 306] on input "text" at bounding box center [521, 316] width 257 height 34
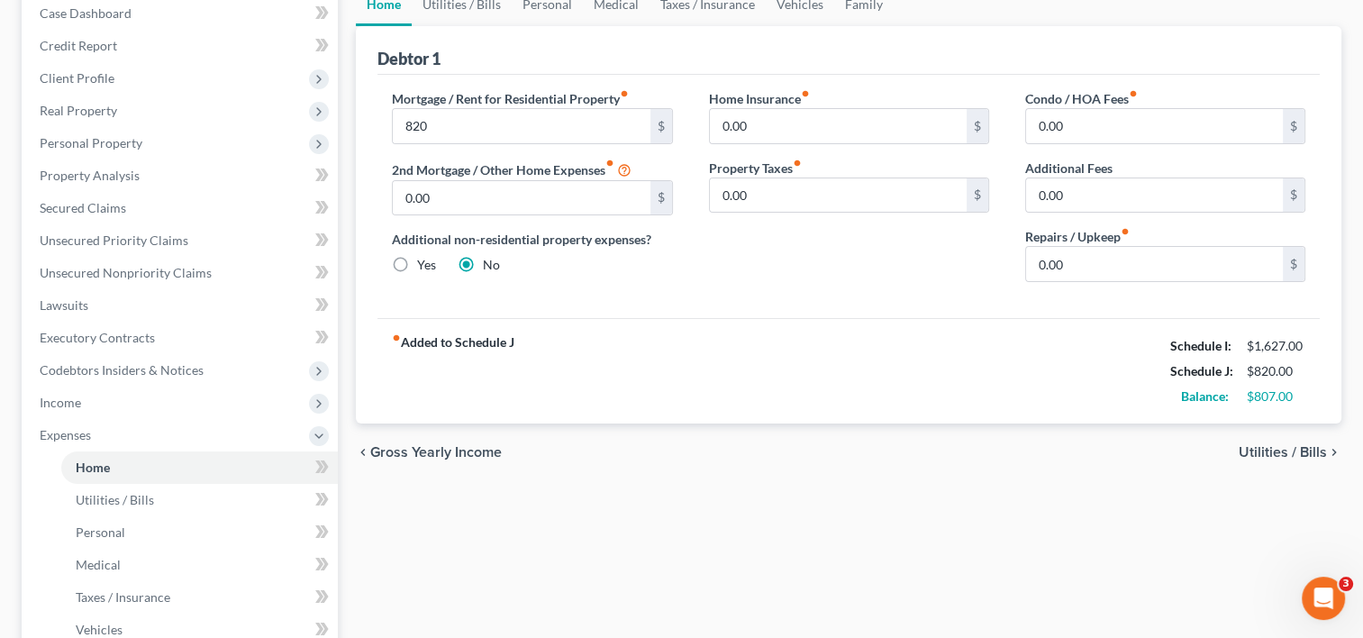
click at [1261, 445] on span "Utilities / Bills" at bounding box center [1282, 452] width 88 height 14
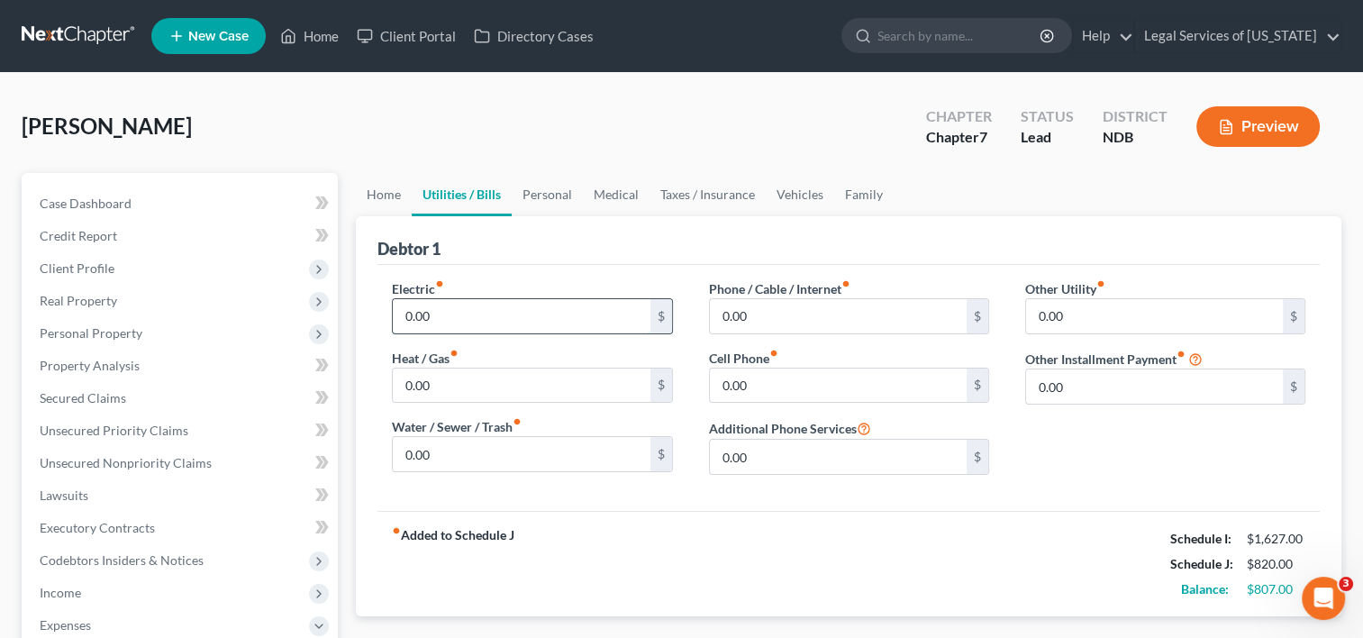
click at [482, 306] on input "0.00" at bounding box center [521, 316] width 257 height 34
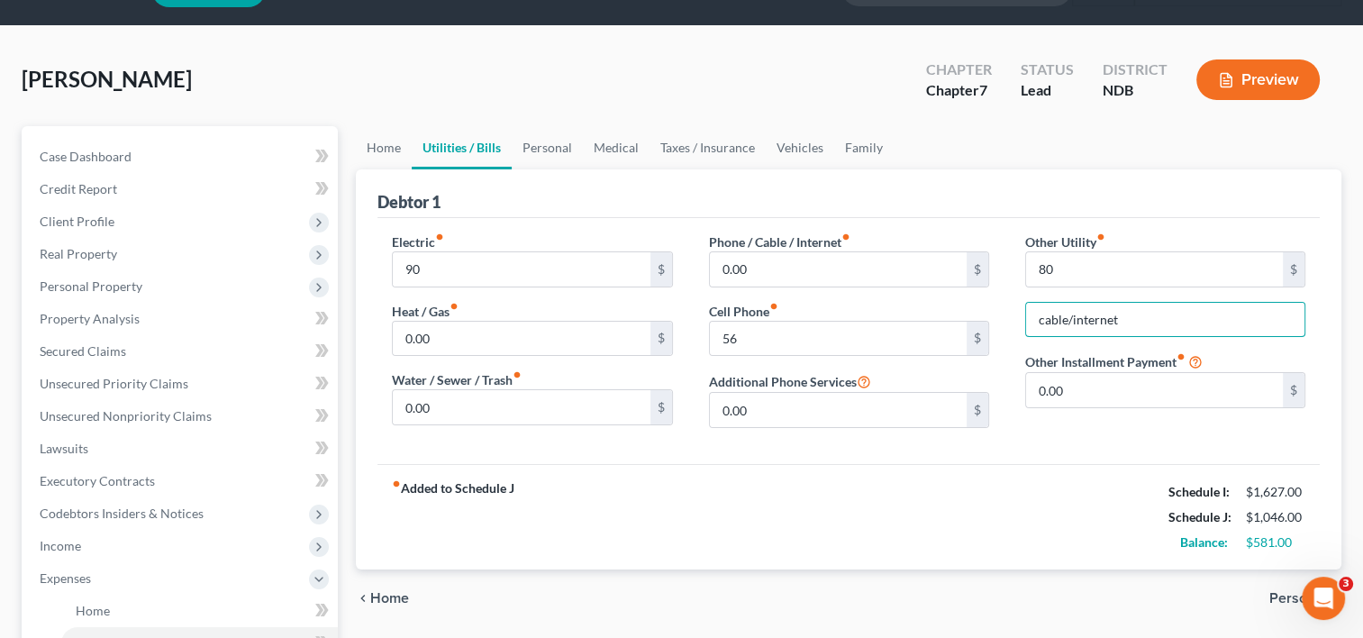
scroll to position [90, 0]
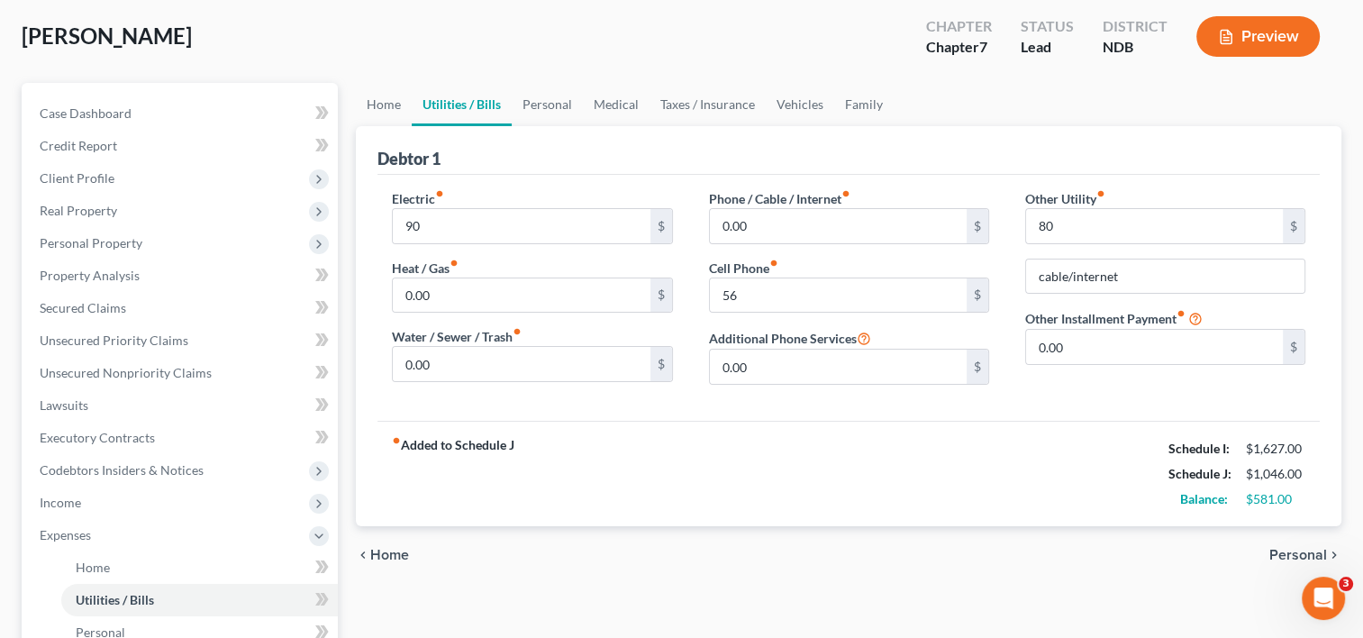
click at [1300, 558] on span "Personal" at bounding box center [1298, 555] width 58 height 14
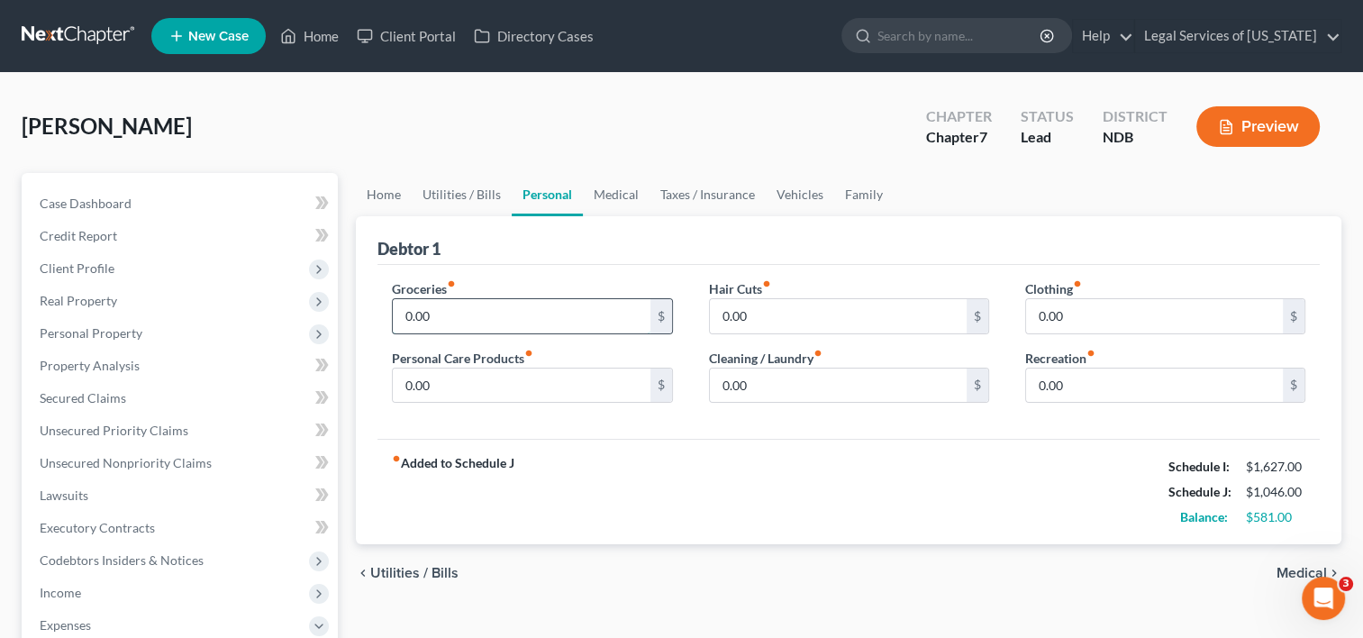
click at [499, 313] on input "0.00" at bounding box center [521, 316] width 257 height 34
click at [1099, 312] on input "400" at bounding box center [1154, 316] width 257 height 34
click at [1099, 303] on input "400" at bounding box center [1154, 316] width 257 height 34
click at [1099, 294] on div "Clothing fiber_manual_record 400 $" at bounding box center [1165, 306] width 280 height 55
click at [1091, 306] on input "400" at bounding box center [1154, 316] width 257 height 34
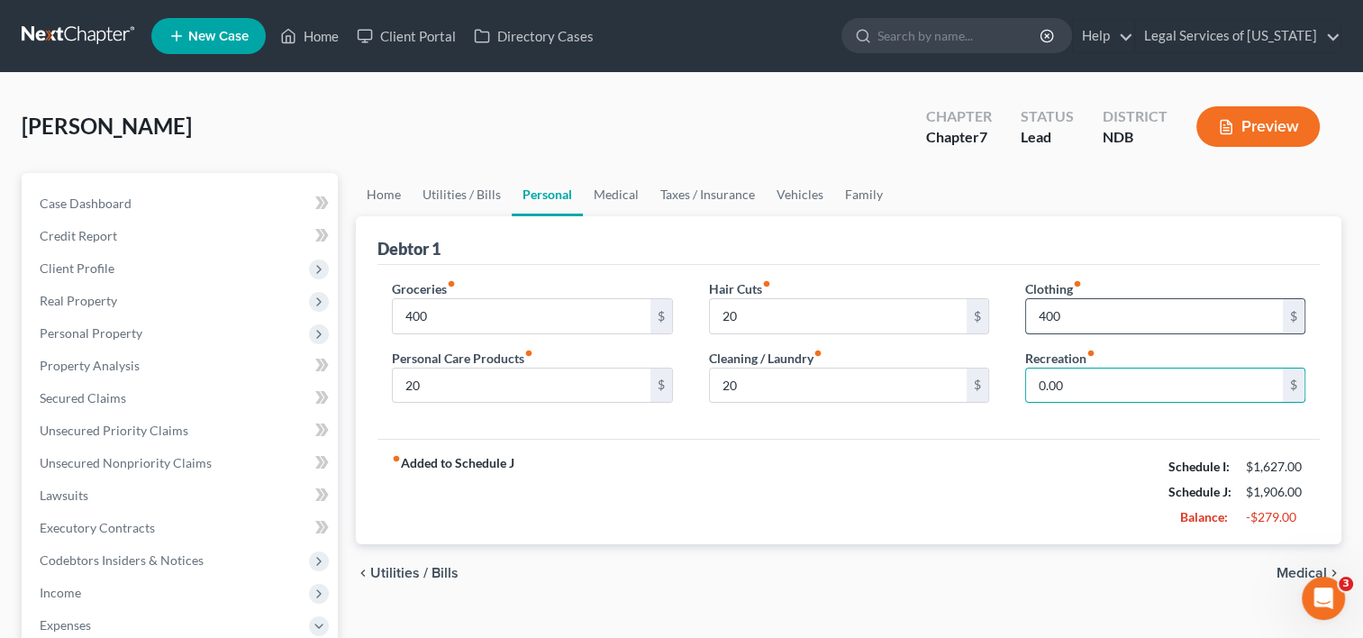
click at [1091, 306] on input "400" at bounding box center [1154, 316] width 257 height 34
click at [1098, 321] on input "400" at bounding box center [1154, 316] width 257 height 34
click at [1112, 316] on input "400" at bounding box center [1154, 316] width 257 height 34
click at [1305, 566] on span "Medical" at bounding box center [1301, 573] width 50 height 14
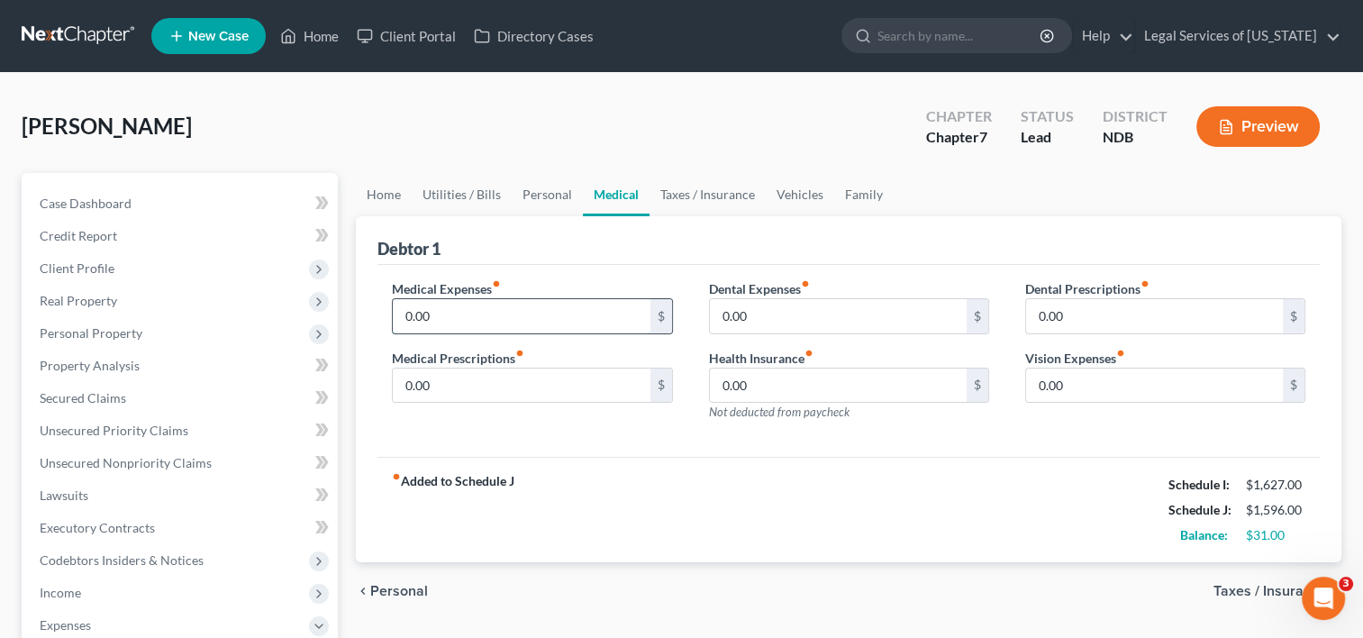
click at [459, 312] on input "0.00" at bounding box center [521, 316] width 257 height 34
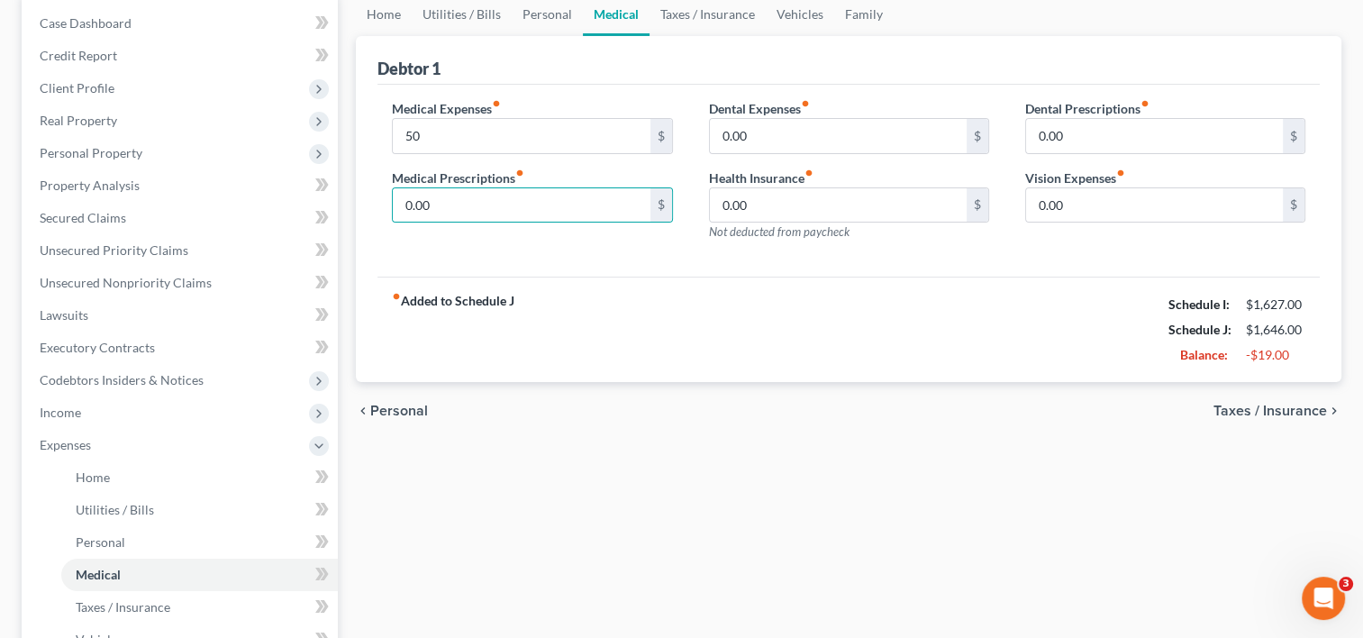
click at [1238, 408] on span "Taxes / Insurance" at bounding box center [1269, 410] width 113 height 14
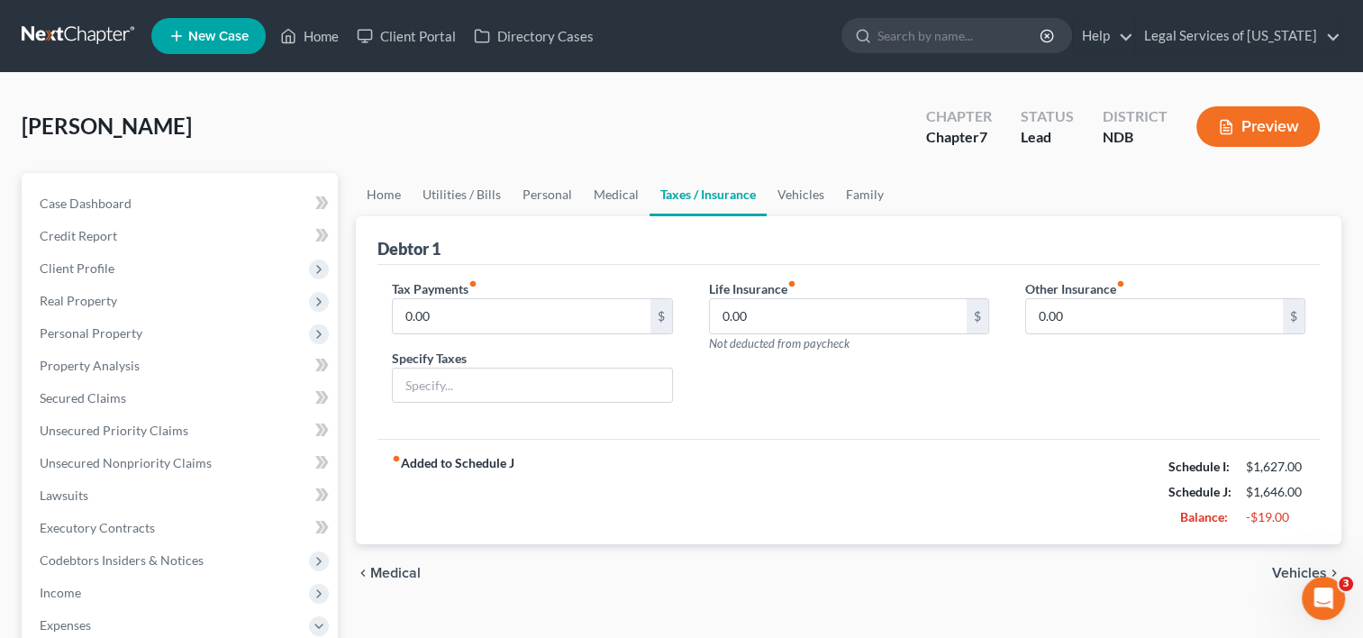
click at [1302, 573] on span "Vehicles" at bounding box center [1299, 573] width 55 height 14
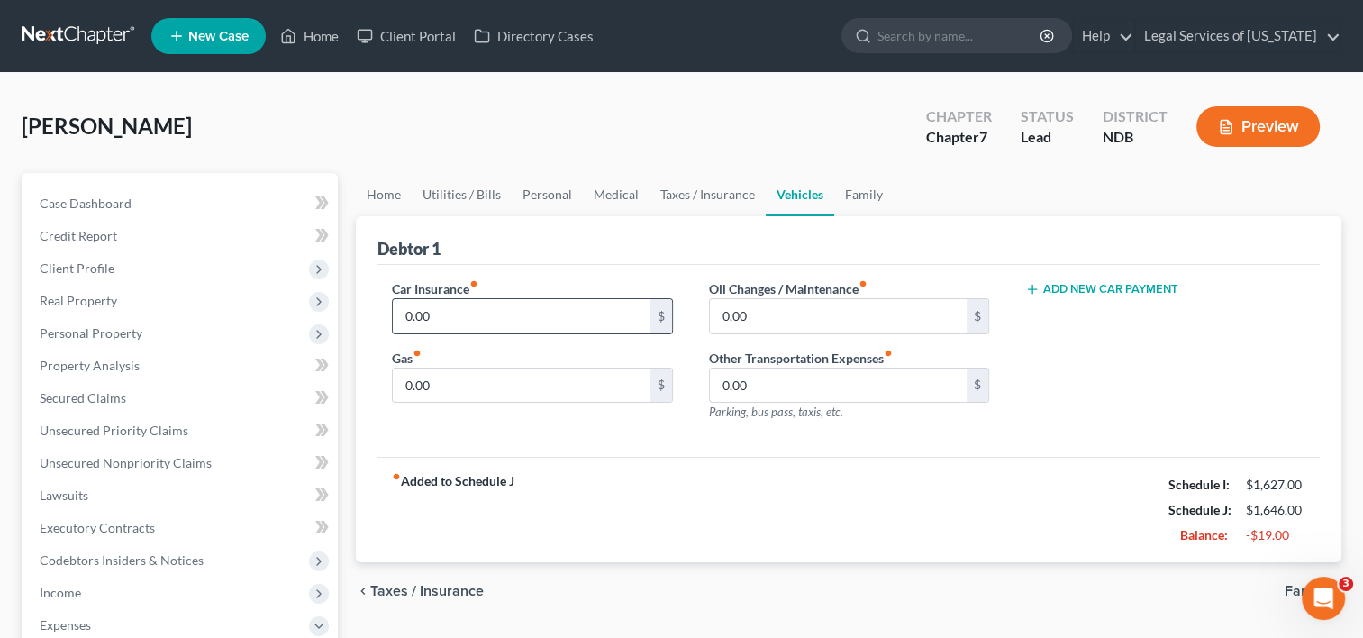
click at [466, 317] on input "0.00" at bounding box center [521, 316] width 257 height 34
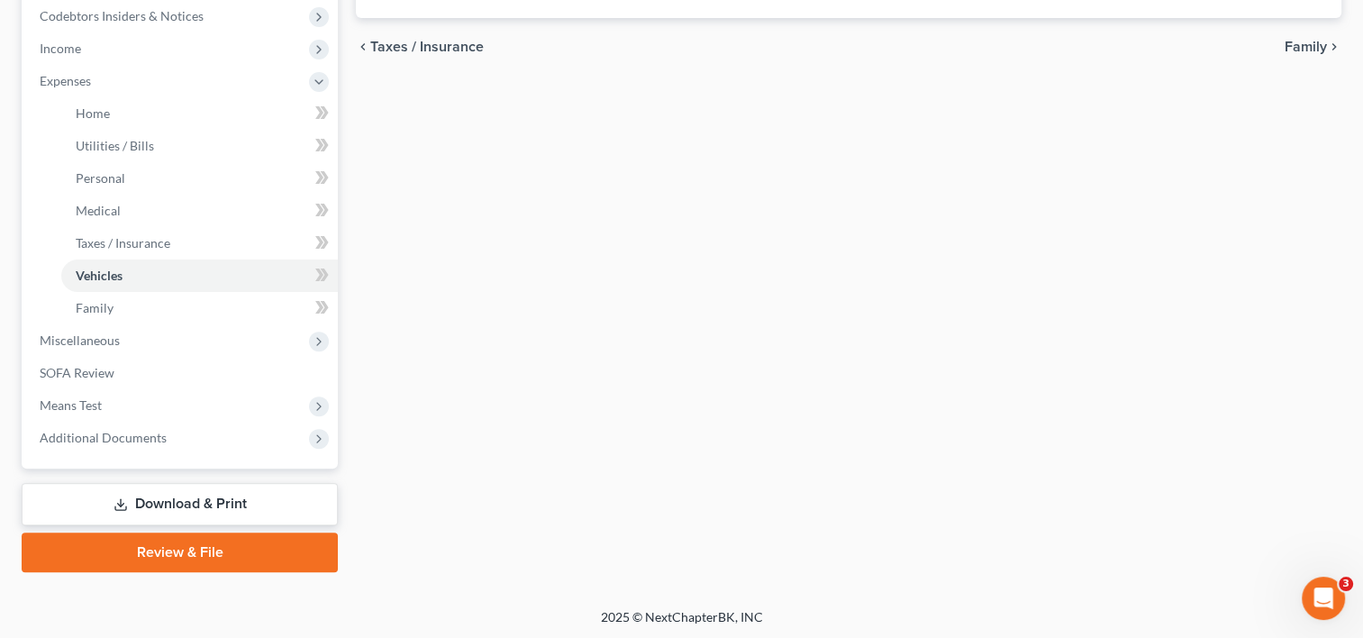
scroll to position [545, 0]
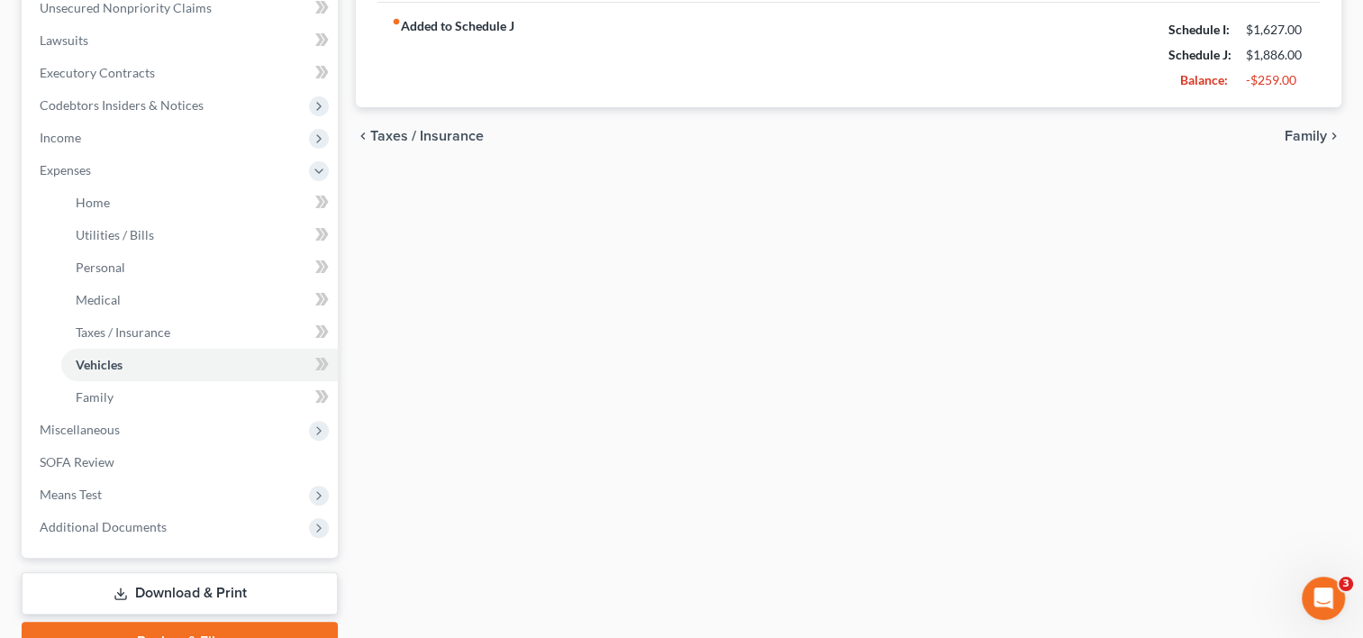
click at [1333, 134] on icon "chevron_right" at bounding box center [1334, 136] width 14 height 14
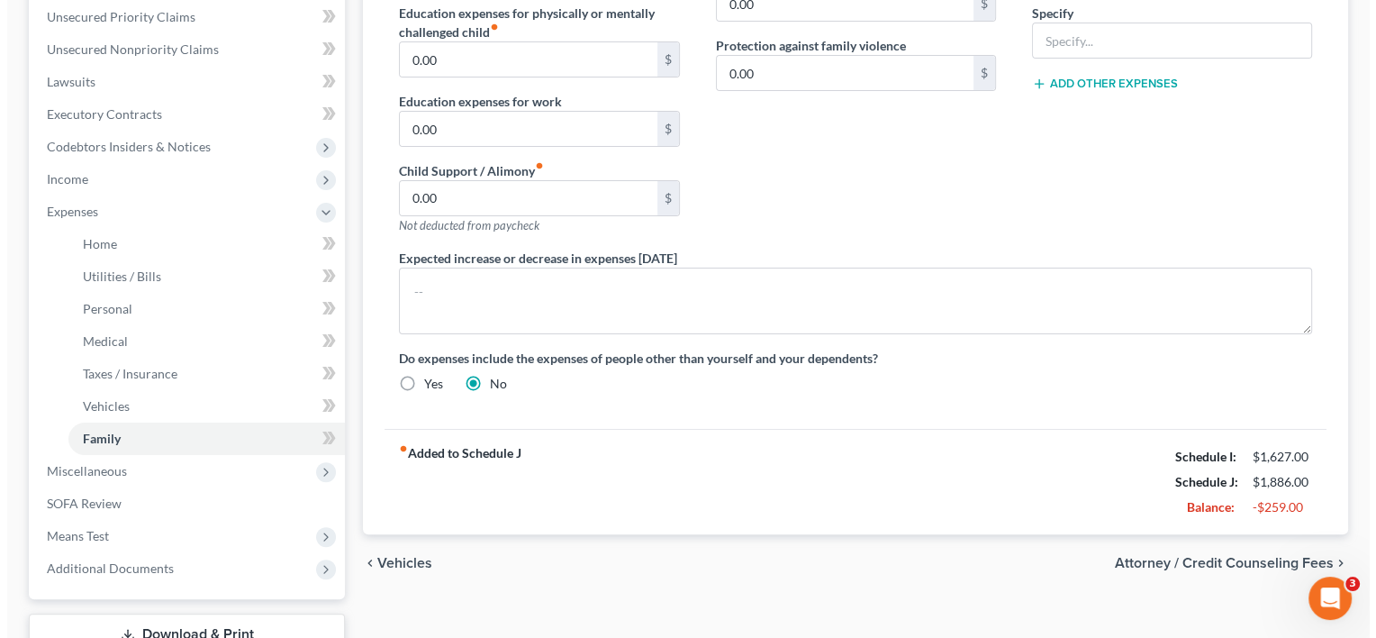
scroll to position [545, 0]
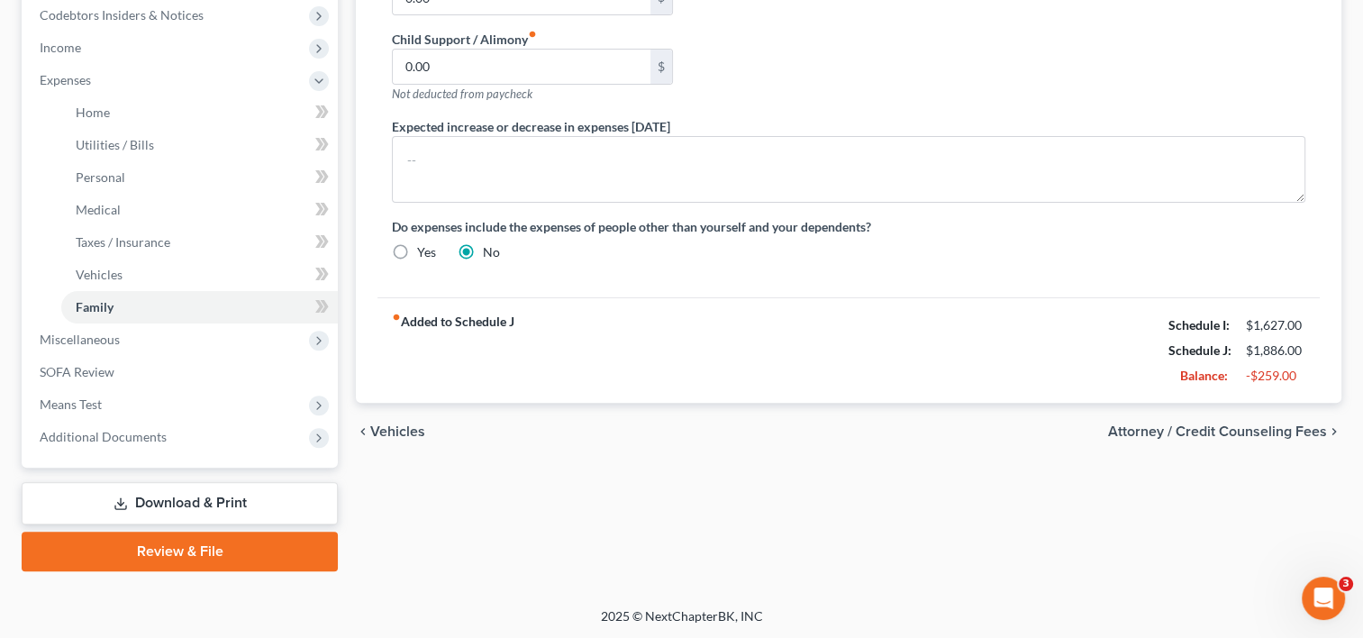
click at [1216, 430] on span "Attorney / Credit Counseling Fees" at bounding box center [1217, 431] width 219 height 14
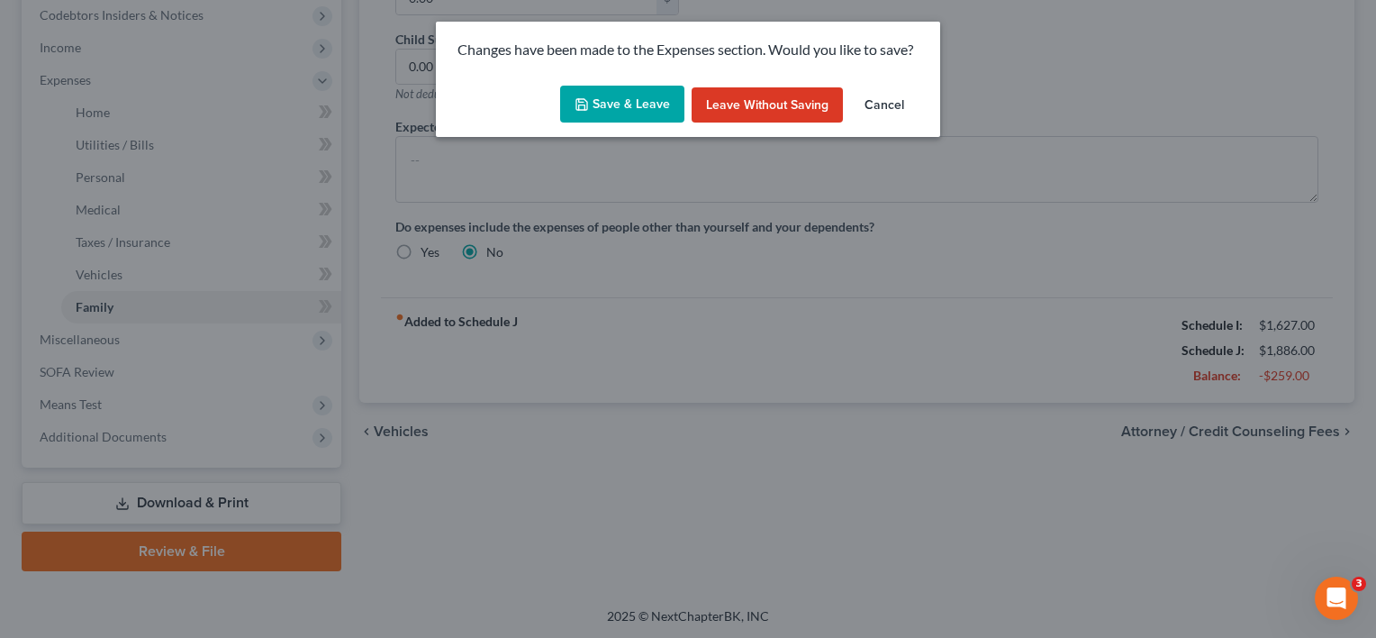
click at [589, 109] on icon "button" at bounding box center [582, 104] width 14 height 14
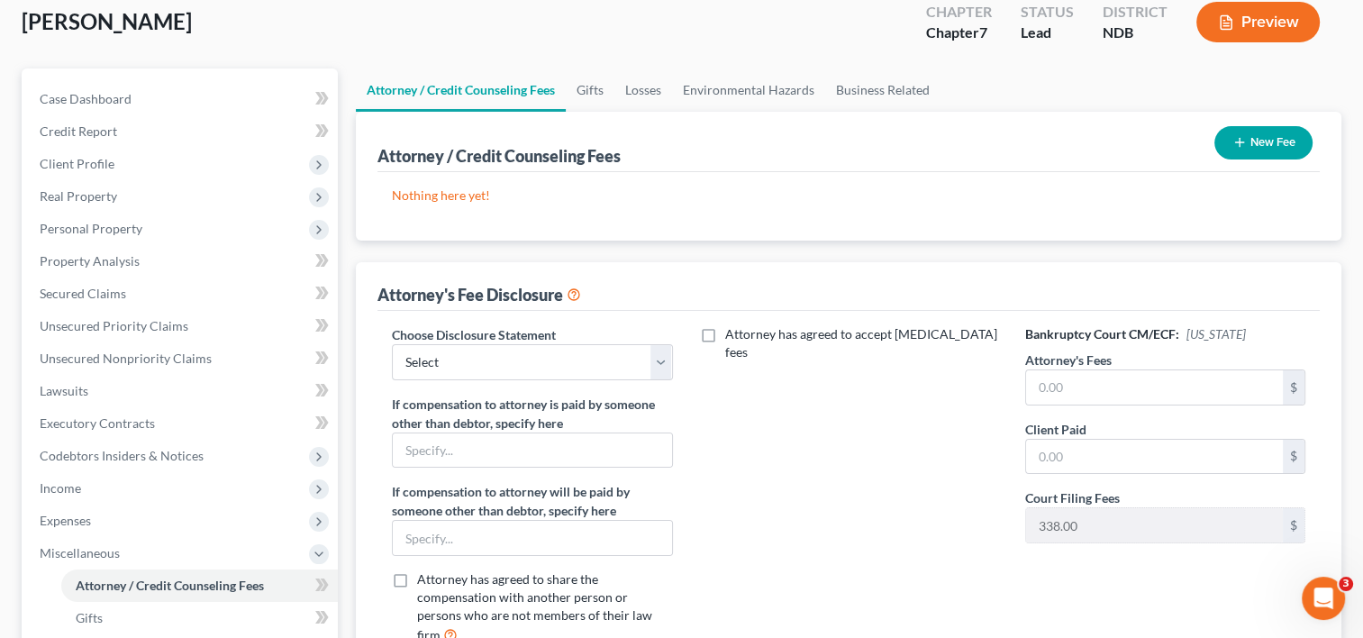
scroll to position [270, 0]
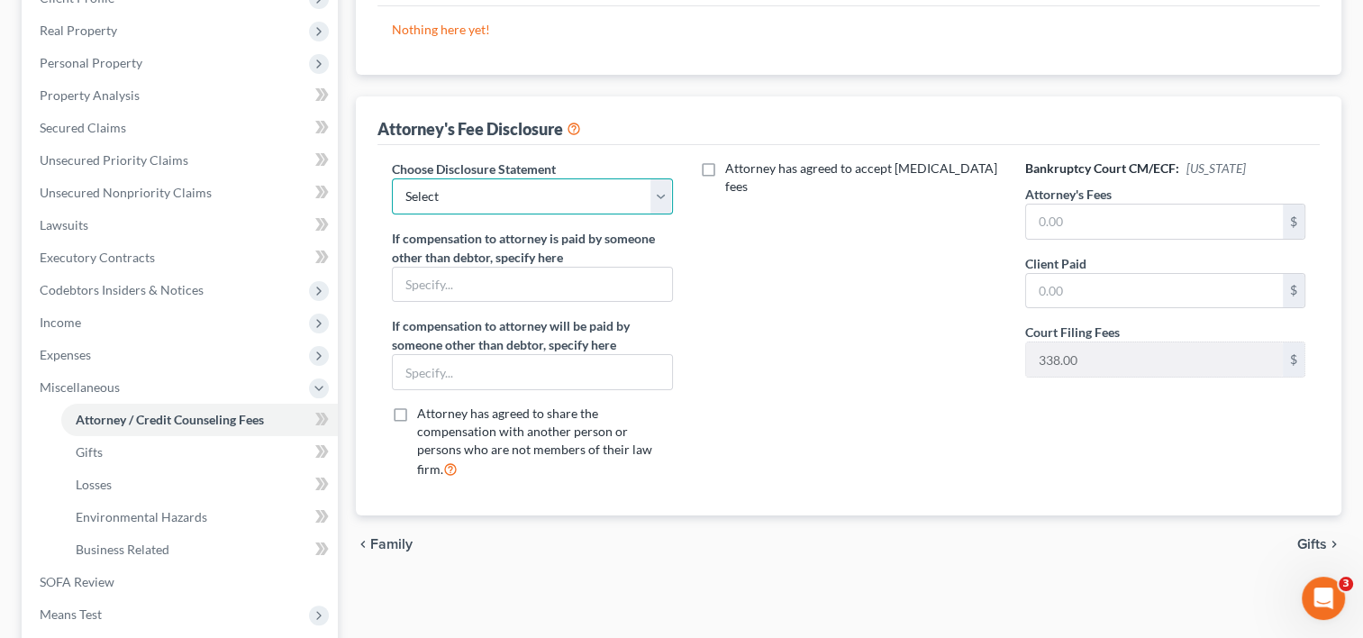
click at [653, 195] on select "Select Disclosure of Compensation of Attorney for Debtor(s)" at bounding box center [532, 196] width 280 height 36
click at [392, 178] on select "Select Disclosure of Compensation of Attorney for Debtor(s)" at bounding box center [532, 196] width 280 height 36
click at [517, 375] on input "text" at bounding box center [532, 372] width 278 height 34
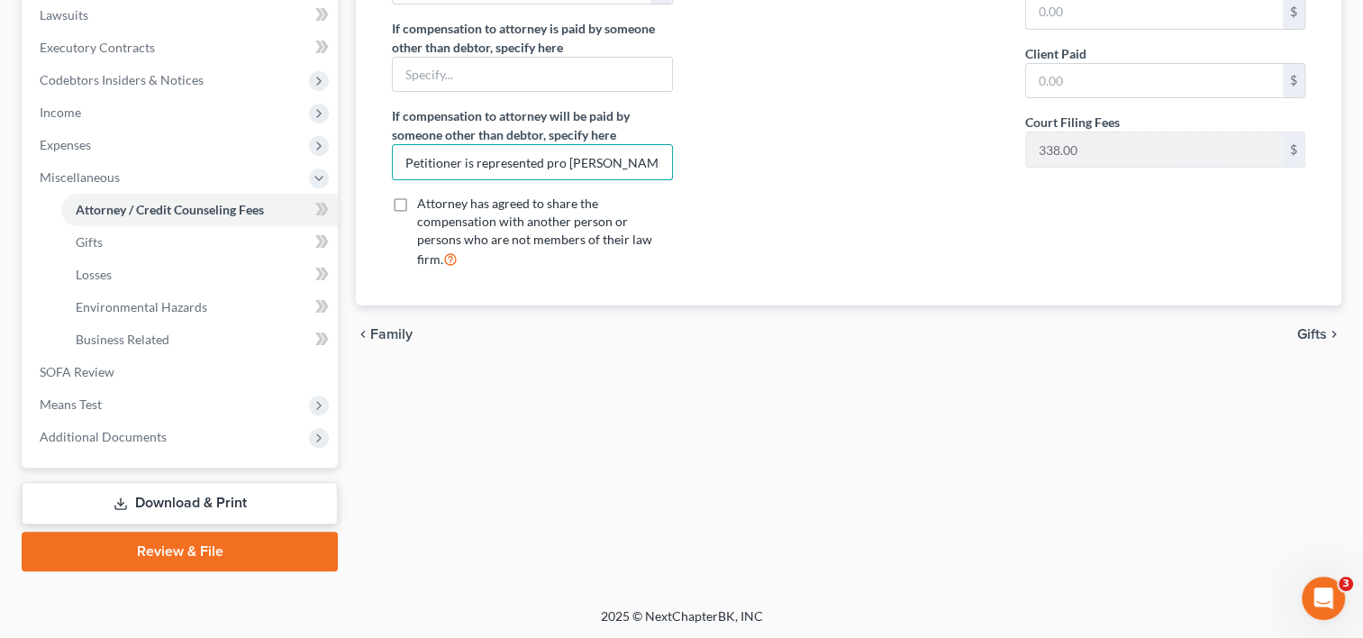
click at [1315, 327] on span "Gifts" at bounding box center [1312, 334] width 30 height 14
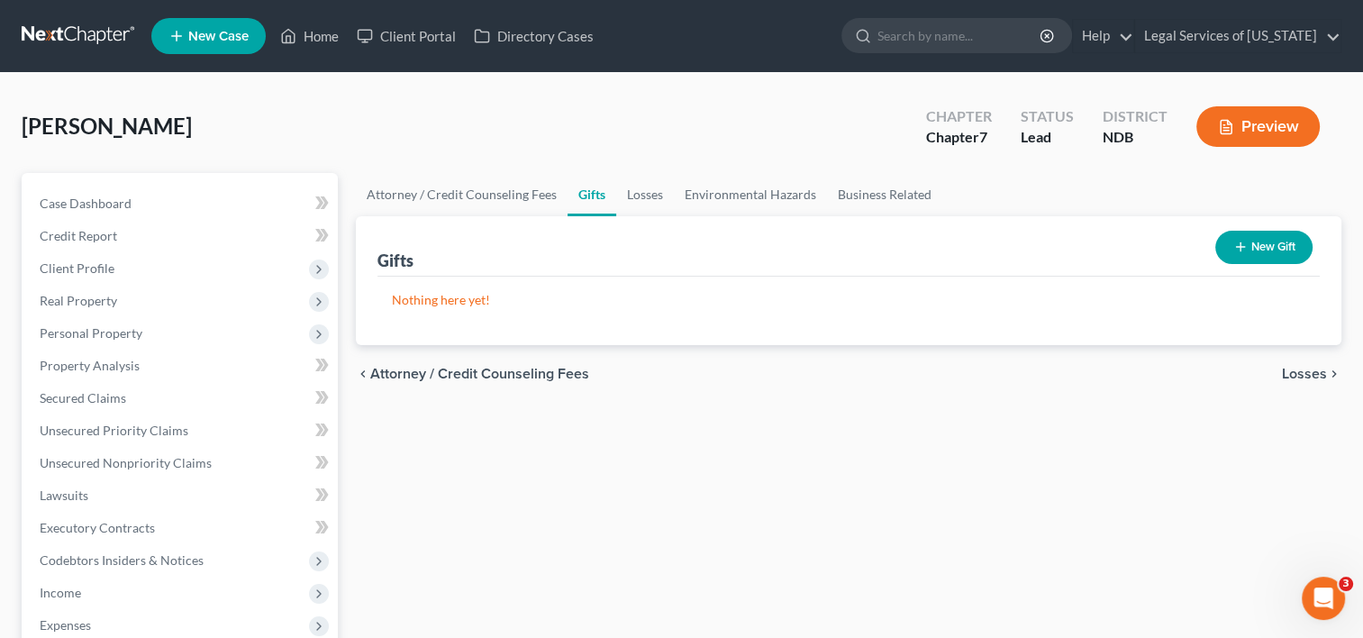
click at [1306, 375] on span "Losses" at bounding box center [1303, 374] width 45 height 14
click at [1276, 373] on span "Environmental Hazards" at bounding box center [1250, 374] width 151 height 14
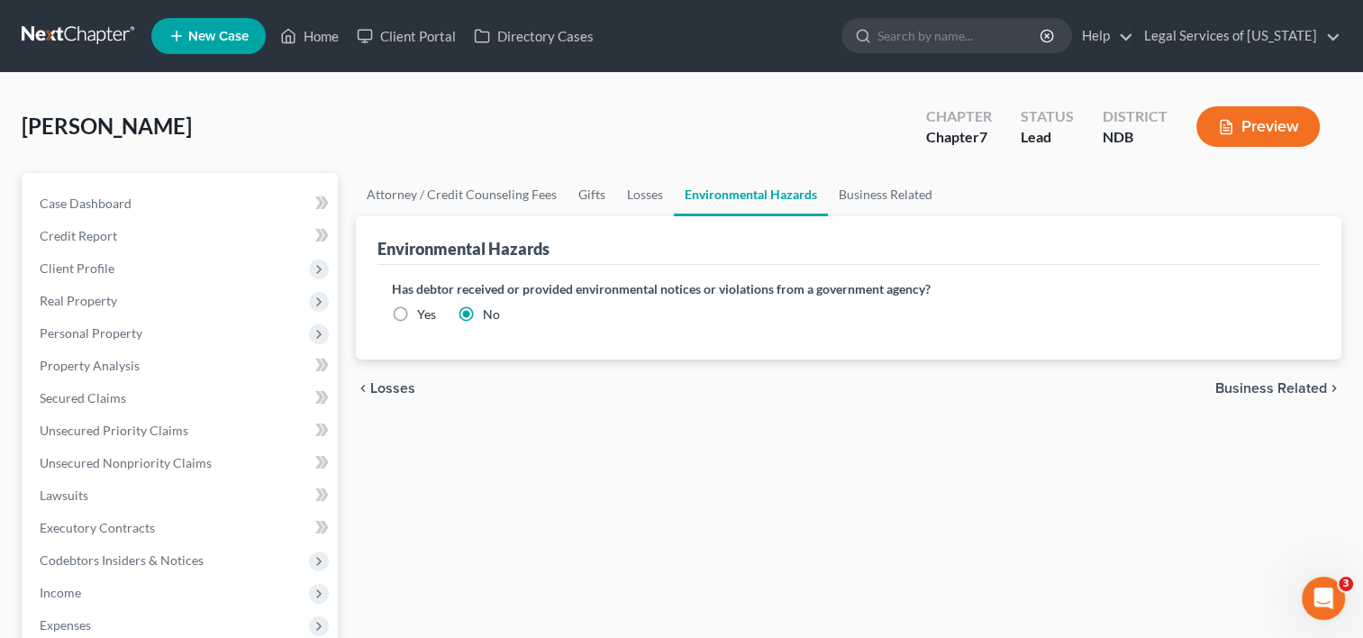
click at [1240, 381] on span "Business Related" at bounding box center [1271, 388] width 112 height 14
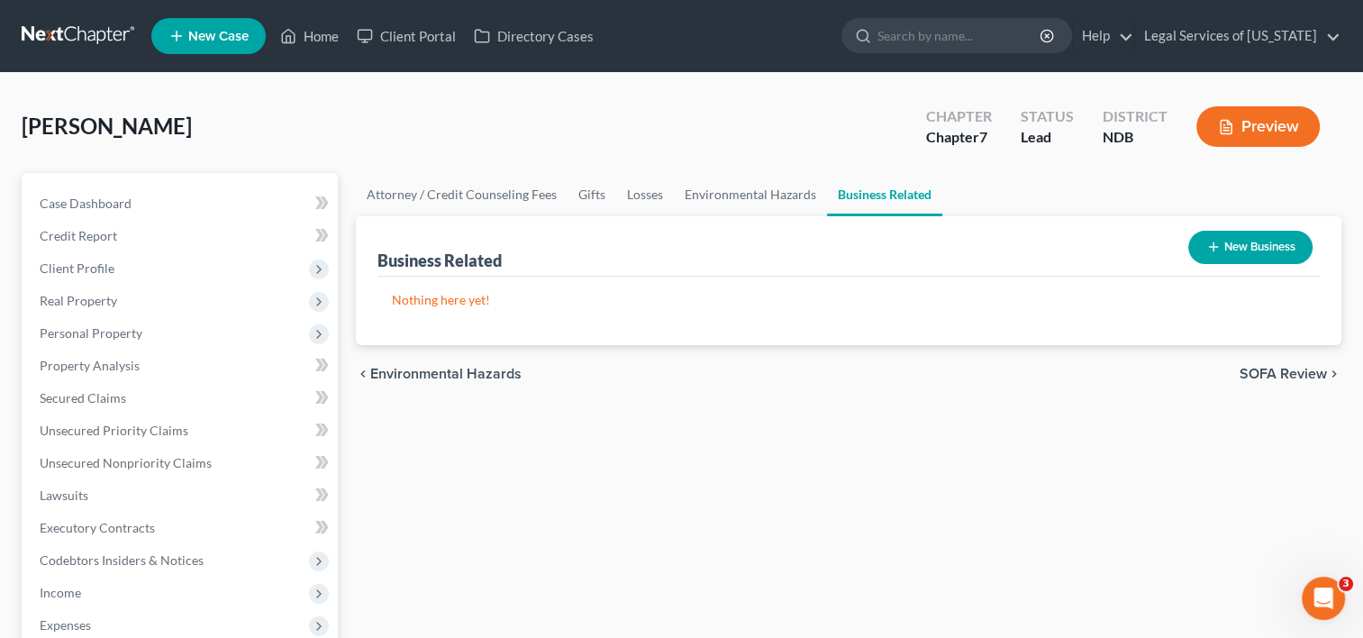
click at [1262, 367] on span "SOFA Review" at bounding box center [1282, 374] width 87 height 14
